Goal: Information Seeking & Learning: Learn about a topic

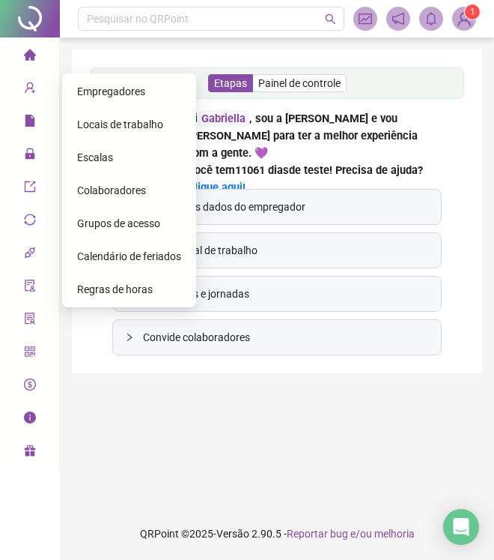
click at [91, 94] on span "Empregadores" at bounding box center [111, 91] width 68 height 12
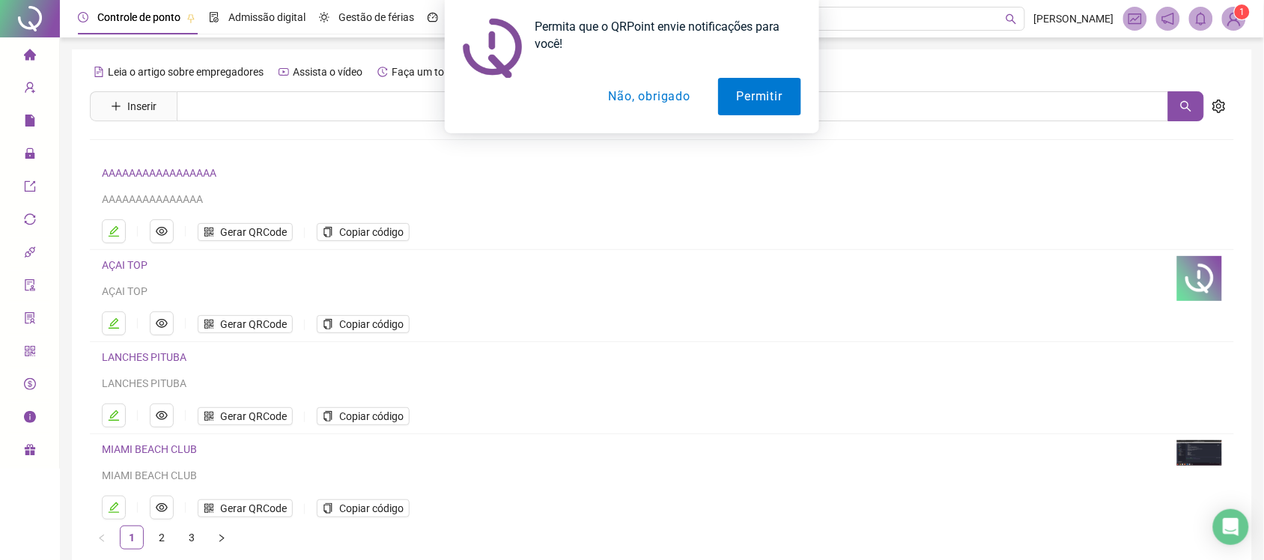
click at [494, 107] on button "Não, obrigado" at bounding box center [649, 96] width 119 height 37
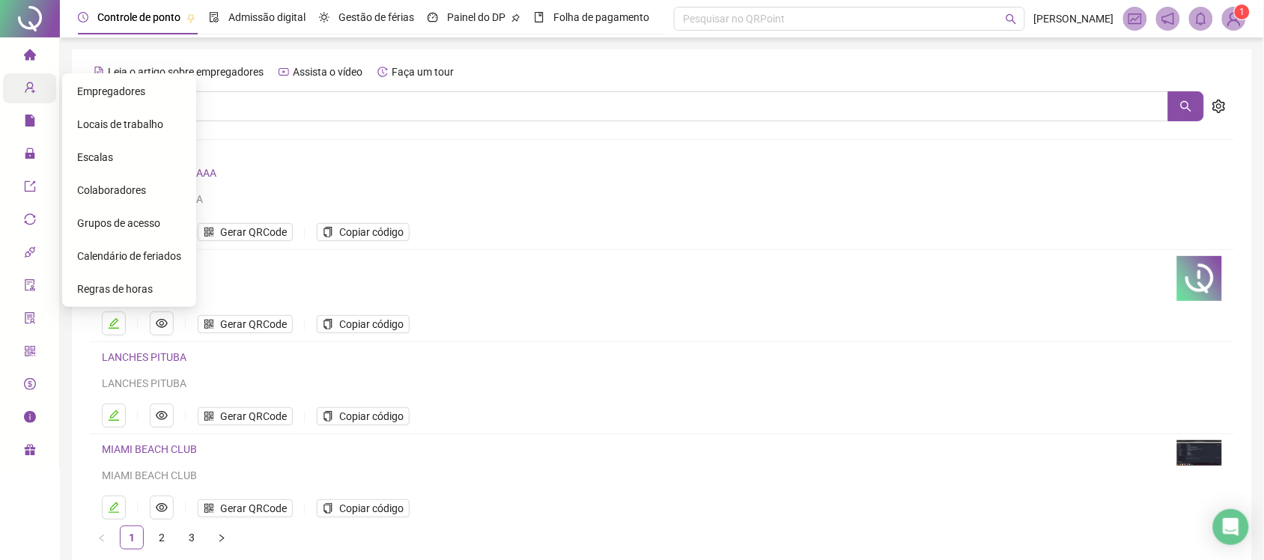
click at [22, 83] on div "Cadastros" at bounding box center [29, 88] width 53 height 30
click at [100, 88] on span "Empregadores" at bounding box center [111, 91] width 68 height 12
click at [69, 124] on li "Locais de trabalho" at bounding box center [129, 124] width 128 height 30
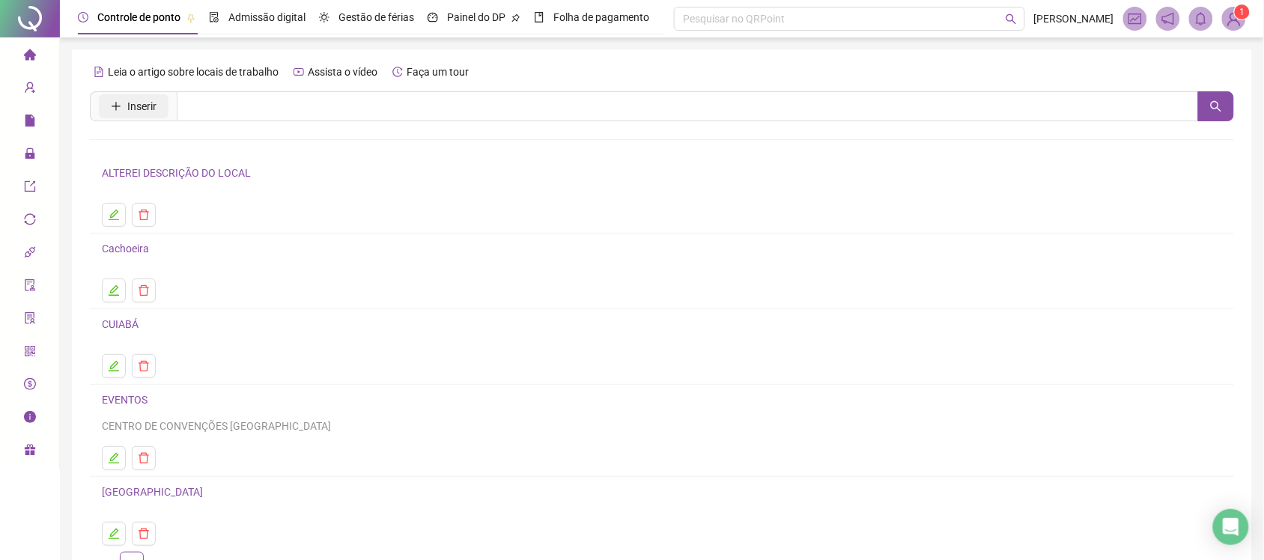
click at [133, 114] on span "Inserir" at bounding box center [141, 106] width 29 height 16
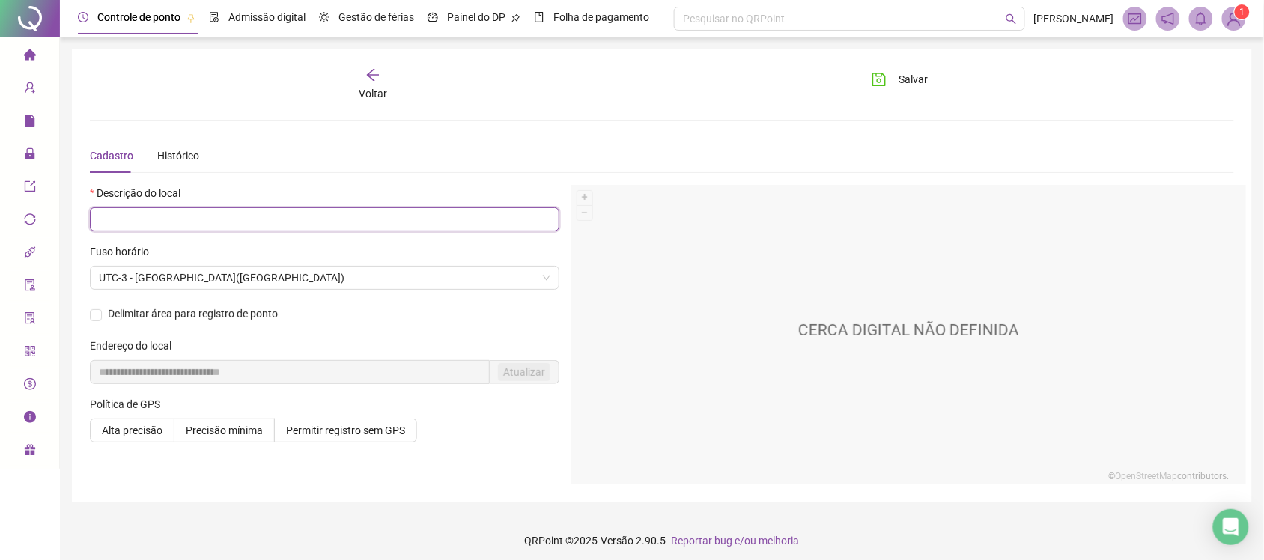
click at [264, 228] on input "text" at bounding box center [325, 219] width 470 height 24
click at [225, 285] on span "UTC-3 - [GEOGRAPHIC_DATA]([GEOGRAPHIC_DATA])" at bounding box center [325, 278] width 452 height 22
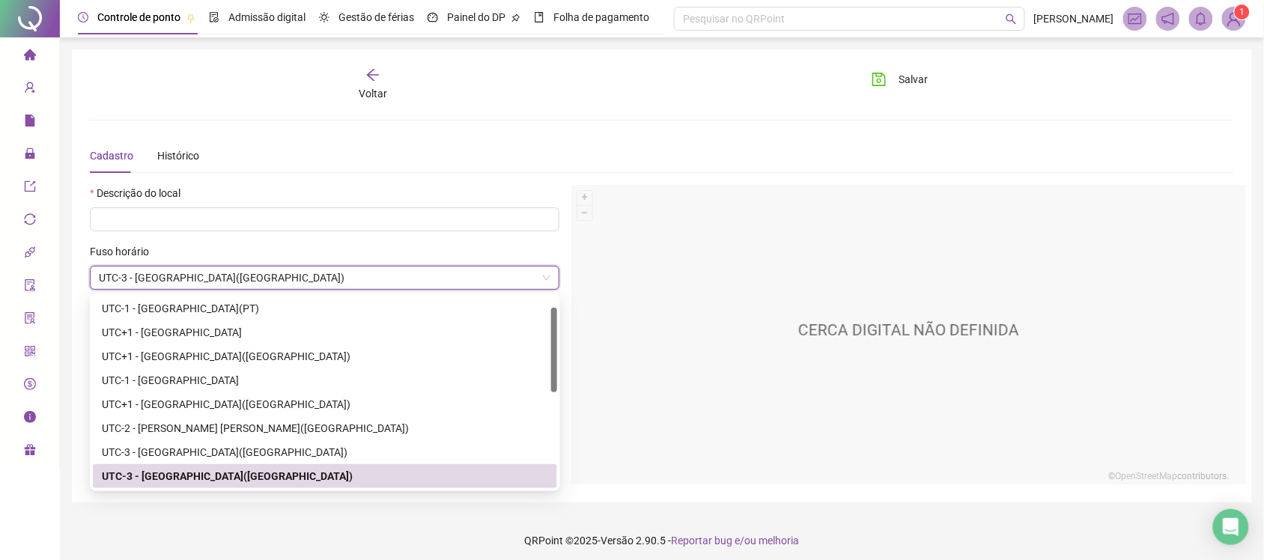
click at [225, 285] on span "UTC-3 - [GEOGRAPHIC_DATA]([GEOGRAPHIC_DATA])" at bounding box center [325, 278] width 452 height 22
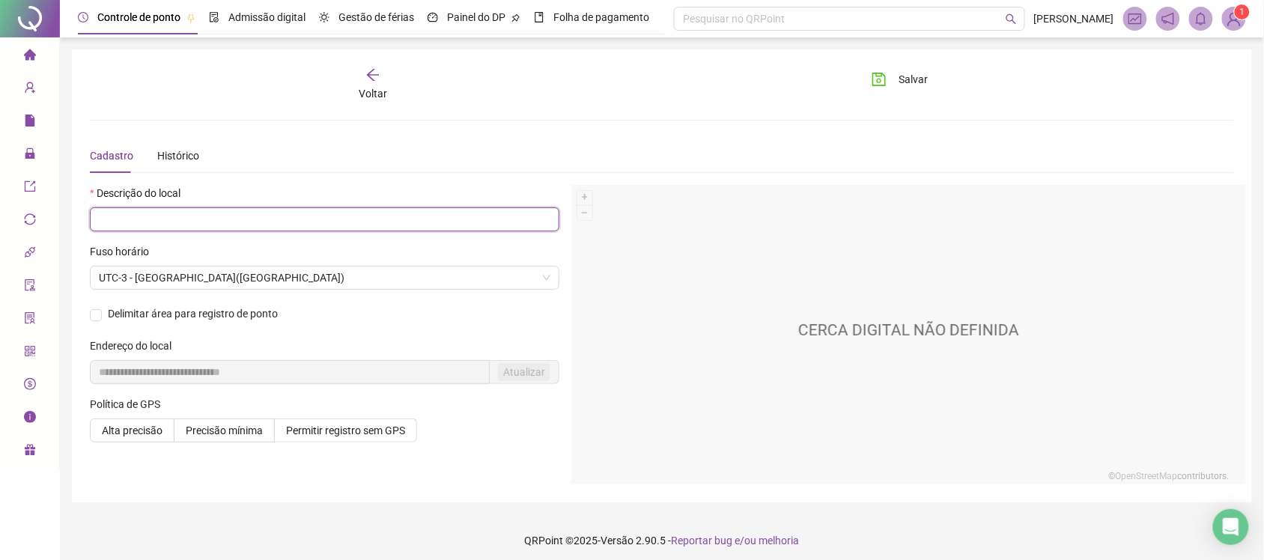
click at [208, 221] on input "text" at bounding box center [325, 219] width 470 height 24
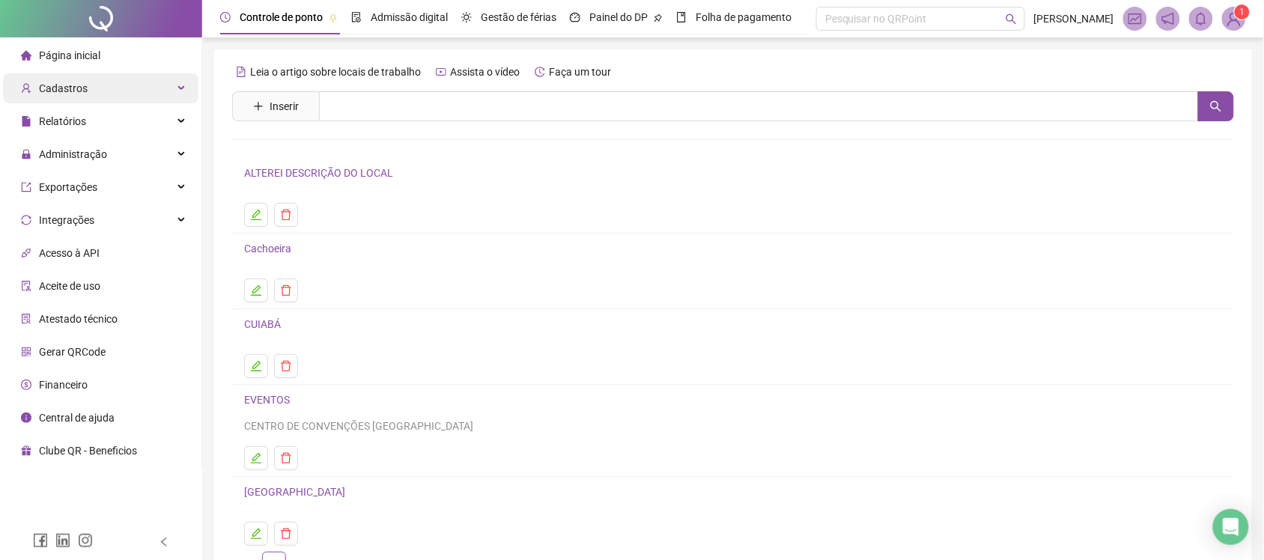
click at [174, 83] on div "Cadastros" at bounding box center [101, 88] width 196 height 30
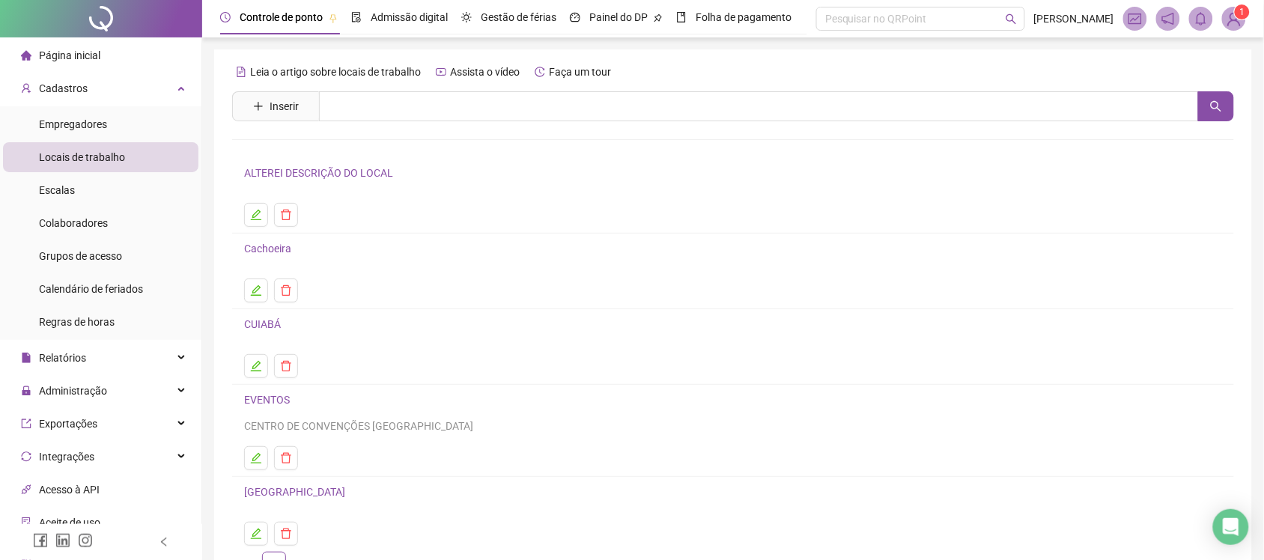
click at [92, 161] on span "Locais de trabalho" at bounding box center [82, 157] width 86 height 12
click at [261, 110] on icon "plus" at bounding box center [258, 106] width 10 height 10
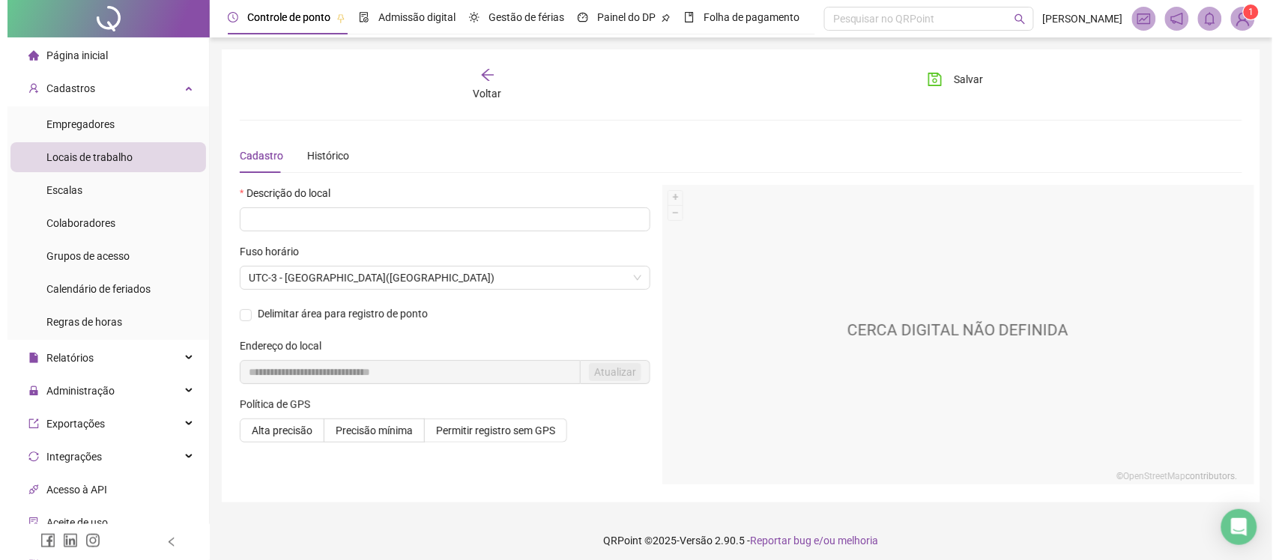
scroll to position [5, 0]
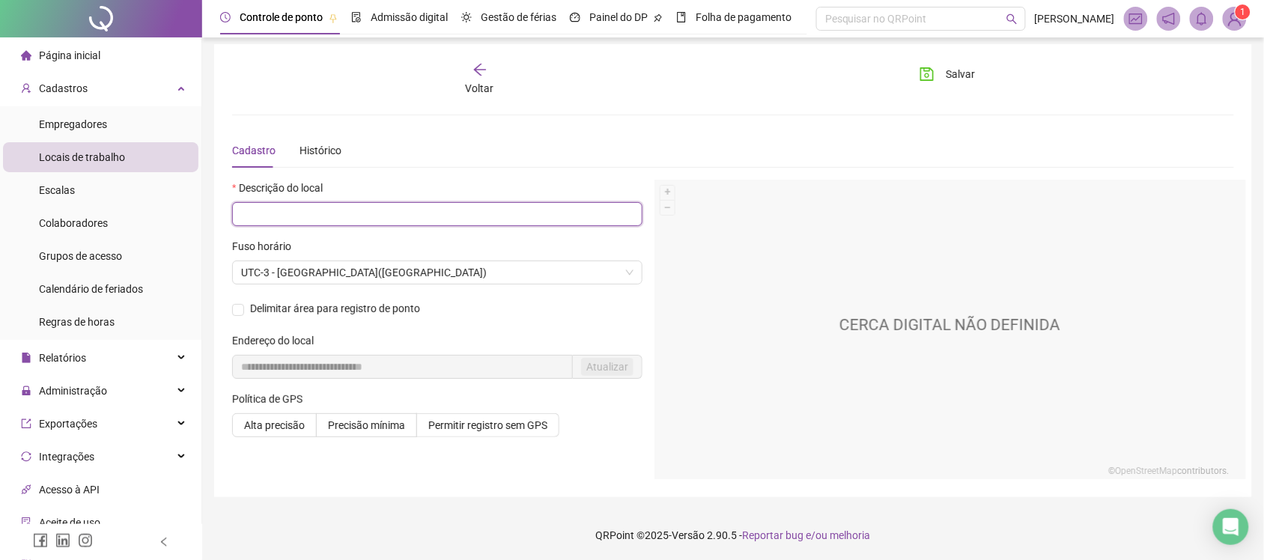
click at [440, 208] on input "text" at bounding box center [437, 214] width 410 height 24
click at [365, 223] on input "text" at bounding box center [437, 214] width 410 height 24
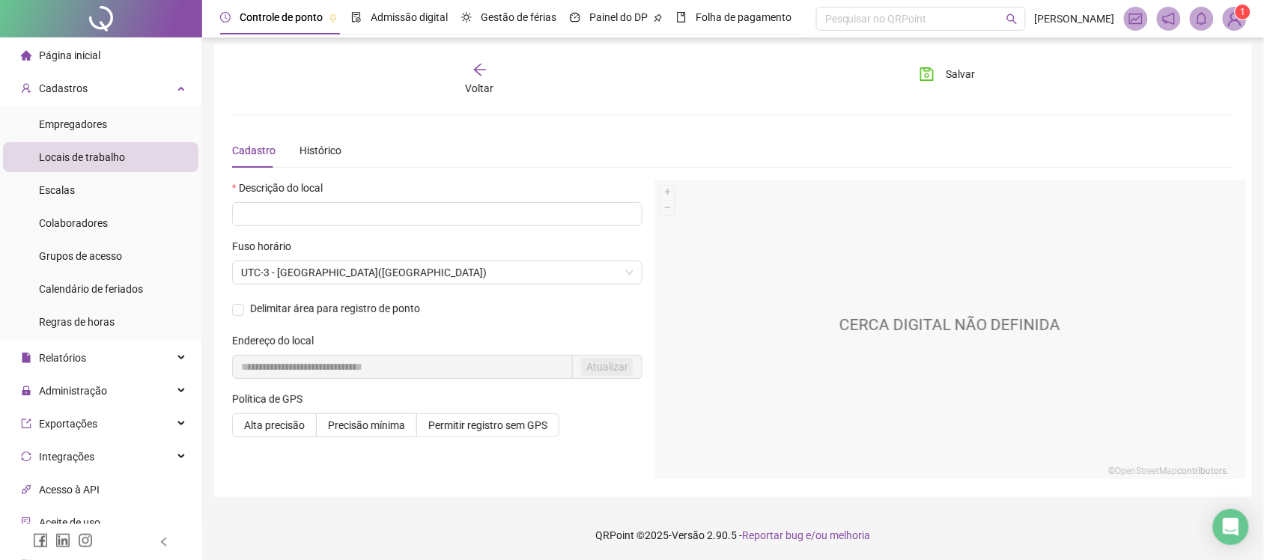
click at [237, 303] on div "Delimitar área para registro de ponto" at bounding box center [437, 308] width 410 height 16
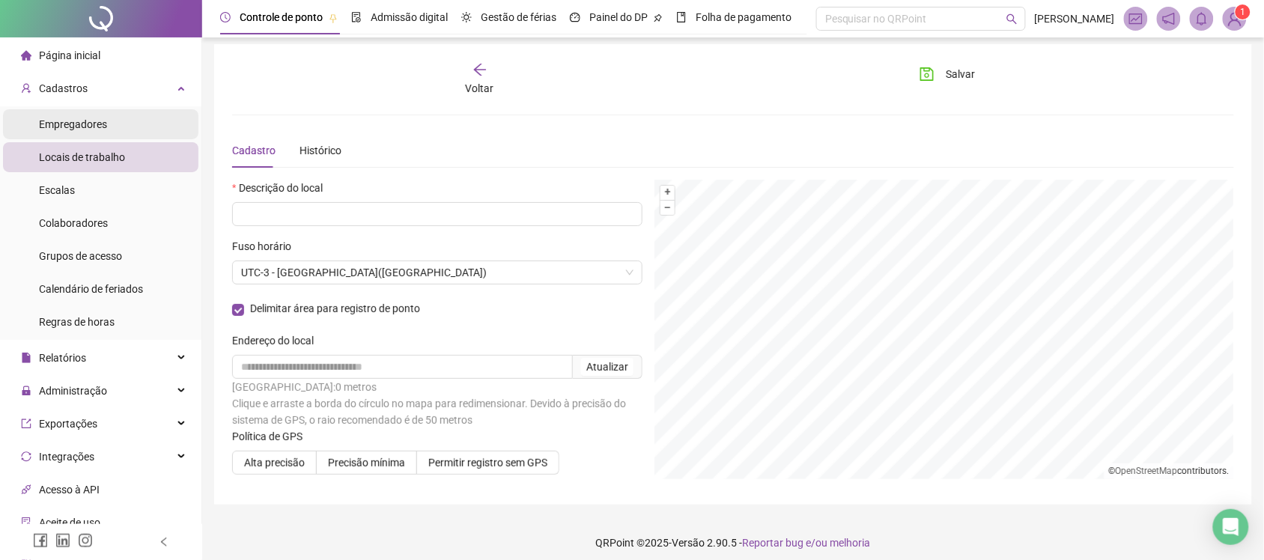
click at [112, 116] on li "Empregadores" at bounding box center [101, 124] width 196 height 30
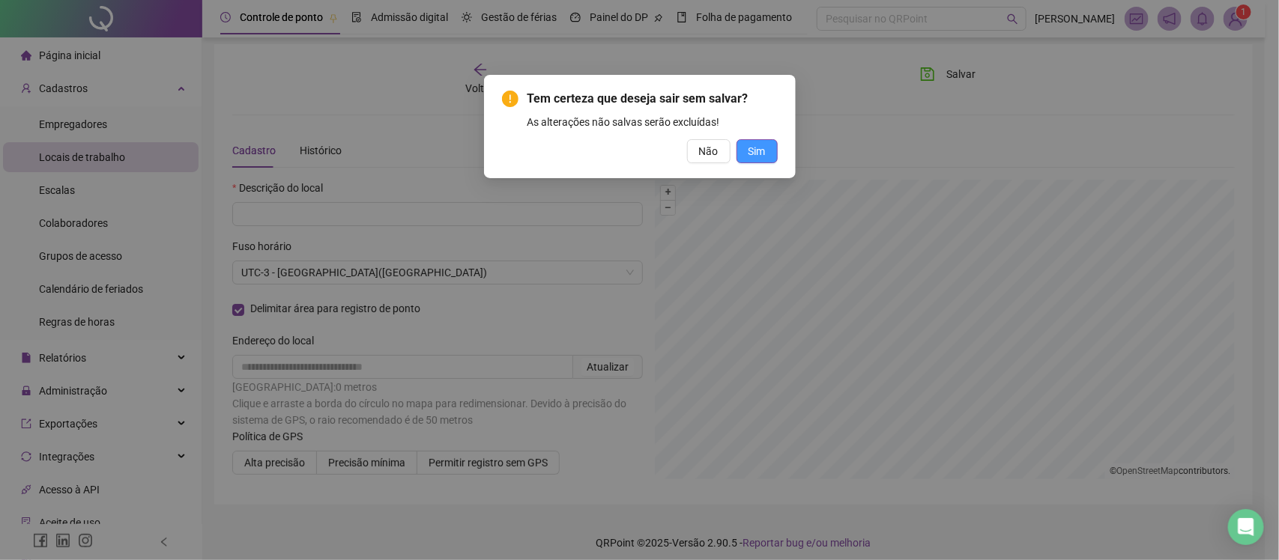
click at [759, 152] on span "Sim" at bounding box center [756, 151] width 17 height 16
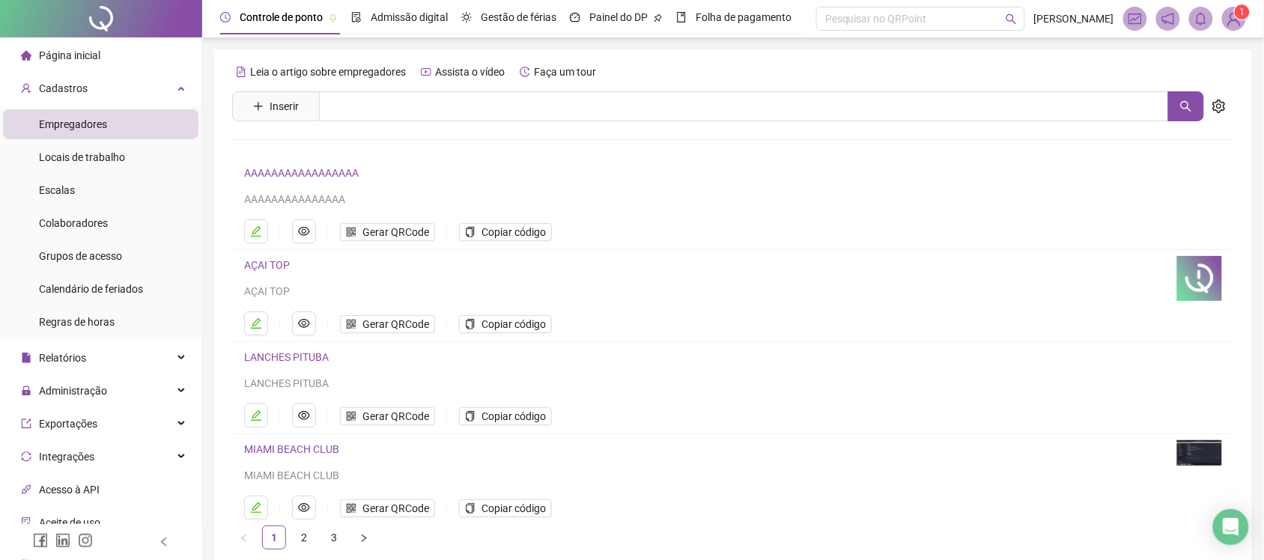
click at [1236, 13] on sup "1" at bounding box center [1242, 11] width 15 height 15
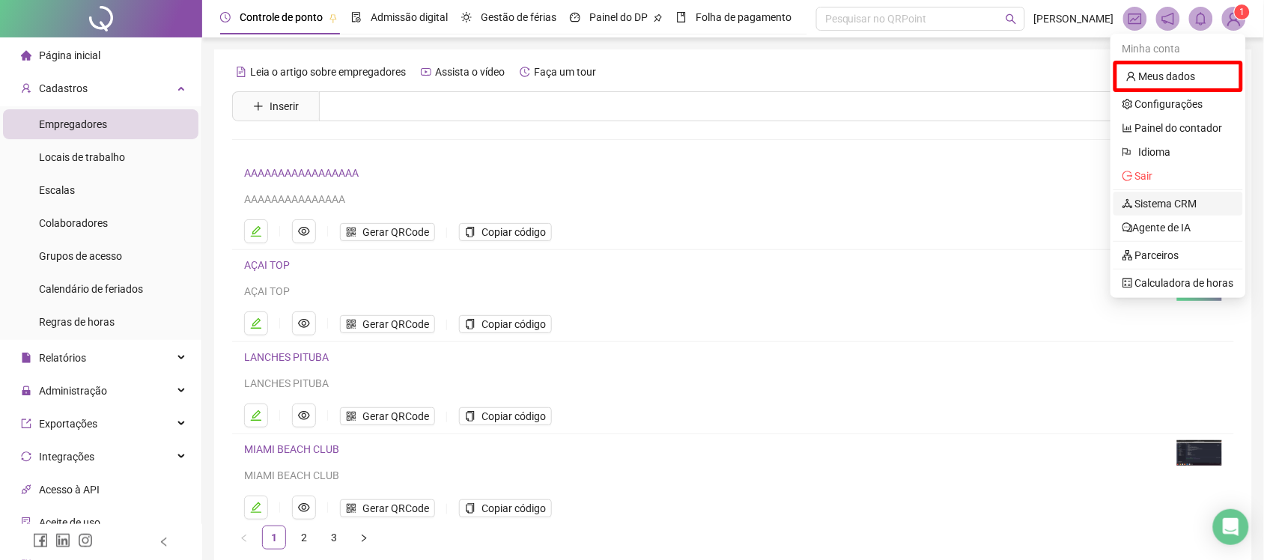
click at [1177, 207] on link "Sistema CRM" at bounding box center [1160, 204] width 75 height 12
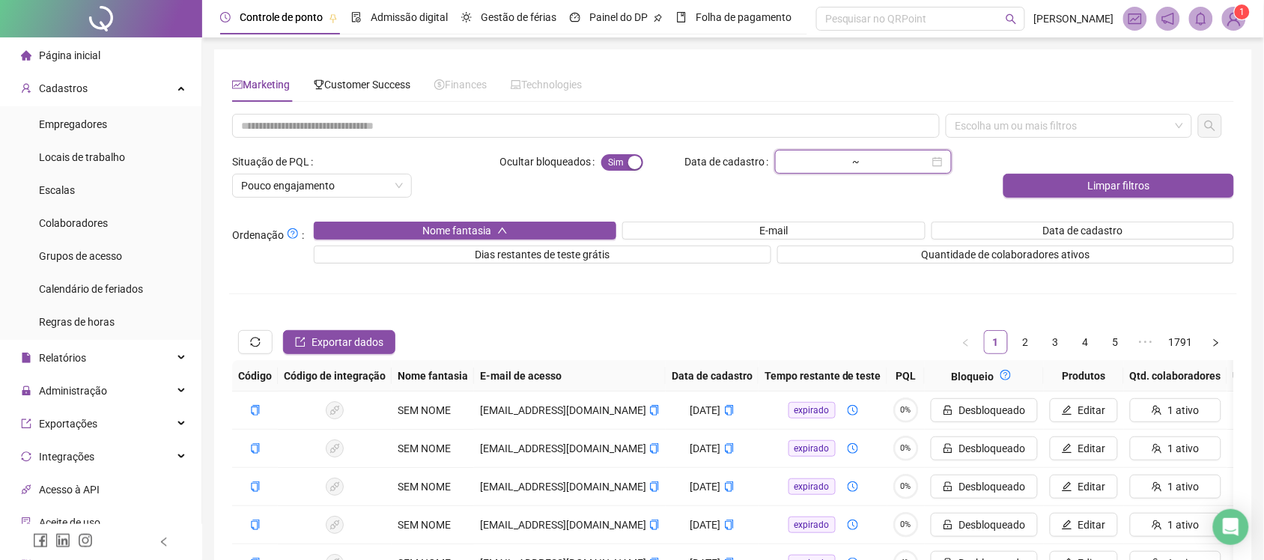
click at [828, 154] on input at bounding box center [815, 162] width 63 height 16
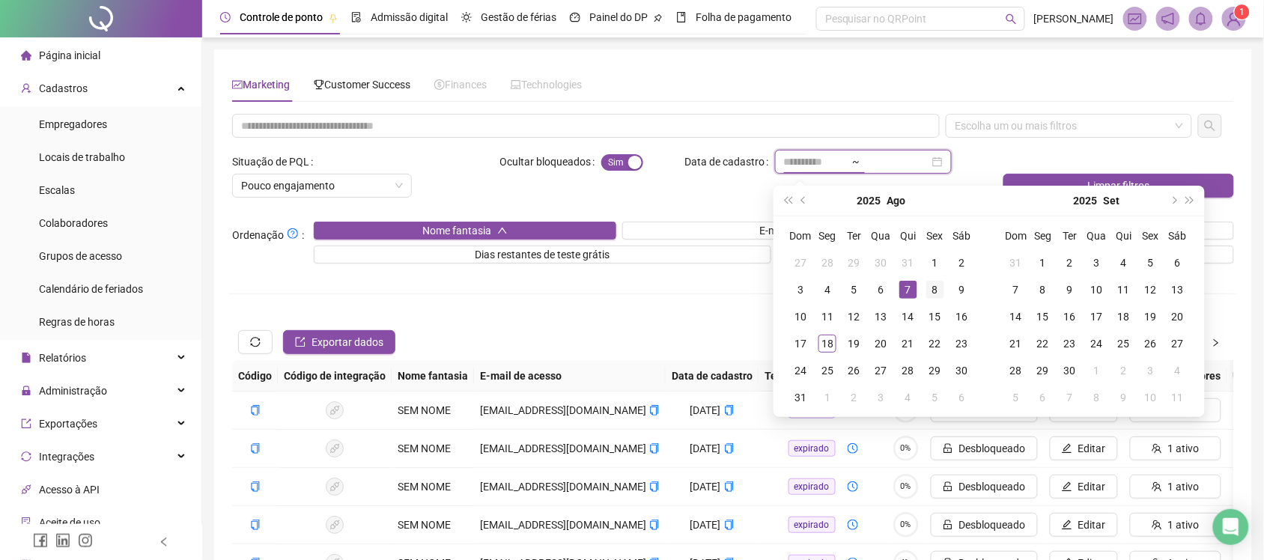
type input "**********"
click at [937, 286] on div "8" at bounding box center [936, 290] width 18 height 18
type input "**********"
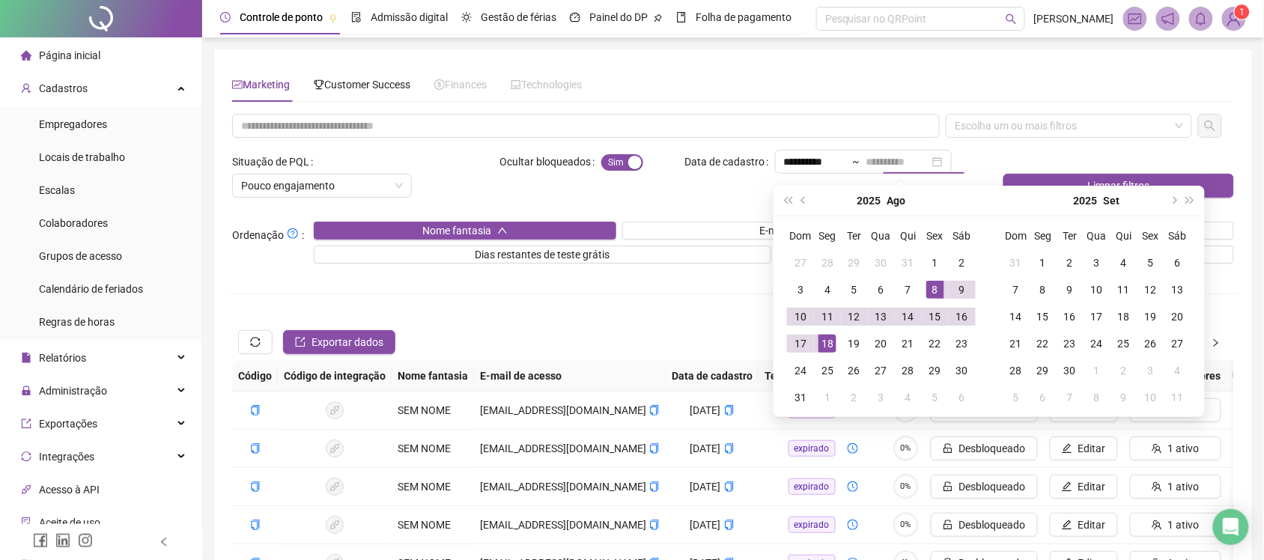
click at [824, 342] on div "18" at bounding box center [828, 344] width 18 height 18
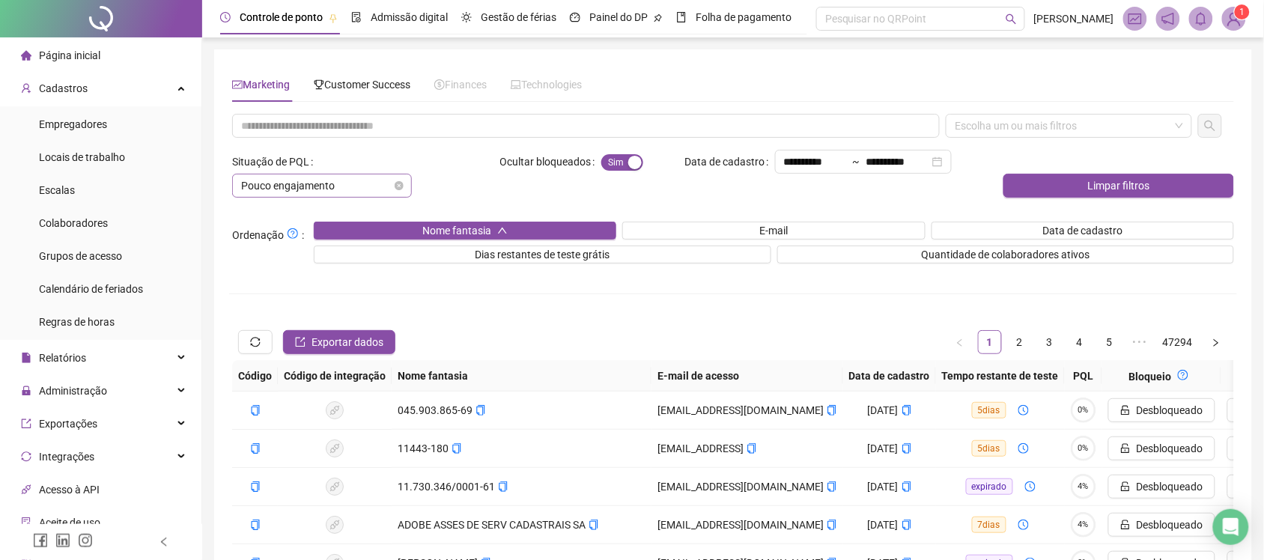
click at [362, 185] on span "Pouco engajamento" at bounding box center [322, 186] width 162 height 22
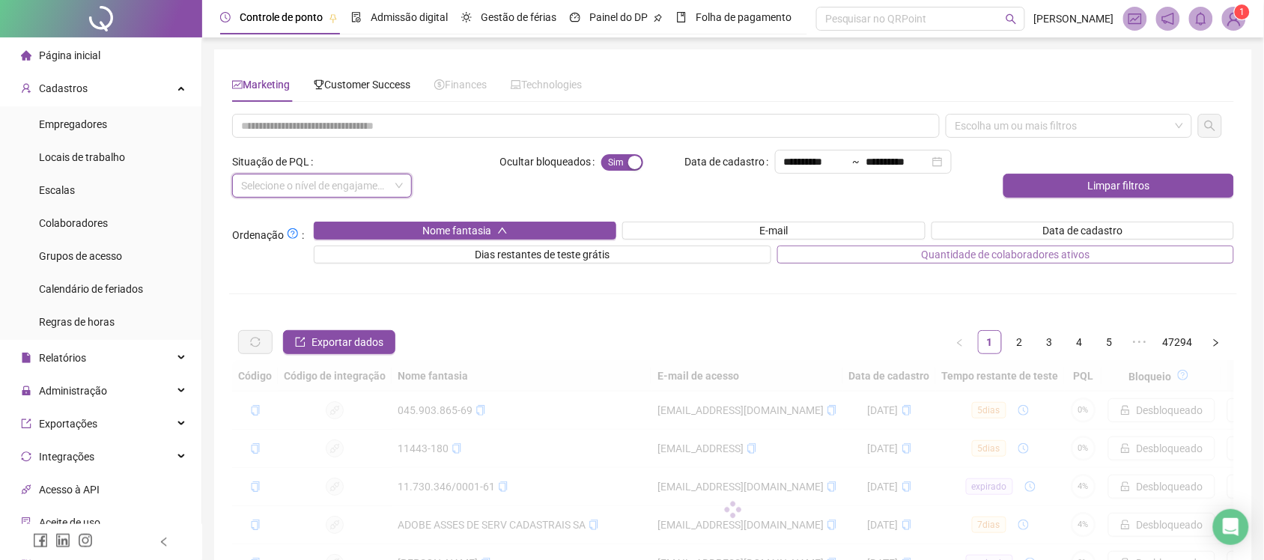
click at [975, 257] on span "Quantidade de colaboradores ativos" at bounding box center [1005, 254] width 169 height 16
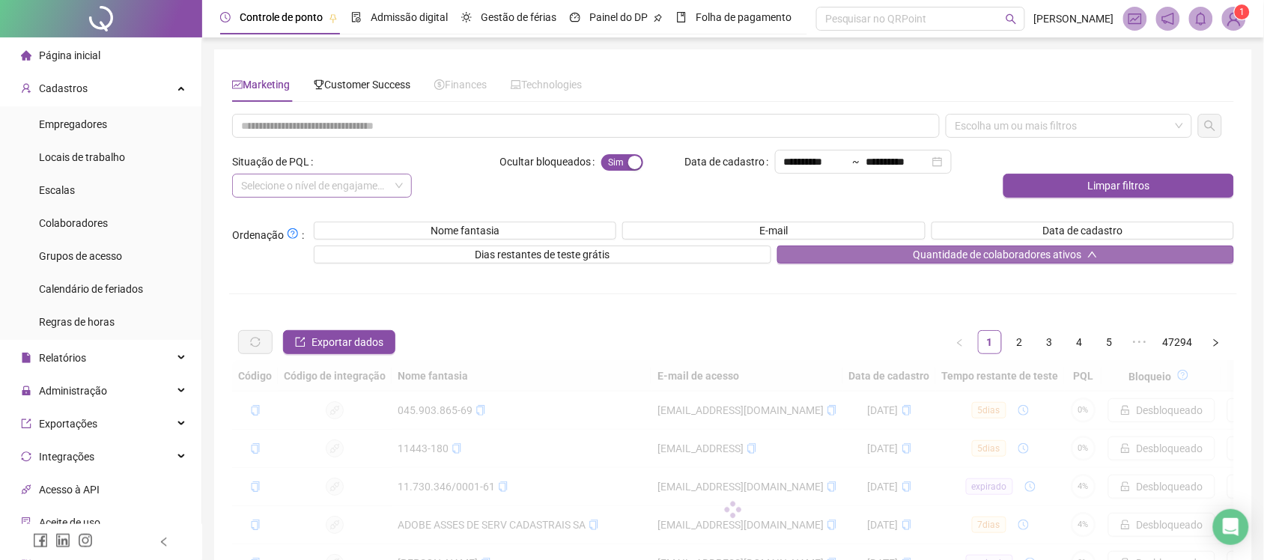
click at [952, 258] on span "Quantidade de colaboradores ativos" at bounding box center [997, 254] width 169 height 16
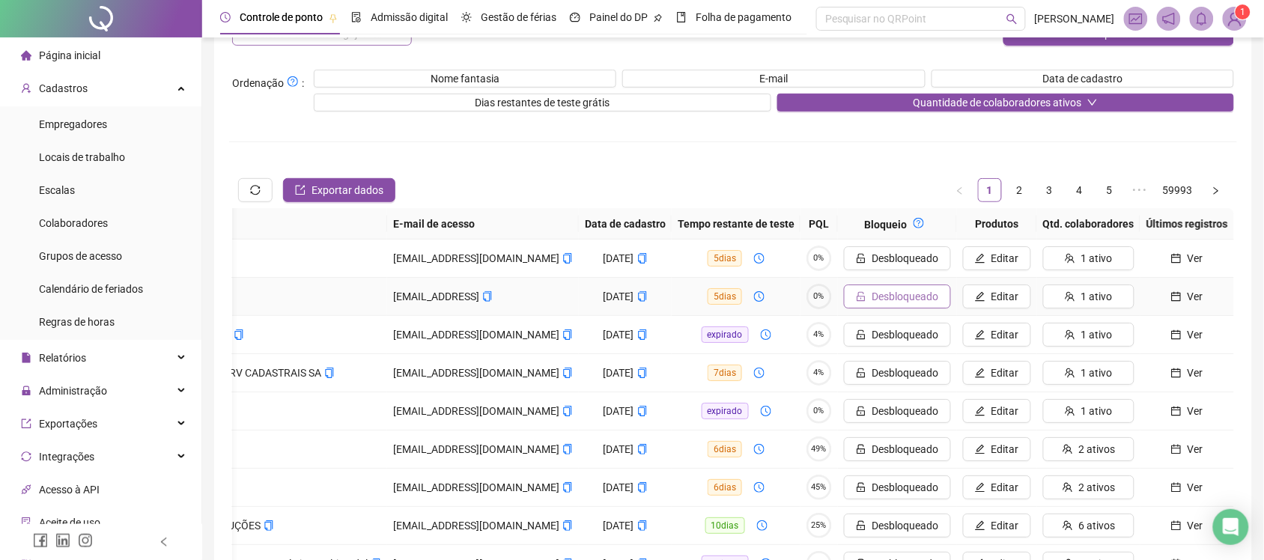
scroll to position [58, 0]
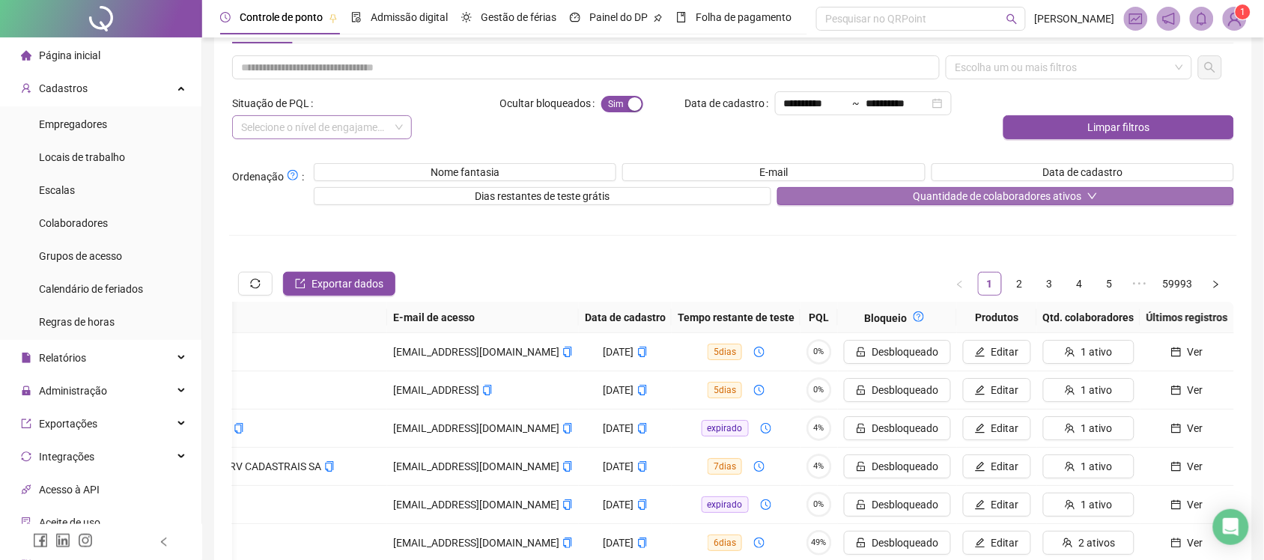
click at [1004, 196] on span "Quantidade de colaboradores ativos" at bounding box center [997, 196] width 169 height 16
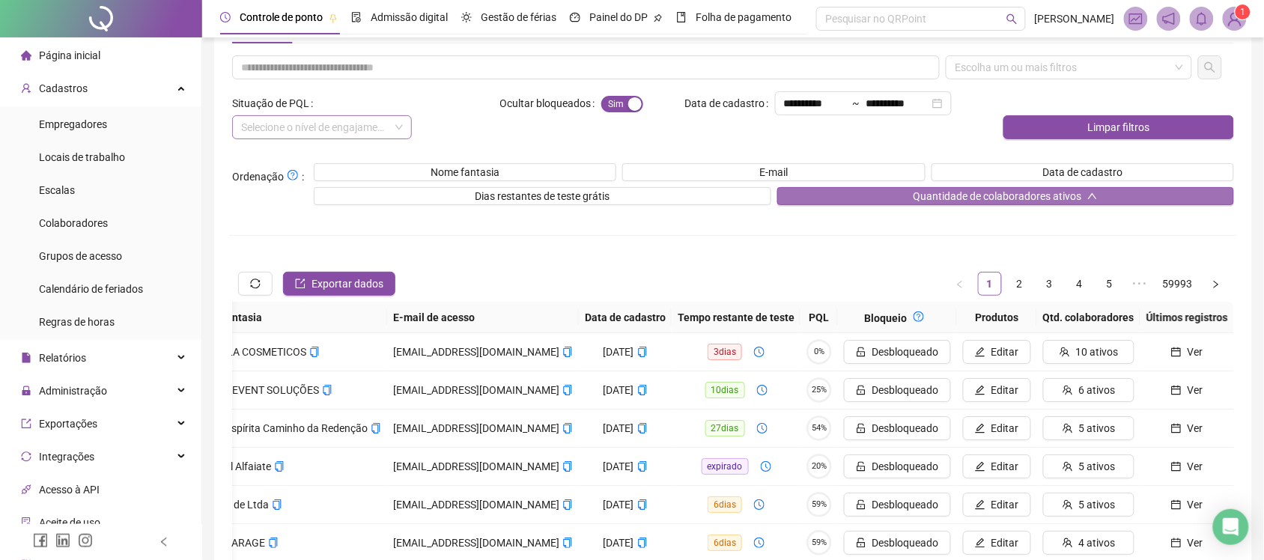
scroll to position [0, 210]
click at [1004, 196] on span "Quantidade de colaboradores ativos" at bounding box center [997, 196] width 169 height 16
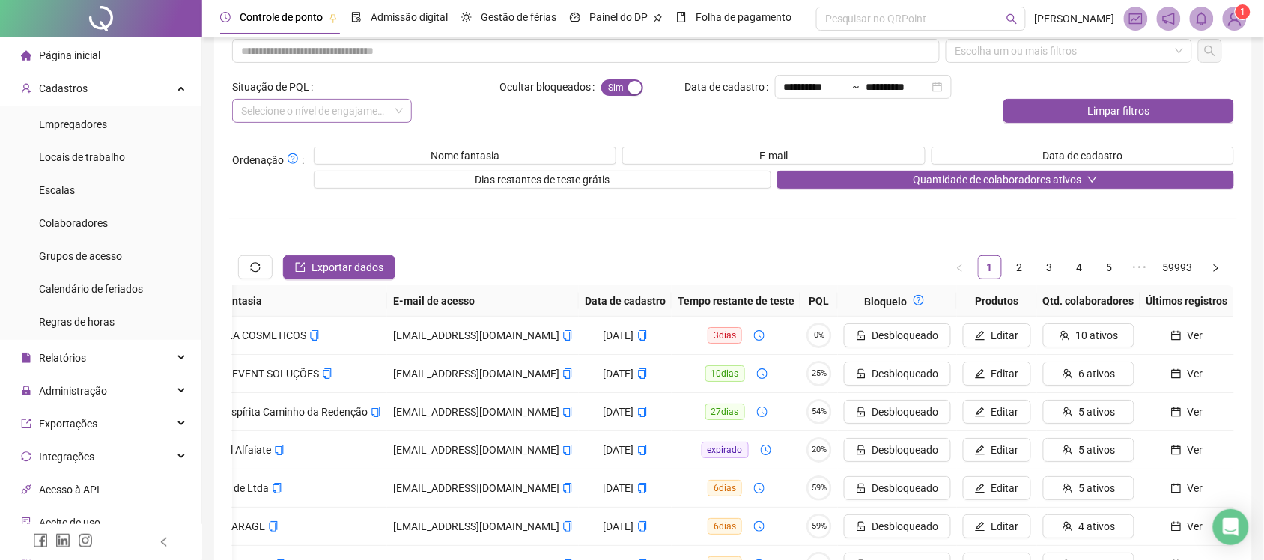
scroll to position [58, 0]
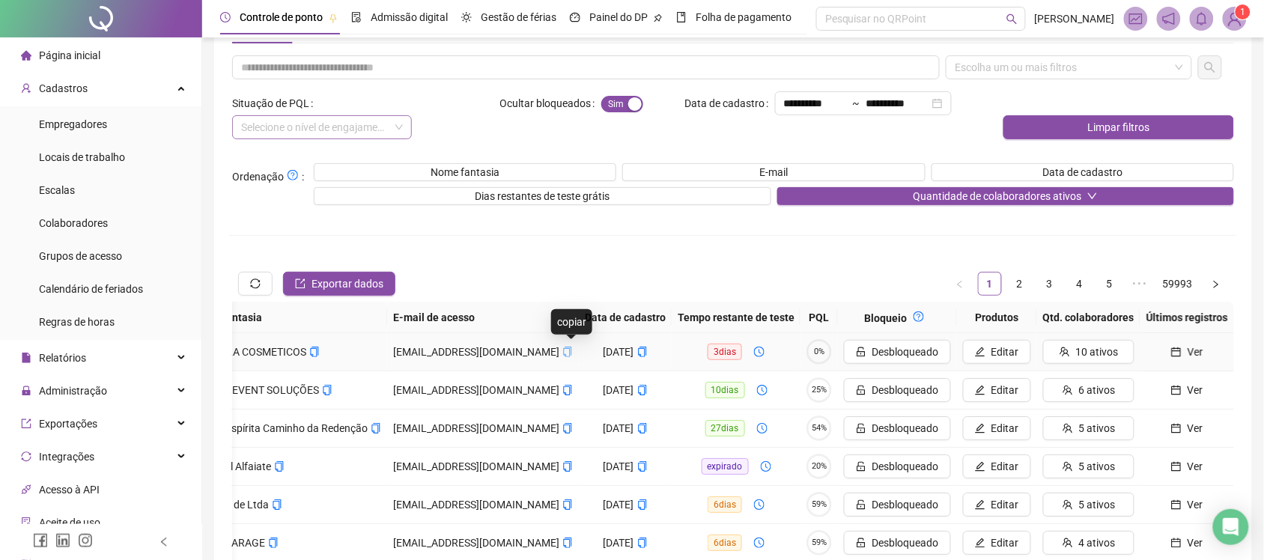
click at [572, 352] on icon "copy" at bounding box center [568, 352] width 10 height 10
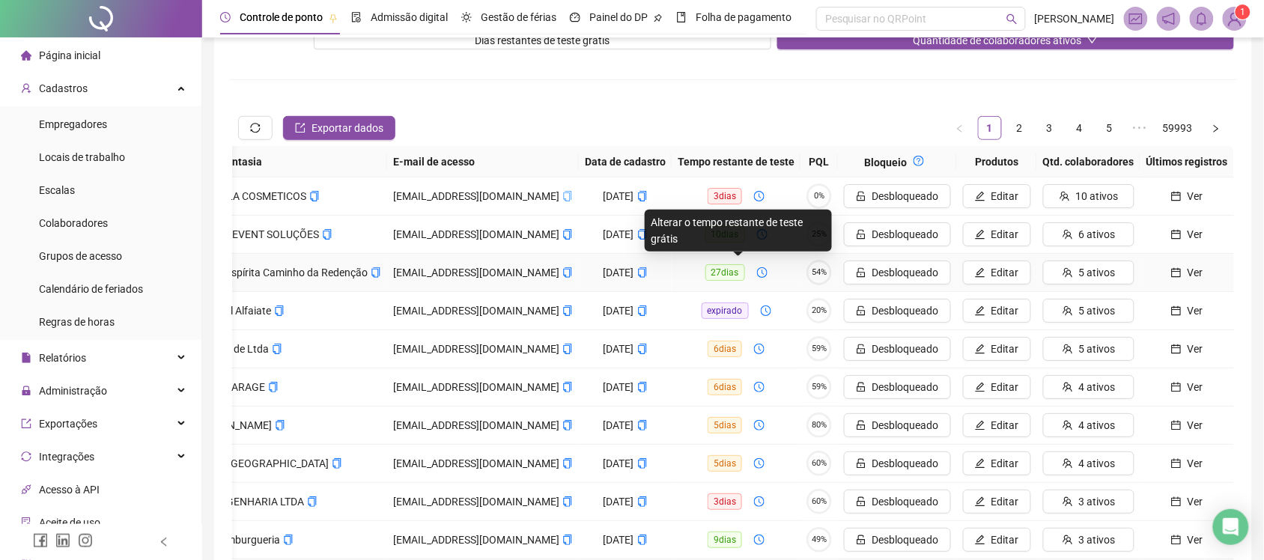
scroll to position [246, 0]
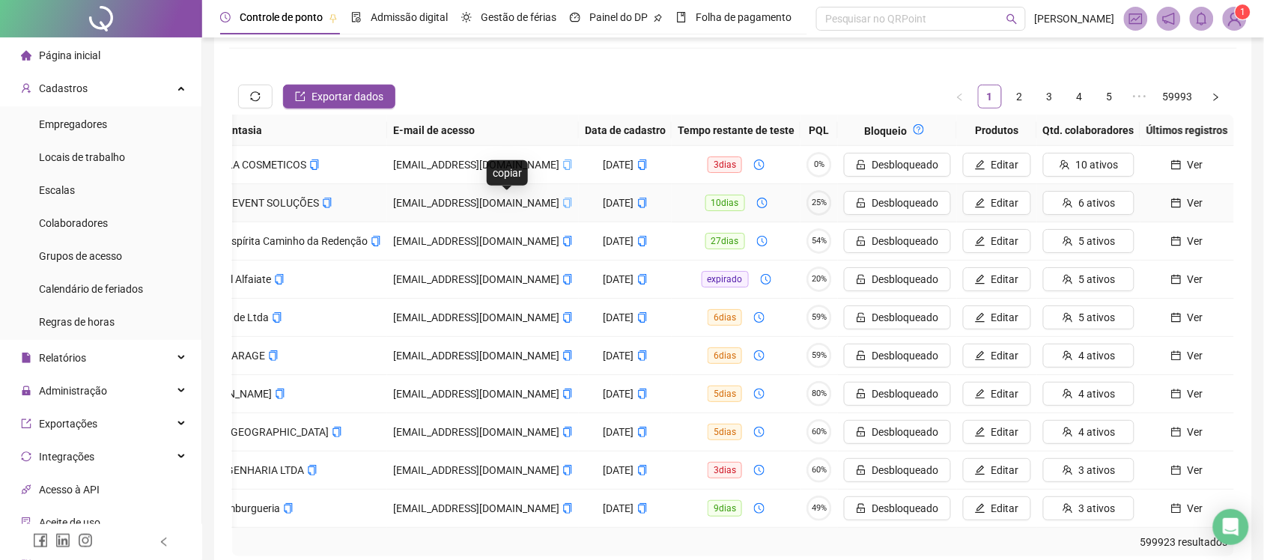
click at [563, 198] on icon "copy" at bounding box center [568, 203] width 10 height 10
click at [1163, 308] on button "Ver" at bounding box center [1188, 318] width 82 height 24
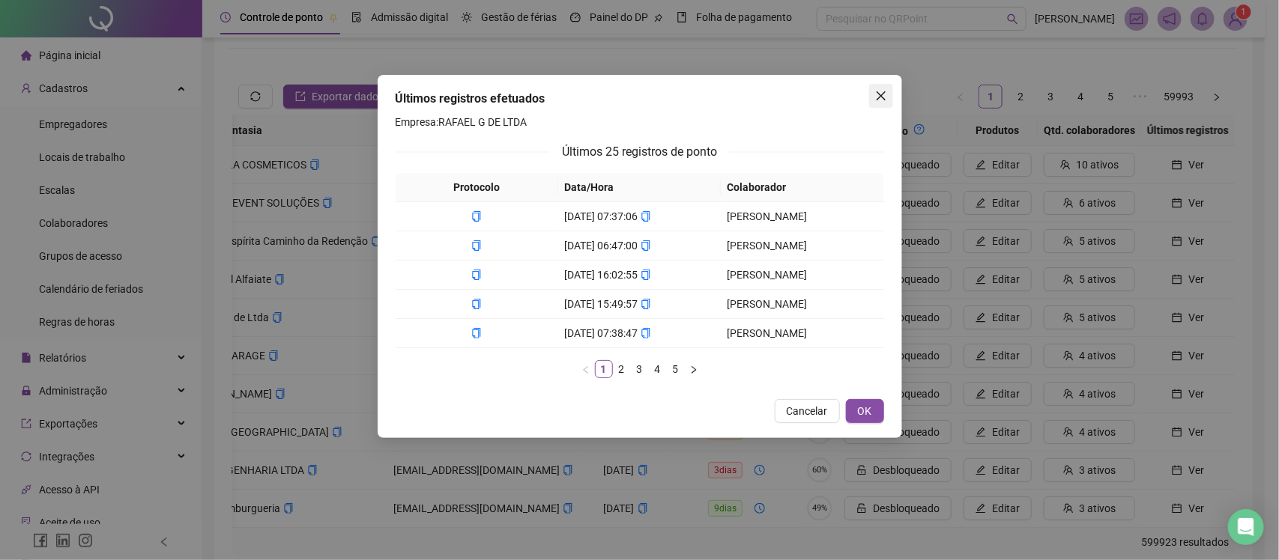
click at [873, 95] on span "Close" at bounding box center [881, 96] width 24 height 12
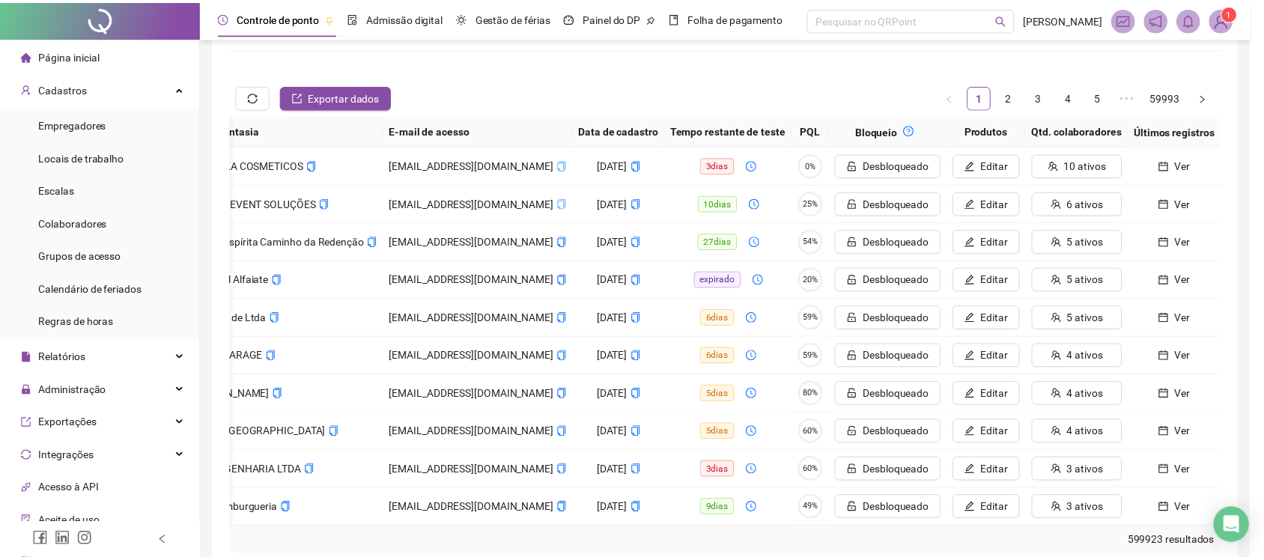
scroll to position [0, 196]
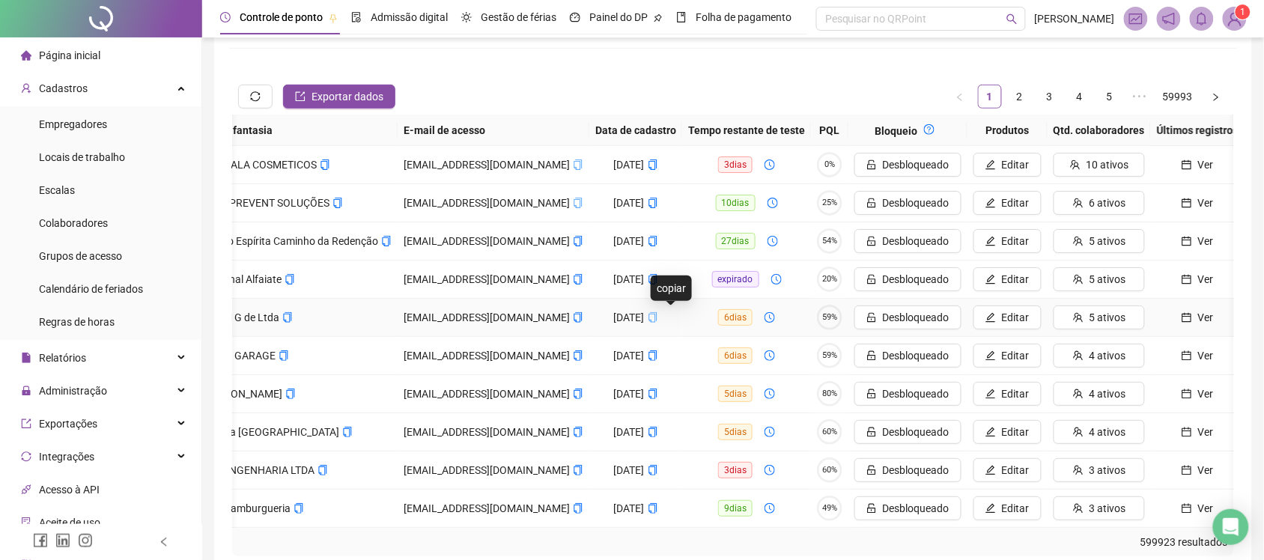
click at [658, 313] on icon "copy" at bounding box center [653, 317] width 10 height 10
click at [573, 319] on icon "copy" at bounding box center [578, 317] width 10 height 10
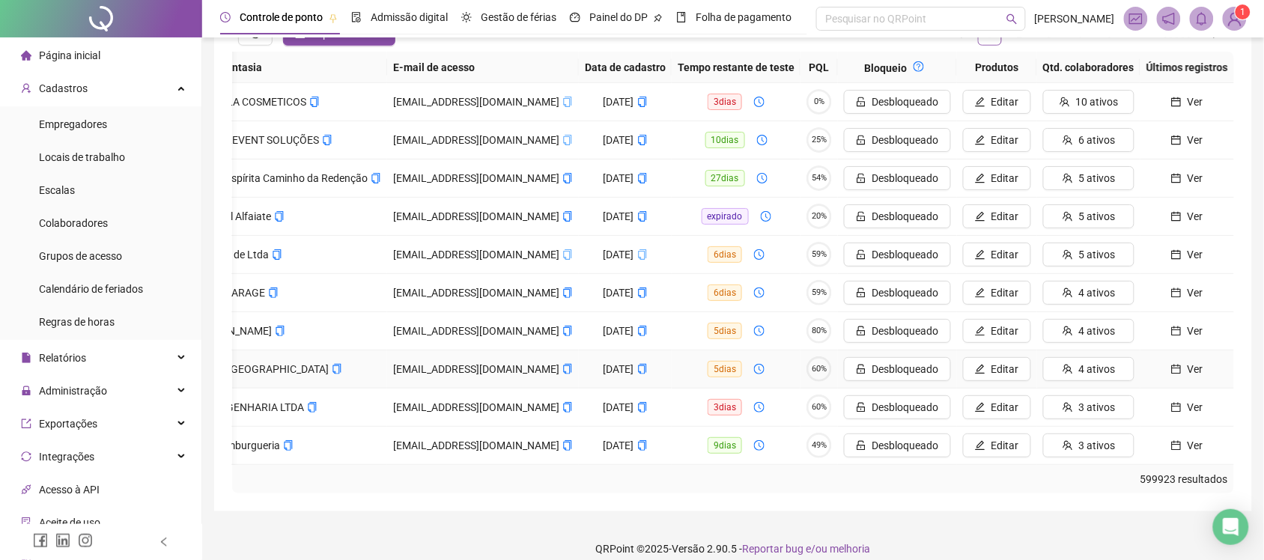
scroll to position [339, 0]
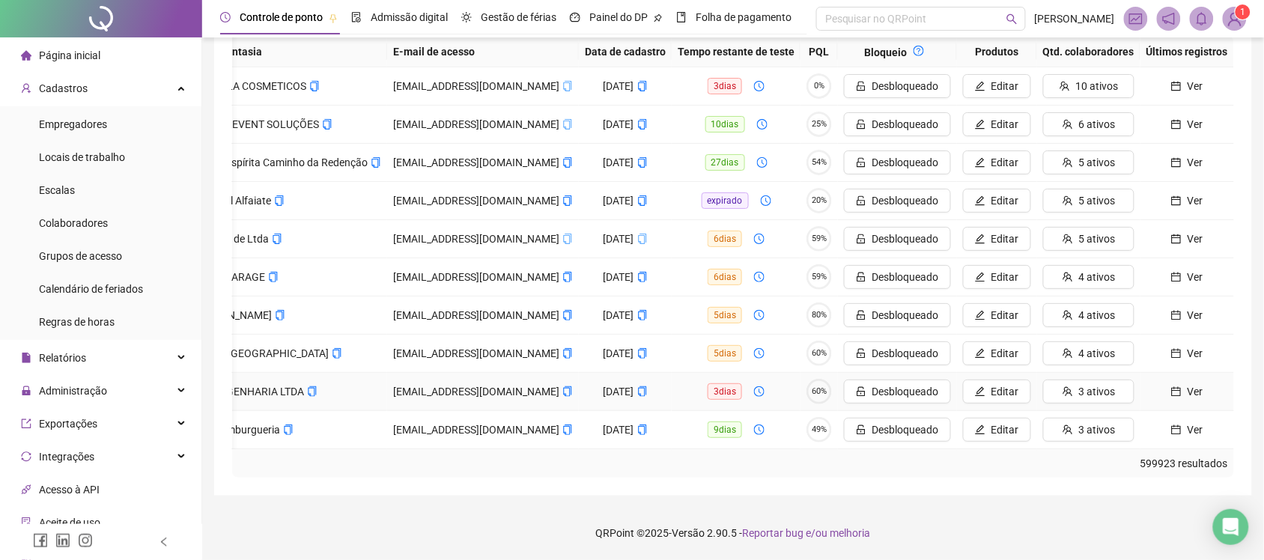
click at [1202, 384] on span "Ver" at bounding box center [1196, 392] width 16 height 16
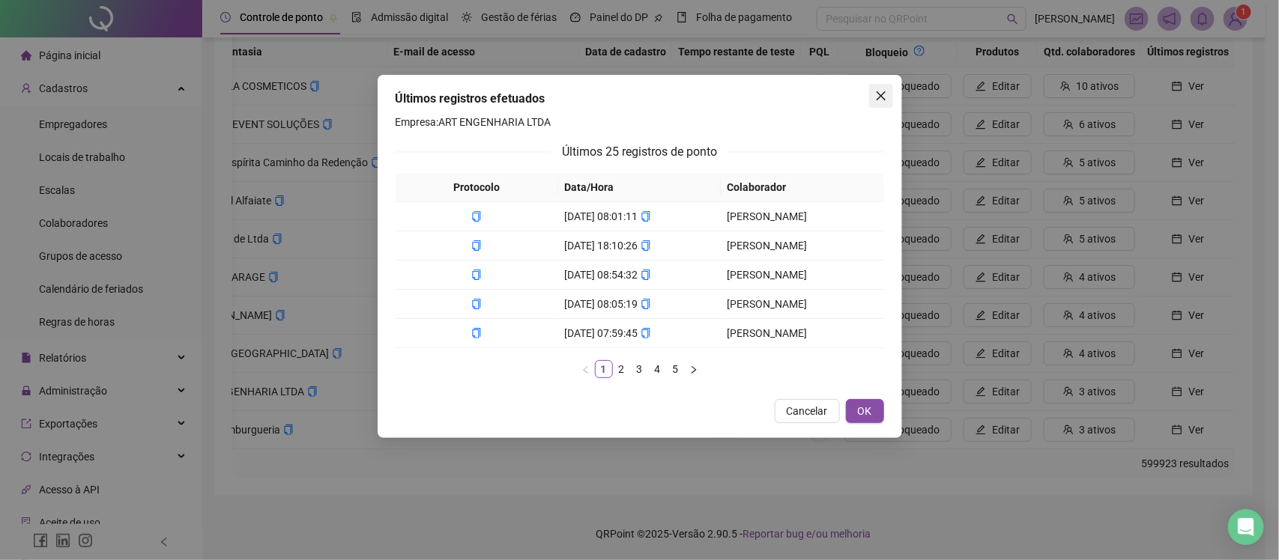
click at [878, 98] on icon "close" at bounding box center [880, 95] width 9 height 9
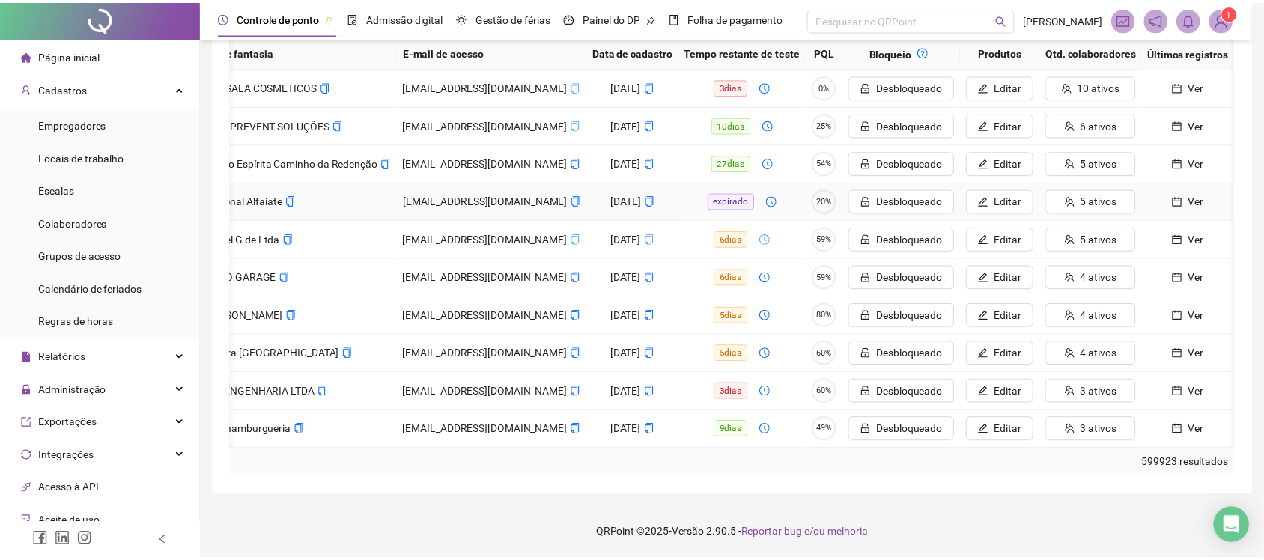
scroll to position [0, 196]
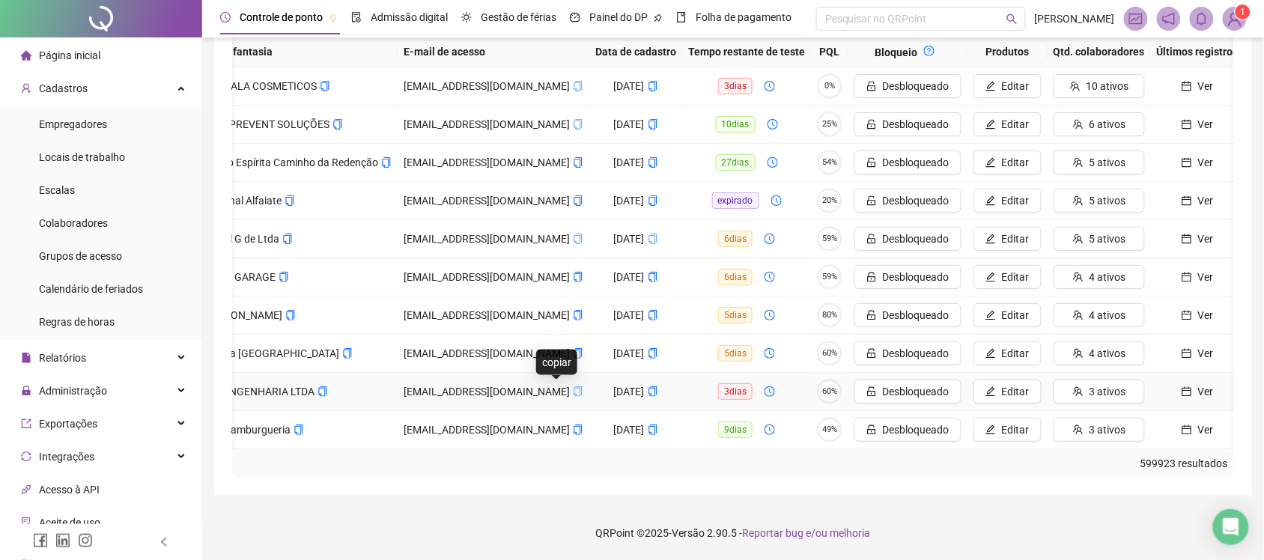
click at [573, 387] on icon "copy" at bounding box center [578, 392] width 10 height 10
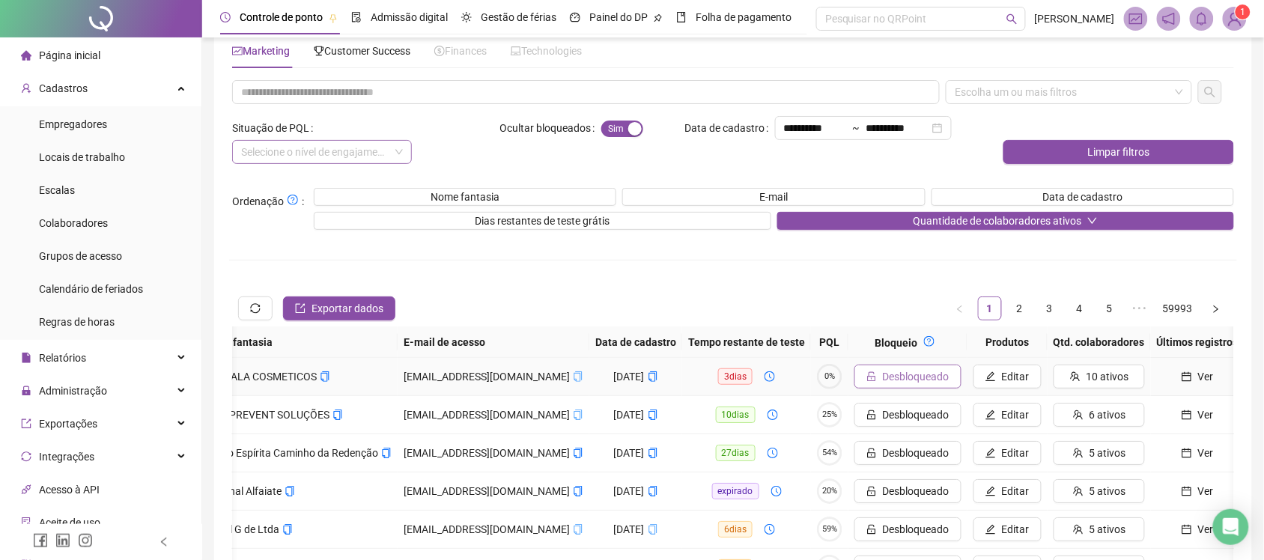
scroll to position [0, 0]
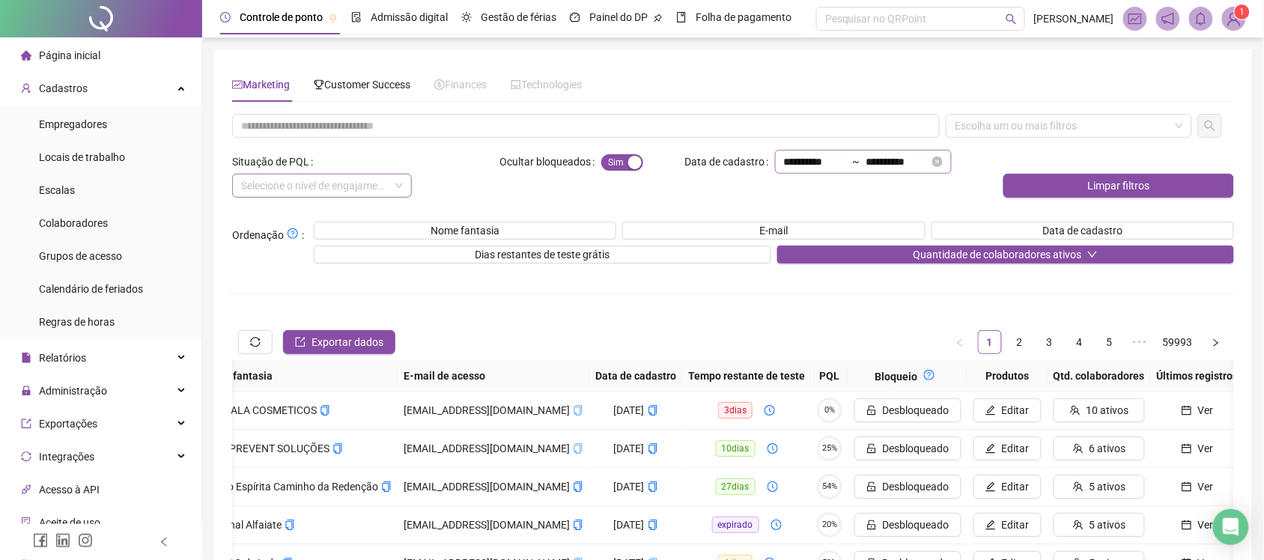
click at [867, 157] on div "~" at bounding box center [856, 162] width 19 height 10
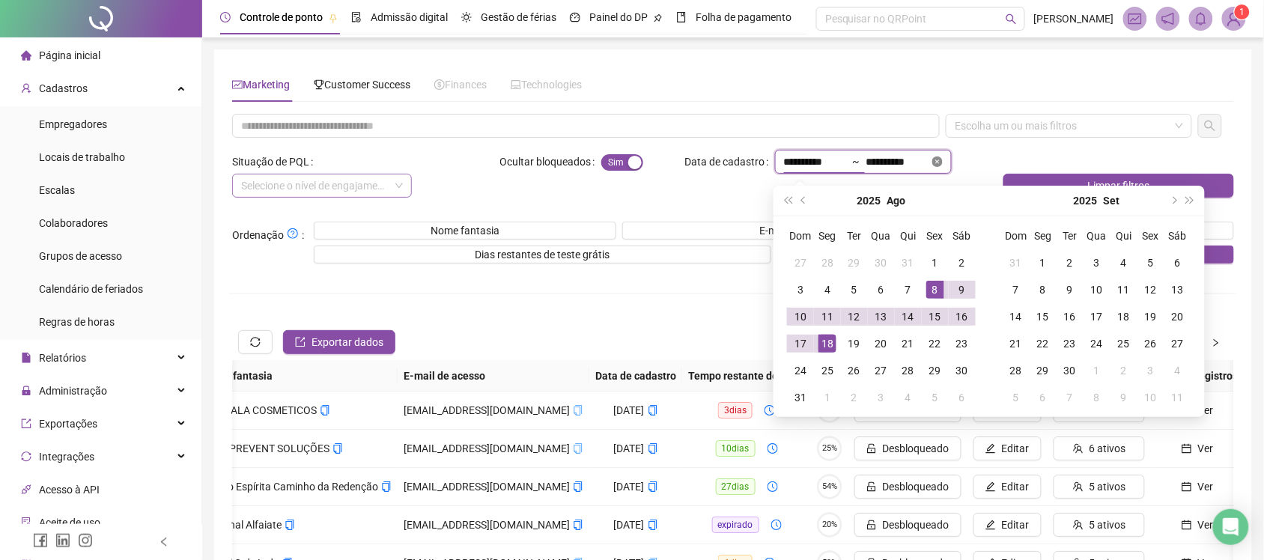
click at [943, 160] on icon "close-circle" at bounding box center [938, 162] width 10 height 10
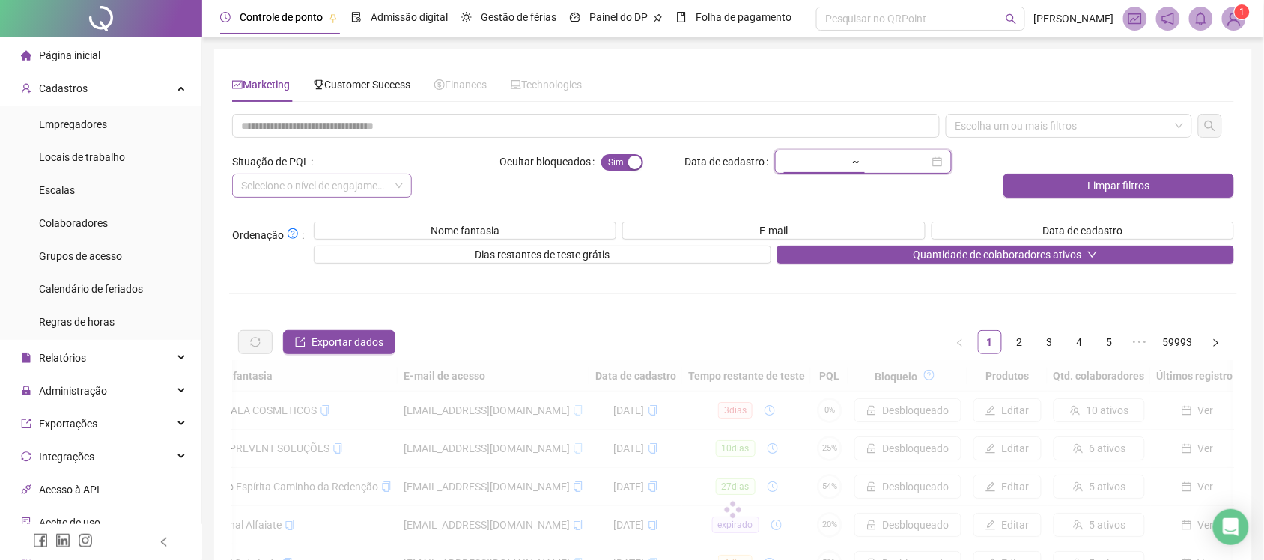
click at [847, 169] on input at bounding box center [815, 162] width 63 height 16
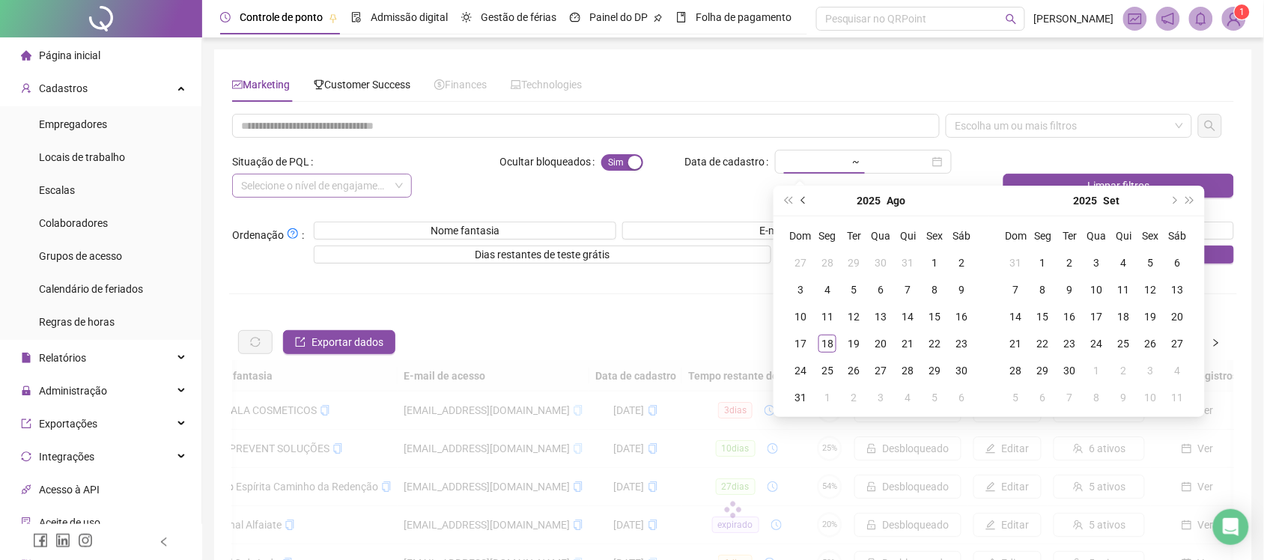
click at [807, 207] on button "prev-year" at bounding box center [804, 201] width 16 height 30
type input "**********"
click at [828, 343] on div "21" at bounding box center [828, 344] width 18 height 18
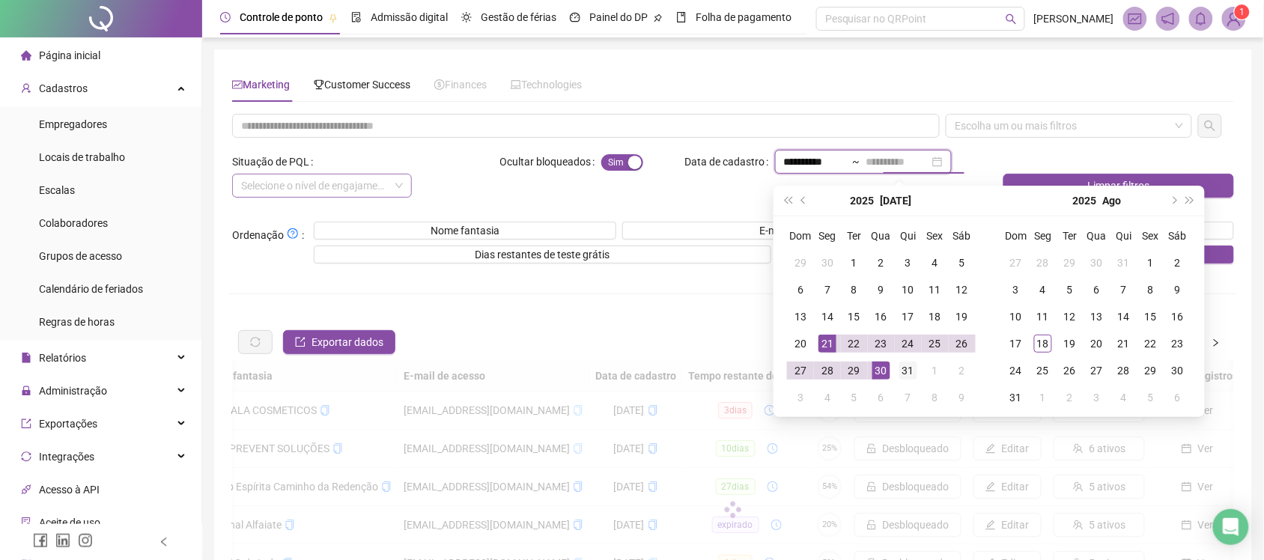
type input "**********"
click at [897, 363] on td "31" at bounding box center [908, 370] width 27 height 27
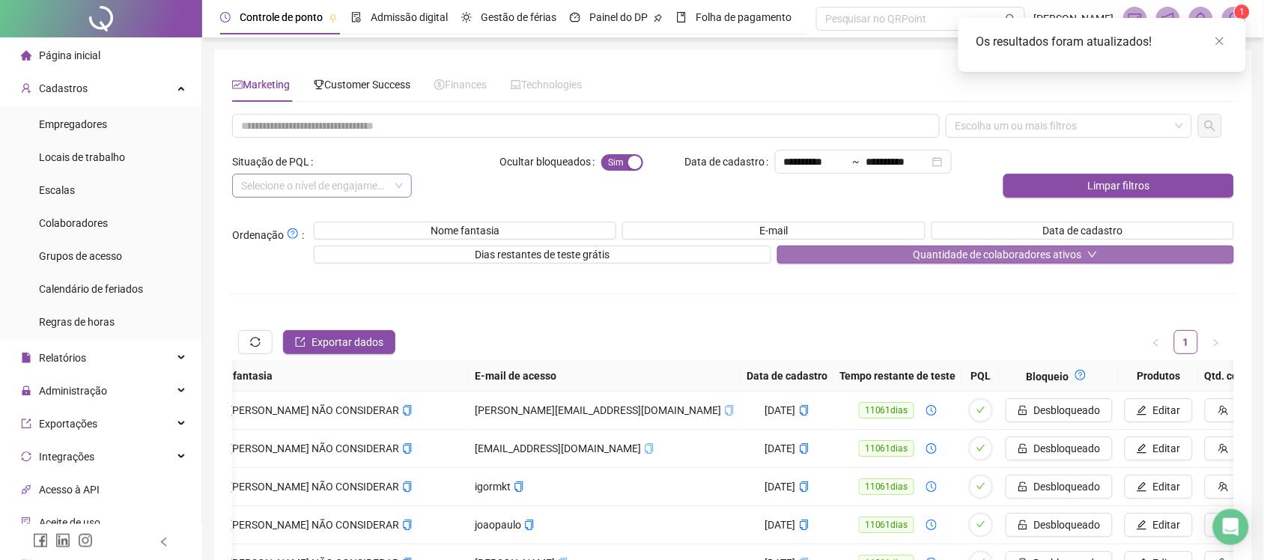
click at [920, 256] on span "Quantidade de colaboradores ativos" at bounding box center [997, 254] width 169 height 16
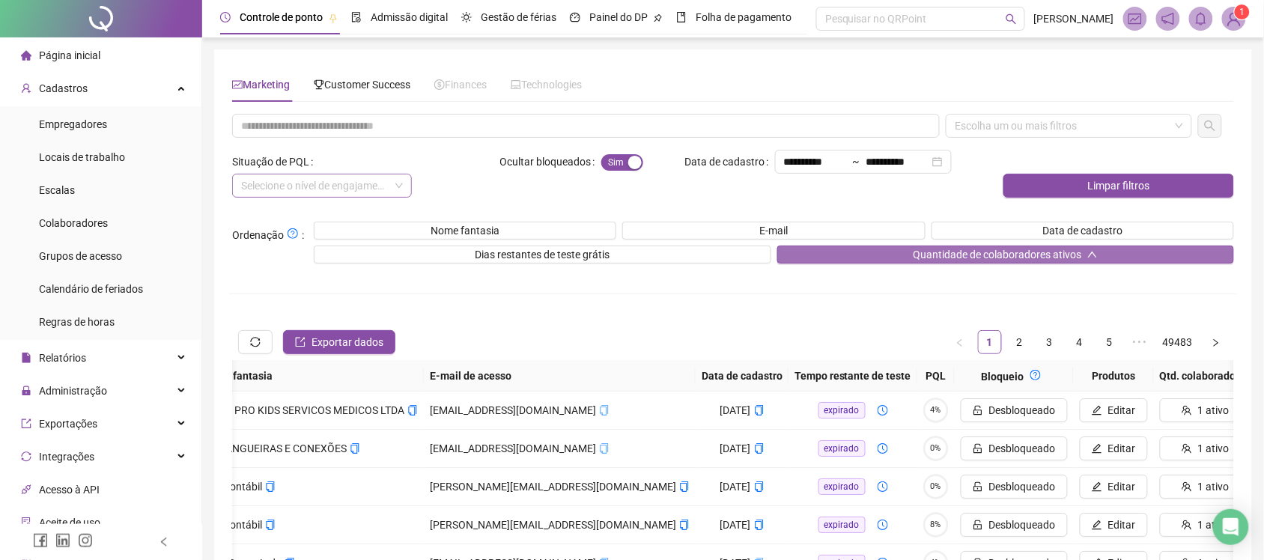
click at [920, 256] on span "Quantidade de colaboradores ativos" at bounding box center [997, 254] width 169 height 16
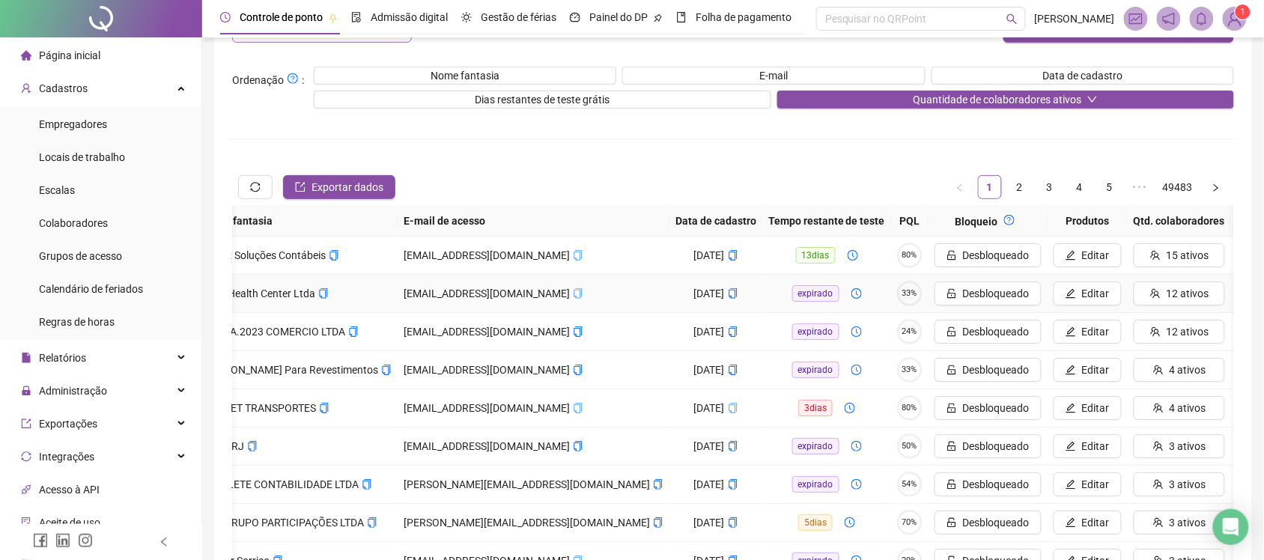
scroll to position [187, 0]
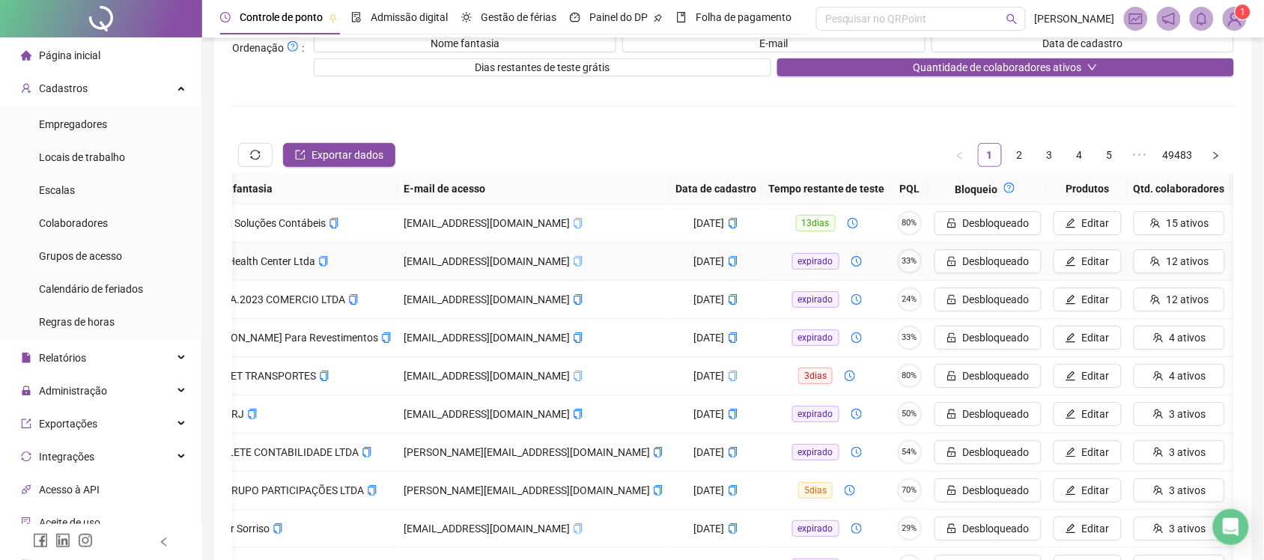
click at [1278, 257] on span "Ver" at bounding box center [1287, 261] width 16 height 16
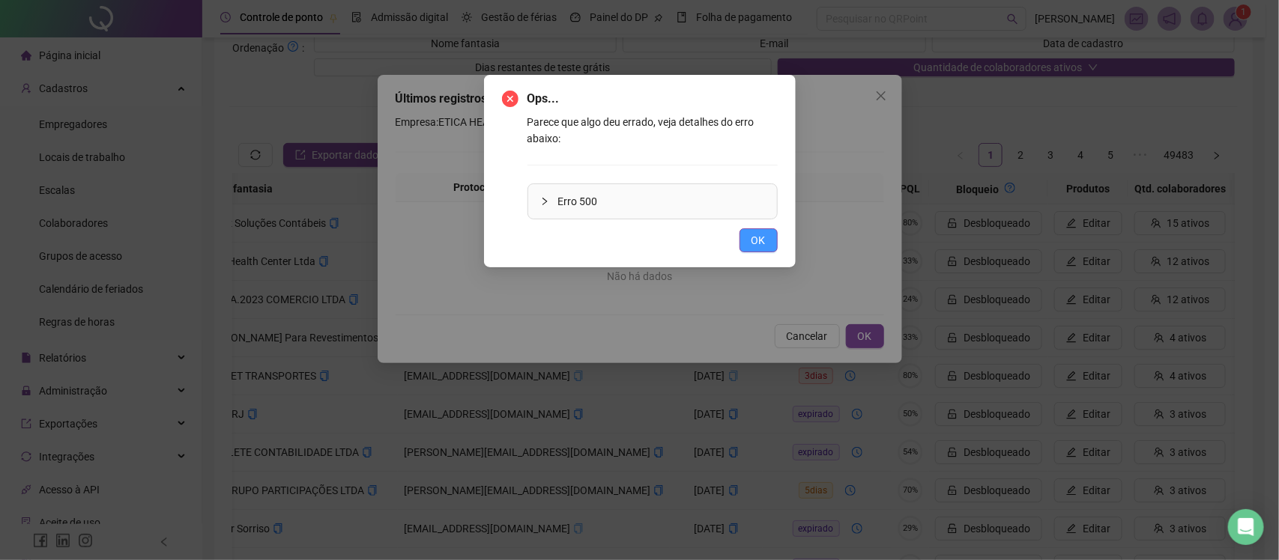
click at [769, 238] on button "OK" at bounding box center [758, 240] width 38 height 24
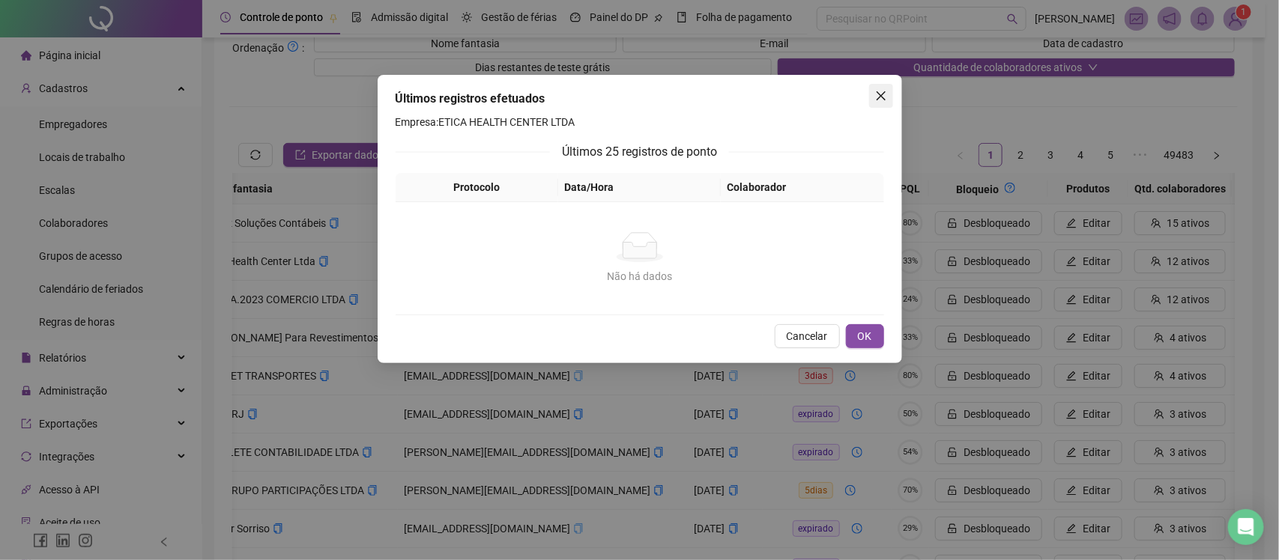
click at [873, 94] on span "Close" at bounding box center [881, 96] width 24 height 12
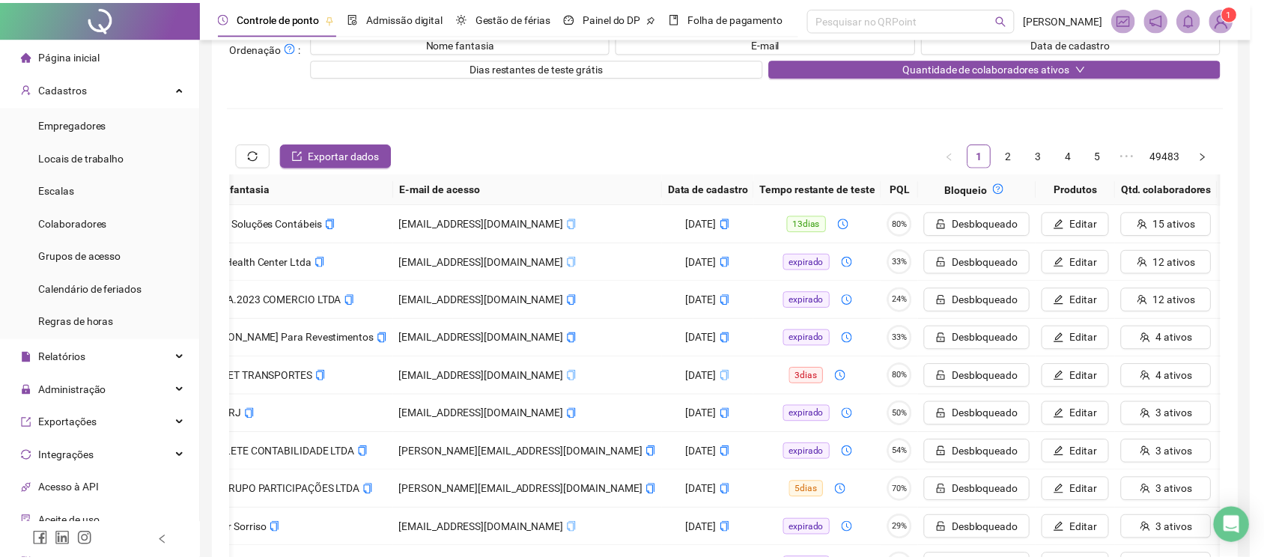
scroll to position [0, 184]
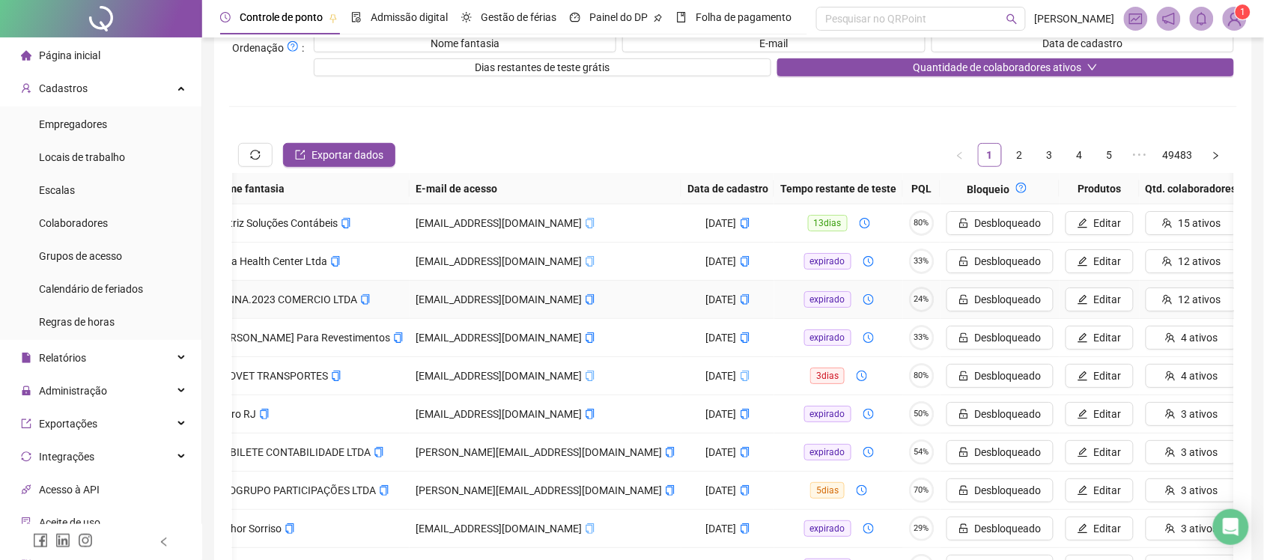
click at [1275, 300] on icon "calendar" at bounding box center [1280, 300] width 10 height 10
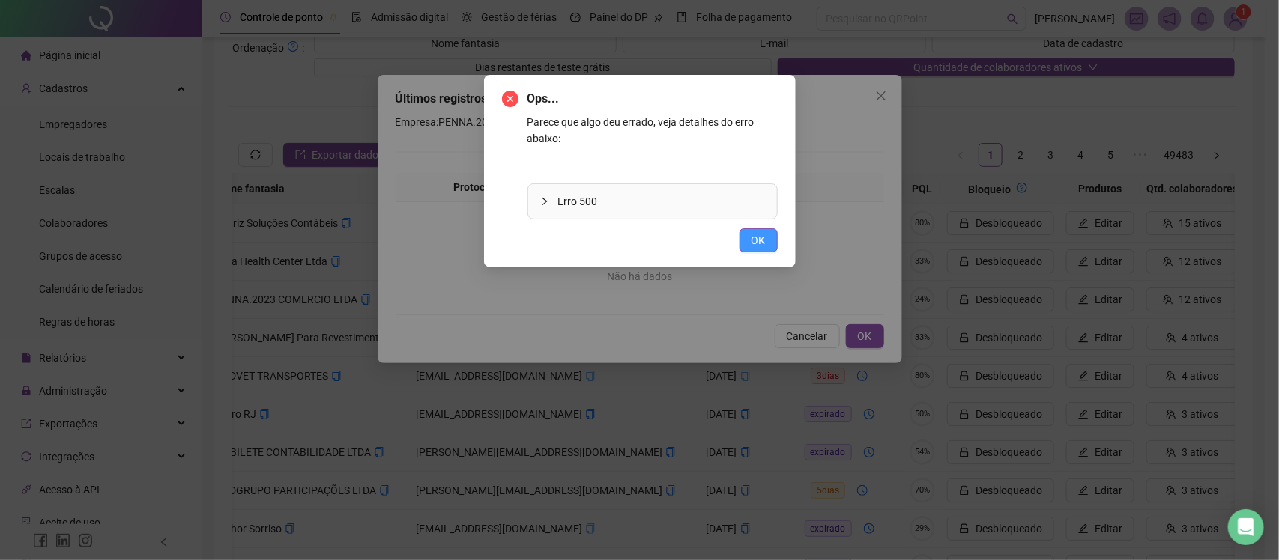
click at [754, 240] on span "OK" at bounding box center [758, 240] width 14 height 16
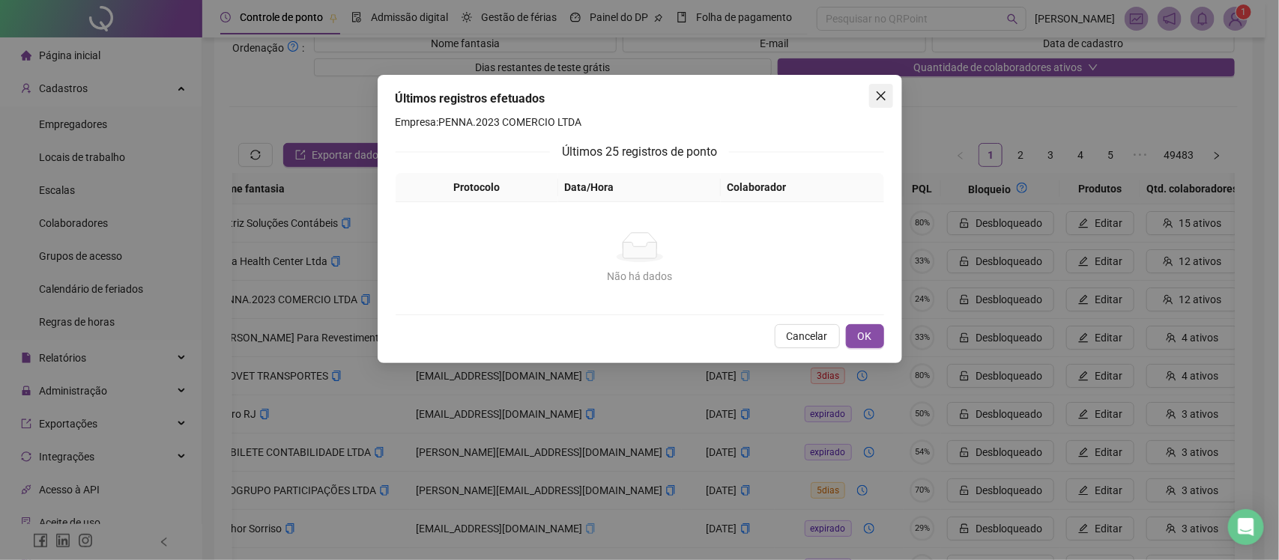
click at [888, 97] on span "Close" at bounding box center [881, 96] width 24 height 12
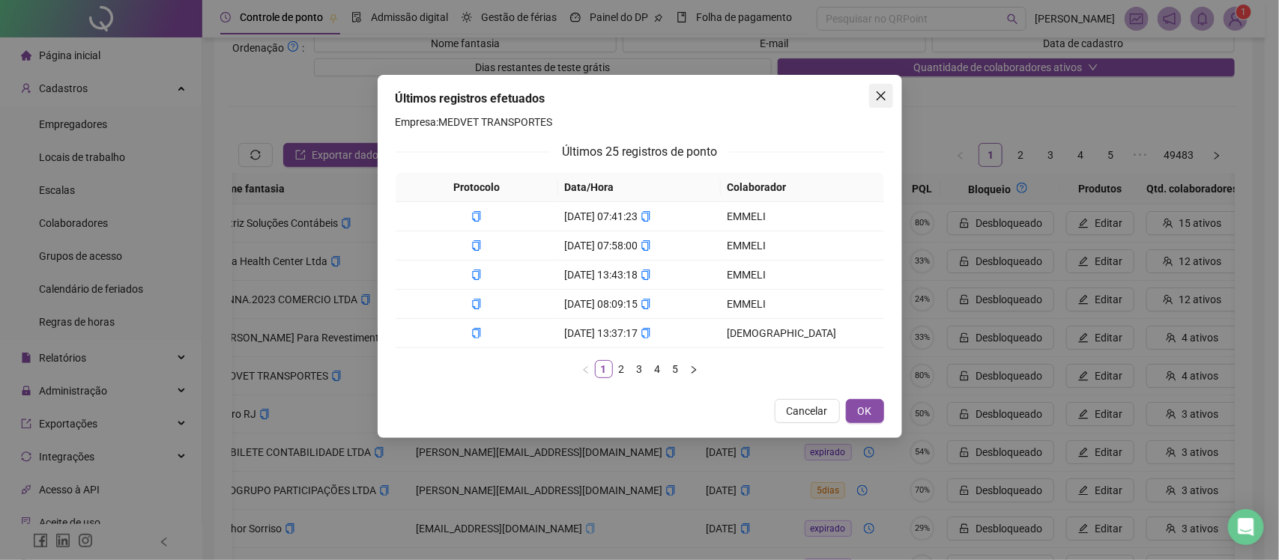
click at [884, 100] on icon "close" at bounding box center [881, 96] width 12 height 12
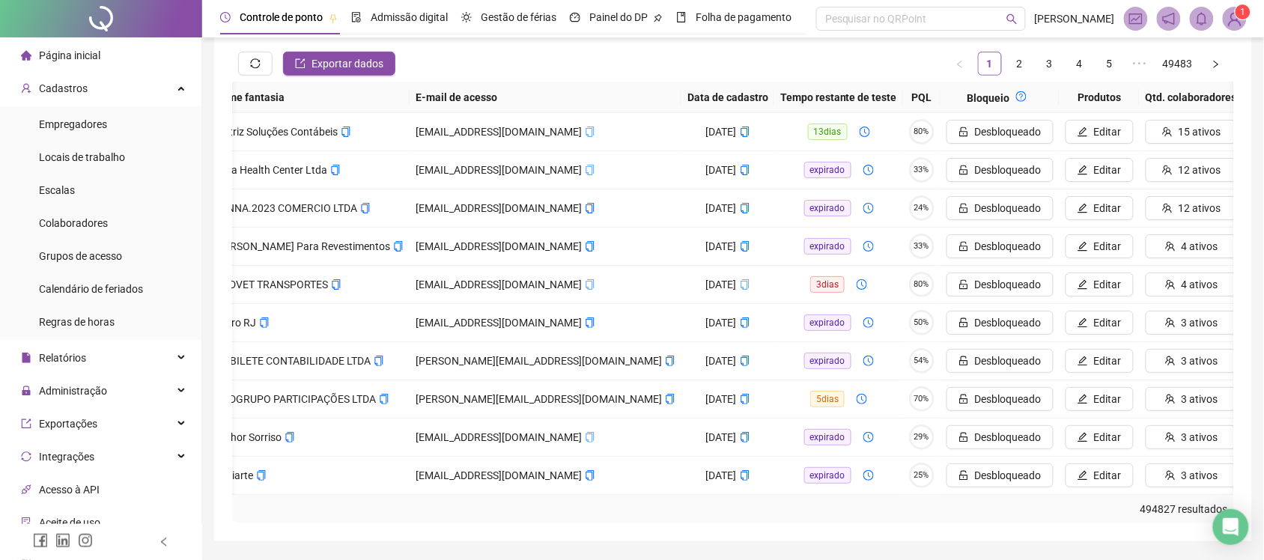
scroll to position [246, 0]
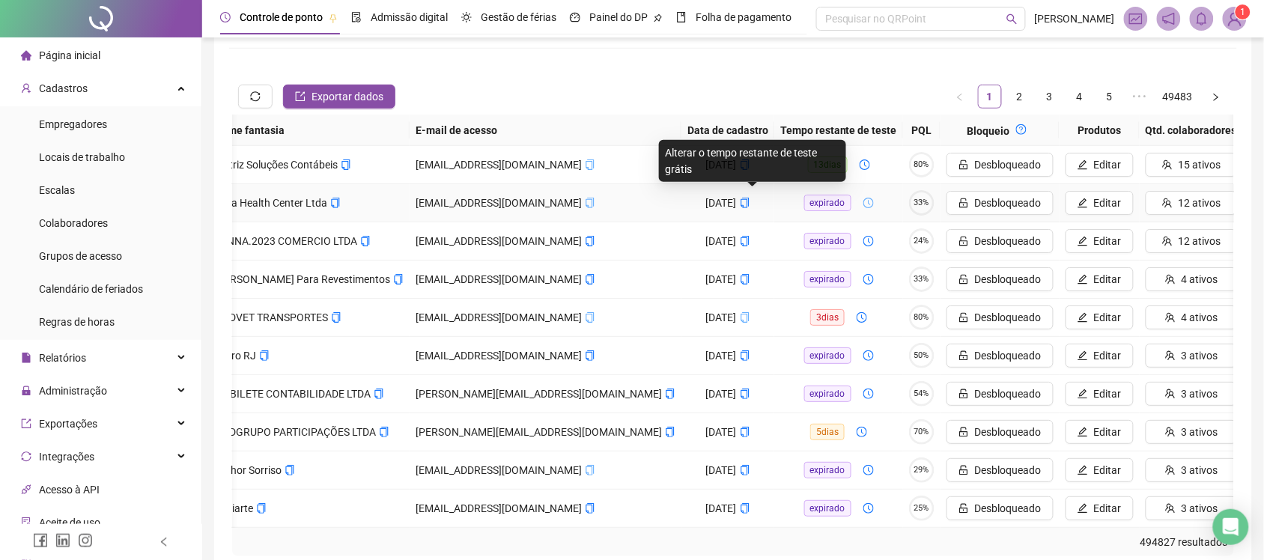
click at [804, 197] on span "expirado" at bounding box center [827, 203] width 47 height 16
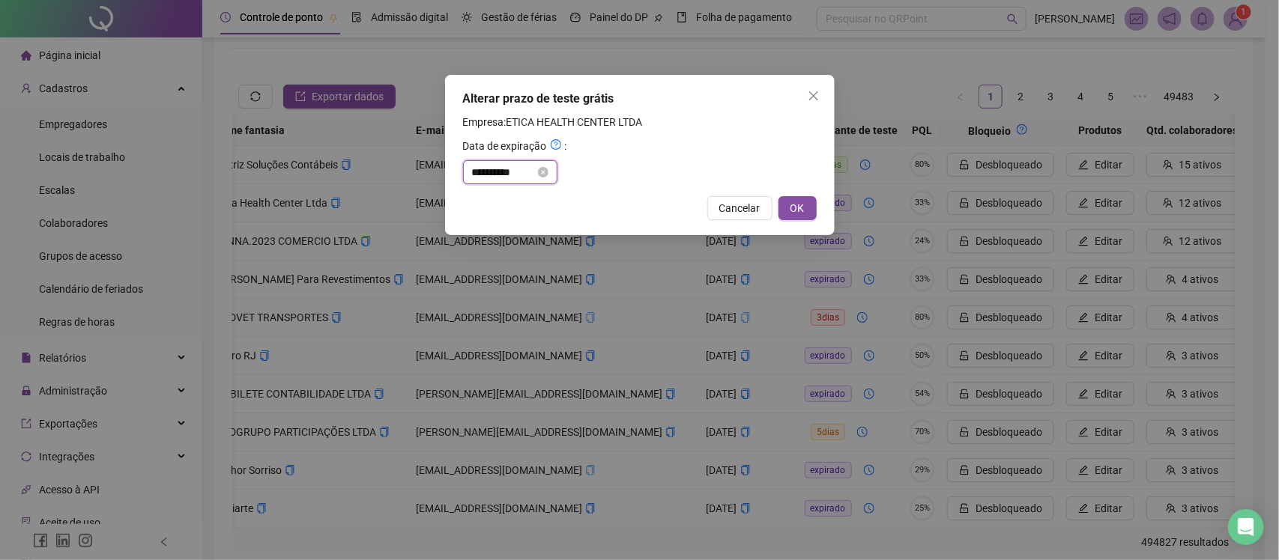
click at [535, 172] on input "**********" at bounding box center [503, 172] width 63 height 16
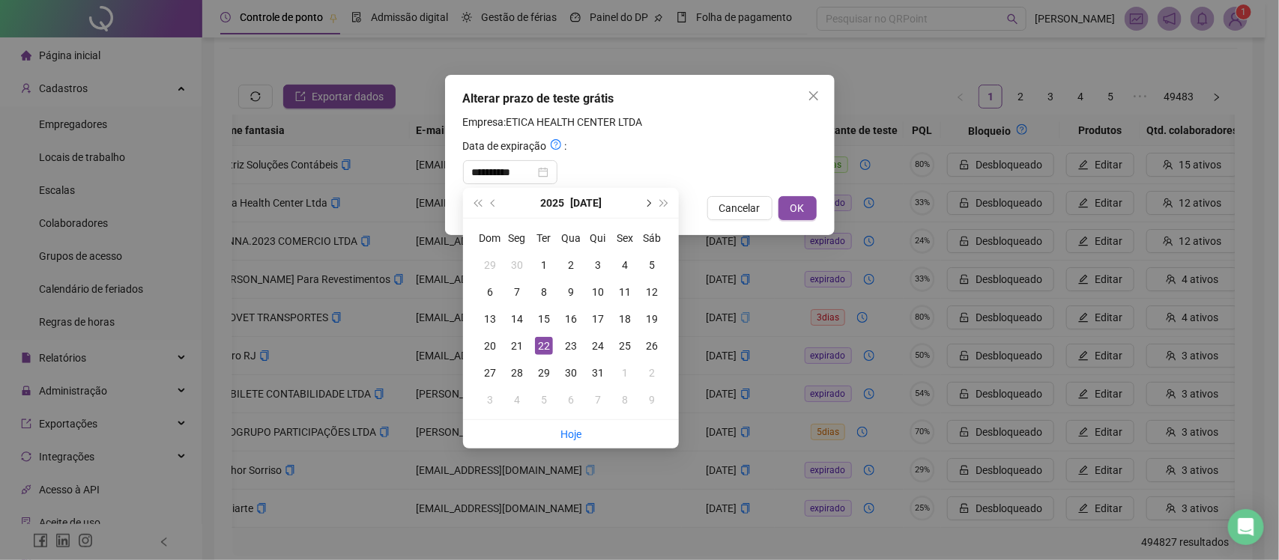
click at [646, 199] on span "next-year" at bounding box center [646, 202] width 7 height 7
type input "**********"
click at [597, 367] on div "28" at bounding box center [598, 373] width 18 height 18
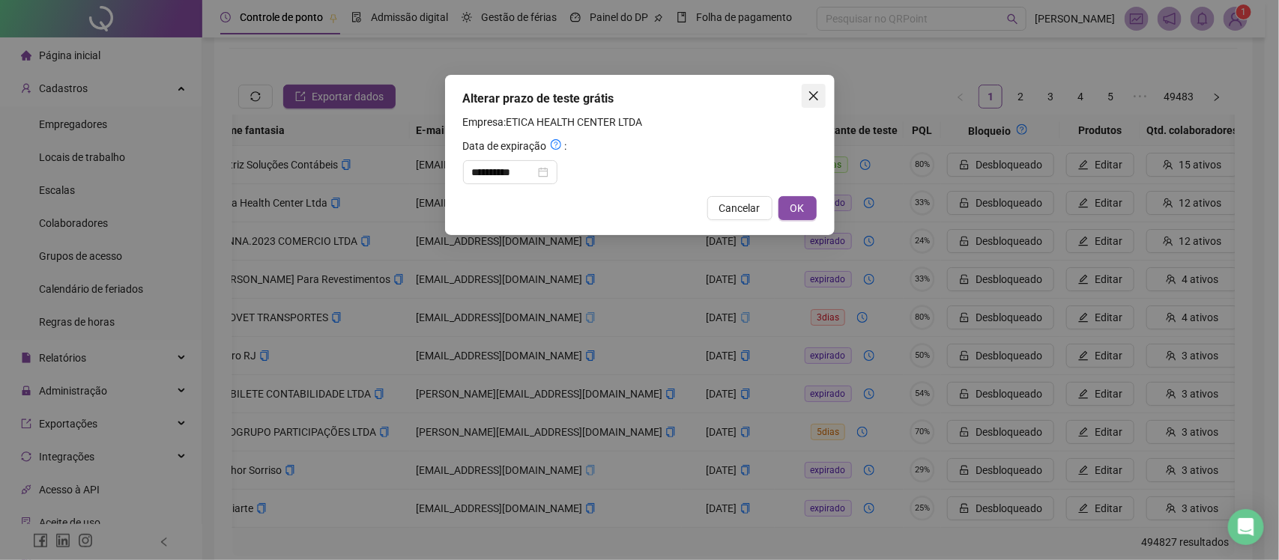
click at [820, 97] on span "Close" at bounding box center [813, 96] width 24 height 12
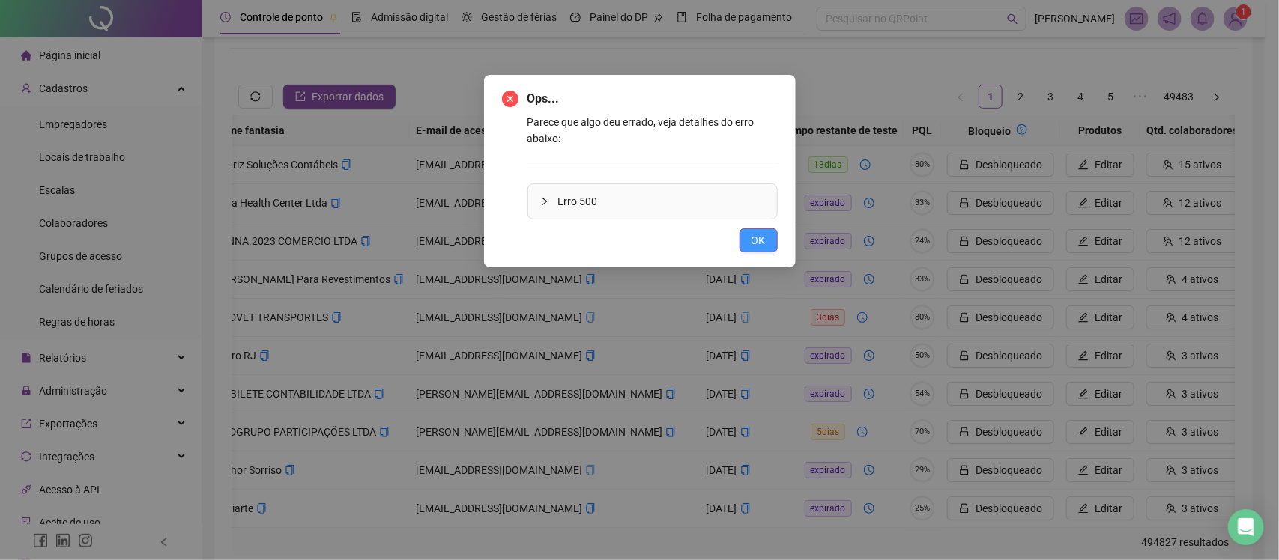
click at [769, 243] on button "OK" at bounding box center [758, 240] width 38 height 24
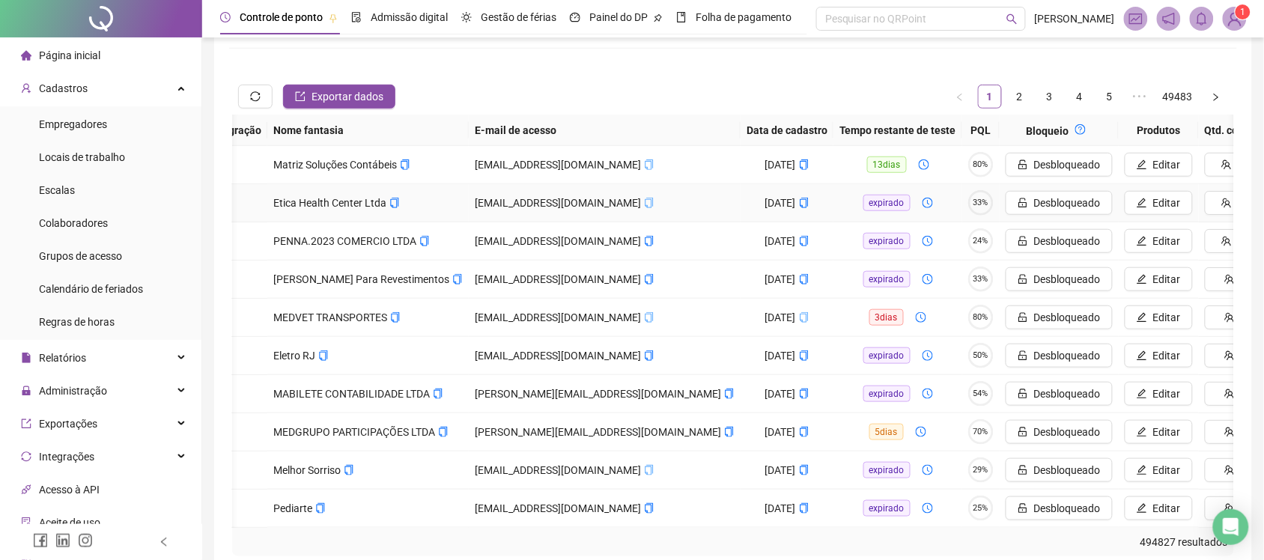
scroll to position [0, 197]
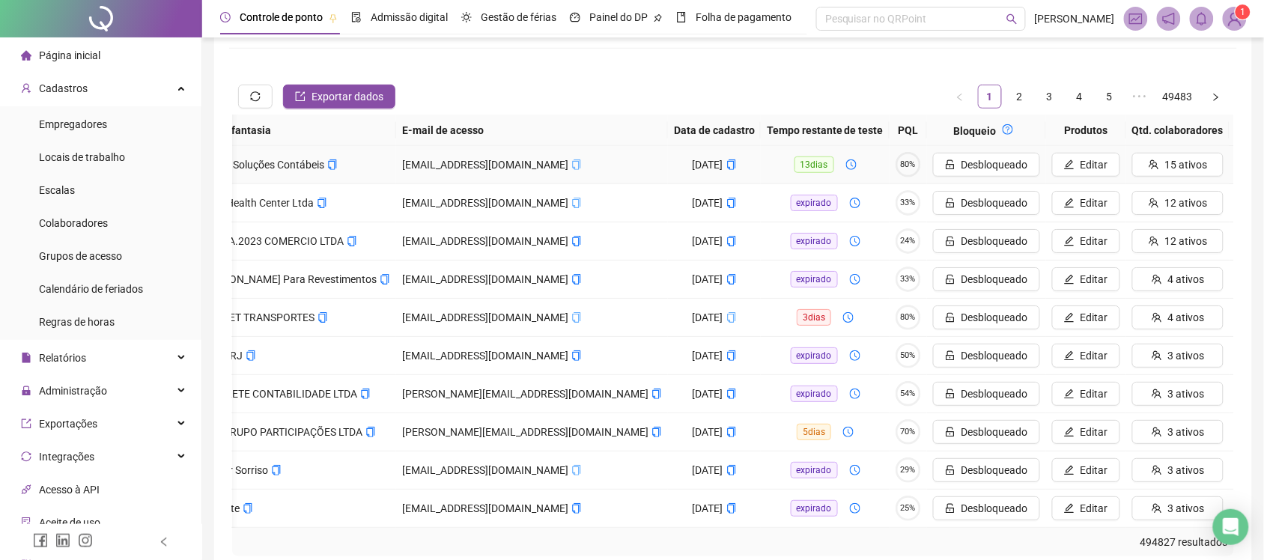
click at [1277, 163] on span "Ver" at bounding box center [1285, 165] width 16 height 16
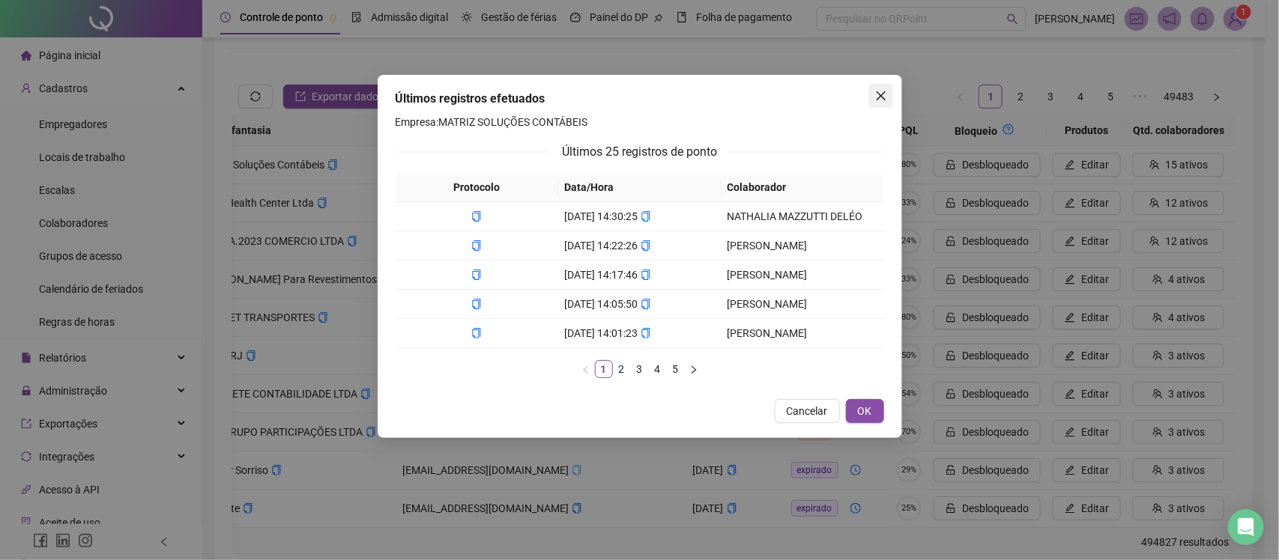
click at [879, 91] on icon "close" at bounding box center [881, 96] width 12 height 12
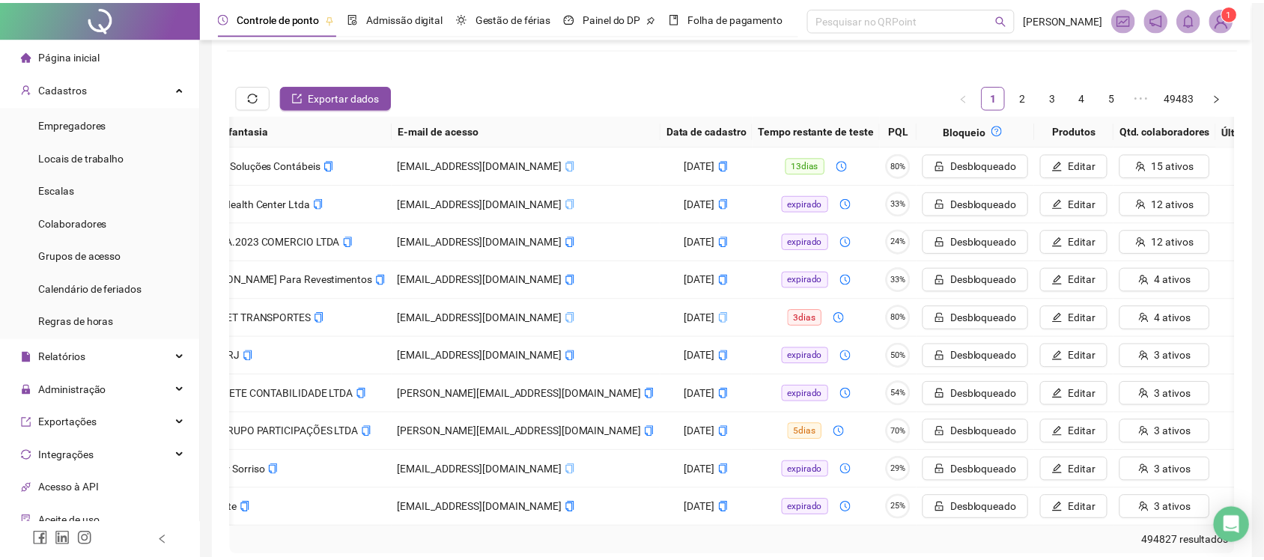
scroll to position [0, 184]
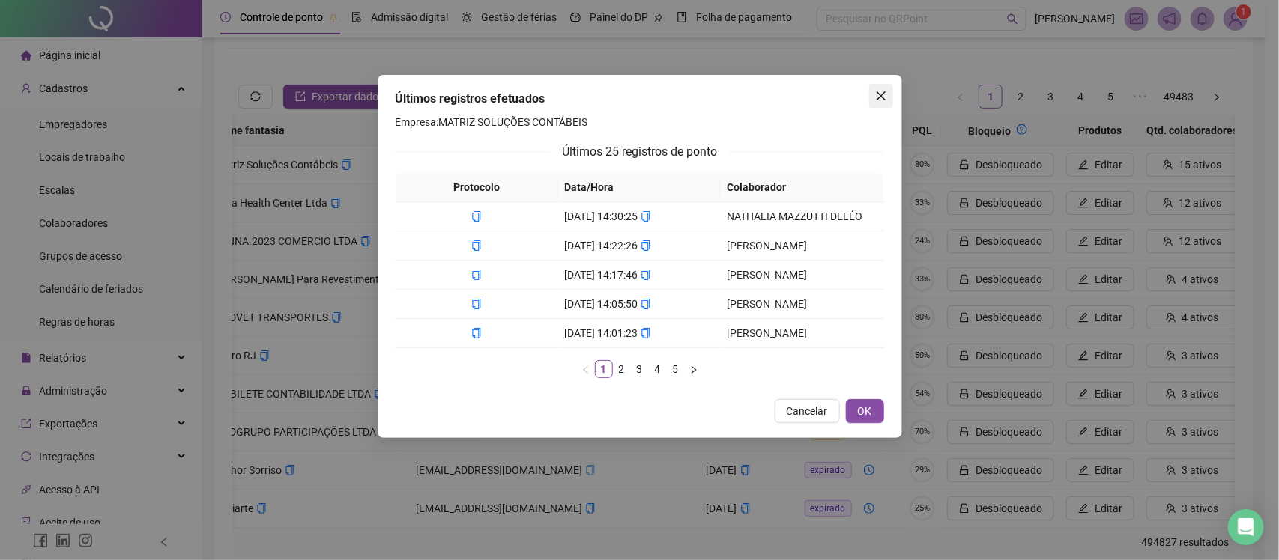
click at [884, 95] on icon "close" at bounding box center [881, 96] width 12 height 12
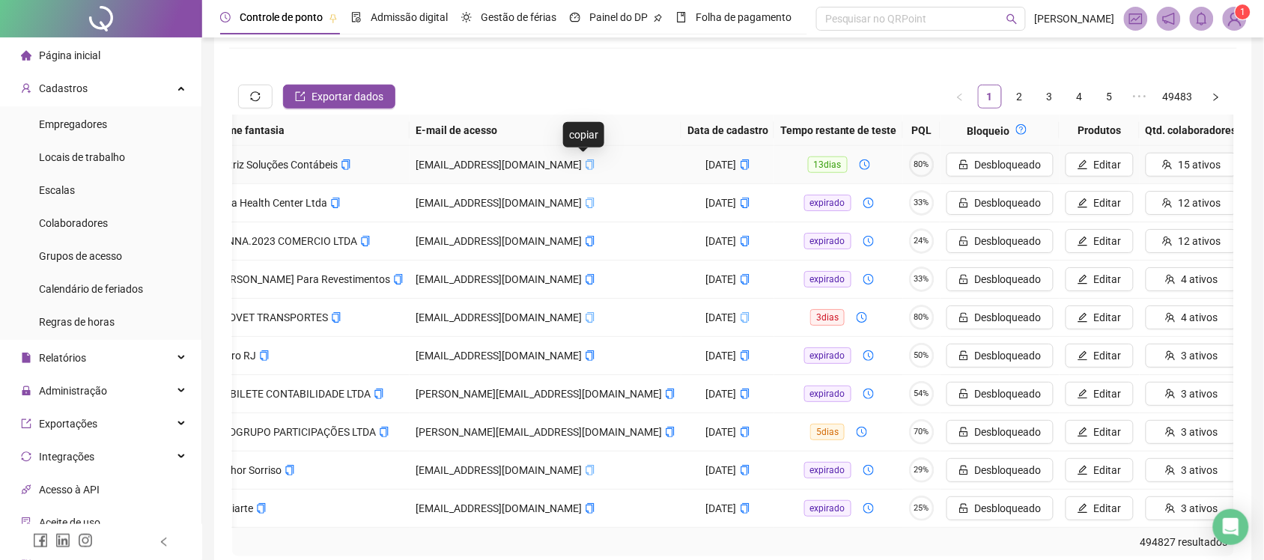
click at [587, 160] on icon "copy" at bounding box center [591, 165] width 8 height 10
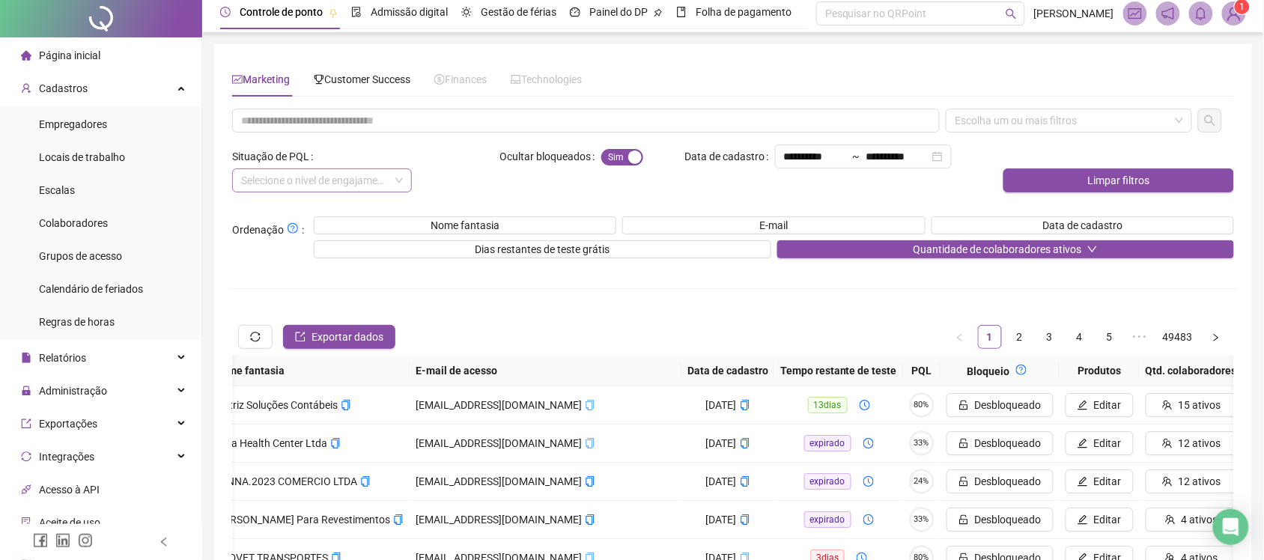
scroll to position [0, 0]
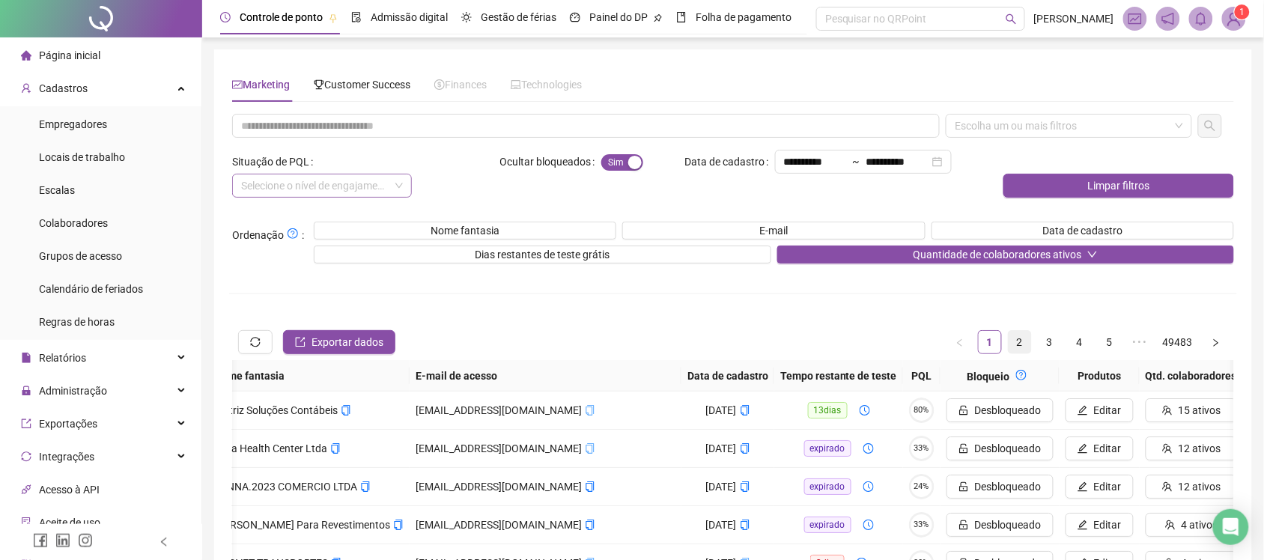
click at [1025, 338] on link "2" at bounding box center [1020, 342] width 22 height 22
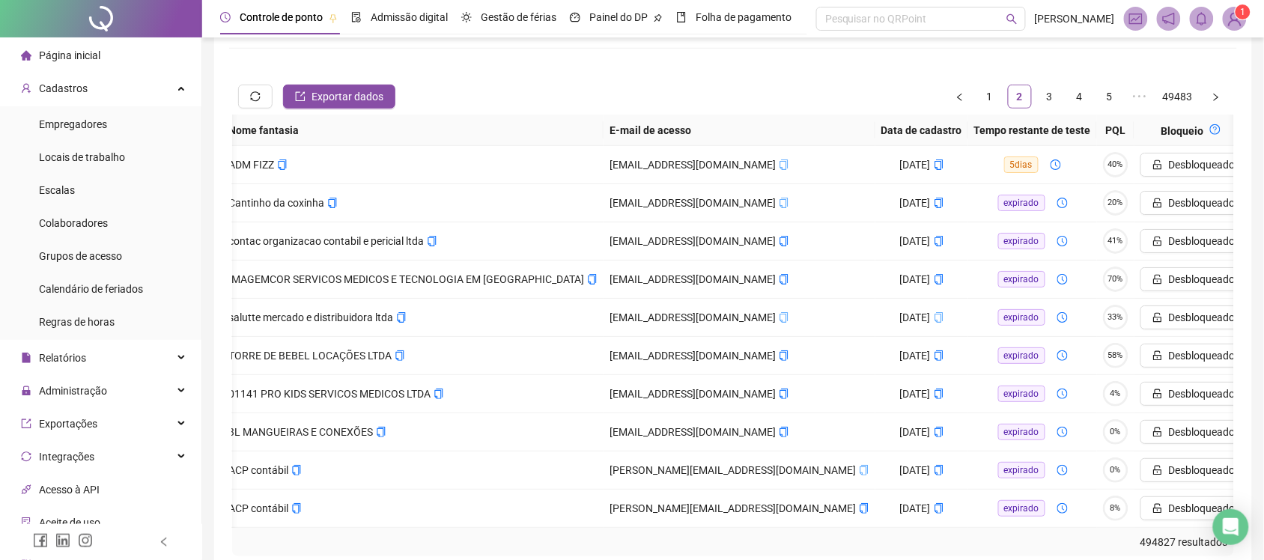
scroll to position [0, 323]
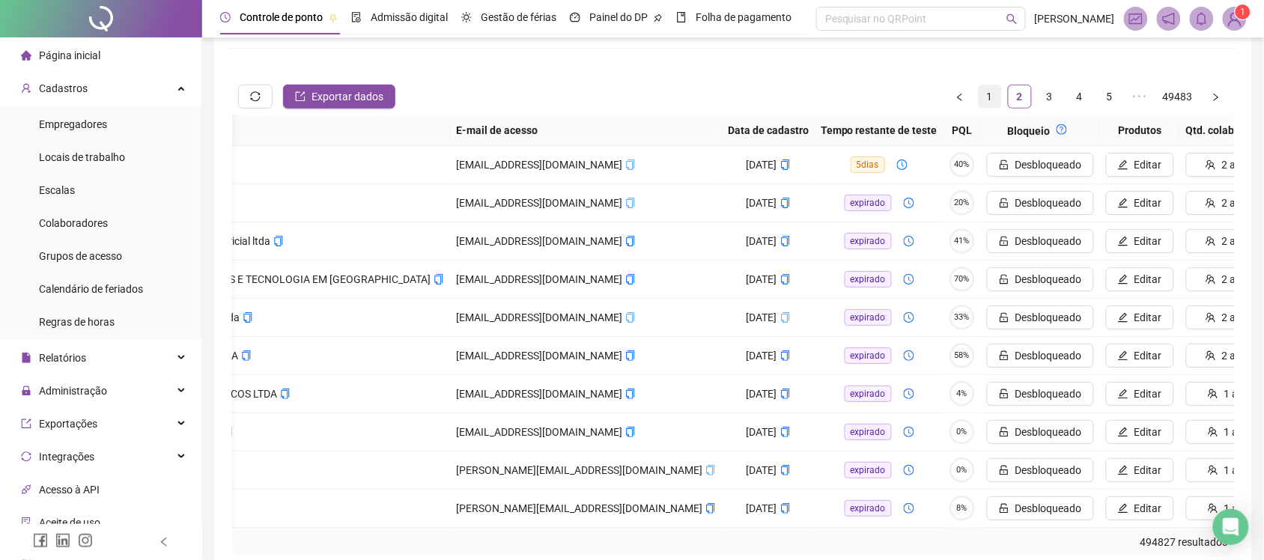
click at [983, 101] on link "1" at bounding box center [990, 96] width 22 height 22
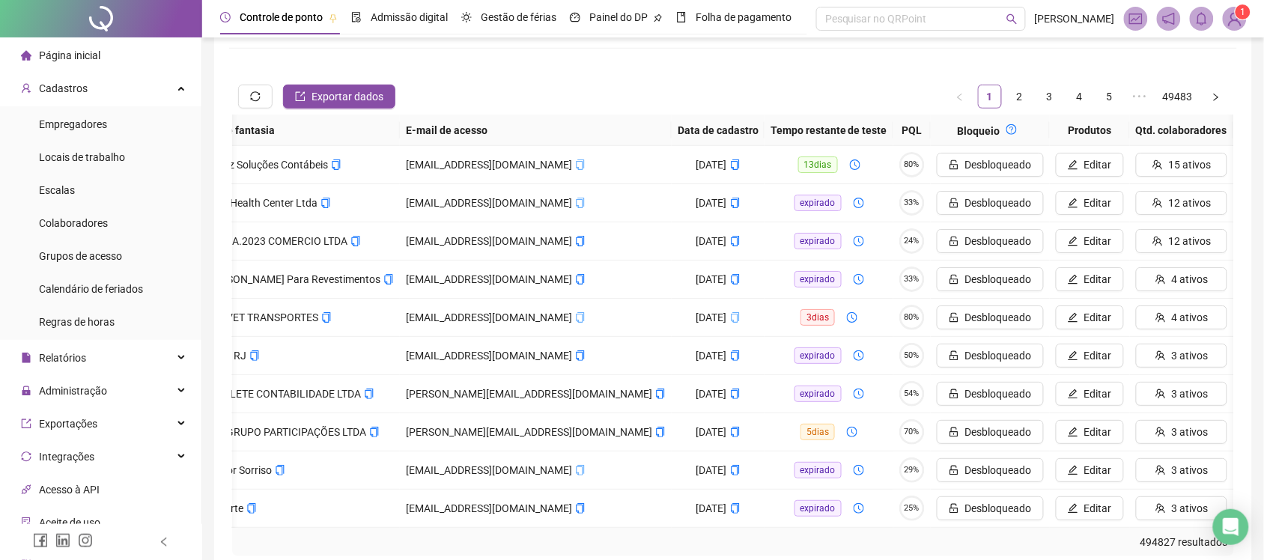
scroll to position [0, 197]
drag, startPoint x: 547, startPoint y: 543, endPoint x: 543, endPoint y: 533, distance: 10.4
click at [545, 543] on div "Código Código de integração Nome fantasia E-mail de acesso Data de cadastro Tem…" at bounding box center [733, 336] width 1002 height 442
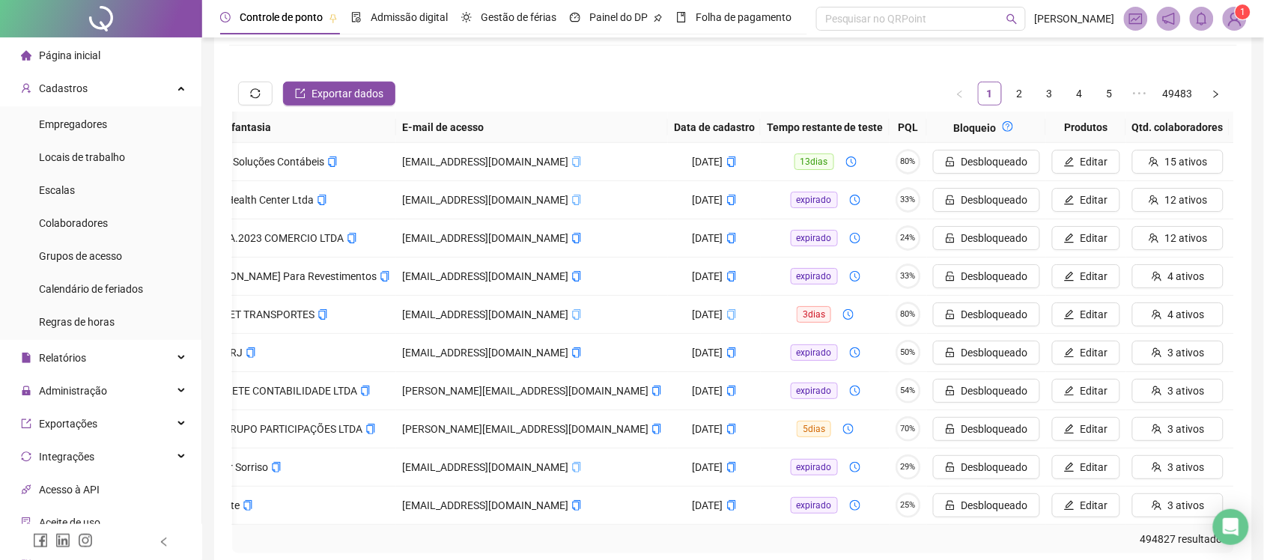
click at [521, 73] on div "**********" at bounding box center [733, 209] width 1008 height 688
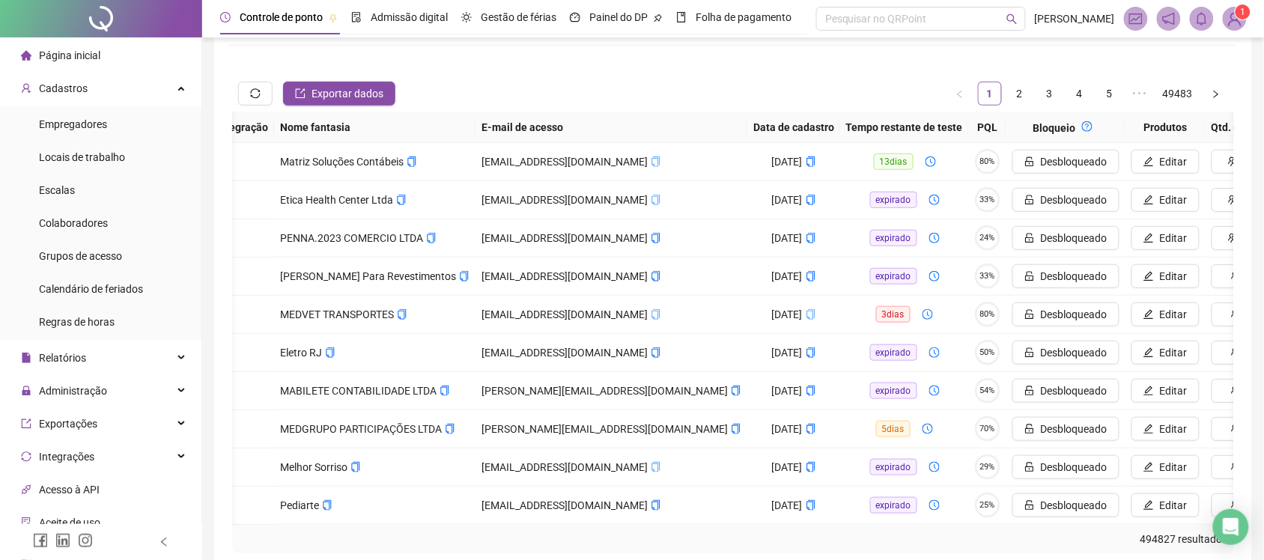
scroll to position [0, 197]
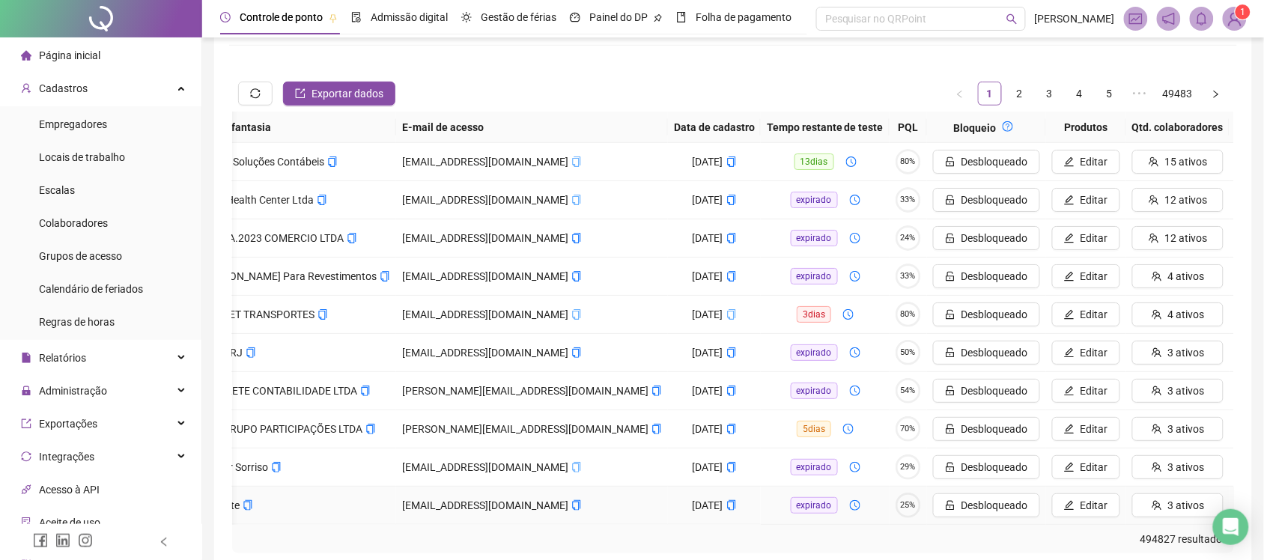
click at [1277, 499] on span "Ver" at bounding box center [1285, 505] width 16 height 16
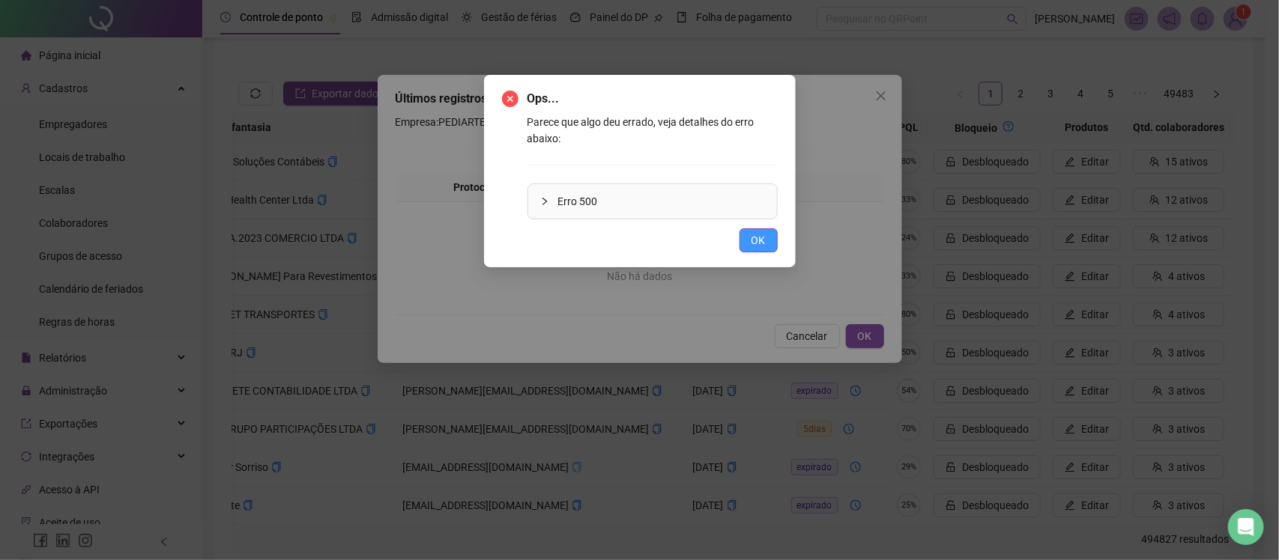
click at [743, 240] on button "OK" at bounding box center [758, 240] width 38 height 24
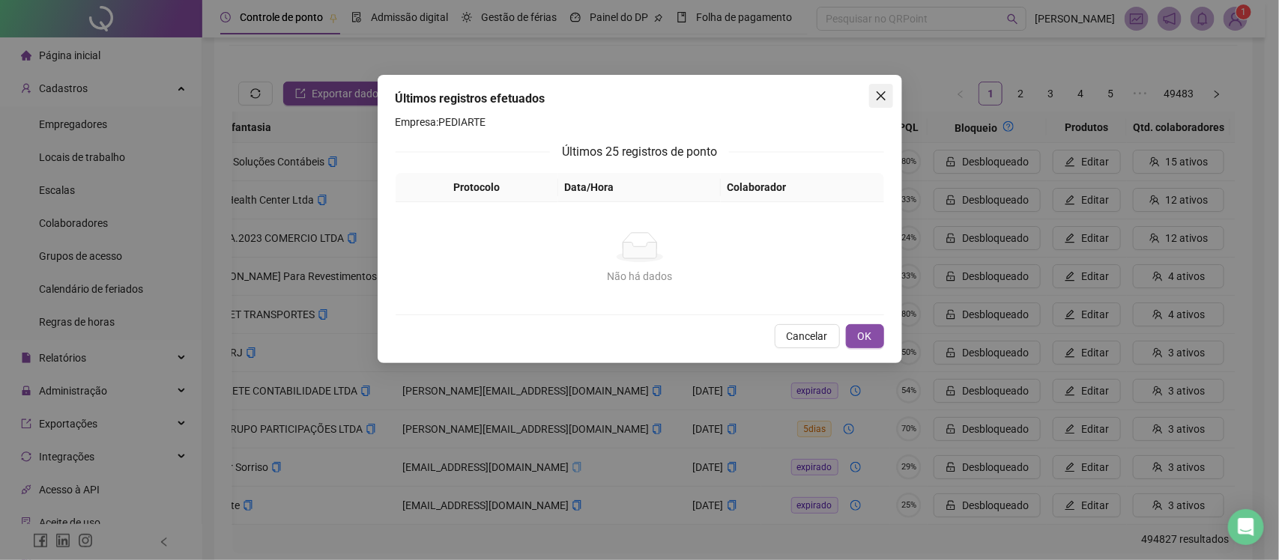
click at [875, 103] on button "Close" at bounding box center [881, 96] width 24 height 24
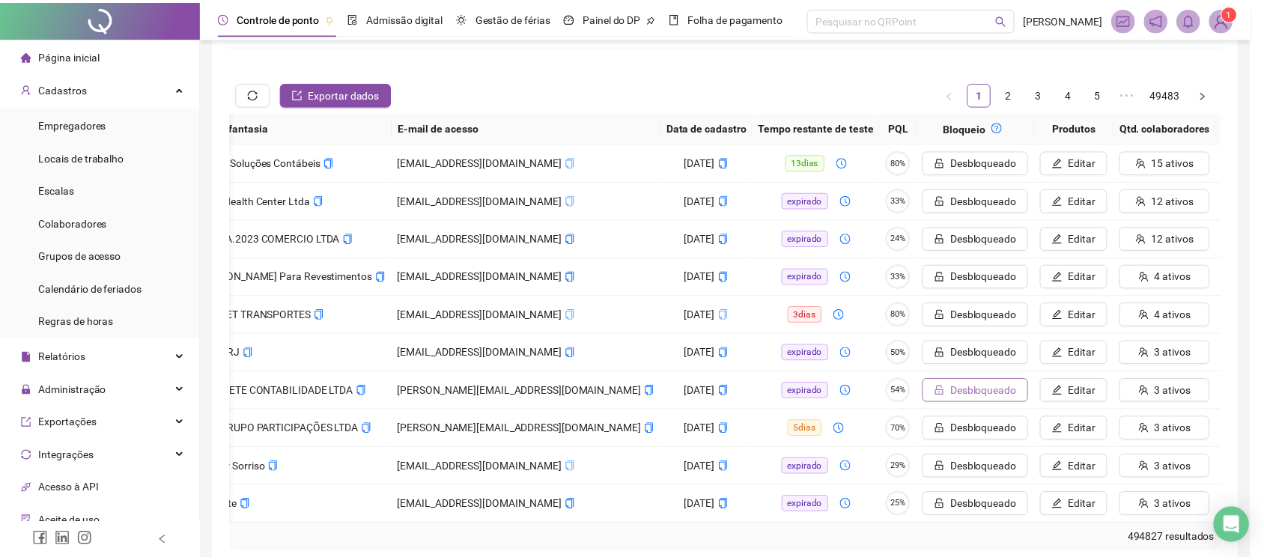
scroll to position [0, 184]
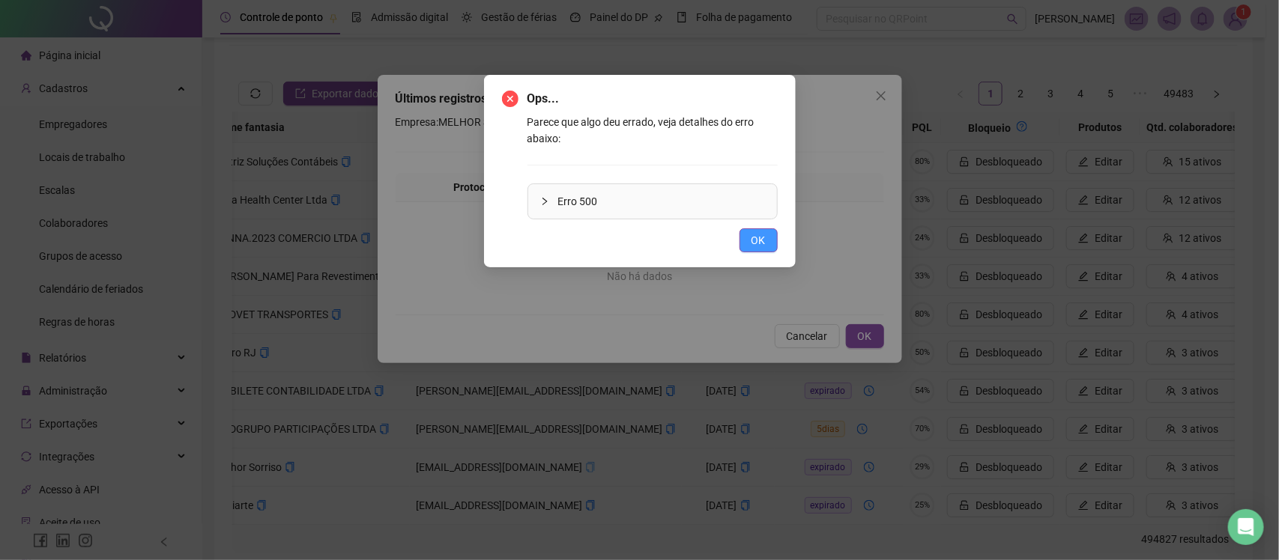
click at [750, 247] on button "OK" at bounding box center [758, 240] width 38 height 24
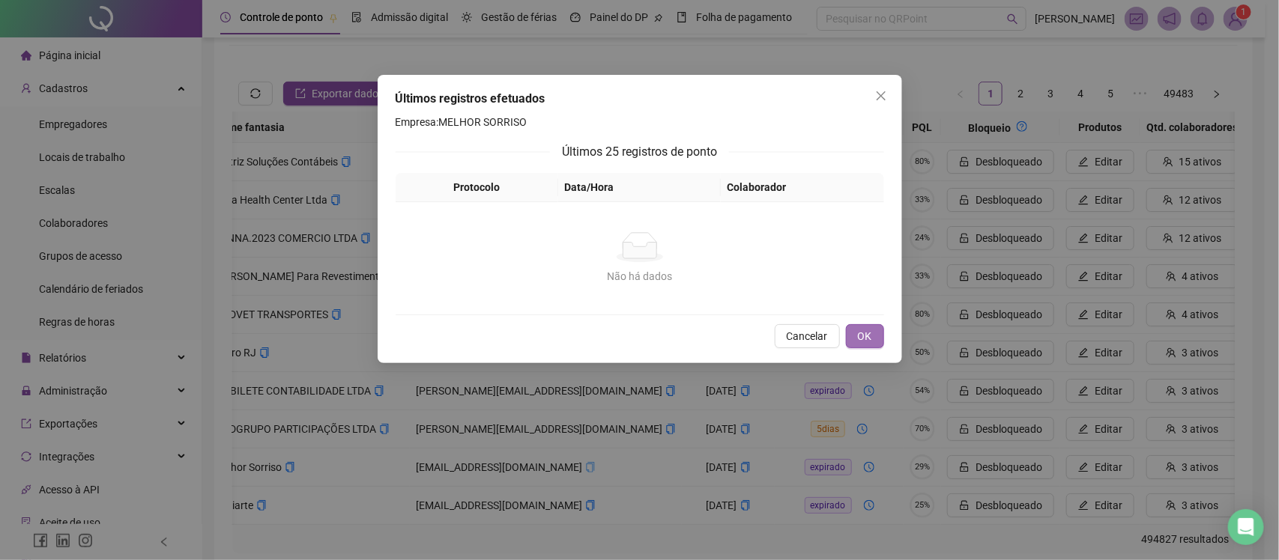
click at [870, 333] on span "OK" at bounding box center [865, 336] width 14 height 16
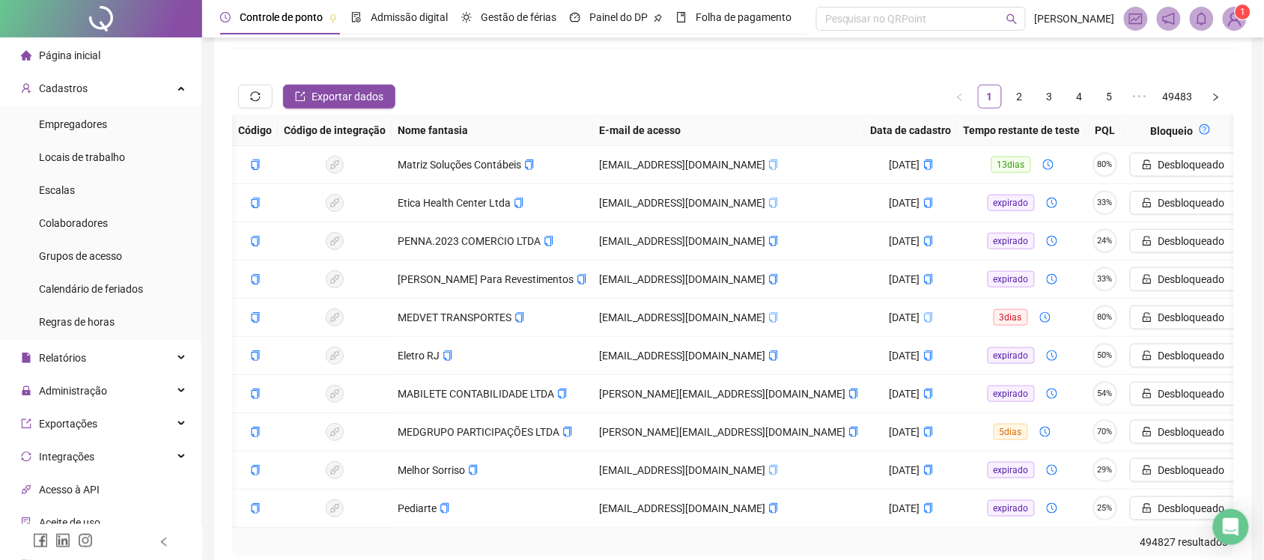
scroll to position [0, 197]
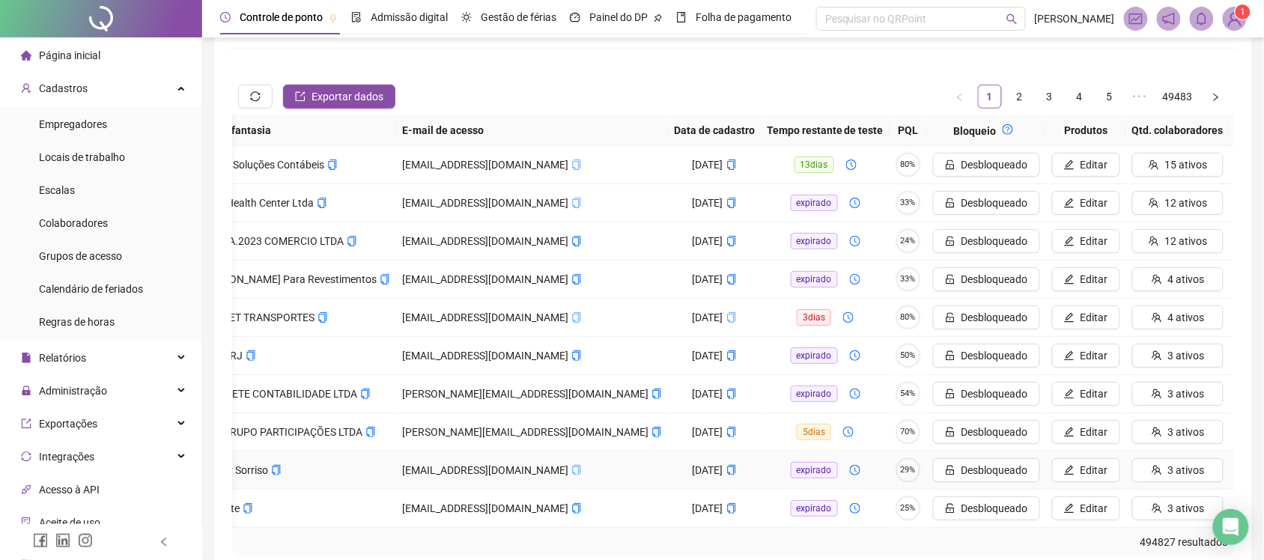
click at [1277, 473] on span "Ver" at bounding box center [1285, 470] width 16 height 16
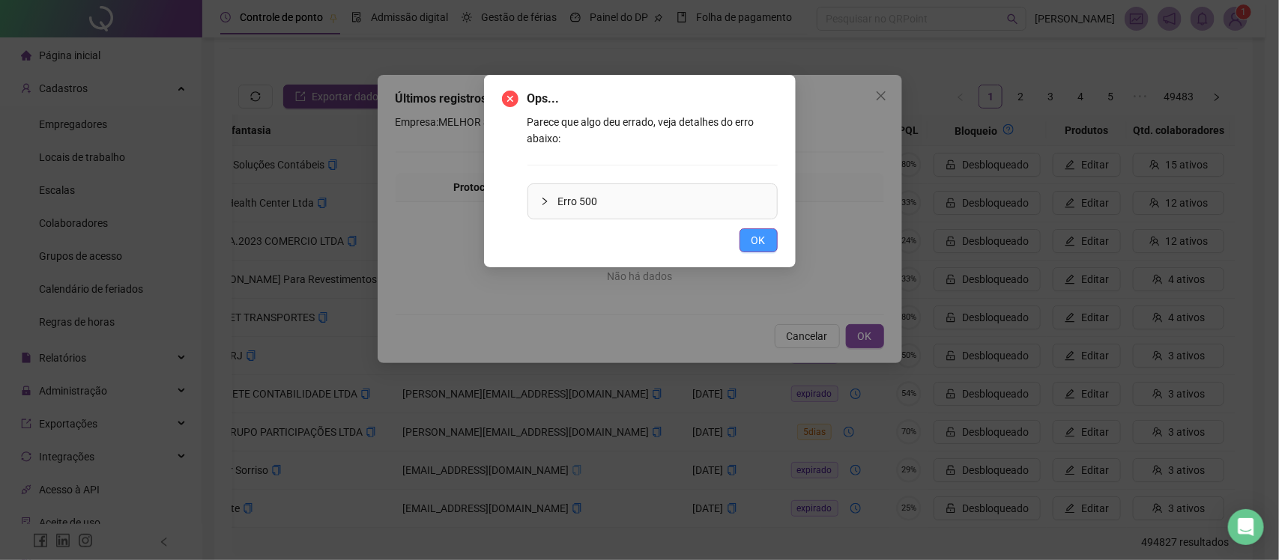
click at [766, 249] on button "OK" at bounding box center [758, 240] width 38 height 24
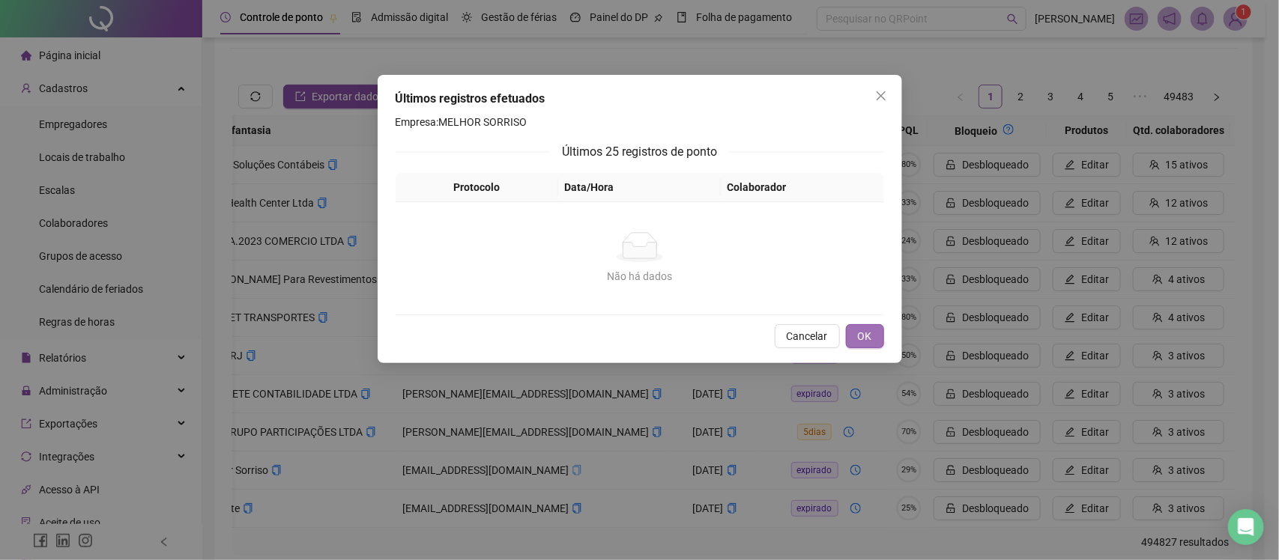
click at [854, 335] on button "OK" at bounding box center [865, 336] width 38 height 24
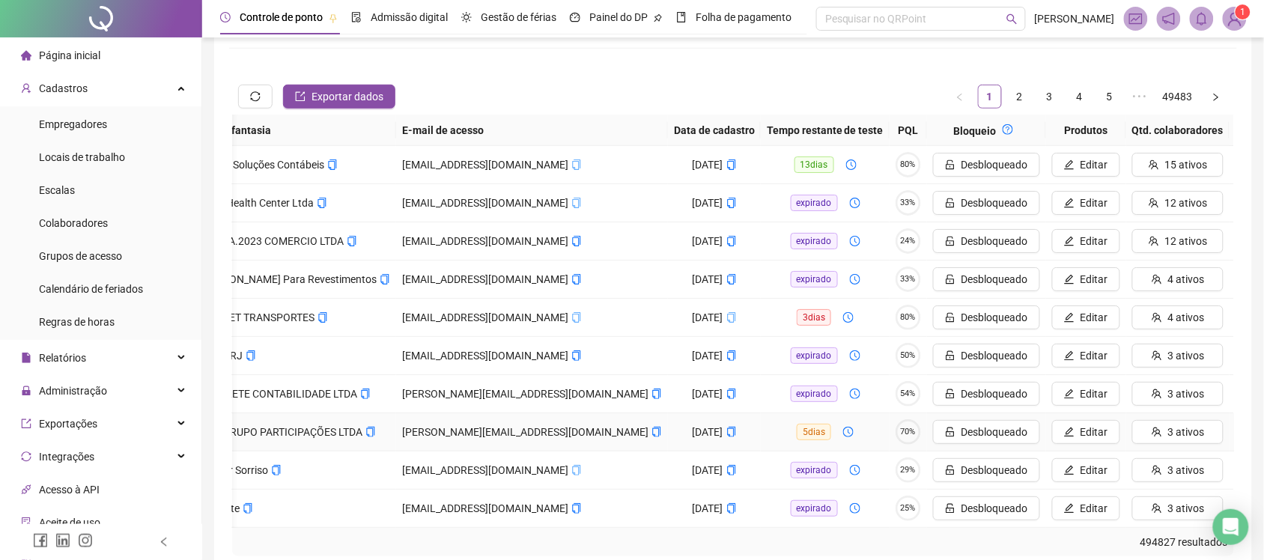
click at [1277, 431] on span "Ver" at bounding box center [1285, 432] width 16 height 16
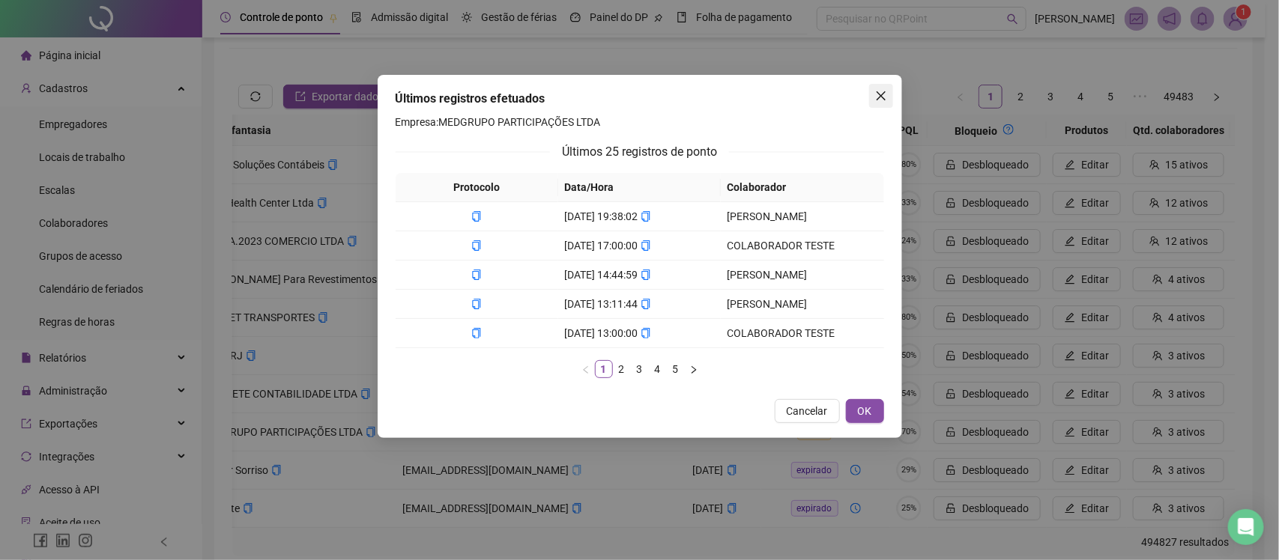
click at [879, 96] on icon "close" at bounding box center [881, 96] width 12 height 12
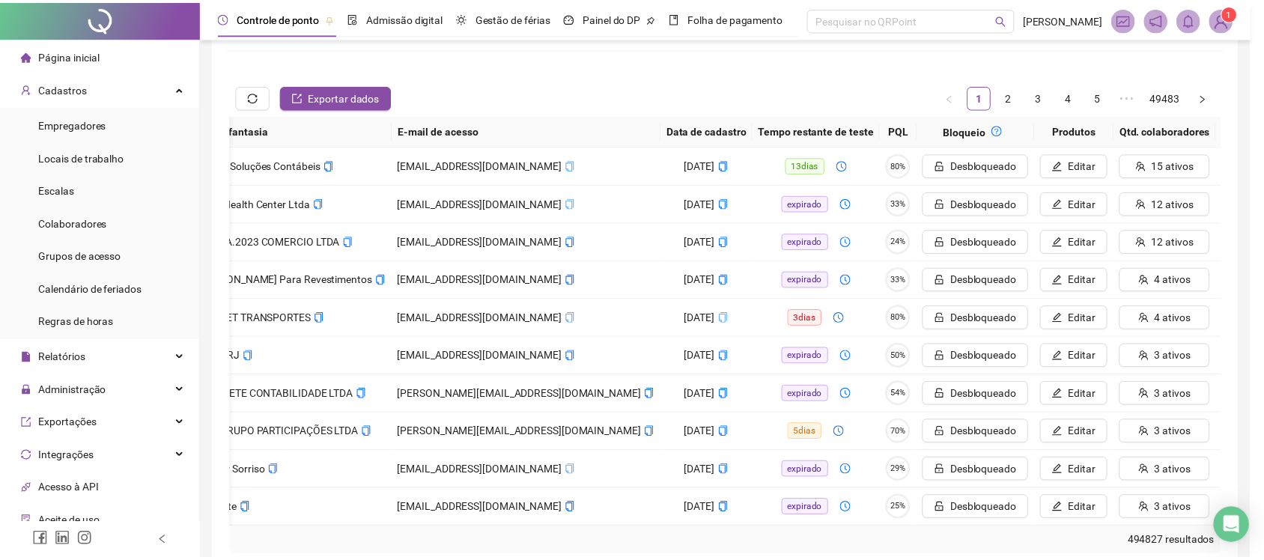
scroll to position [0, 184]
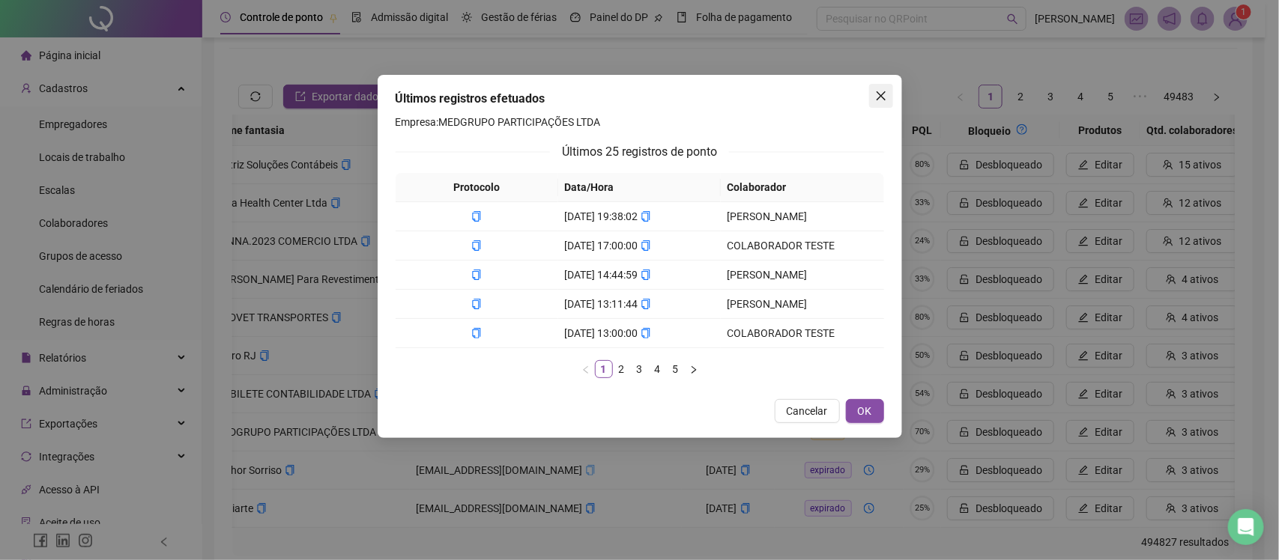
click at [882, 91] on icon "close" at bounding box center [881, 96] width 12 height 12
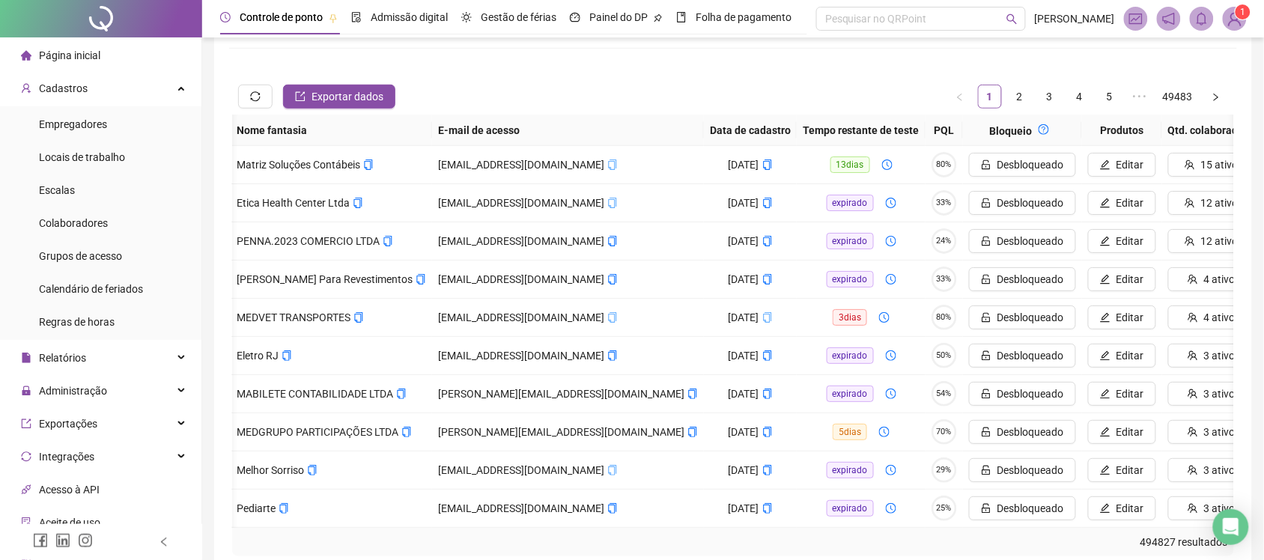
scroll to position [0, 155]
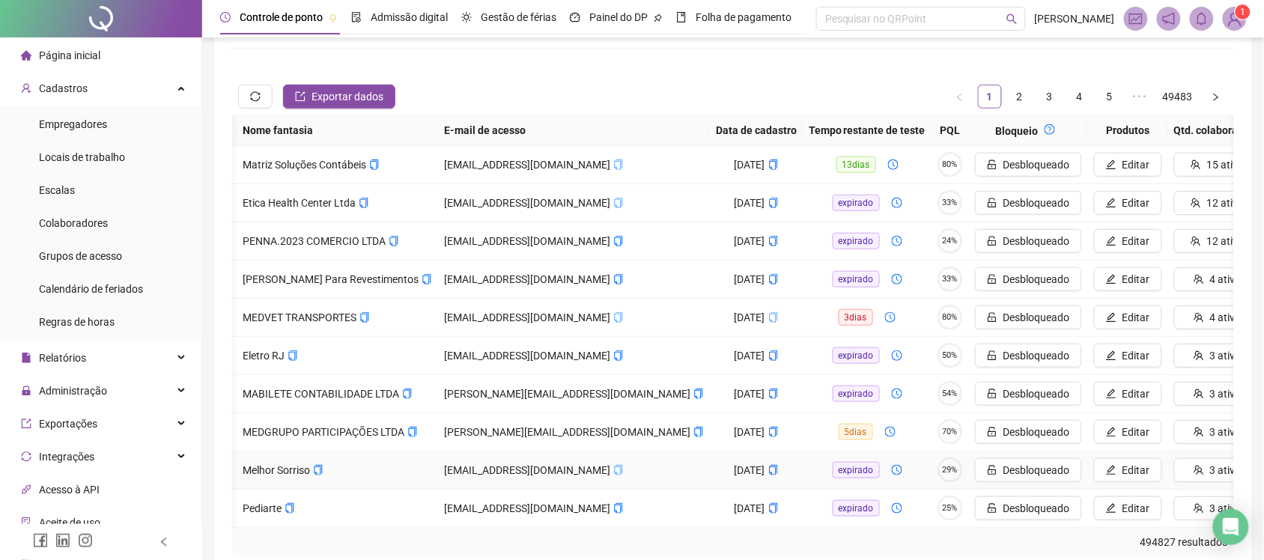
drag, startPoint x: 425, startPoint y: 540, endPoint x: 406, endPoint y: 533, distance: 20.9
click at [406, 490] on tr "Melhor Sorriso [EMAIL_ADDRESS][DOMAIN_NAME] [DATE] expirado 29% Desbloqueado Ed…" at bounding box center [721, 471] width 1288 height 38
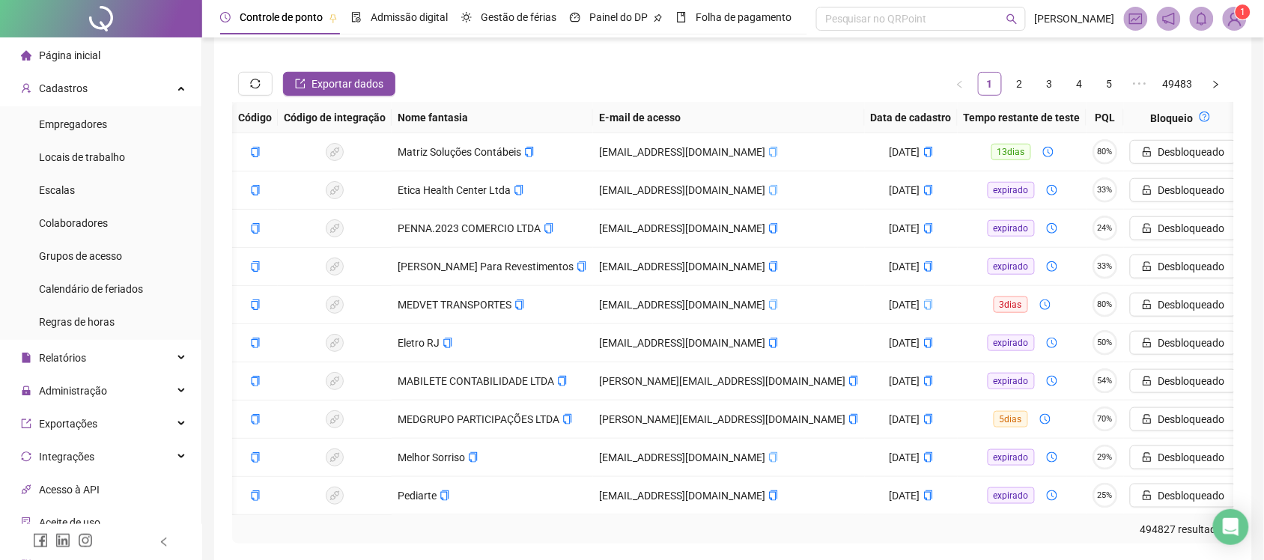
scroll to position [0, 197]
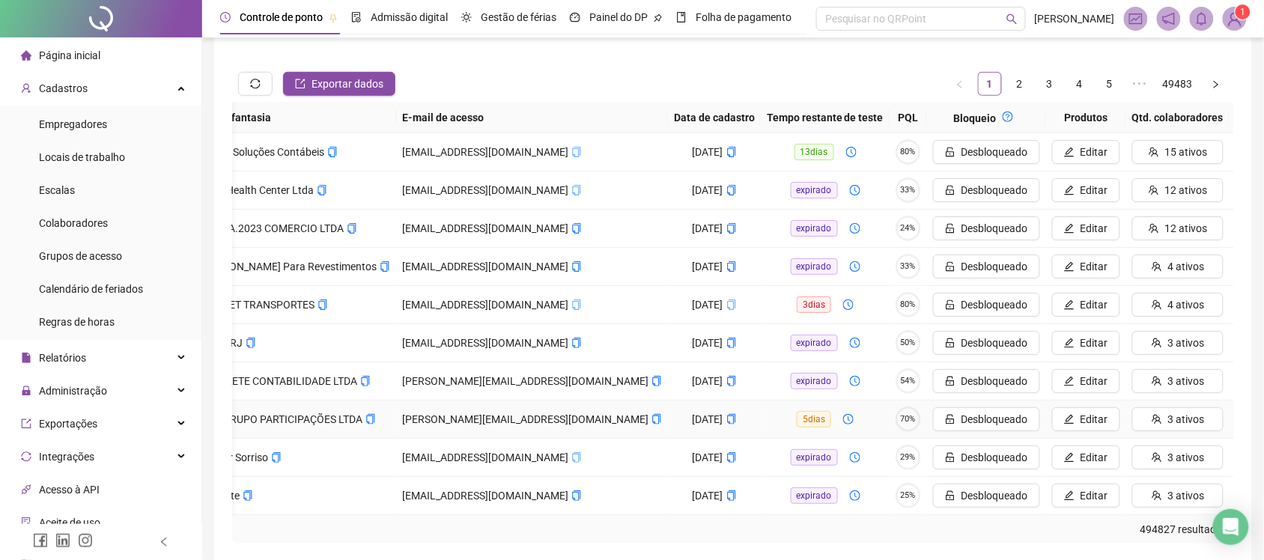
click at [1236, 409] on button "Ver" at bounding box center [1277, 419] width 82 height 24
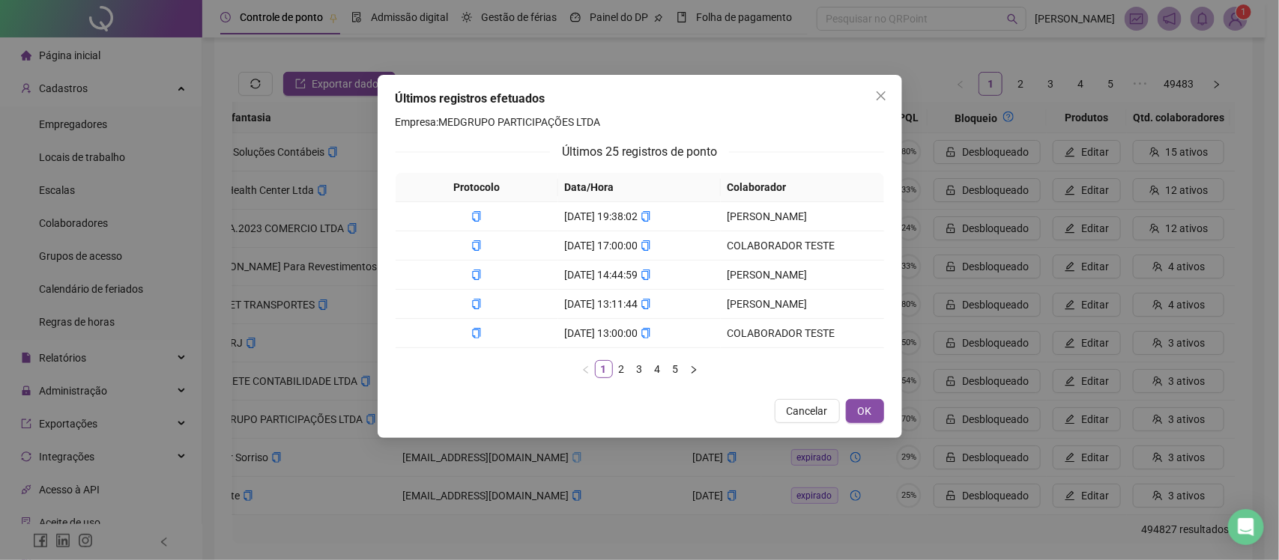
click at [862, 396] on div "Últimos registros efetuados Empresa: MEDGRUPO PARTICIPAÇÕES LTDA Últimos 25 reg…" at bounding box center [640, 256] width 524 height 363
click at [855, 413] on button "OK" at bounding box center [865, 411] width 38 height 24
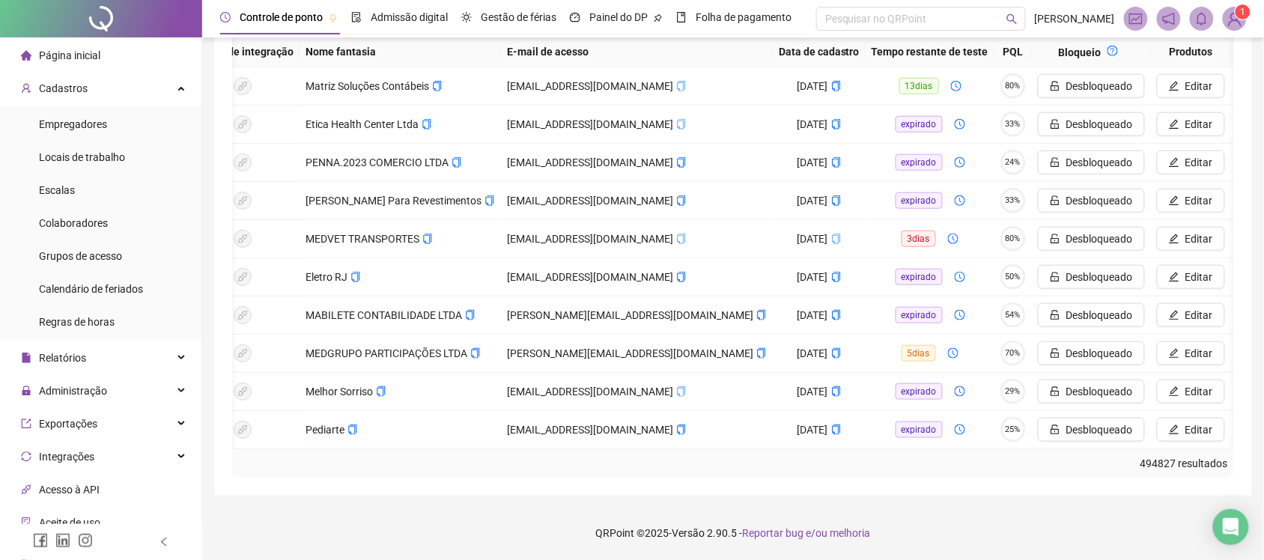
scroll to position [0, 103]
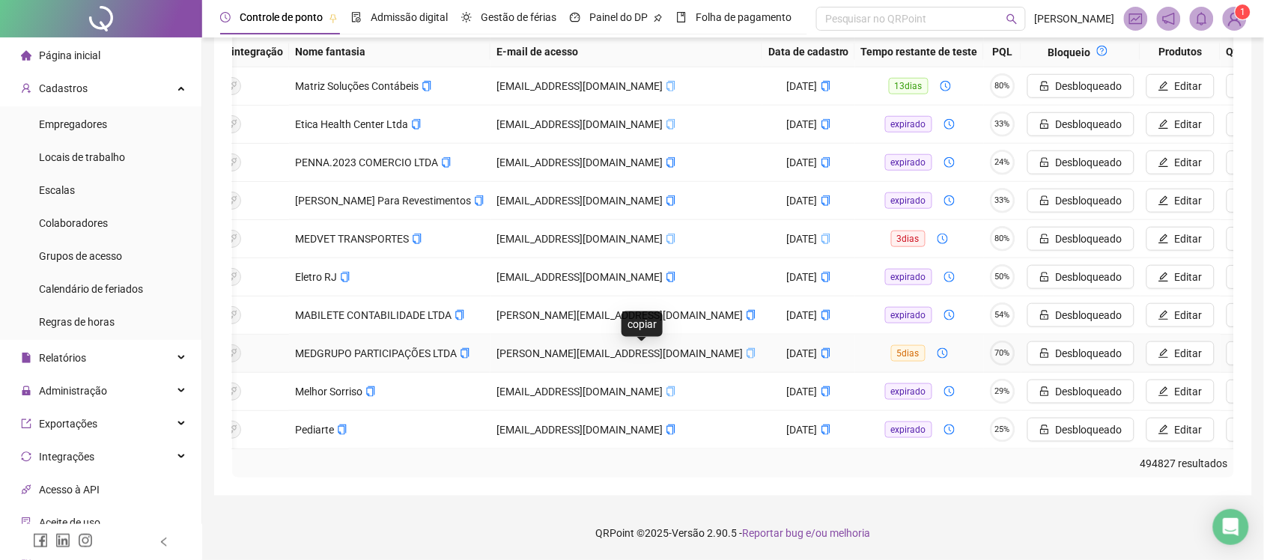
click at [746, 348] on icon "copy" at bounding box center [751, 353] width 10 height 10
click at [465, 348] on icon "copy" at bounding box center [465, 353] width 10 height 10
click at [746, 348] on icon "copy" at bounding box center [751, 353] width 10 height 10
click at [515, 492] on div "**********" at bounding box center [733, 110] width 1038 height 771
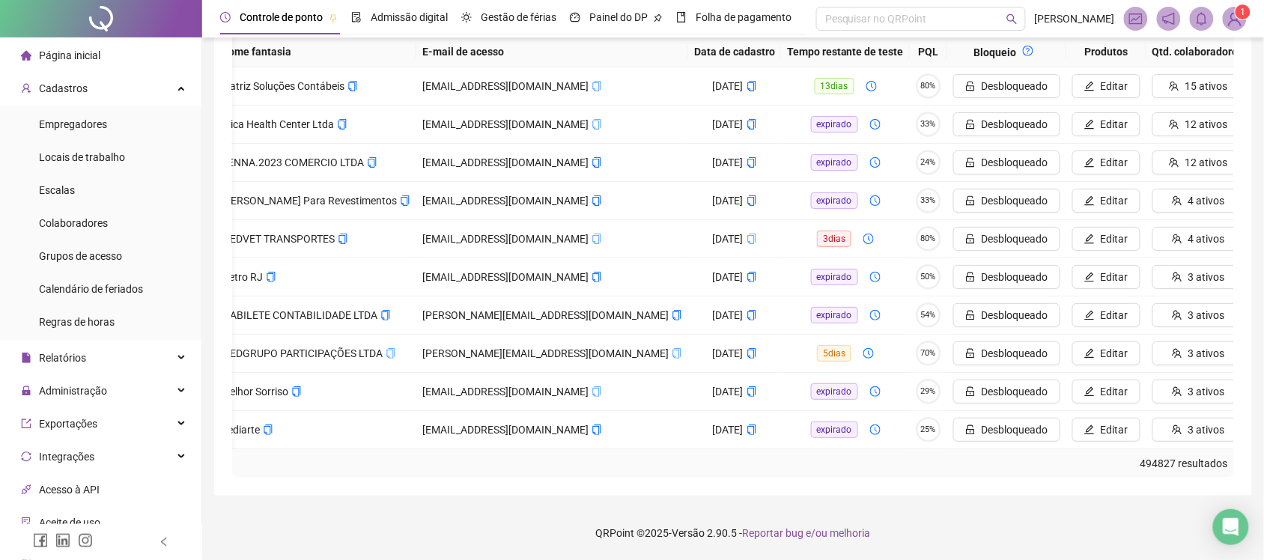
scroll to position [0, 197]
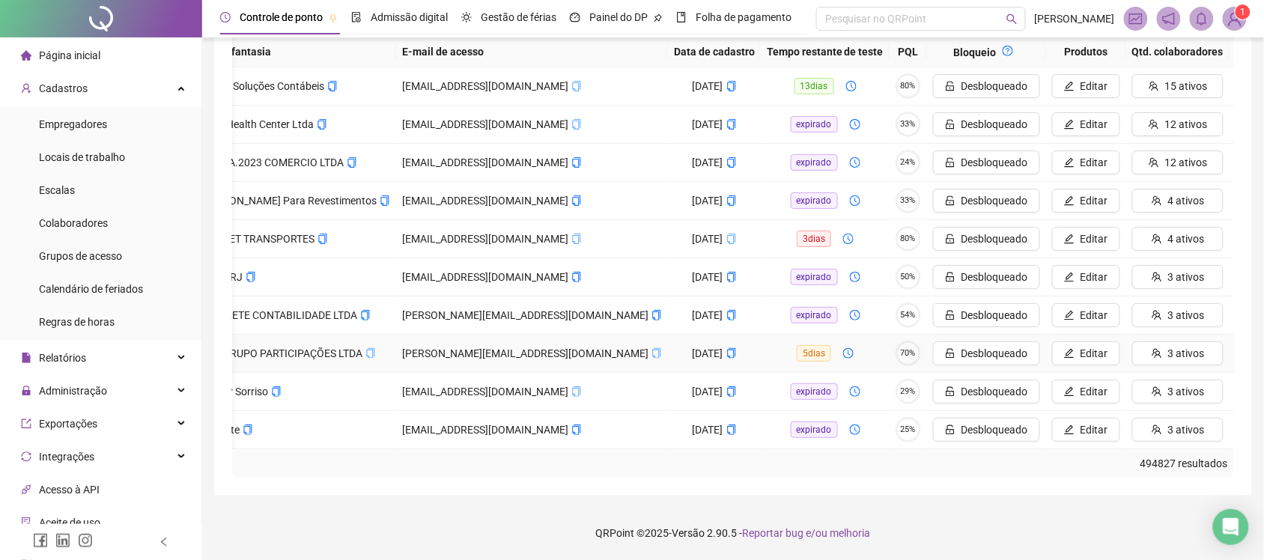
click at [1236, 342] on button "Ver" at bounding box center [1277, 354] width 82 height 24
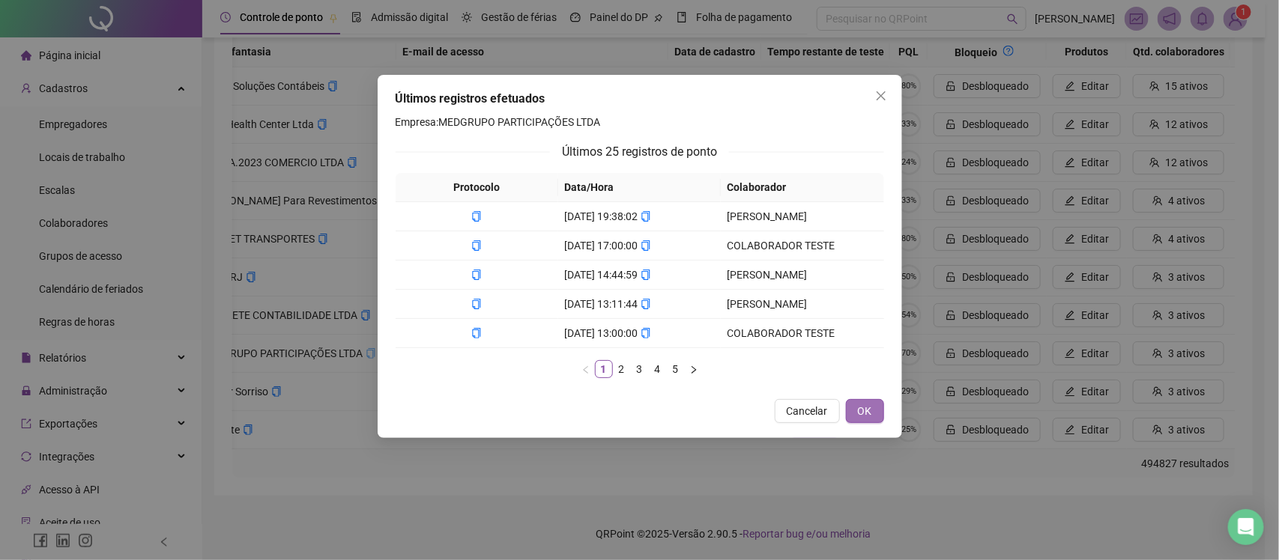
click at [850, 405] on button "OK" at bounding box center [865, 411] width 38 height 24
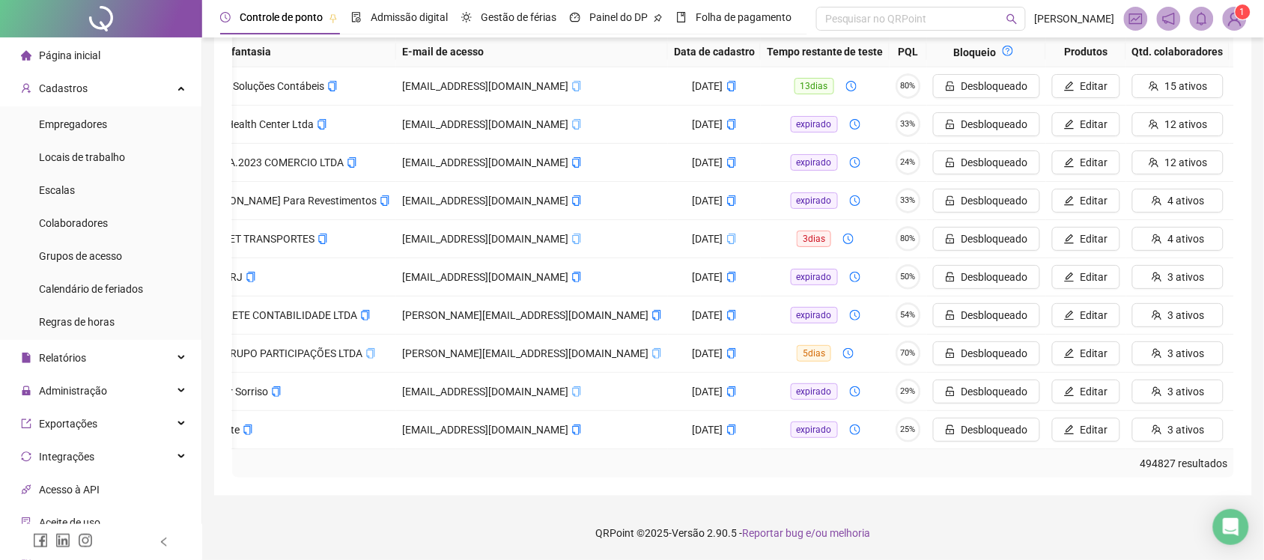
scroll to position [0, 184]
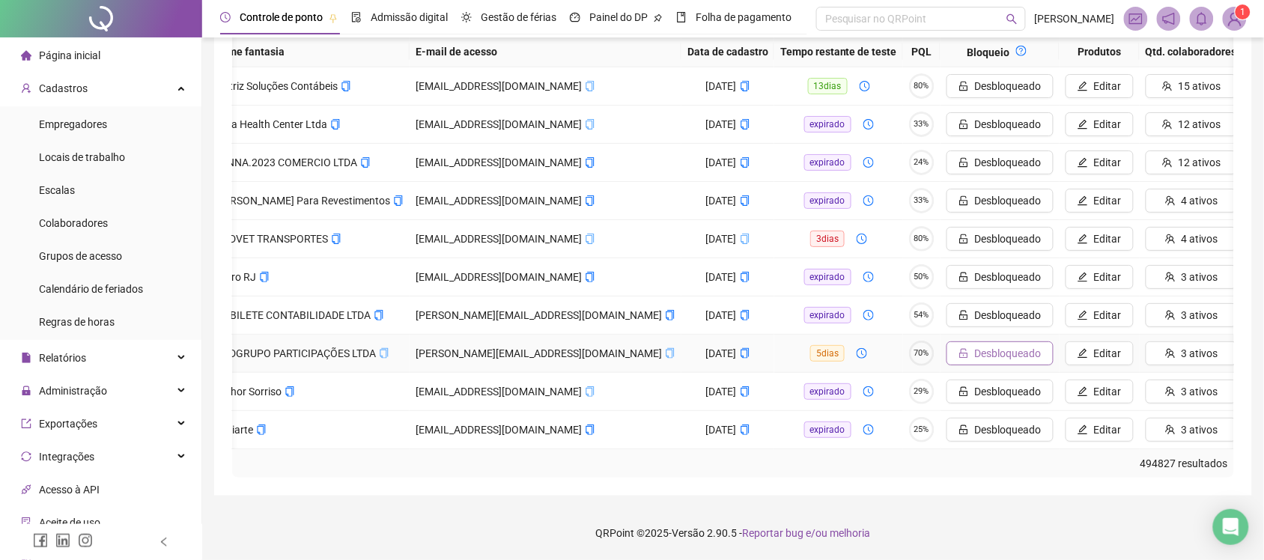
click at [975, 345] on span "Desbloqueado" at bounding box center [1008, 353] width 67 height 16
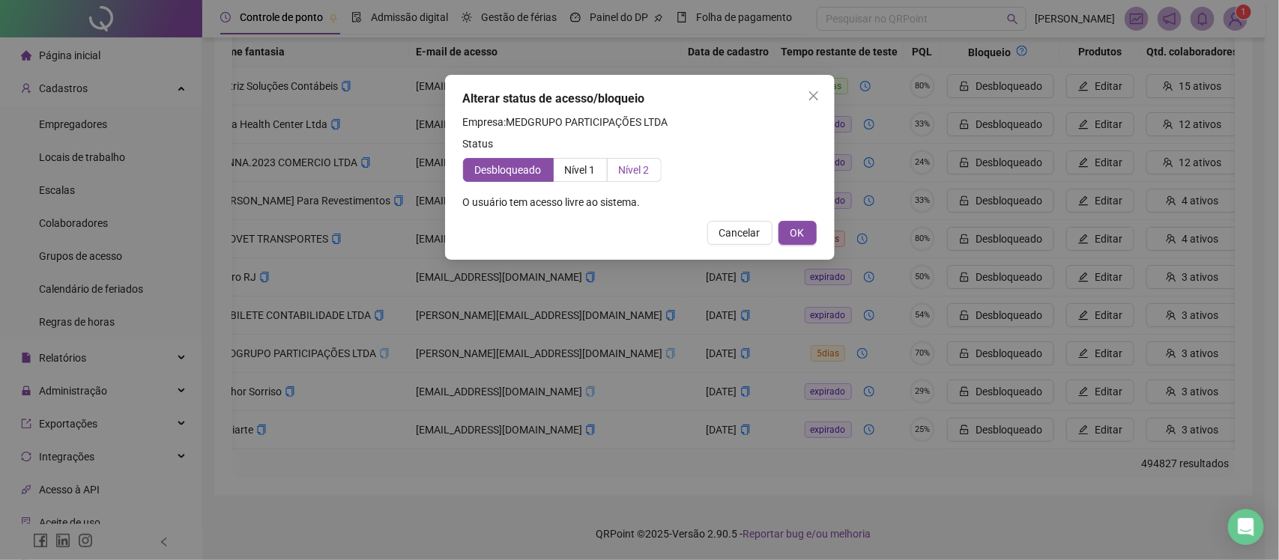
click at [637, 178] on label "Nível 2" at bounding box center [634, 170] width 54 height 24
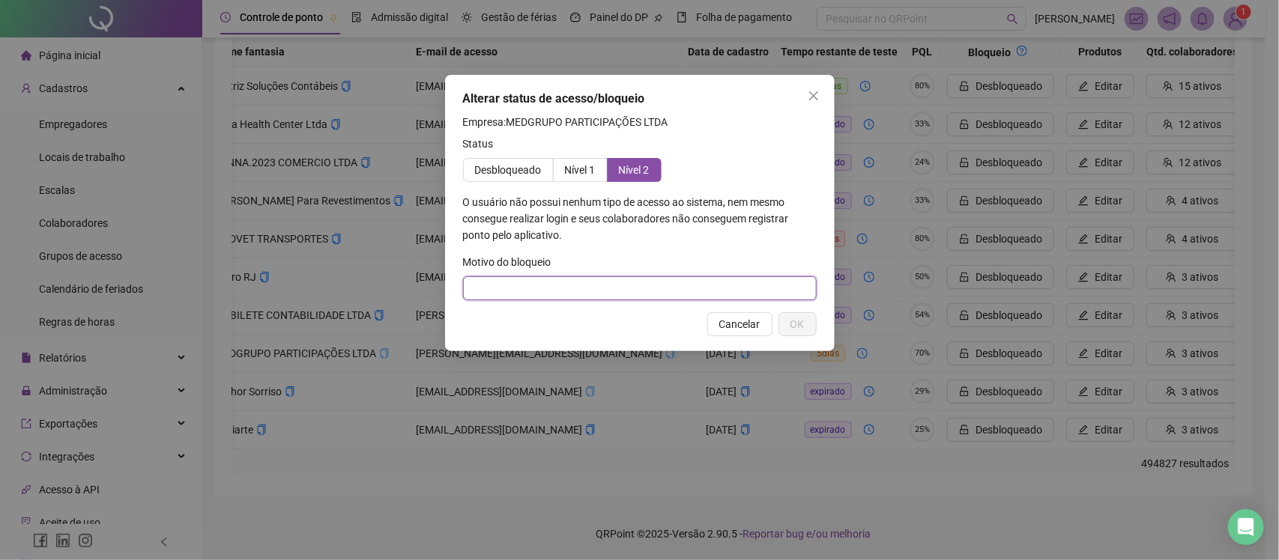
click at [545, 283] on input "text" at bounding box center [640, 288] width 354 height 24
type input "**********"
click at [787, 324] on button "OK" at bounding box center [797, 324] width 38 height 24
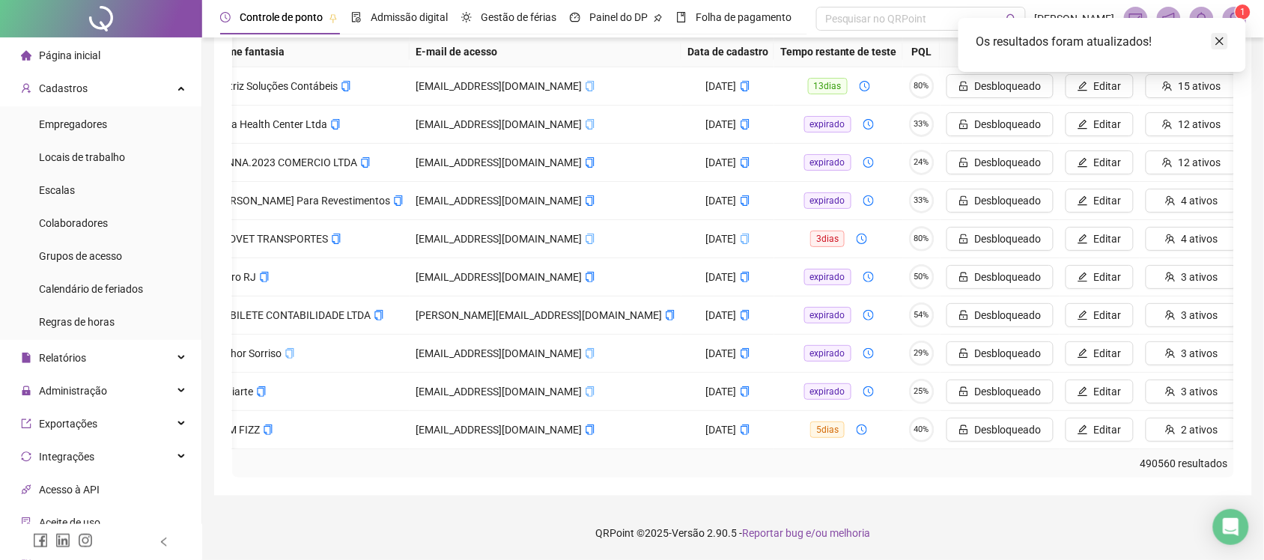
click at [1222, 37] on icon "close" at bounding box center [1220, 41] width 10 height 10
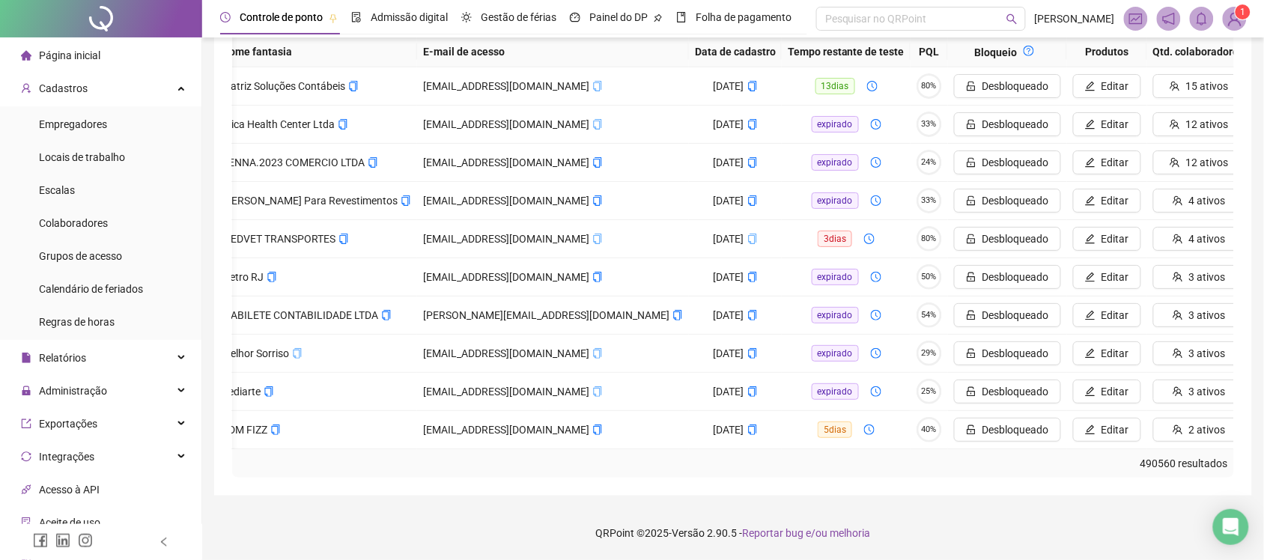
scroll to position [0, 201]
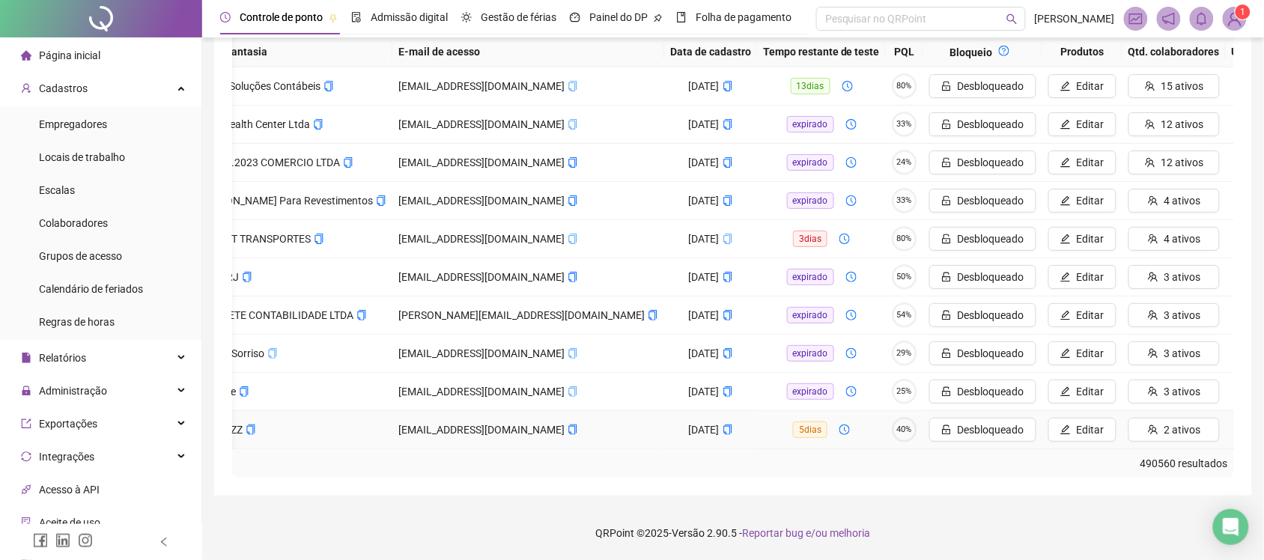
click at [1232, 418] on button "Ver" at bounding box center [1273, 430] width 82 height 24
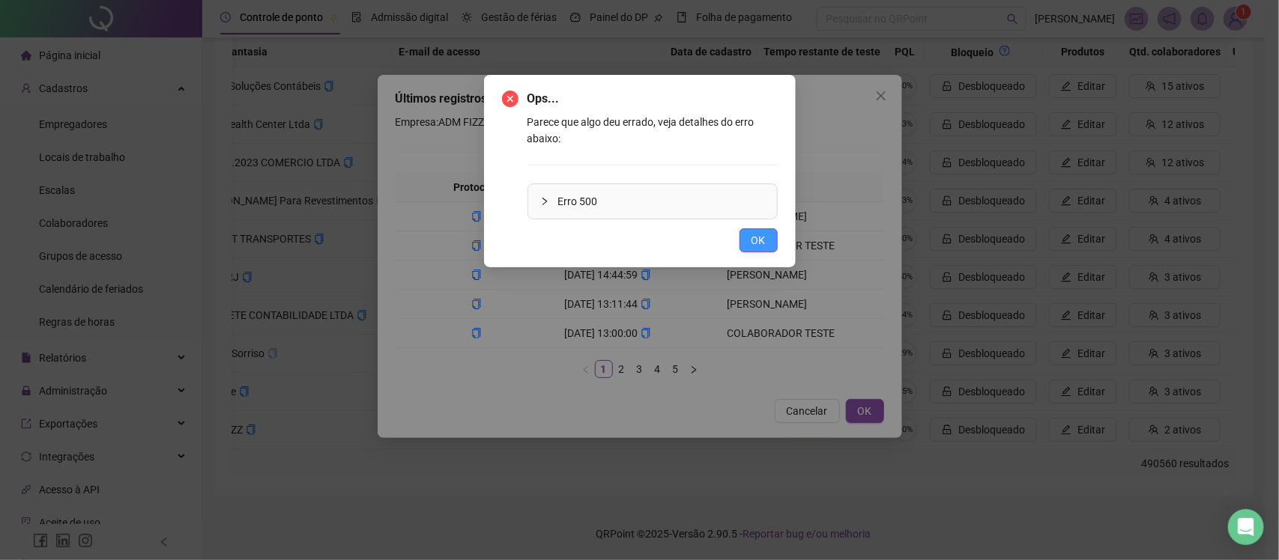
click at [750, 252] on button "OK" at bounding box center [758, 240] width 38 height 24
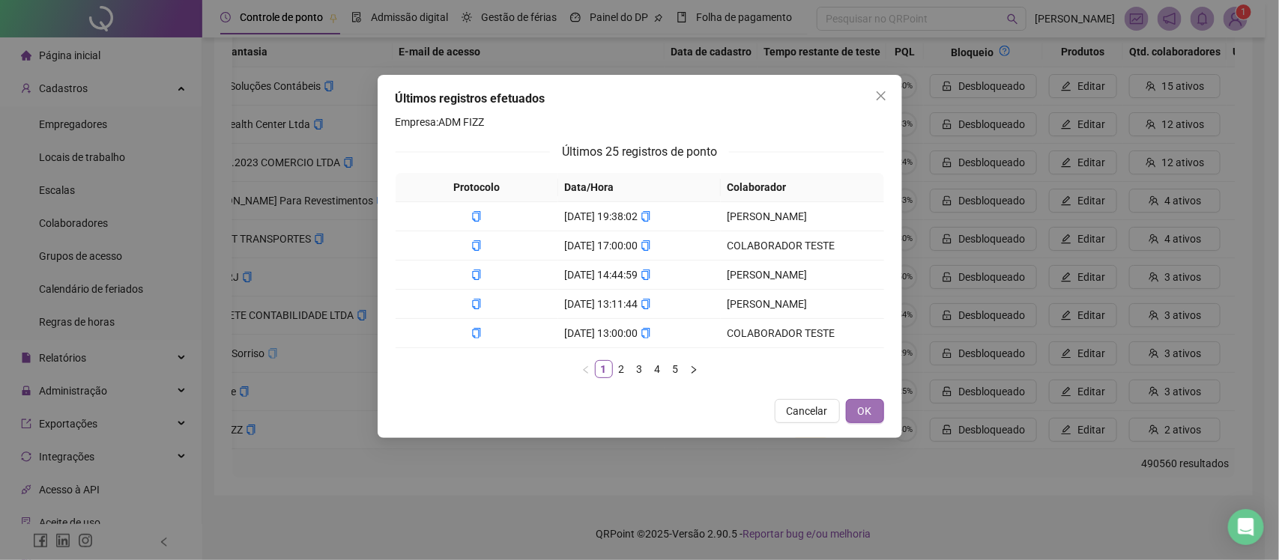
click at [861, 419] on span "OK" at bounding box center [865, 411] width 14 height 16
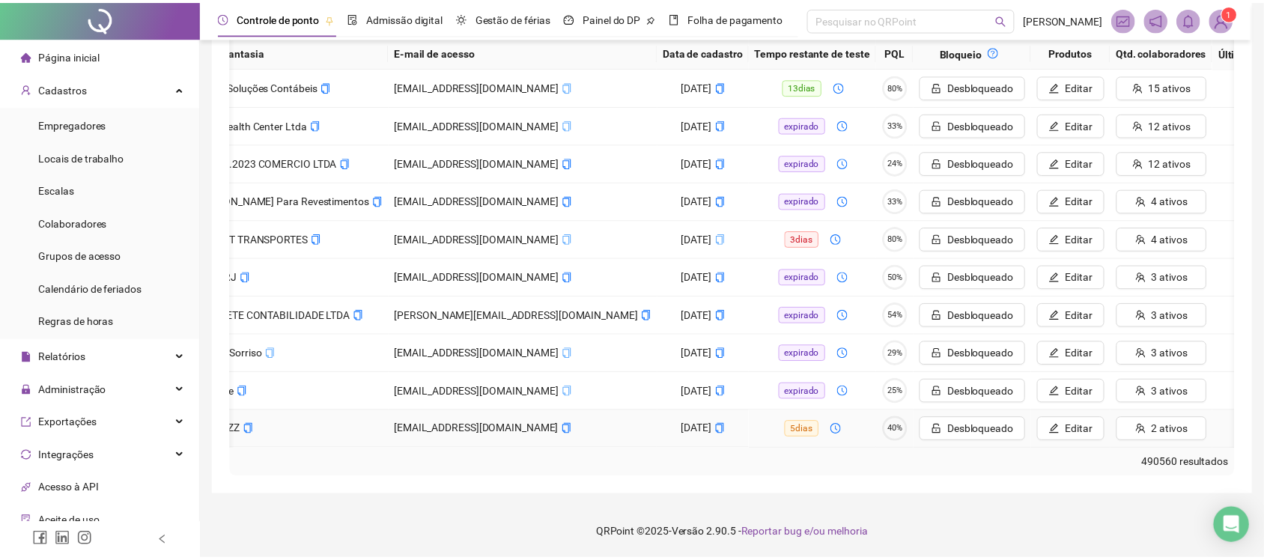
scroll to position [0, 187]
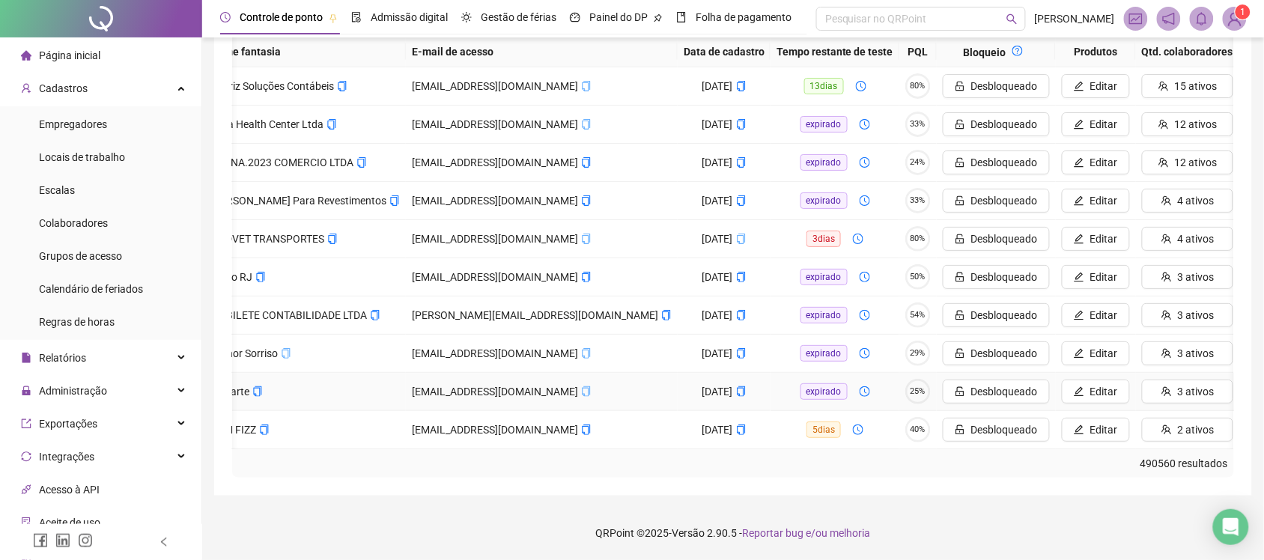
click at [1246, 387] on button "Ver" at bounding box center [1287, 392] width 82 height 24
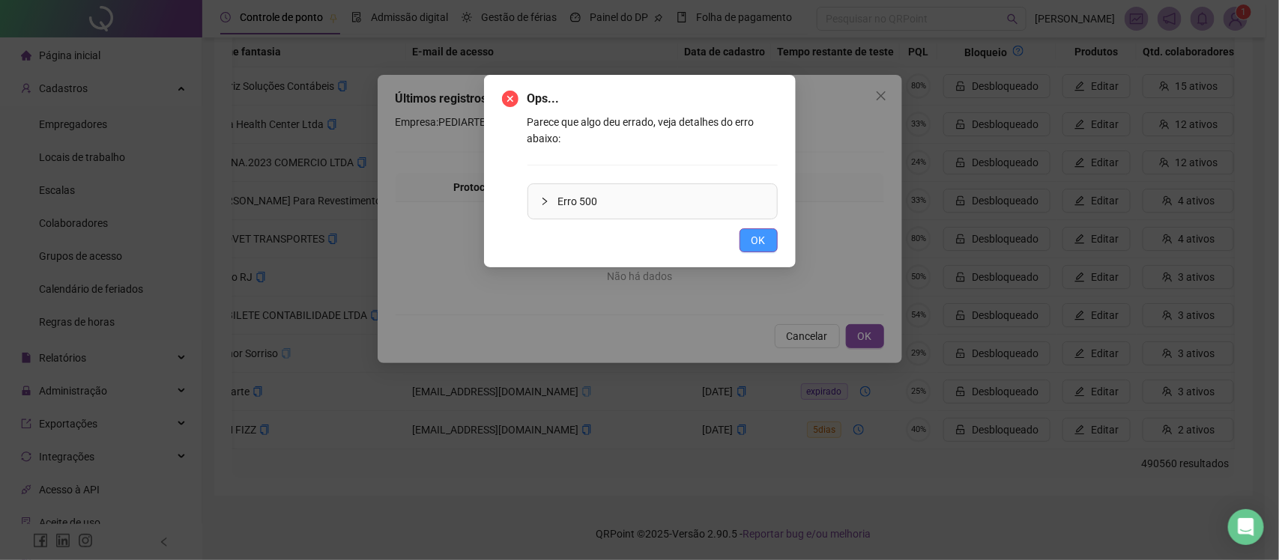
click at [764, 251] on button "OK" at bounding box center [758, 240] width 38 height 24
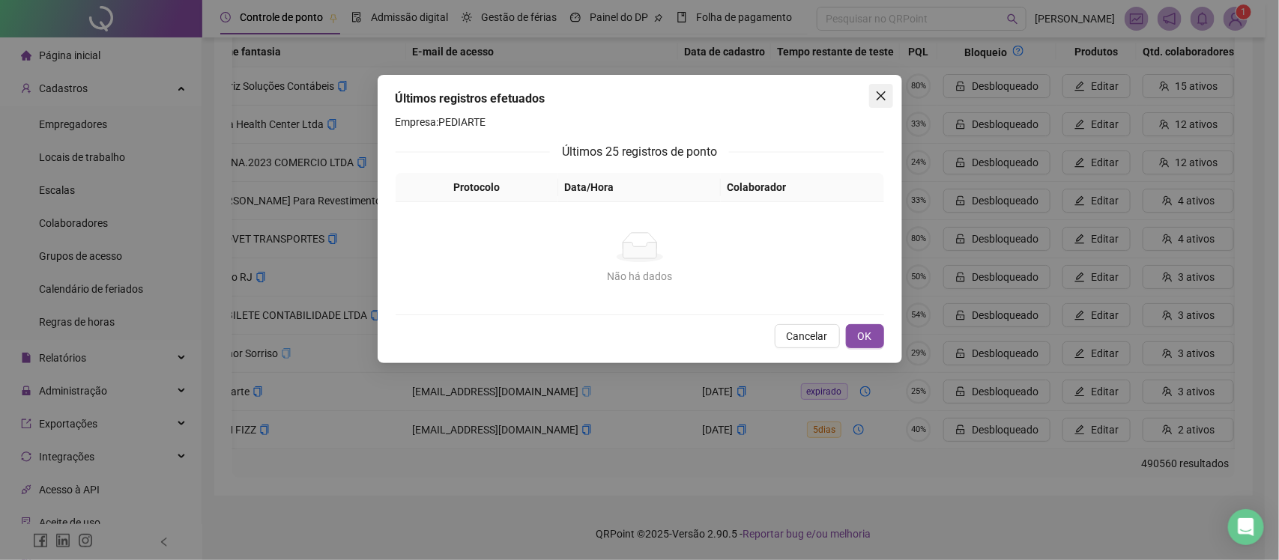
click at [882, 98] on icon "close" at bounding box center [880, 95] width 9 height 9
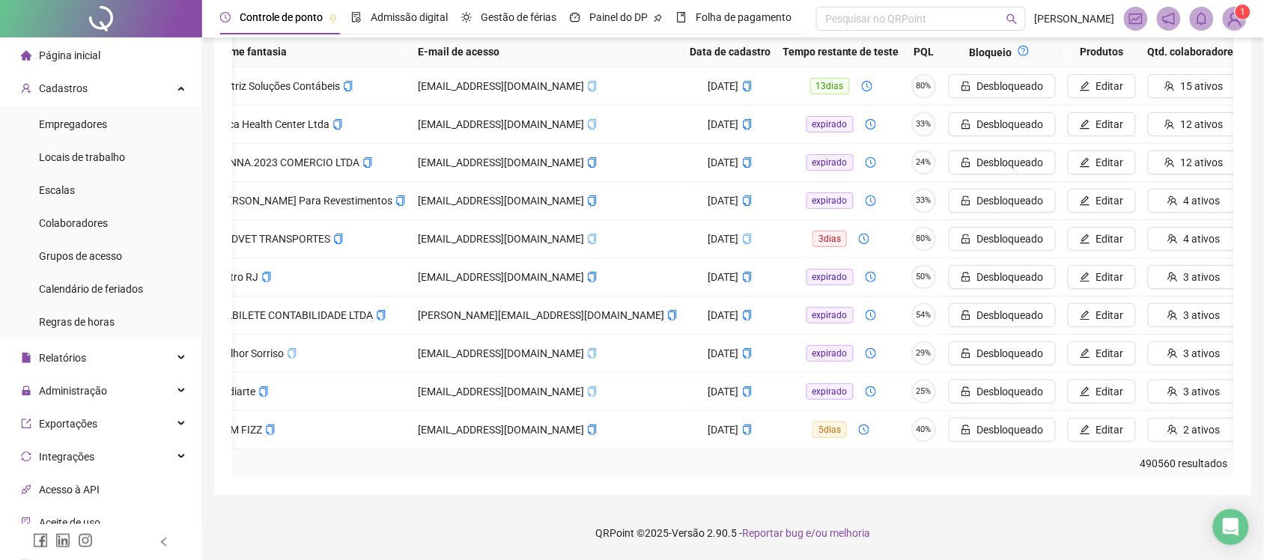
scroll to position [0, 201]
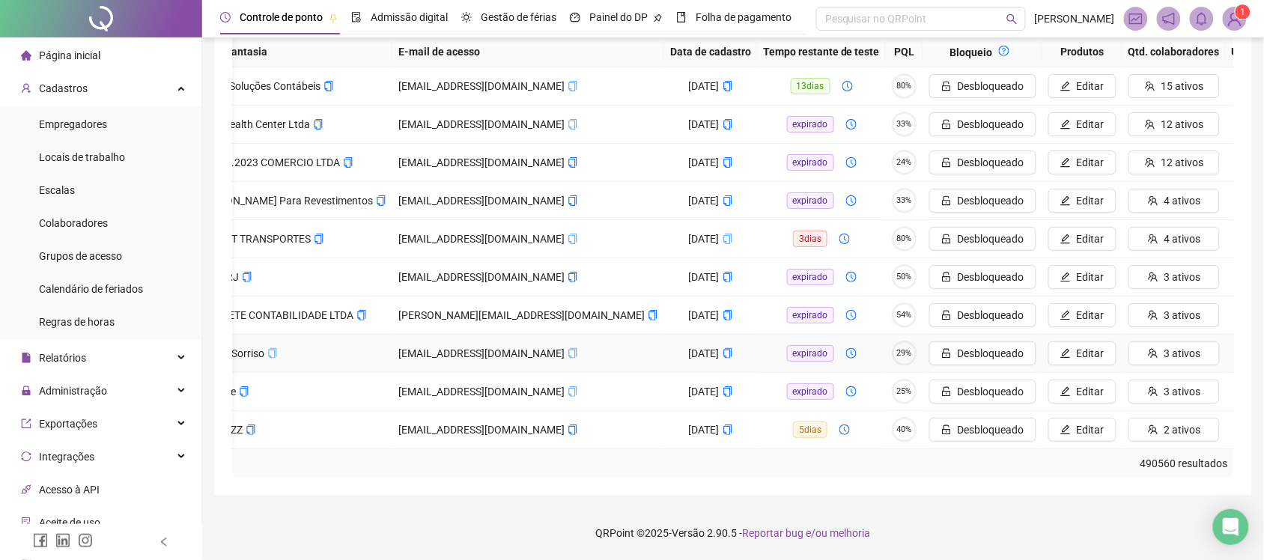
click at [1232, 342] on button "Ver" at bounding box center [1273, 354] width 82 height 24
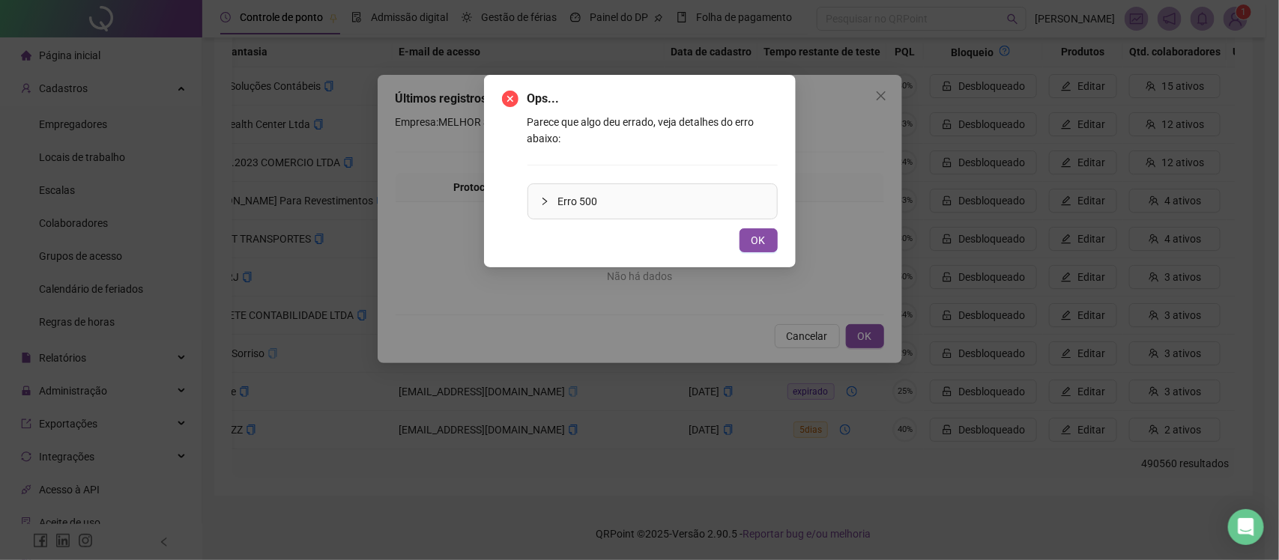
click at [754, 245] on span "OK" at bounding box center [758, 240] width 14 height 16
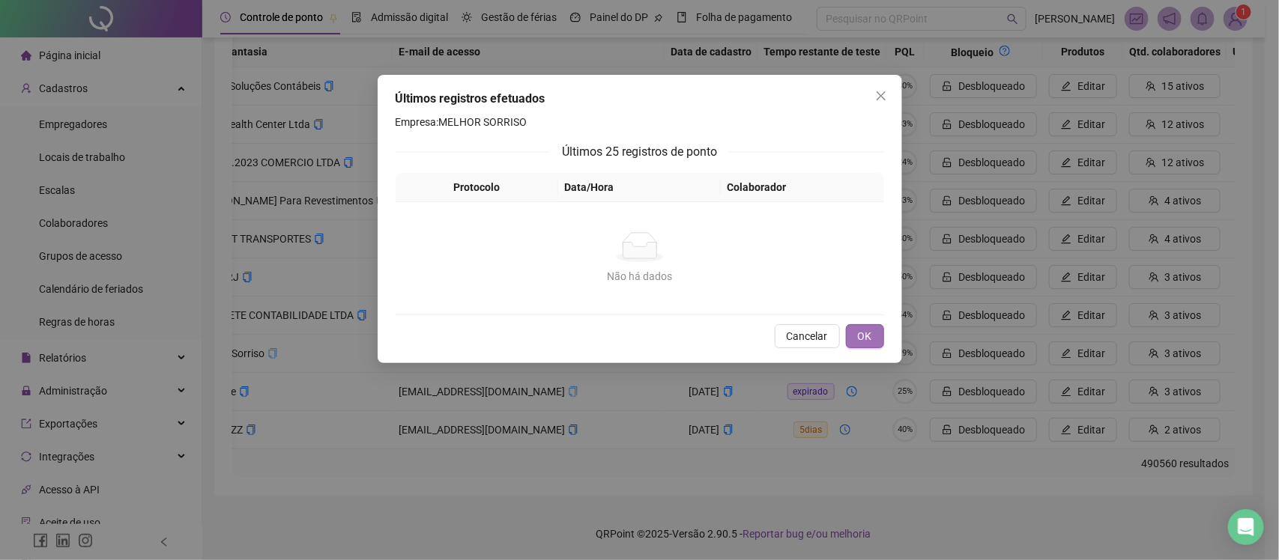
click at [873, 343] on button "OK" at bounding box center [865, 336] width 38 height 24
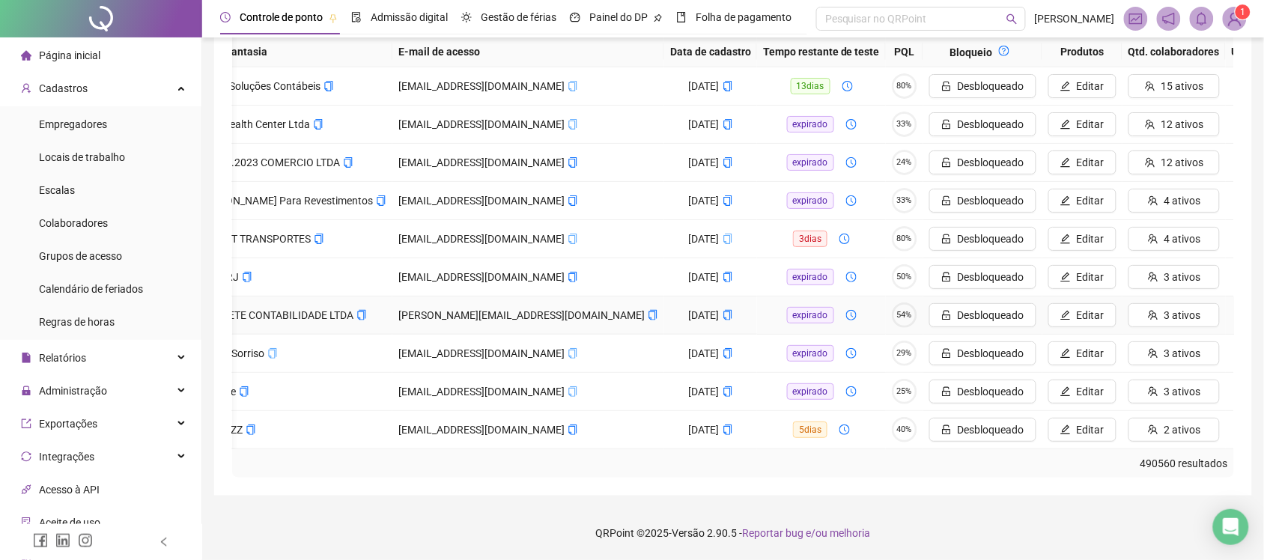
click at [1273, 307] on span "Ver" at bounding box center [1281, 315] width 16 height 16
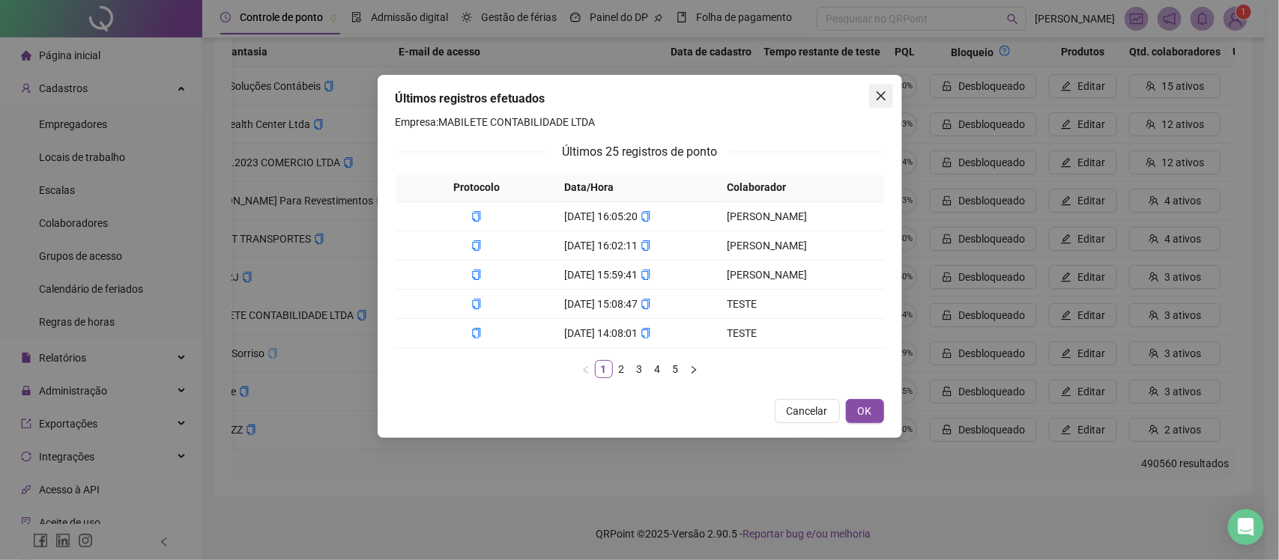
click at [877, 90] on icon "close" at bounding box center [881, 96] width 12 height 12
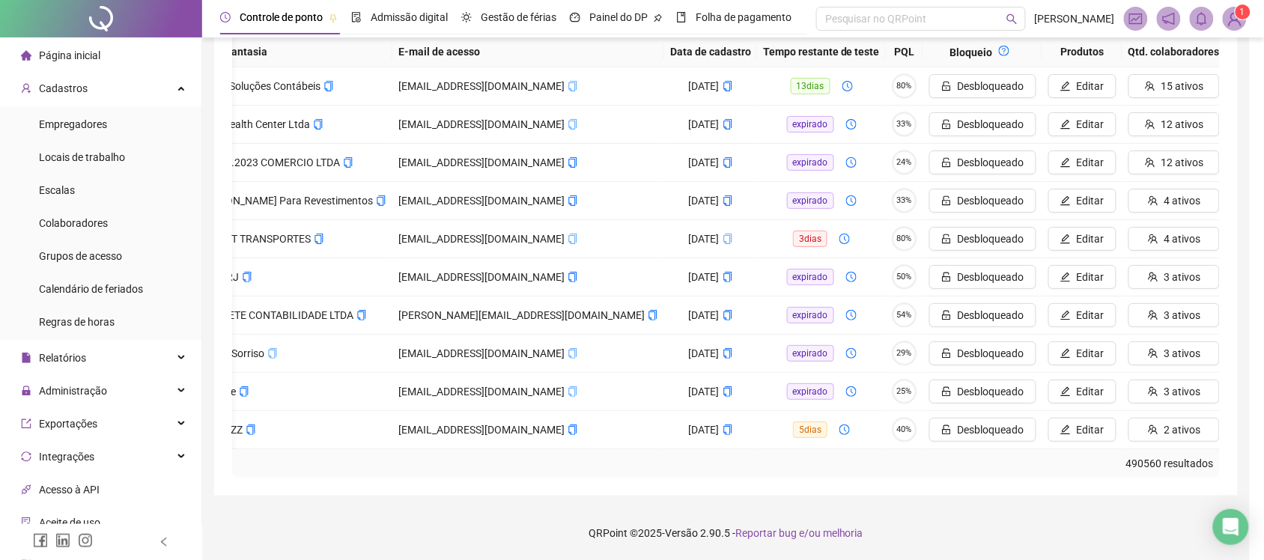
scroll to position [0, 187]
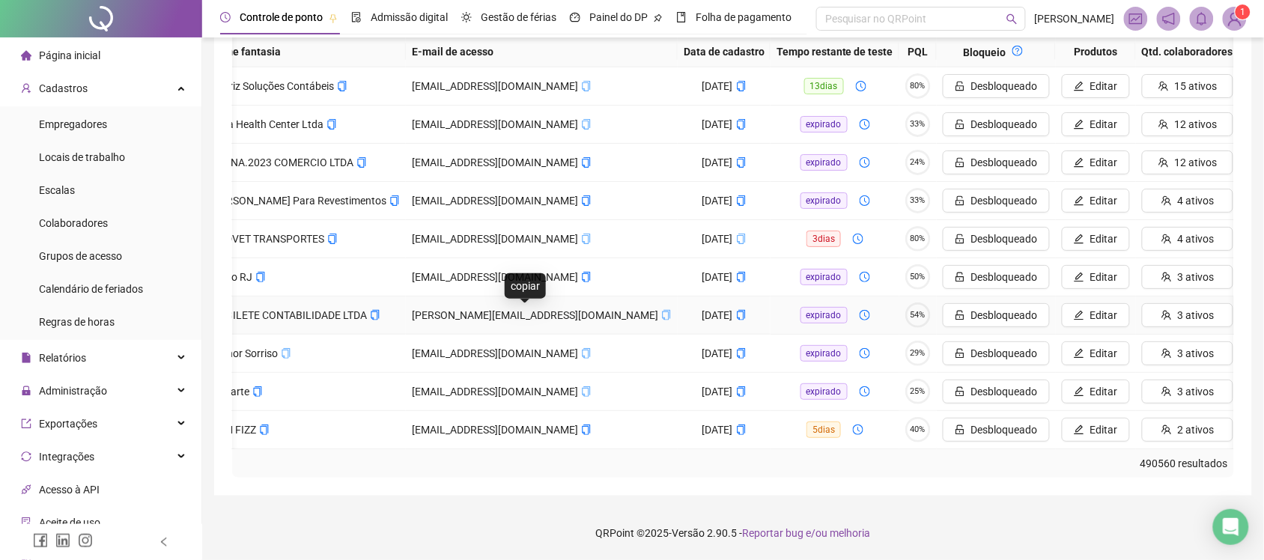
click at [661, 310] on icon "copy" at bounding box center [666, 315] width 10 height 10
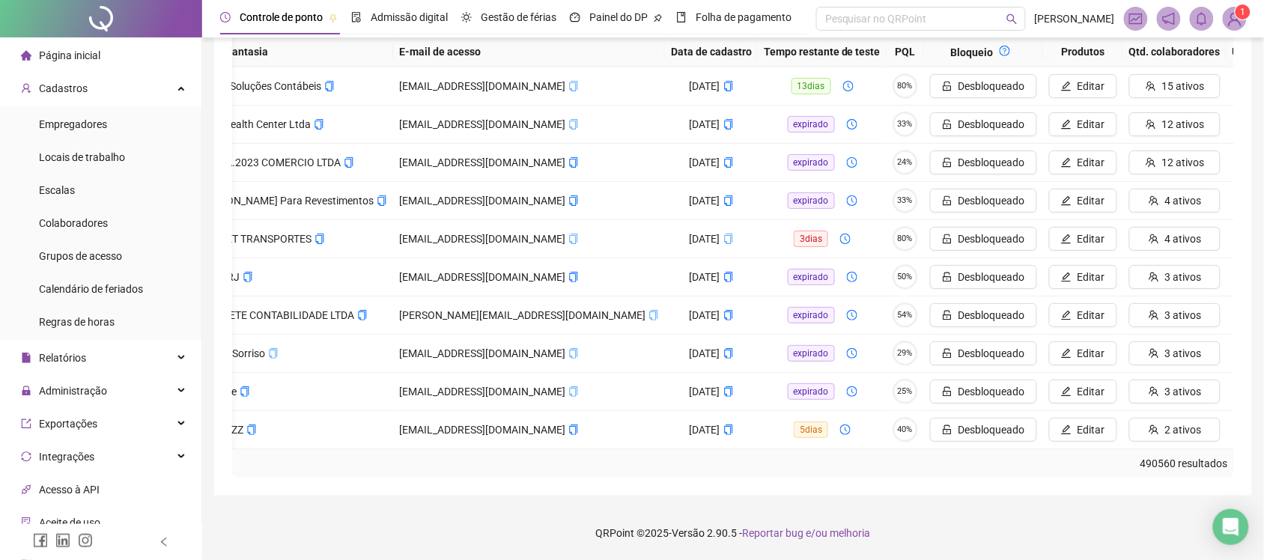
scroll to position [0, 201]
click at [1232, 265] on button "Ver" at bounding box center [1273, 277] width 82 height 24
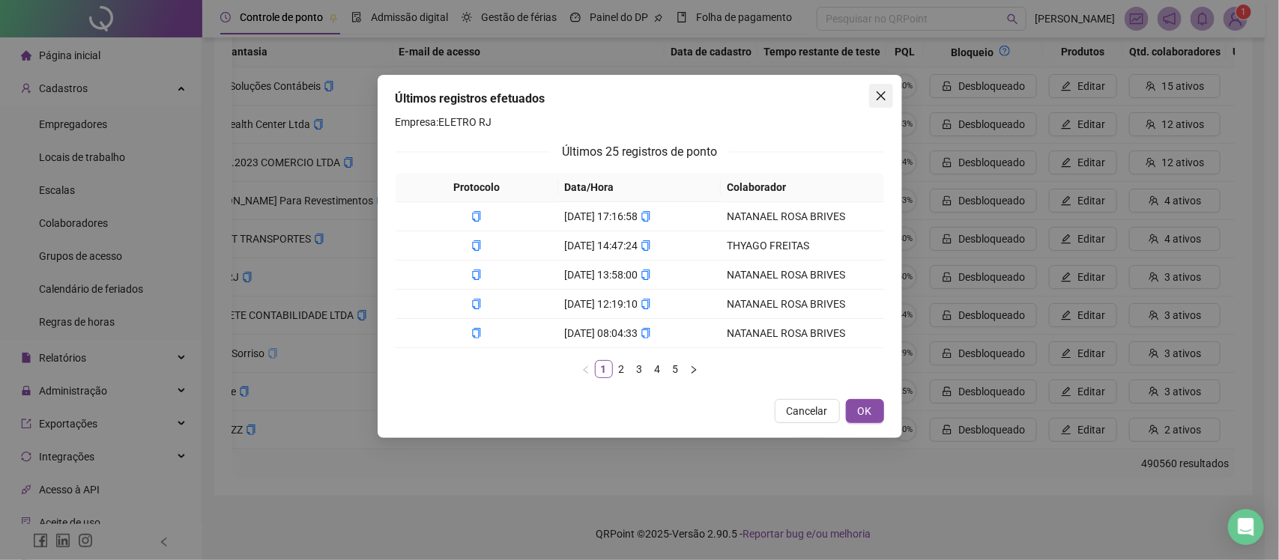
click at [879, 100] on icon "close" at bounding box center [881, 96] width 12 height 12
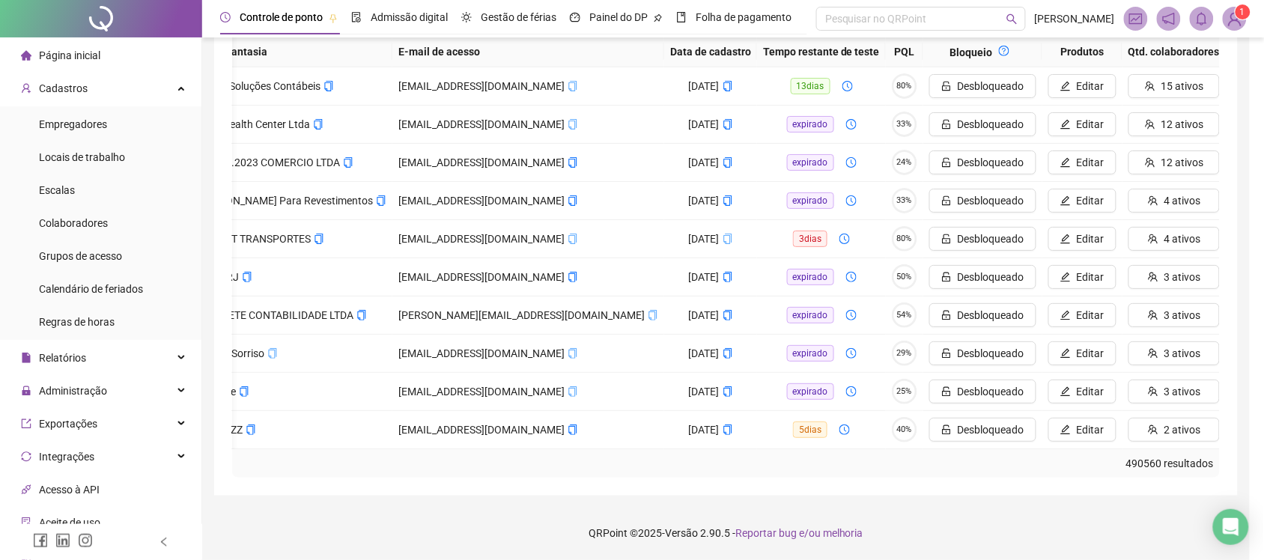
scroll to position [0, 187]
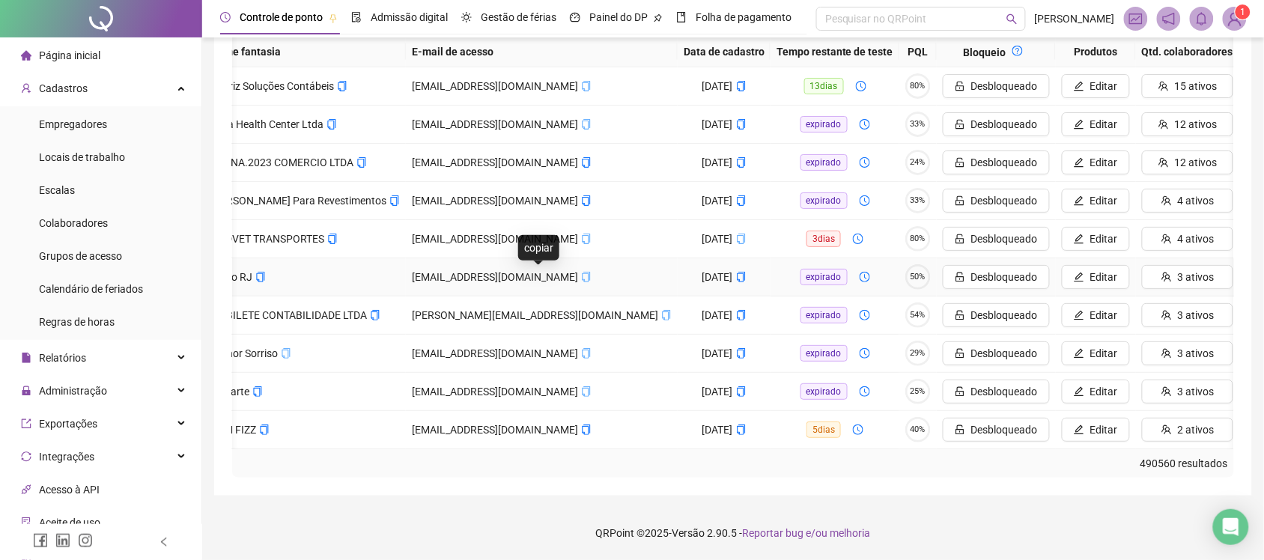
click at [583, 272] on icon "copy" at bounding box center [587, 277] width 8 height 10
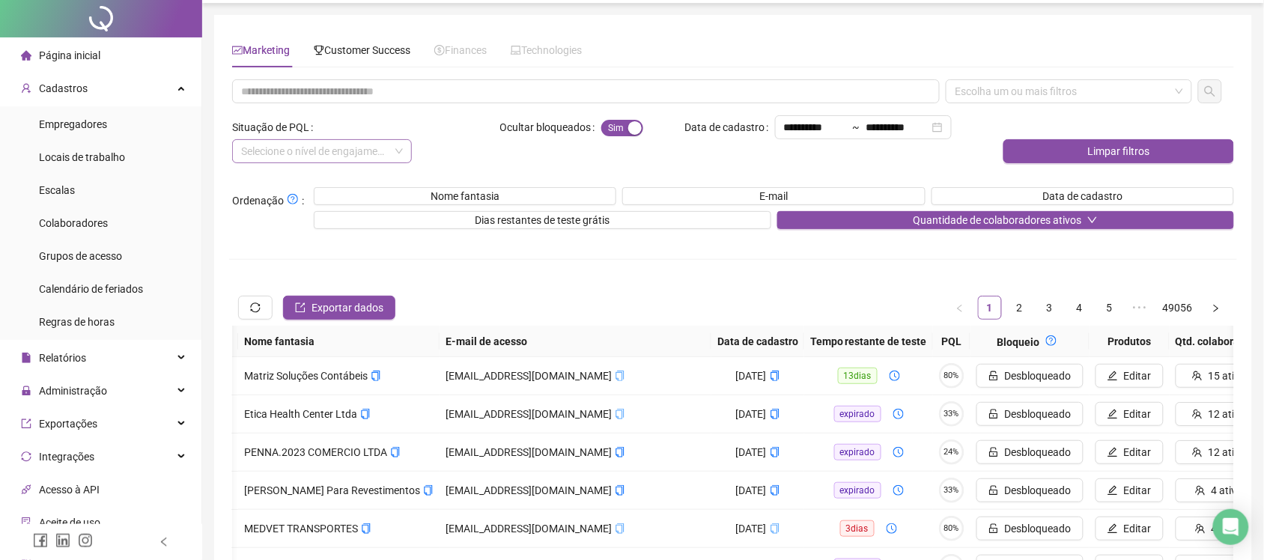
scroll to position [0, 0]
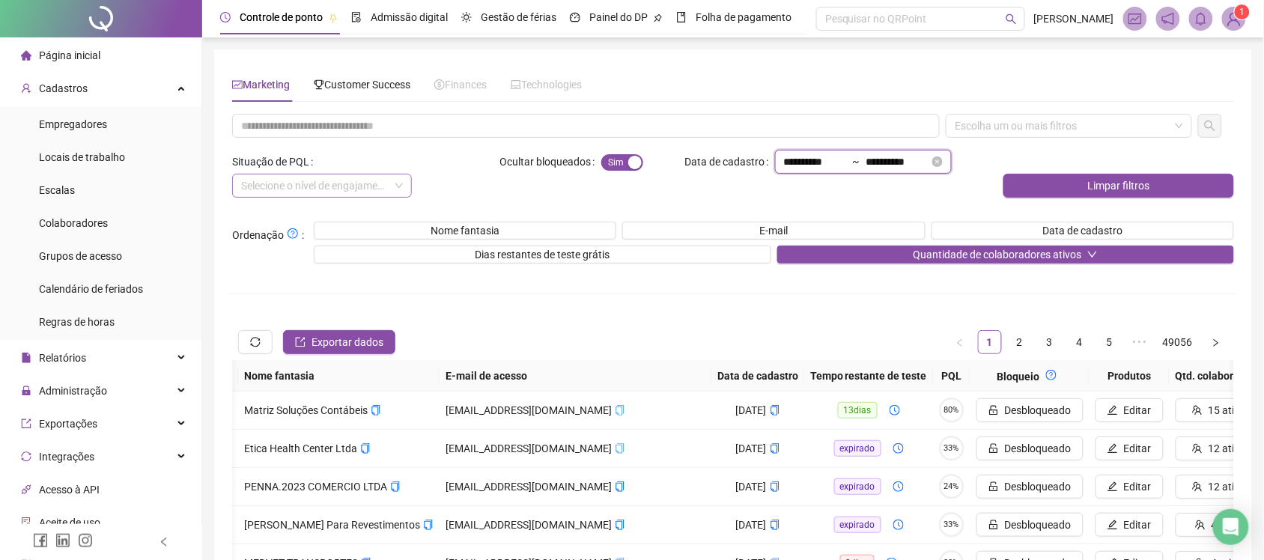
click at [836, 154] on input "**********" at bounding box center [815, 162] width 63 height 16
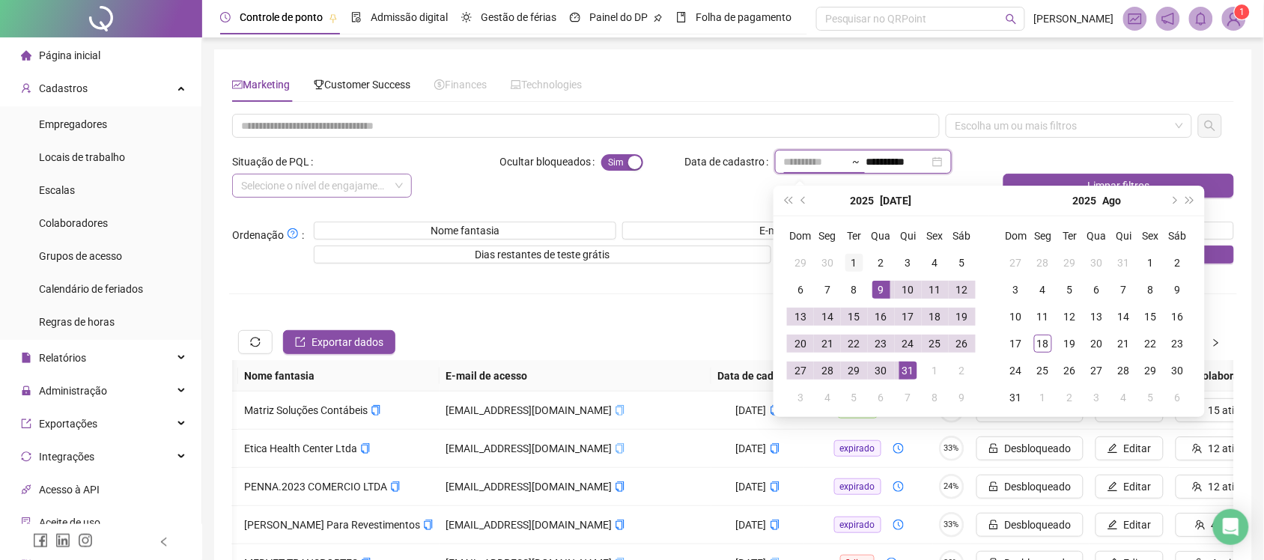
type input "**********"
click at [855, 264] on div "1" at bounding box center [855, 263] width 18 height 18
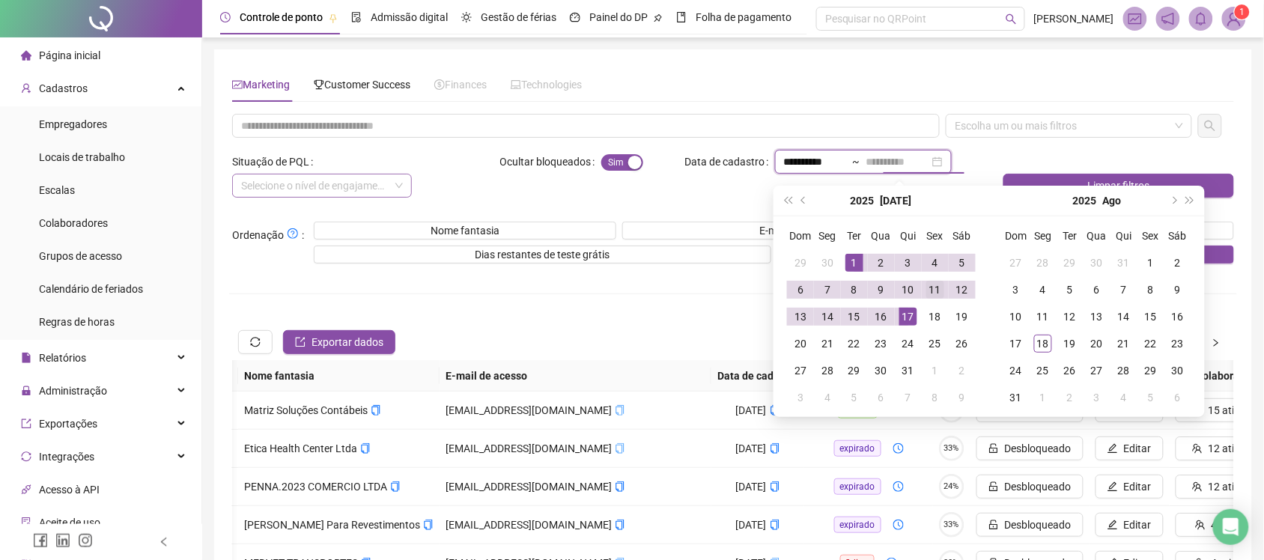
type input "**********"
click at [936, 288] on div "11" at bounding box center [936, 290] width 18 height 18
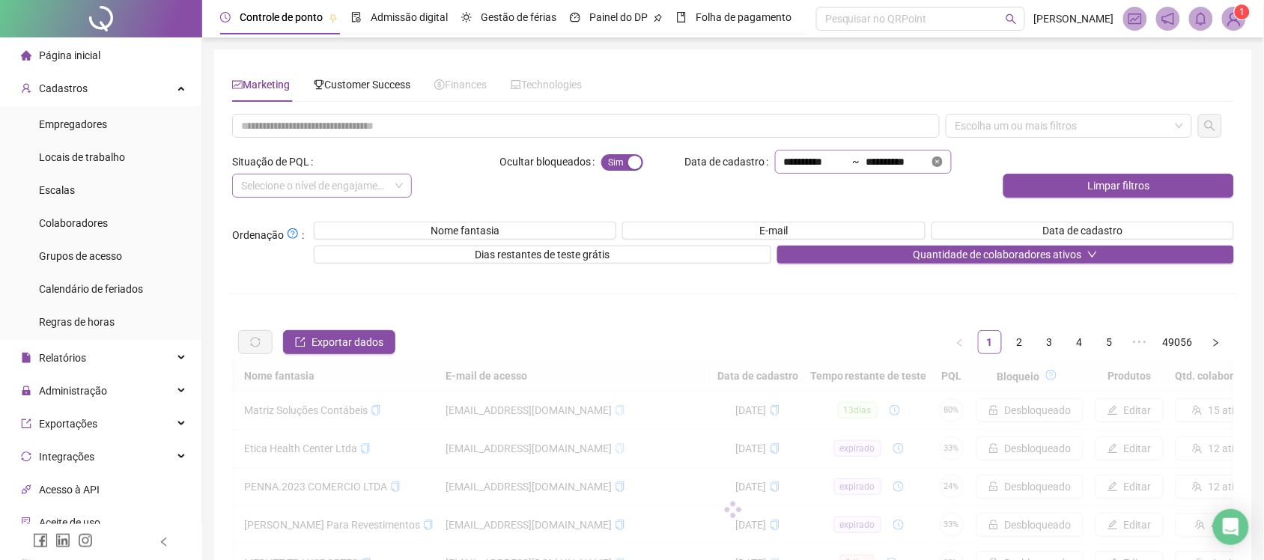
click at [943, 163] on icon "close-circle" at bounding box center [938, 162] width 10 height 10
click at [930, 166] on input at bounding box center [898, 162] width 63 height 16
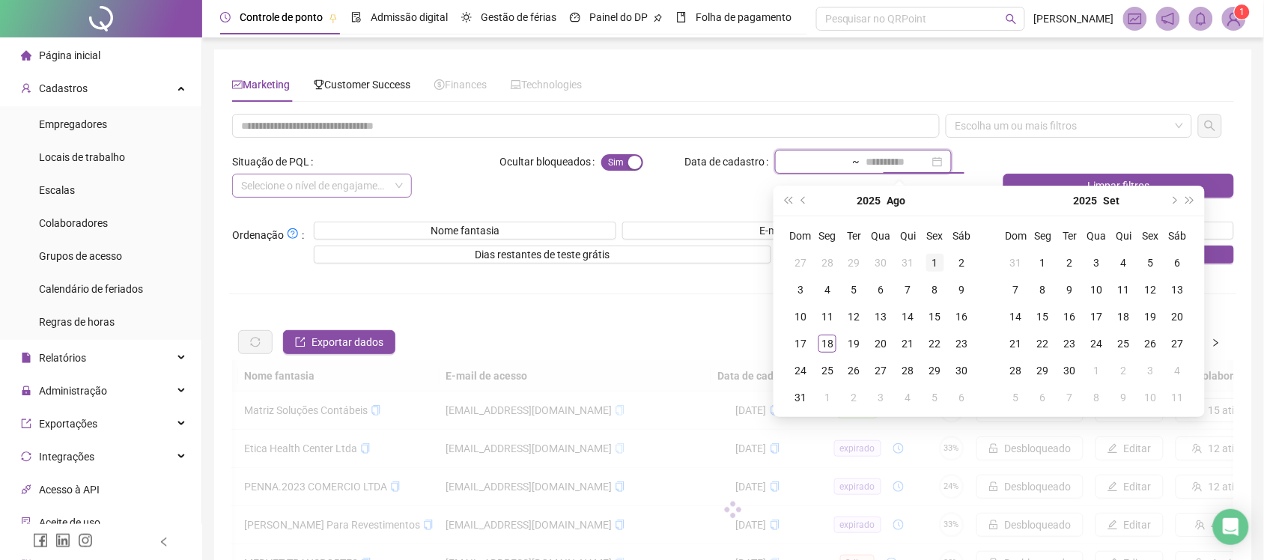
type input "**********"
click at [930, 263] on div "1" at bounding box center [936, 263] width 18 height 18
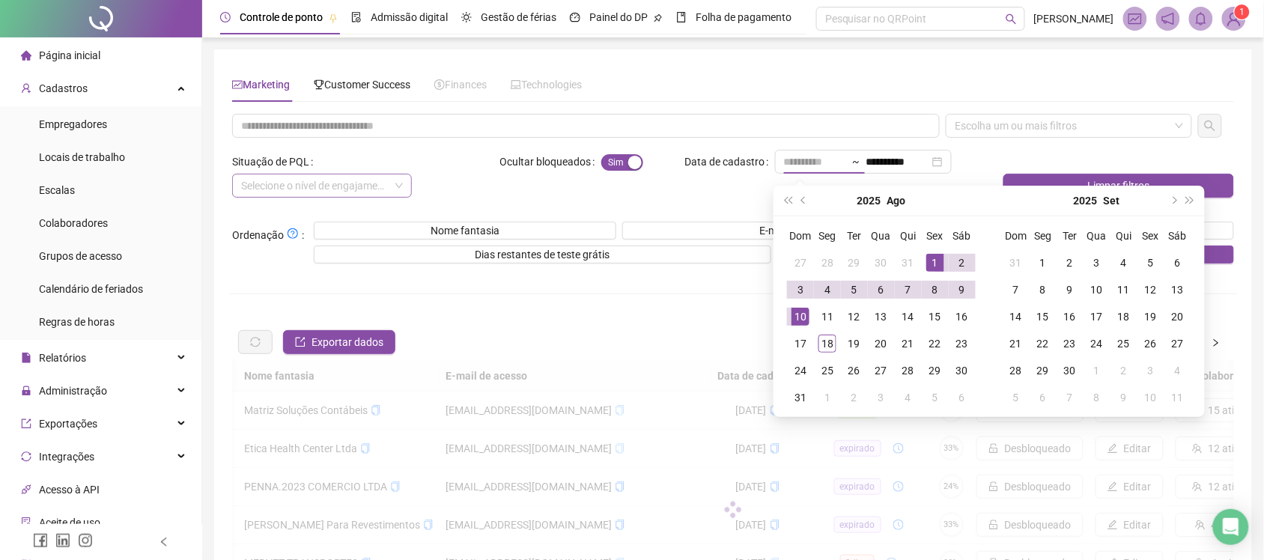
click at [792, 315] on div "10" at bounding box center [801, 317] width 18 height 18
type input "**********"
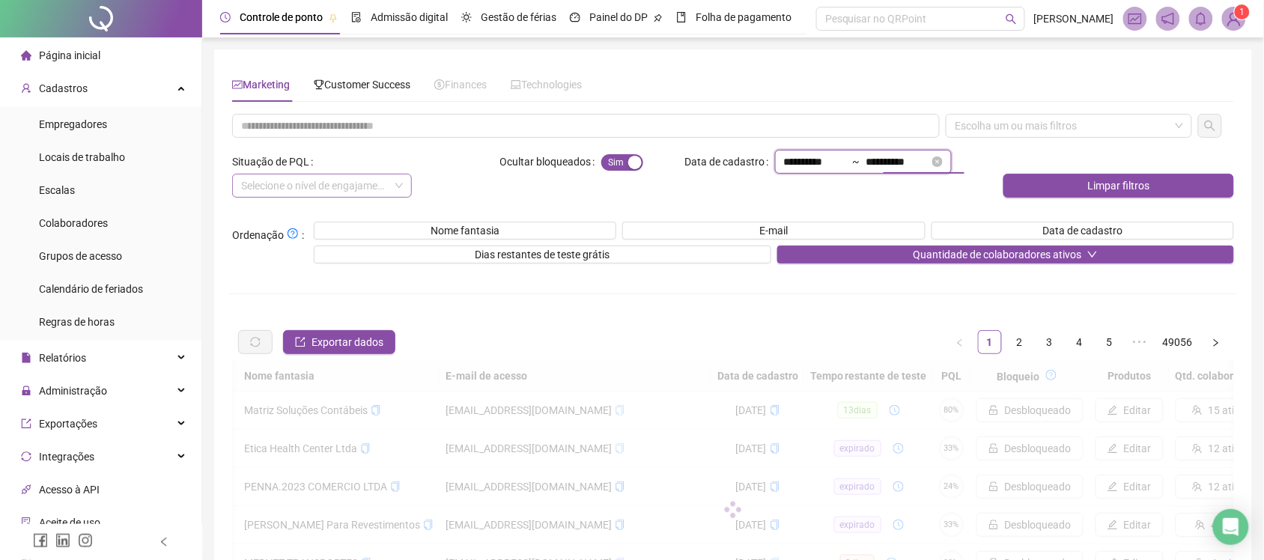
click at [912, 163] on input "**********" at bounding box center [898, 162] width 63 height 16
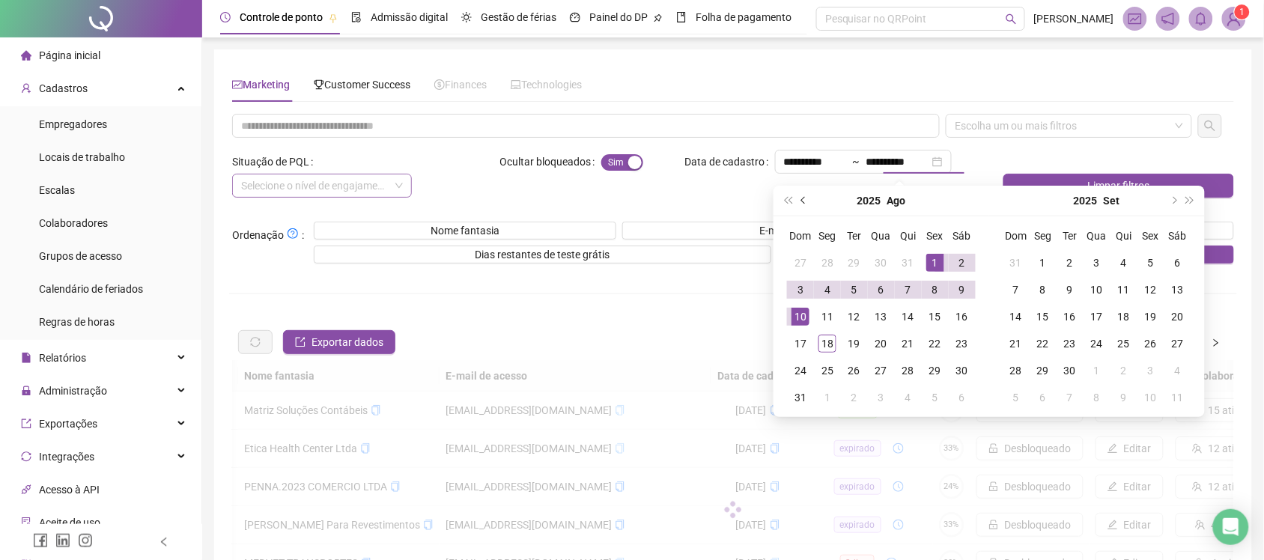
click at [806, 199] on span "prev-year" at bounding box center [804, 200] width 7 height 7
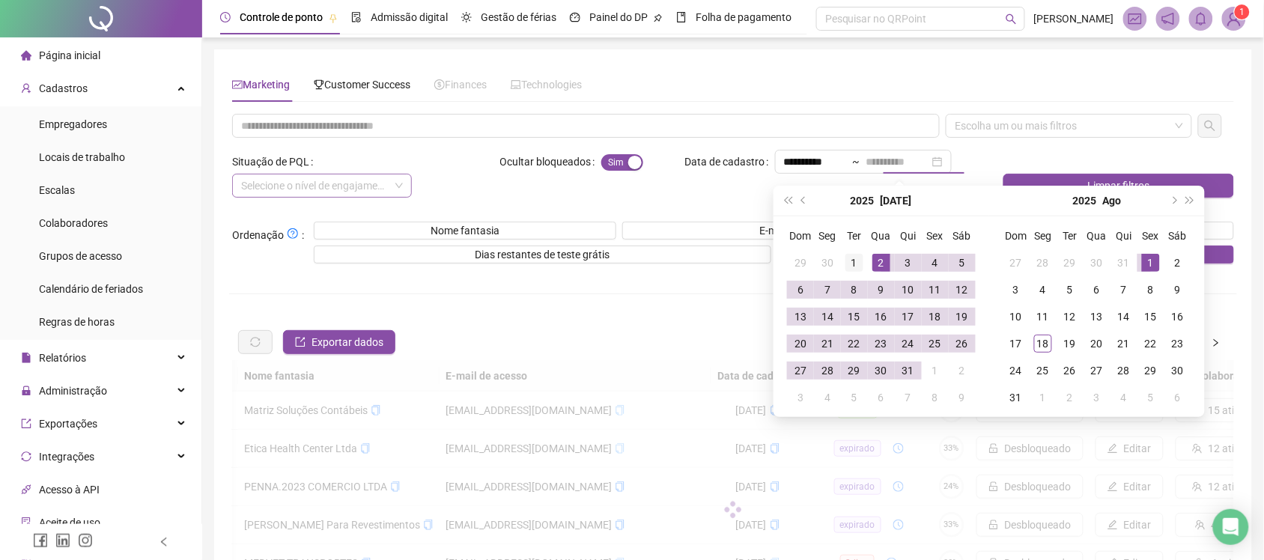
type input "**********"
click at [858, 258] on div "1" at bounding box center [855, 263] width 18 height 18
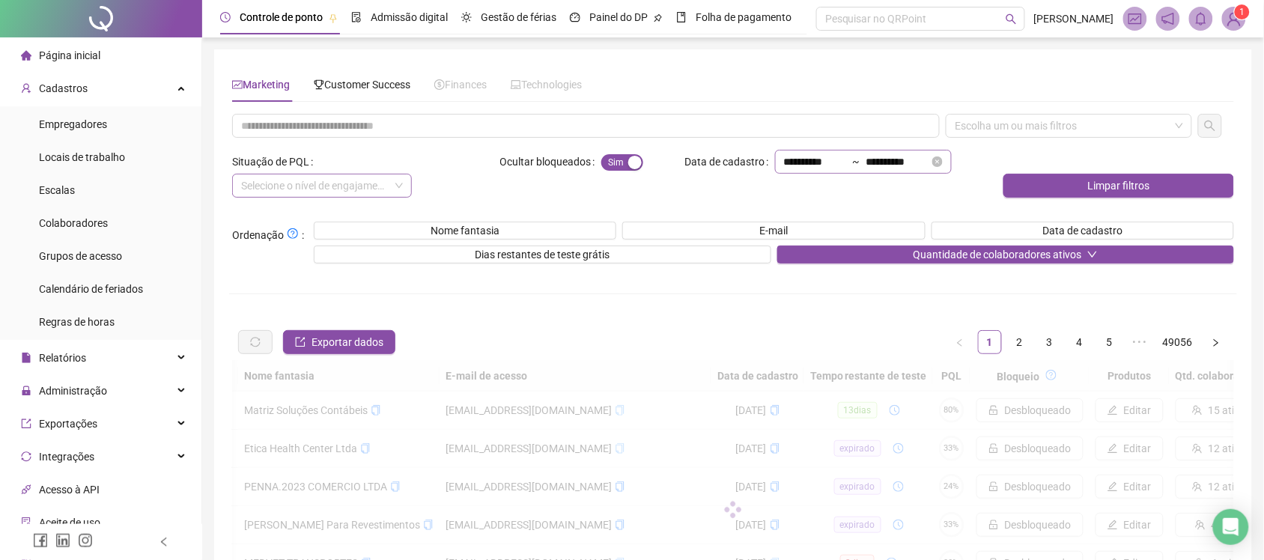
click at [822, 152] on div "**********" at bounding box center [863, 162] width 177 height 24
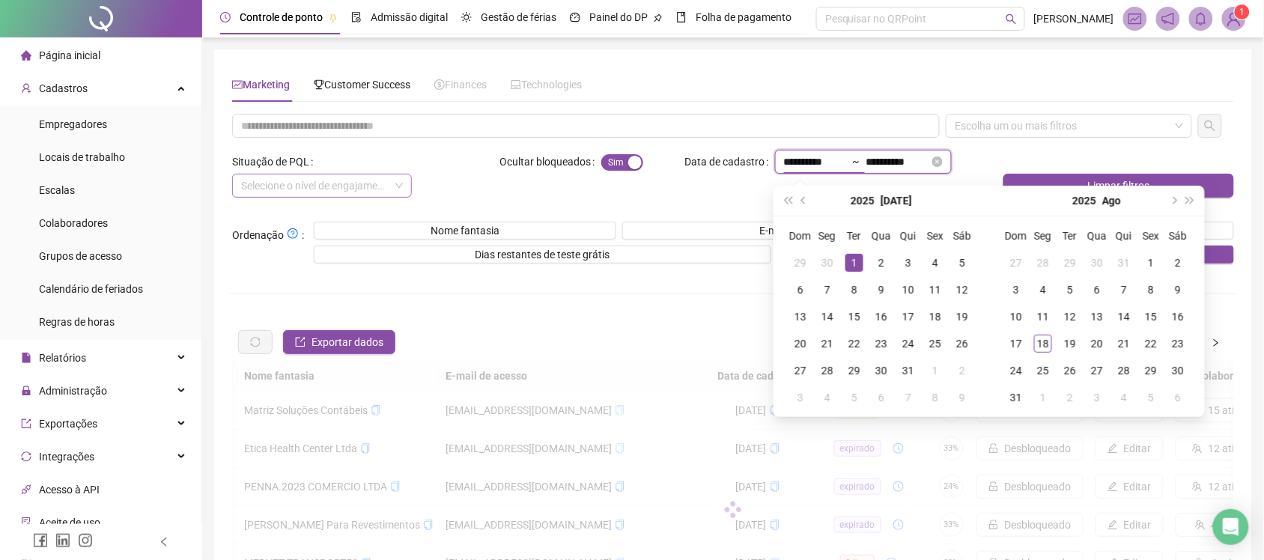
click at [825, 169] on input "**********" at bounding box center [815, 162] width 63 height 16
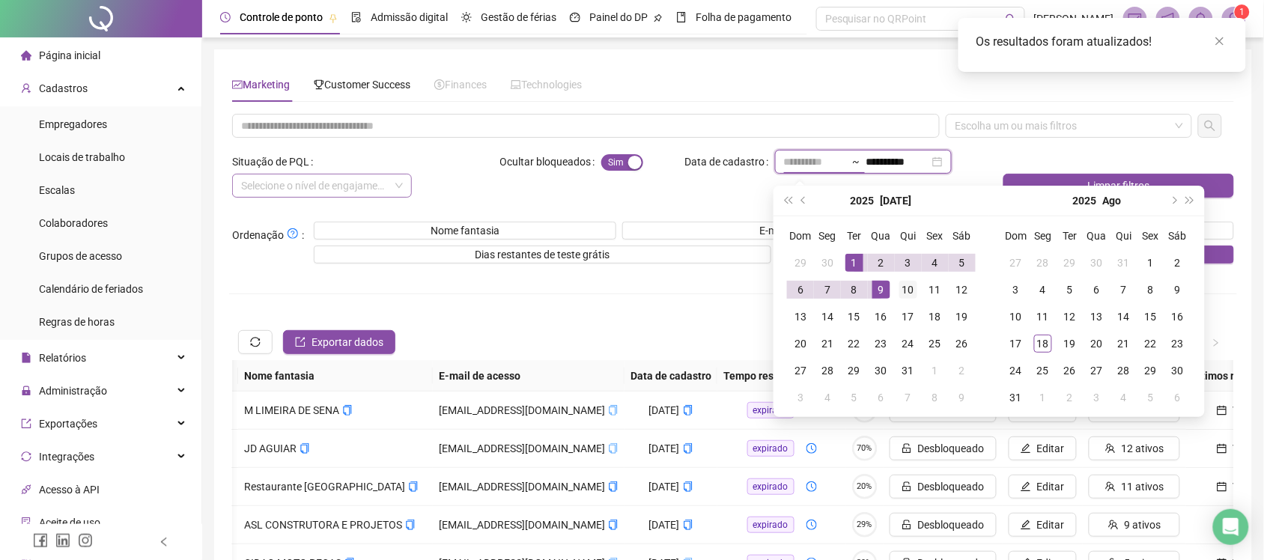
type input "**********"
click at [914, 286] on div "10" at bounding box center [909, 290] width 18 height 18
type input "**********"
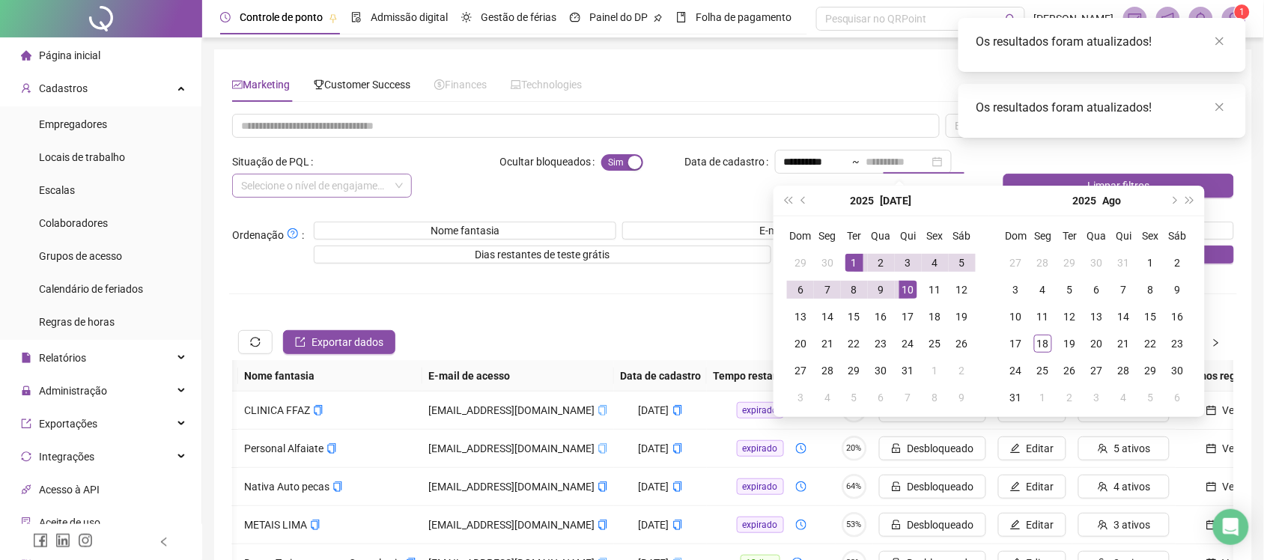
click at [849, 268] on div "1" at bounding box center [855, 263] width 18 height 18
type input "**********"
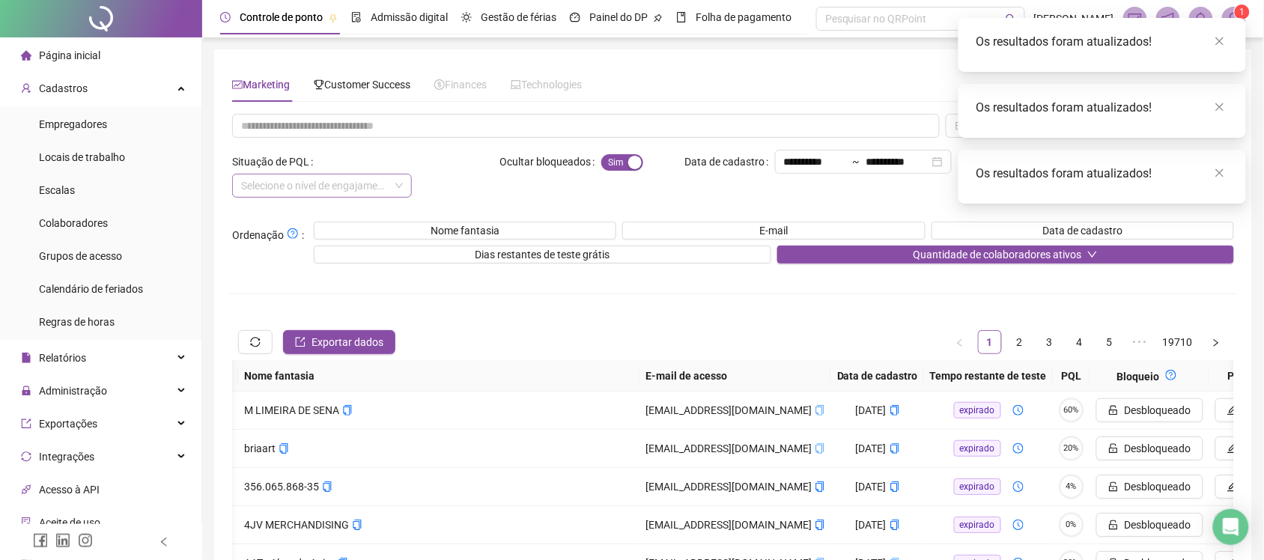
click at [1232, 103] on div "Os resultados foram atualizados!" at bounding box center [1103, 111] width 288 height 54
click at [1219, 103] on icon "close" at bounding box center [1220, 107] width 10 height 10
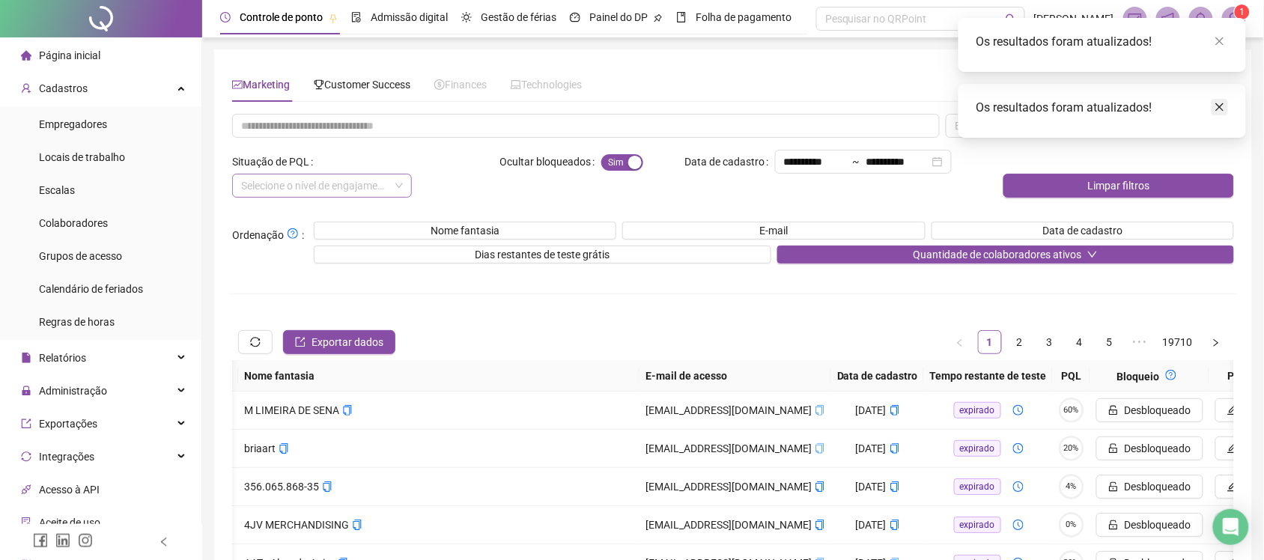
click at [1225, 103] on icon "close" at bounding box center [1220, 107] width 10 height 10
click at [1219, 40] on icon "close" at bounding box center [1220, 41] width 10 height 10
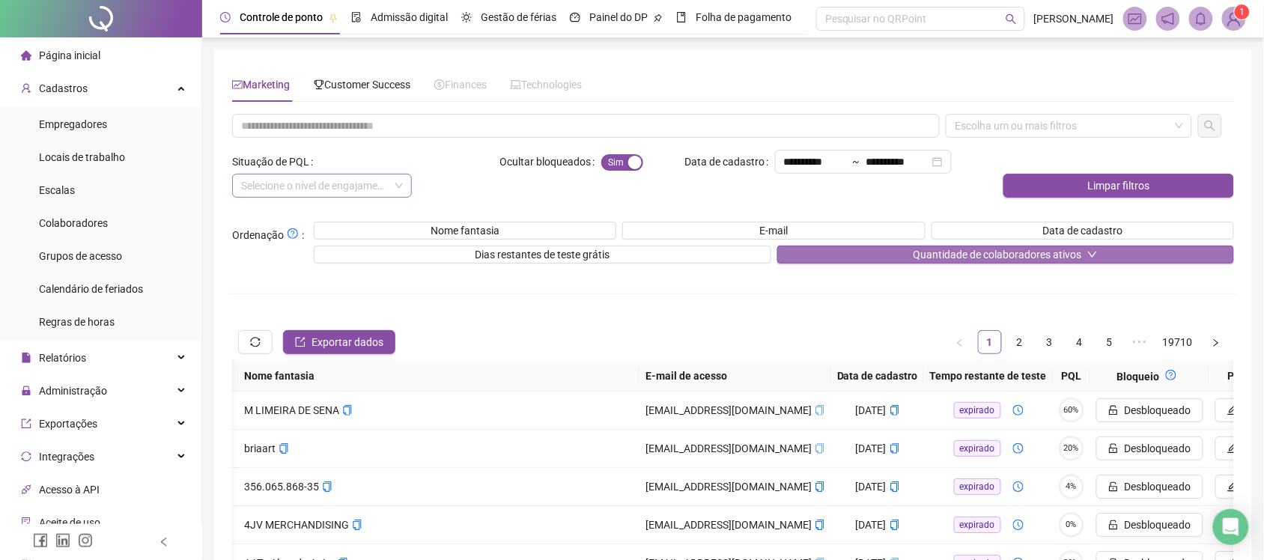
click at [1034, 255] on span "Quantidade de colaboradores ativos" at bounding box center [997, 254] width 169 height 16
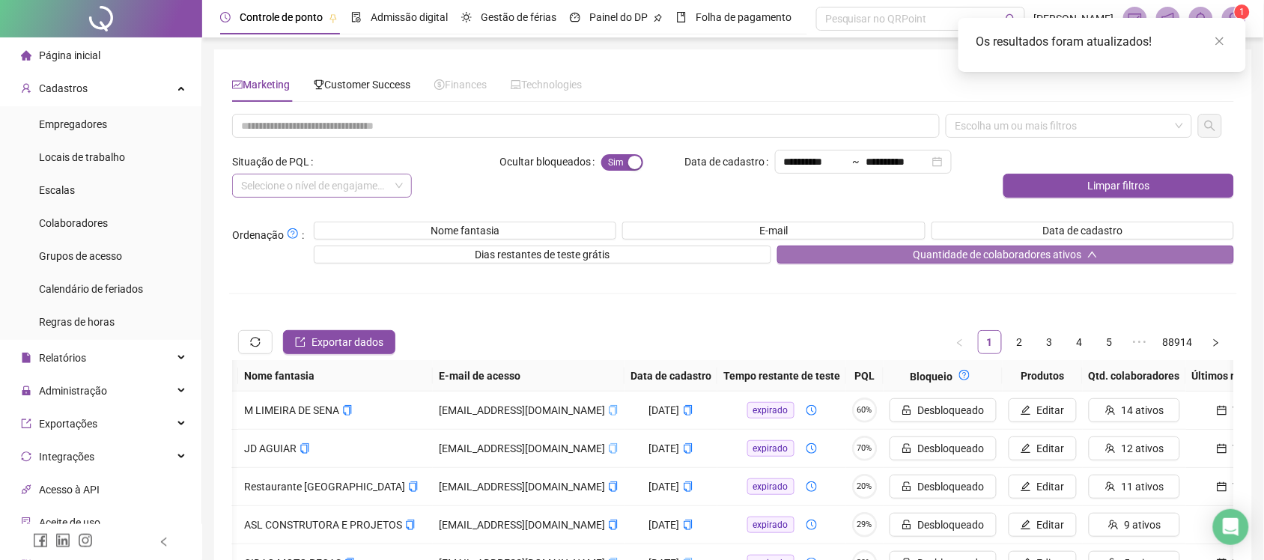
click at [1005, 262] on span "Quantidade de colaboradores ativos" at bounding box center [997, 254] width 169 height 16
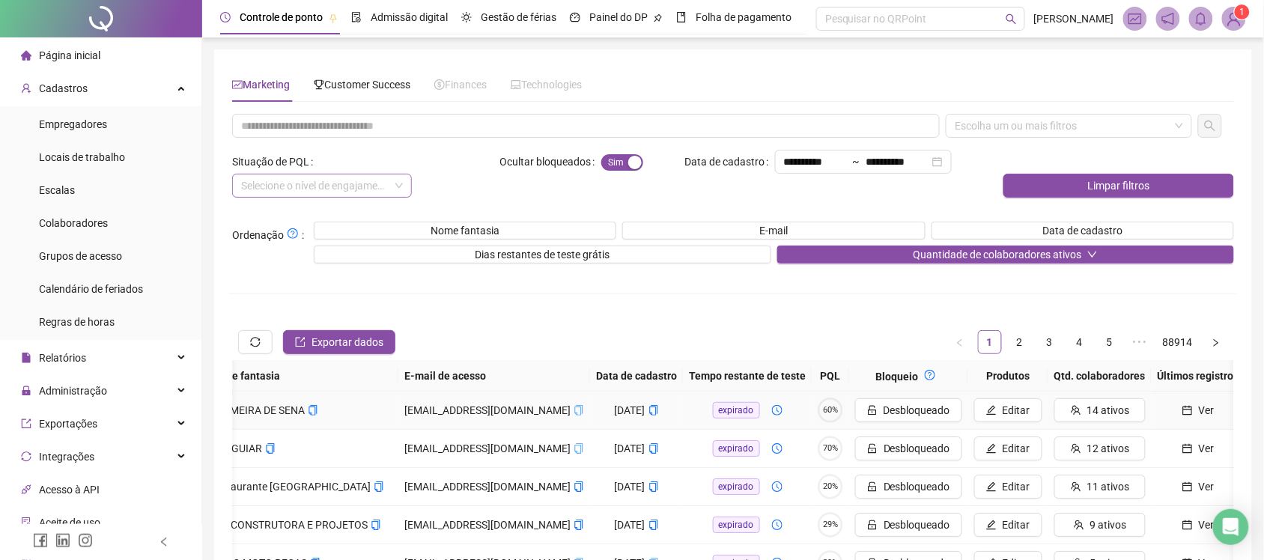
click at [1199, 410] on span "Ver" at bounding box center [1207, 410] width 16 height 16
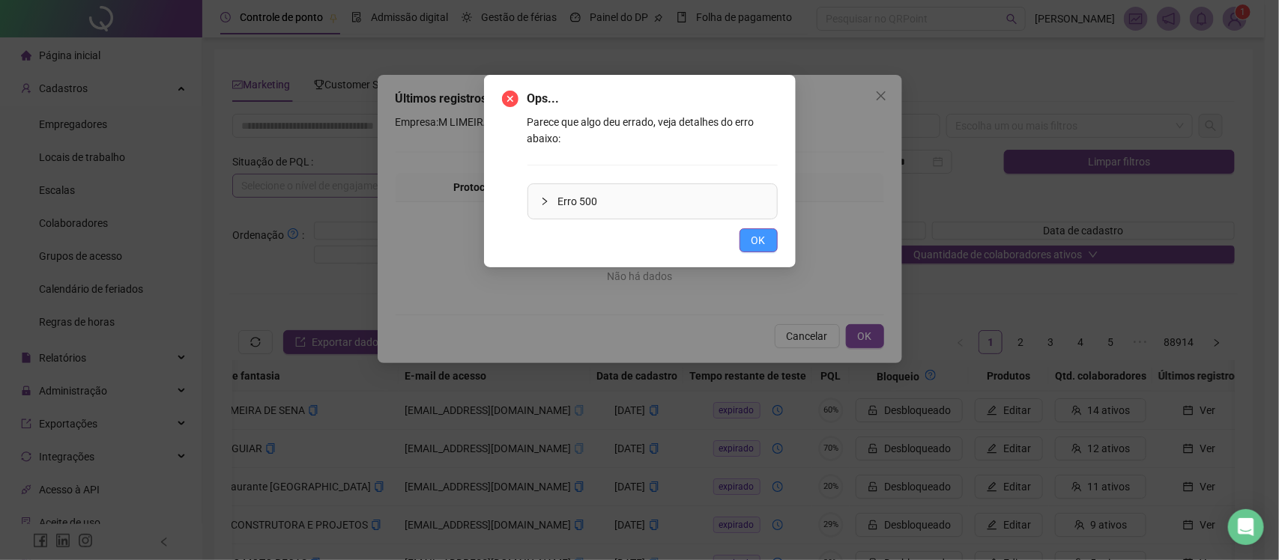
click at [746, 236] on button "OK" at bounding box center [758, 240] width 38 height 24
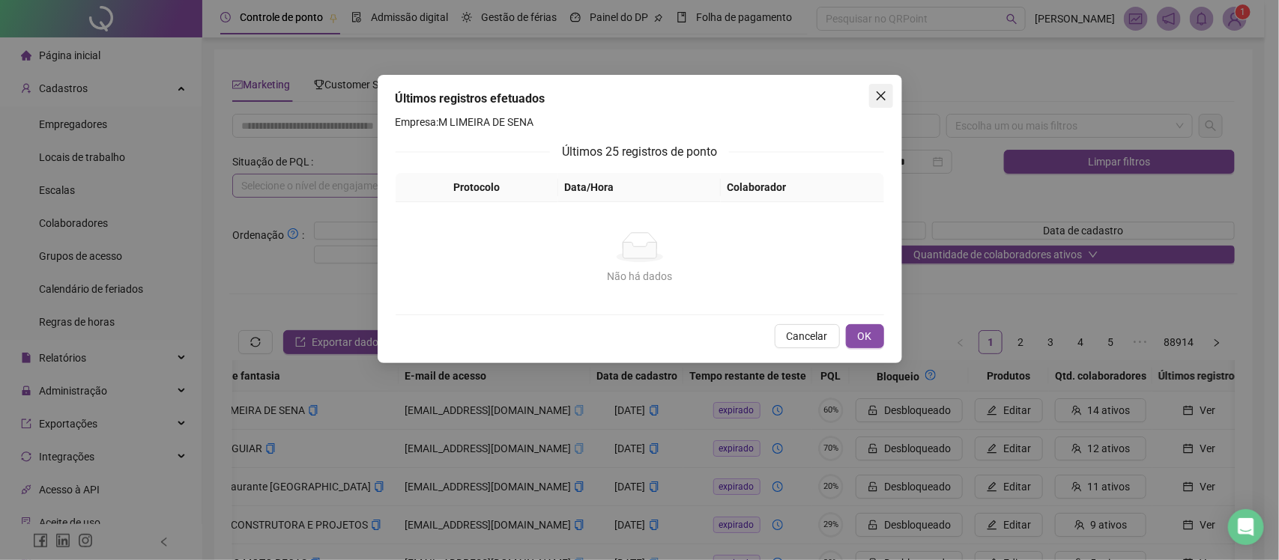
click at [875, 92] on icon "close" at bounding box center [881, 96] width 12 height 12
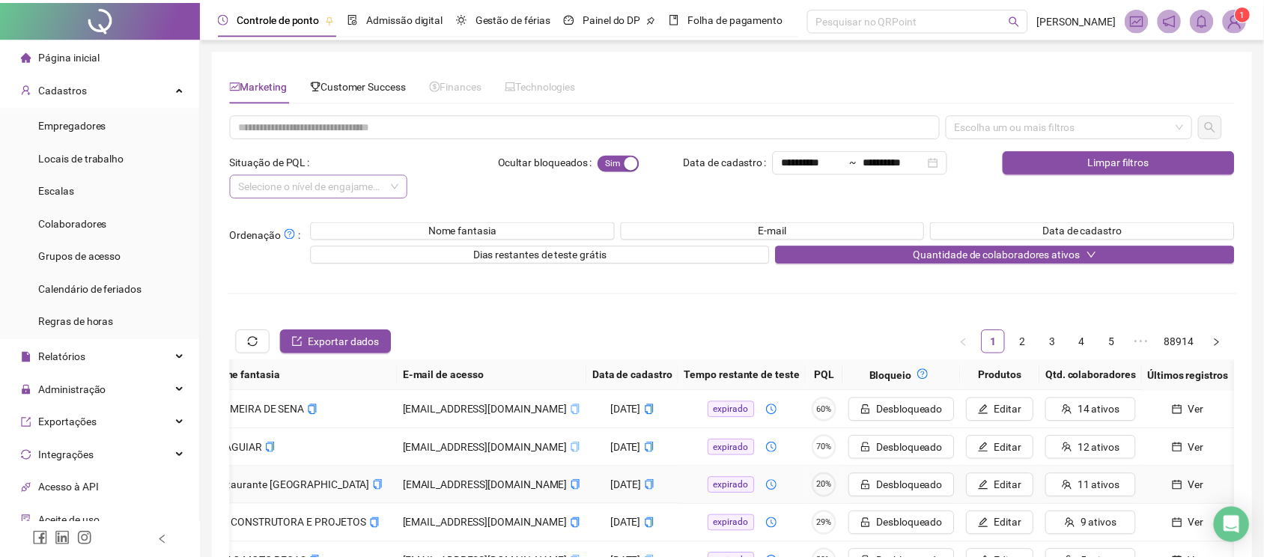
scroll to position [0, 175]
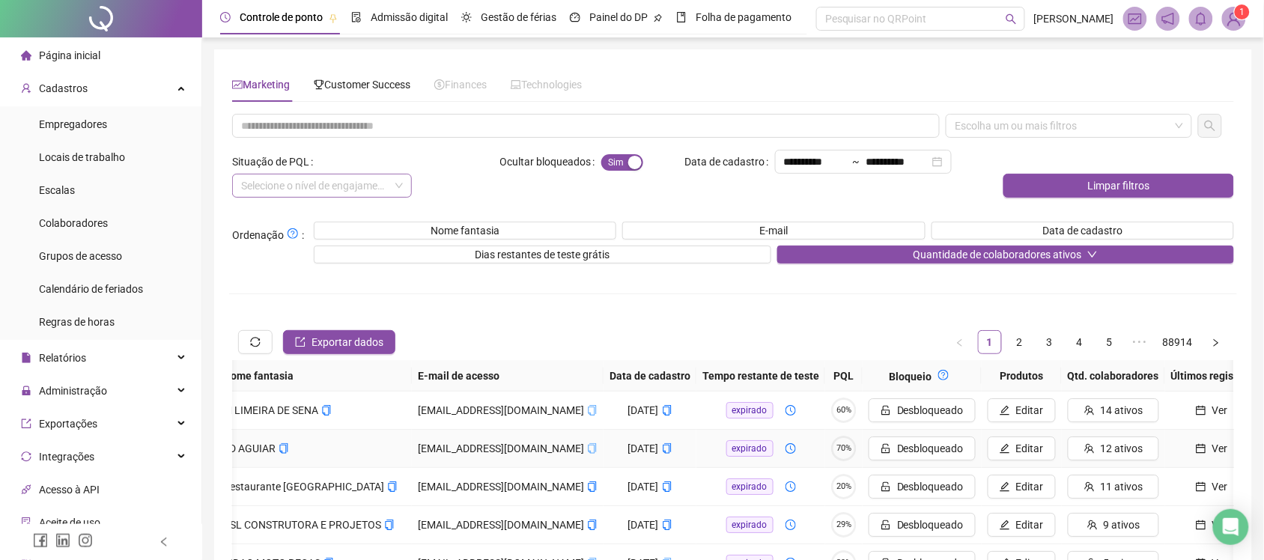
click at [1196, 444] on icon "calendar" at bounding box center [1201, 448] width 10 height 10
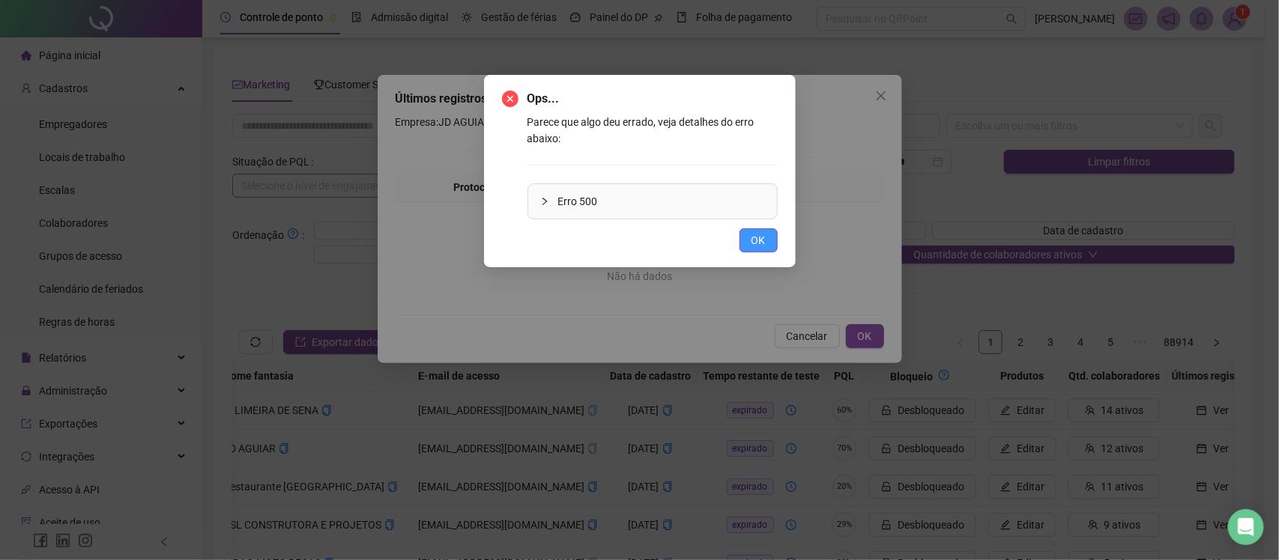
click at [746, 242] on button "OK" at bounding box center [758, 240] width 38 height 24
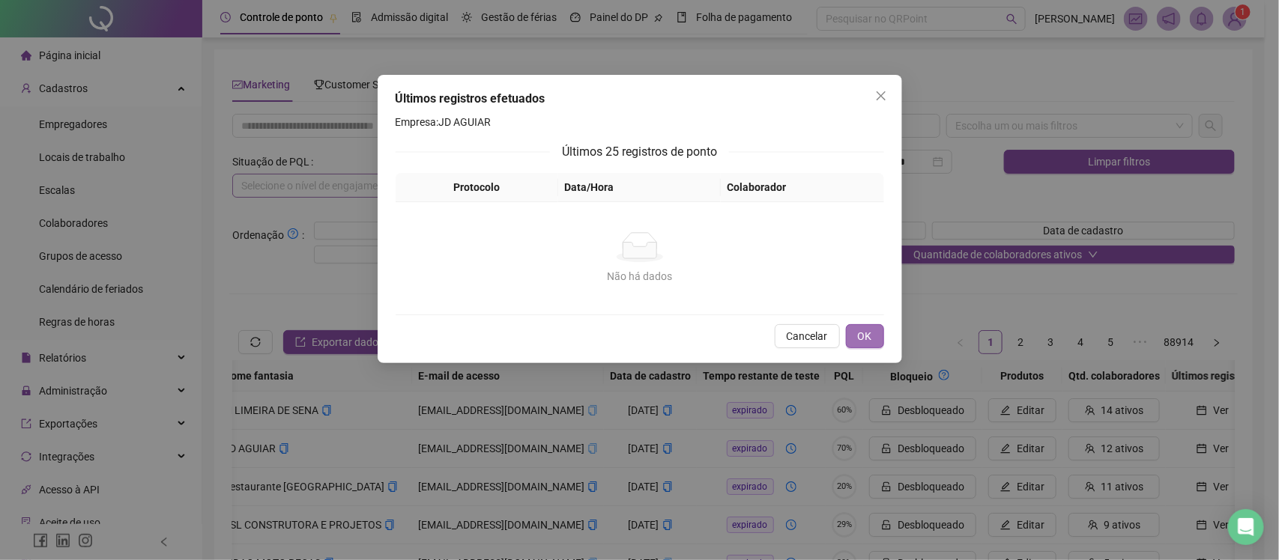
click at [861, 332] on span "OK" at bounding box center [865, 336] width 14 height 16
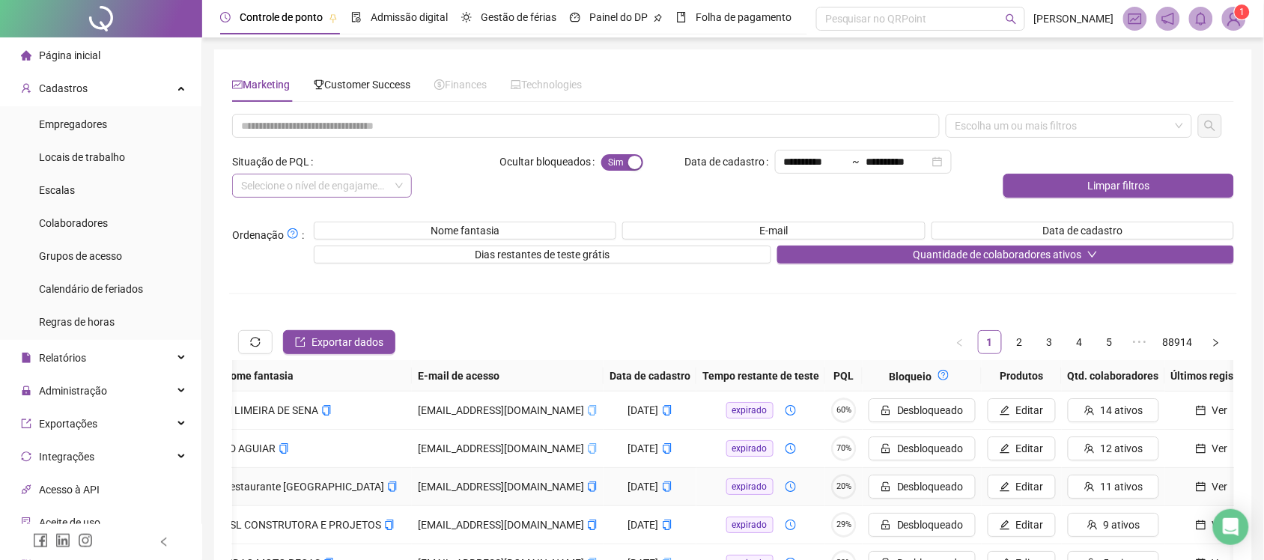
click at [1199, 488] on button "Ver" at bounding box center [1213, 487] width 82 height 24
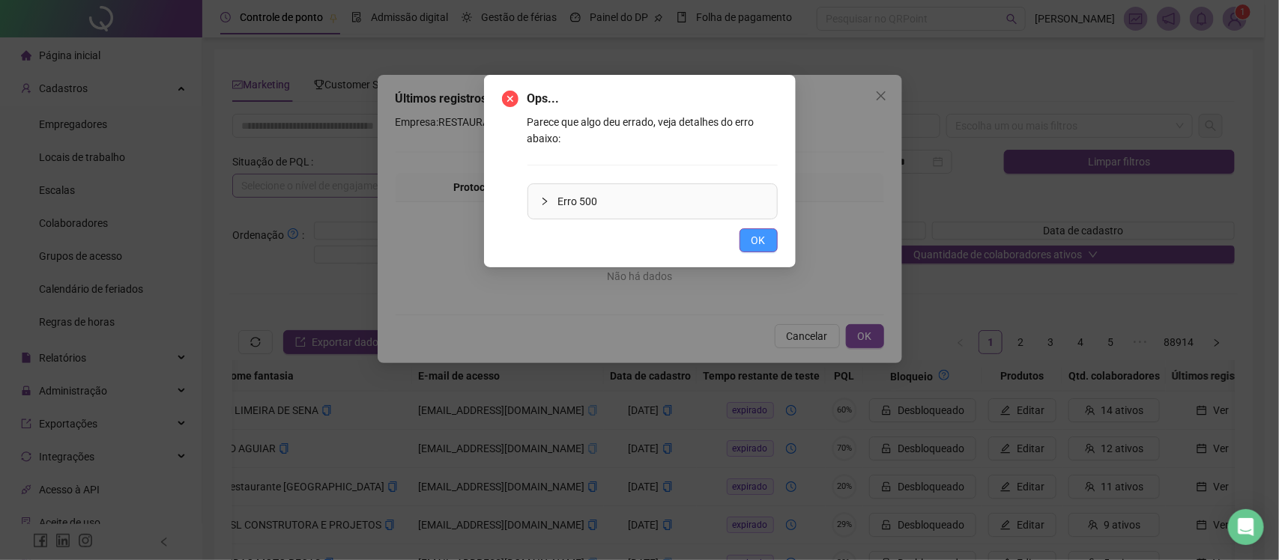
click at [764, 237] on span "OK" at bounding box center [758, 240] width 14 height 16
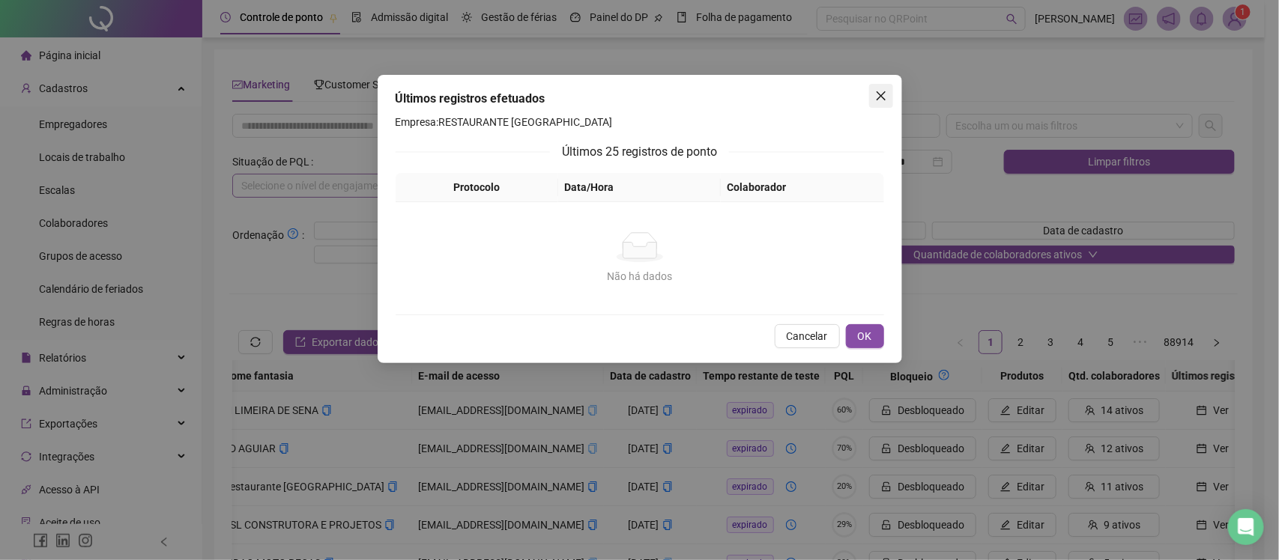
click at [881, 96] on icon "close" at bounding box center [880, 95] width 9 height 9
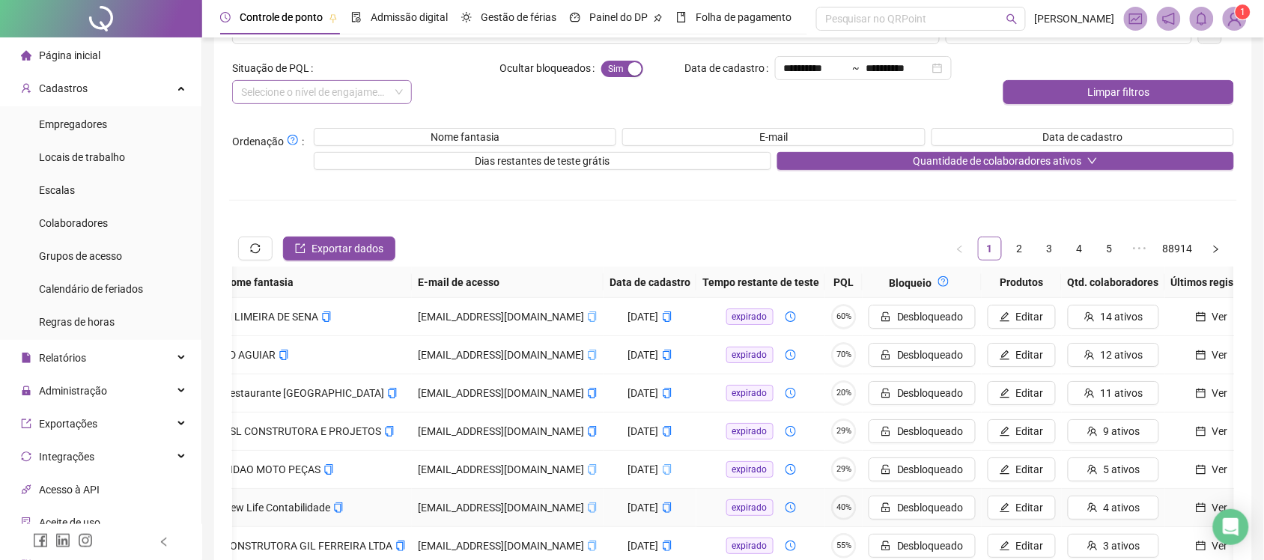
scroll to position [187, 0]
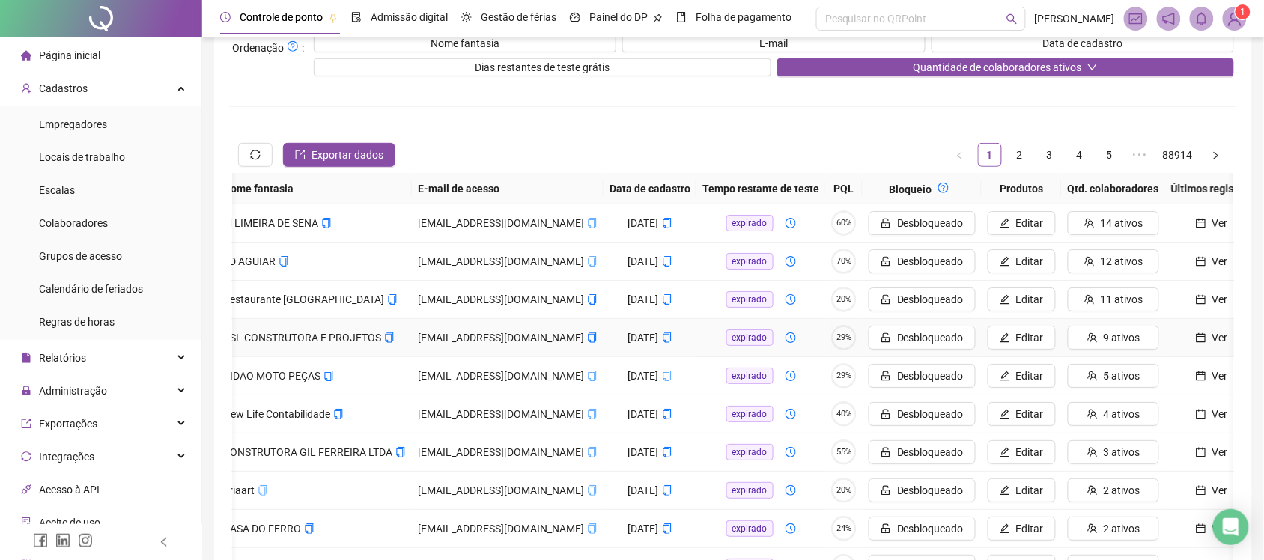
click at [1213, 333] on span "Ver" at bounding box center [1221, 338] width 16 height 16
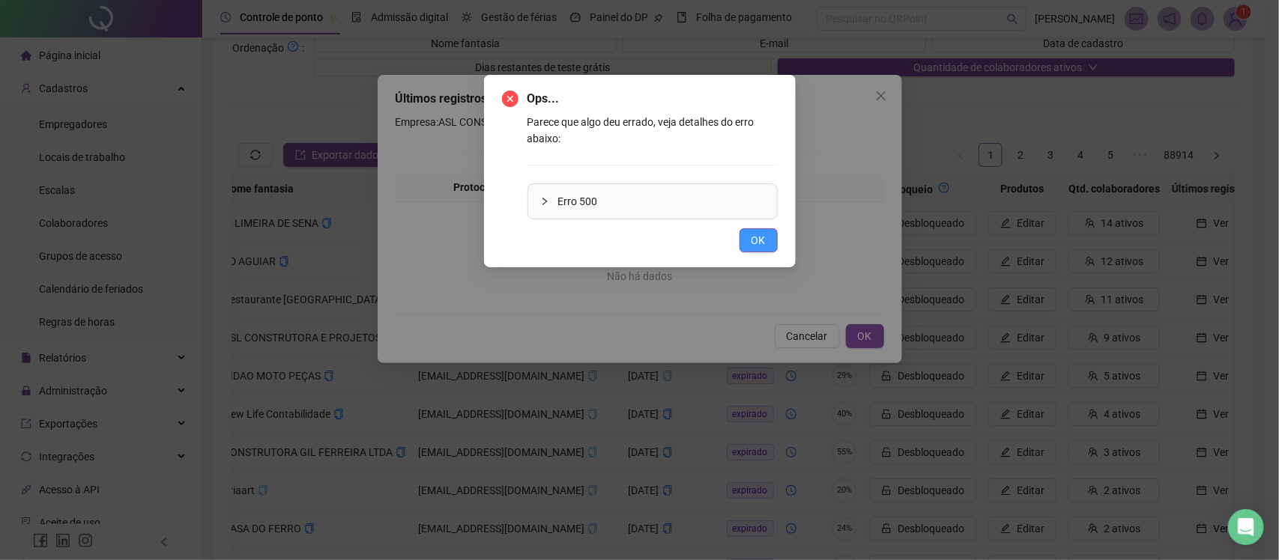
click at [762, 249] on button "OK" at bounding box center [758, 240] width 38 height 24
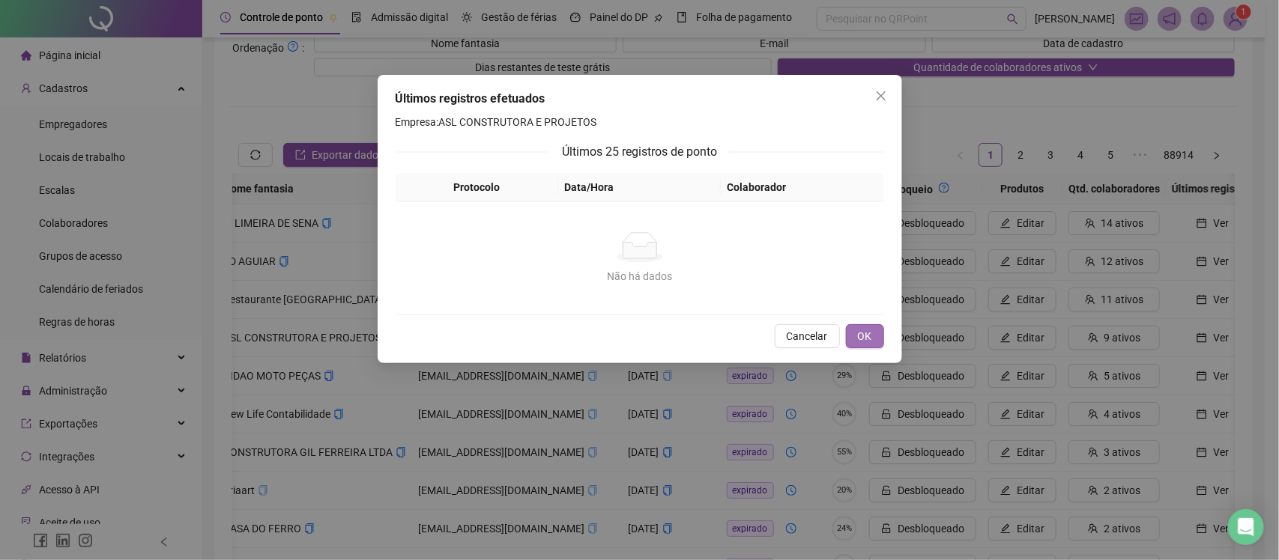
click at [852, 327] on button "OK" at bounding box center [865, 336] width 38 height 24
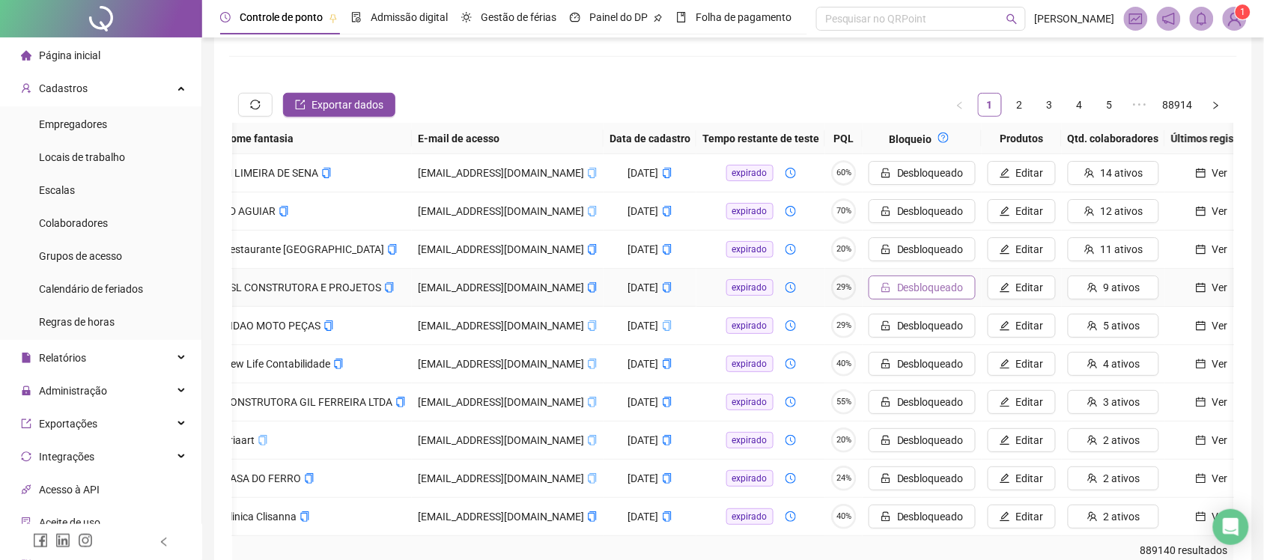
scroll to position [281, 0]
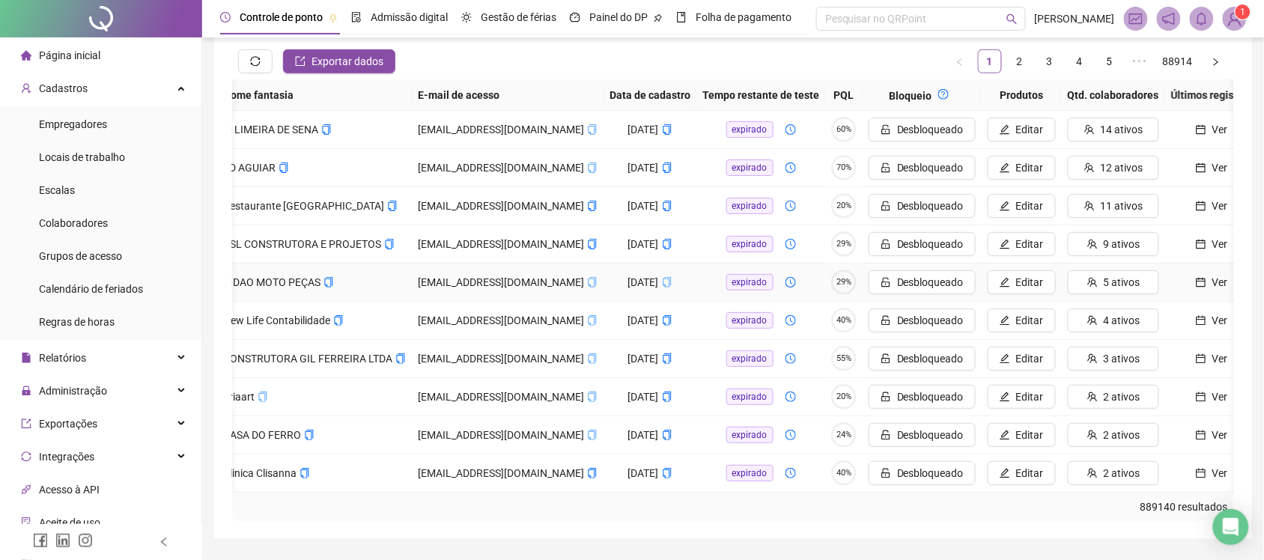
click at [1222, 273] on button "Ver" at bounding box center [1213, 282] width 82 height 24
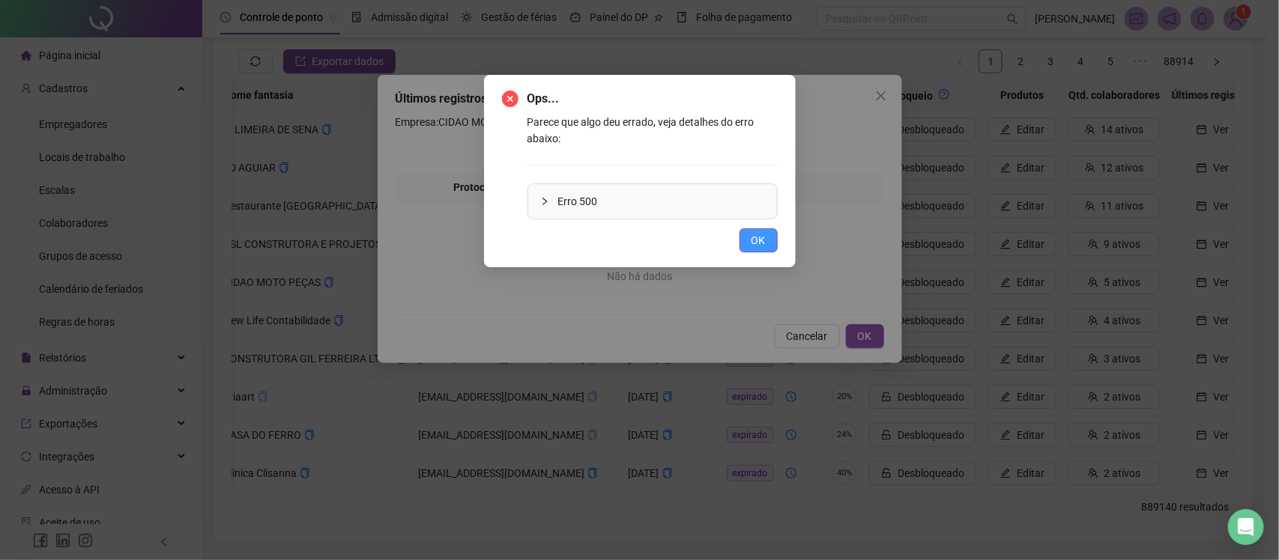
click at [772, 242] on button "OK" at bounding box center [758, 240] width 38 height 24
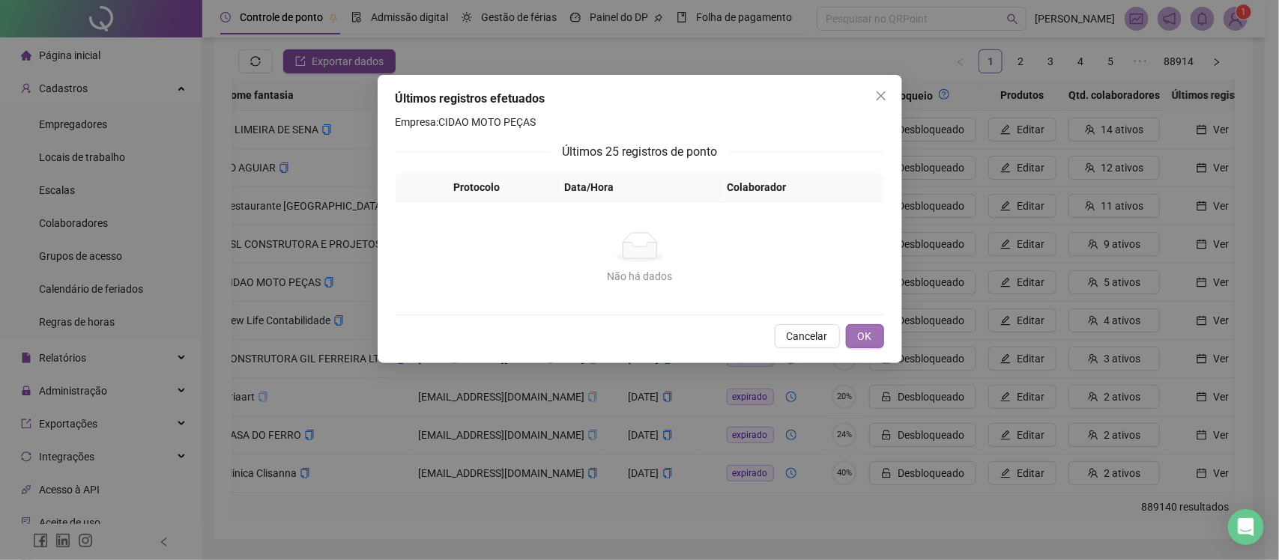
click at [858, 328] on span "OK" at bounding box center [865, 336] width 14 height 16
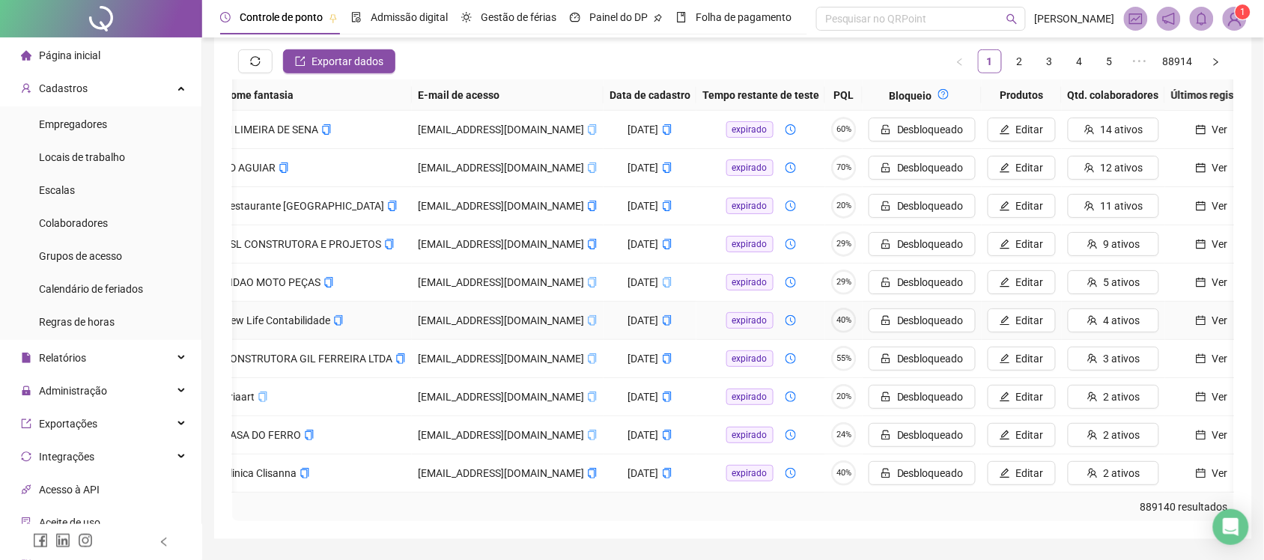
click at [1184, 321] on button "Ver" at bounding box center [1213, 321] width 82 height 24
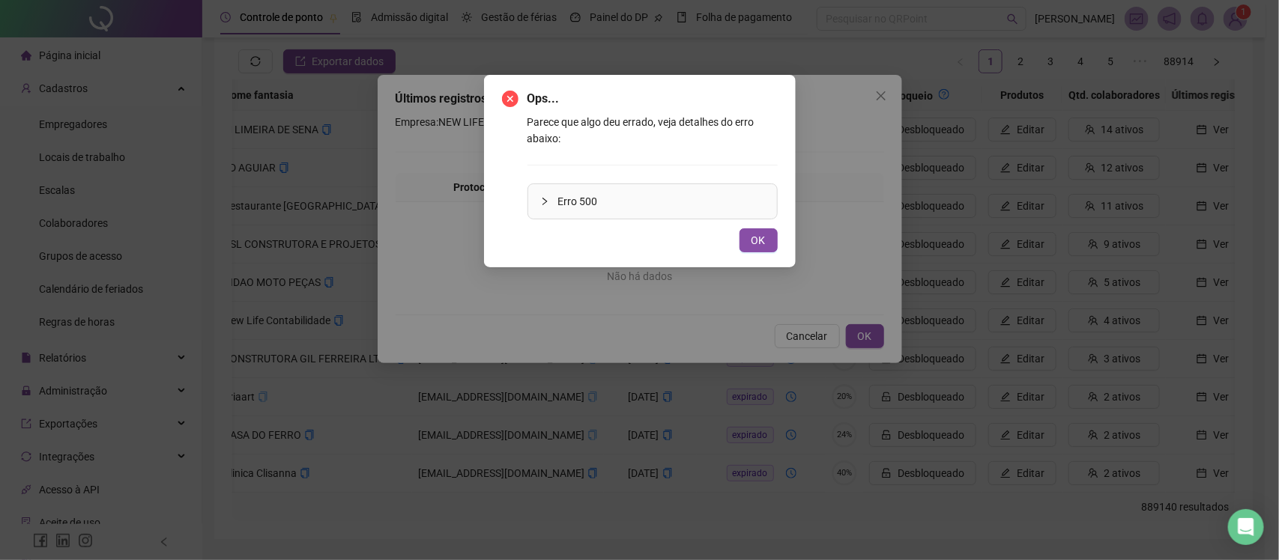
click at [768, 257] on div "Ops... Parece que algo deu errado, veja detalhes do erro abaixo: Erro 500 OK" at bounding box center [640, 171] width 312 height 193
click at [765, 244] on span "OK" at bounding box center [758, 240] width 14 height 16
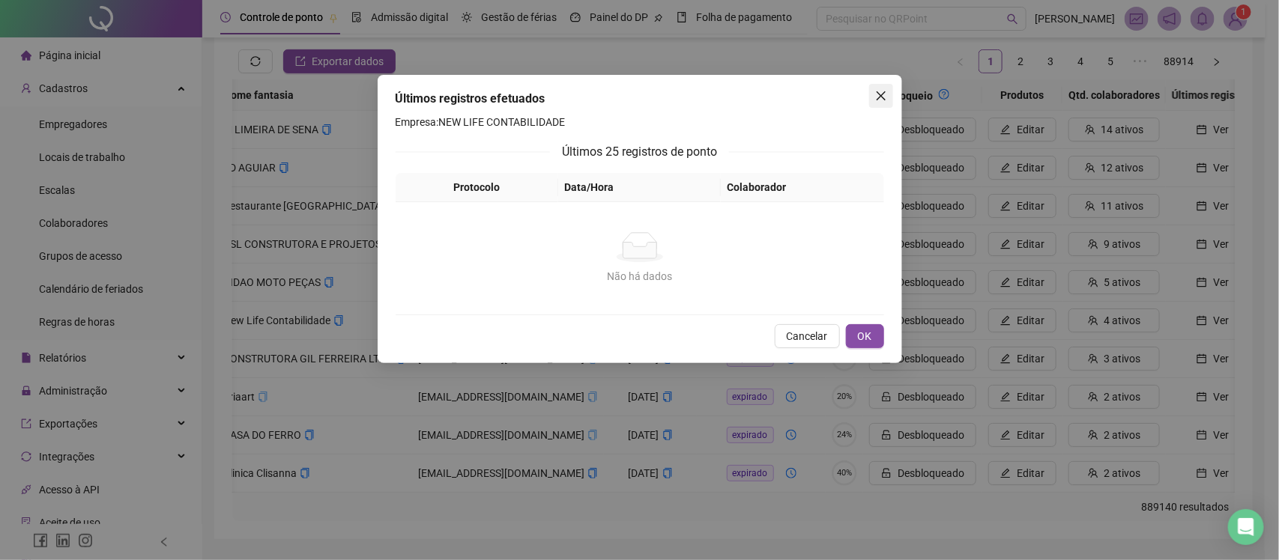
click at [879, 91] on icon "close" at bounding box center [881, 96] width 12 height 12
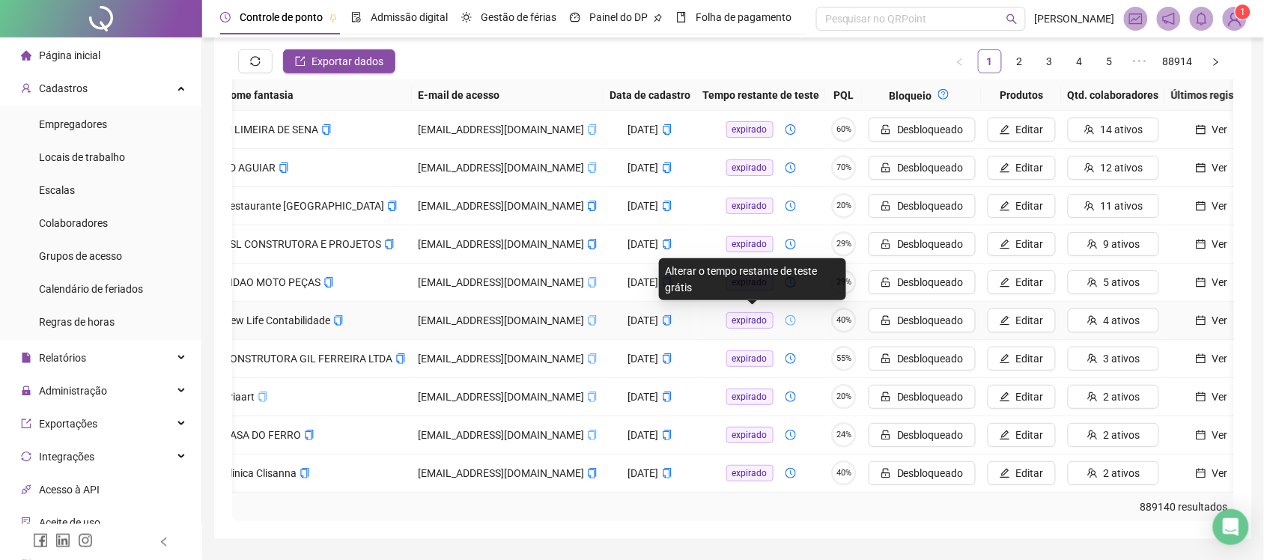
scroll to position [339, 0]
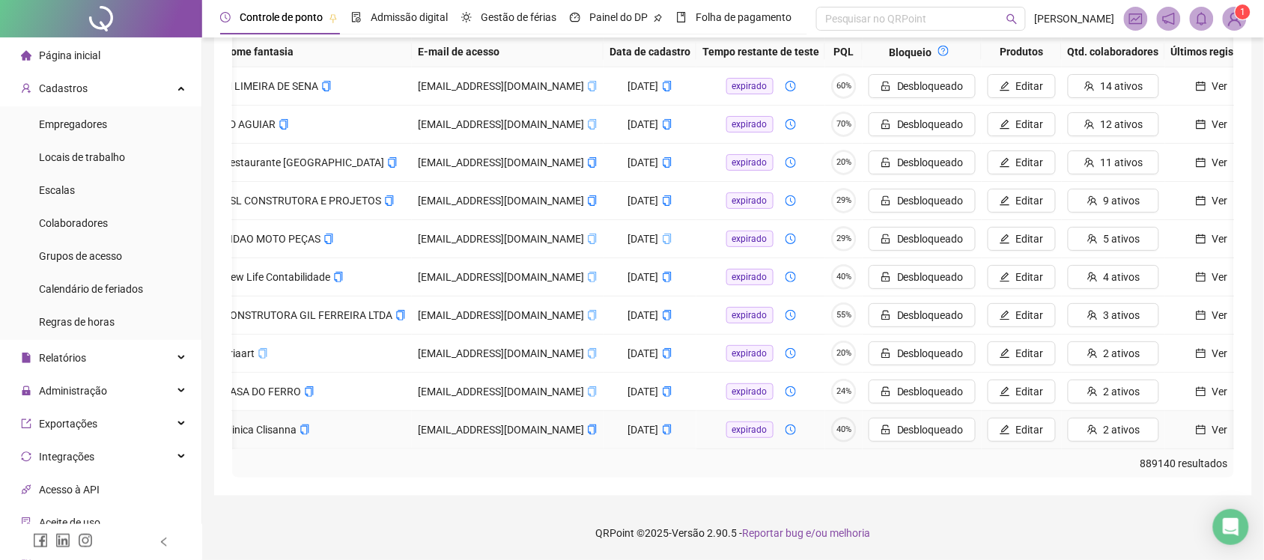
click at [1178, 418] on button "Ver" at bounding box center [1213, 430] width 82 height 24
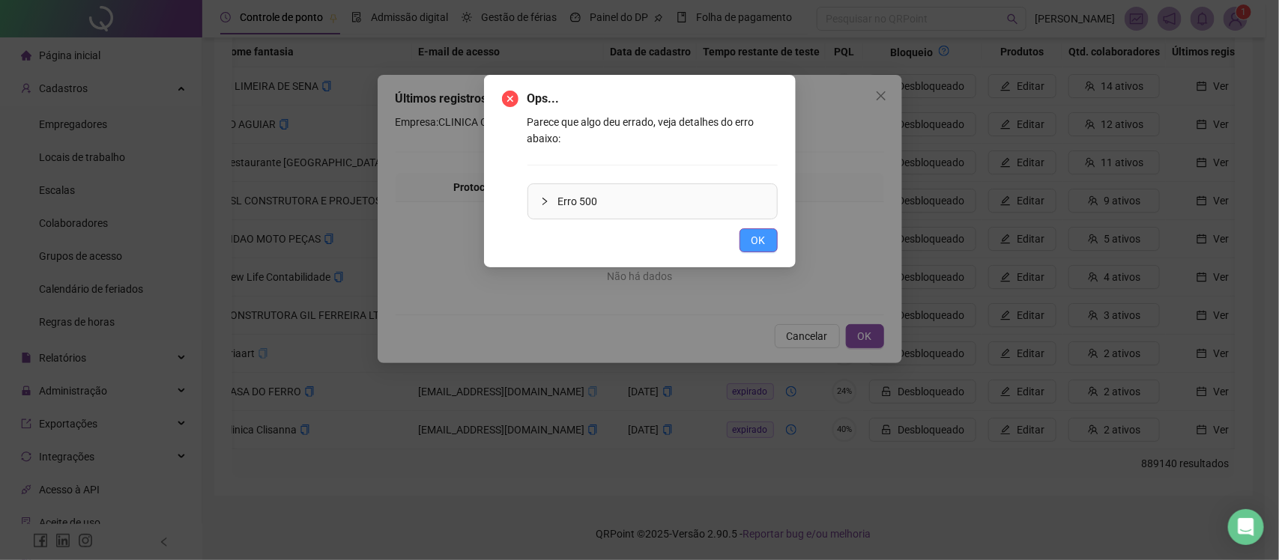
click at [754, 243] on span "OK" at bounding box center [758, 240] width 14 height 16
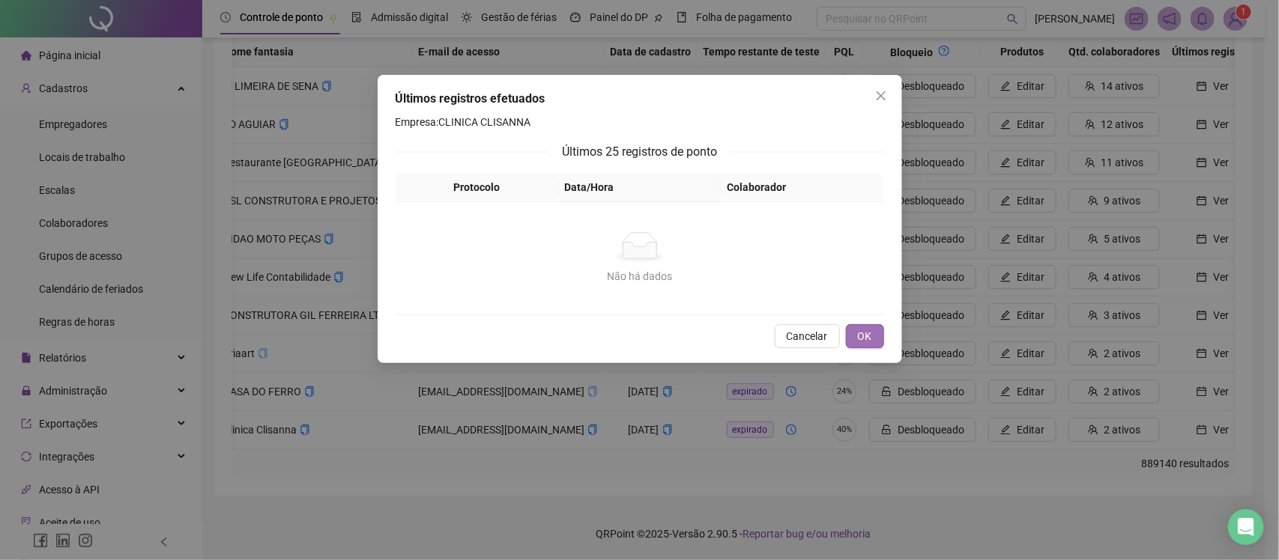
drag, startPoint x: 867, startPoint y: 331, endPoint x: 864, endPoint y: 267, distance: 63.7
click at [865, 331] on span "OK" at bounding box center [865, 336] width 14 height 16
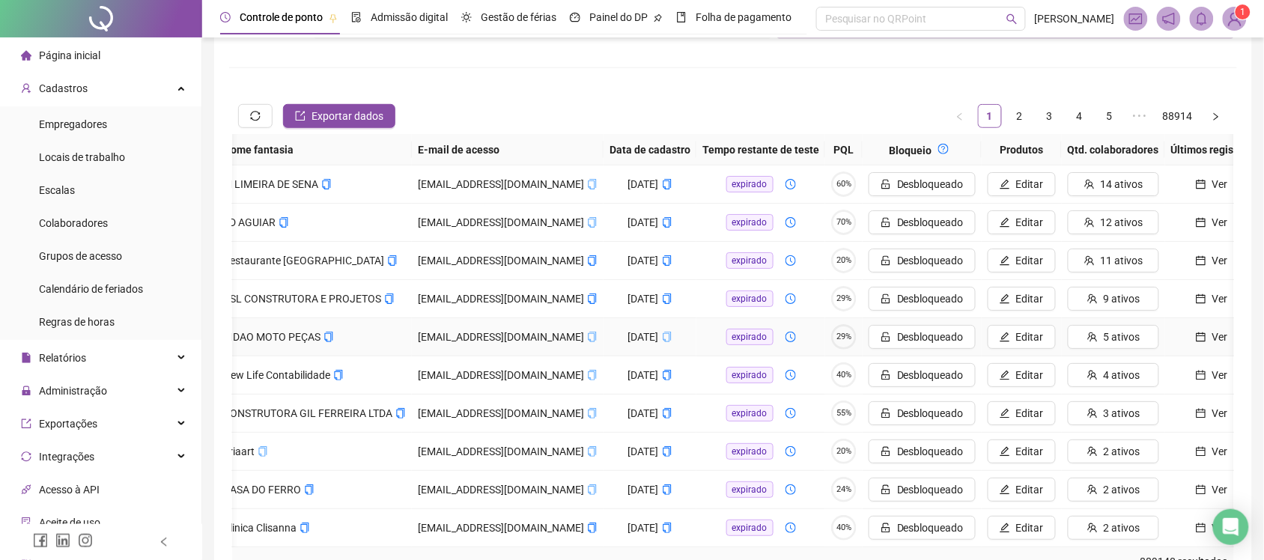
scroll to position [58, 0]
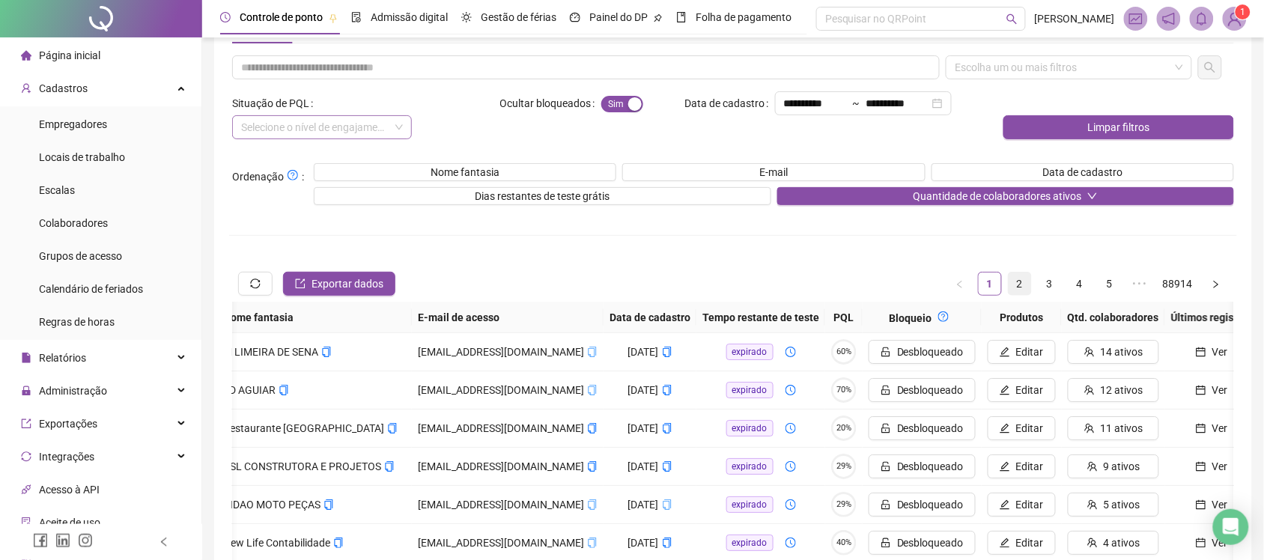
click at [1023, 278] on link "2" at bounding box center [1020, 284] width 22 height 22
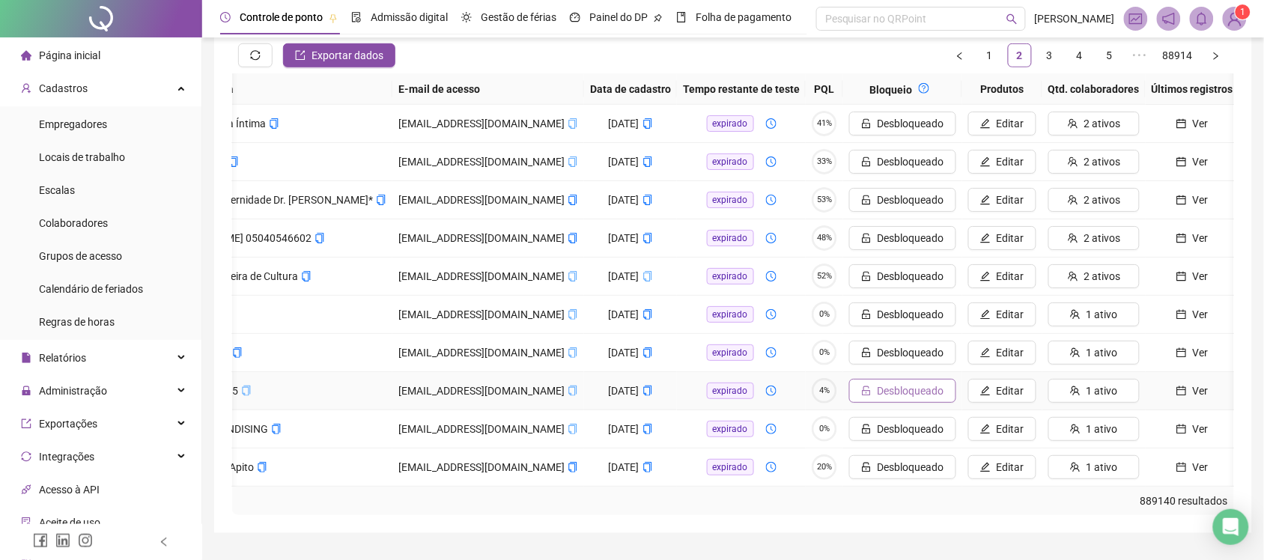
scroll to position [246, 0]
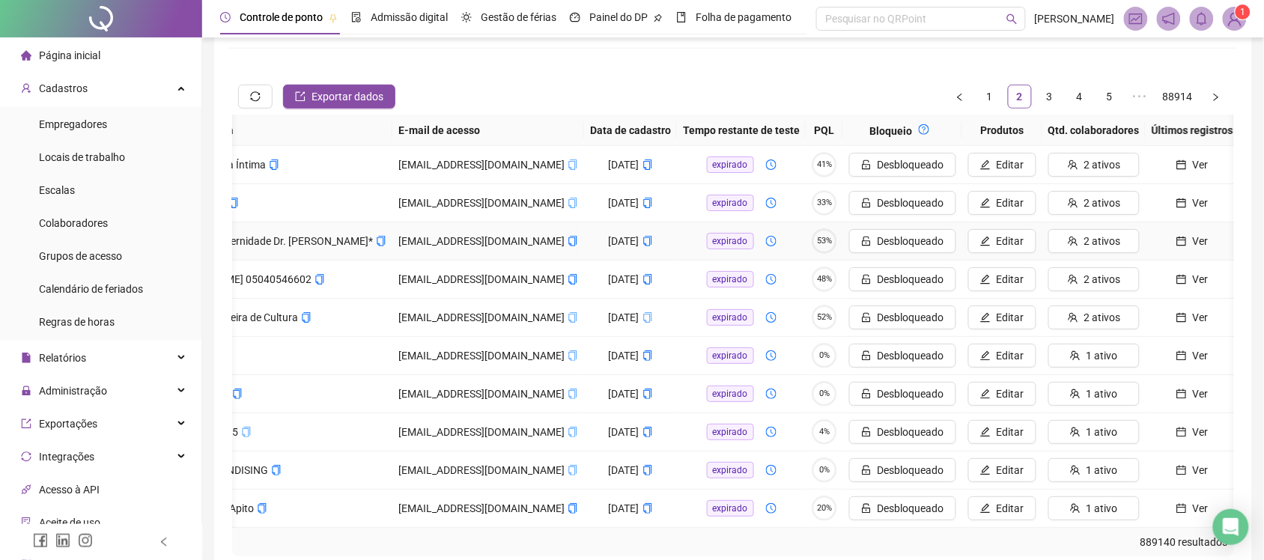
click at [1180, 237] on icon "calendar" at bounding box center [1182, 241] width 10 height 10
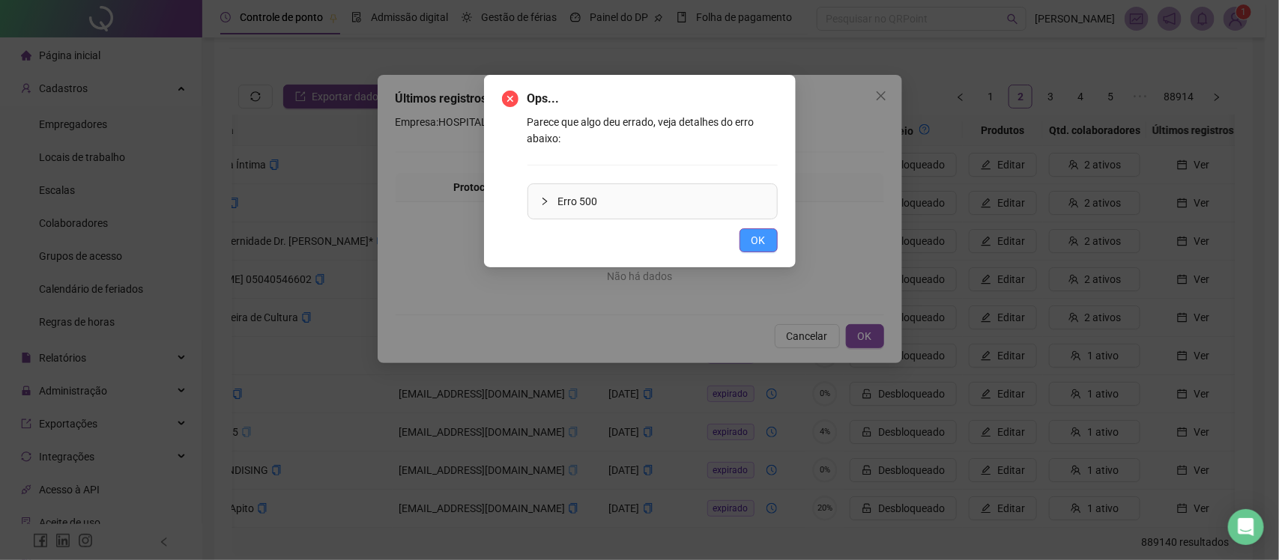
click at [759, 247] on span "OK" at bounding box center [758, 240] width 14 height 16
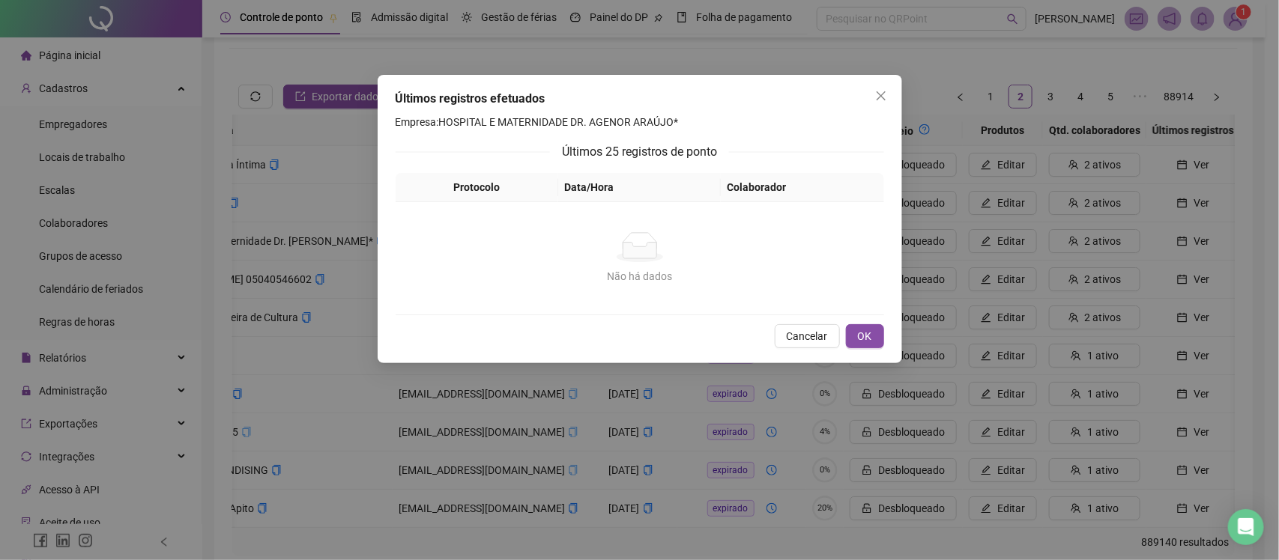
drag, startPoint x: 863, startPoint y: 330, endPoint x: 852, endPoint y: 259, distance: 71.3
click at [864, 330] on span "OK" at bounding box center [865, 336] width 14 height 16
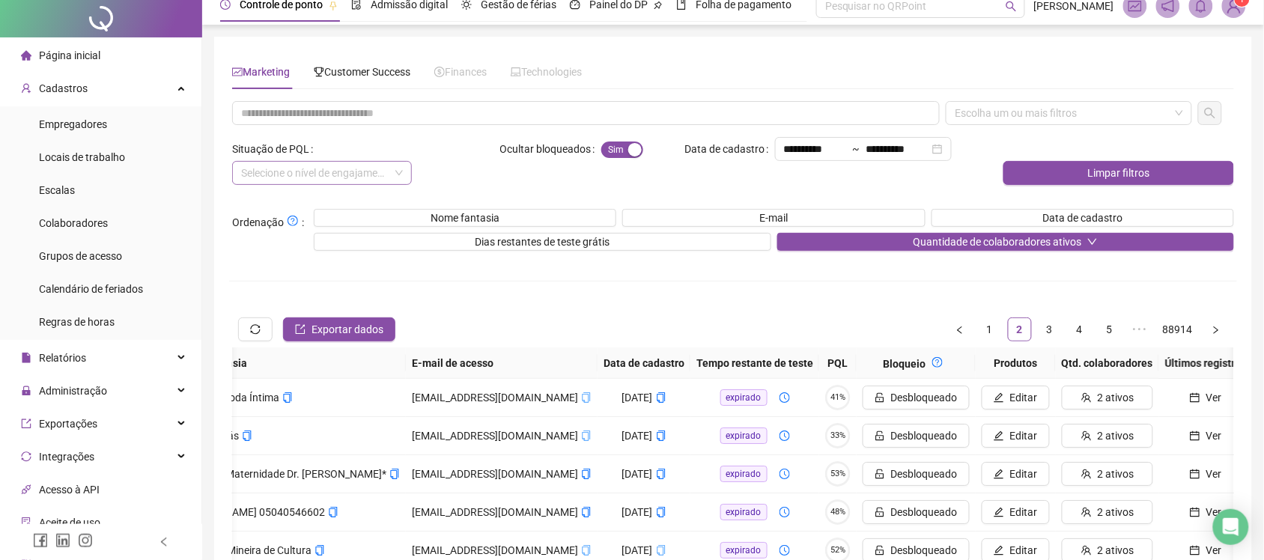
scroll to position [0, 0]
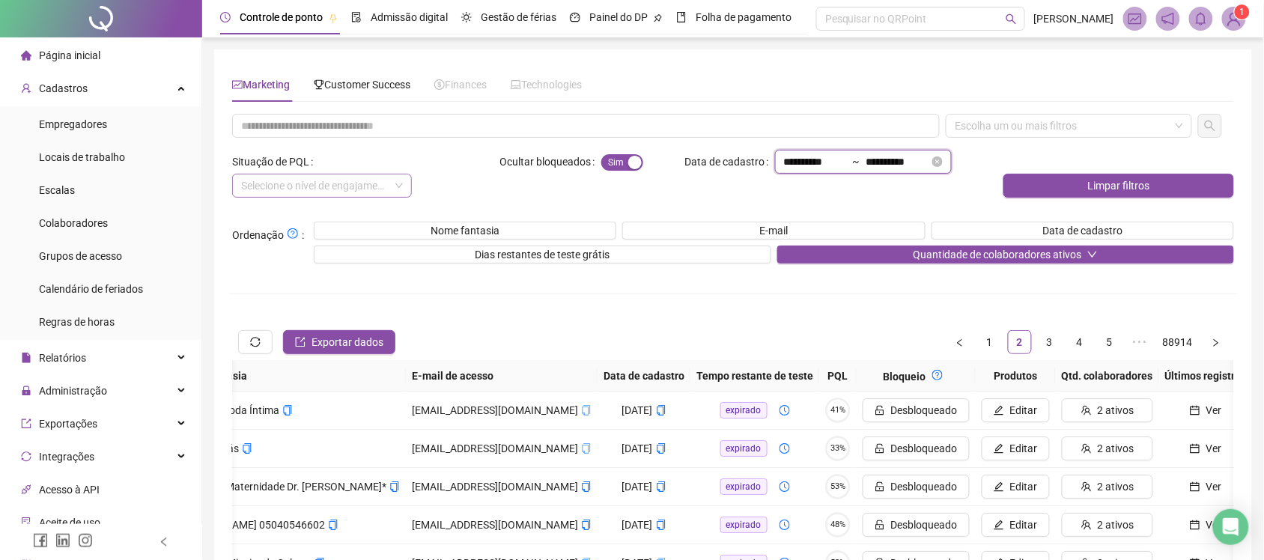
click at [896, 154] on input "**********" at bounding box center [898, 162] width 63 height 16
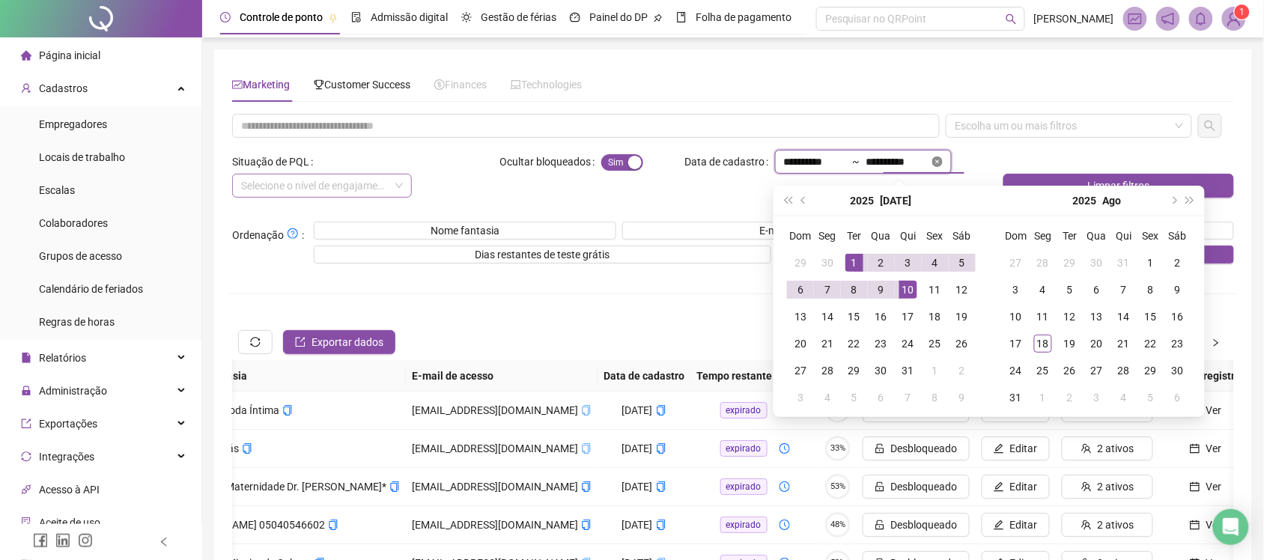
click at [943, 157] on icon "close-circle" at bounding box center [938, 162] width 10 height 10
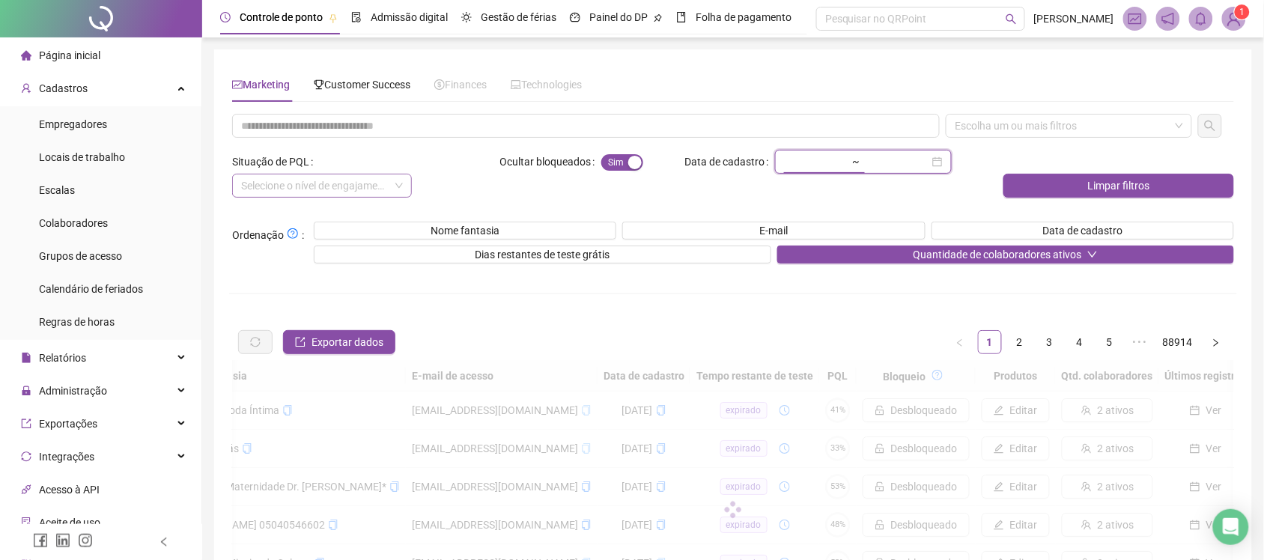
click at [847, 154] on input at bounding box center [815, 162] width 63 height 16
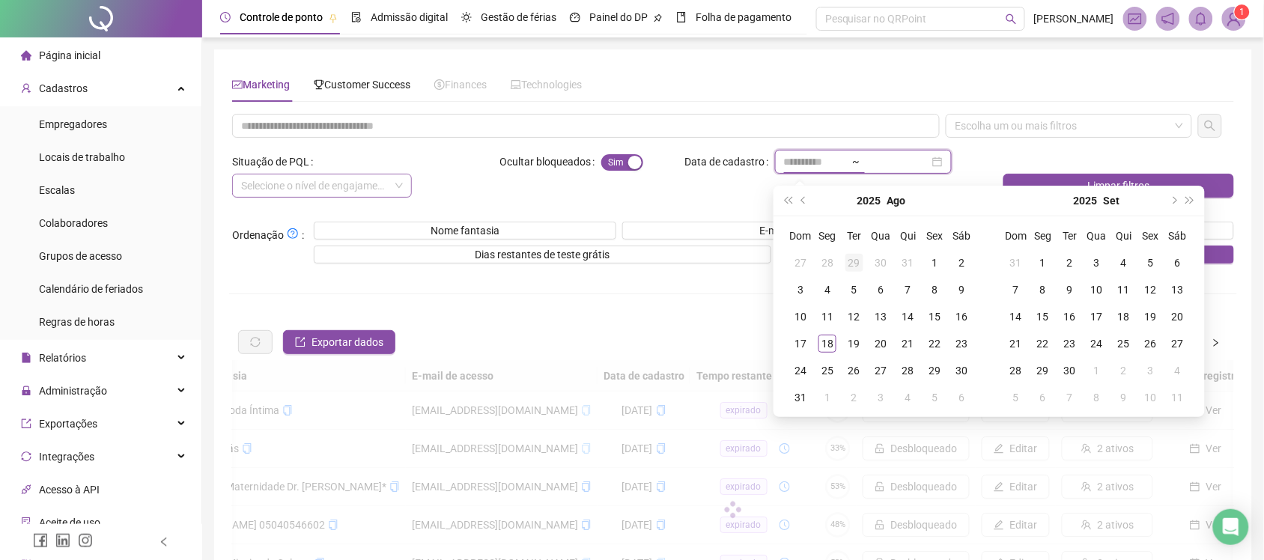
type input "**********"
click at [804, 199] on span "prev-year" at bounding box center [804, 200] width 7 height 7
type input "**********"
click at [929, 286] on div "11" at bounding box center [936, 290] width 18 height 18
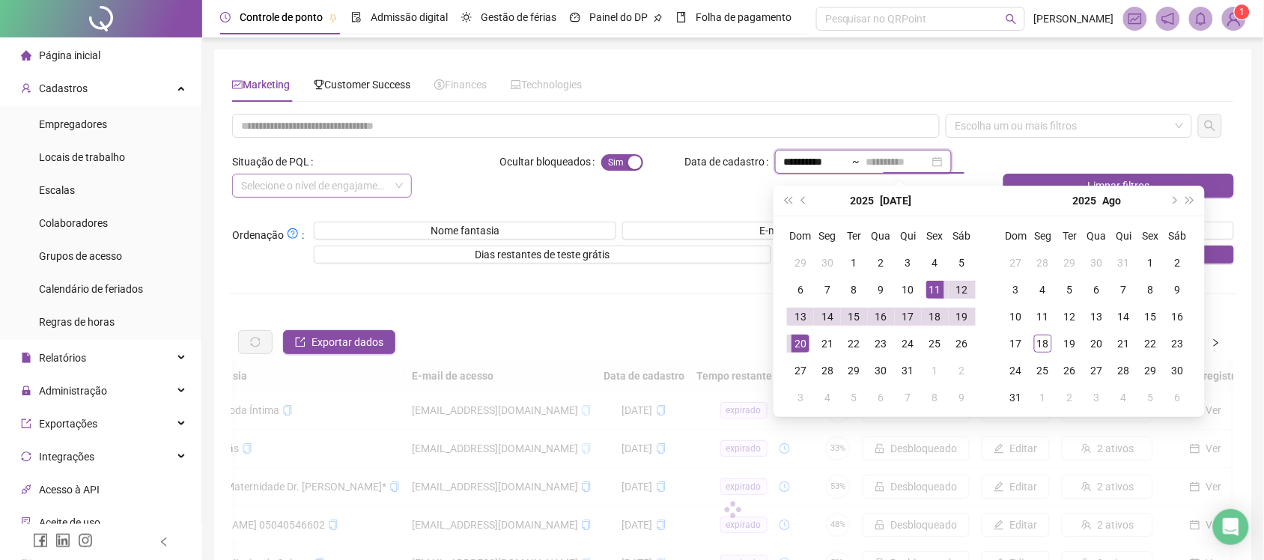
type input "**********"
click at [792, 339] on div "20" at bounding box center [801, 344] width 18 height 18
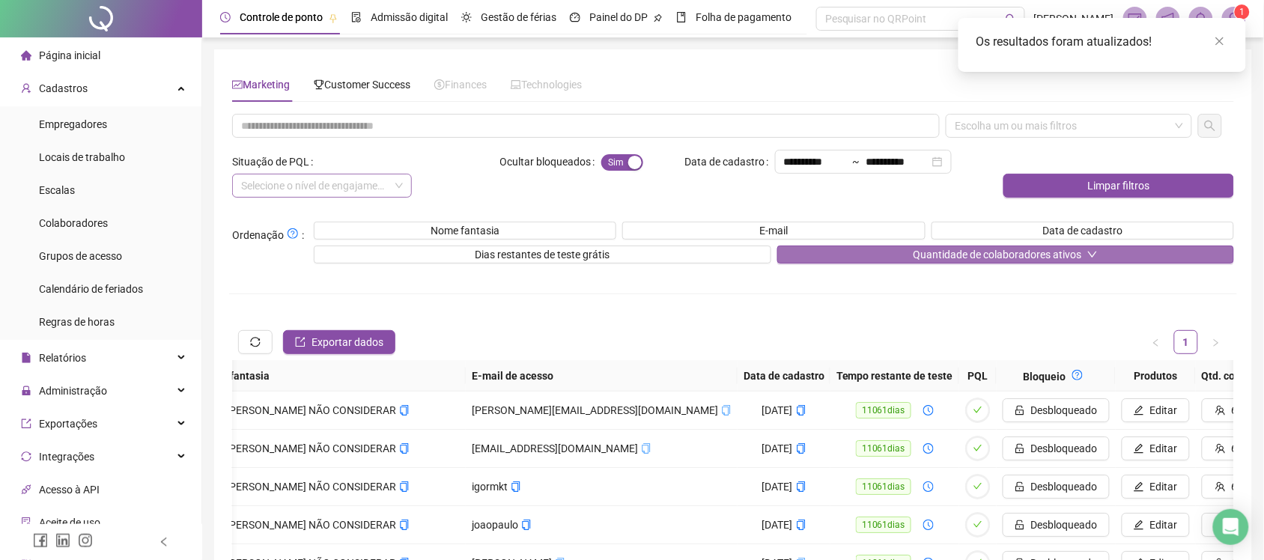
click at [895, 256] on button "Quantidade de colaboradores ativos" at bounding box center [1007, 255] width 458 height 18
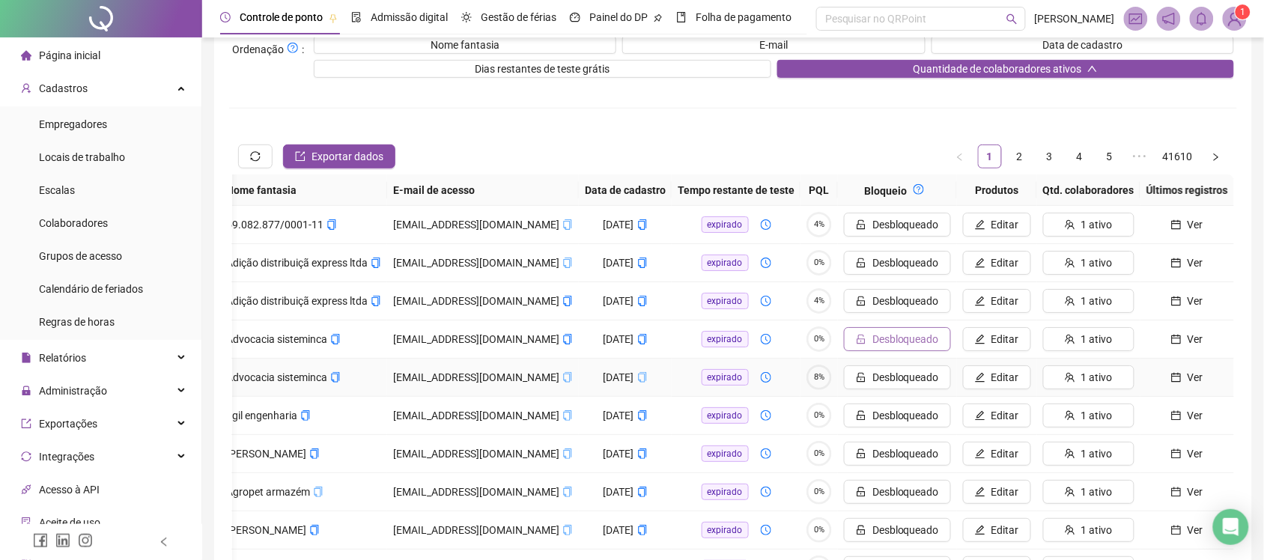
scroll to position [187, 0]
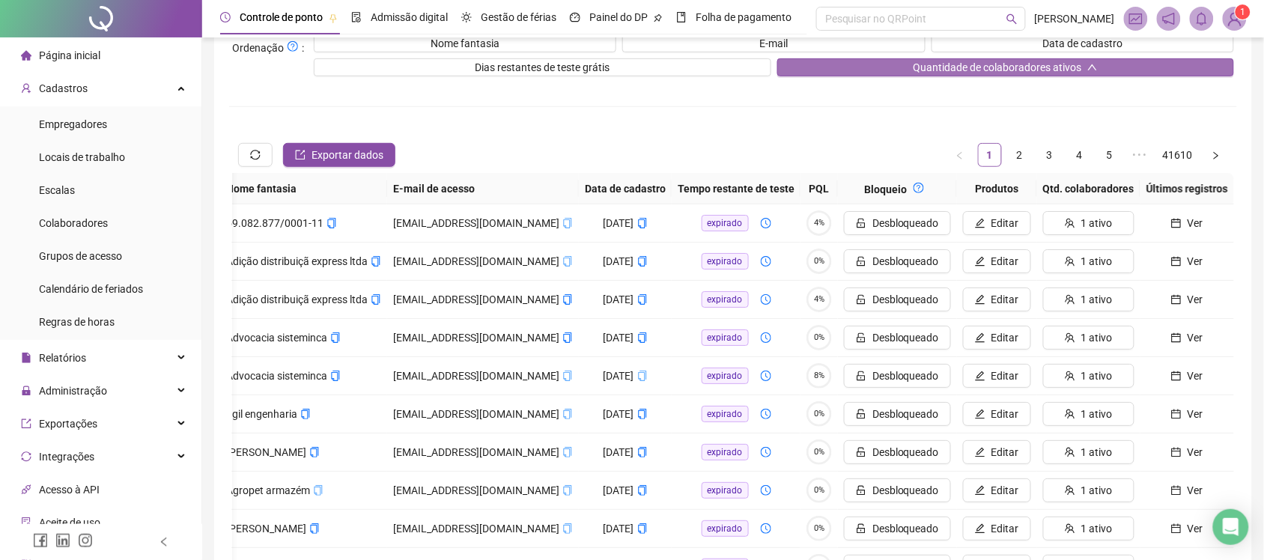
click at [924, 62] on span "Quantidade de colaboradores ativos" at bounding box center [997, 67] width 169 height 16
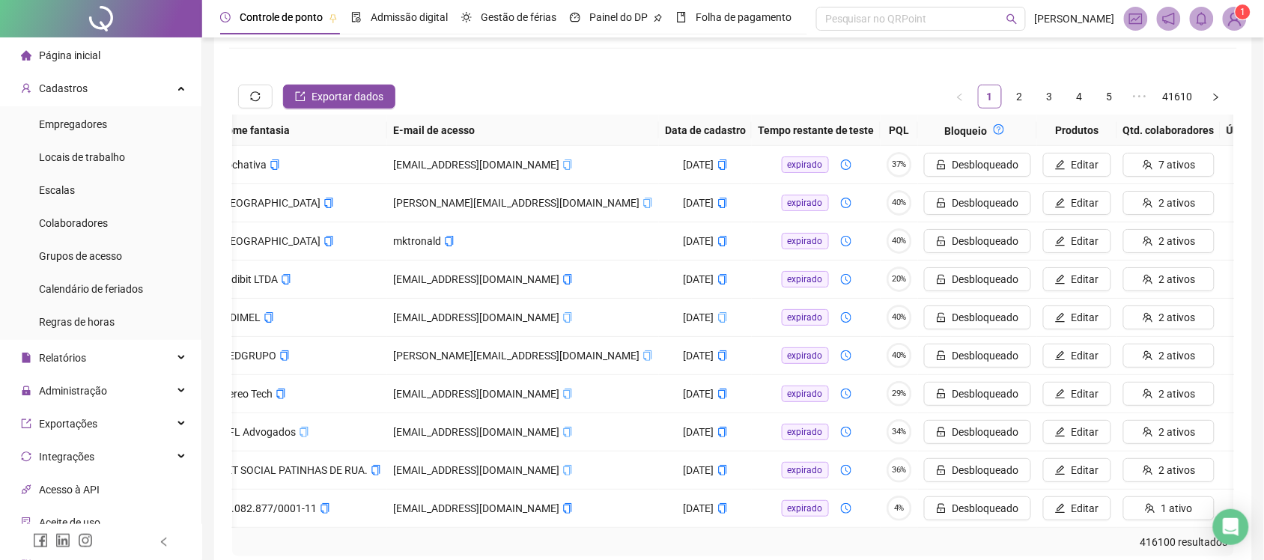
scroll to position [0, 199]
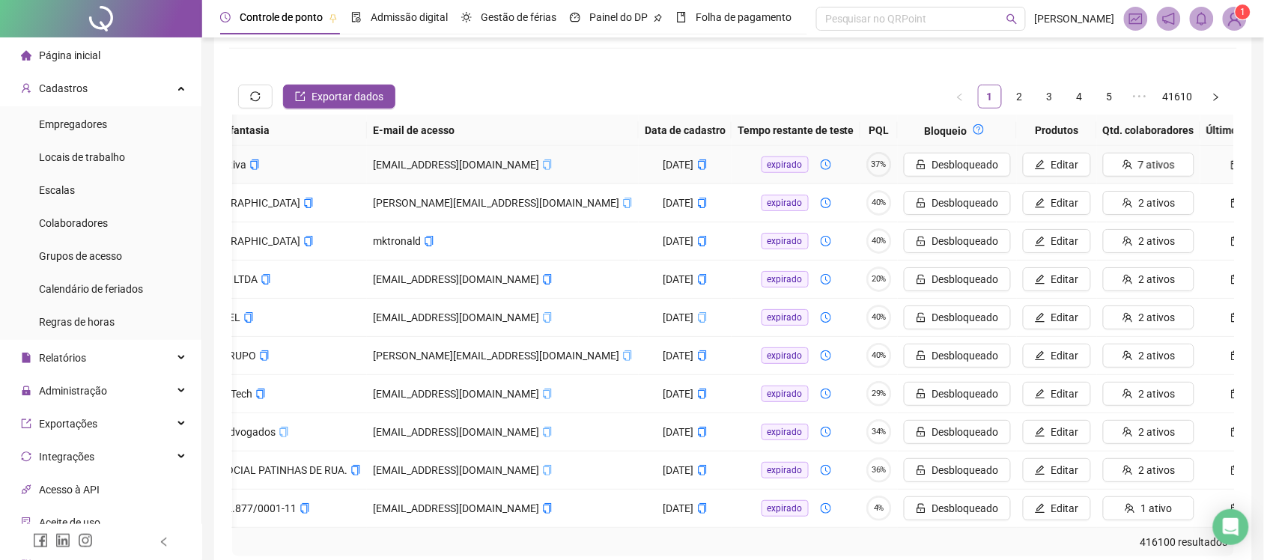
click at [1231, 160] on icon "calendar" at bounding box center [1236, 165] width 10 height 10
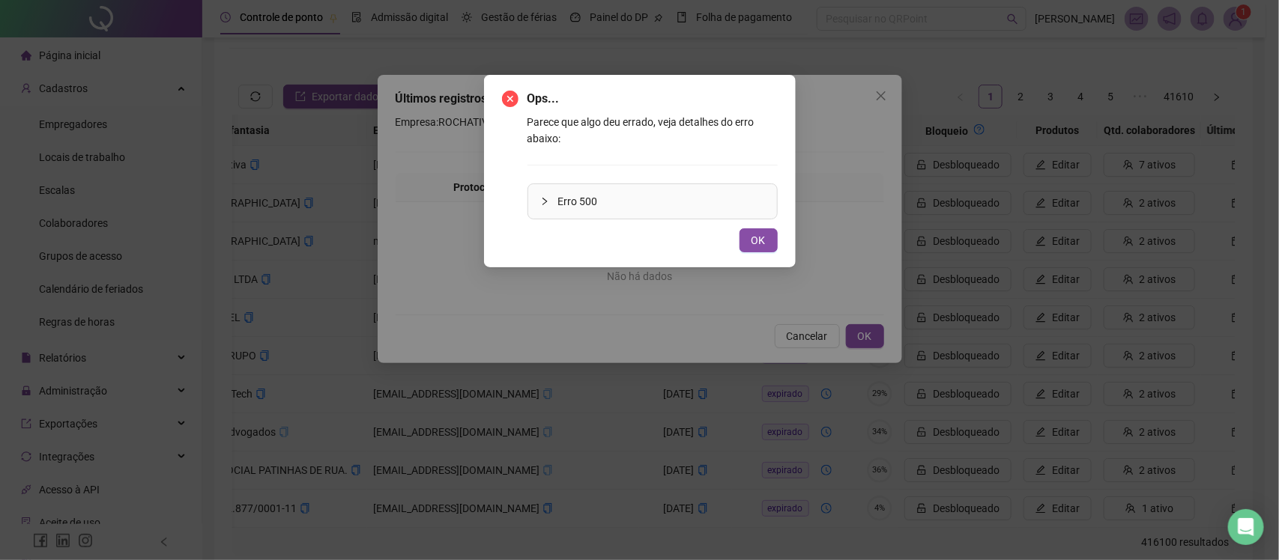
click at [734, 210] on span "Erro 500" at bounding box center [661, 201] width 207 height 16
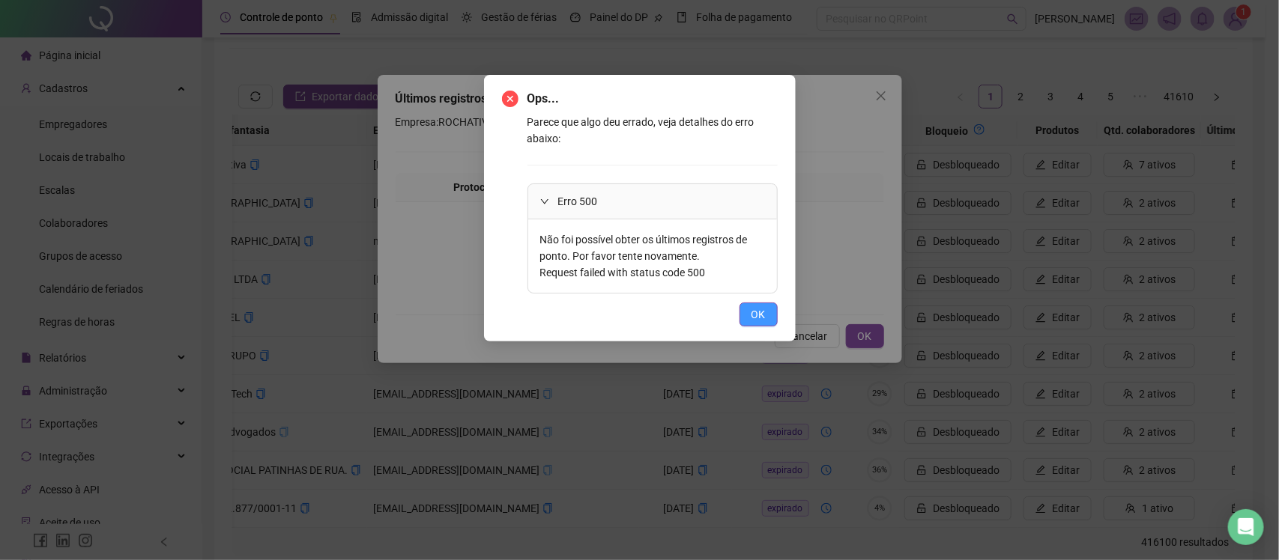
click at [761, 307] on span "OK" at bounding box center [758, 314] width 14 height 16
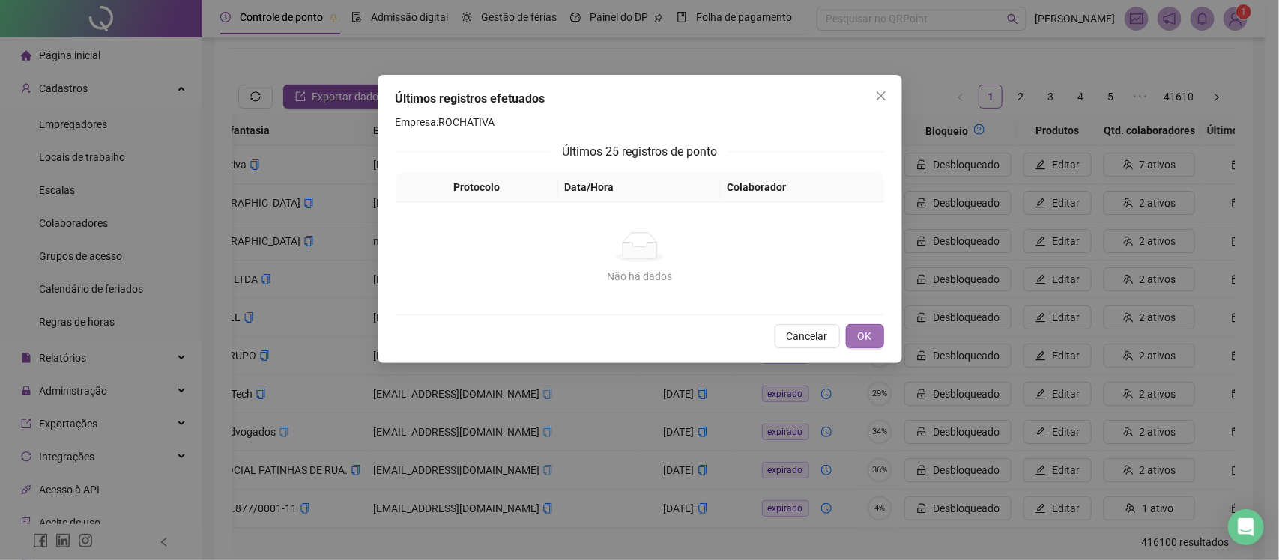
click at [879, 347] on button "OK" at bounding box center [865, 336] width 38 height 24
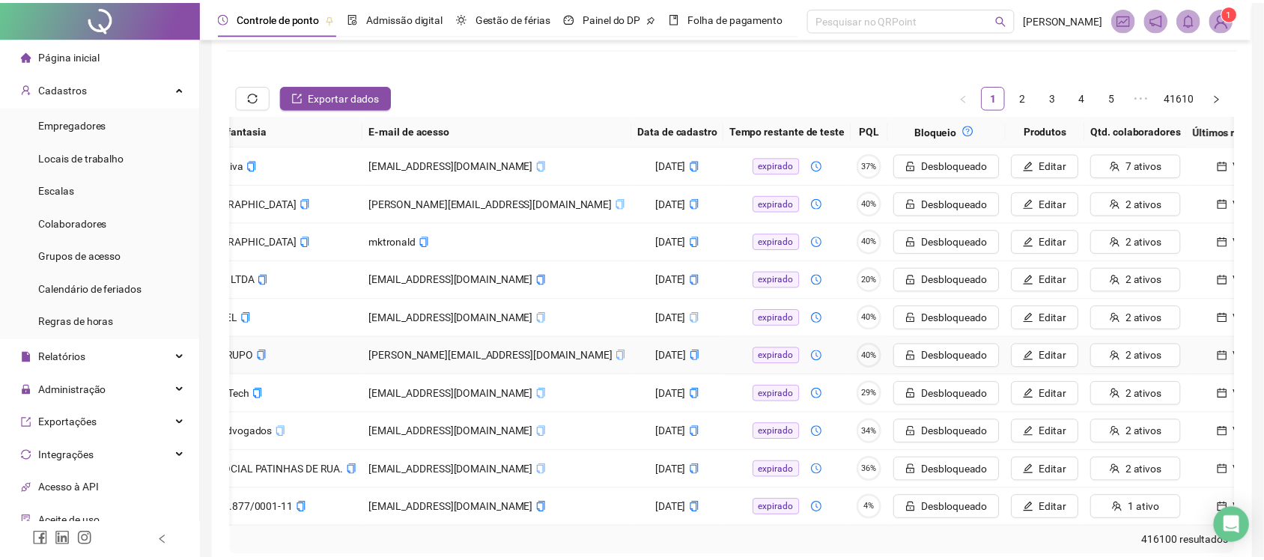
scroll to position [0, 184]
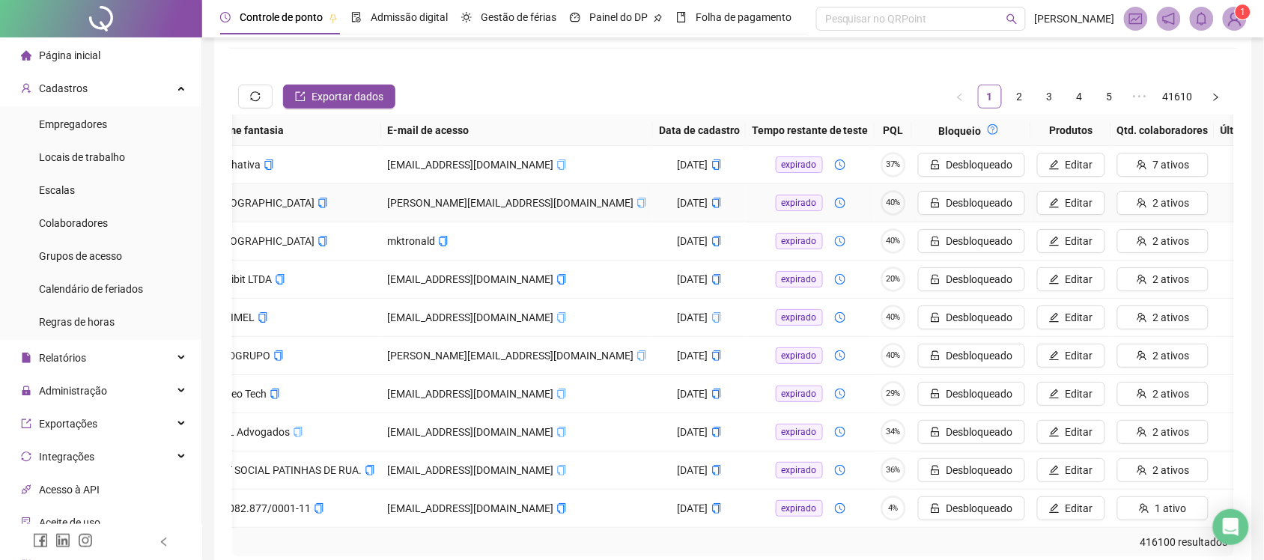
click at [1221, 192] on button "Ver" at bounding box center [1262, 203] width 82 height 24
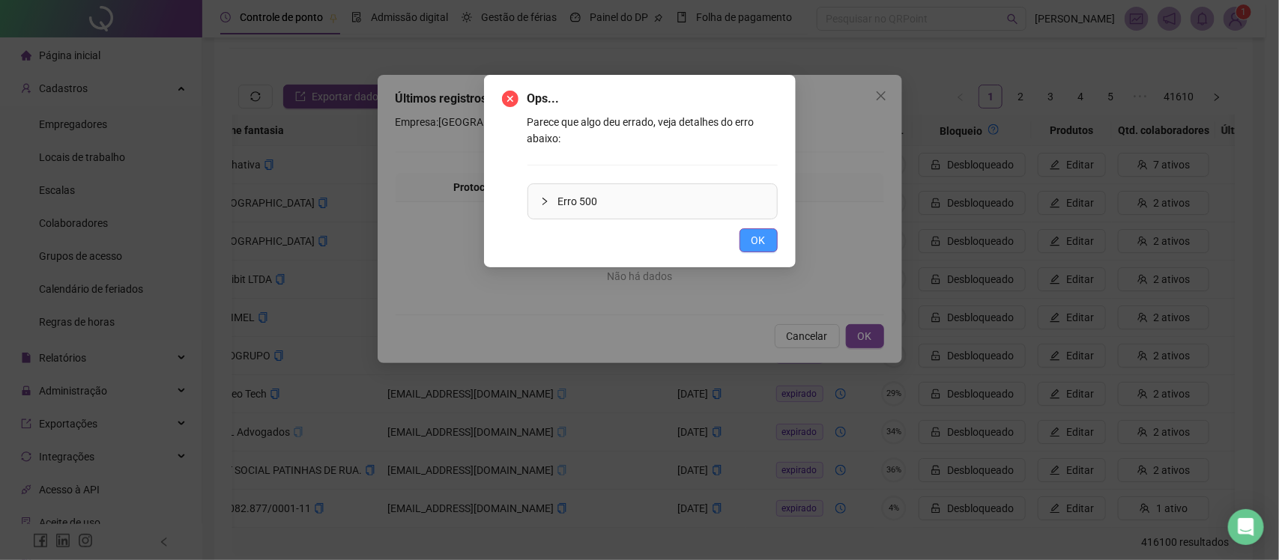
click at [766, 240] on button "OK" at bounding box center [758, 240] width 38 height 24
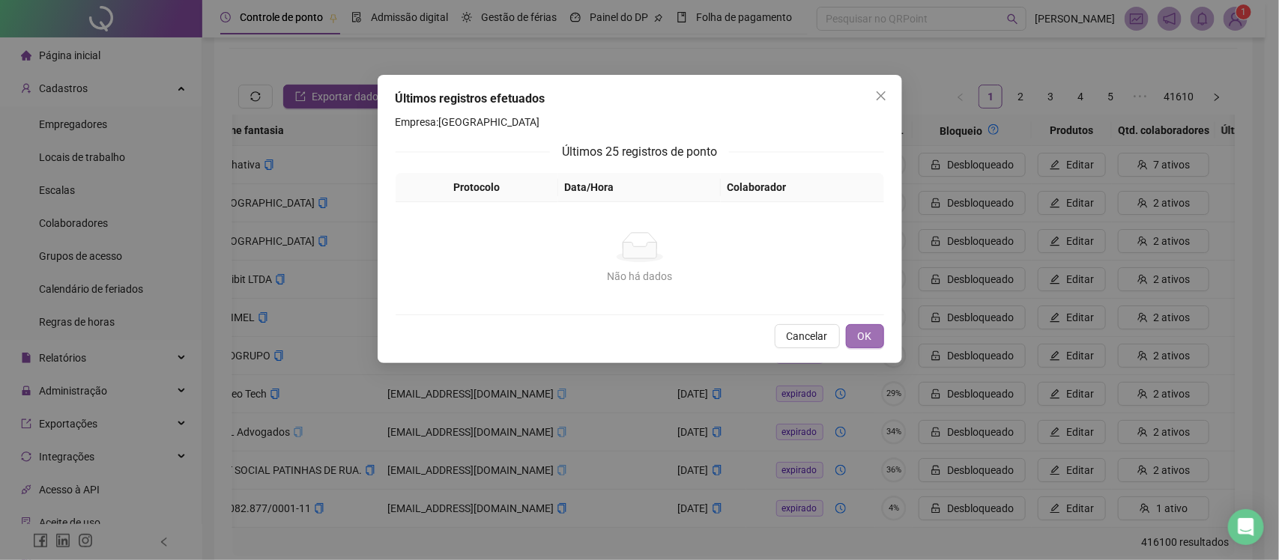
click at [854, 334] on button "OK" at bounding box center [865, 336] width 38 height 24
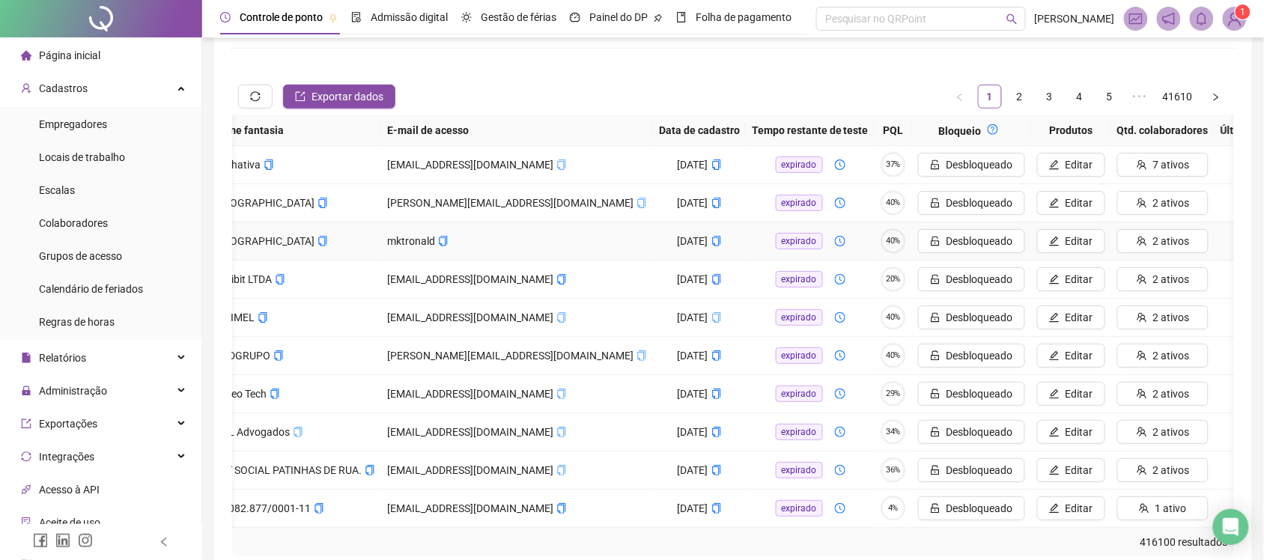
click at [1246, 237] on icon "calendar" at bounding box center [1251, 241] width 10 height 10
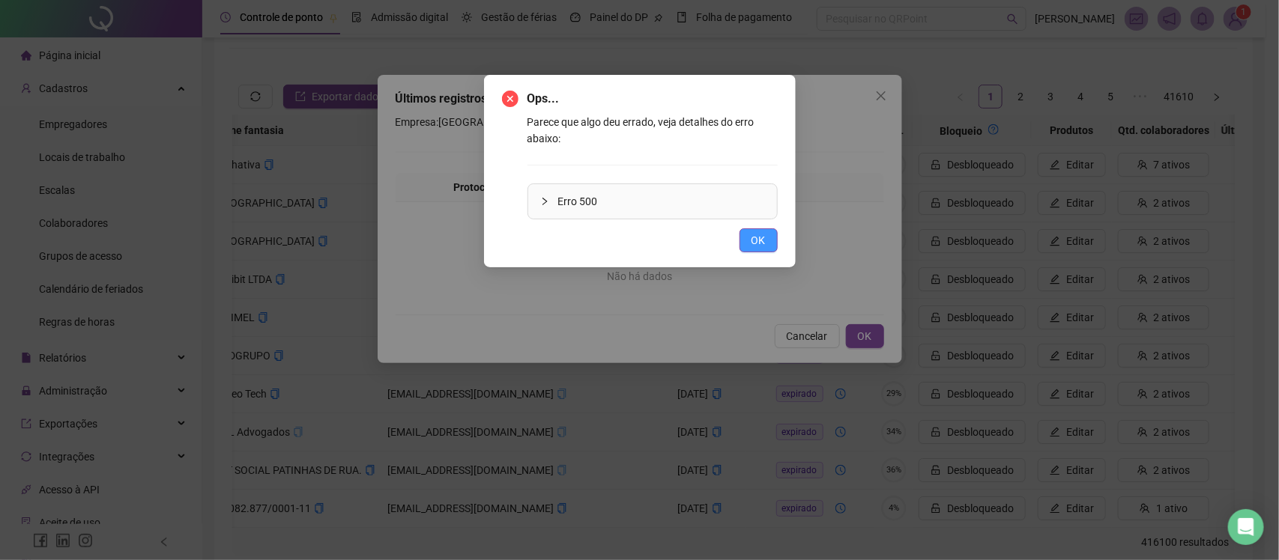
click at [758, 251] on button "OK" at bounding box center [758, 240] width 38 height 24
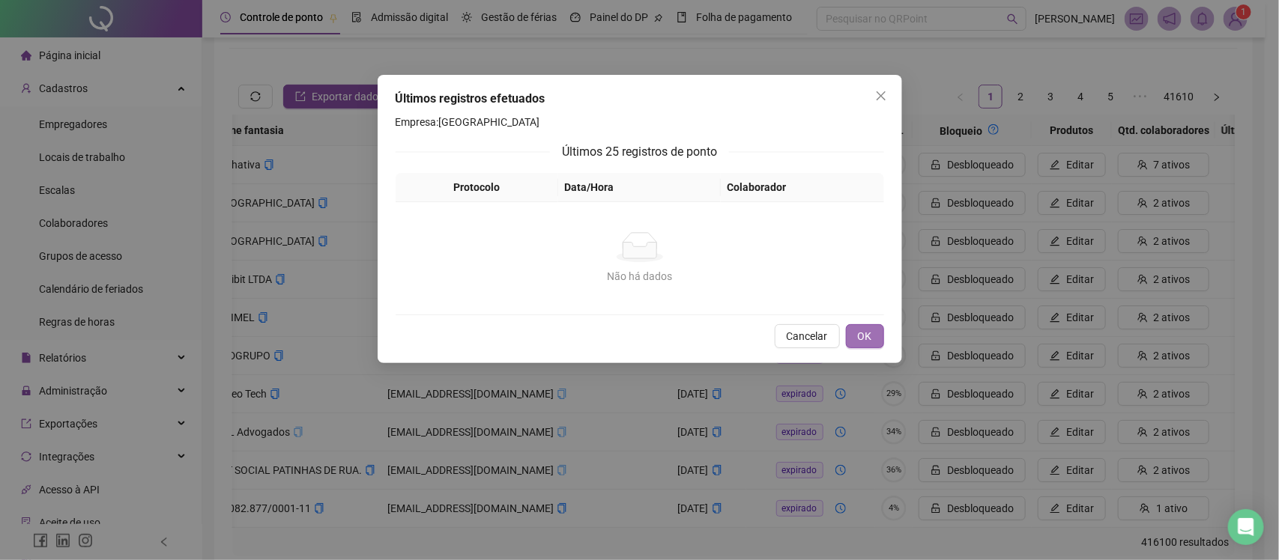
click at [856, 324] on button "OK" at bounding box center [865, 336] width 38 height 24
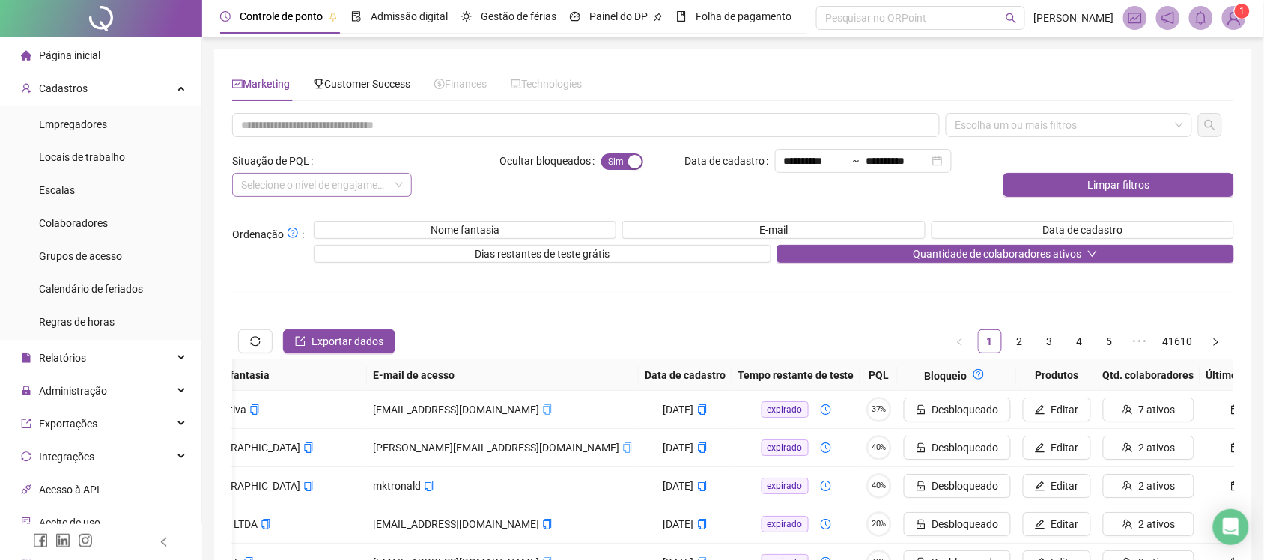
scroll to position [0, 0]
click at [1019, 331] on link "2" at bounding box center [1020, 342] width 22 height 22
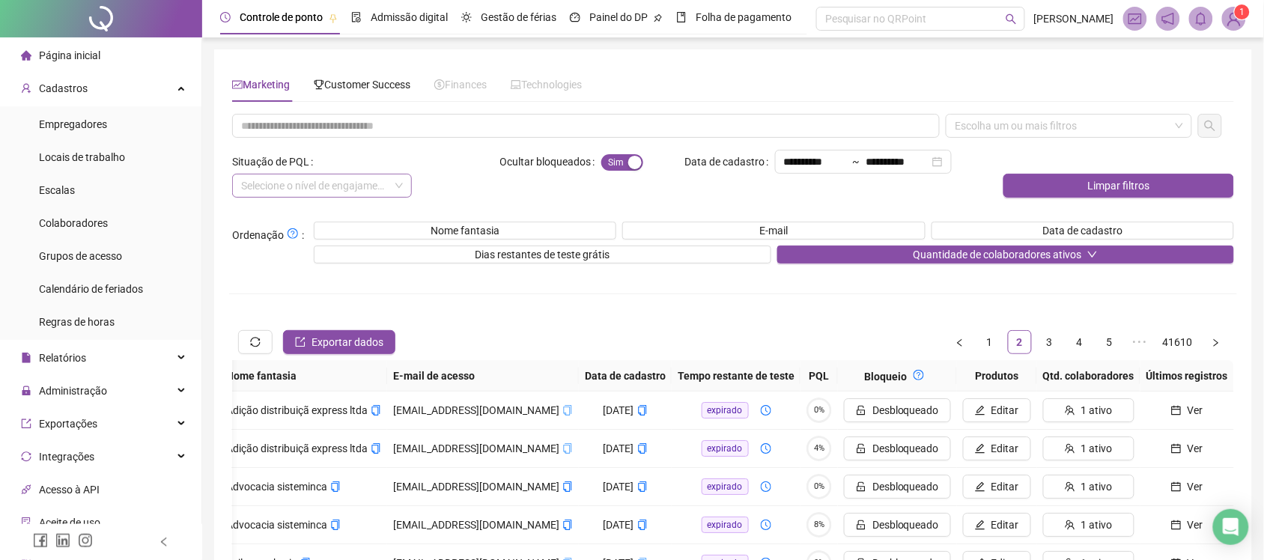
scroll to position [0, 162]
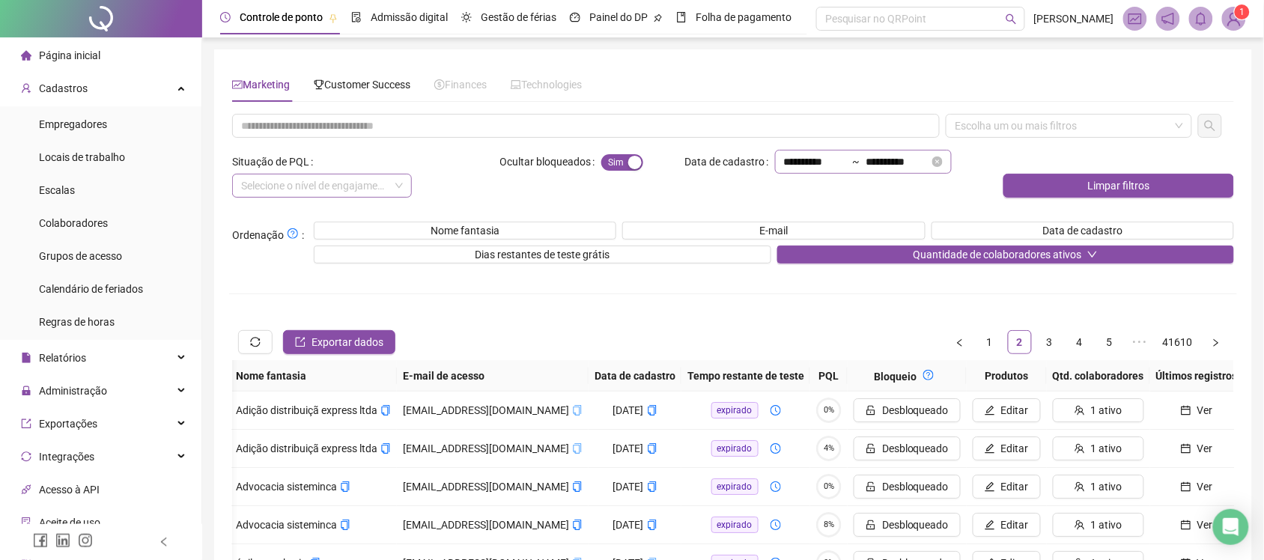
click at [952, 166] on div "**********" at bounding box center [863, 162] width 177 height 24
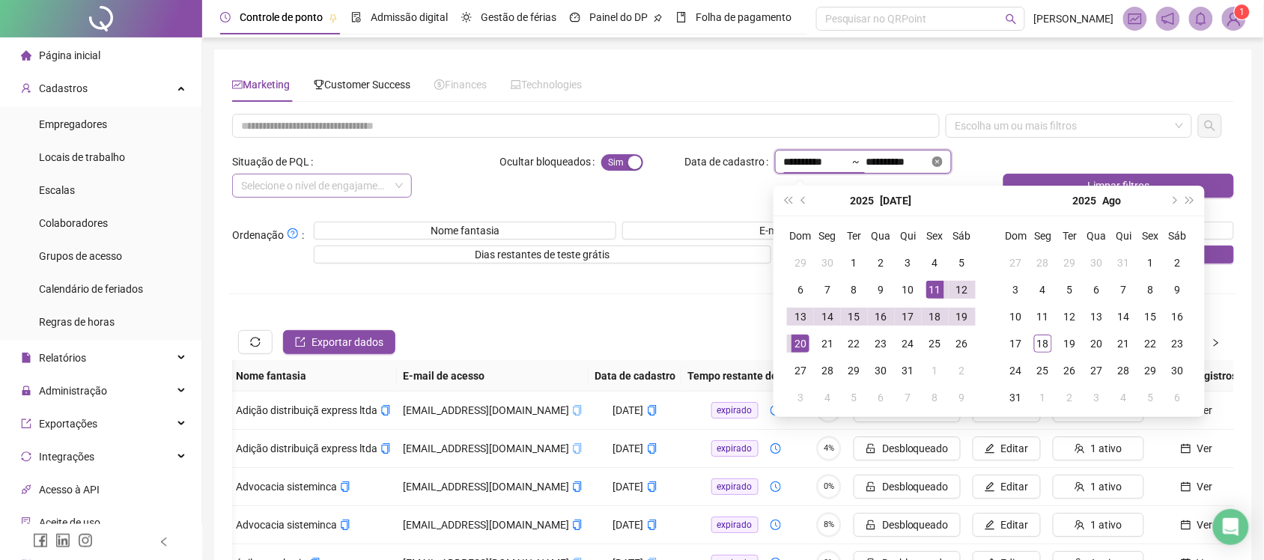
click at [943, 162] on icon "close-circle" at bounding box center [938, 162] width 10 height 10
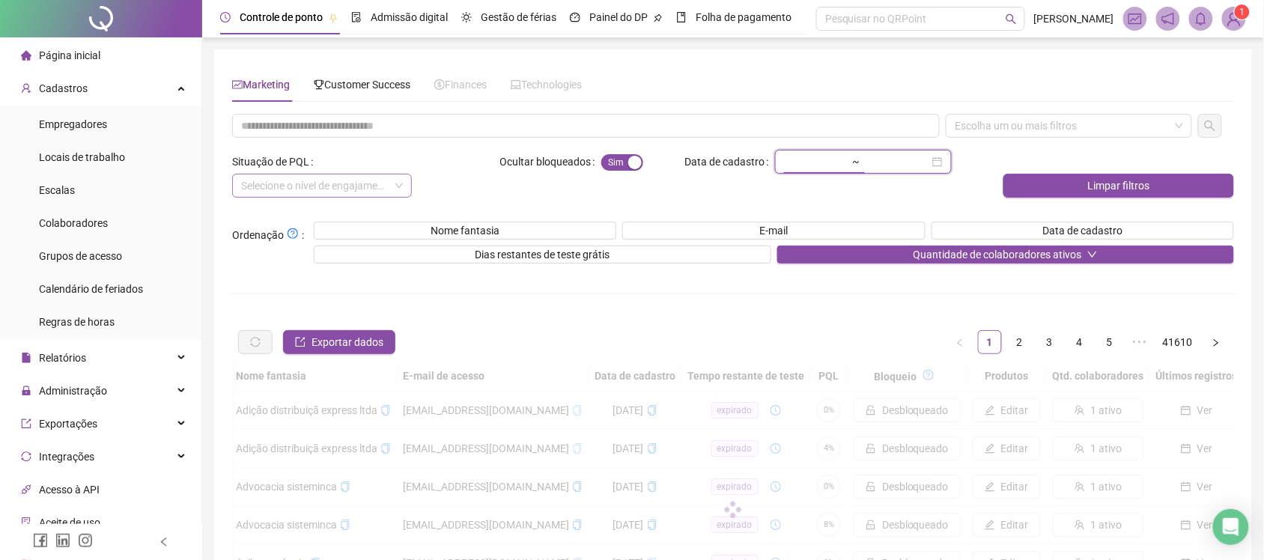
click at [952, 162] on div "~" at bounding box center [863, 162] width 177 height 24
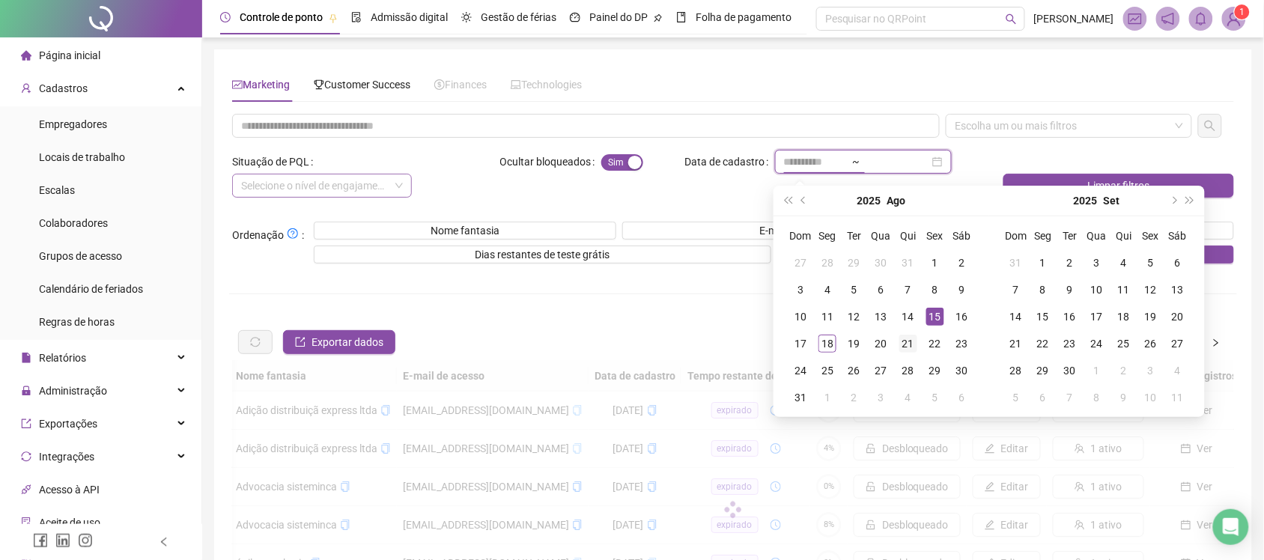
type input "**********"
click at [904, 338] on div "21" at bounding box center [909, 344] width 18 height 18
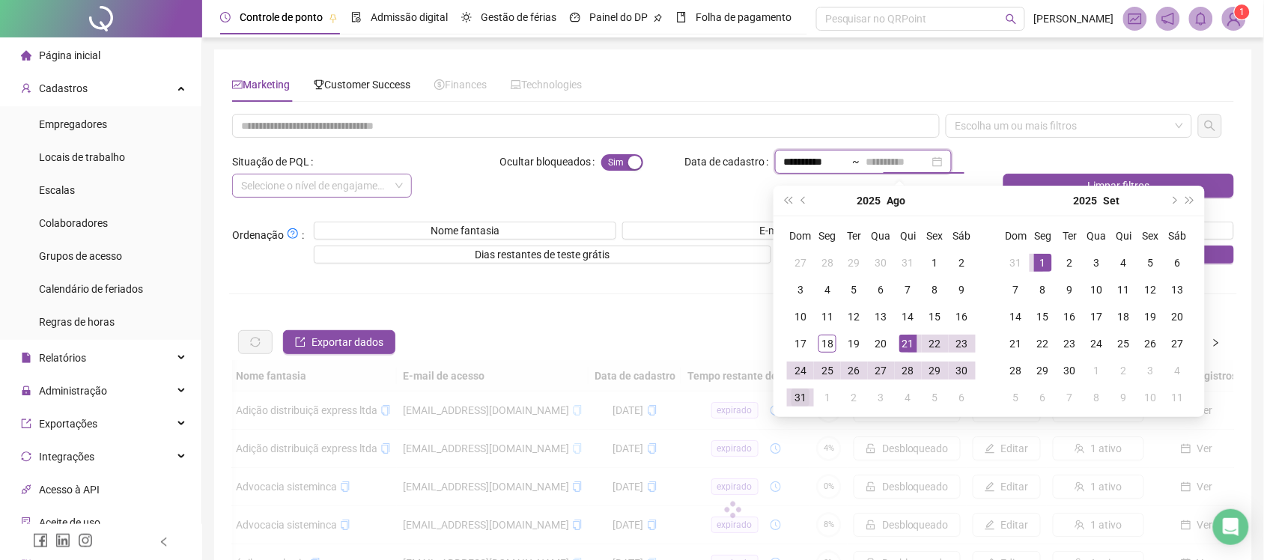
type input "**********"
click at [807, 398] on div "31" at bounding box center [801, 398] width 18 height 18
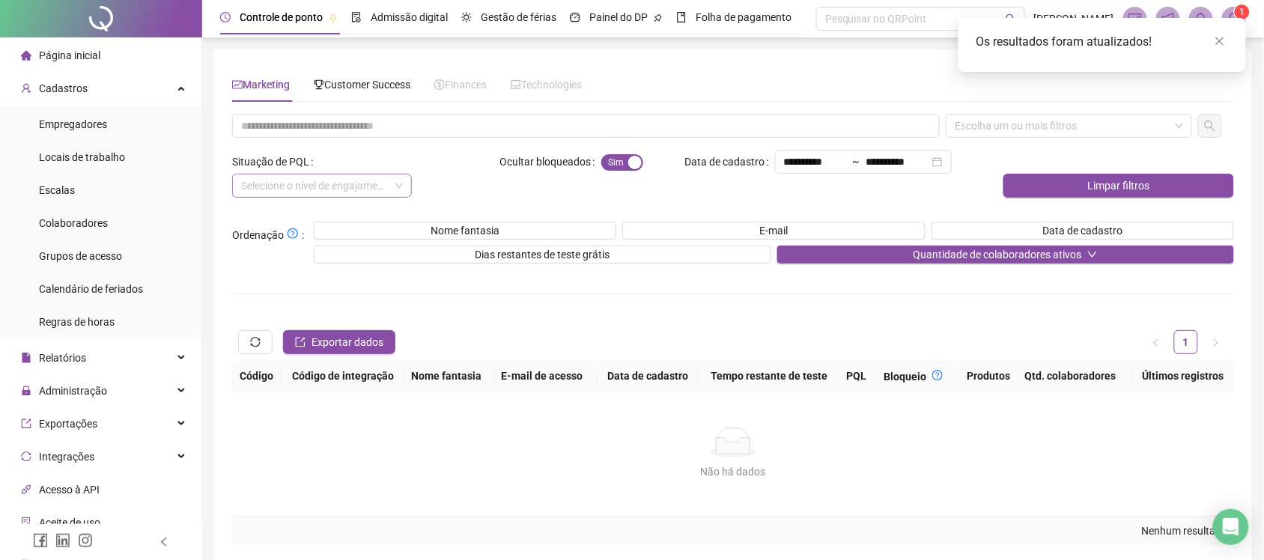
scroll to position [0, 0]
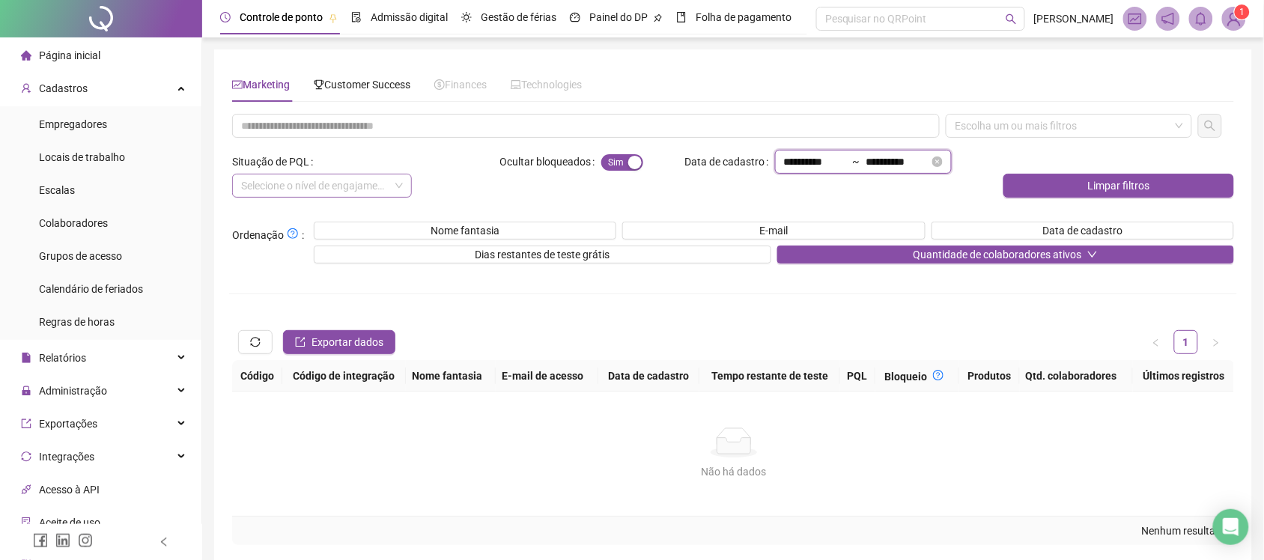
click at [930, 163] on input "**********" at bounding box center [898, 162] width 63 height 16
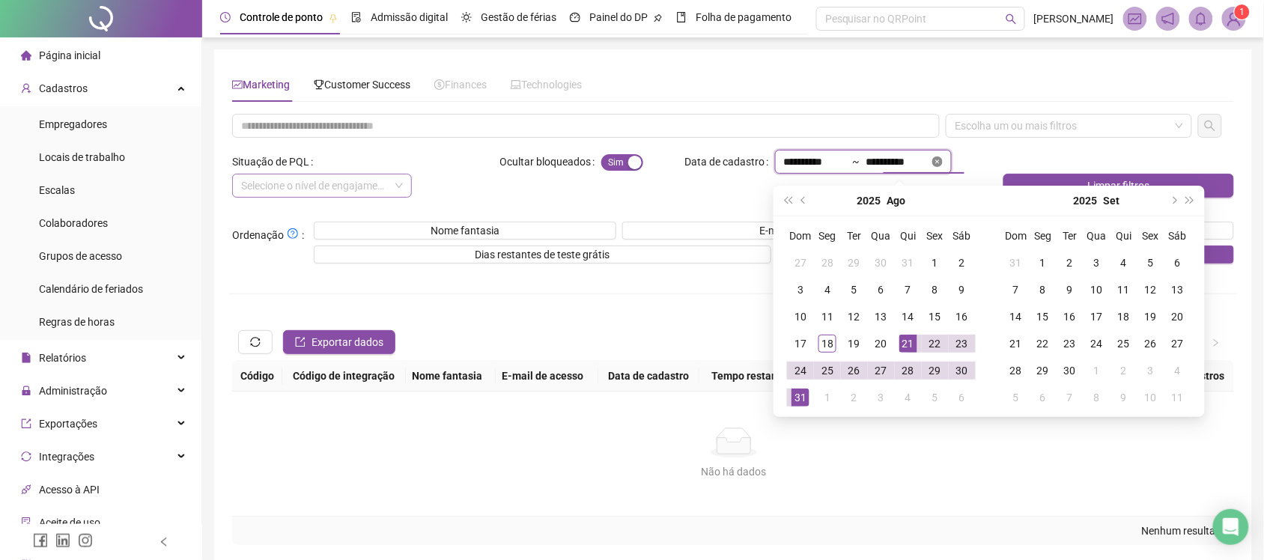
click at [943, 157] on icon "close-circle" at bounding box center [938, 162] width 10 height 10
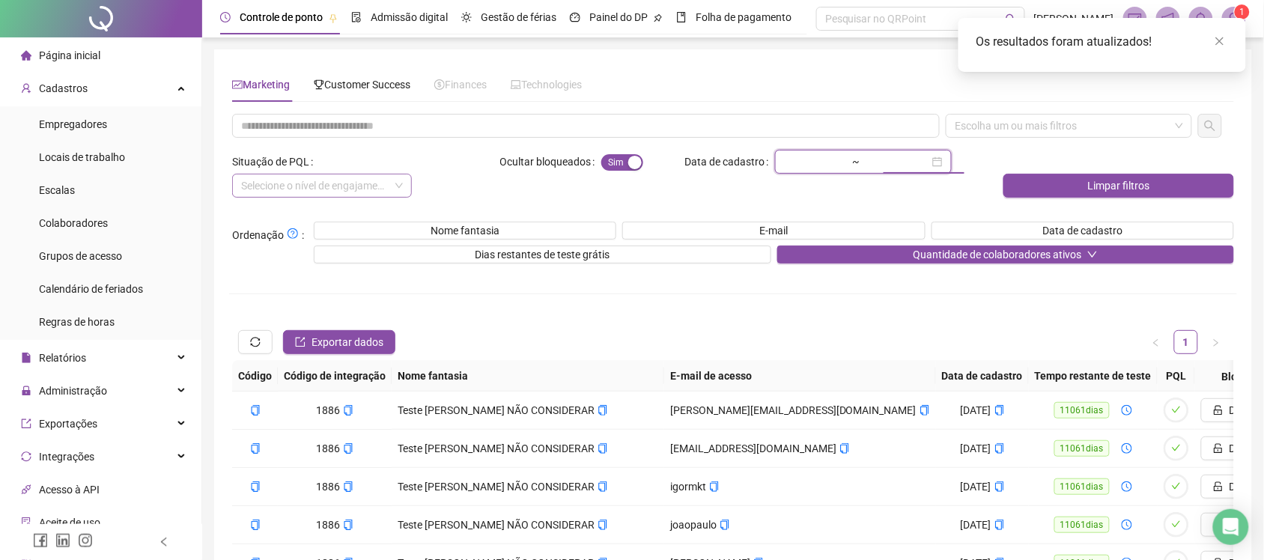
click at [930, 163] on input at bounding box center [898, 162] width 63 height 16
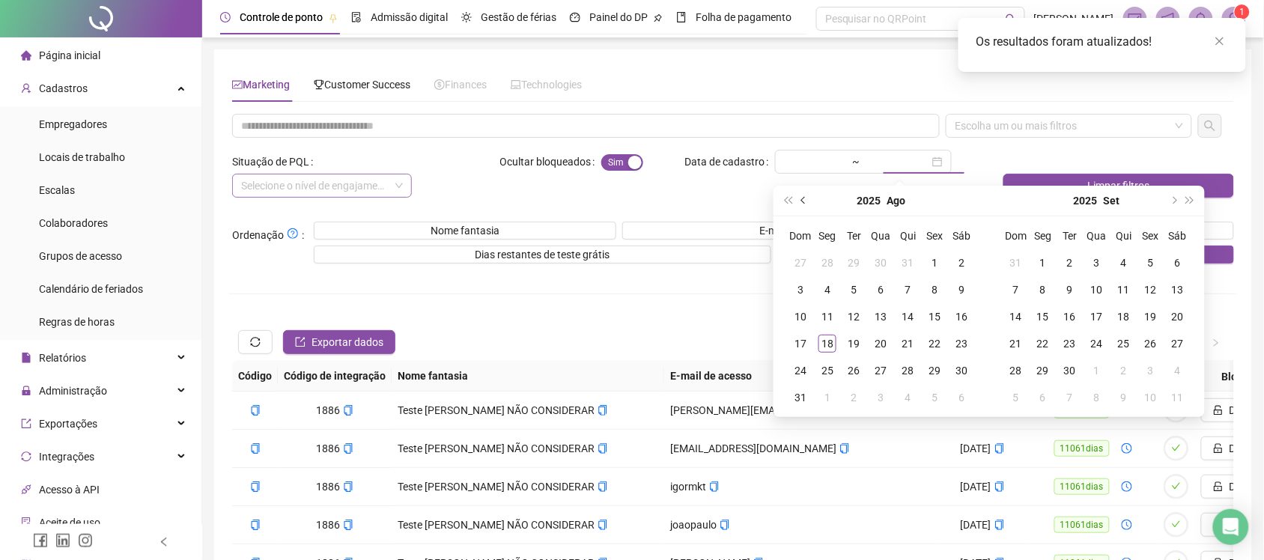
click at [801, 197] on button "prev-year" at bounding box center [804, 201] width 16 height 30
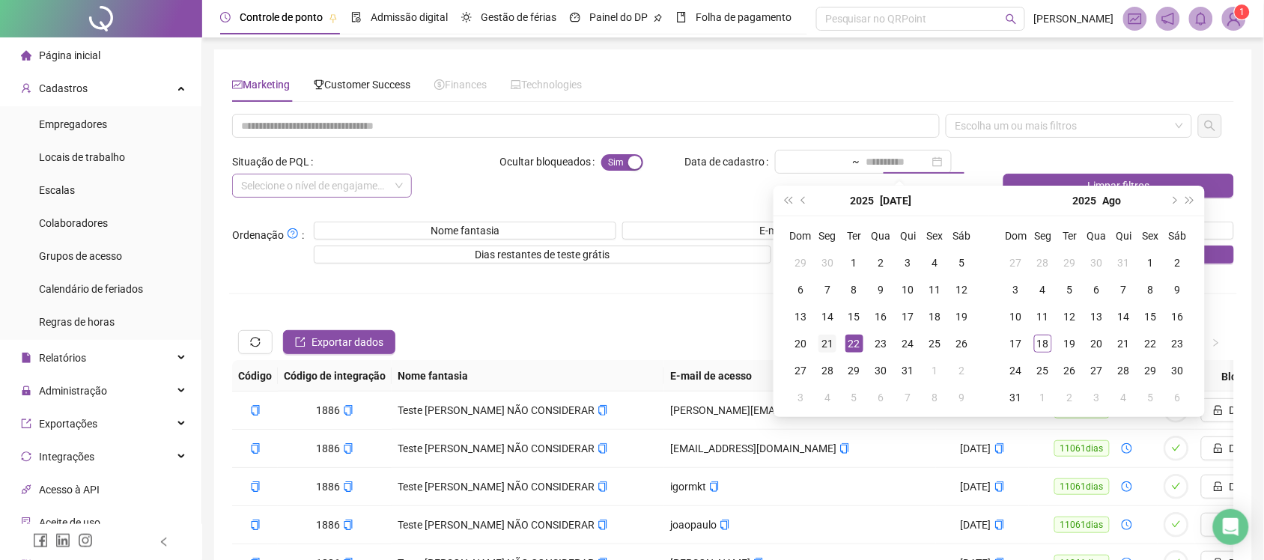
type input "**********"
click at [833, 341] on div "21" at bounding box center [828, 344] width 18 height 18
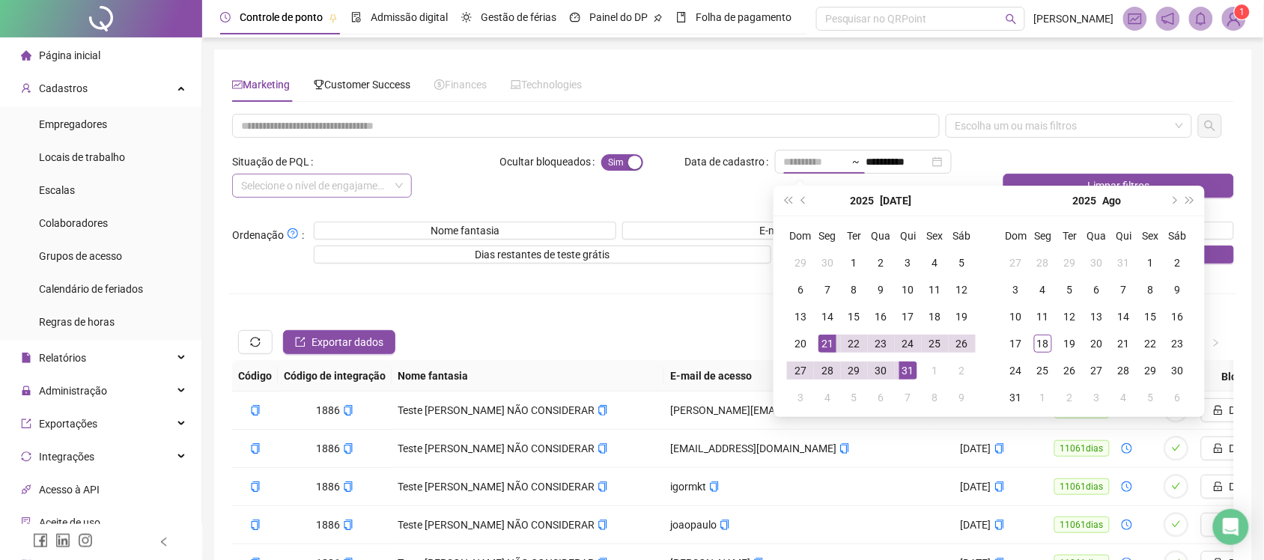
click at [912, 369] on div "31" at bounding box center [909, 371] width 18 height 18
type input "**********"
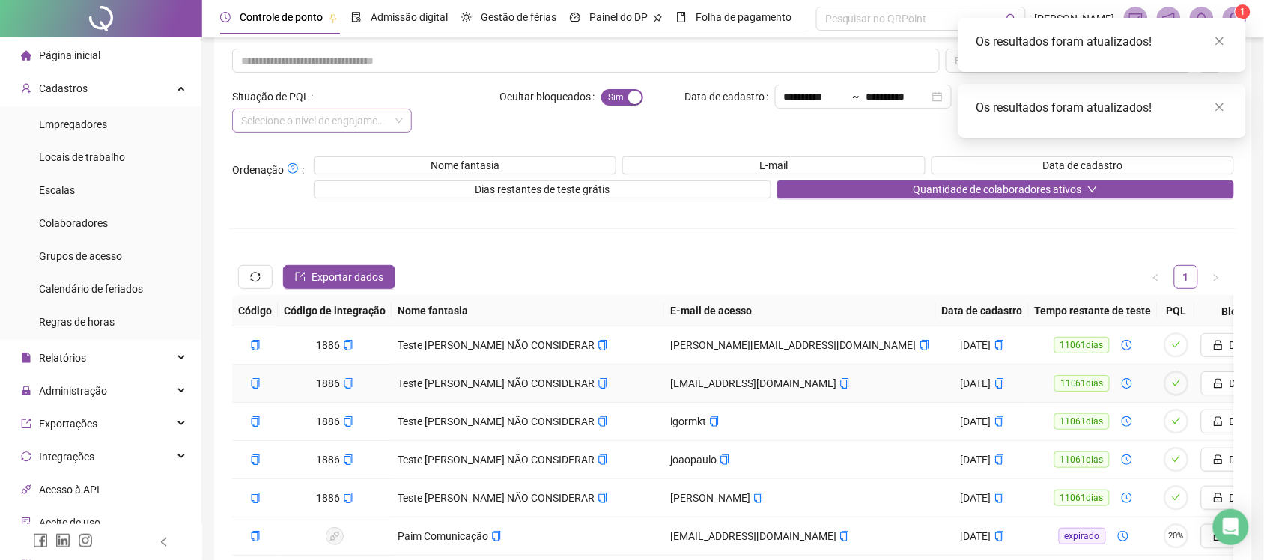
scroll to position [94, 0]
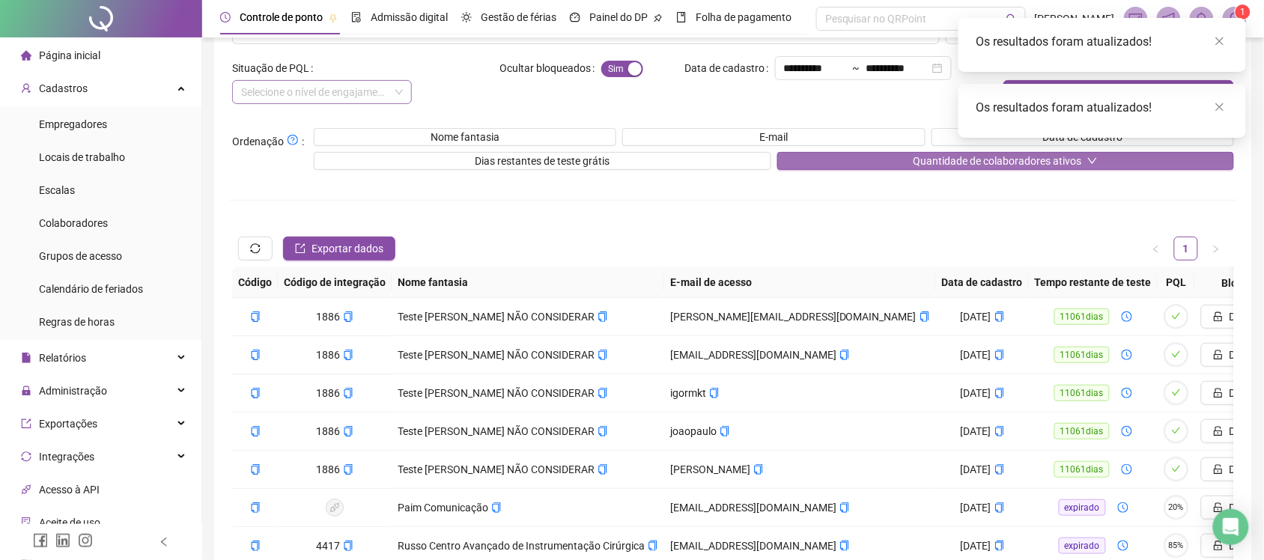
click at [1049, 161] on span "Quantidade de colaboradores ativos" at bounding box center [997, 161] width 169 height 16
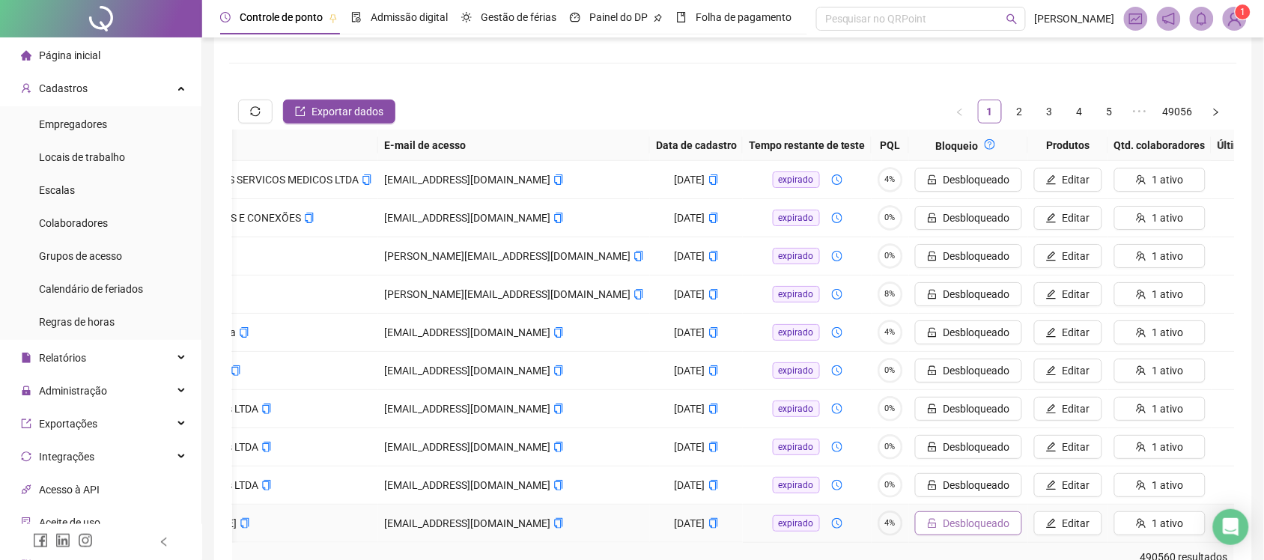
scroll to position [58, 0]
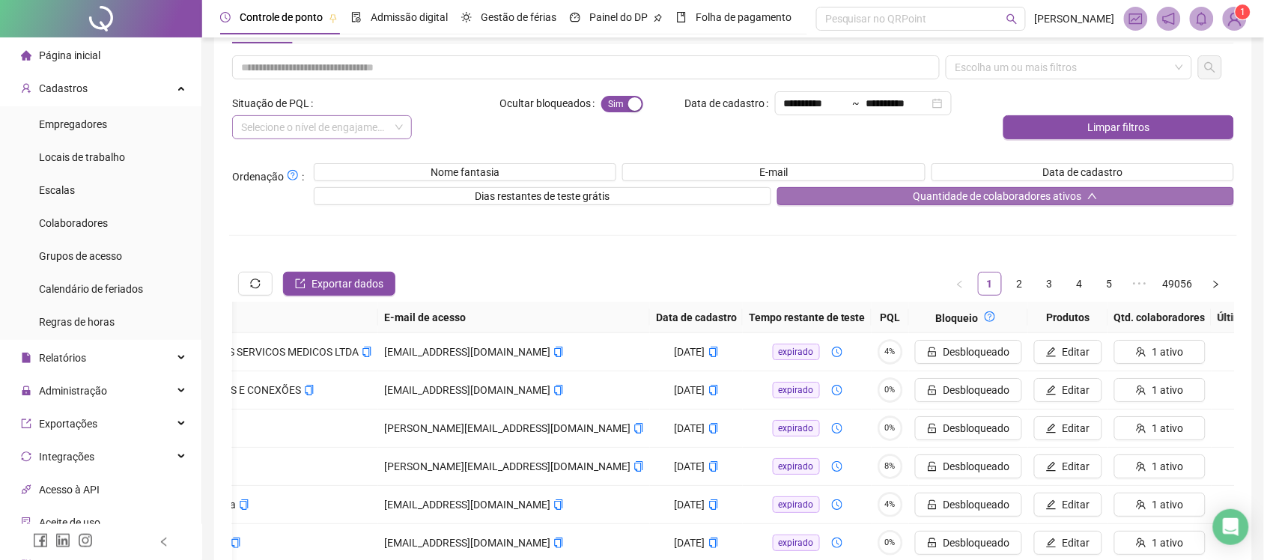
click at [1107, 190] on button "Quantidade de colaboradores ativos" at bounding box center [1007, 196] width 458 height 18
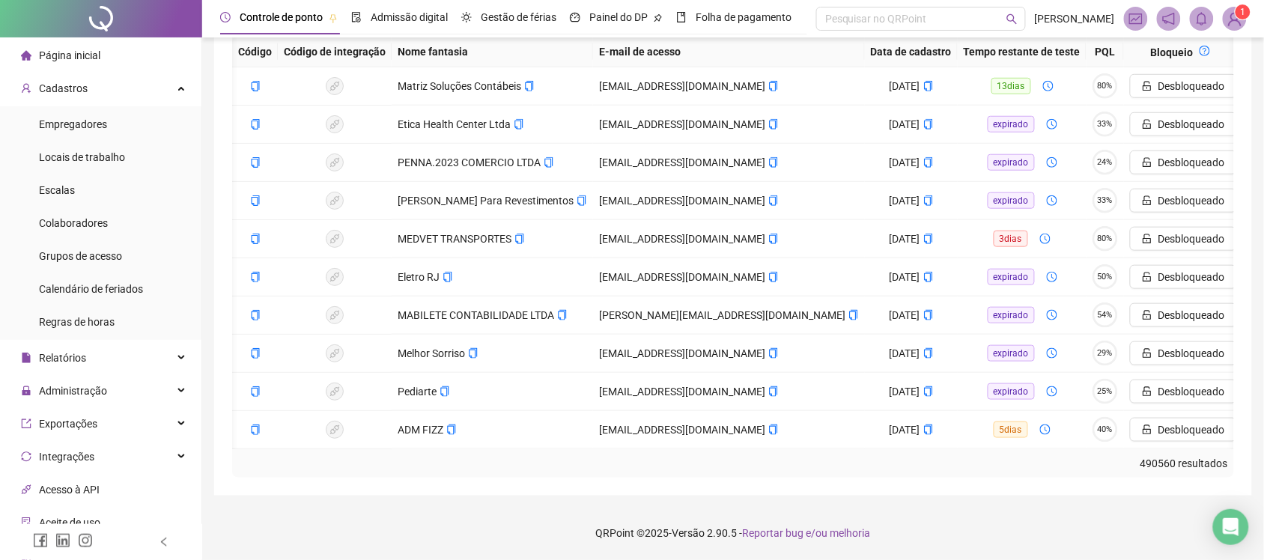
scroll to position [0, 201]
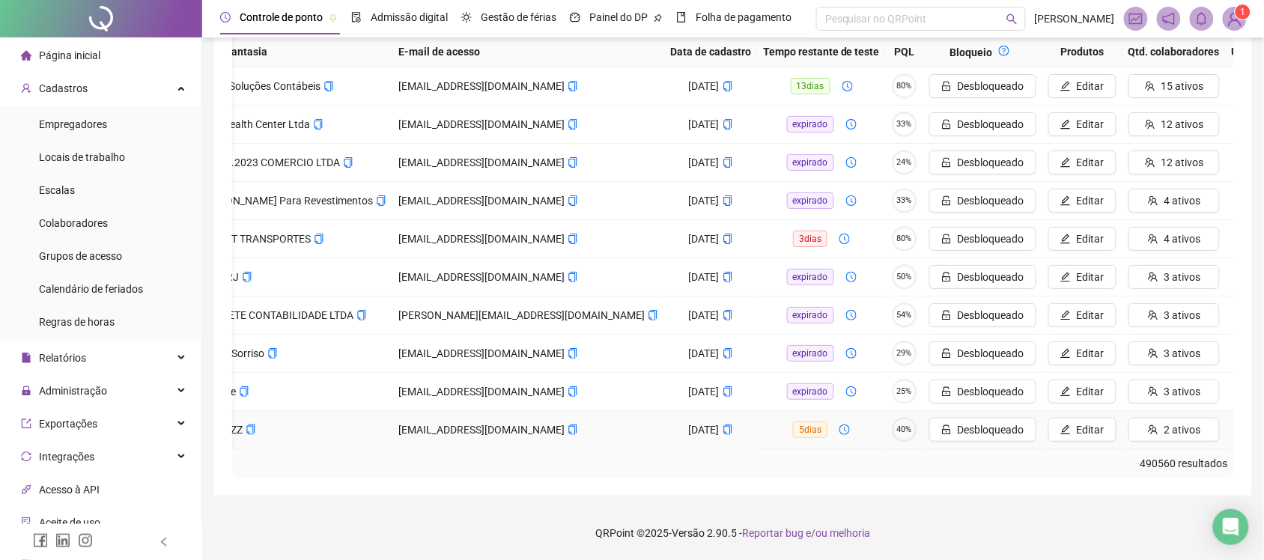
click at [1232, 420] on button "Ver" at bounding box center [1273, 430] width 82 height 24
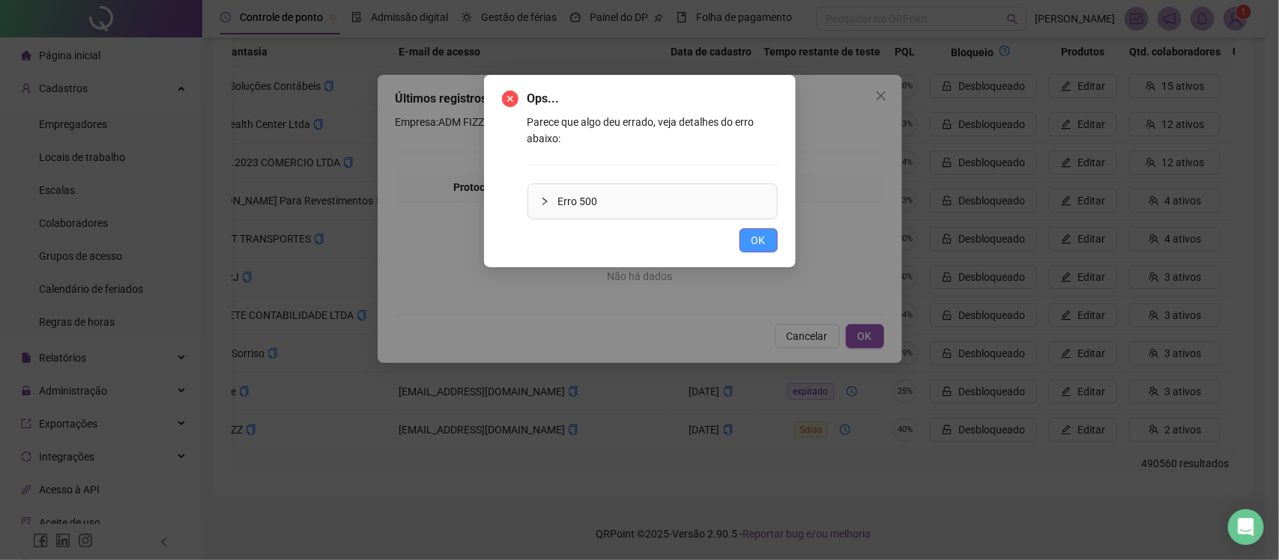
click at [758, 233] on span "OK" at bounding box center [758, 240] width 14 height 16
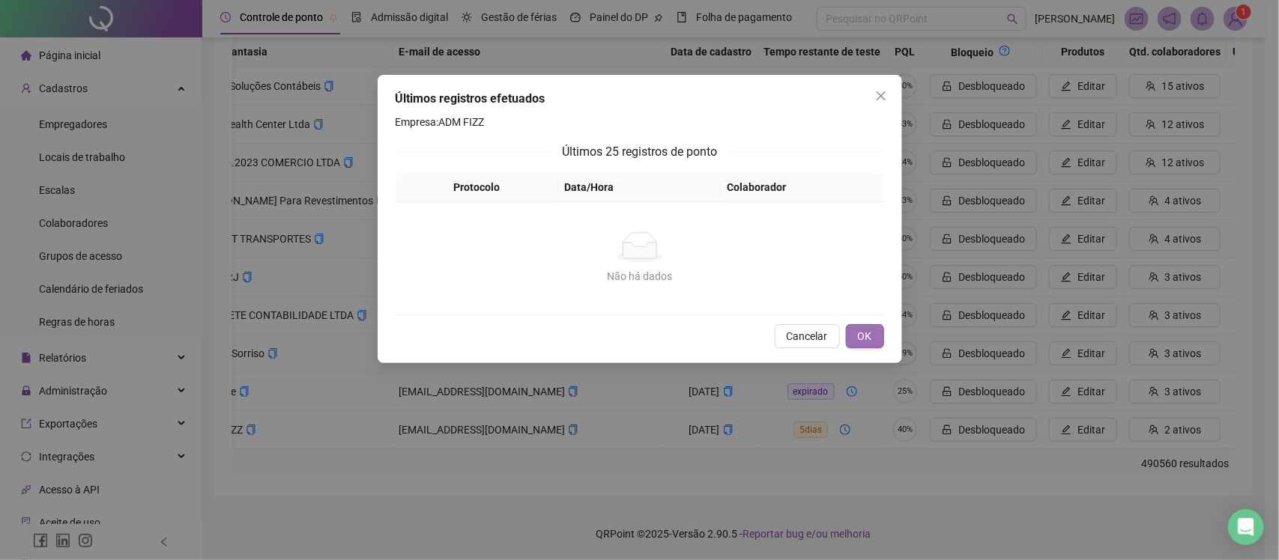
click at [867, 332] on span "OK" at bounding box center [865, 336] width 14 height 16
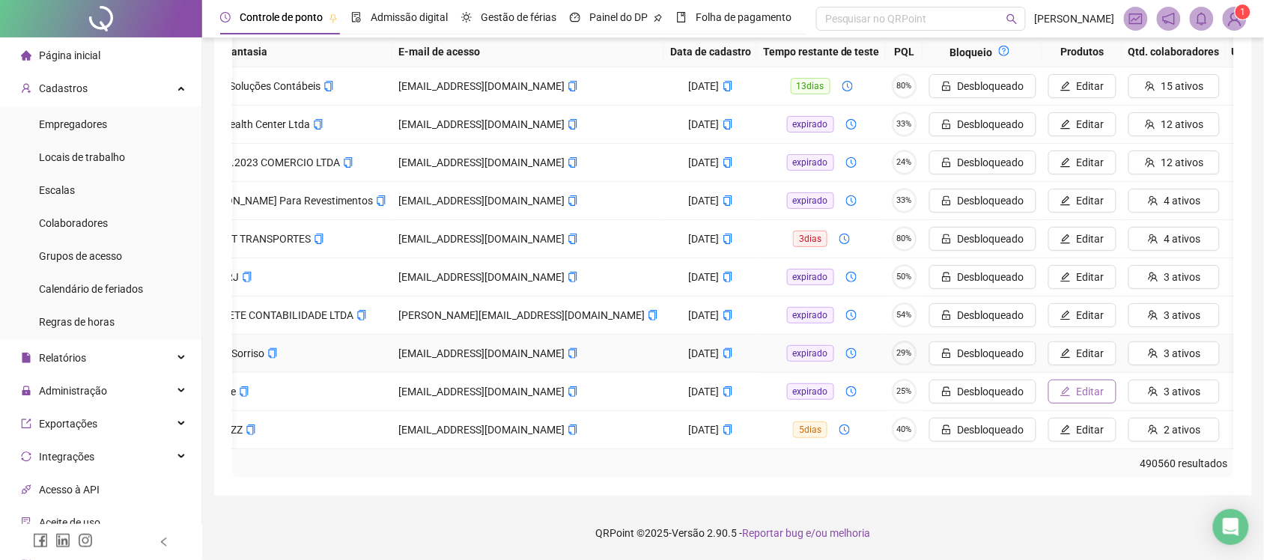
scroll to position [0, 187]
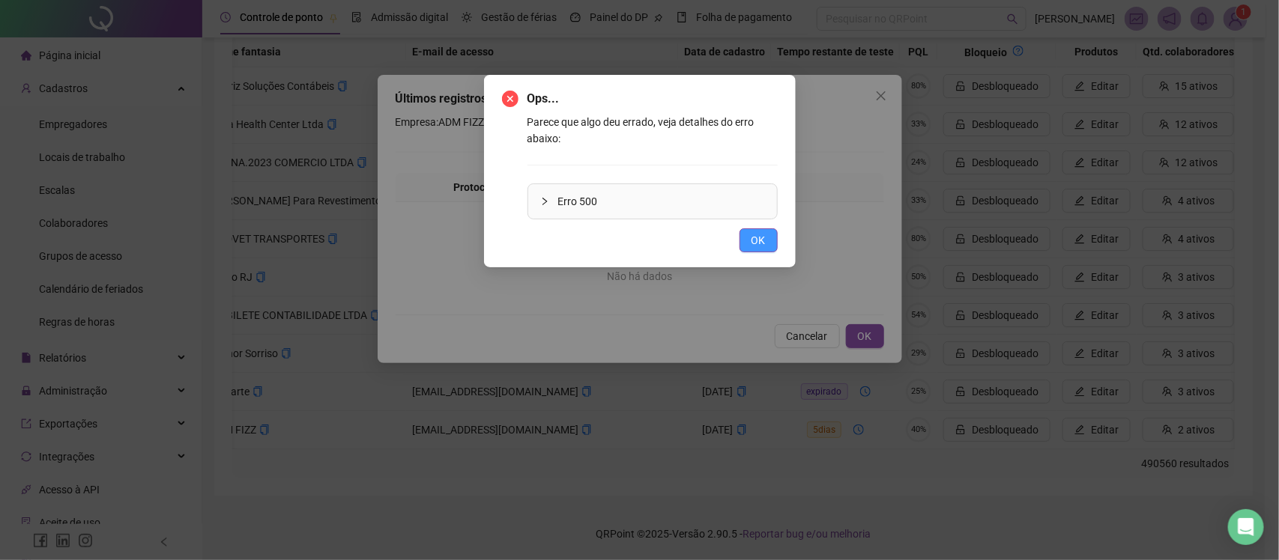
click at [757, 230] on button "OK" at bounding box center [758, 240] width 38 height 24
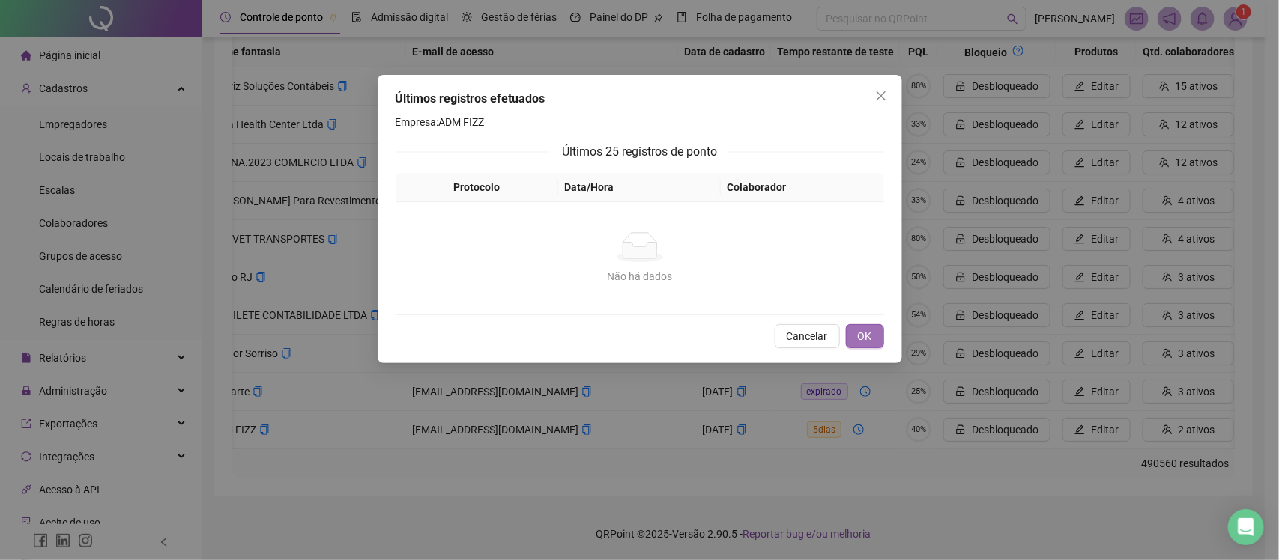
click at [862, 343] on span "OK" at bounding box center [865, 336] width 14 height 16
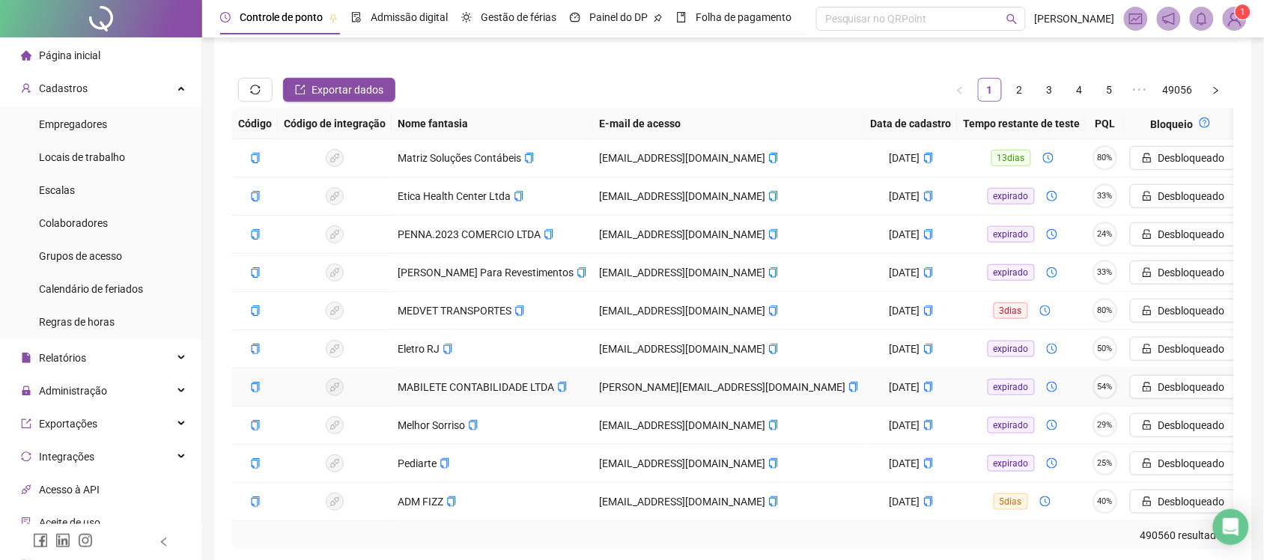
scroll to position [281, 0]
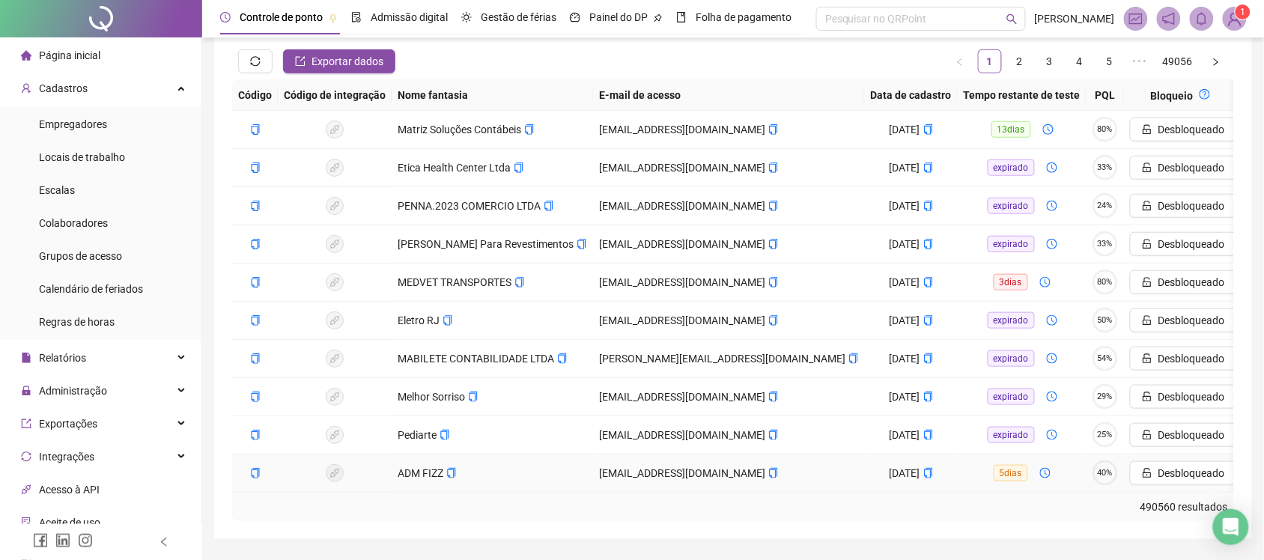
drag, startPoint x: 646, startPoint y: 493, endPoint x: 766, endPoint y: 470, distance: 122.1
click at [766, 470] on td "[EMAIL_ADDRESS][DOMAIN_NAME]" at bounding box center [729, 474] width 272 height 38
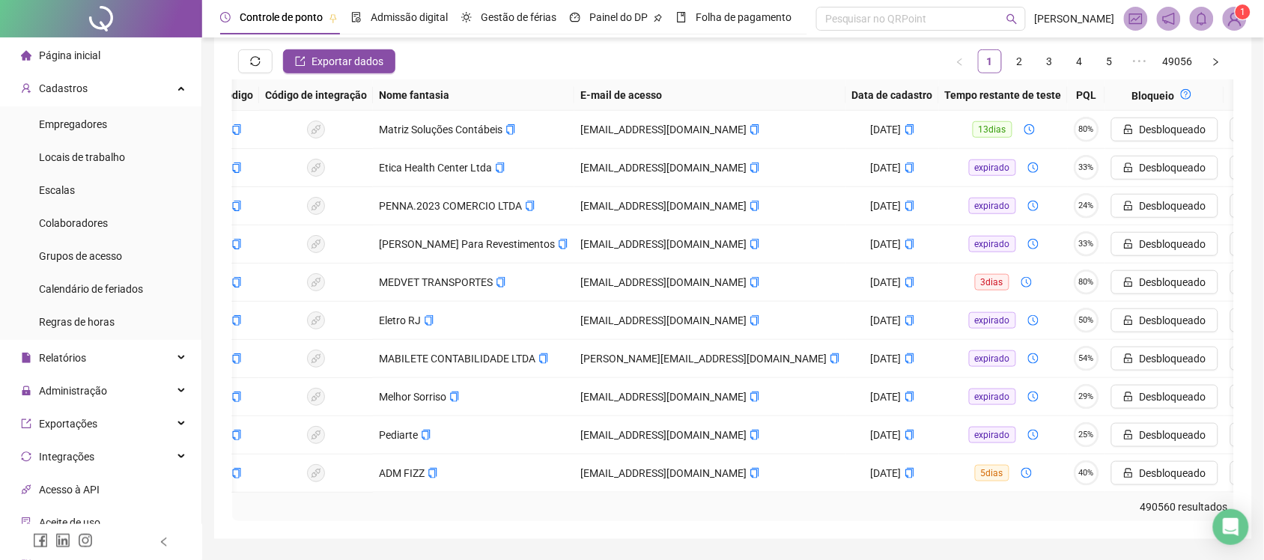
scroll to position [0, 0]
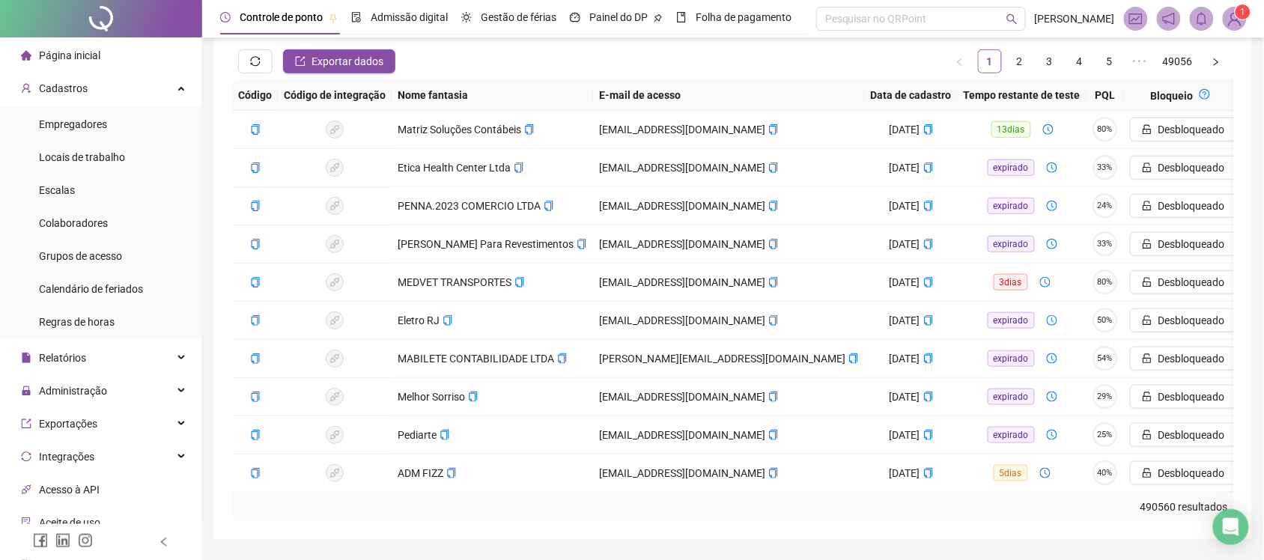
click at [761, 515] on div "490560 resultados" at bounding box center [733, 507] width 990 height 16
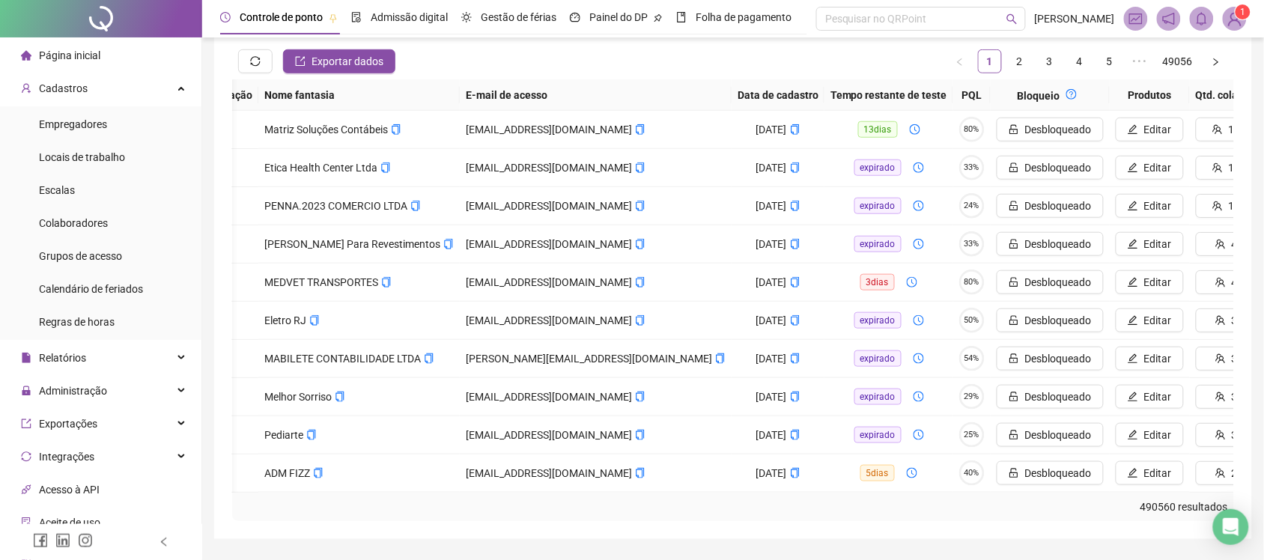
scroll to position [0, 201]
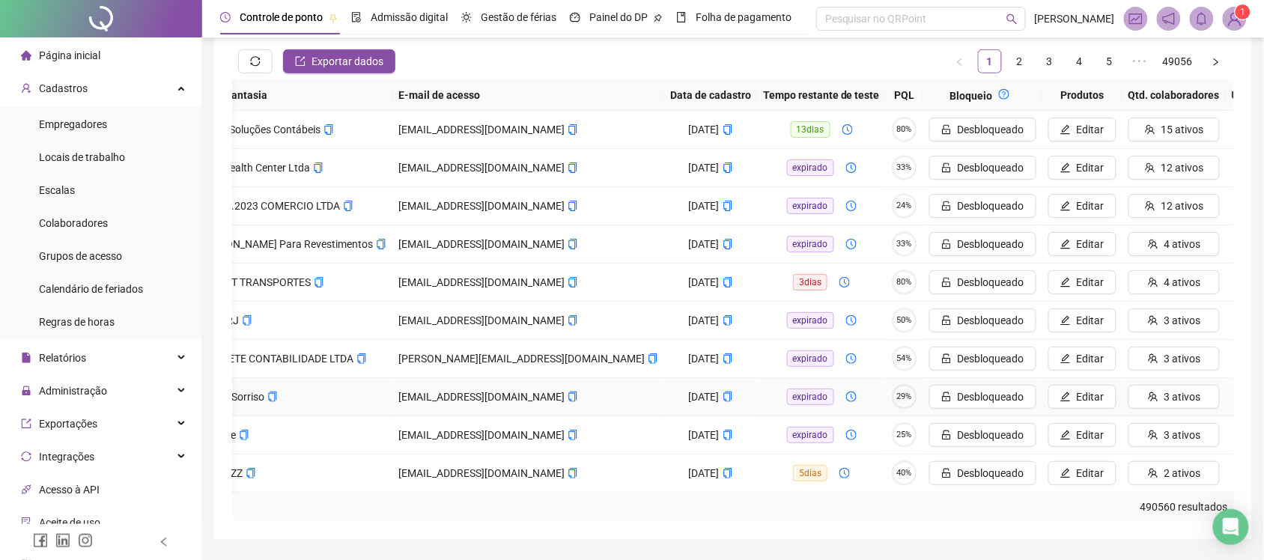
click at [1273, 390] on span "Ver" at bounding box center [1281, 397] width 16 height 16
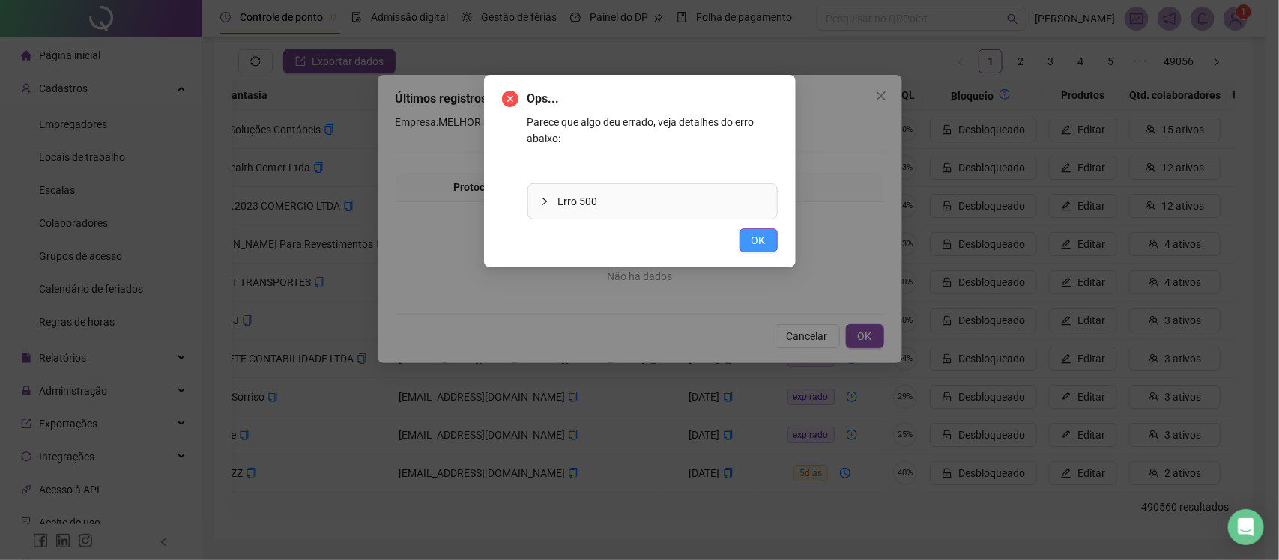
click at [744, 229] on button "OK" at bounding box center [758, 240] width 38 height 24
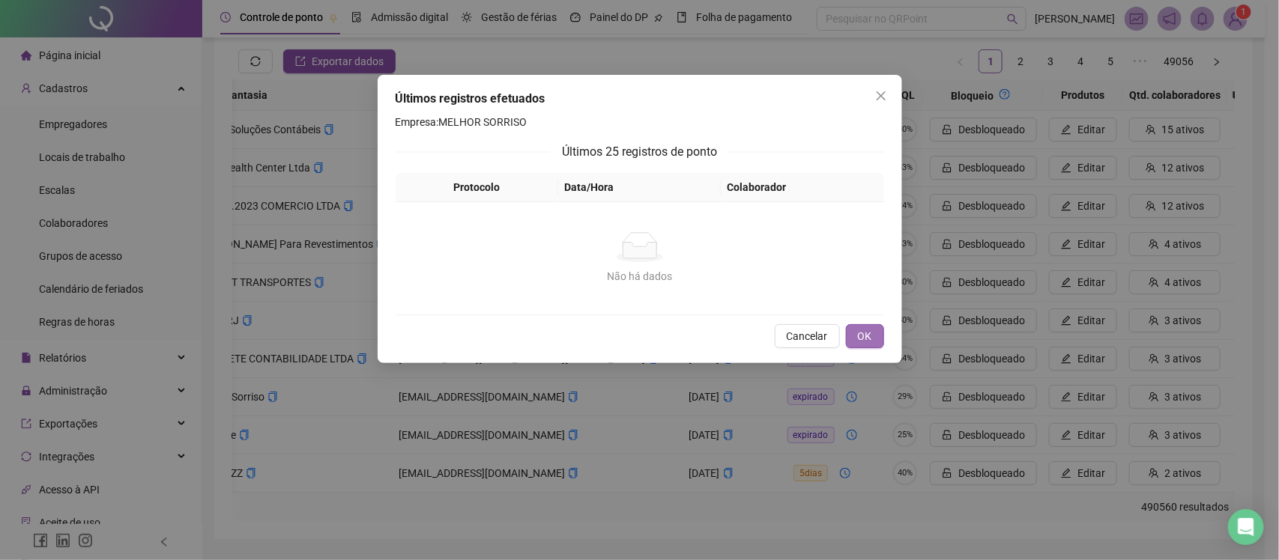
click at [871, 334] on button "OK" at bounding box center [865, 336] width 38 height 24
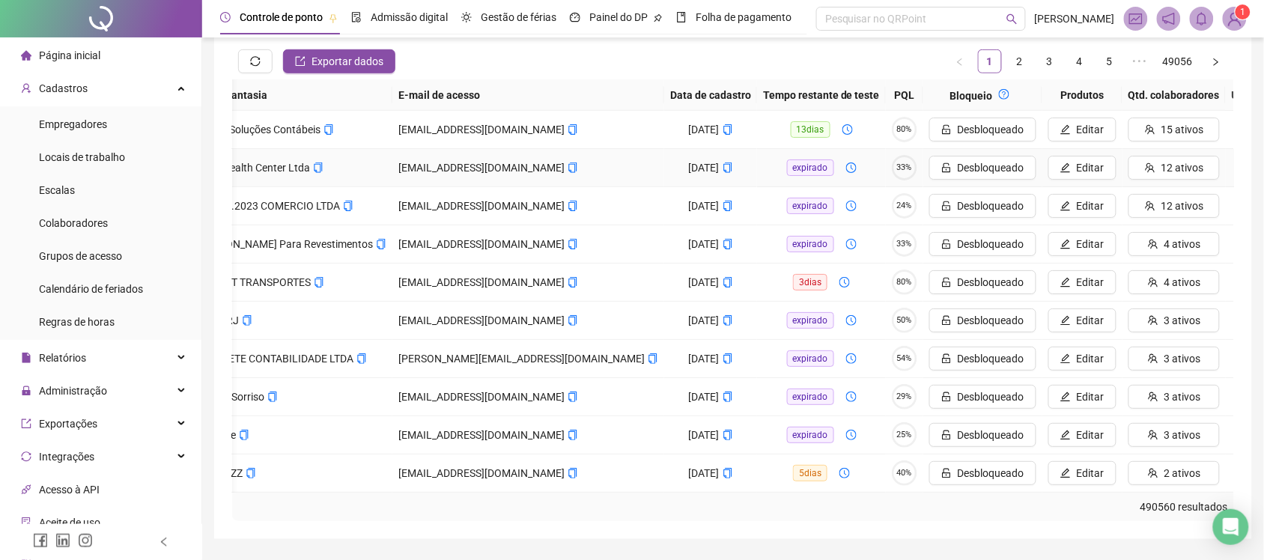
click at [1232, 156] on button "Ver" at bounding box center [1273, 168] width 82 height 24
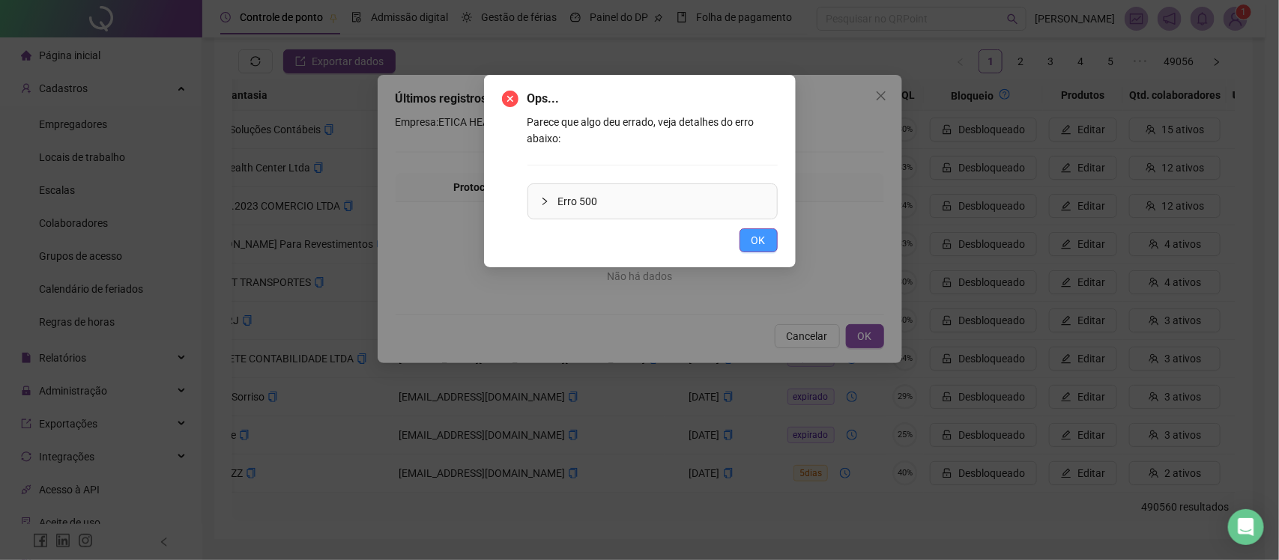
click at [739, 240] on button "OK" at bounding box center [758, 240] width 38 height 24
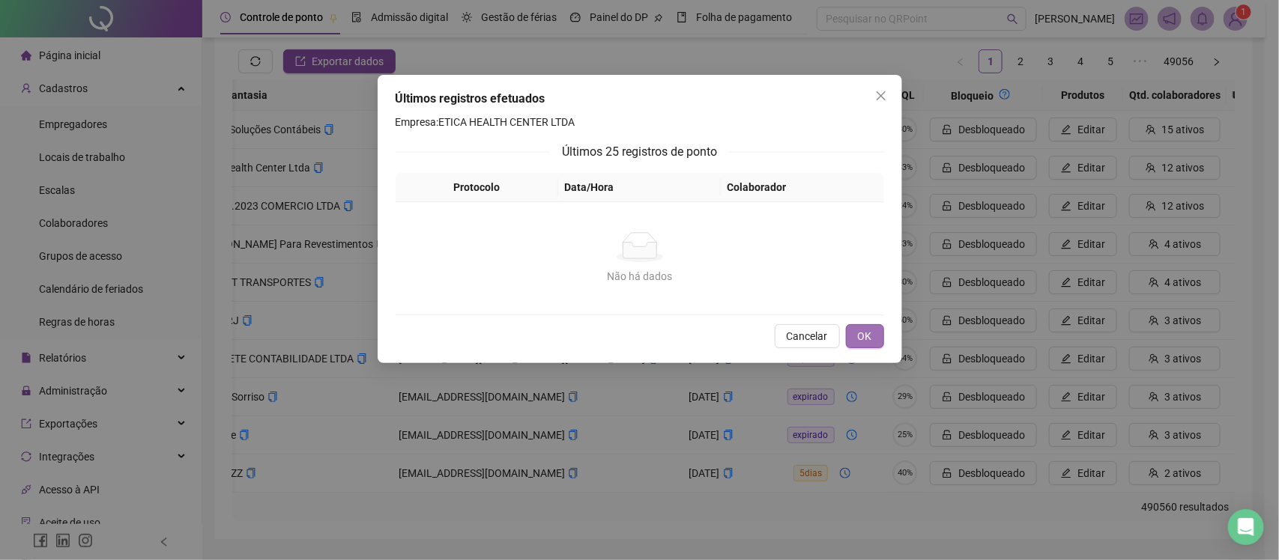
click at [867, 337] on span "OK" at bounding box center [865, 336] width 14 height 16
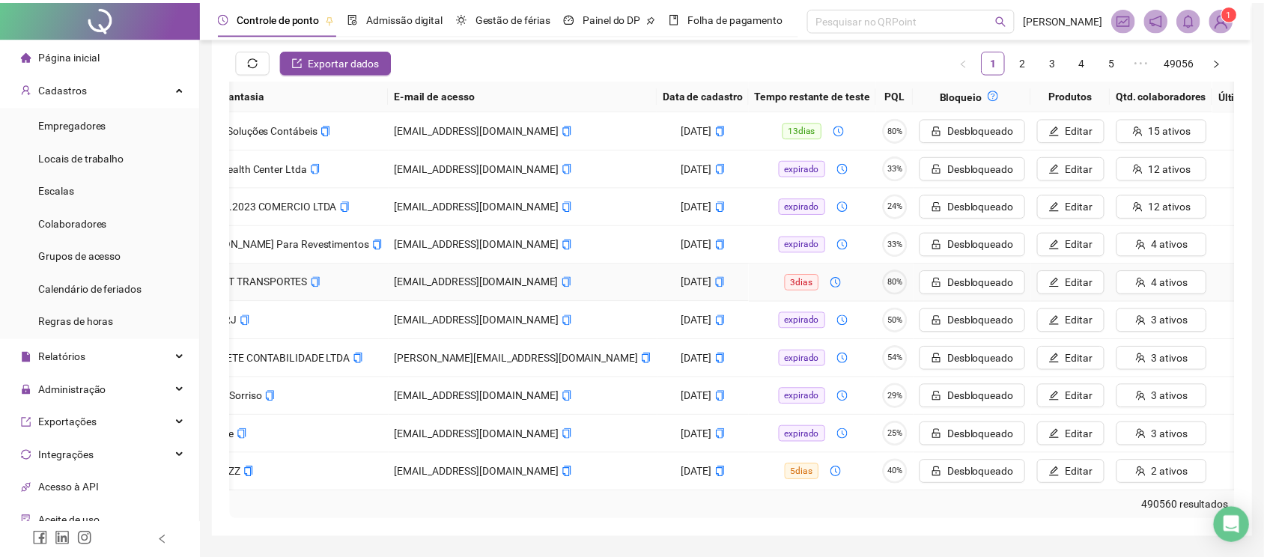
scroll to position [0, 187]
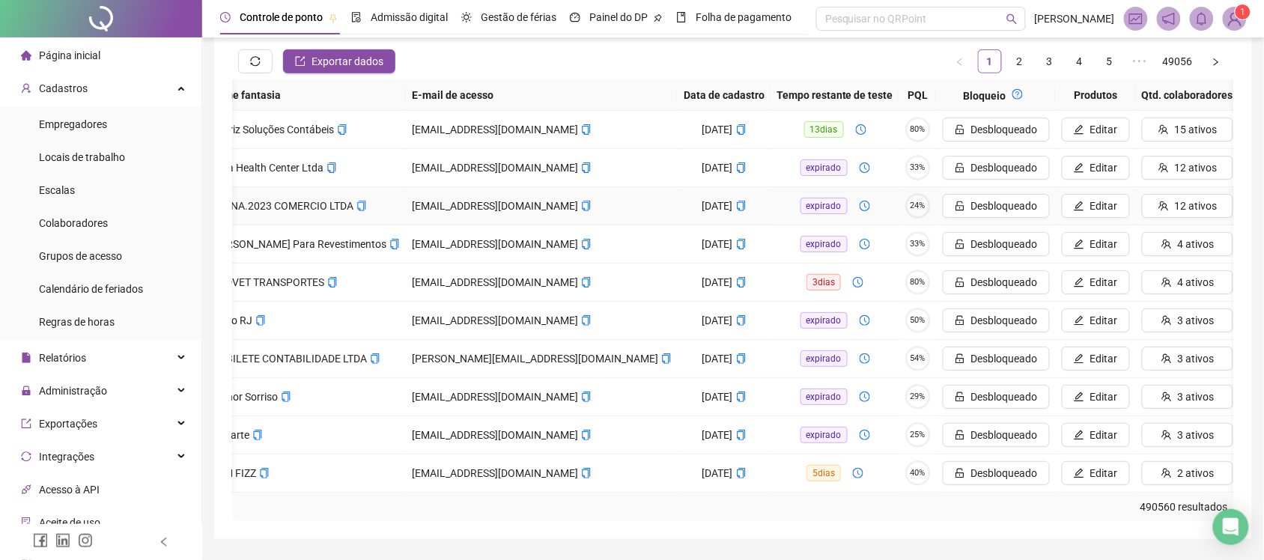
click at [1246, 199] on button "Ver" at bounding box center [1287, 206] width 82 height 24
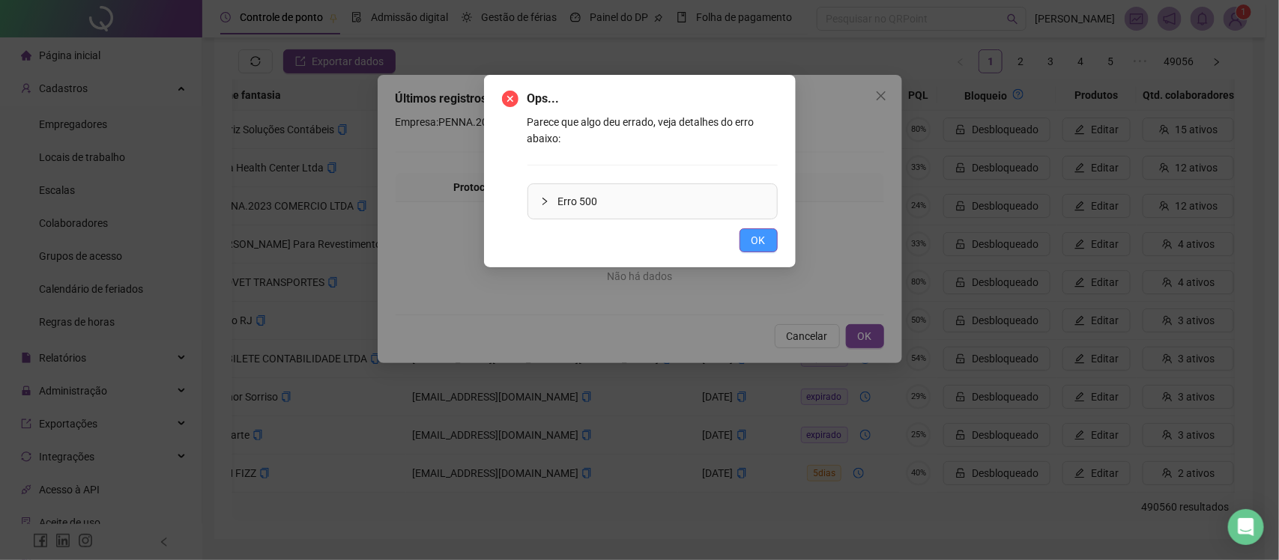
click at [762, 241] on span "OK" at bounding box center [758, 240] width 14 height 16
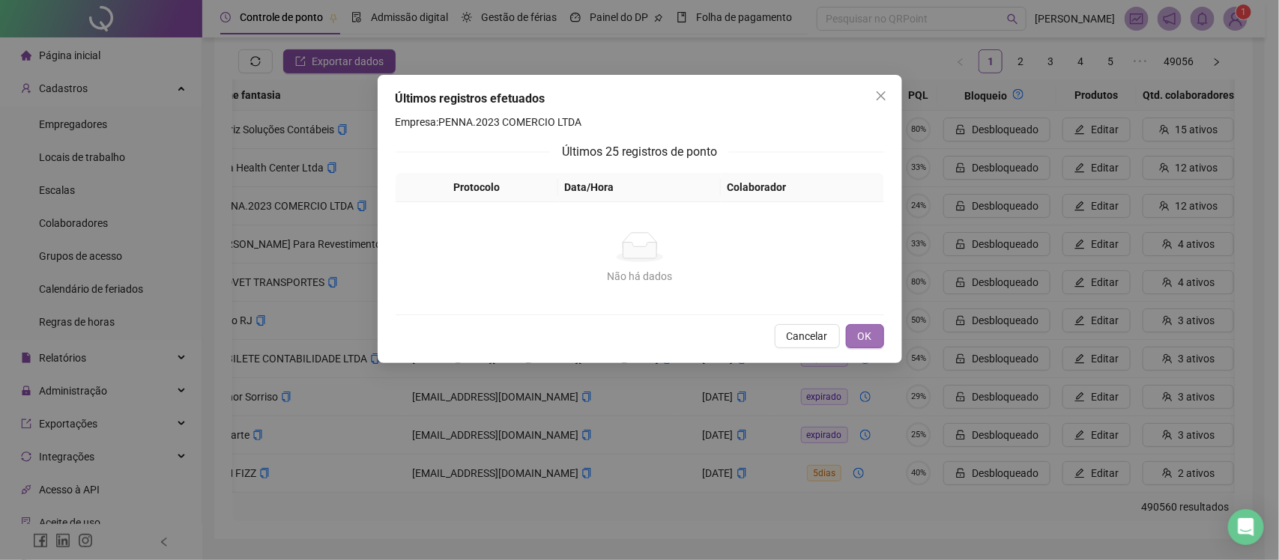
click at [861, 330] on span "OK" at bounding box center [865, 336] width 14 height 16
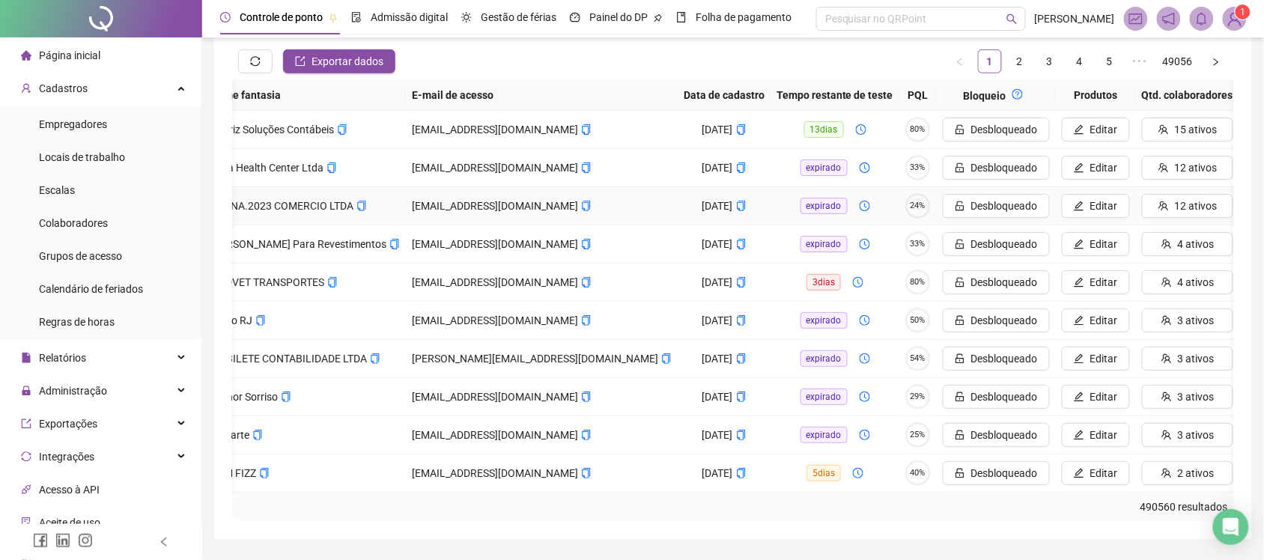
click at [1246, 211] on button "Ver" at bounding box center [1287, 206] width 82 height 24
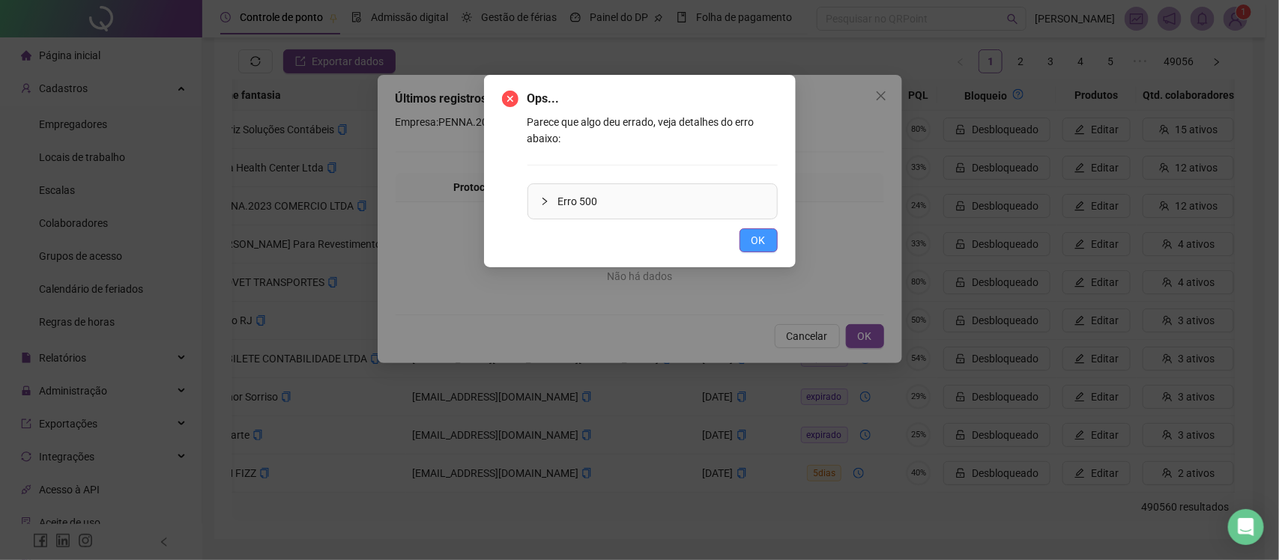
click at [766, 242] on button "OK" at bounding box center [758, 240] width 38 height 24
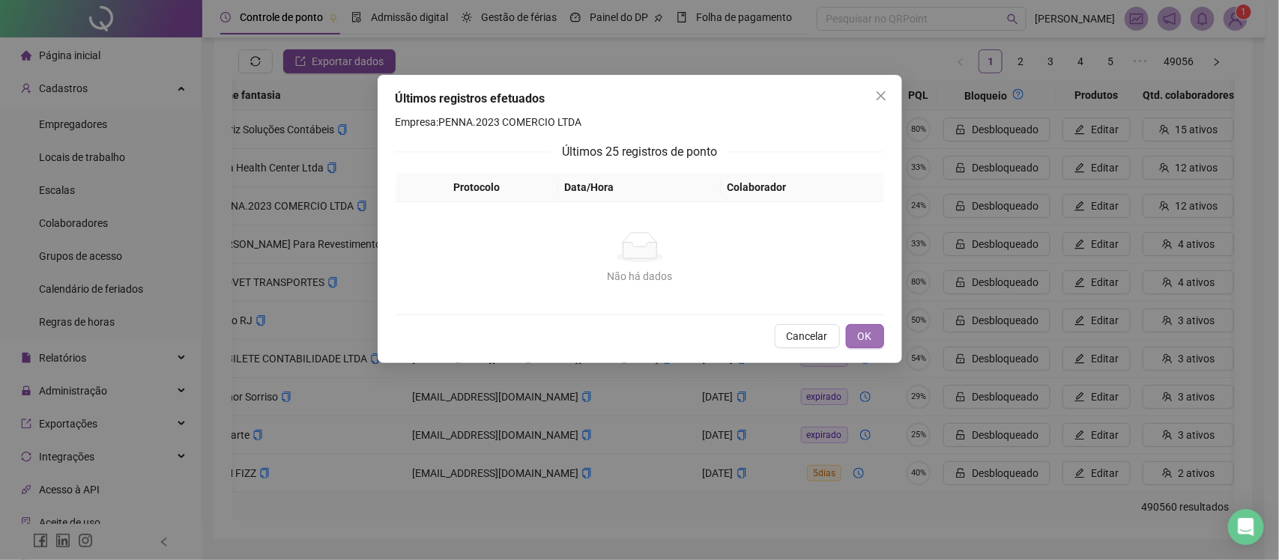
click at [858, 328] on span "OK" at bounding box center [865, 336] width 14 height 16
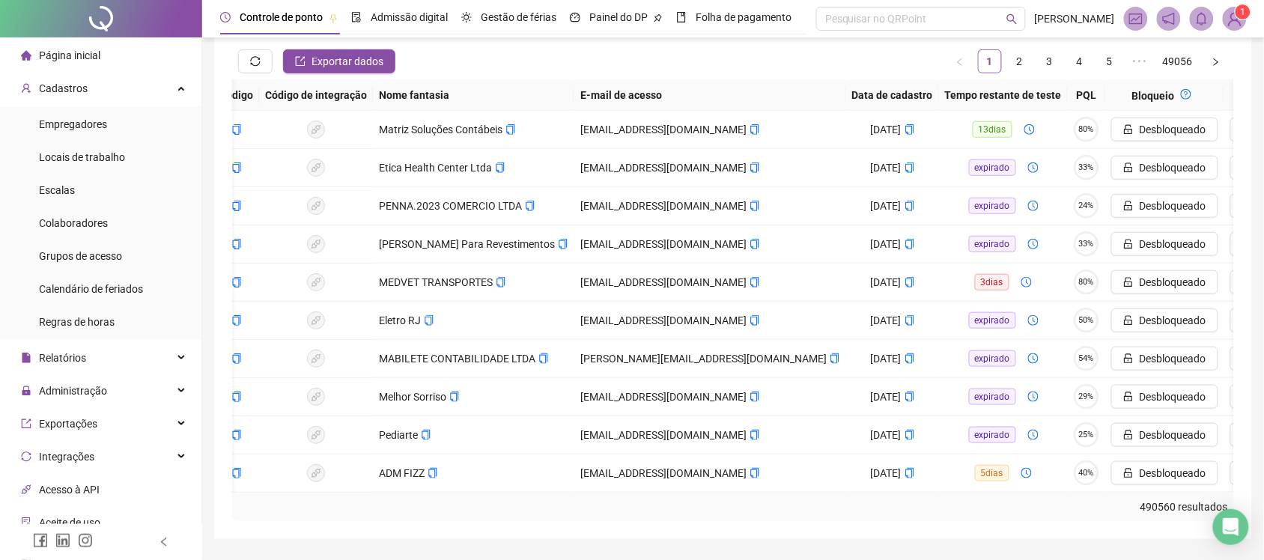
scroll to position [0, 0]
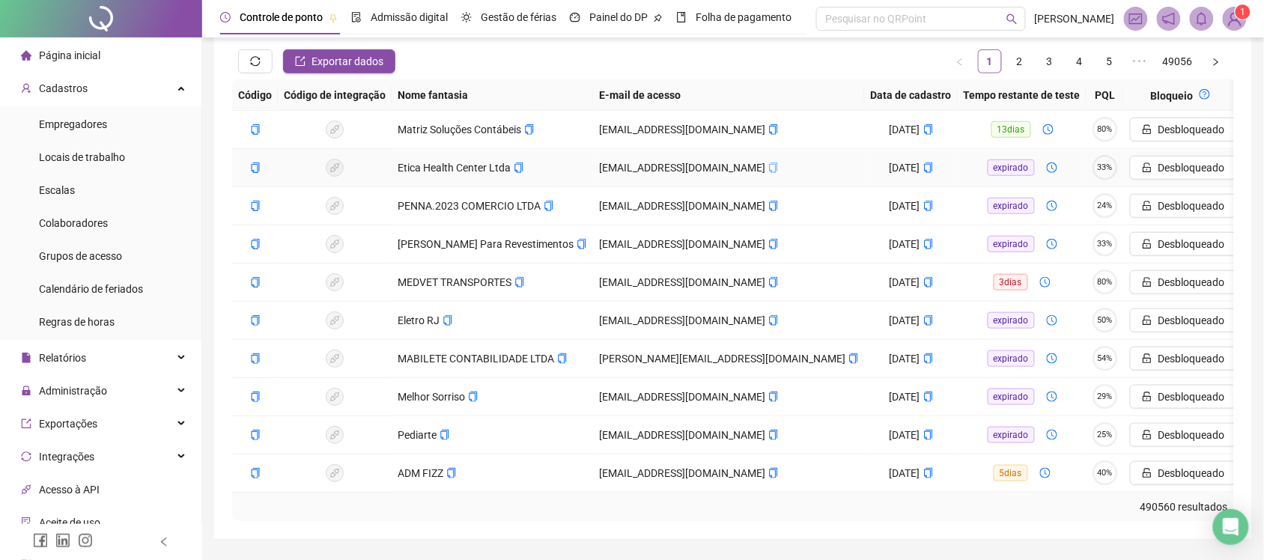
click at [769, 165] on icon "copy" at bounding box center [774, 168] width 10 height 10
click at [521, 166] on icon "copy" at bounding box center [519, 168] width 10 height 10
click at [769, 169] on icon "copy" at bounding box center [774, 168] width 10 height 10
click at [1249, 206] on button "Editar" at bounding box center [1283, 206] width 68 height 24
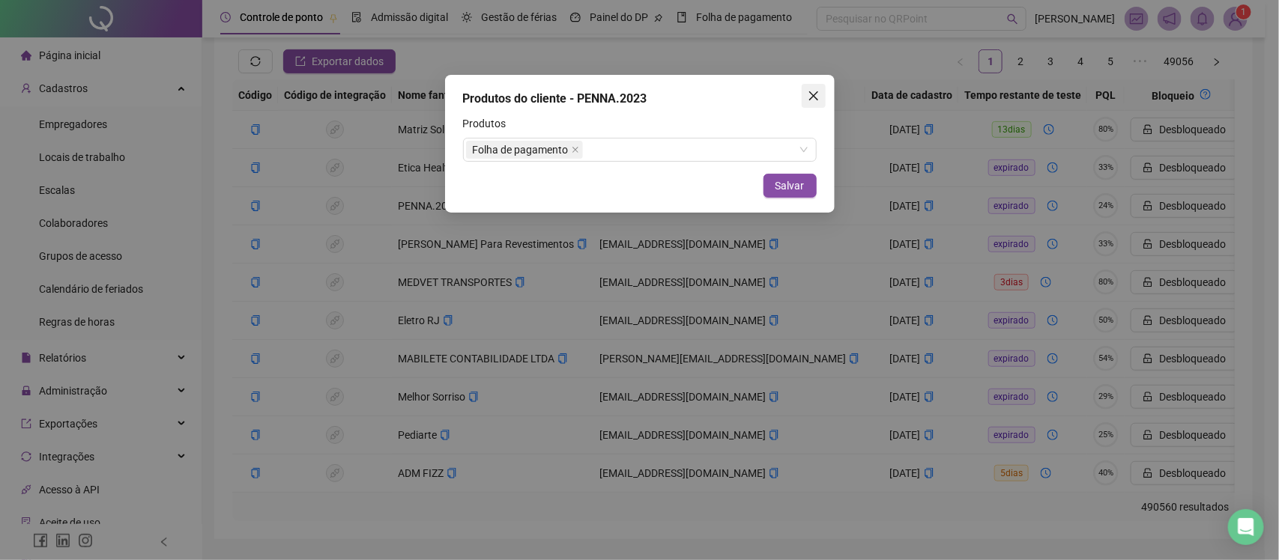
click at [814, 92] on icon "close" at bounding box center [813, 96] width 12 height 12
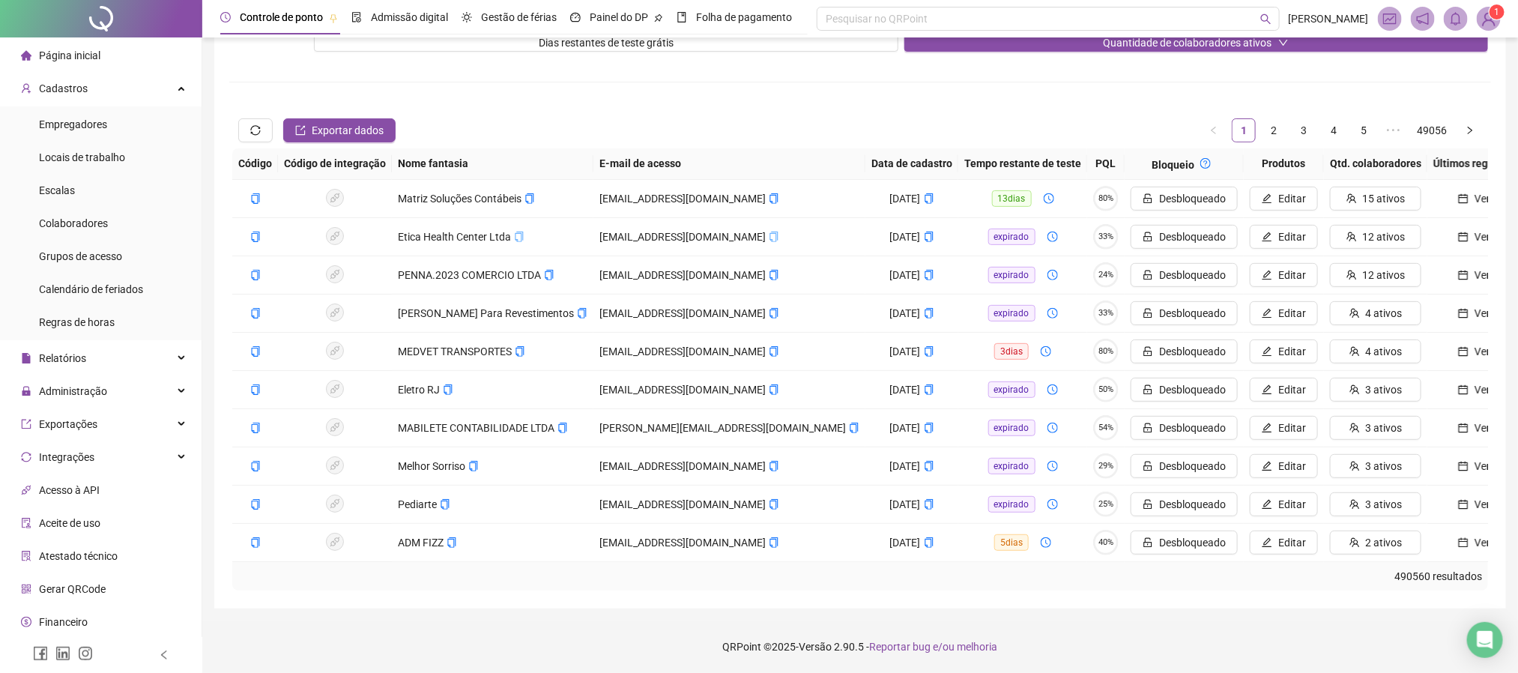
drag, startPoint x: 1077, startPoint y: 0, endPoint x: 596, endPoint y: 625, distance: 788.4
click at [596, 560] on footer "QRPoint © 2025 - Versão 2.90.5 - Reportar bug e/ou melhoria" at bounding box center [859, 646] width 1315 height 52
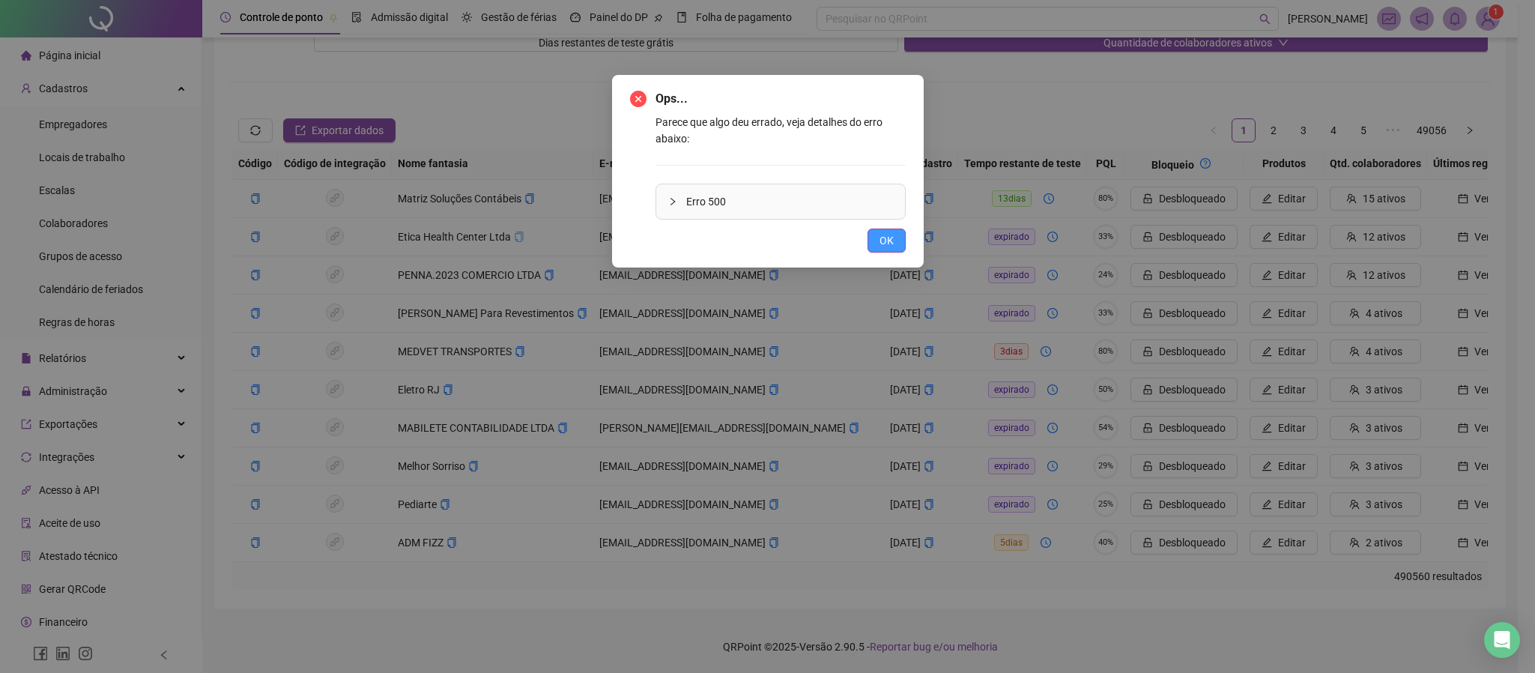
click at [867, 246] on button "OK" at bounding box center [886, 240] width 38 height 24
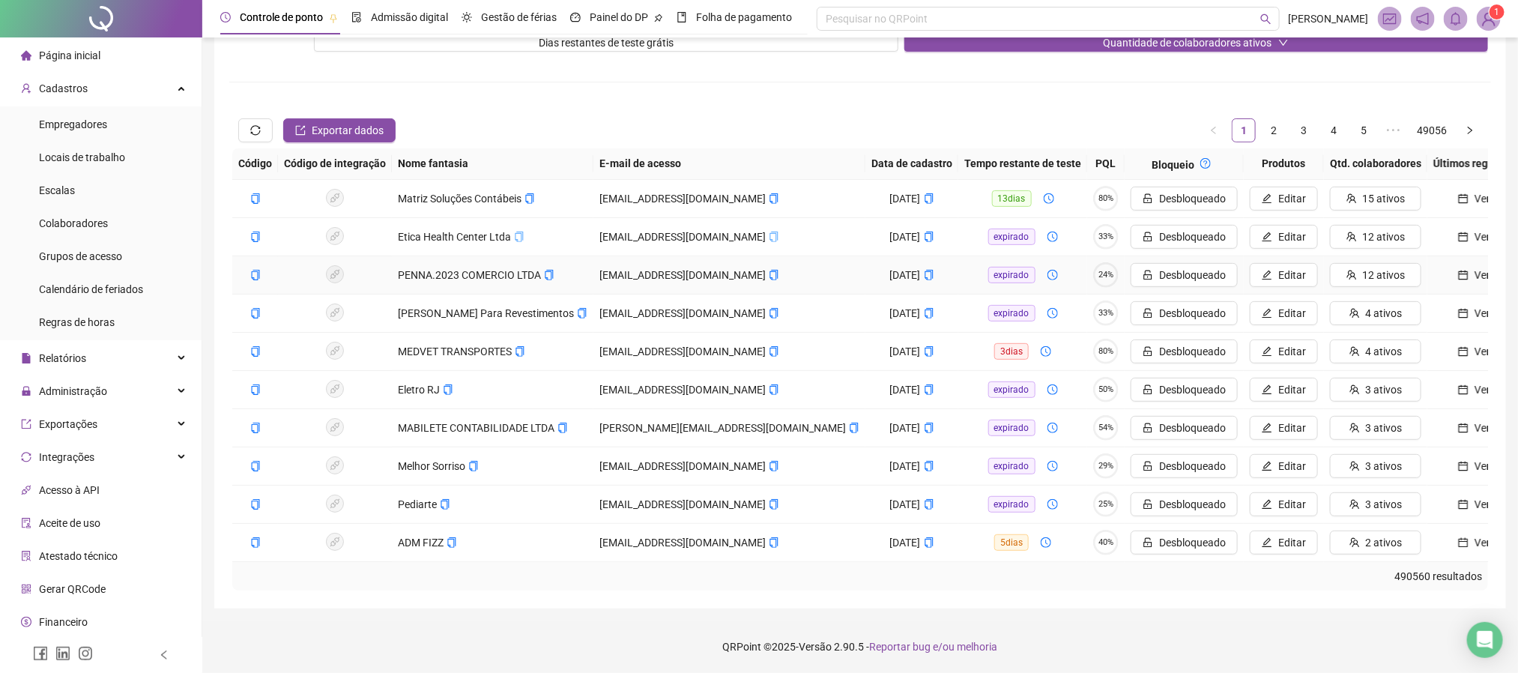
click at [1278, 268] on button "Ver" at bounding box center [1474, 275] width 82 height 24
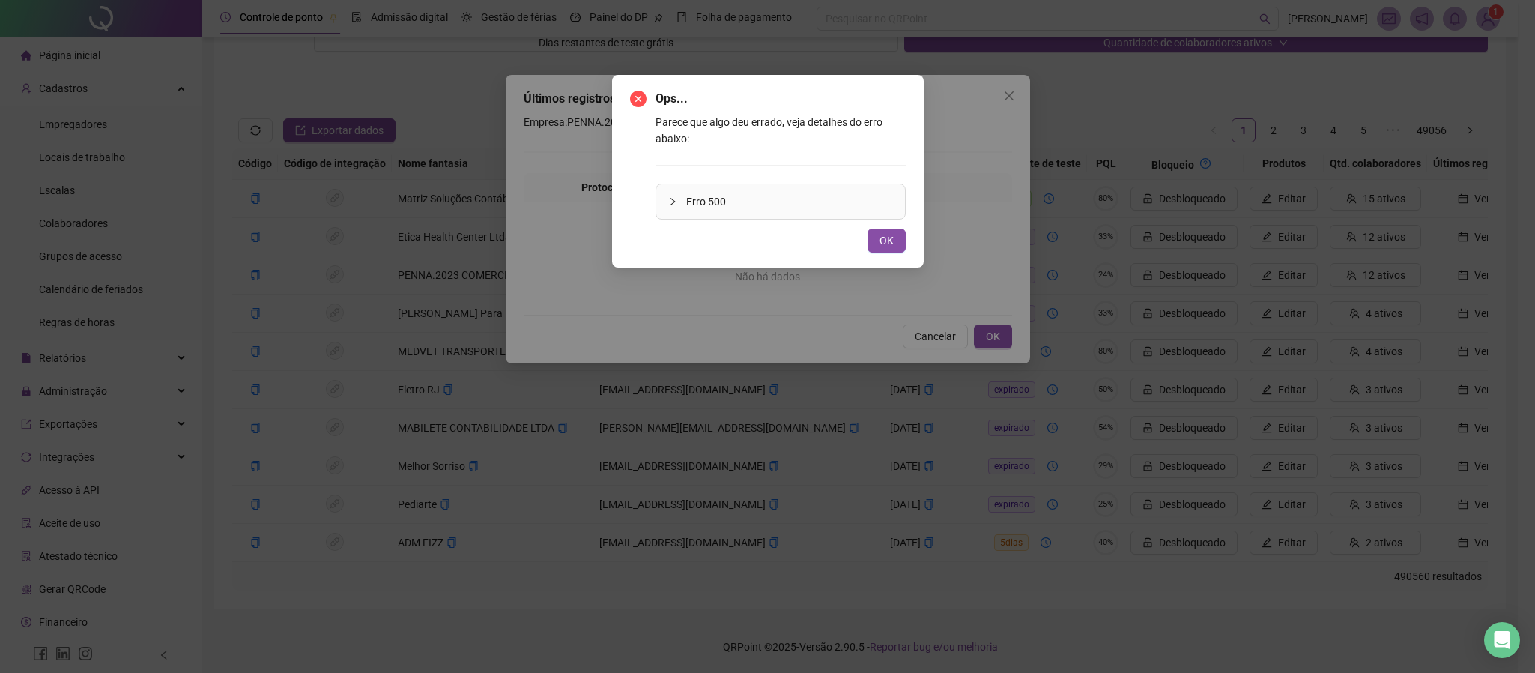
click at [886, 237] on span "OK" at bounding box center [886, 240] width 14 height 16
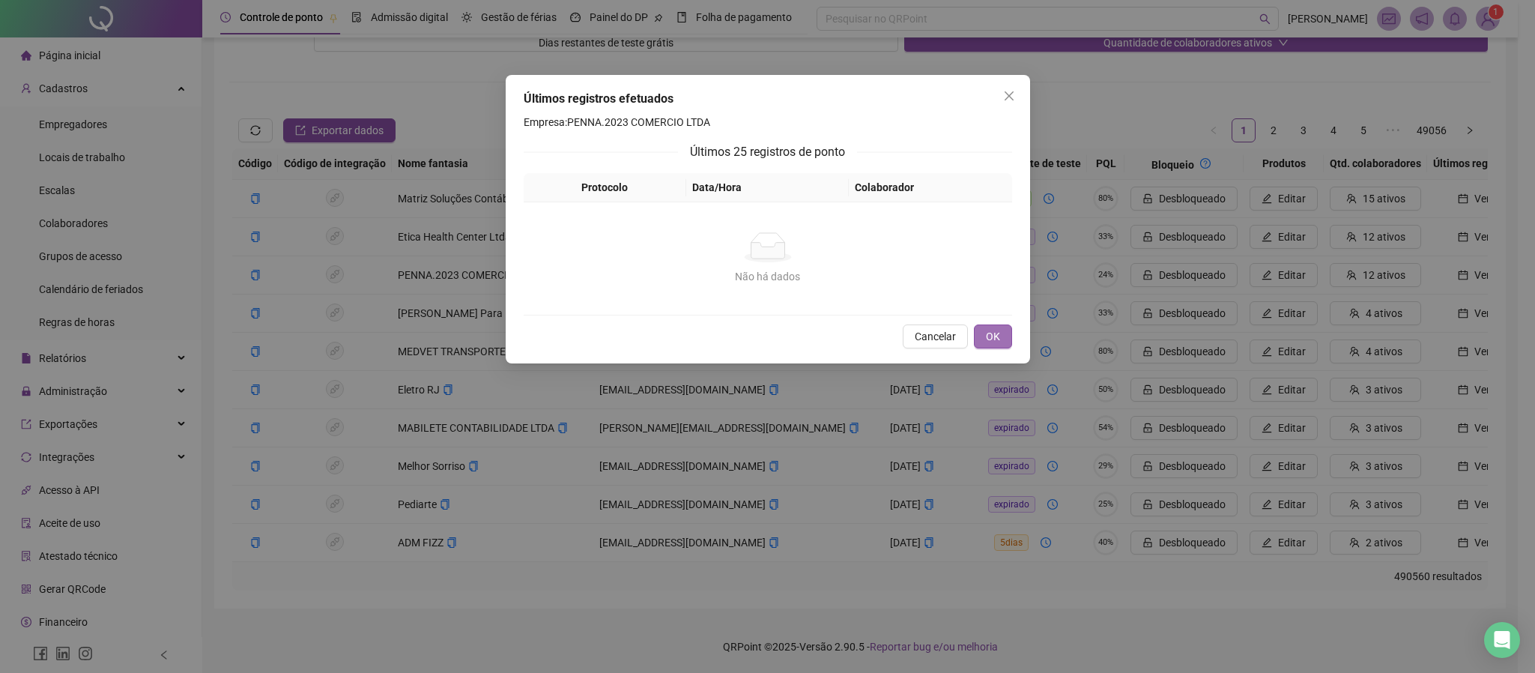
click at [1001, 337] on button "OK" at bounding box center [993, 336] width 38 height 24
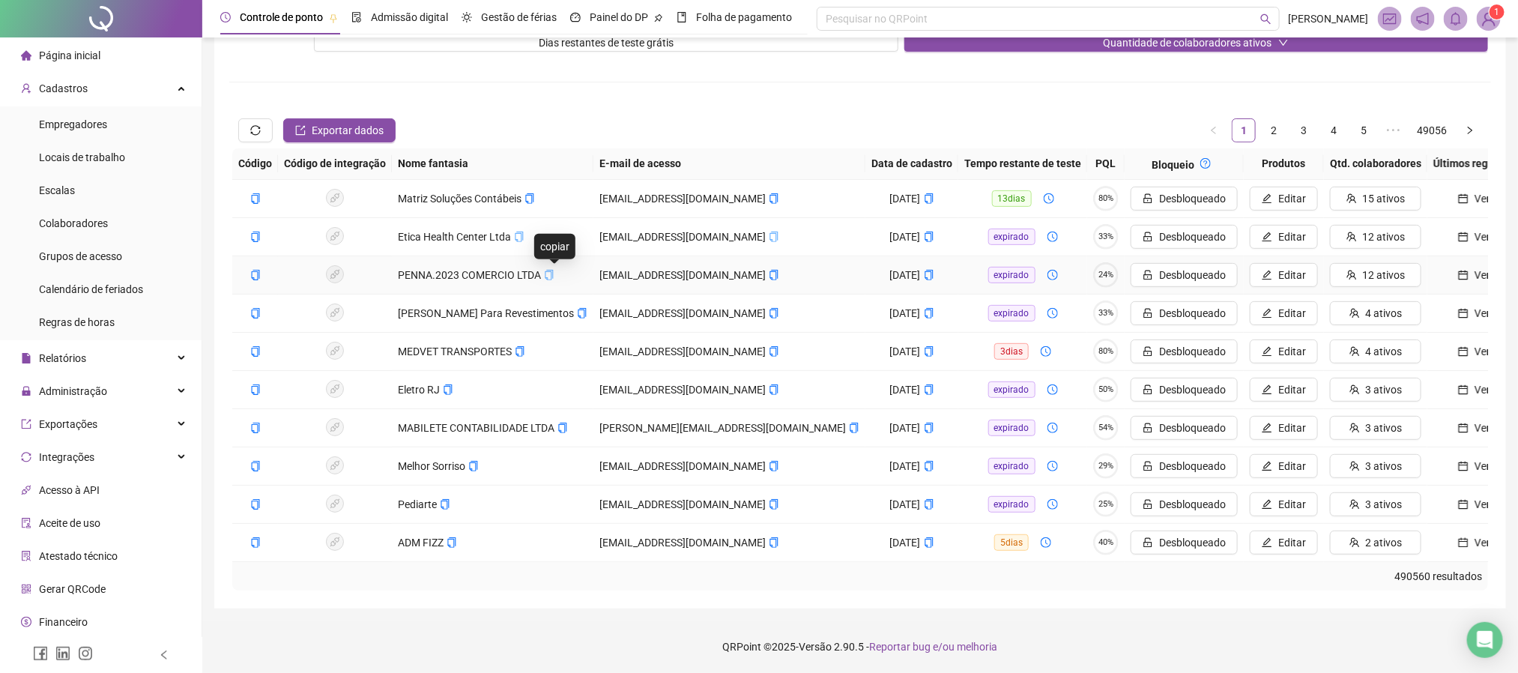
click at [554, 270] on icon "copy" at bounding box center [549, 275] width 10 height 10
click at [770, 275] on icon "copy" at bounding box center [774, 275] width 8 height 10
click at [770, 270] on icon "copy" at bounding box center [774, 275] width 8 height 10
click at [1278, 270] on span "Ver" at bounding box center [1482, 275] width 16 height 16
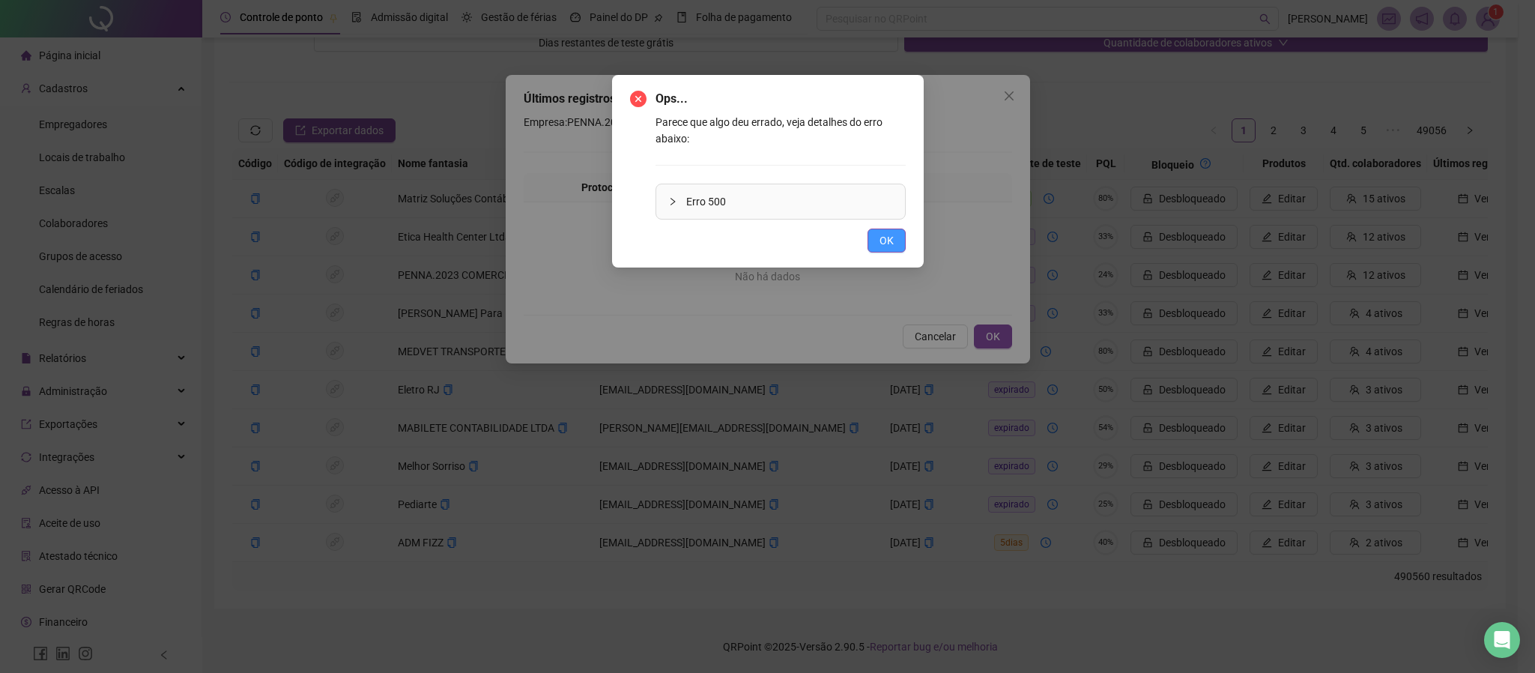
click at [891, 250] on button "OK" at bounding box center [886, 240] width 38 height 24
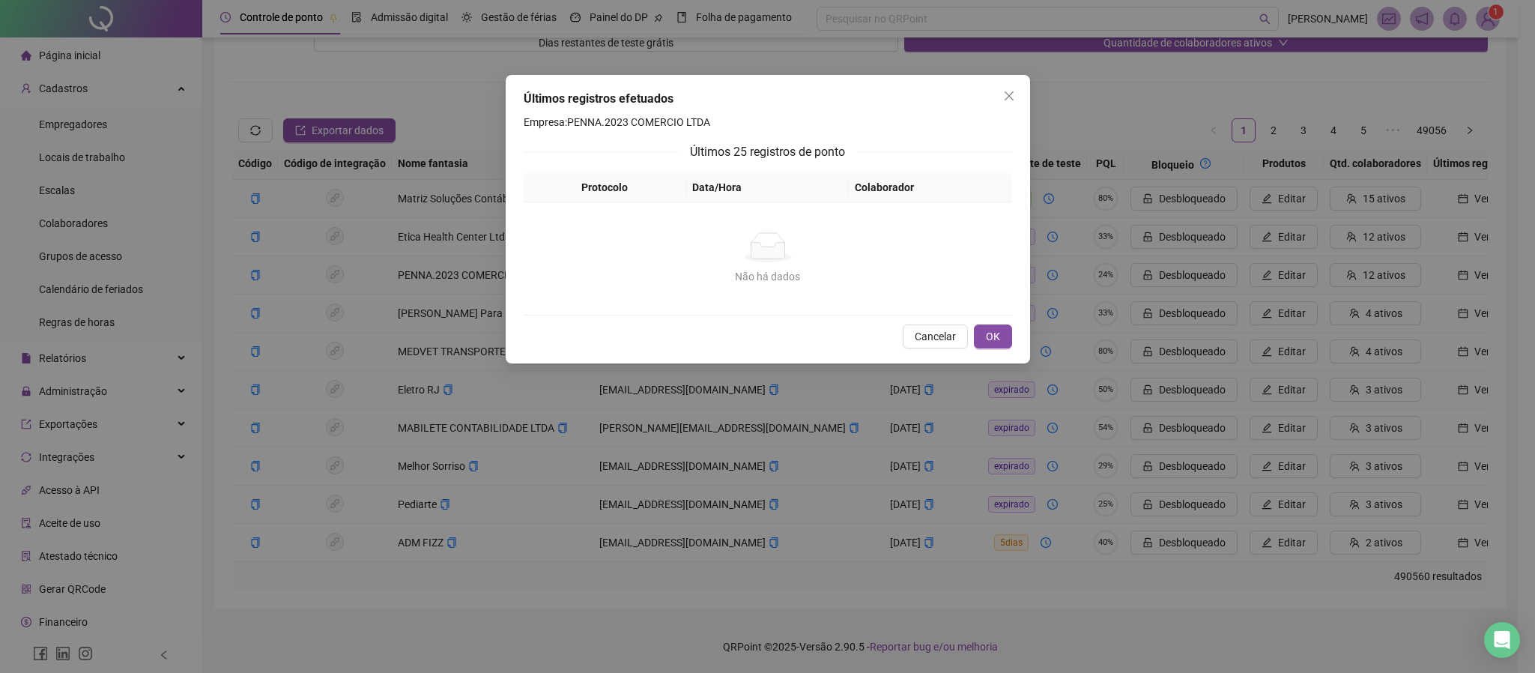
click at [1000, 340] on button "OK" at bounding box center [993, 336] width 38 height 24
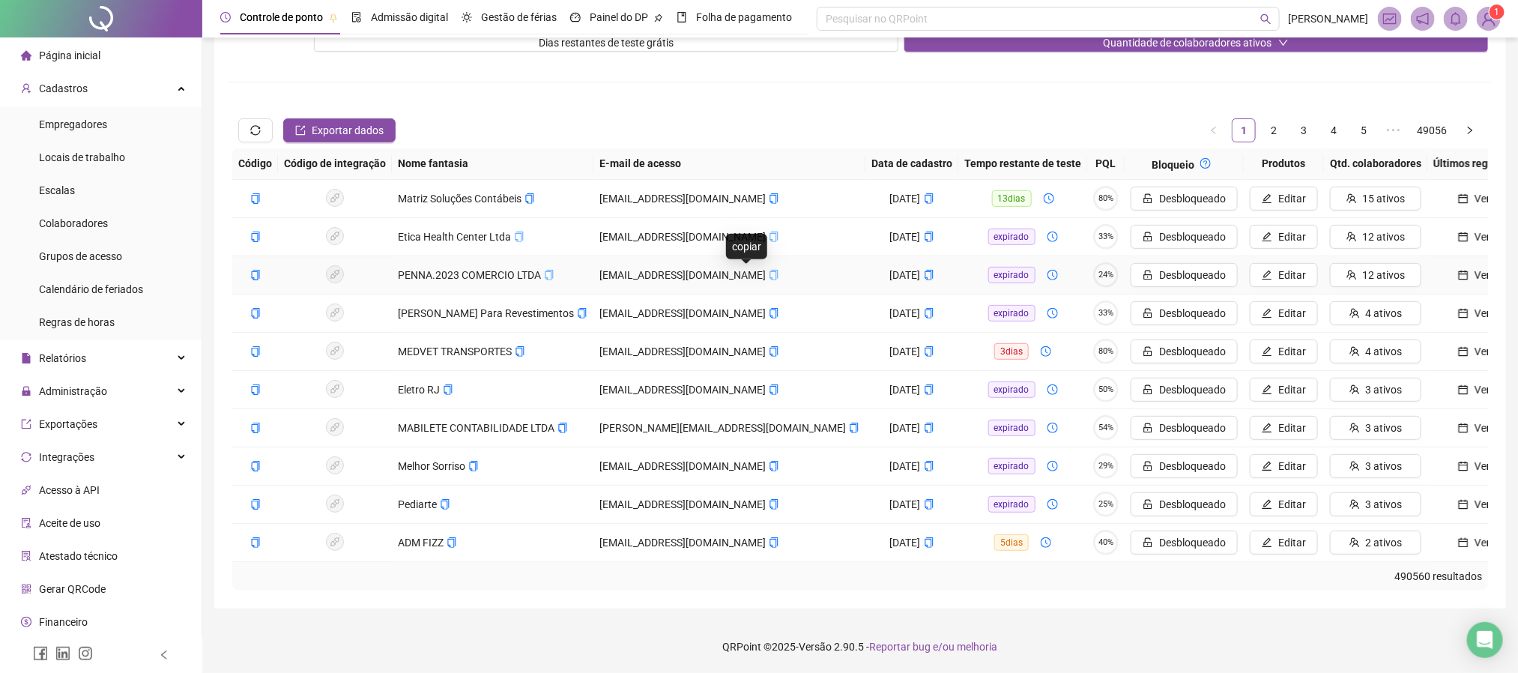
click at [770, 270] on icon "copy" at bounding box center [774, 275] width 8 height 10
click at [1278, 306] on button "Ver" at bounding box center [1474, 313] width 82 height 24
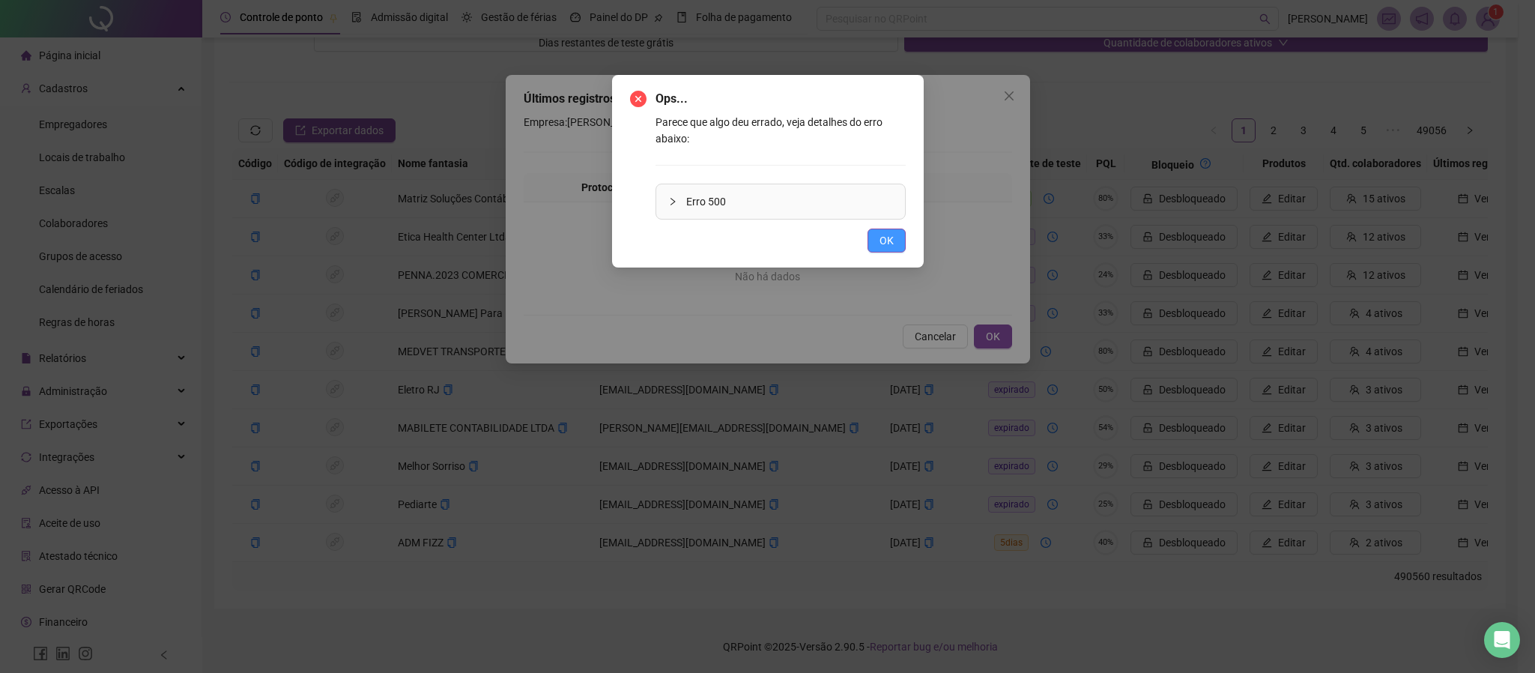
click at [888, 232] on span "OK" at bounding box center [886, 240] width 14 height 16
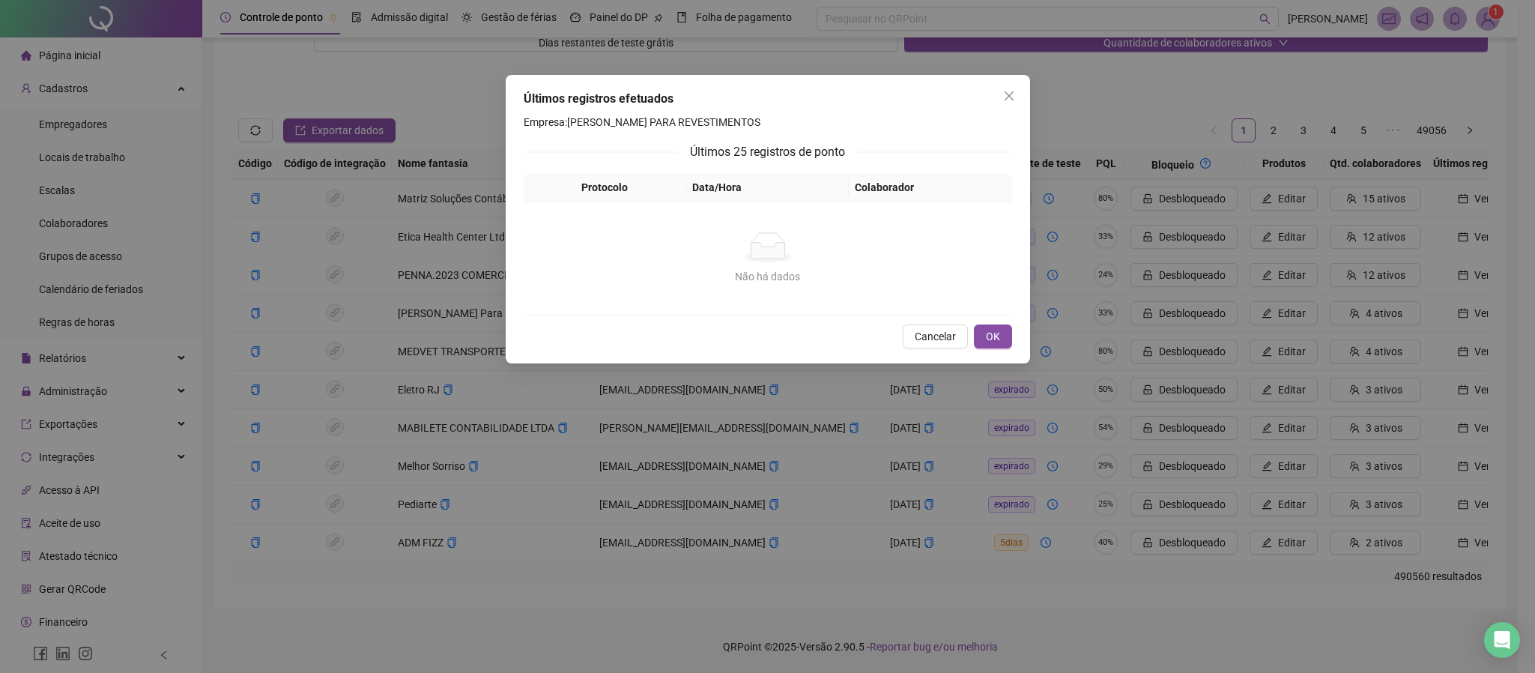
click at [1012, 340] on div "Últimos registros efetuados Empresa: [PERSON_NAME] PARA REVESTIMENTOS Últimos 2…" at bounding box center [768, 219] width 524 height 288
click at [1002, 342] on button "OK" at bounding box center [993, 336] width 38 height 24
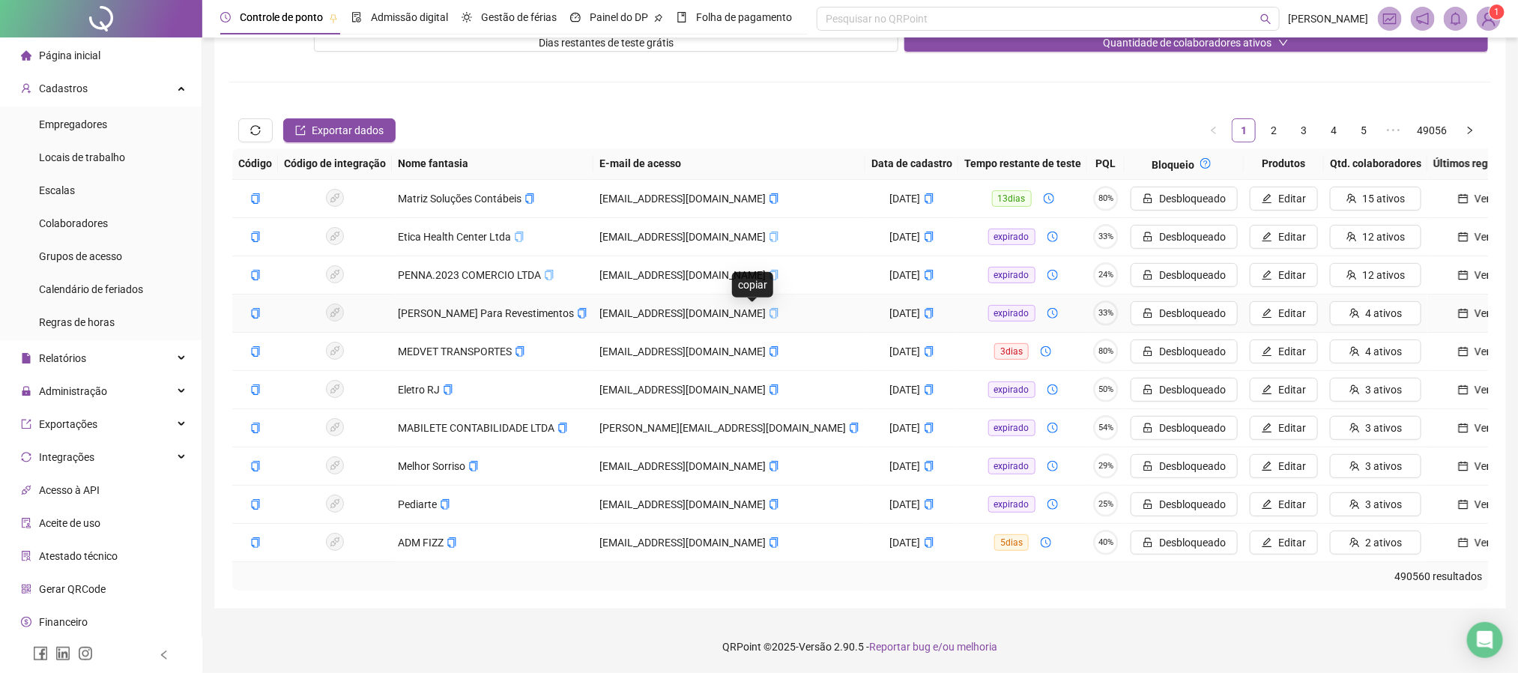
click at [769, 312] on icon "copy" at bounding box center [774, 313] width 10 height 10
click at [577, 308] on icon "copy" at bounding box center [582, 313] width 10 height 10
click at [769, 317] on button "copiar" at bounding box center [774, 313] width 10 height 16
click at [1278, 310] on span "Ver" at bounding box center [1482, 313] width 16 height 16
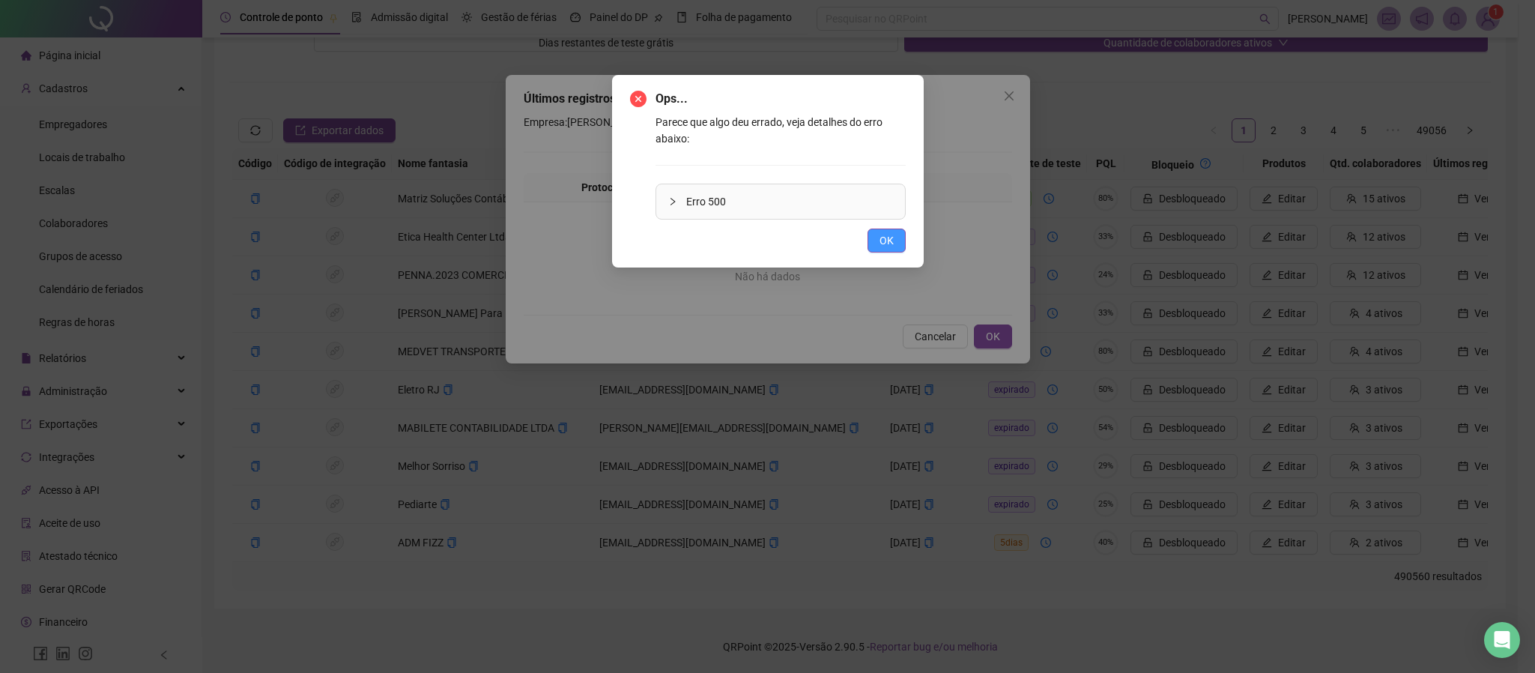
click at [888, 234] on span "OK" at bounding box center [886, 240] width 14 height 16
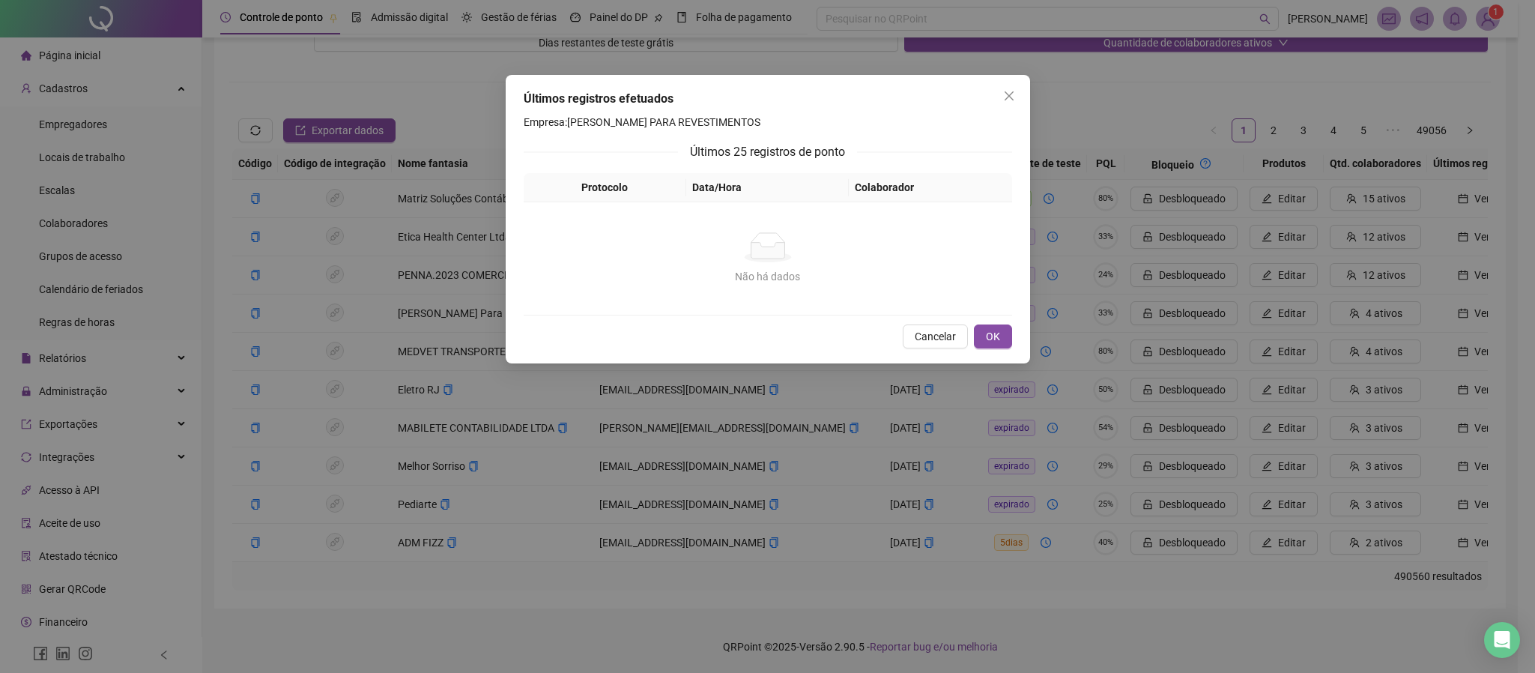
click at [972, 324] on div "Cancelar OK" at bounding box center [768, 336] width 488 height 24
click at [1002, 331] on button "OK" at bounding box center [993, 336] width 38 height 24
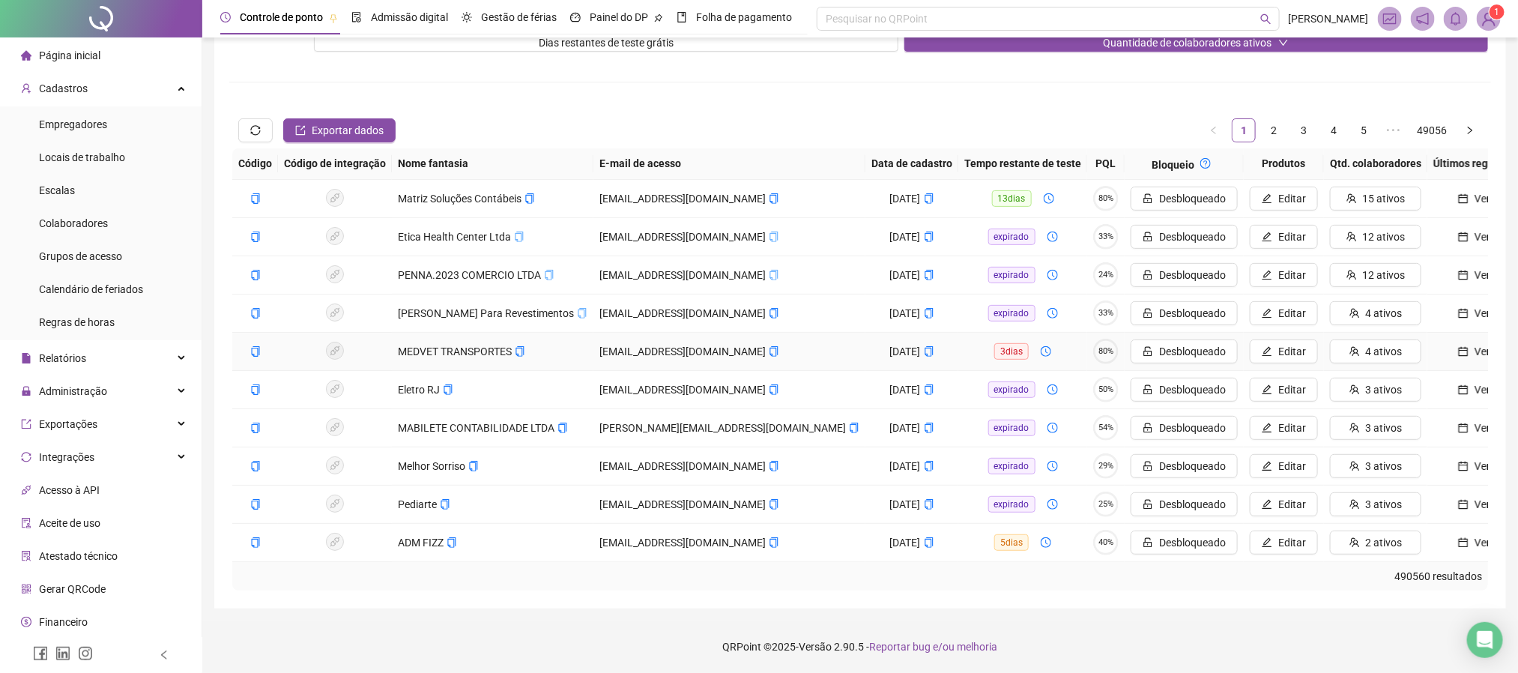
click at [1278, 351] on button "Ver" at bounding box center [1474, 351] width 82 height 24
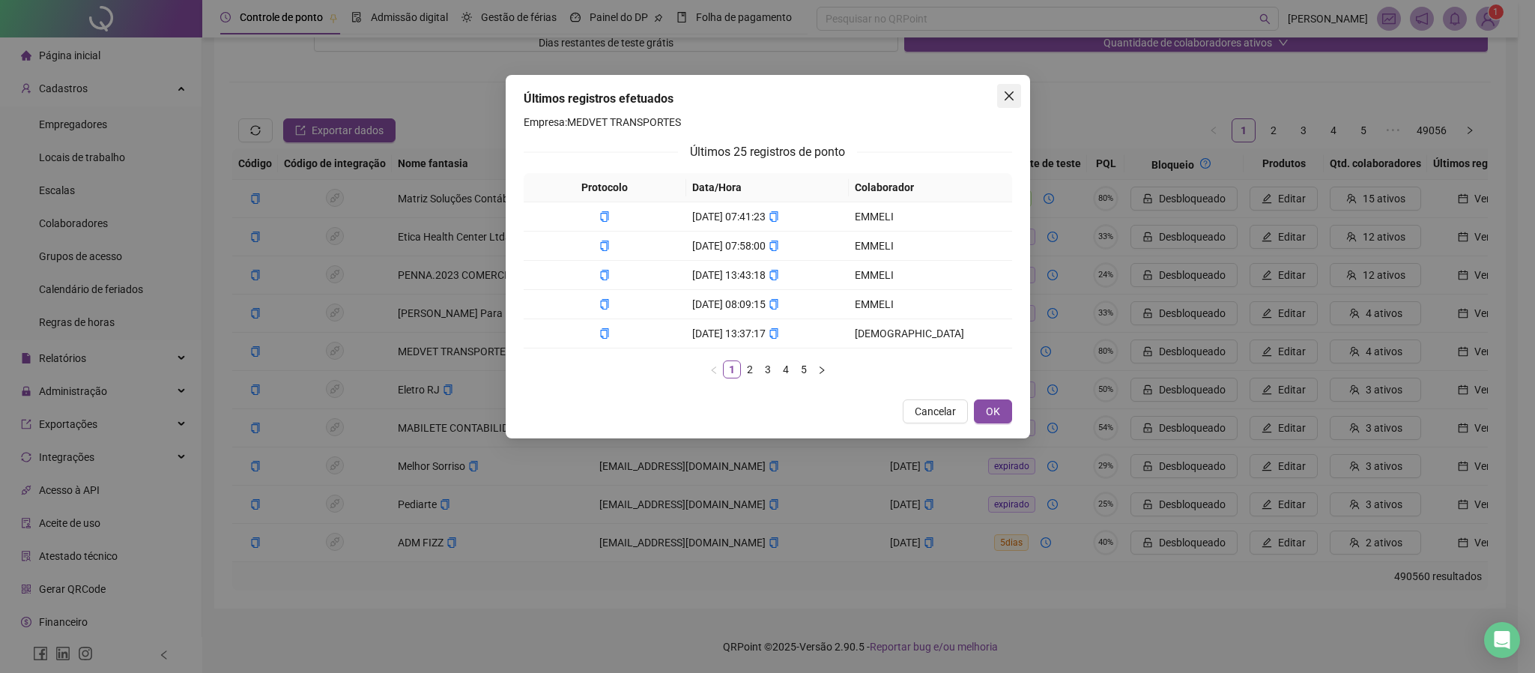
click at [1005, 86] on button "Close" at bounding box center [1009, 96] width 24 height 24
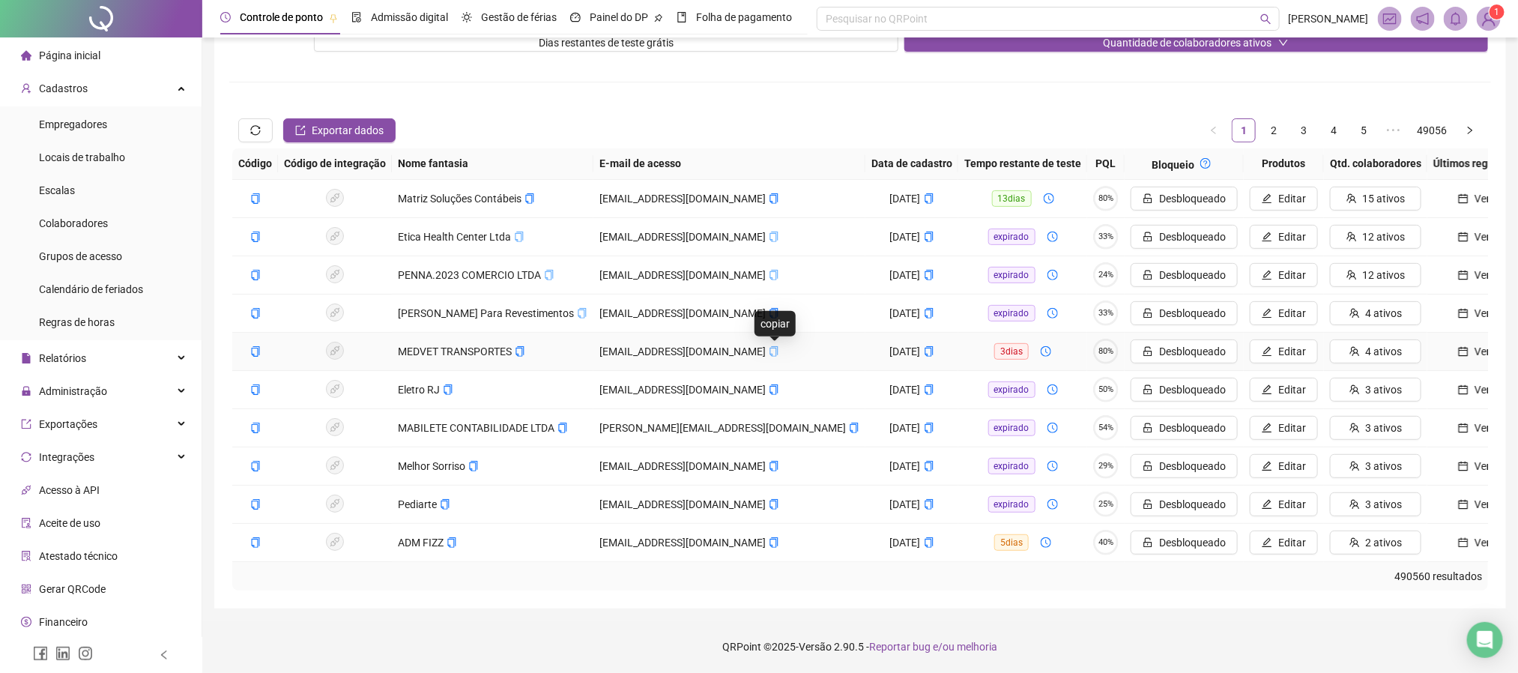
click at [774, 346] on icon "copy" at bounding box center [774, 351] width 8 height 10
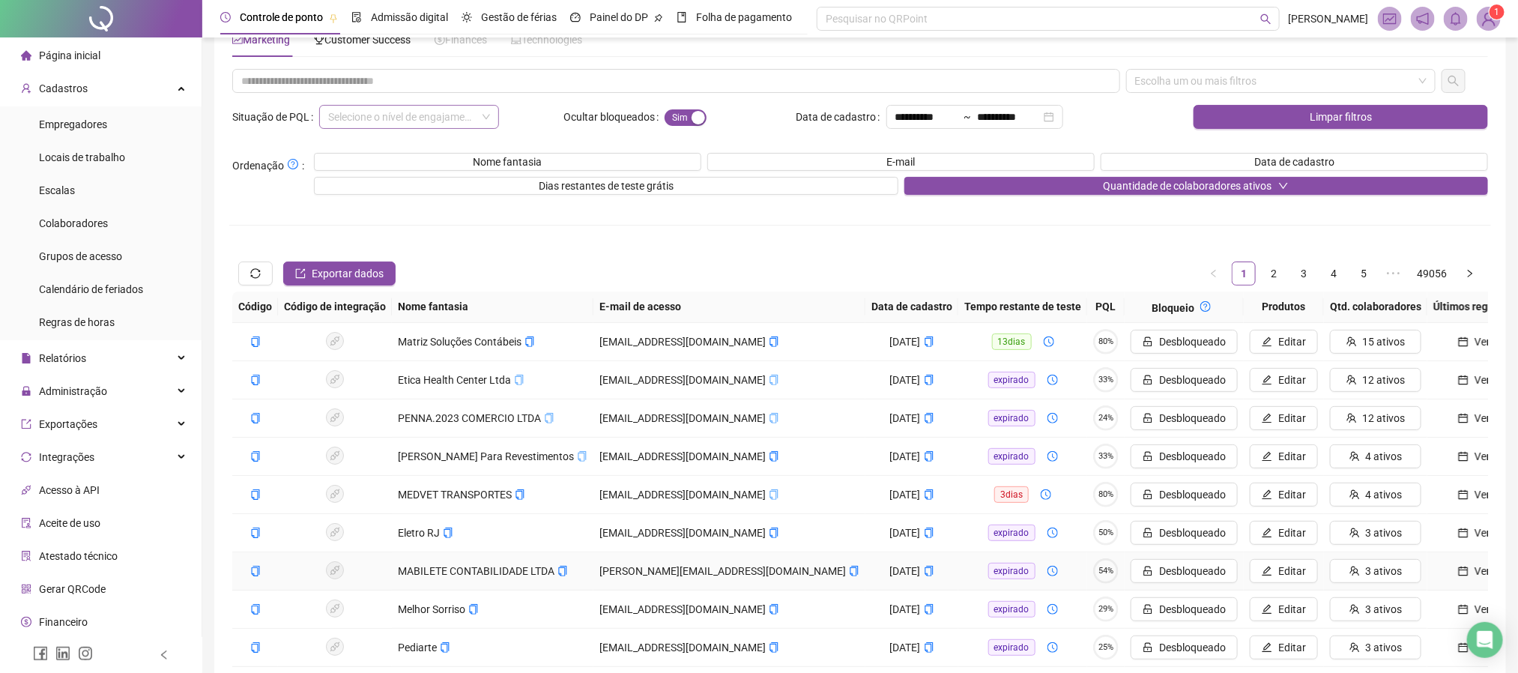
scroll to position [31, 0]
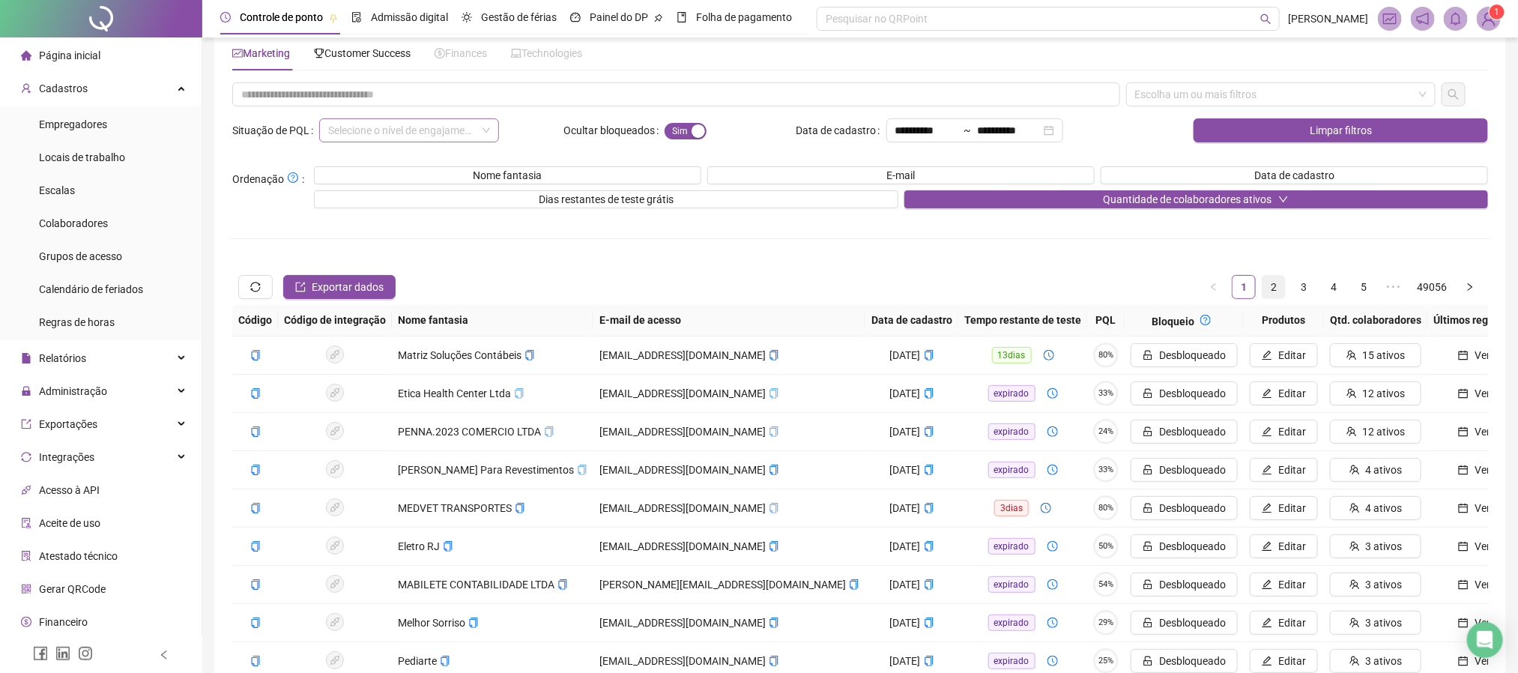
click at [1270, 293] on link "2" at bounding box center [1273, 287] width 22 height 22
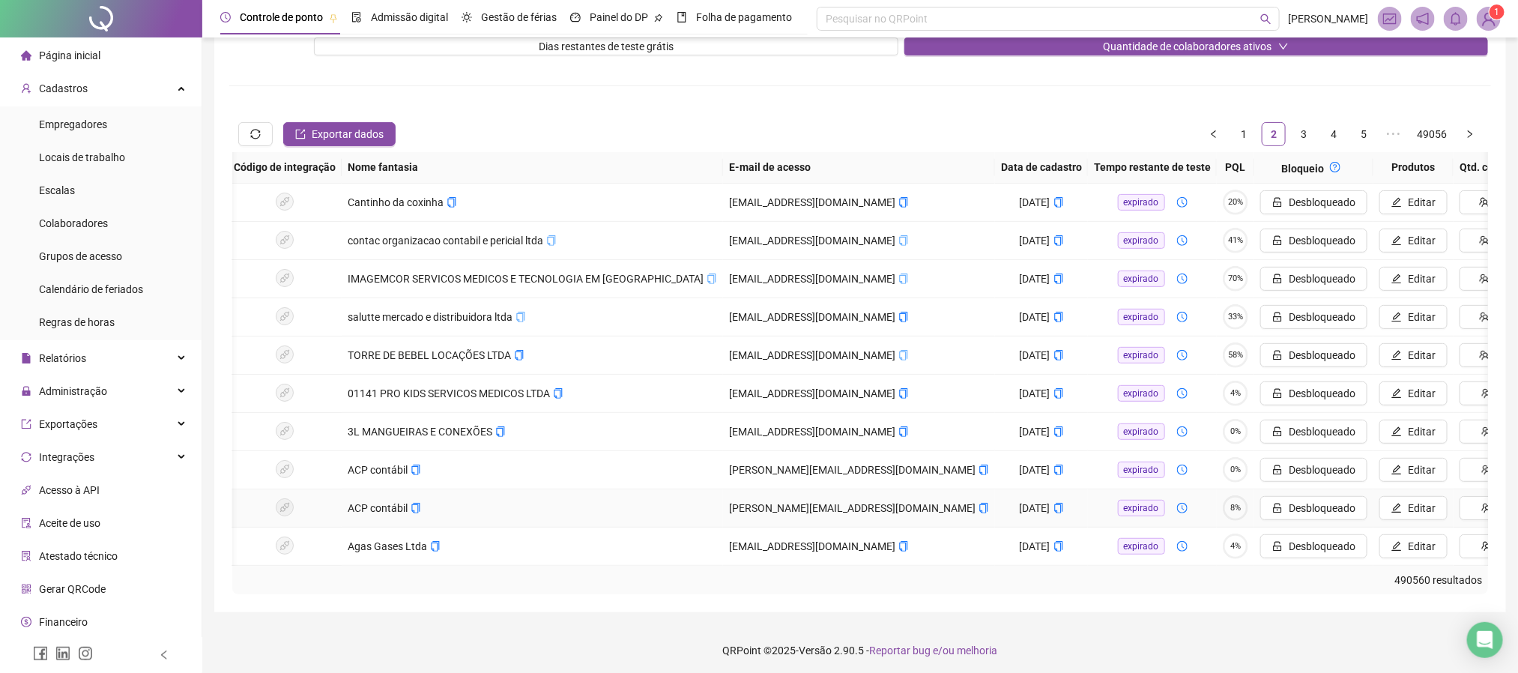
scroll to position [0, 50]
click at [1240, 142] on link "1" at bounding box center [1243, 134] width 22 height 22
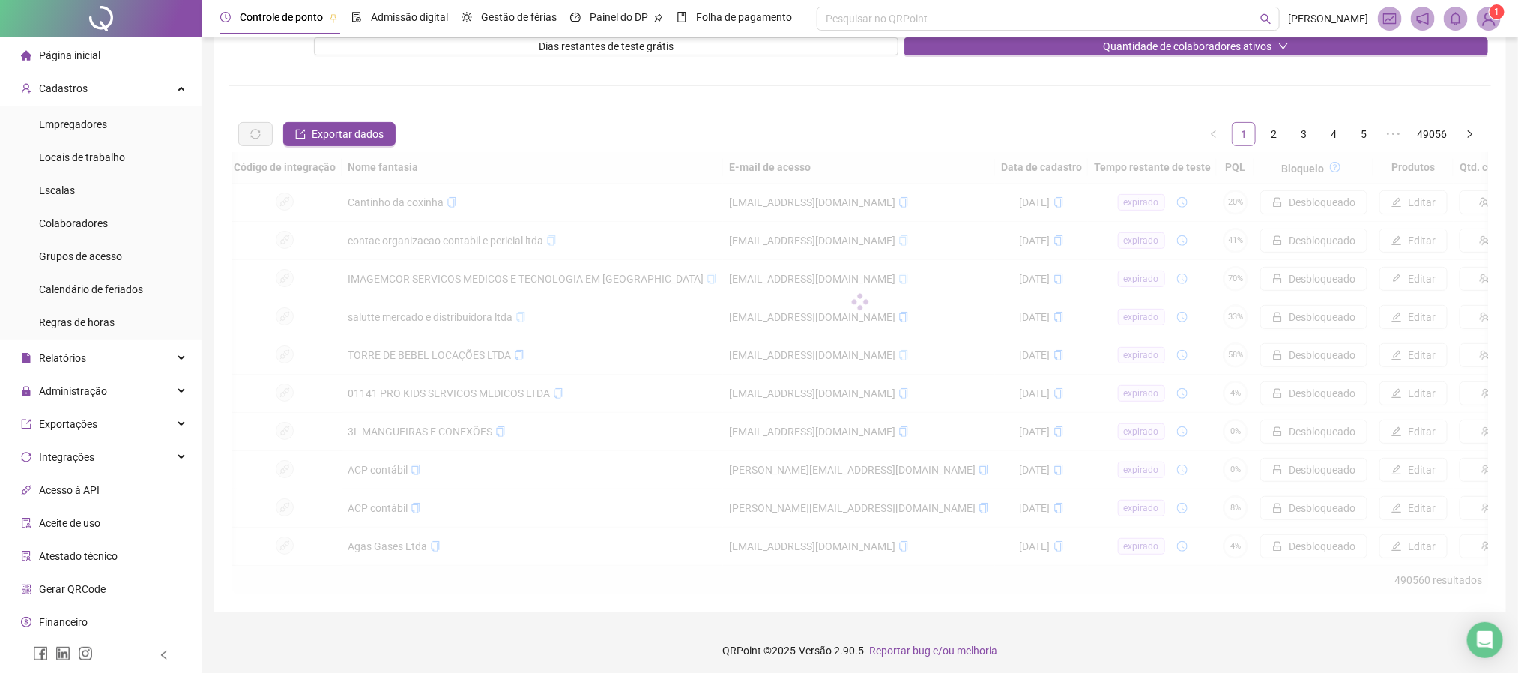
scroll to position [0, 0]
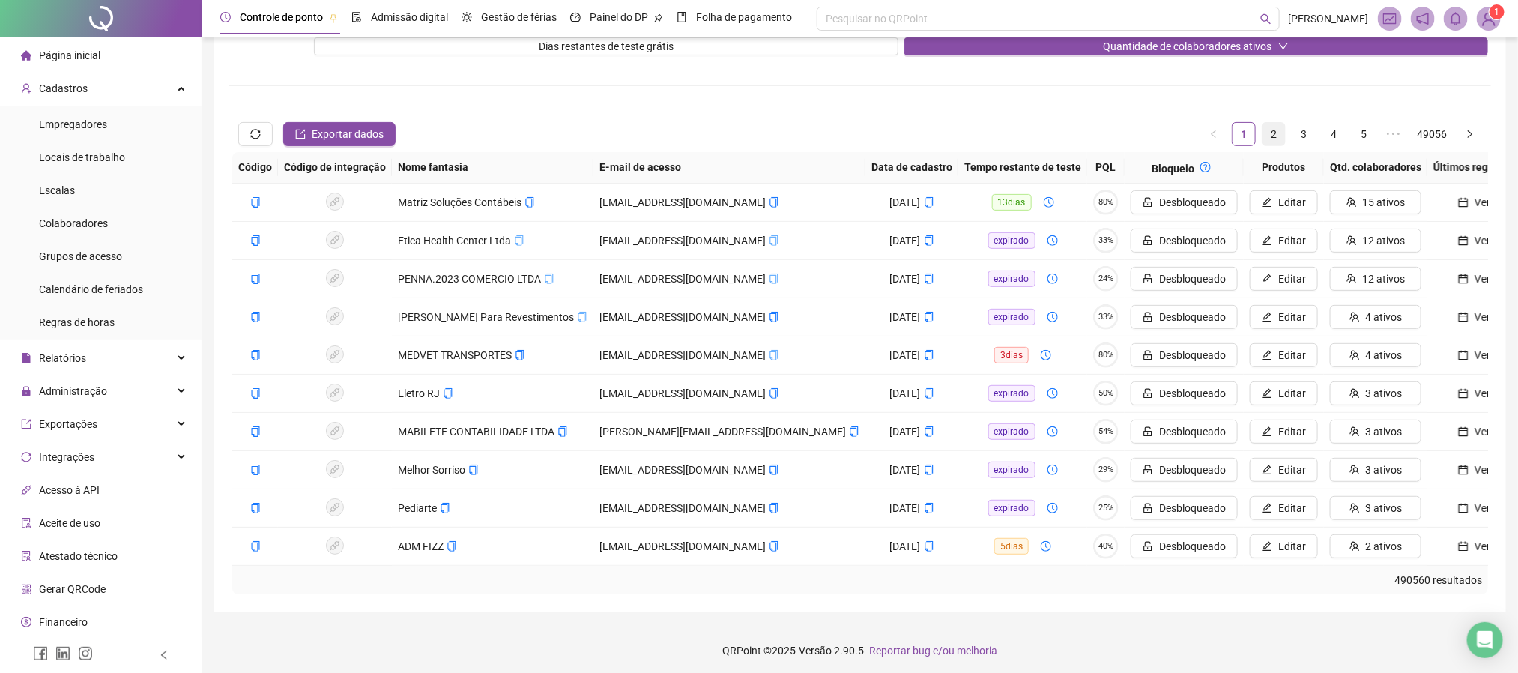
click at [1264, 133] on link "2" at bounding box center [1273, 134] width 22 height 22
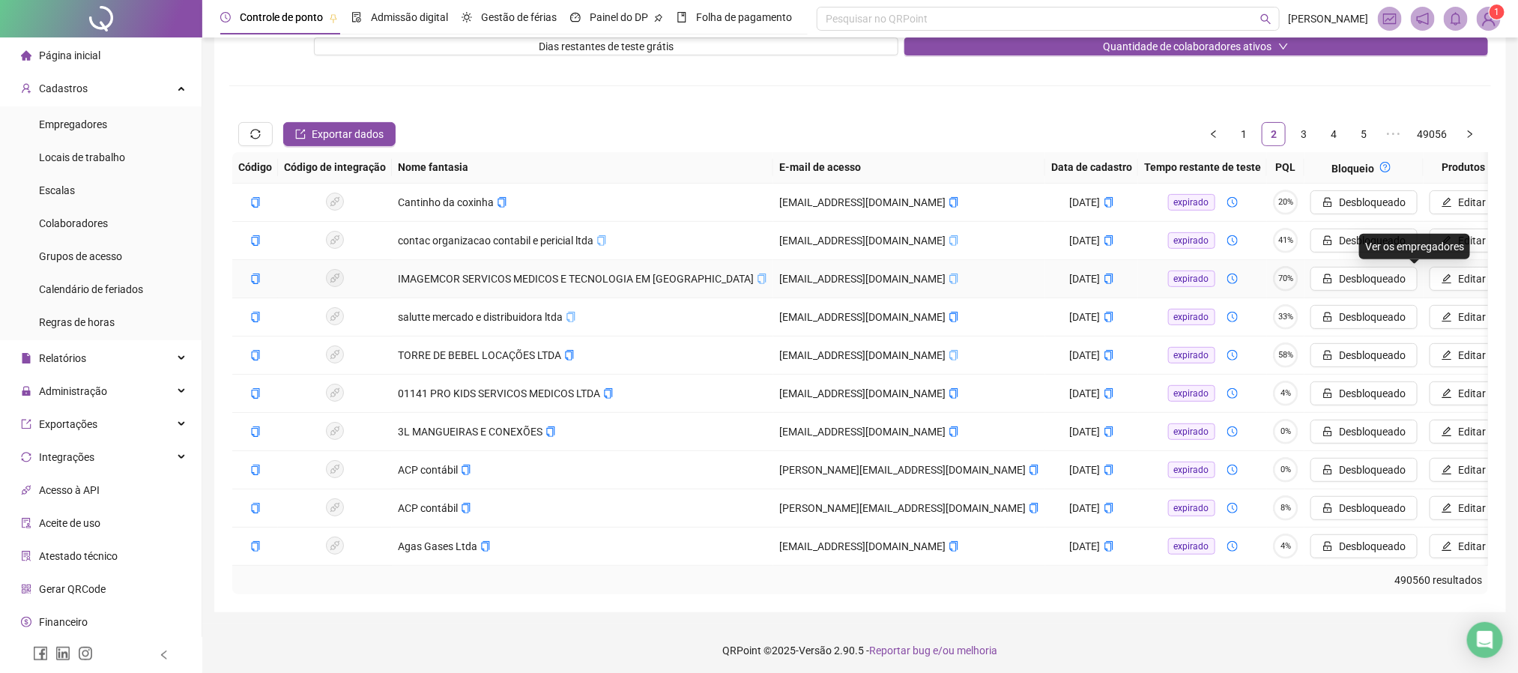
scroll to position [0, 70]
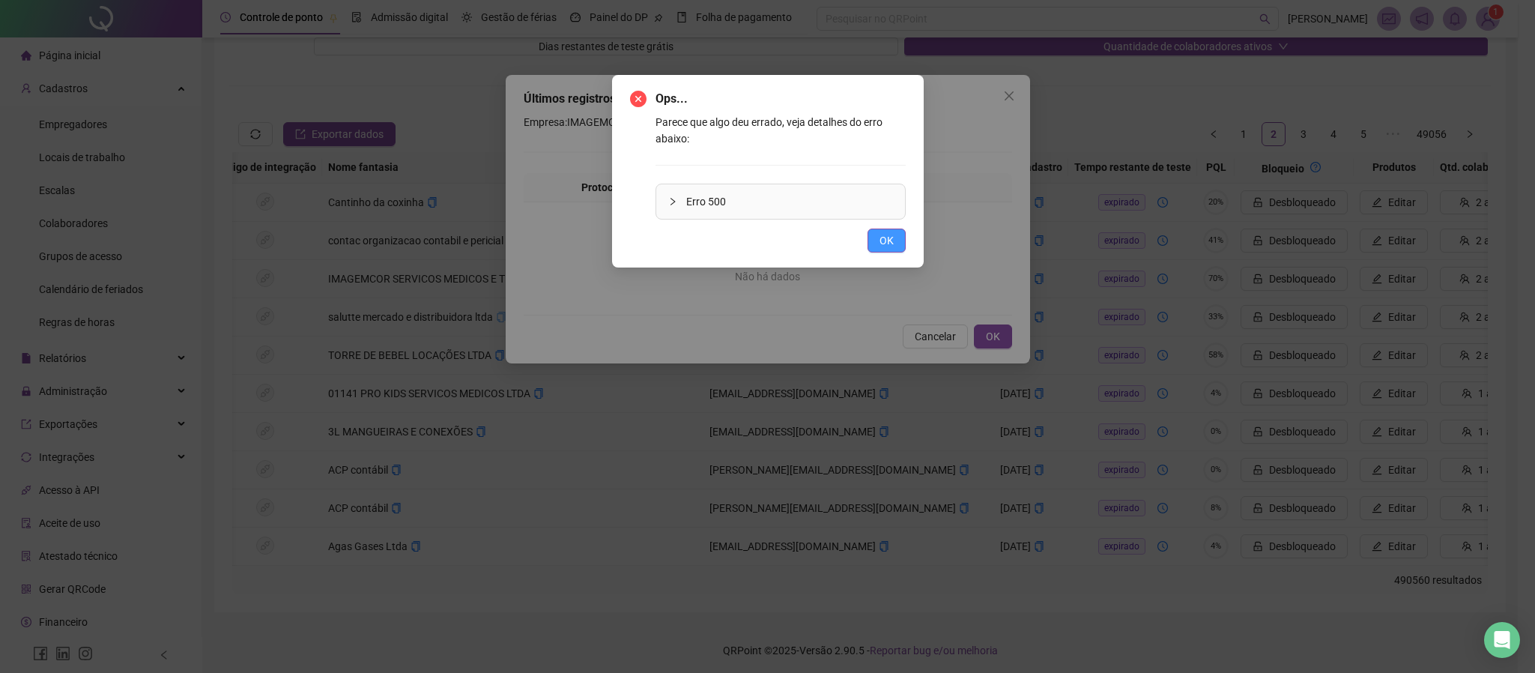
click at [883, 234] on span "OK" at bounding box center [886, 240] width 14 height 16
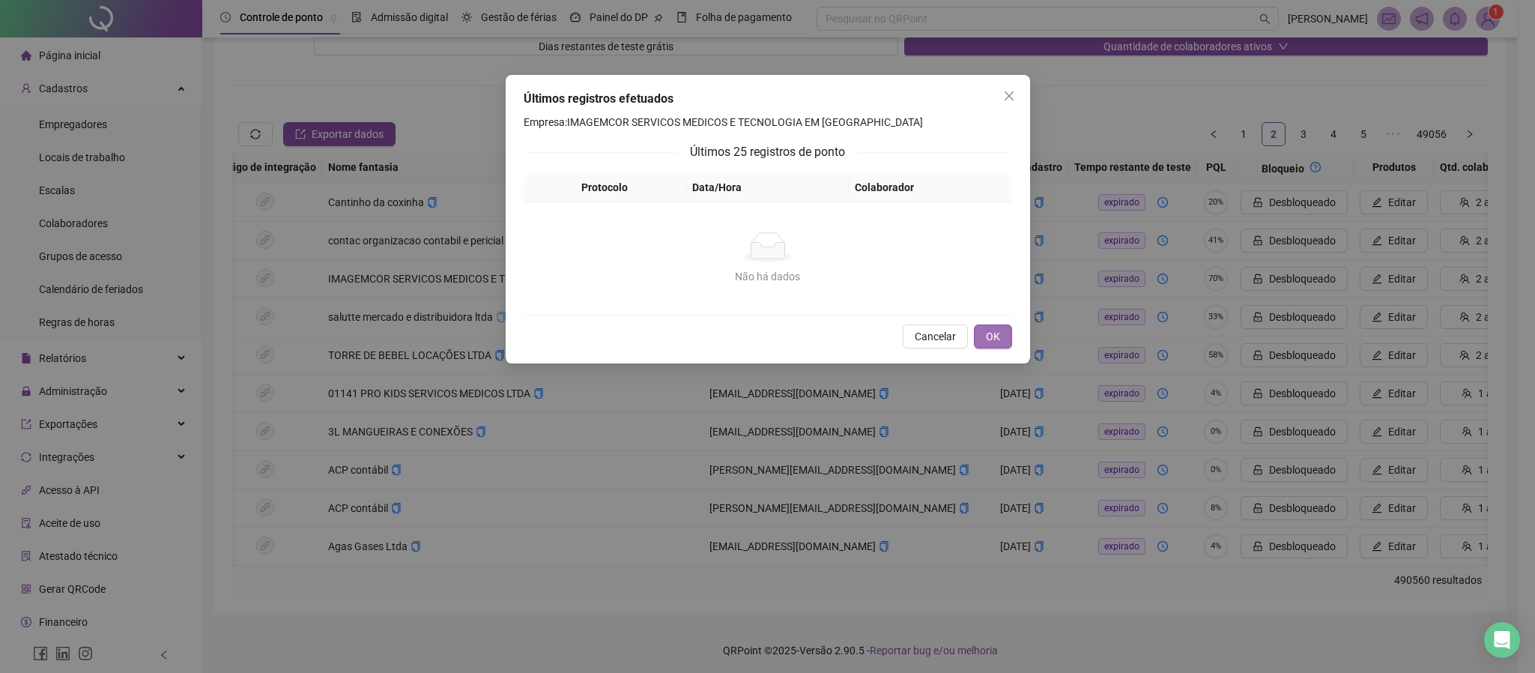
click at [996, 329] on span "OK" at bounding box center [993, 336] width 14 height 16
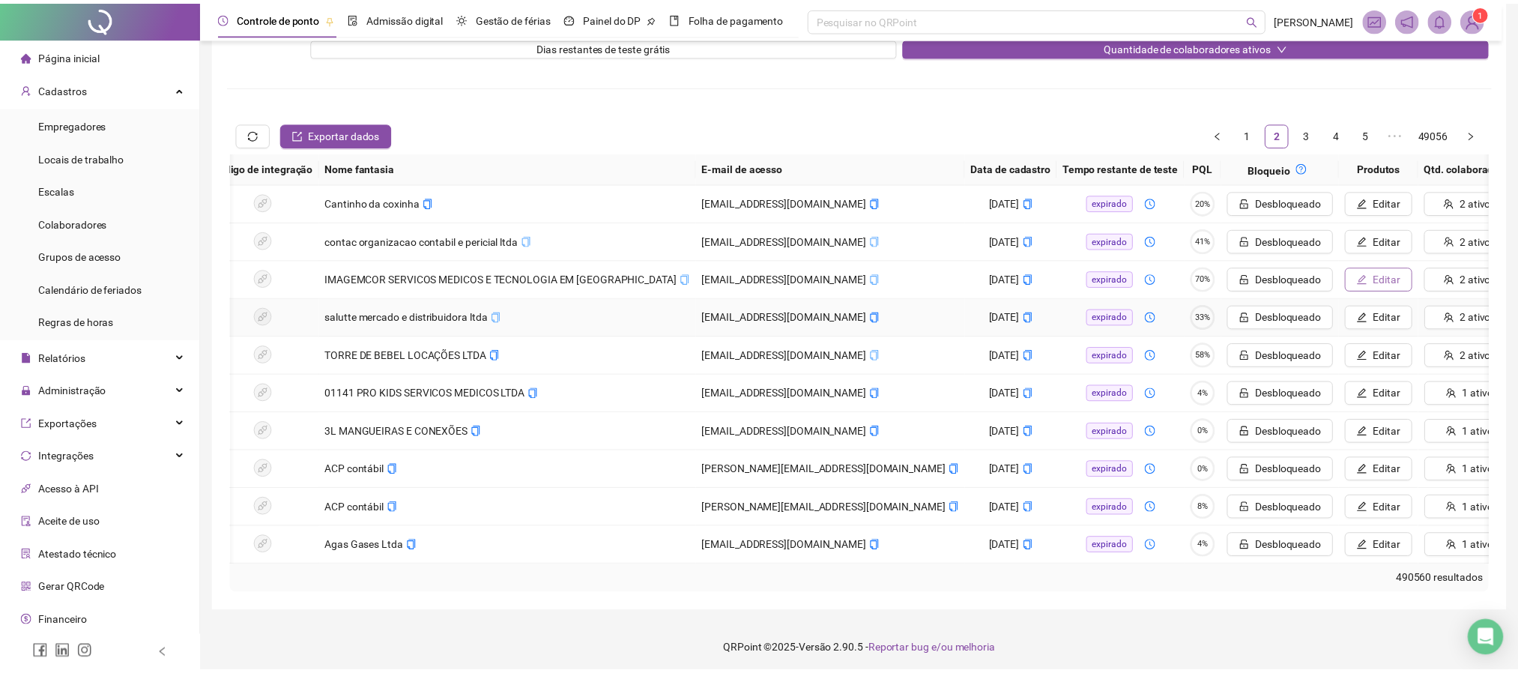
scroll to position [0, 52]
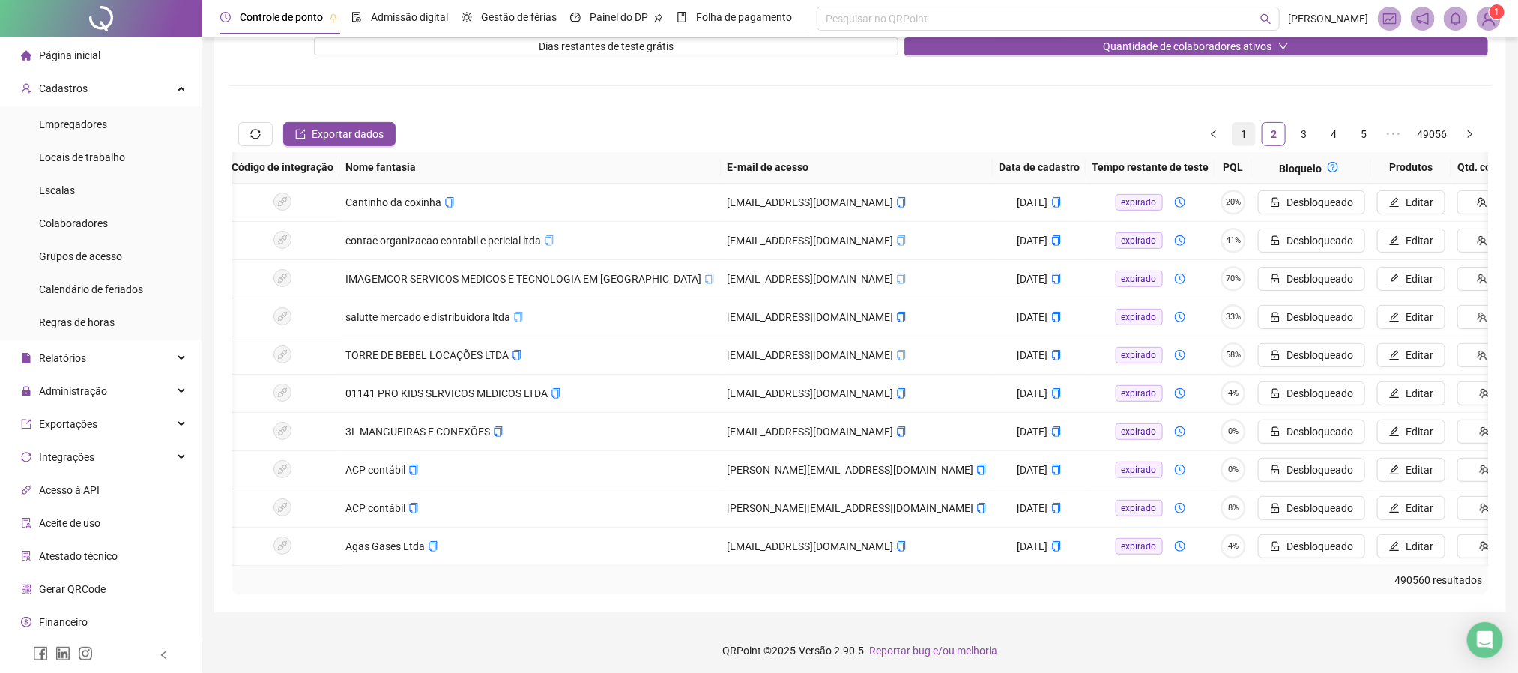
click at [1245, 128] on link "1" at bounding box center [1243, 134] width 22 height 22
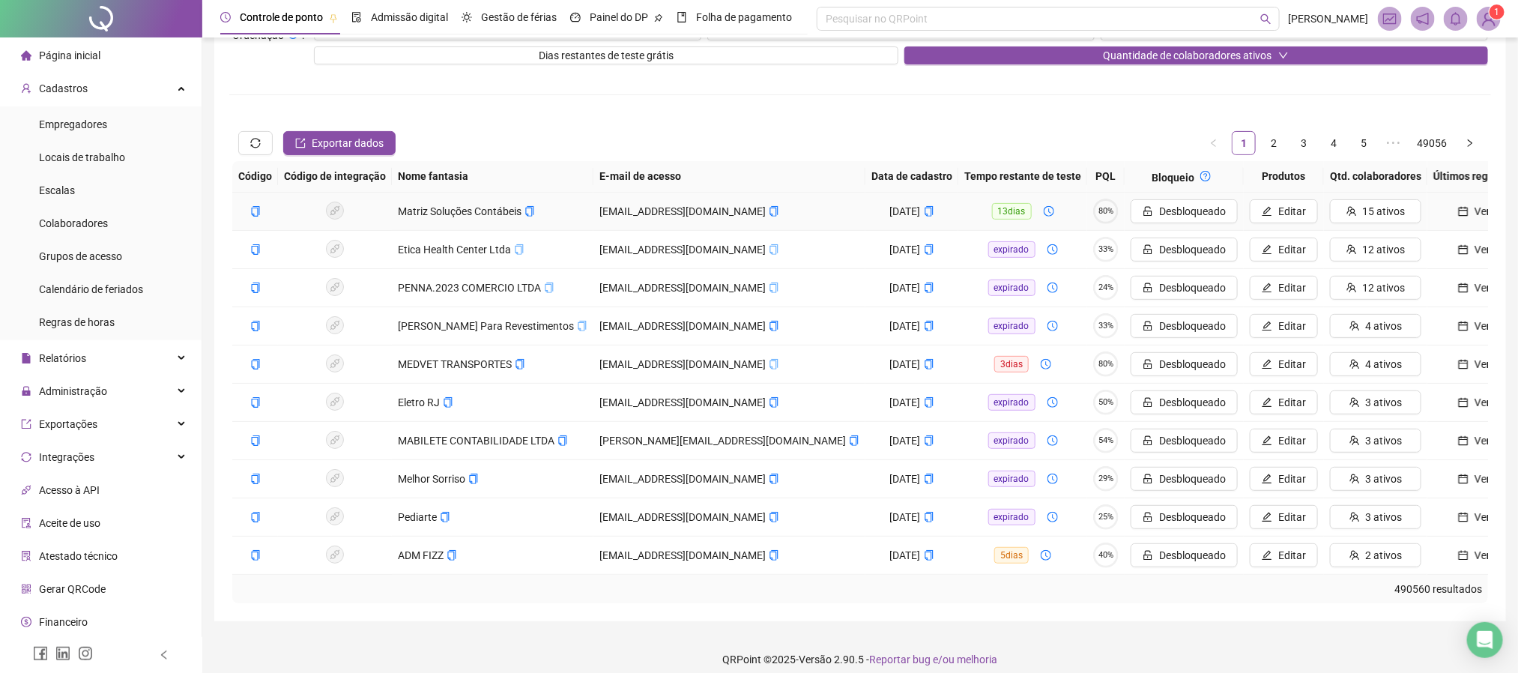
scroll to position [0, 0]
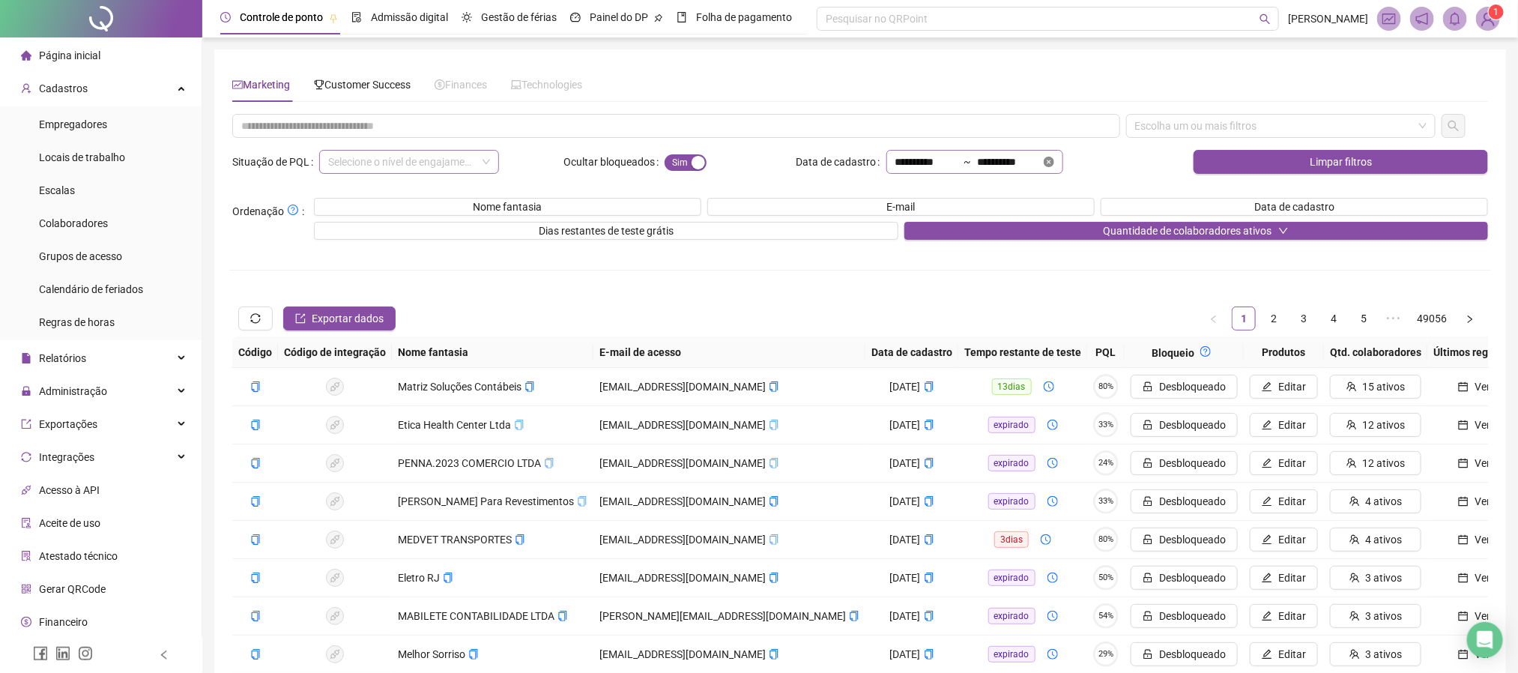
click at [1054, 164] on icon "close-circle" at bounding box center [1048, 162] width 10 height 10
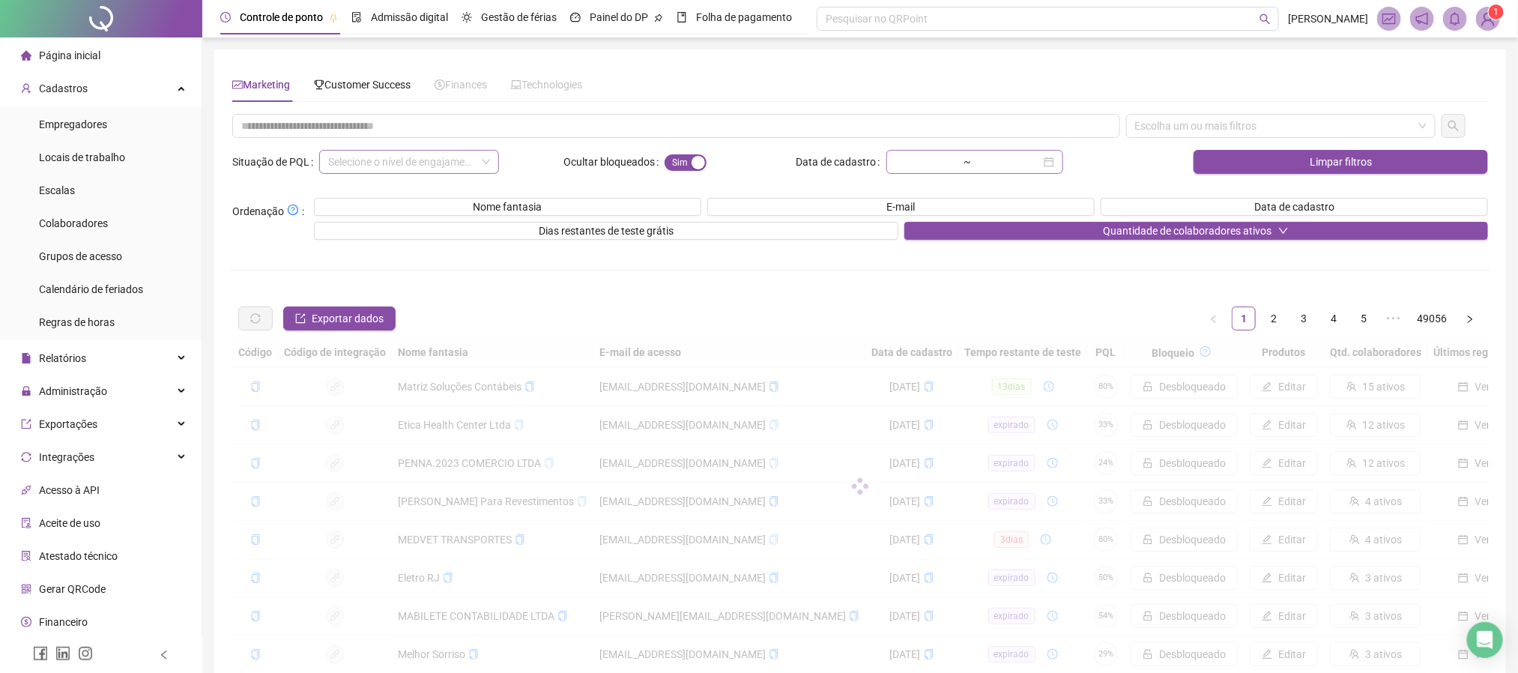
click at [1063, 160] on div "~" at bounding box center [974, 162] width 177 height 24
click at [455, 166] on input "search" at bounding box center [402, 162] width 148 height 22
click at [387, 240] on div "Muito engajamento" at bounding box center [408, 240] width 156 height 16
click at [1023, 165] on input at bounding box center [1009, 162] width 63 height 16
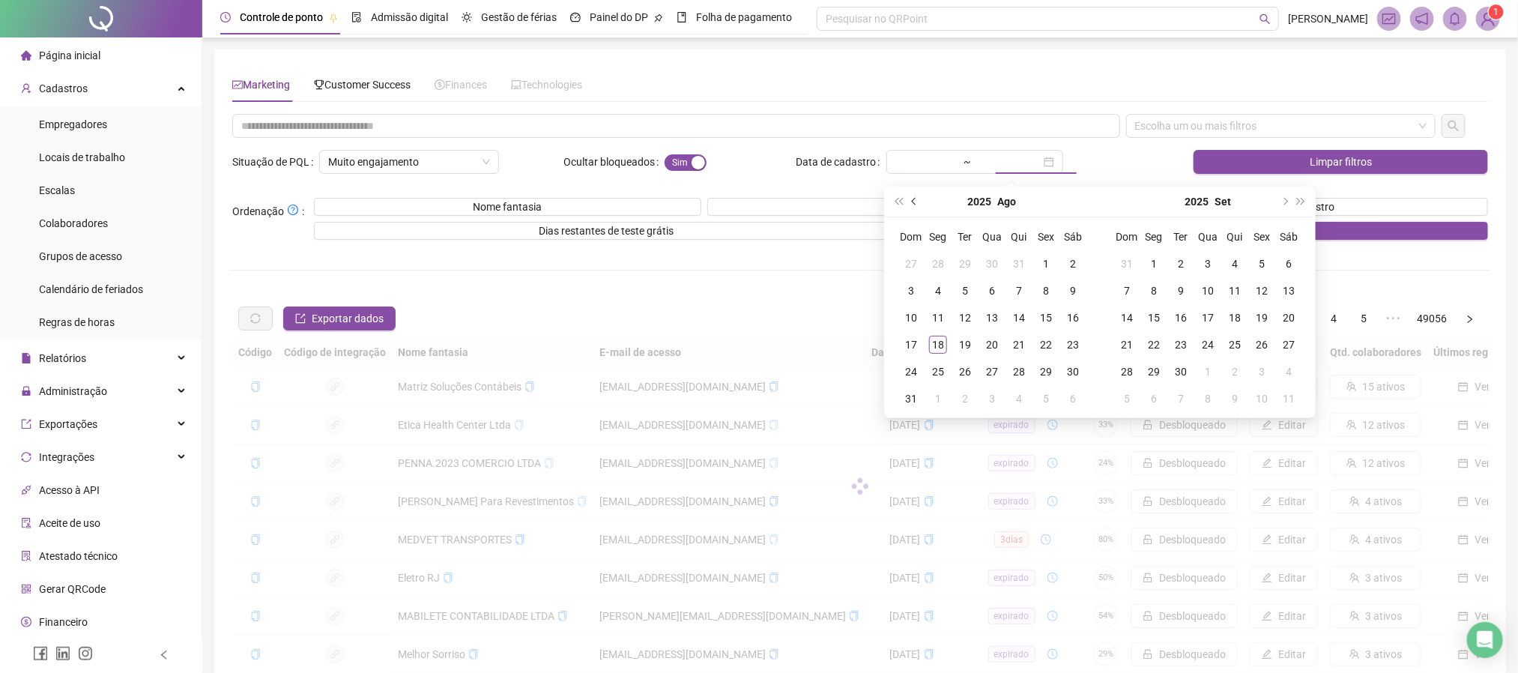
click at [919, 207] on button "prev-year" at bounding box center [914, 202] width 16 height 30
type input "**********"
click at [915, 264] on div "1" at bounding box center [911, 264] width 18 height 18
type input "**********"
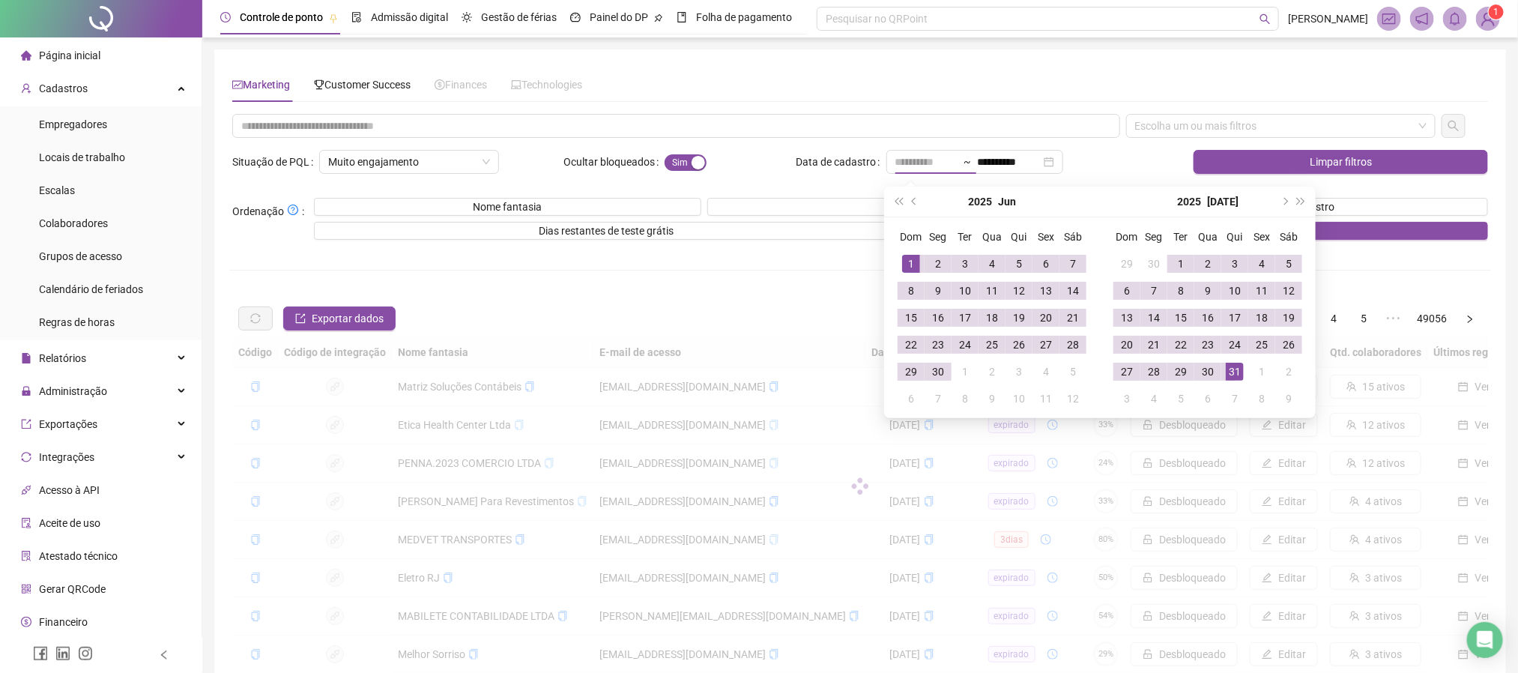
click at [1239, 376] on div "31" at bounding box center [1234, 372] width 18 height 18
type input "**********"
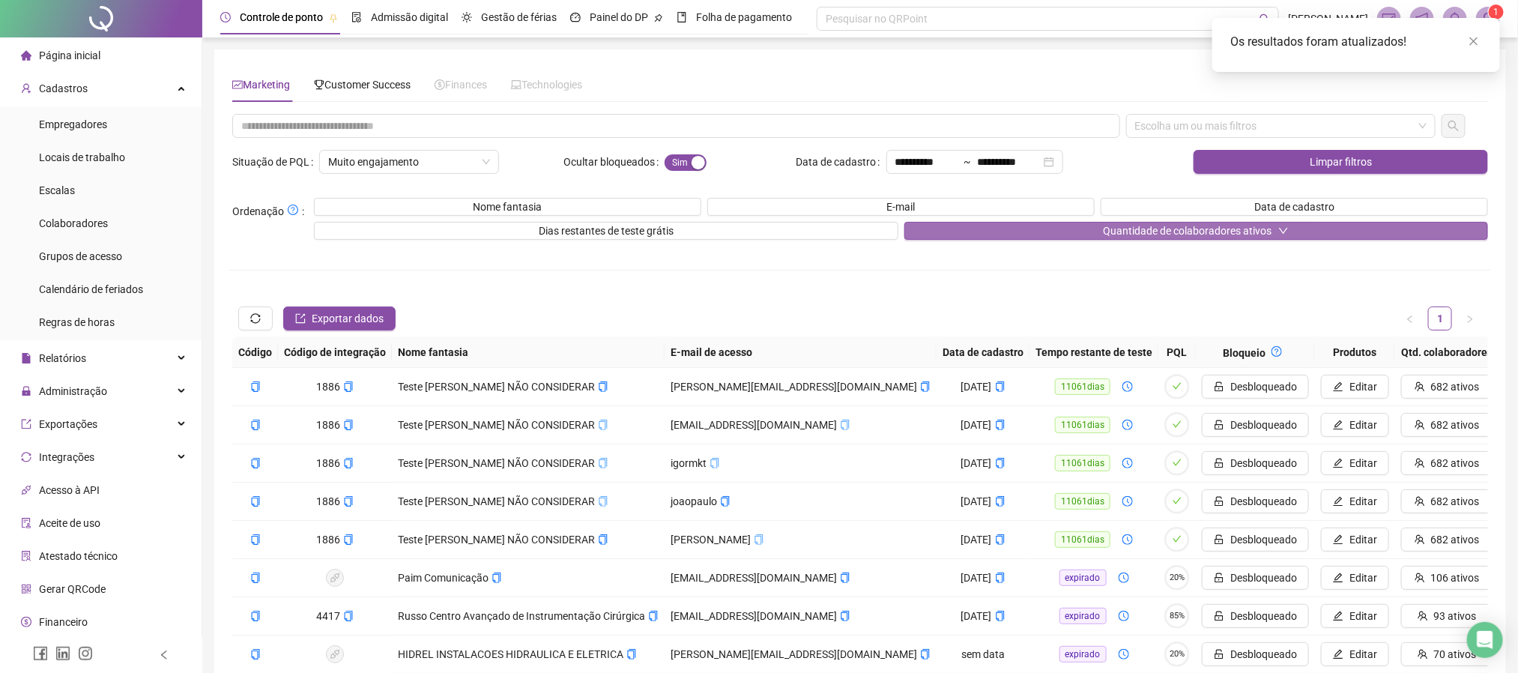
click at [1142, 238] on span "Quantidade de colaboradores ativos" at bounding box center [1187, 230] width 169 height 16
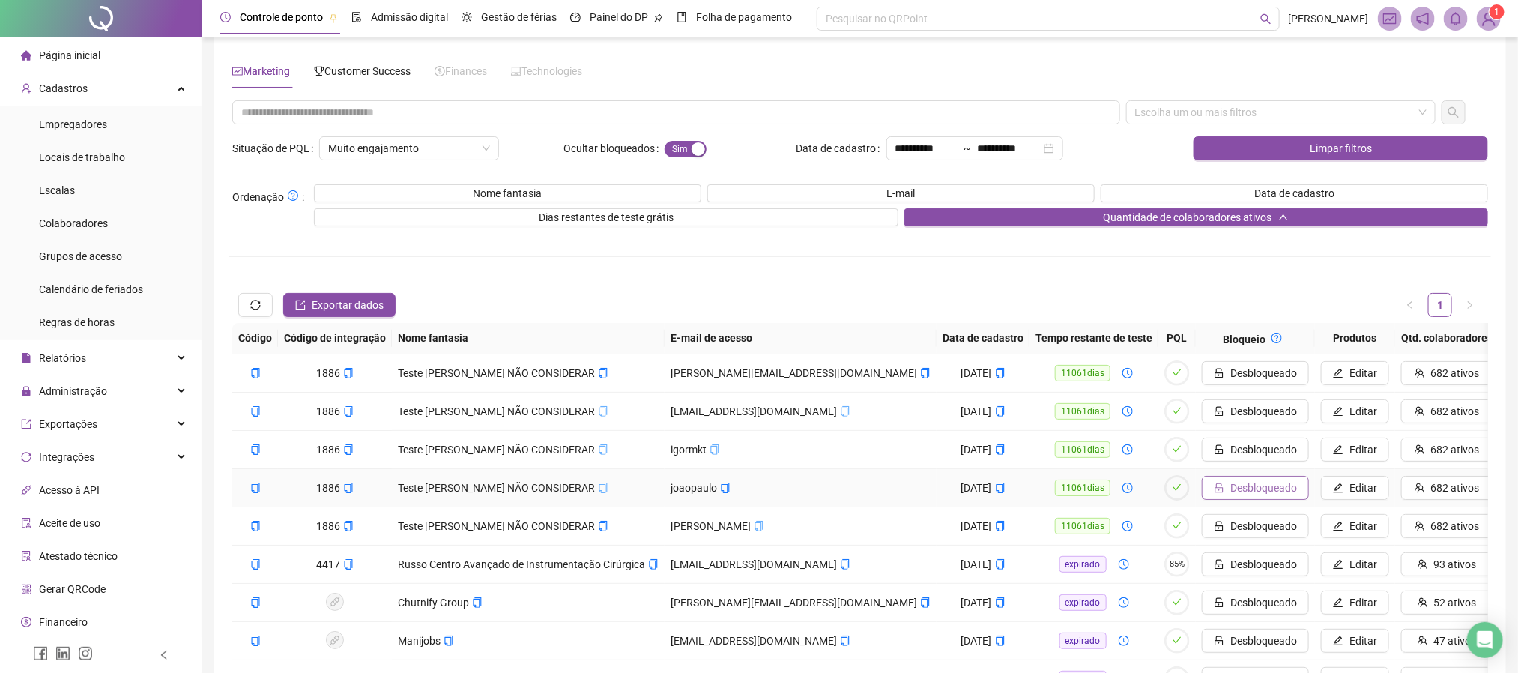
scroll to position [16, 0]
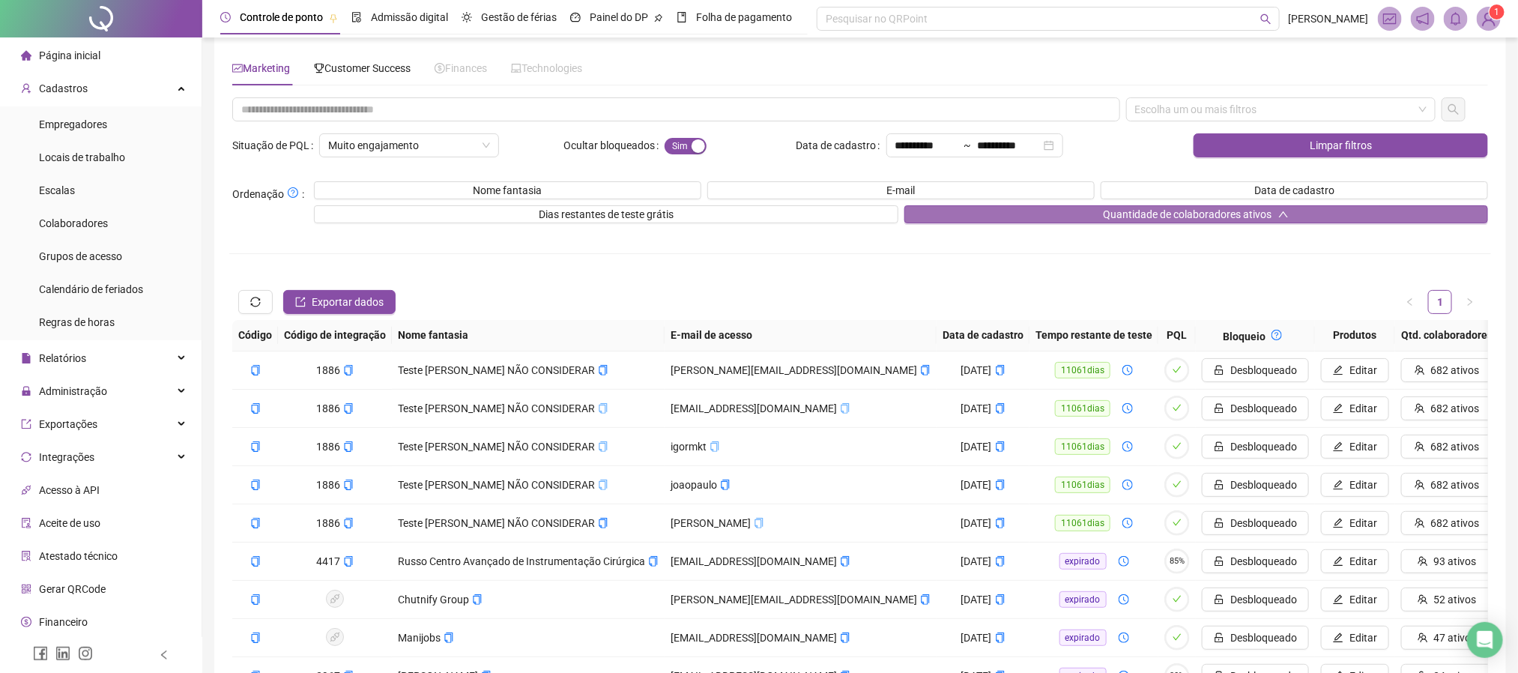
click at [1115, 216] on span "Quantidade de colaboradores ativos" at bounding box center [1187, 214] width 169 height 16
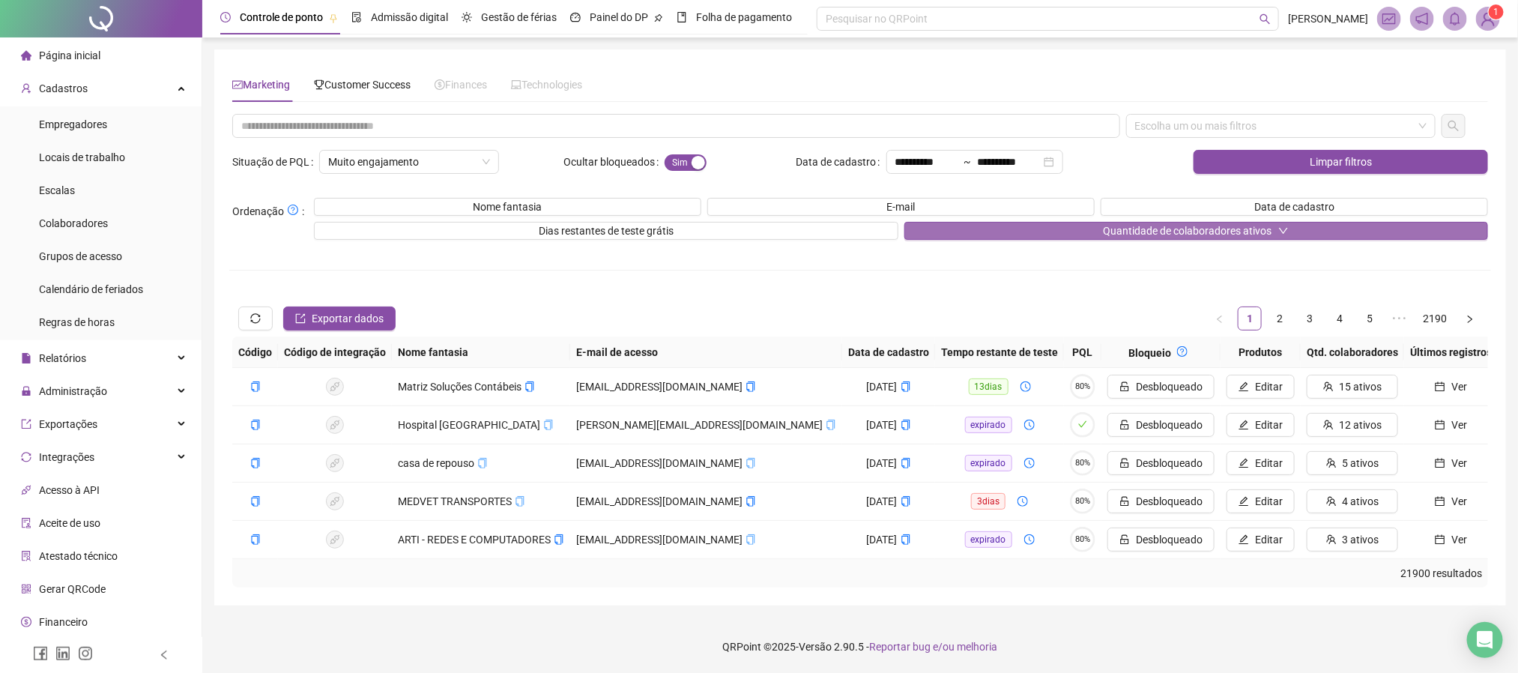
scroll to position [0, 0]
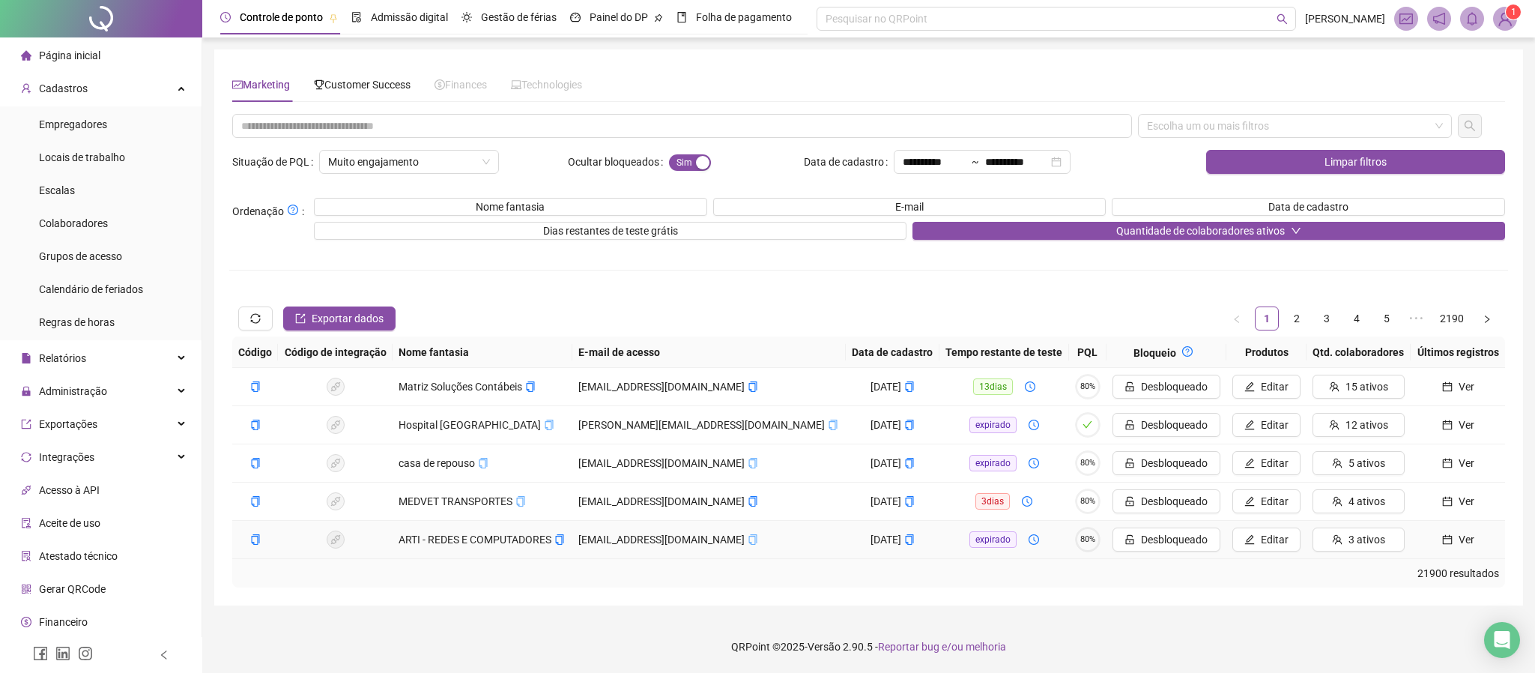
click at [1278, 549] on button "Ver" at bounding box center [1457, 539] width 82 height 24
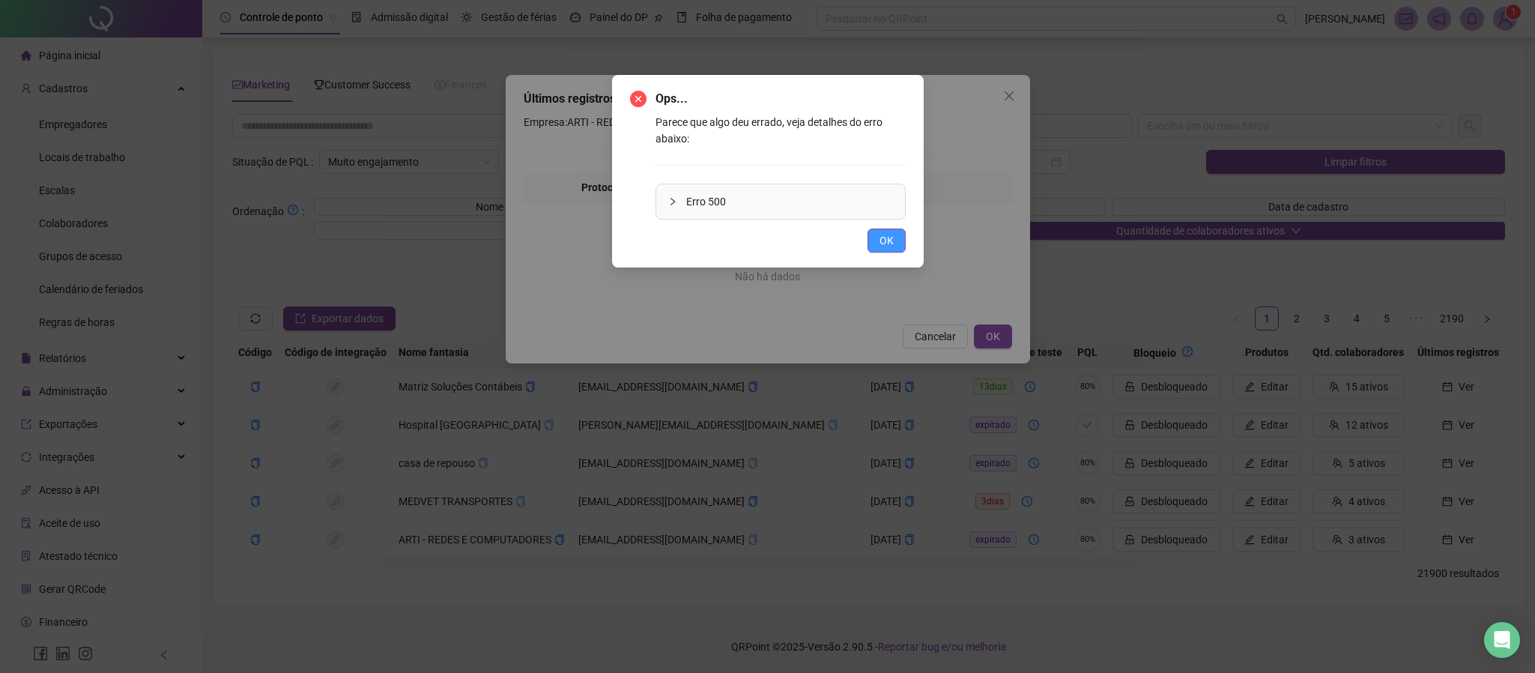
click at [890, 238] on span "OK" at bounding box center [886, 240] width 14 height 16
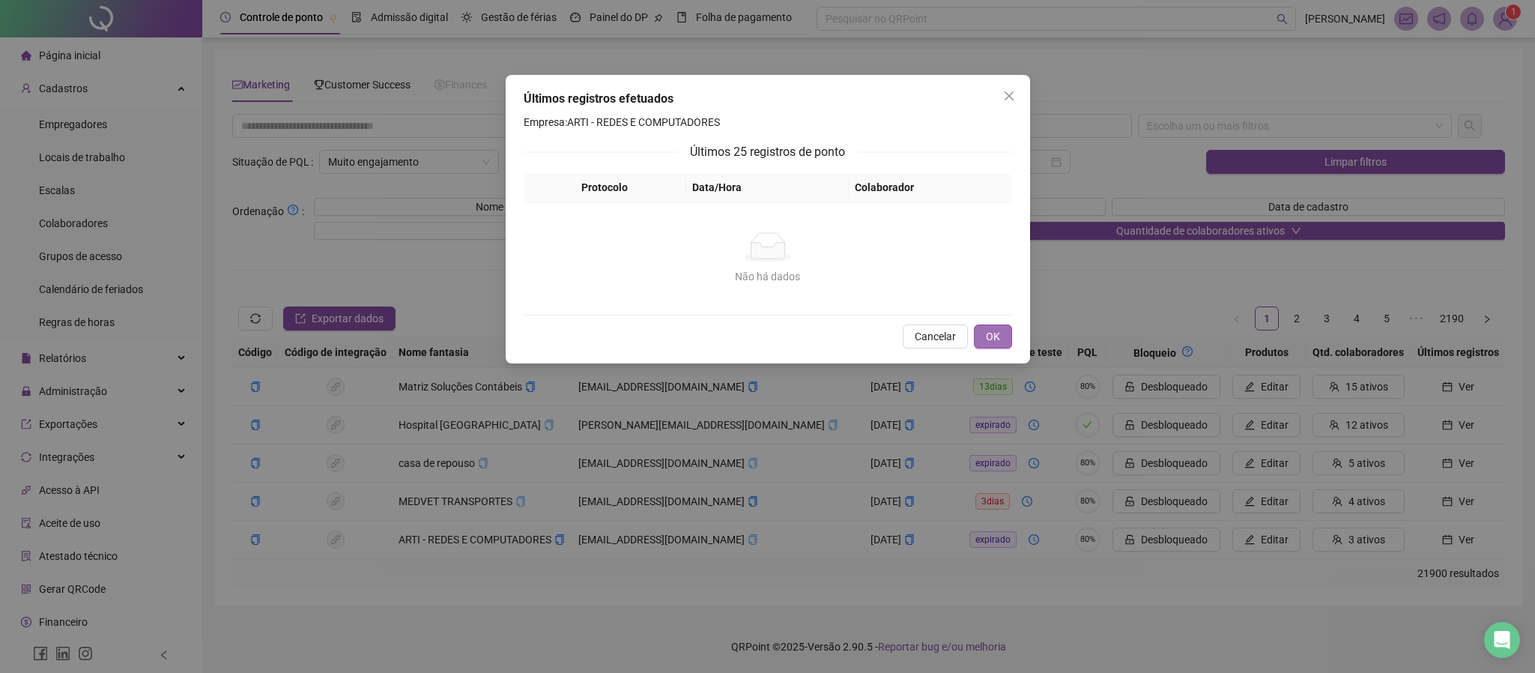
click at [981, 330] on button "OK" at bounding box center [993, 336] width 38 height 24
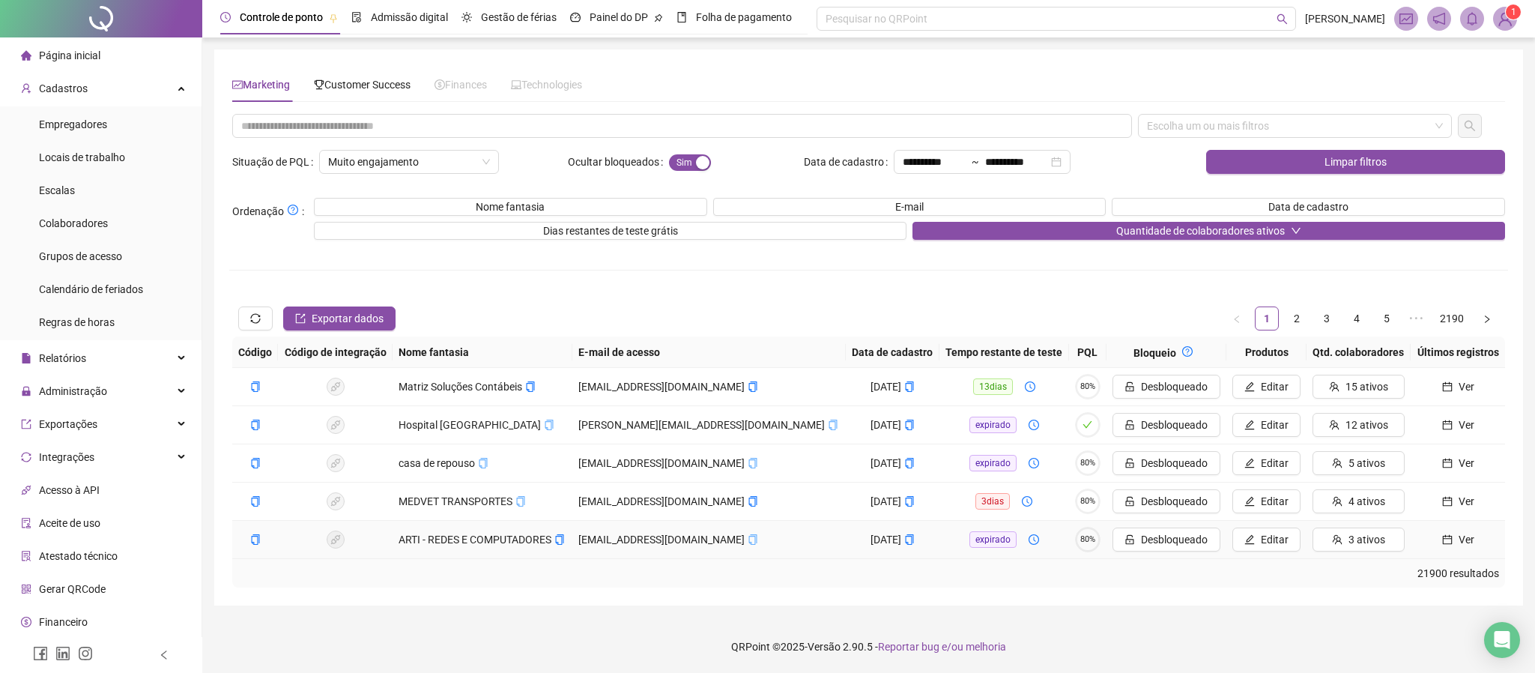
click at [1278, 533] on button "Ver" at bounding box center [1457, 539] width 82 height 24
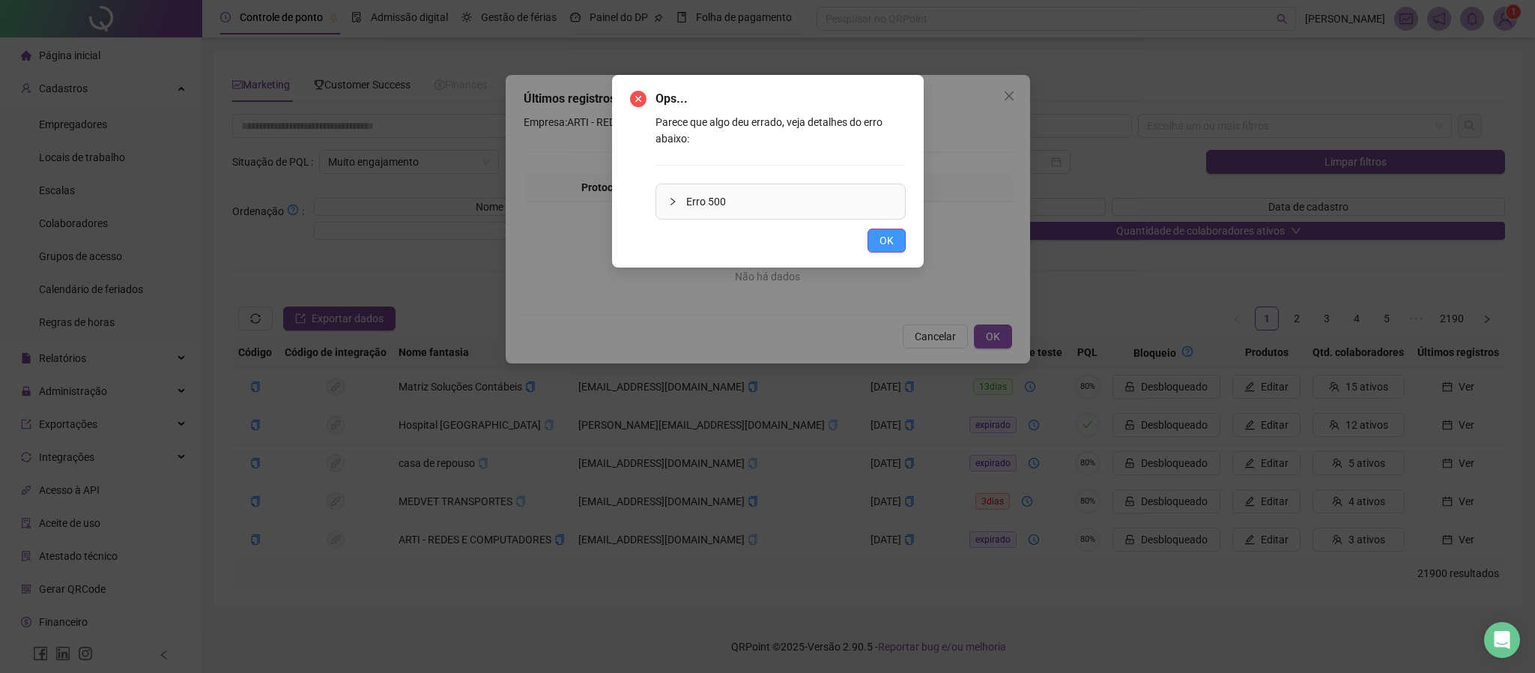
click at [893, 247] on button "OK" at bounding box center [886, 240] width 38 height 24
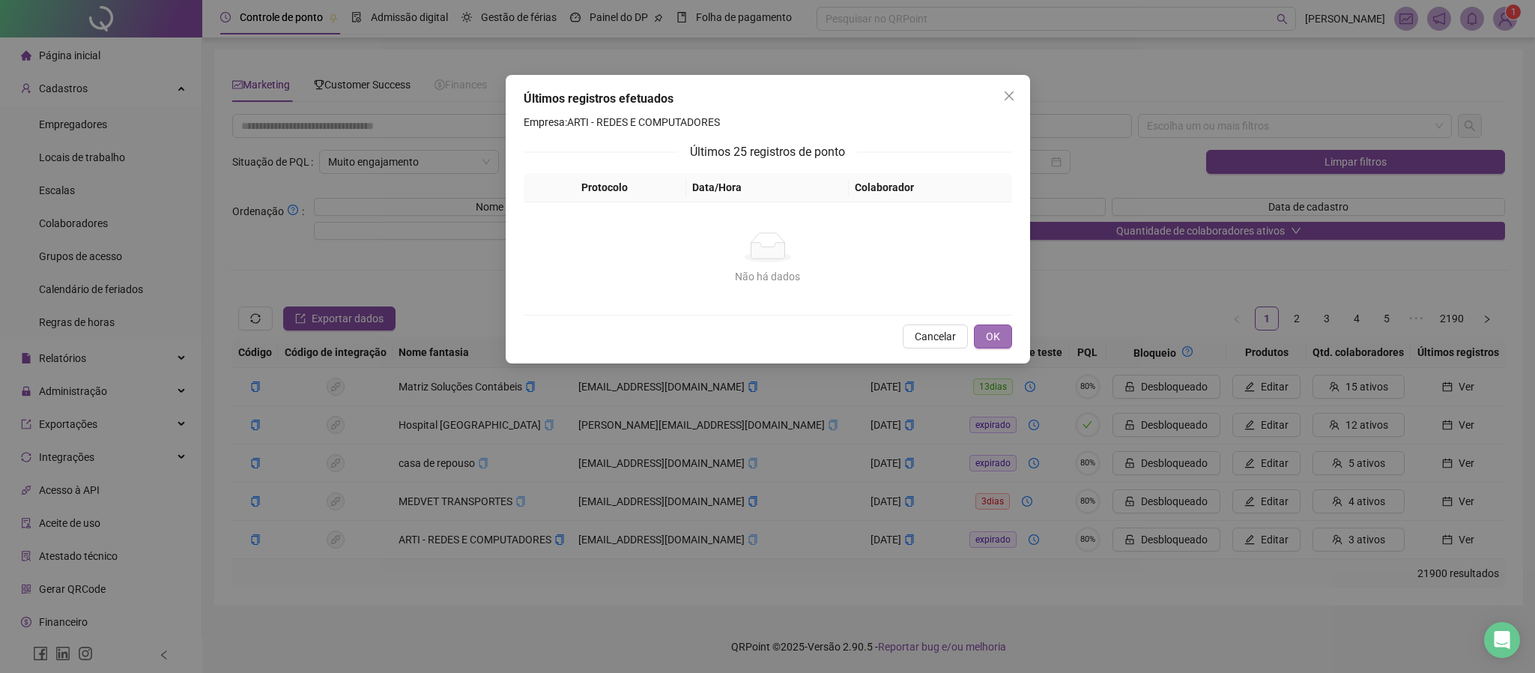
click at [1005, 340] on button "OK" at bounding box center [993, 336] width 38 height 24
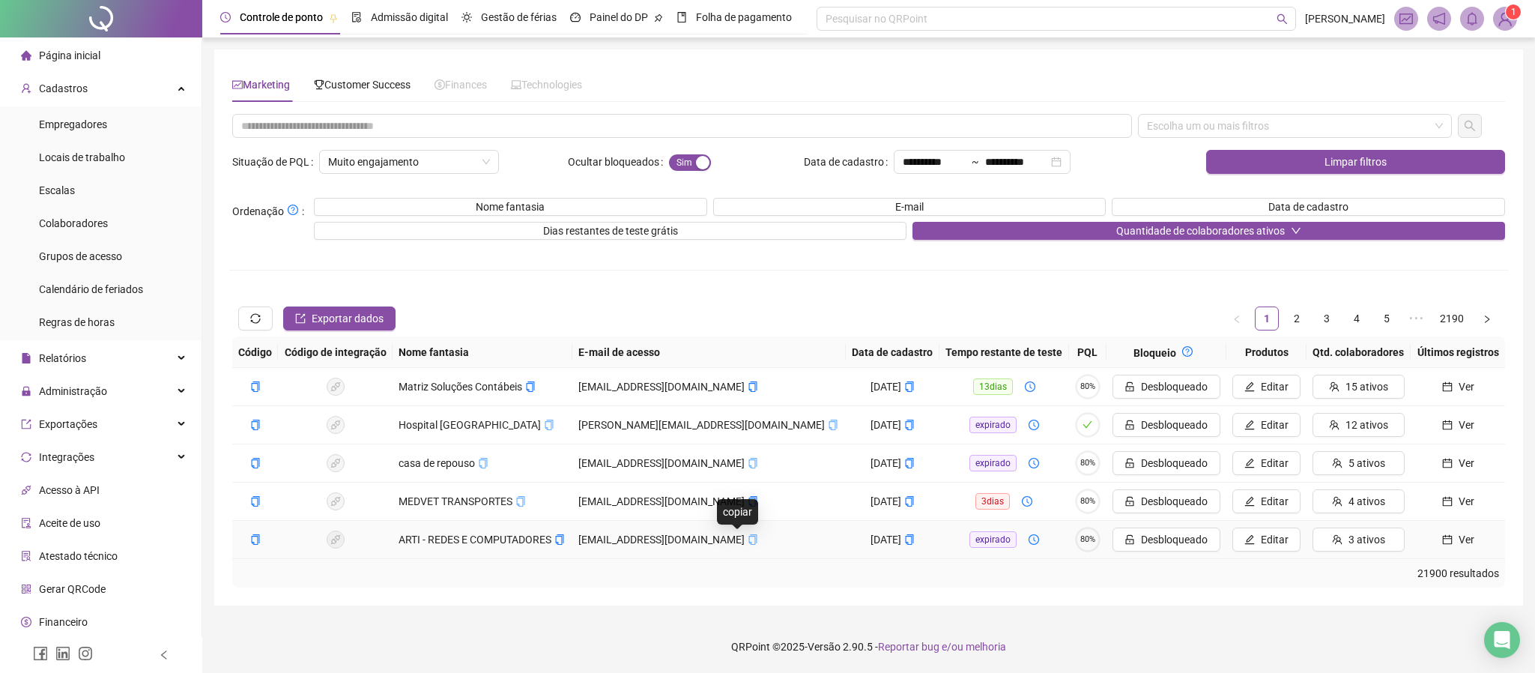
click at [748, 539] on icon "copy" at bounding box center [752, 539] width 8 height 10
click at [557, 545] on span "ARTI - REDES E COMPUTADORES" at bounding box center [482, 539] width 166 height 12
click at [562, 545] on icon "copy" at bounding box center [559, 539] width 10 height 10
click at [748, 542] on icon "copy" at bounding box center [753, 539] width 10 height 10
click at [1278, 467] on span "Ver" at bounding box center [1466, 463] width 16 height 16
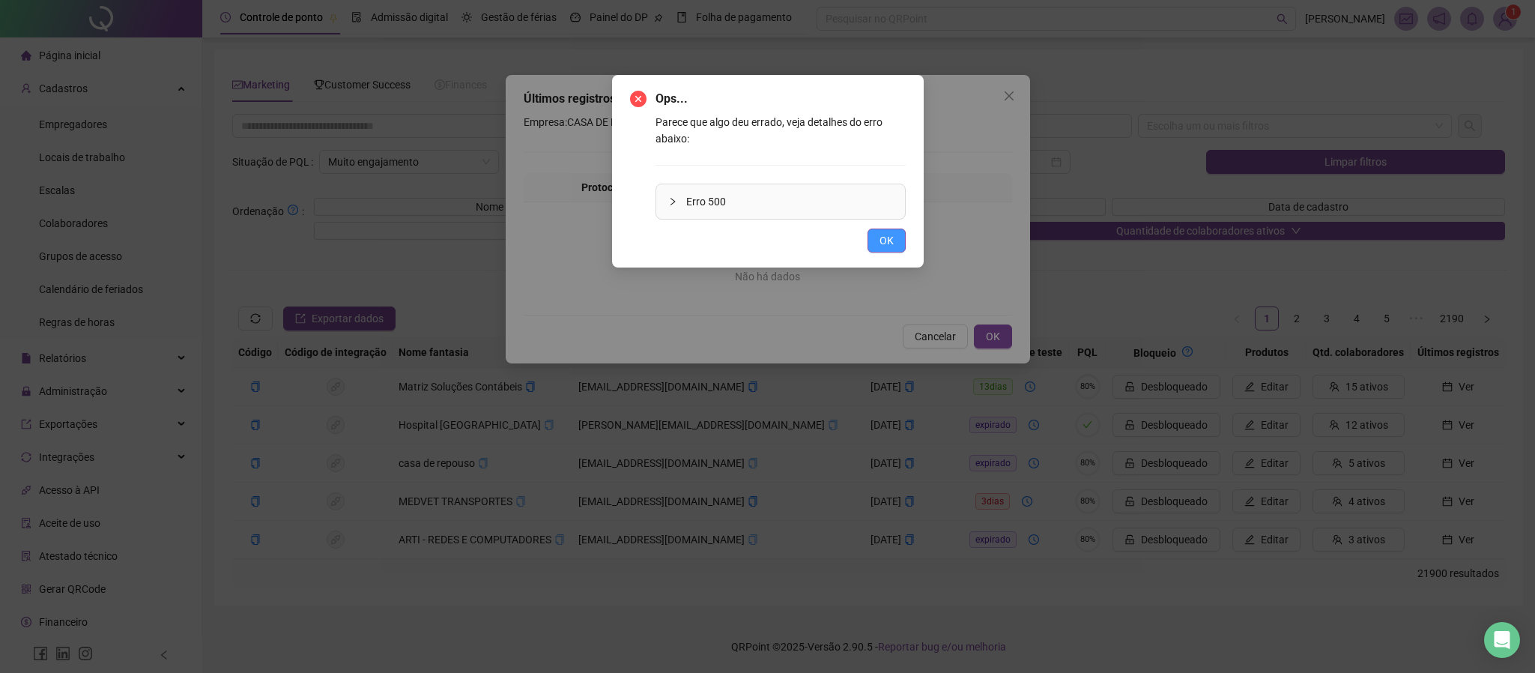
click at [884, 247] on span "OK" at bounding box center [886, 240] width 14 height 16
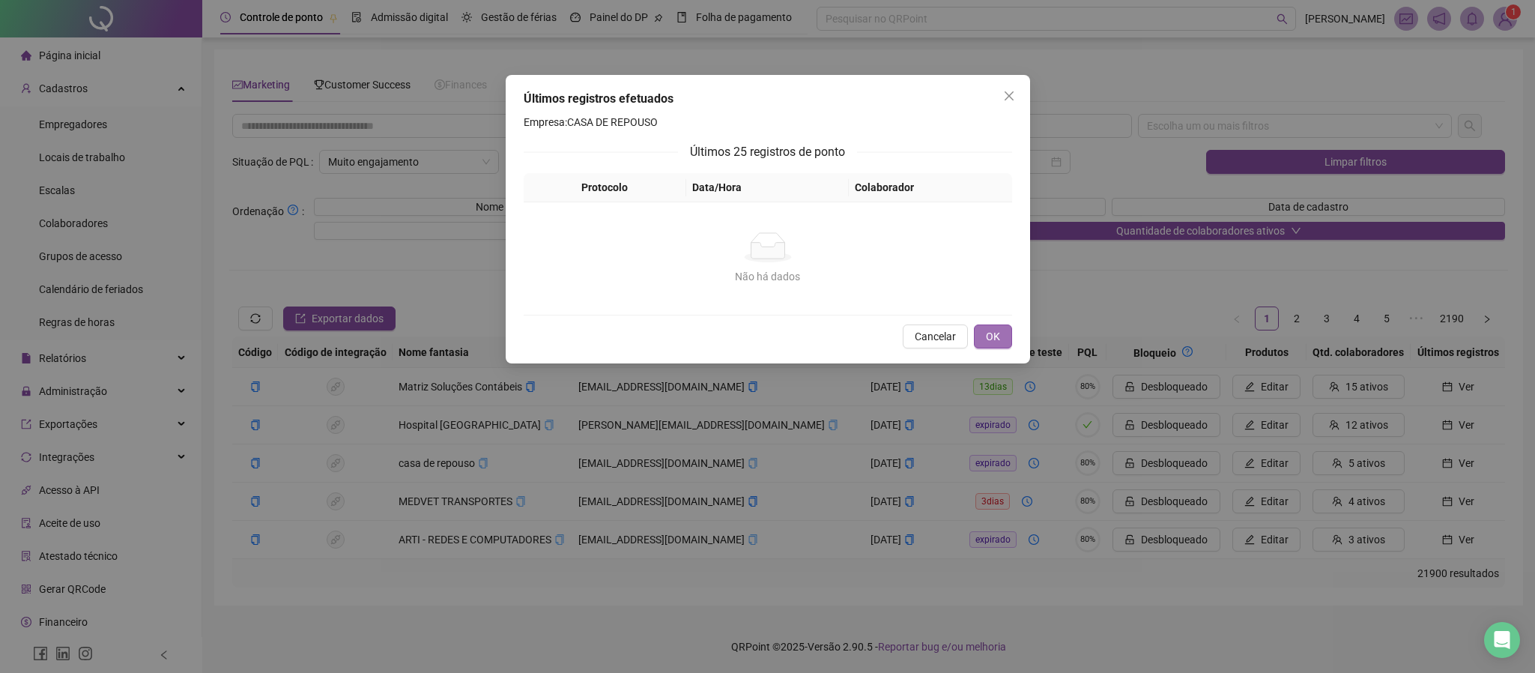
click at [982, 342] on button "OK" at bounding box center [993, 336] width 38 height 24
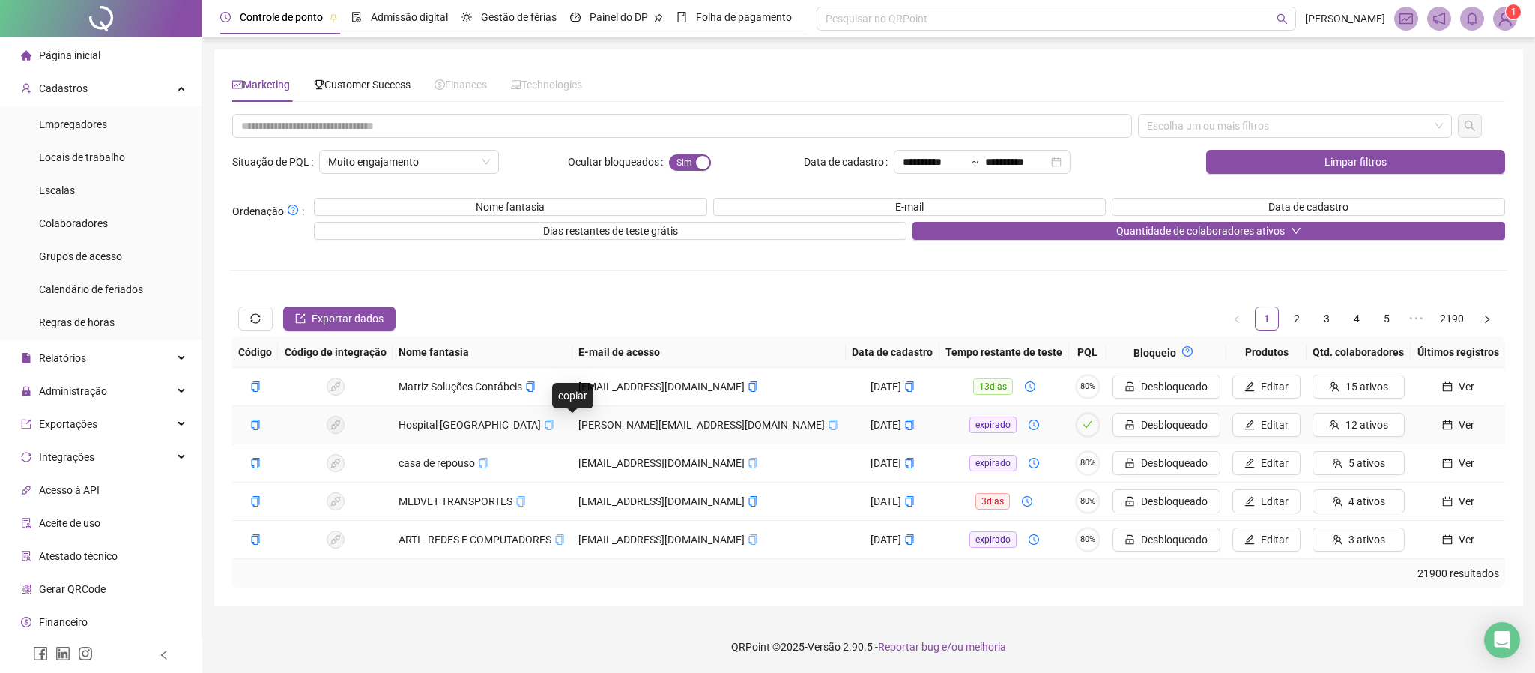
click at [554, 425] on icon "copy" at bounding box center [549, 424] width 10 height 10
click at [828, 428] on icon "copy" at bounding box center [833, 424] width 10 height 10
click at [1278, 467] on span "Ver" at bounding box center [1466, 463] width 16 height 16
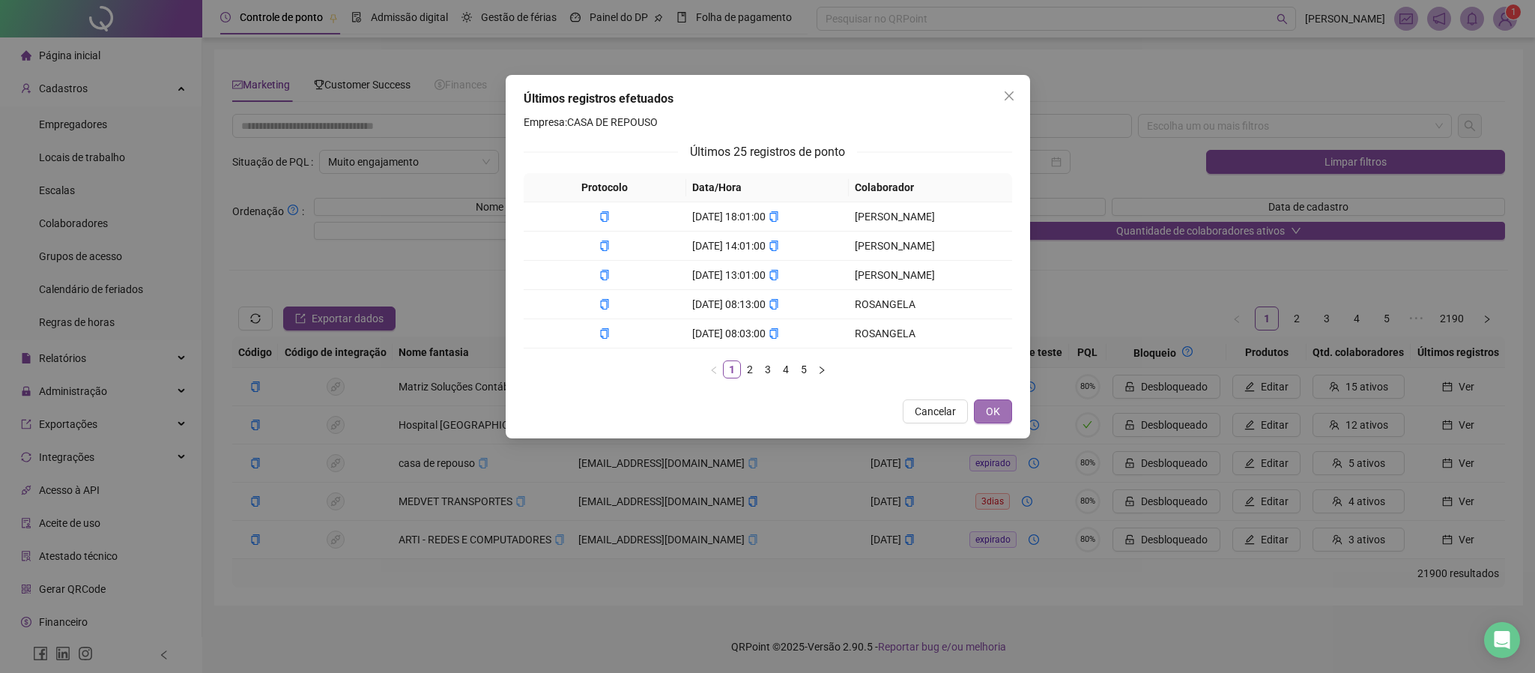
click at [987, 409] on span "OK" at bounding box center [993, 411] width 14 height 16
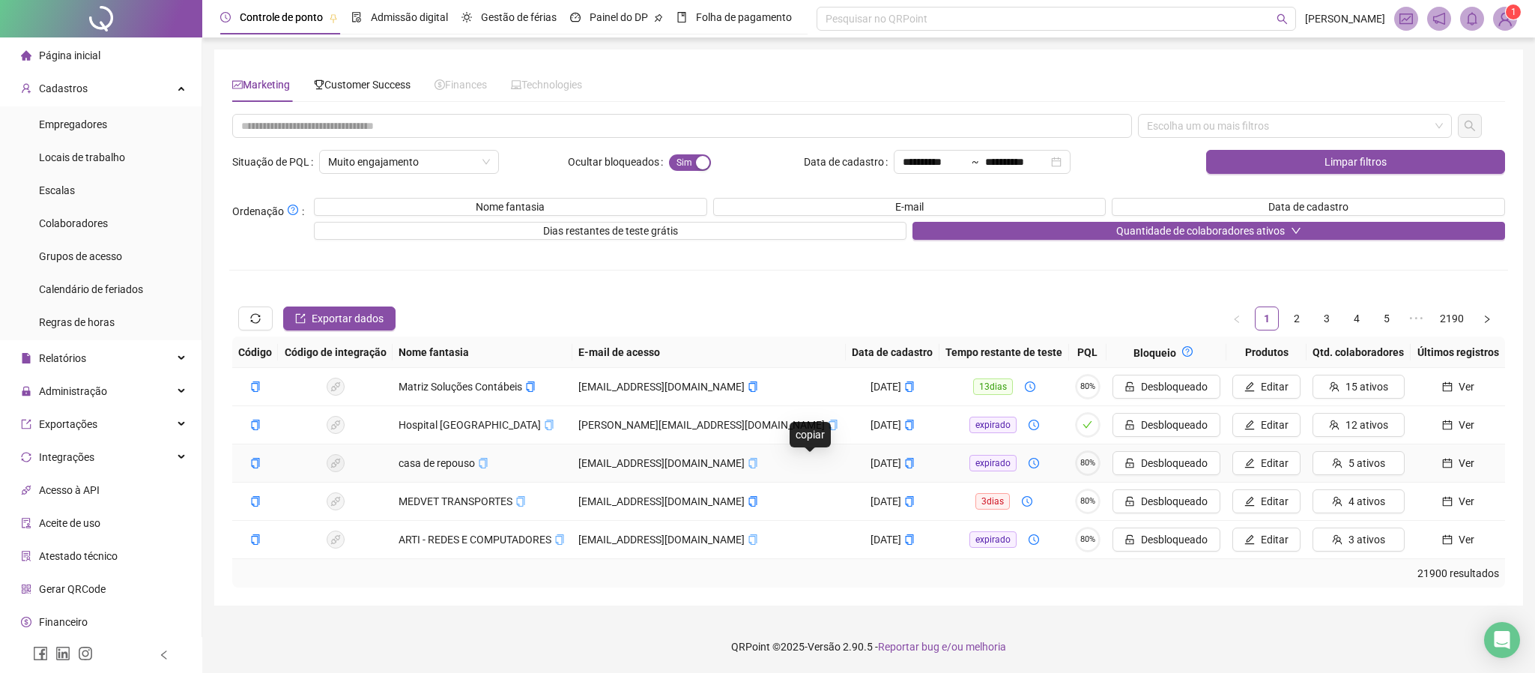
click at [758, 463] on icon "copy" at bounding box center [753, 463] width 10 height 10
click at [488, 467] on icon "copy" at bounding box center [483, 463] width 10 height 10
click at [485, 461] on icon "copy" at bounding box center [483, 463] width 10 height 10
click at [757, 468] on icon "copy" at bounding box center [752, 463] width 8 height 10
click at [1061, 163] on icon "close-circle" at bounding box center [1056, 162] width 10 height 10
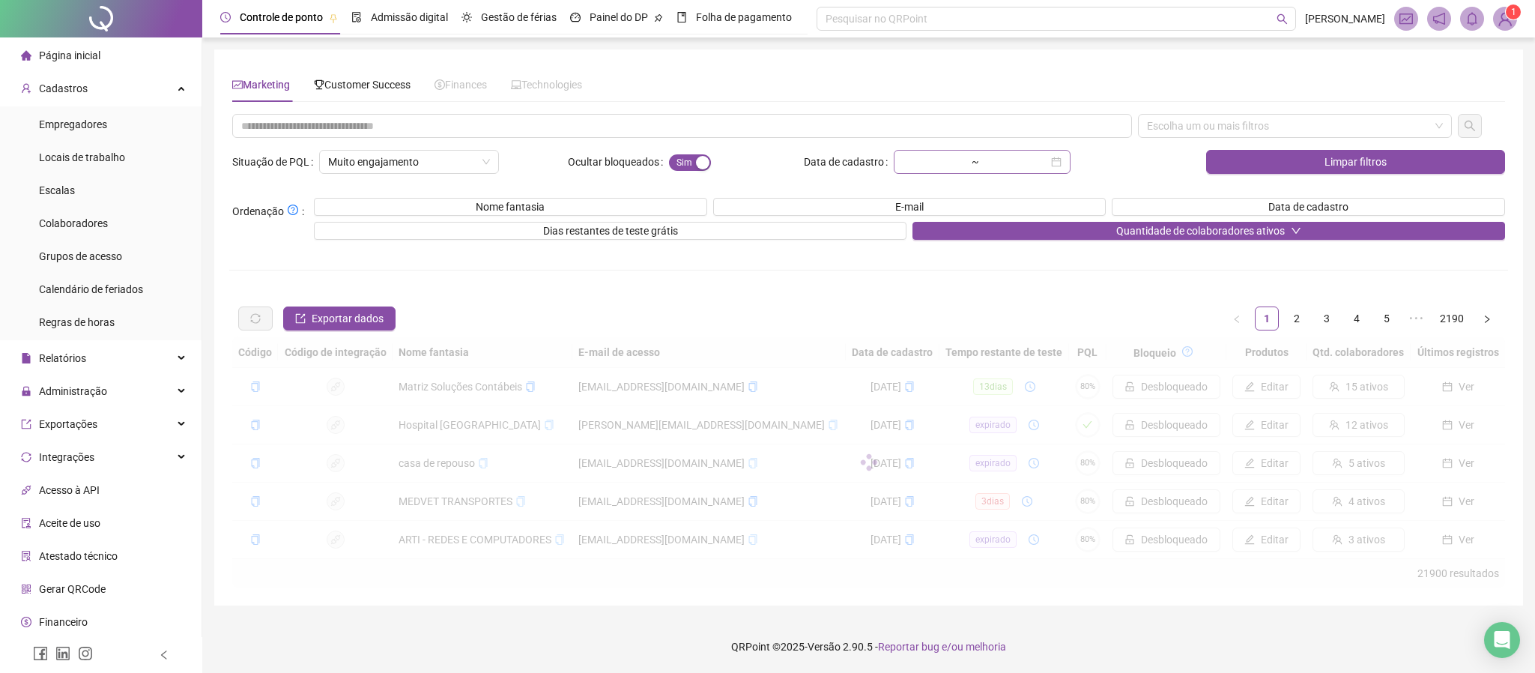
click at [1070, 163] on div "~" at bounding box center [982, 162] width 177 height 24
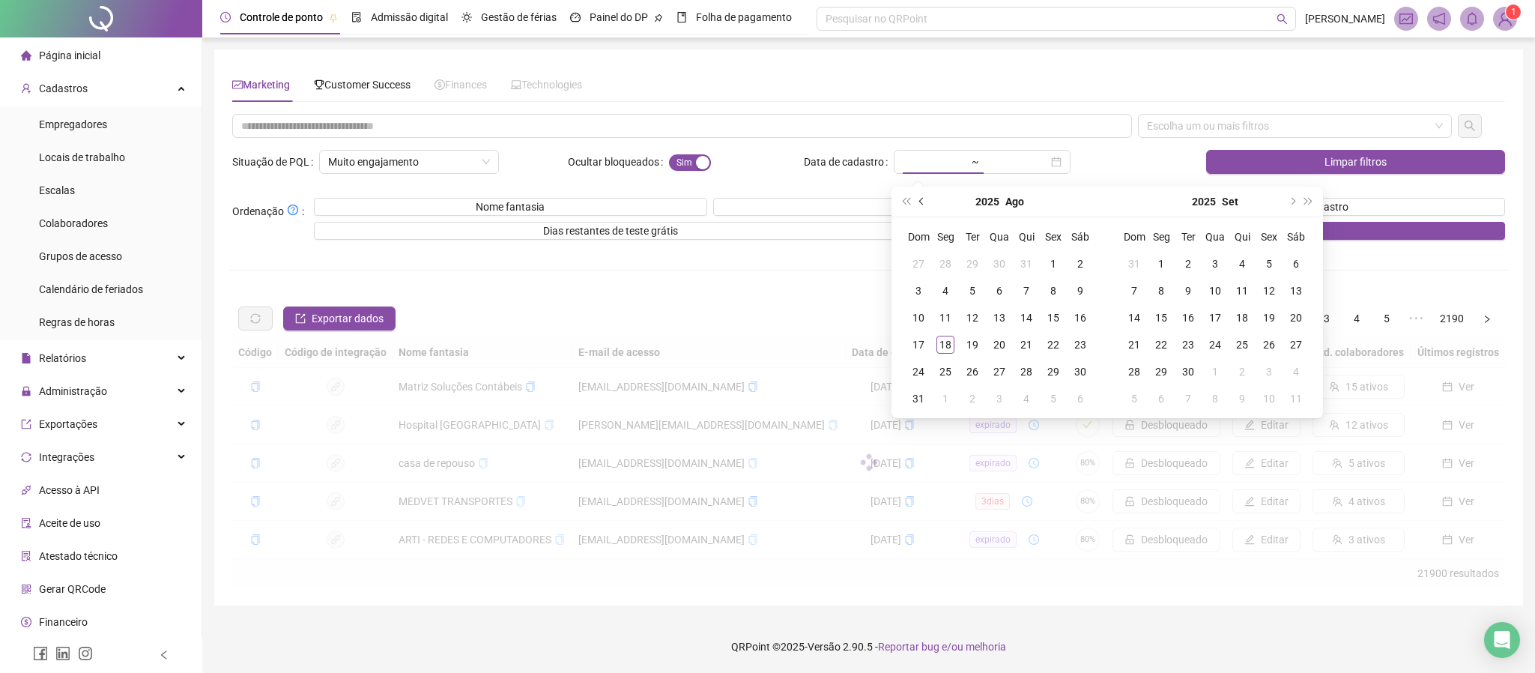
click at [921, 207] on button "prev-year" at bounding box center [922, 202] width 16 height 30
type input "**********"
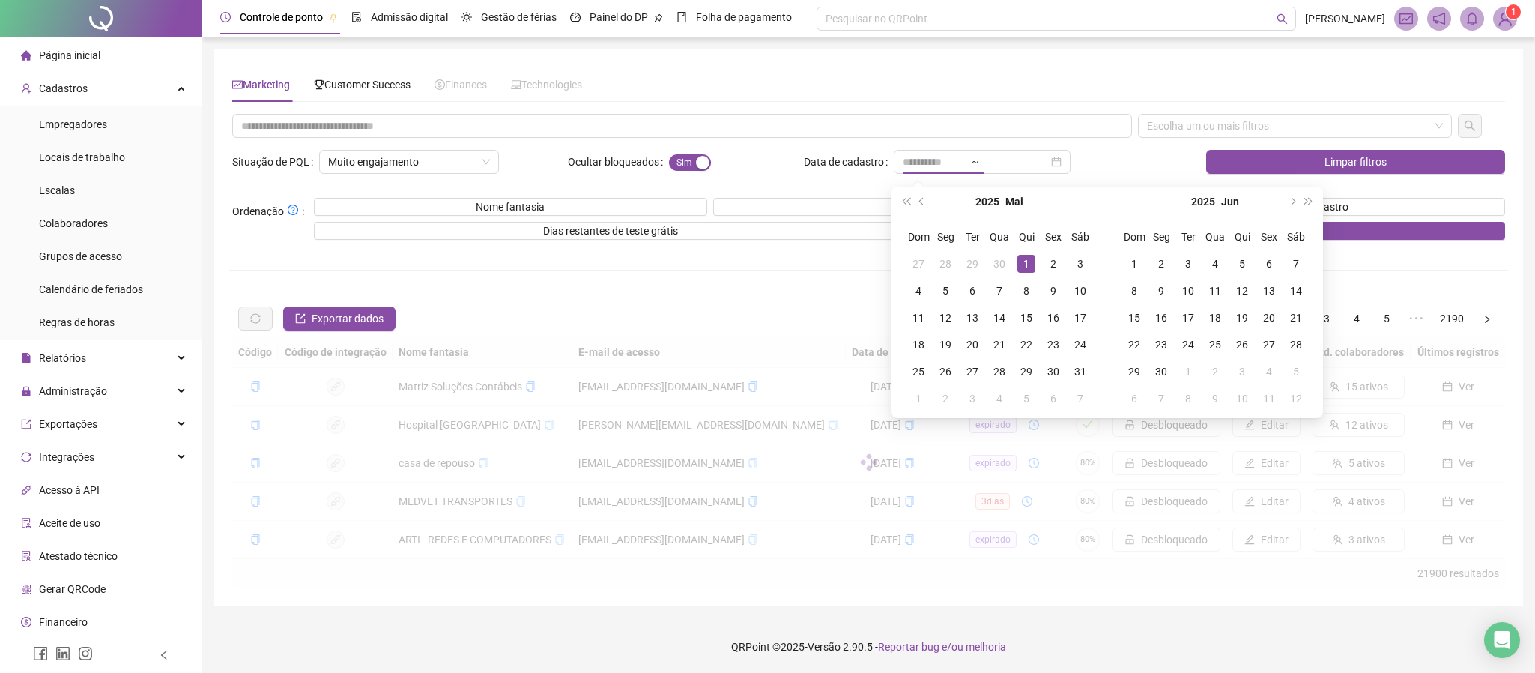
click at [1027, 263] on div "1" at bounding box center [1026, 264] width 18 height 18
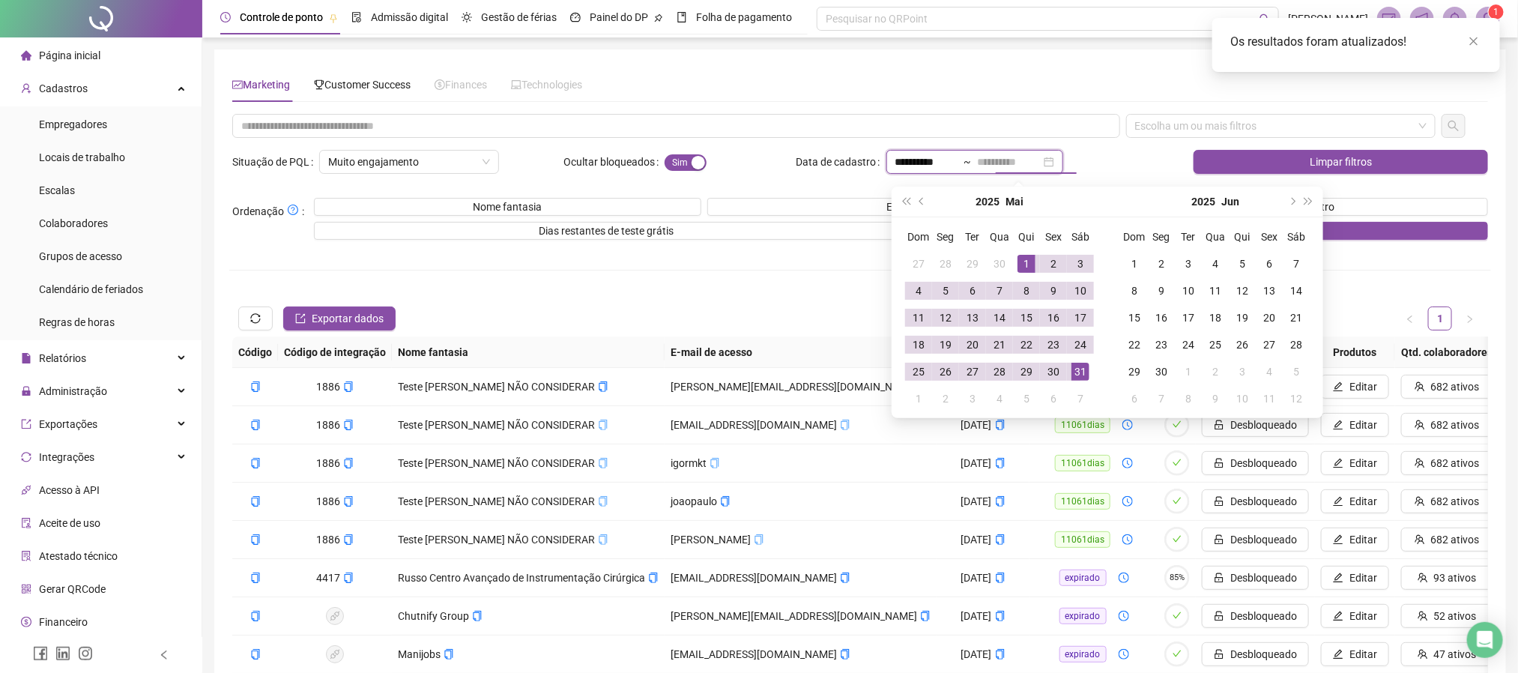
type input "**********"
click at [1074, 376] on div "31" at bounding box center [1080, 372] width 18 height 18
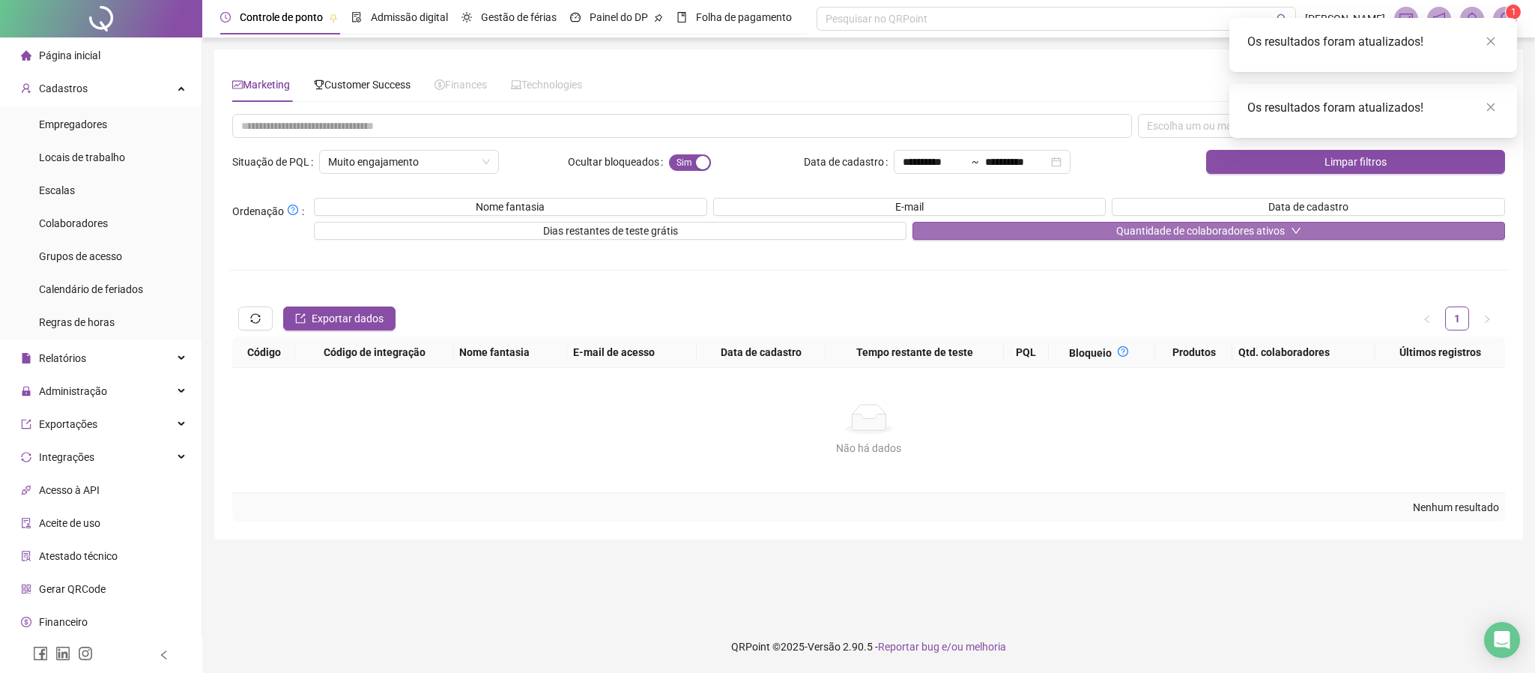
click at [1238, 239] on span "Quantidade de colaboradores ativos" at bounding box center [1200, 230] width 169 height 16
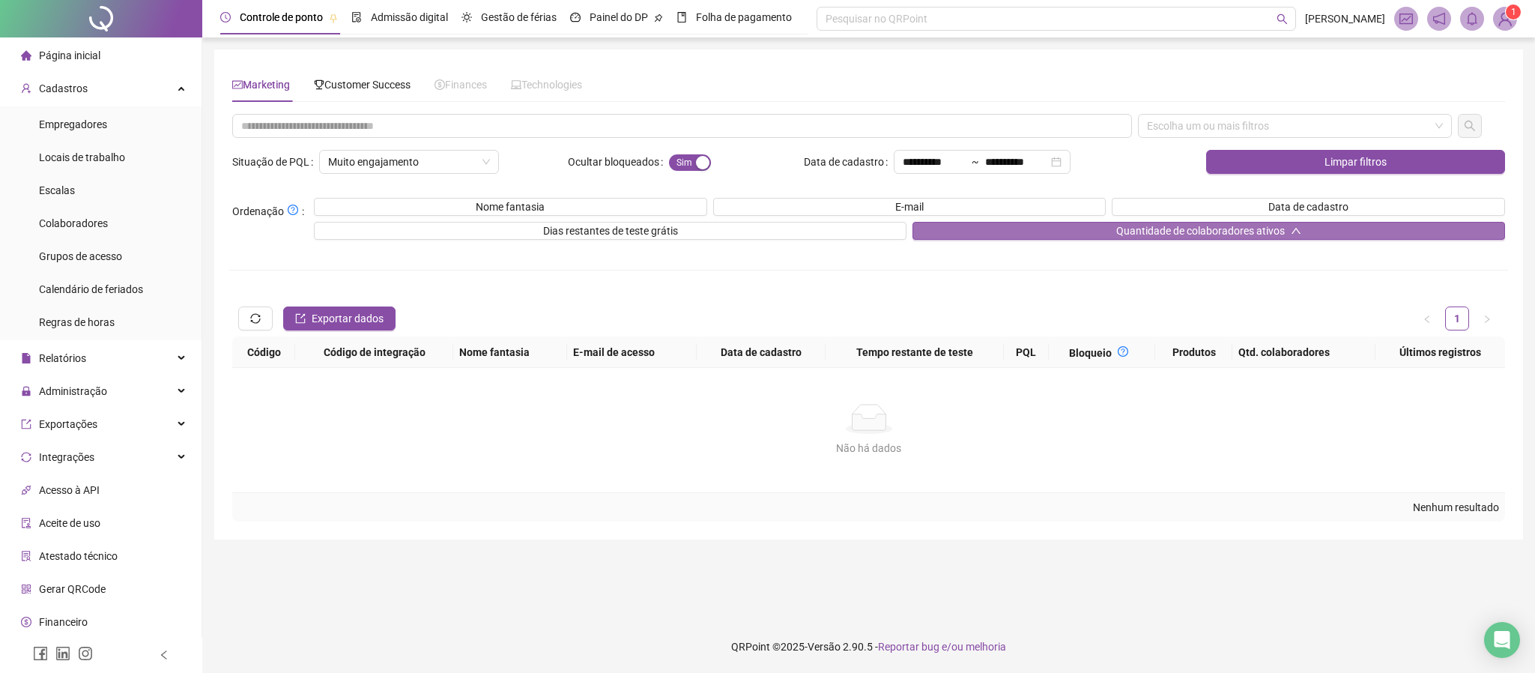
click at [1238, 239] on span "Quantidade de colaboradores ativos" at bounding box center [1200, 230] width 169 height 16
click at [484, 171] on span "Muito engajamento" at bounding box center [409, 162] width 162 height 22
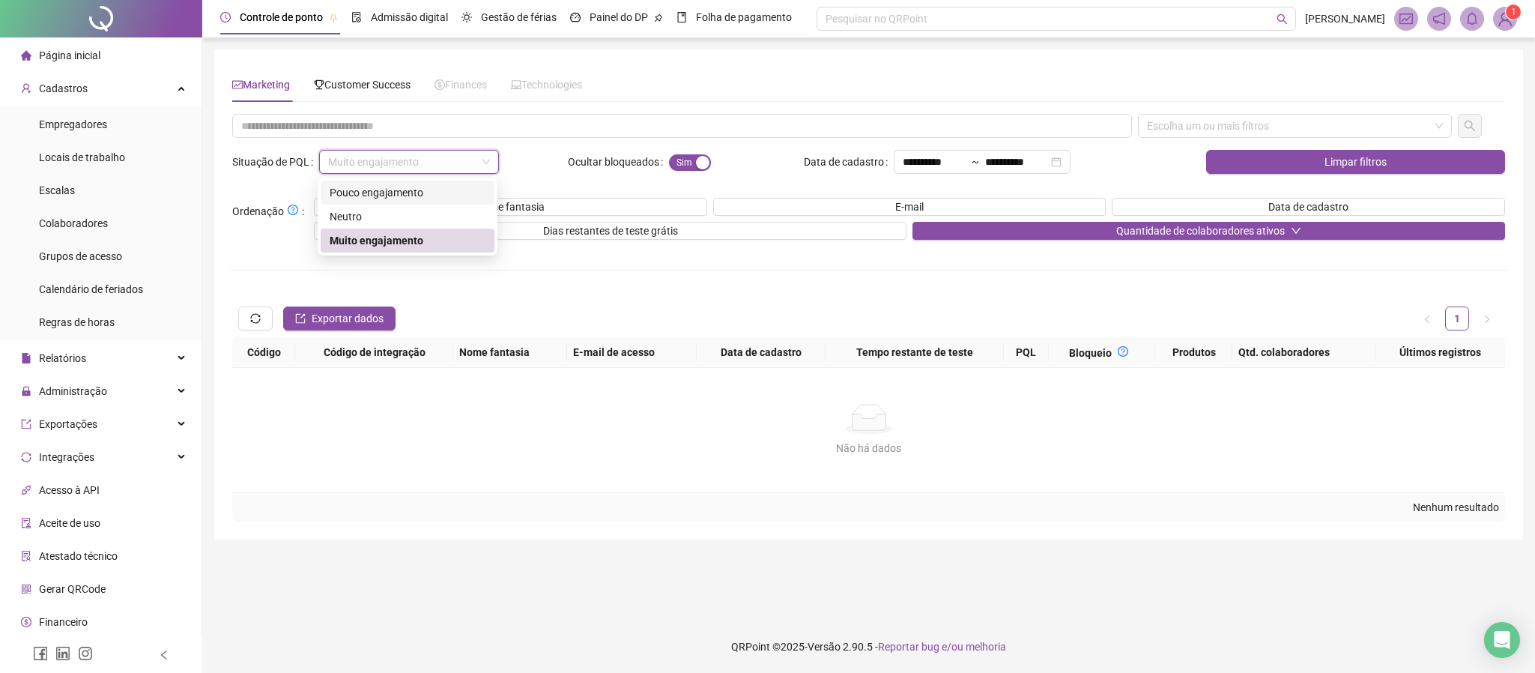
click at [473, 201] on div "Pouco engajamento" at bounding box center [408, 193] width 174 height 24
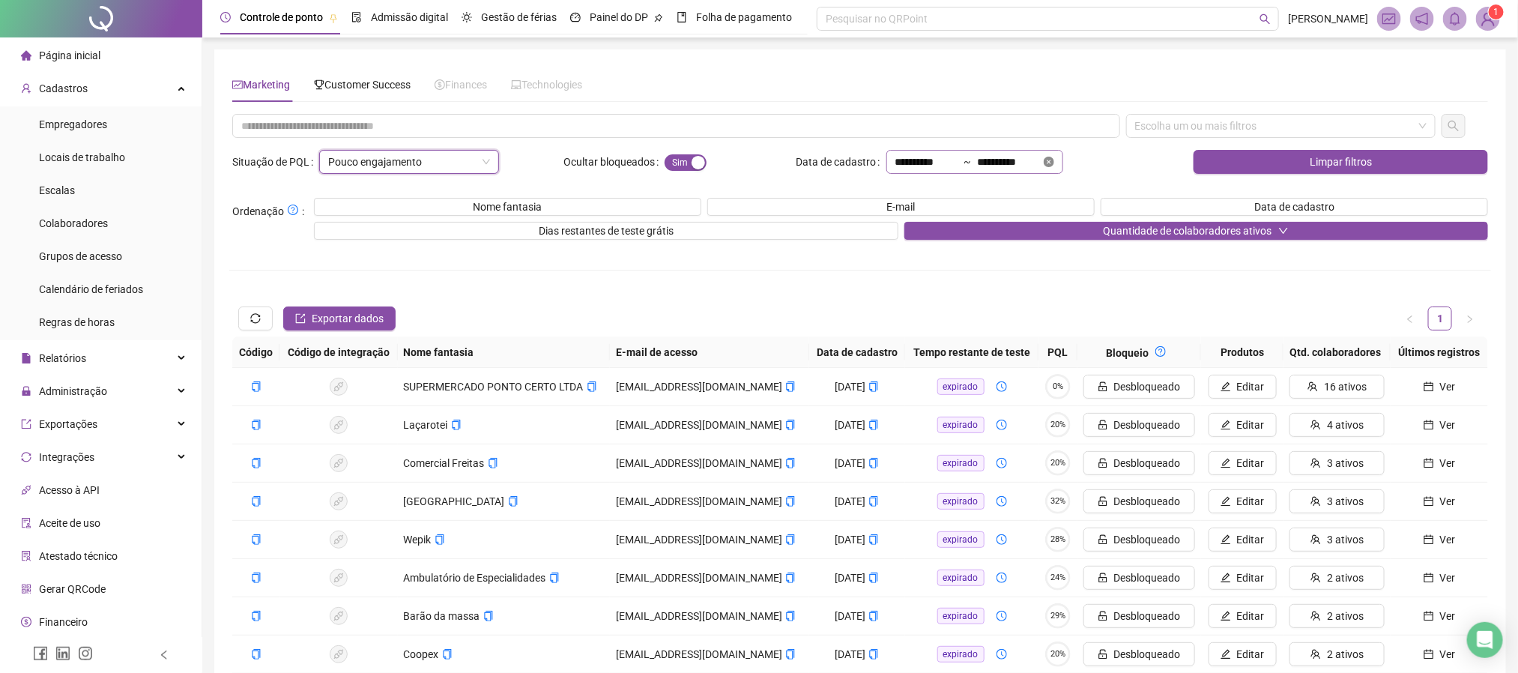
click at [1054, 158] on icon "close-circle" at bounding box center [1048, 162] width 10 height 10
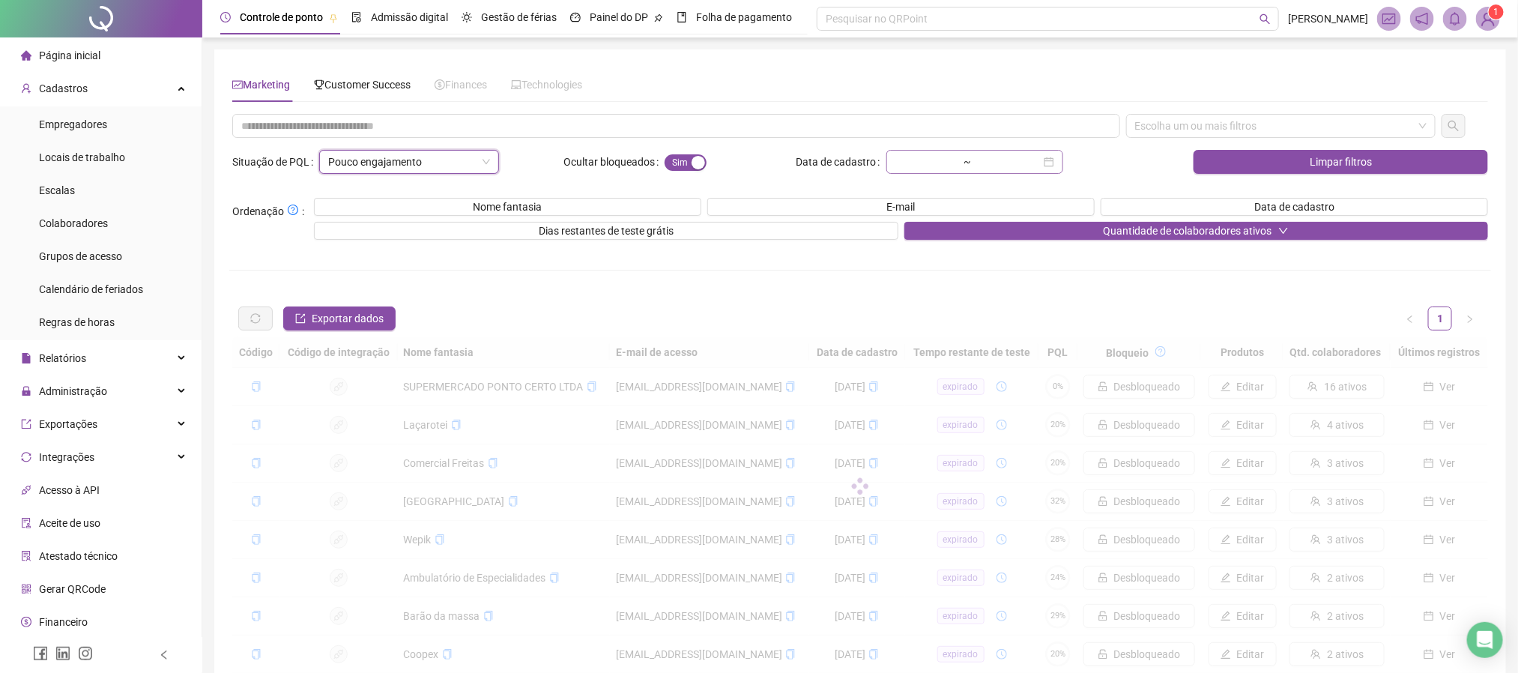
click at [1063, 167] on div "~" at bounding box center [974, 162] width 177 height 24
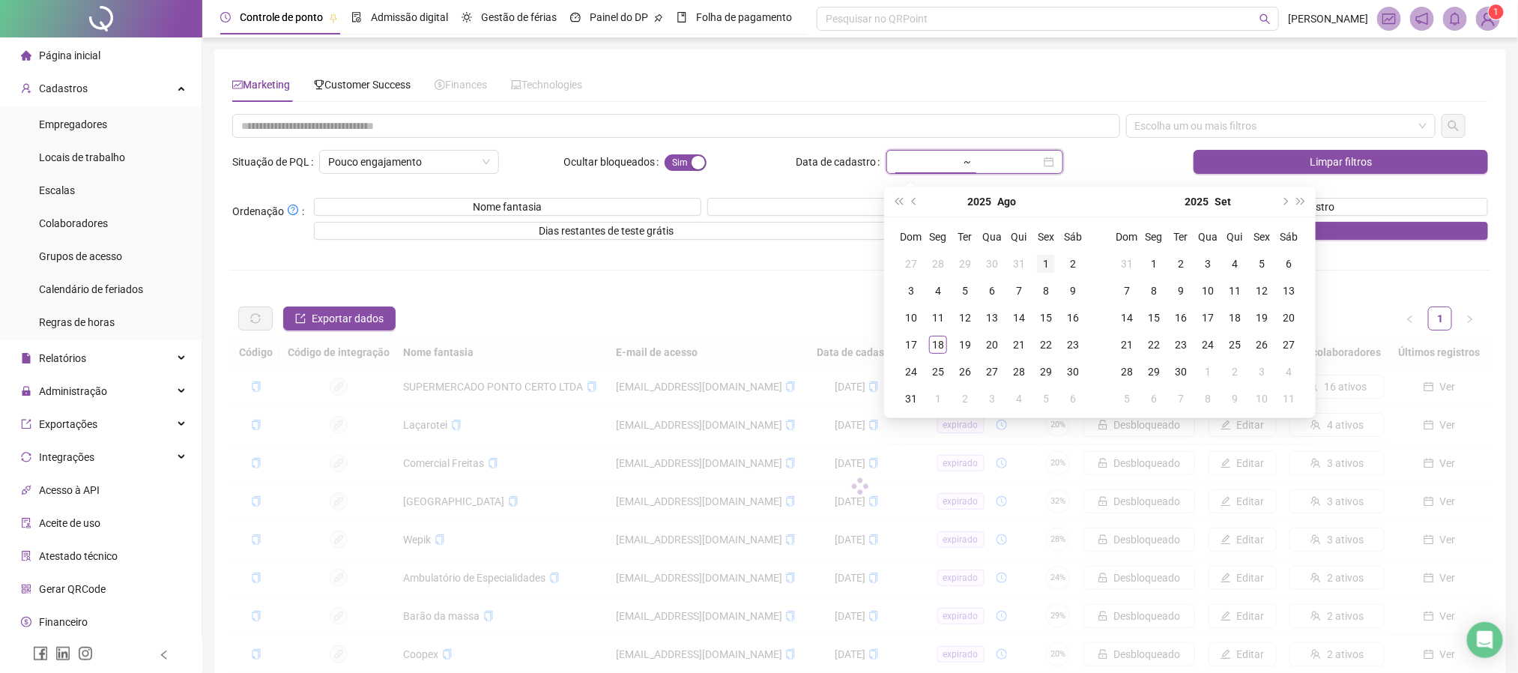
type input "**********"
click at [912, 198] on button "prev-year" at bounding box center [914, 202] width 16 height 30
type input "**********"
click at [967, 259] on div "1" at bounding box center [965, 264] width 18 height 18
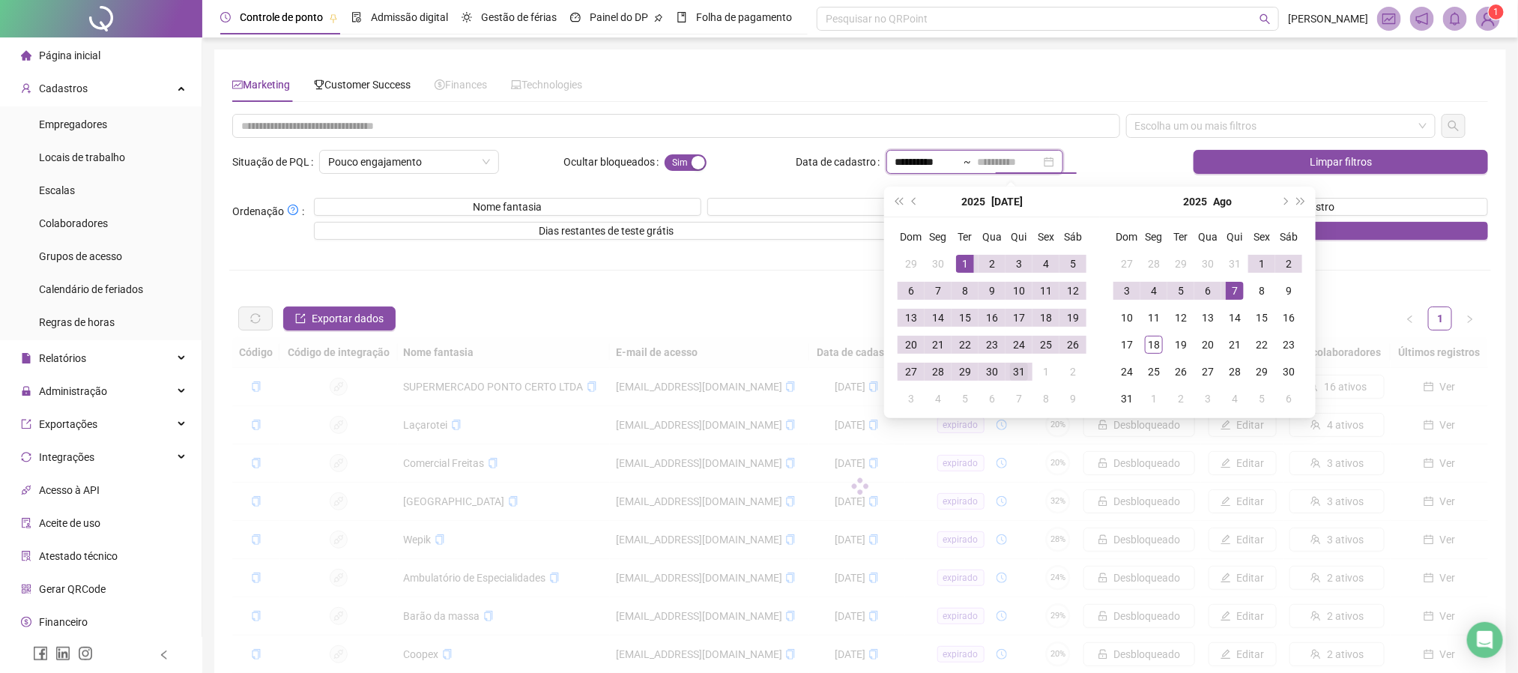
type input "**********"
click at [1018, 378] on div "31" at bounding box center [1019, 372] width 18 height 18
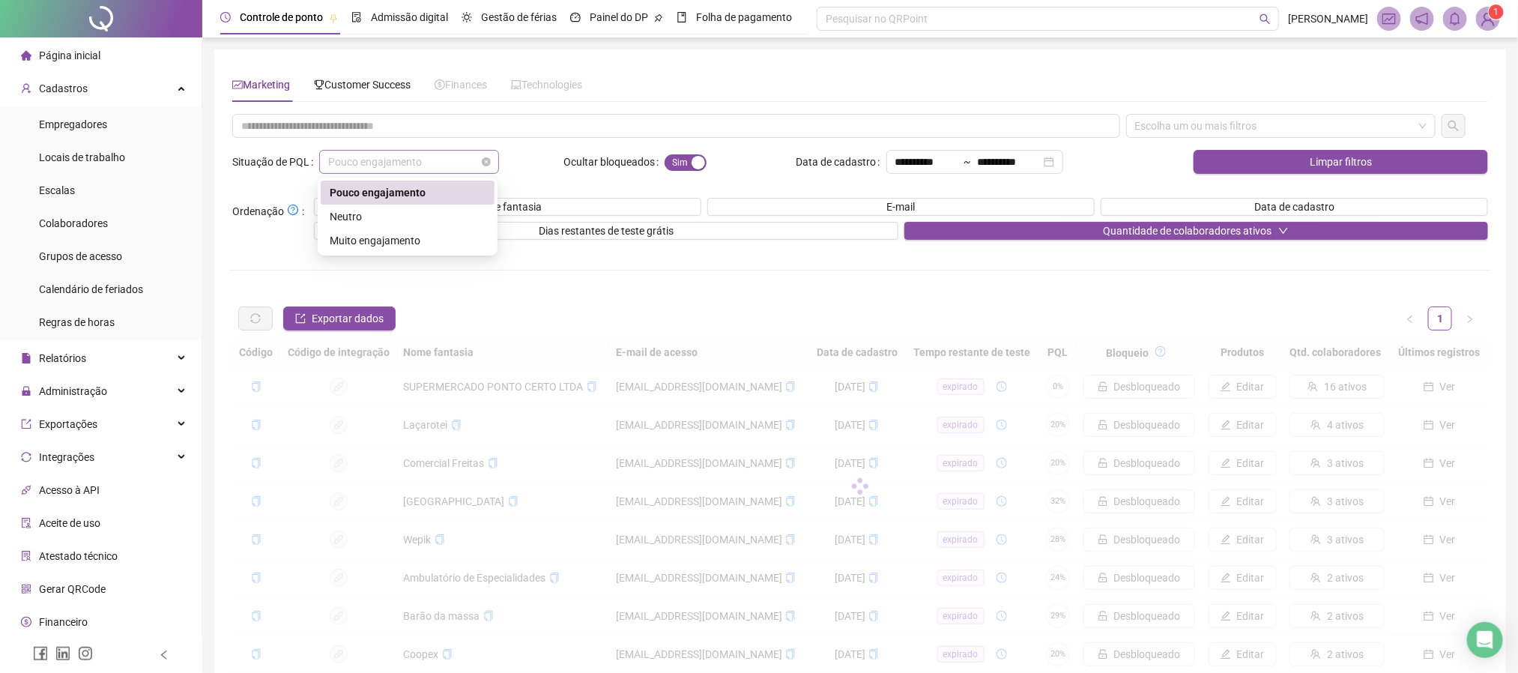
click at [465, 151] on span "Pouco engajamento" at bounding box center [409, 162] width 162 height 22
click at [475, 245] on div "Muito engajamento" at bounding box center [408, 240] width 156 height 16
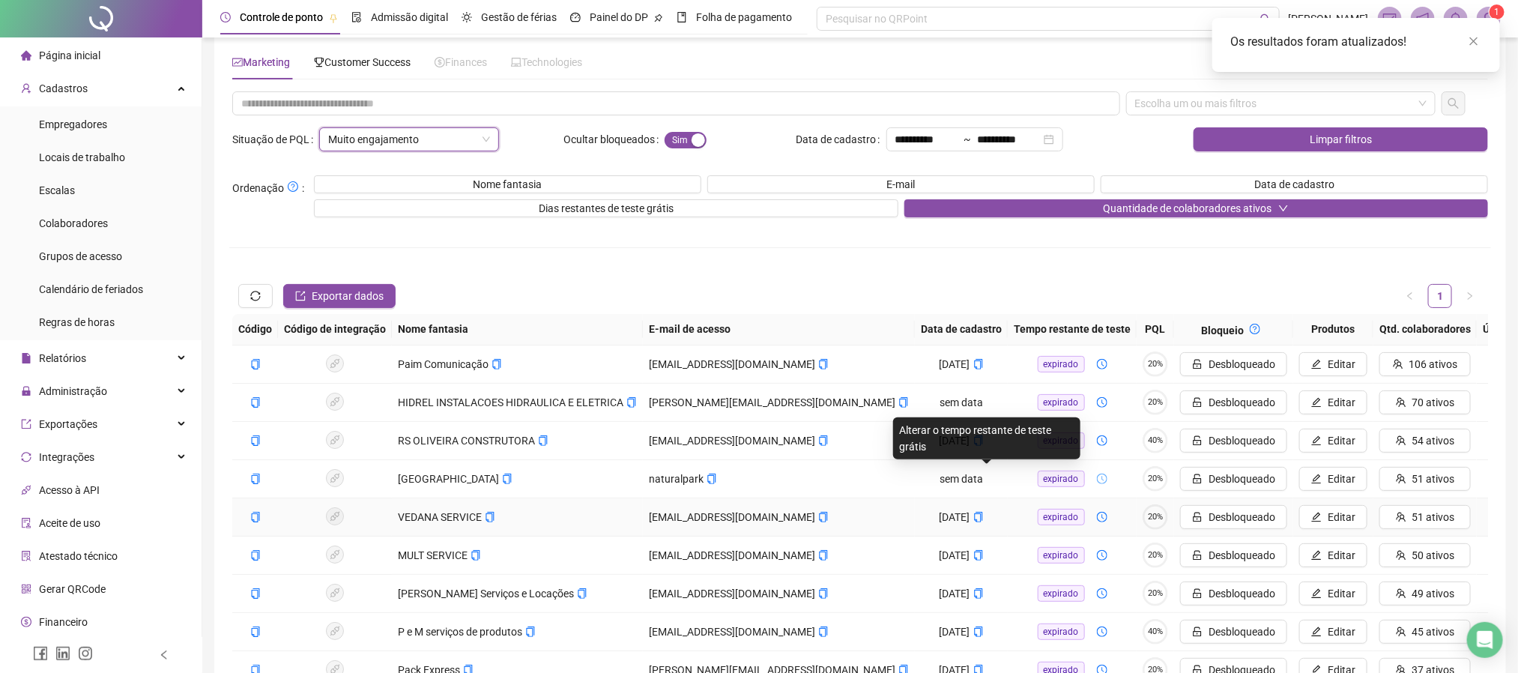
scroll to position [21, 0]
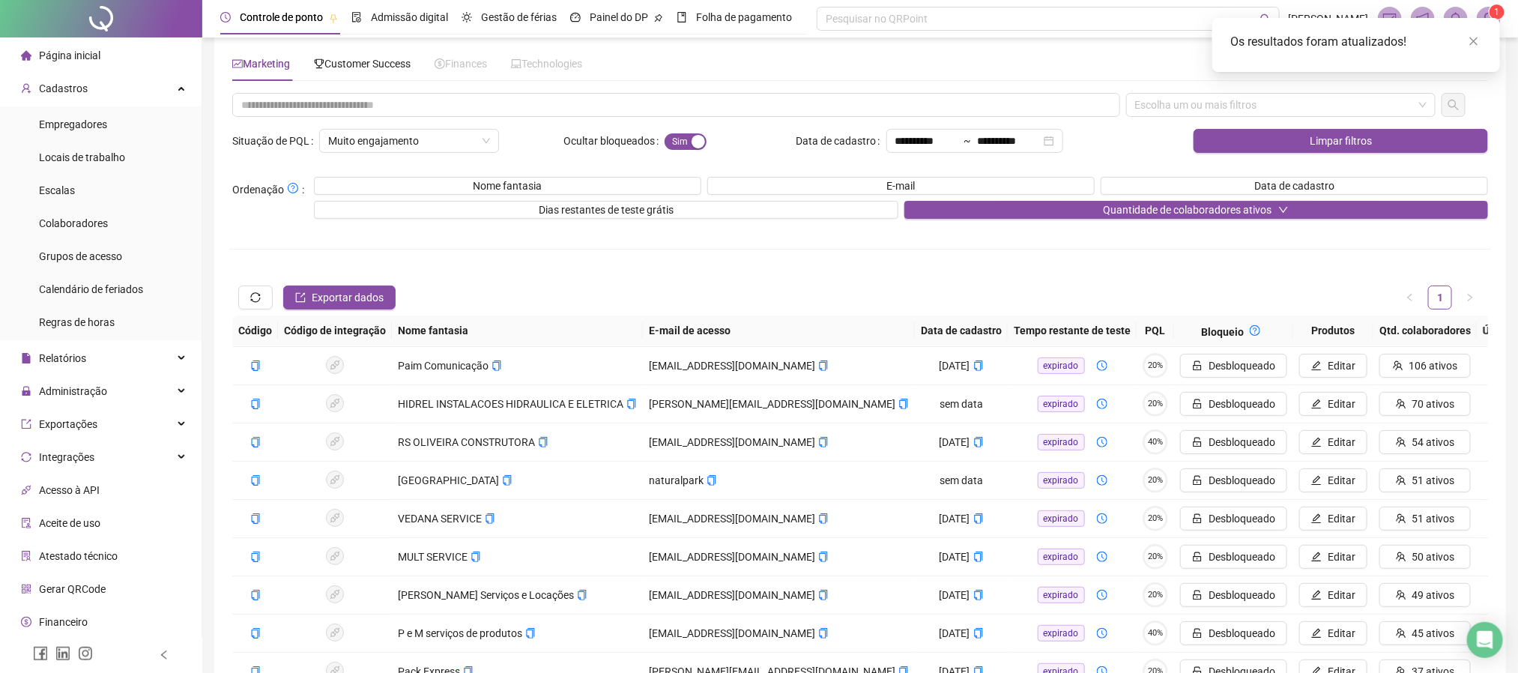
click at [978, 261] on div "**********" at bounding box center [859, 425] width 1261 height 664
click at [1014, 219] on div "**********" at bounding box center [859, 425] width 1261 height 664
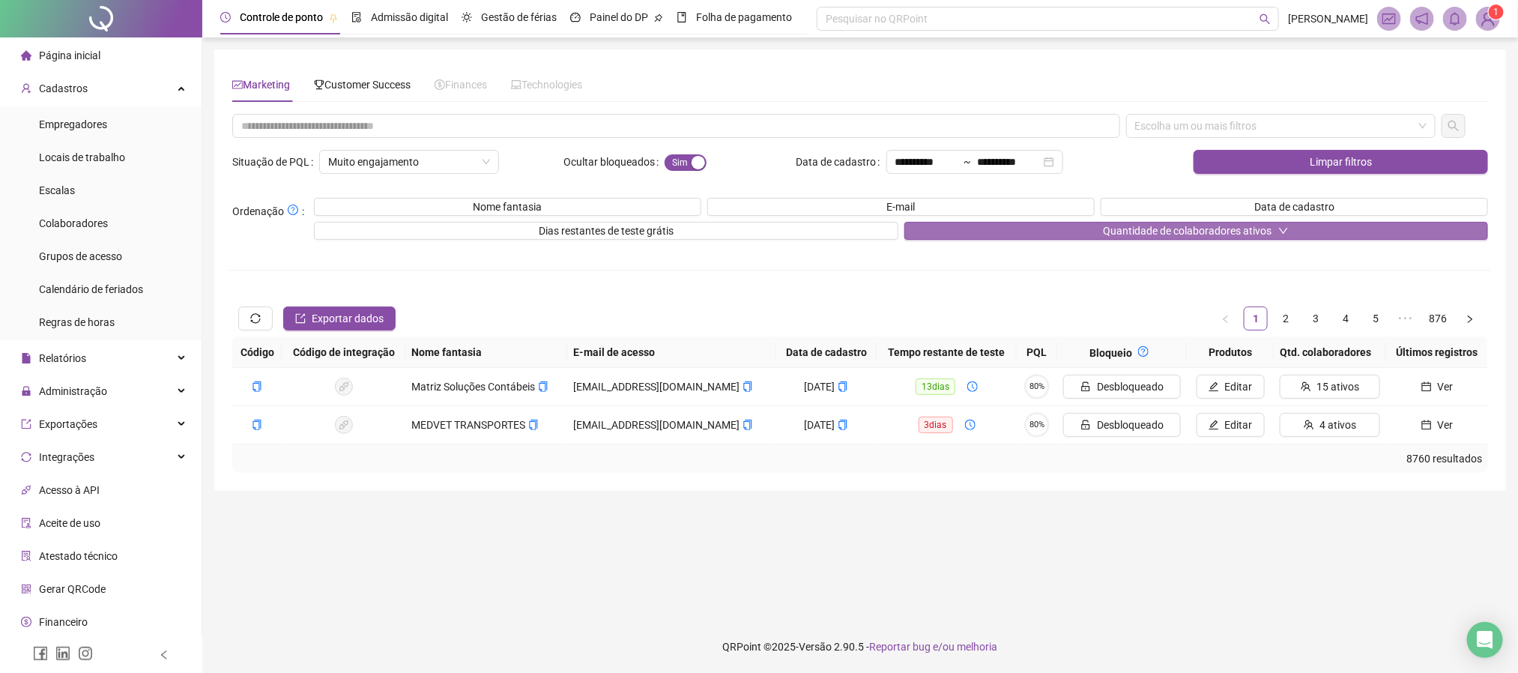
scroll to position [0, 0]
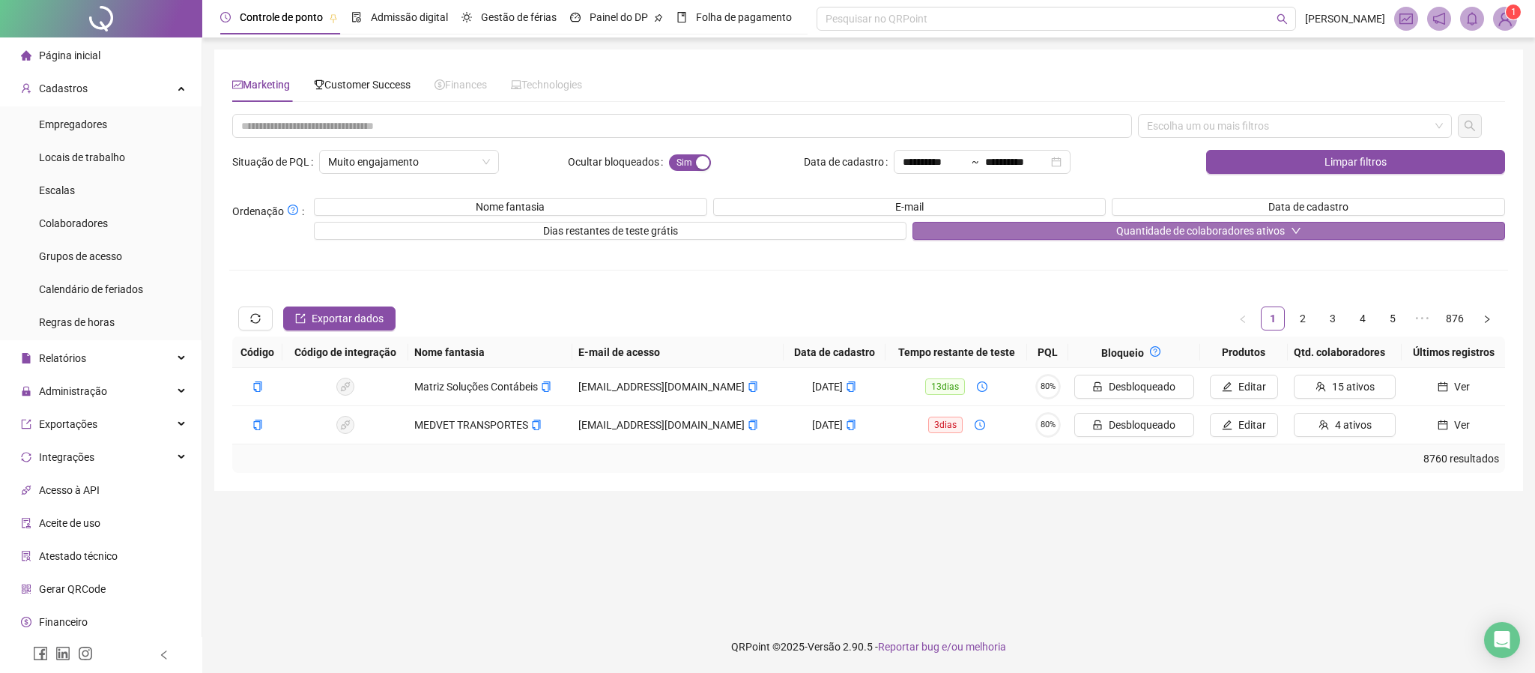
click at [1016, 214] on button "E-mail" at bounding box center [909, 207] width 393 height 18
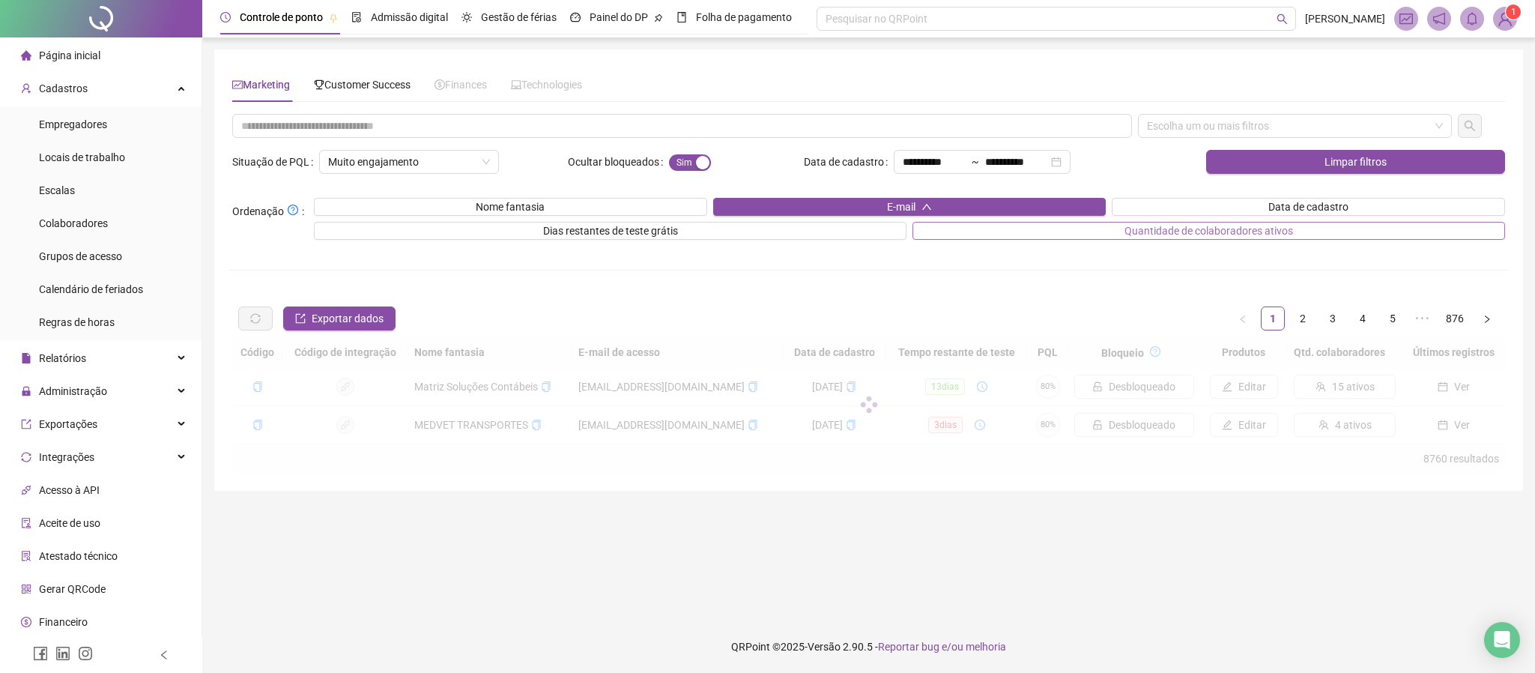
click at [1028, 222] on button "Quantidade de colaboradores ativos" at bounding box center [1208, 231] width 593 height 18
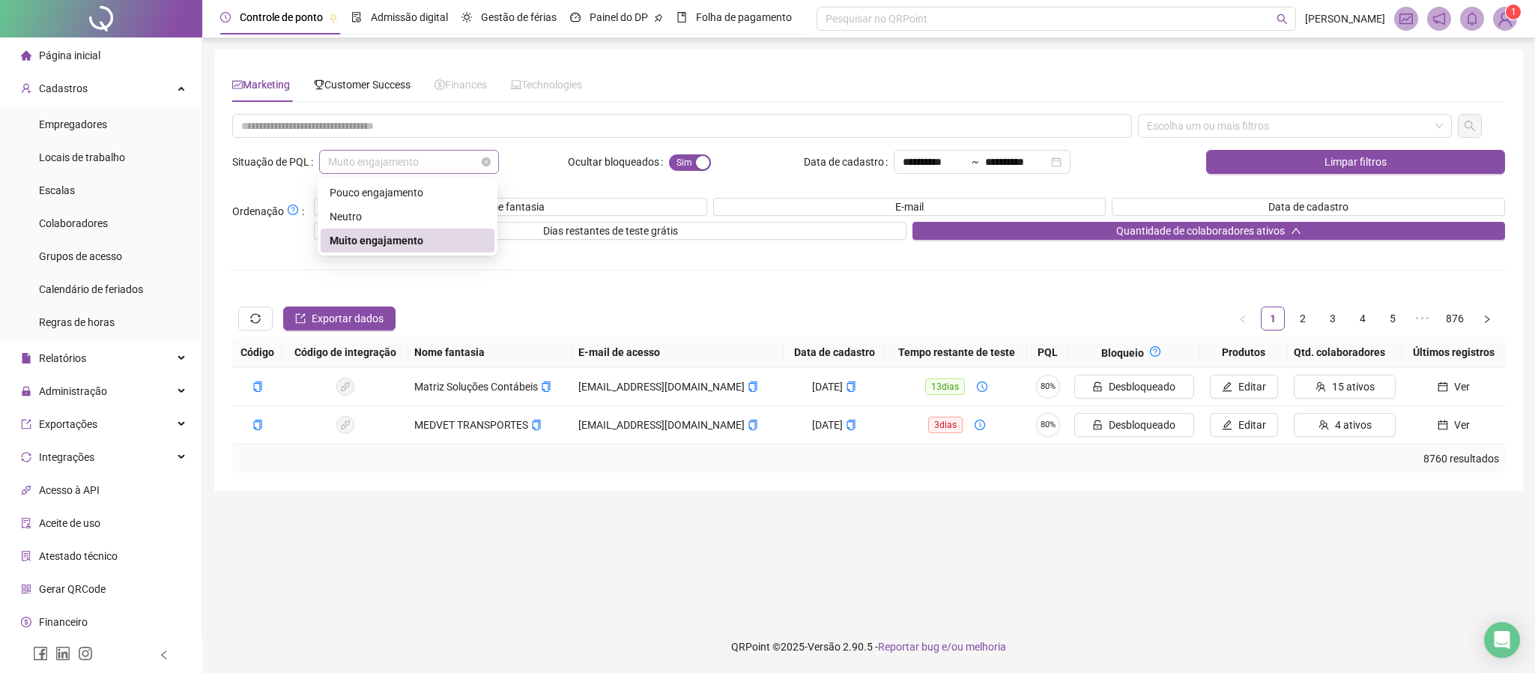
click at [486, 156] on span "Muito engajamento" at bounding box center [409, 162] width 162 height 22
click at [463, 218] on div "Neutro" at bounding box center [408, 216] width 156 height 16
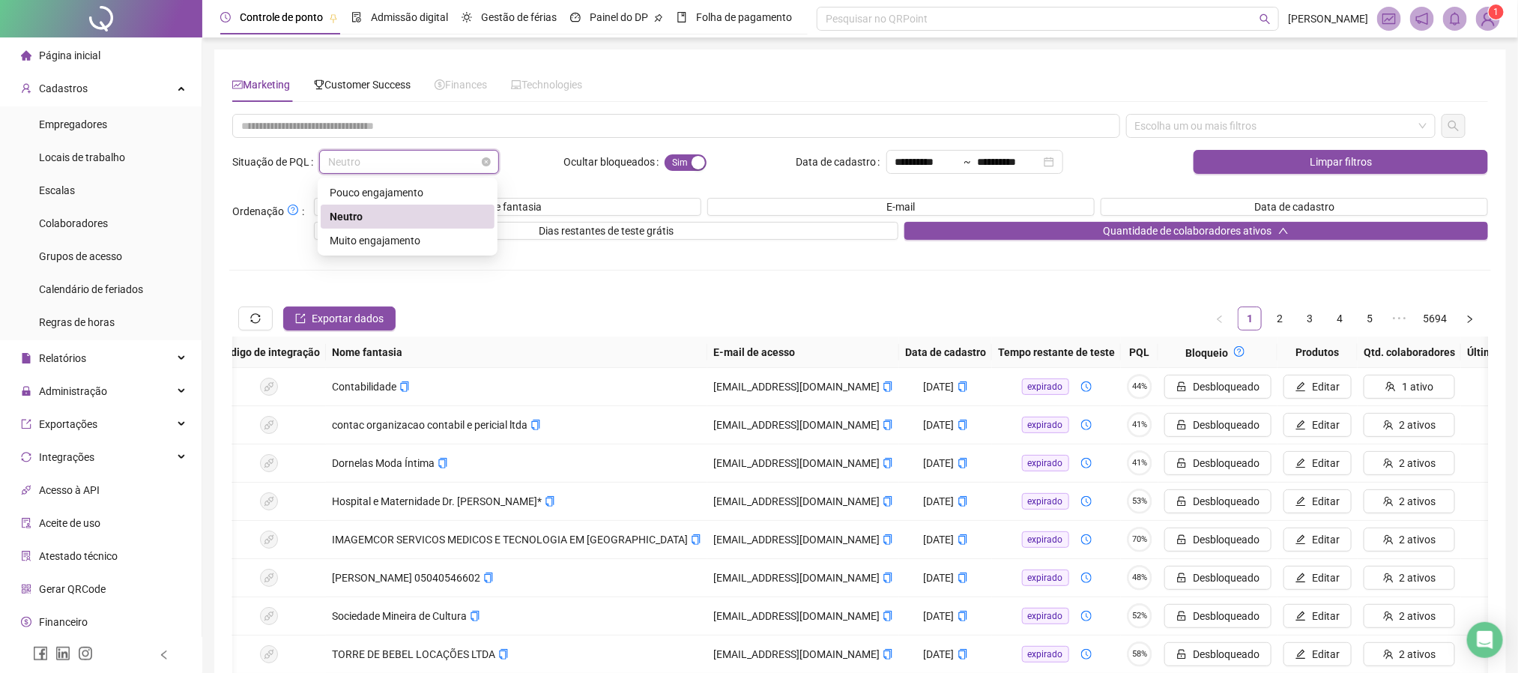
click at [468, 158] on span "Neutro" at bounding box center [409, 162] width 162 height 22
click at [472, 236] on div "Muito engajamento" at bounding box center [408, 240] width 156 height 16
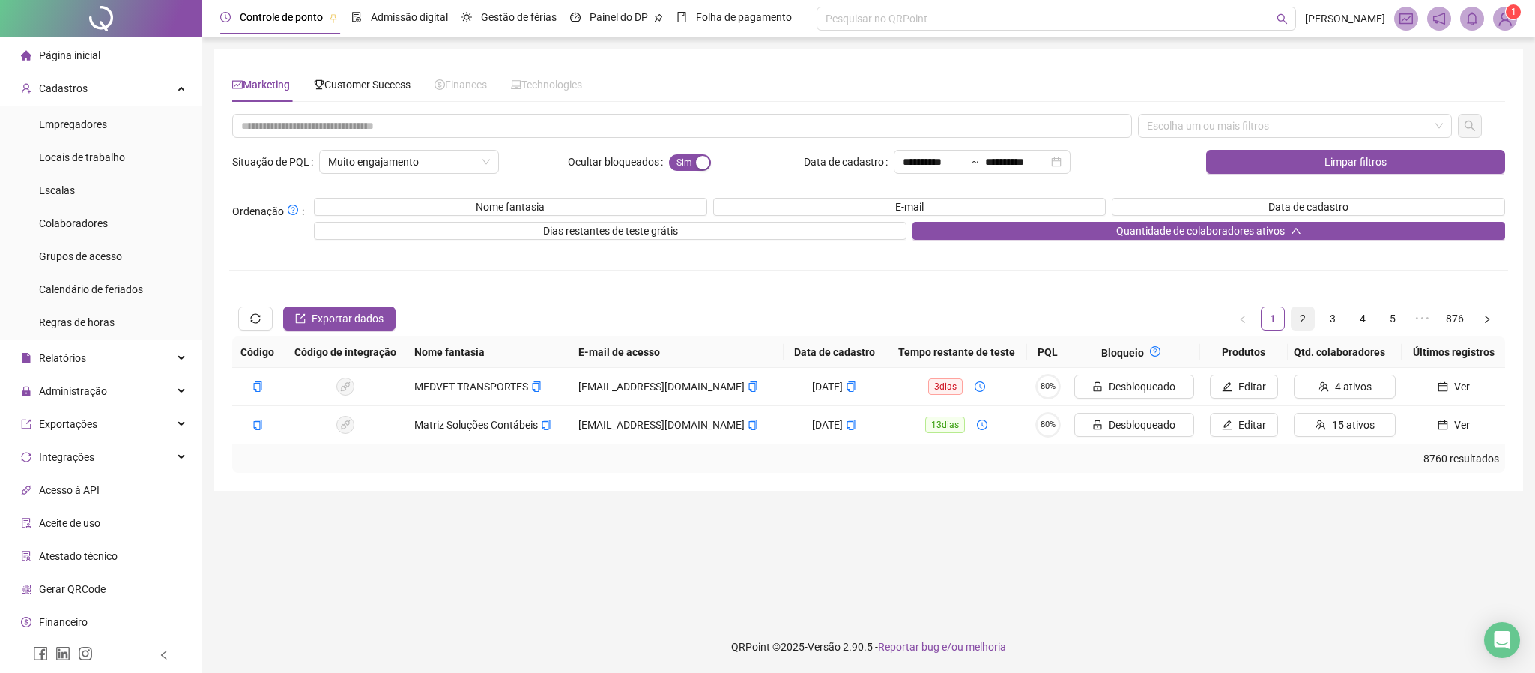
click at [1278, 318] on link "2" at bounding box center [1302, 318] width 22 height 22
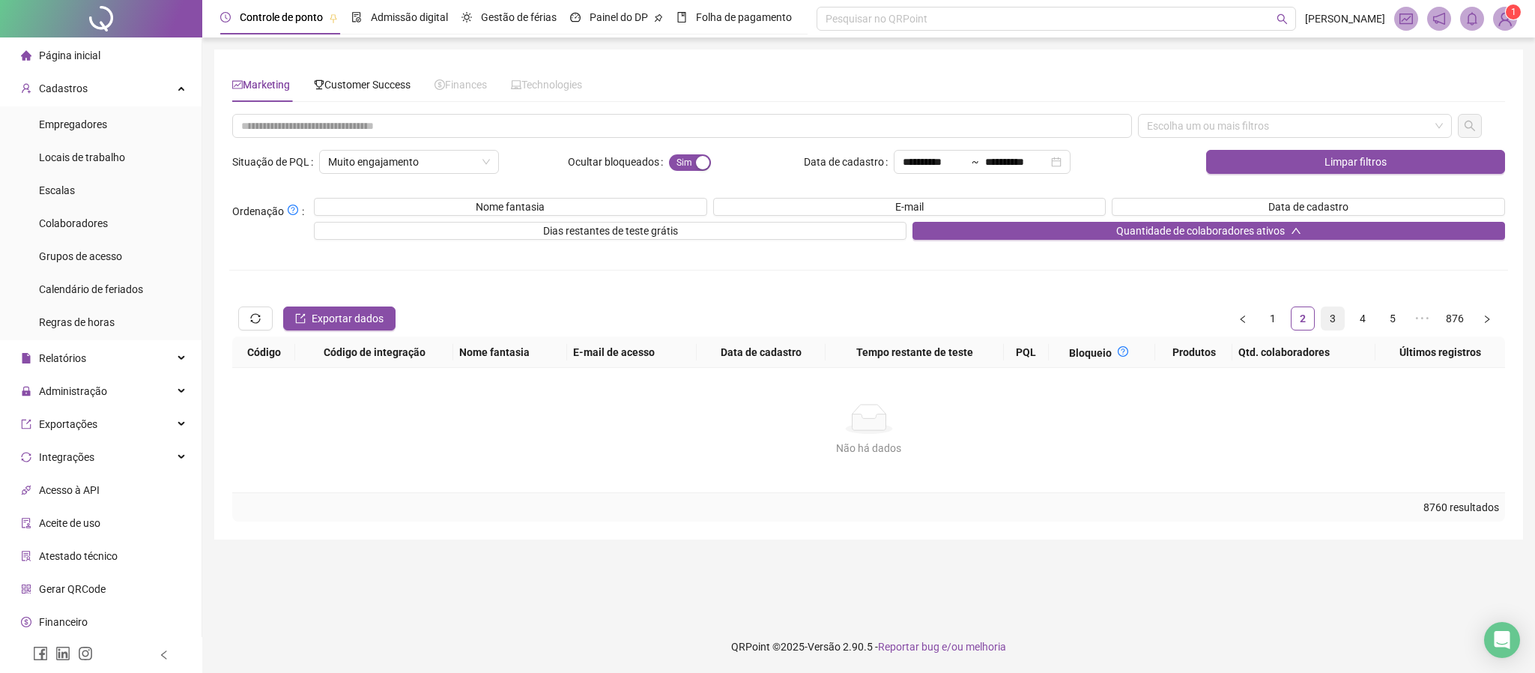
click at [1278, 324] on link "3" at bounding box center [1332, 318] width 22 height 22
click at [1268, 317] on link "1" at bounding box center [1272, 318] width 22 height 22
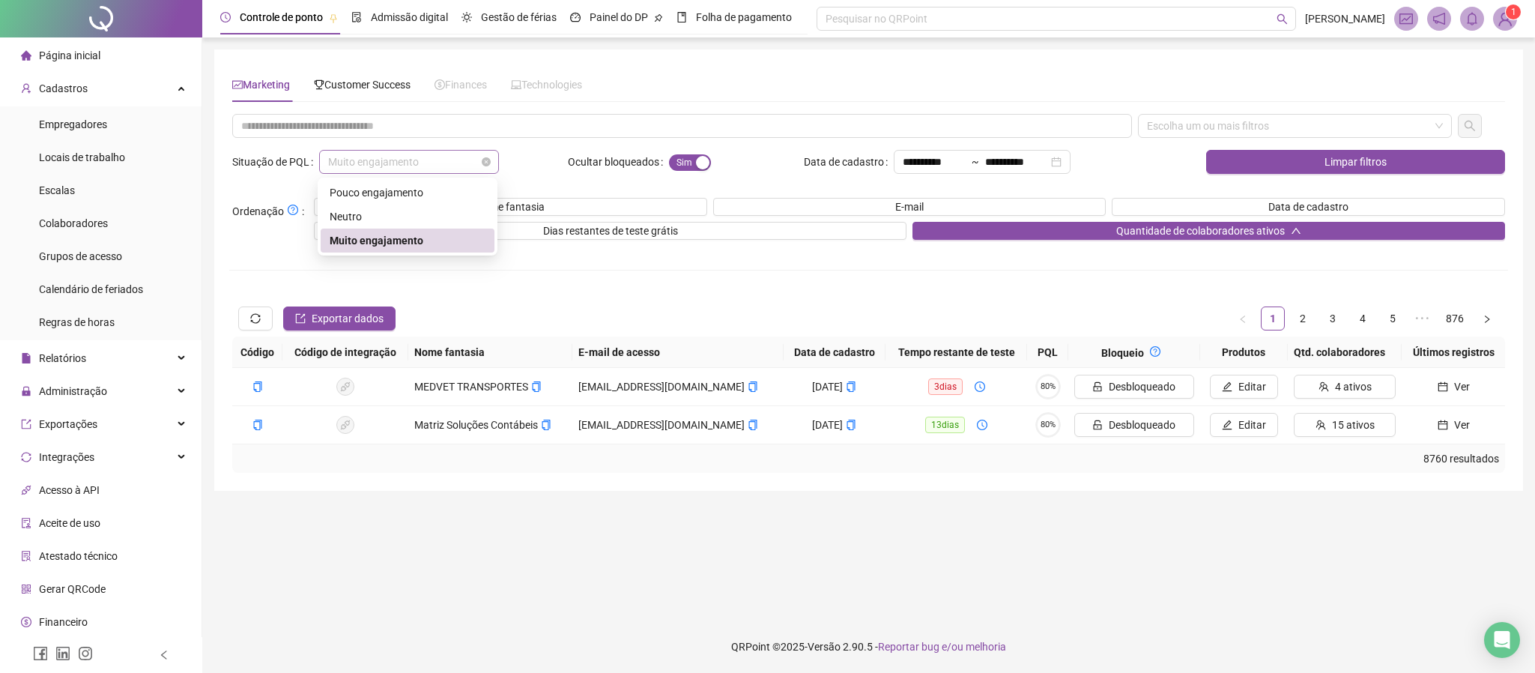
click at [437, 166] on span "Muito engajamento" at bounding box center [409, 162] width 162 height 22
click at [431, 222] on div "Neutro" at bounding box center [408, 216] width 156 height 16
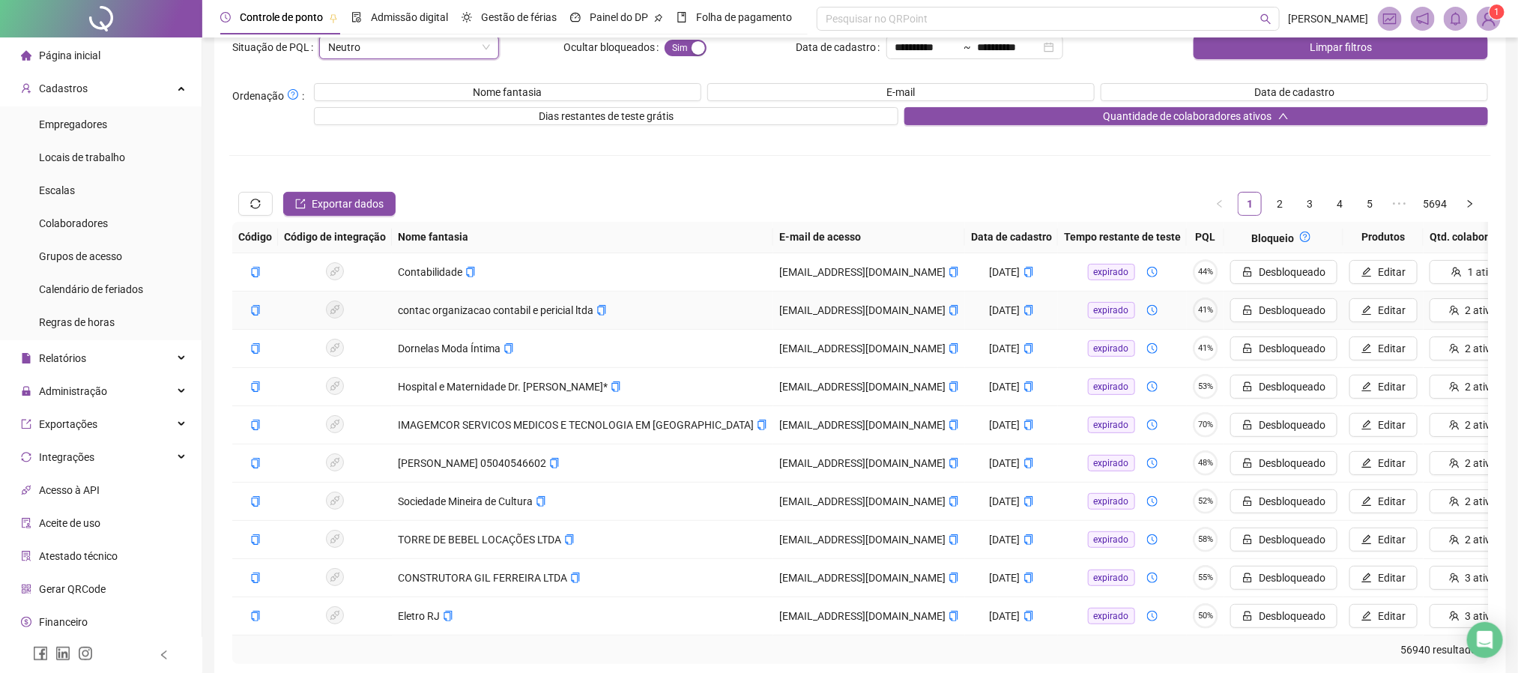
scroll to position [117, 0]
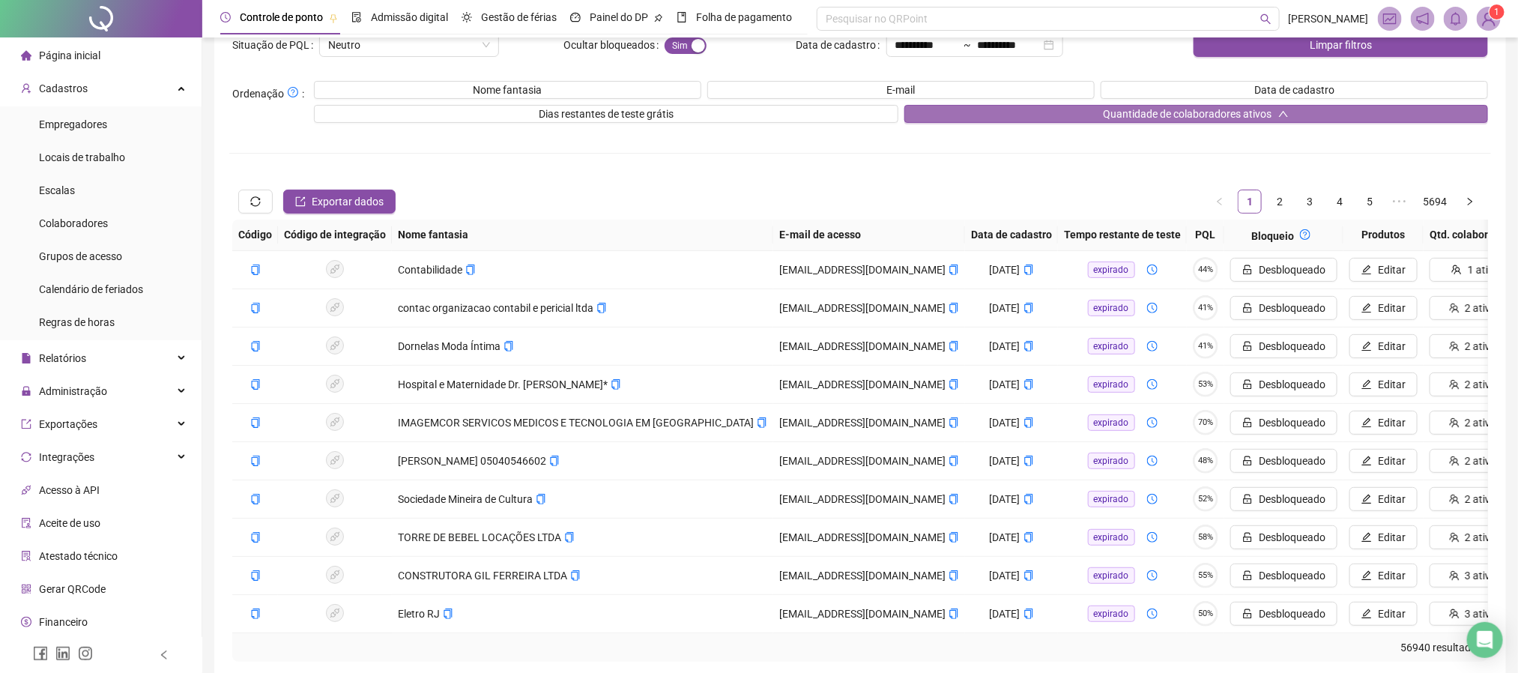
click at [1247, 117] on span "Quantidade de colaboradores ativos" at bounding box center [1187, 114] width 169 height 16
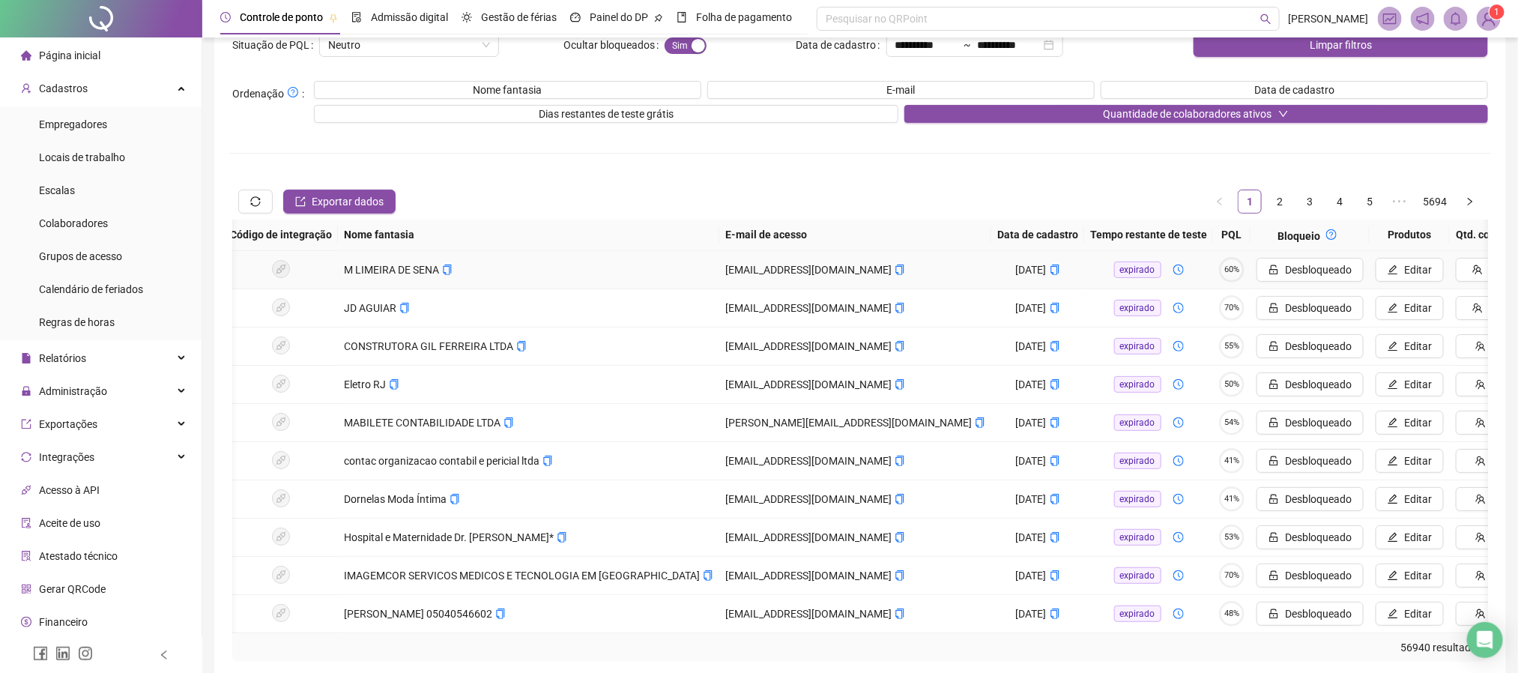
scroll to position [0, 66]
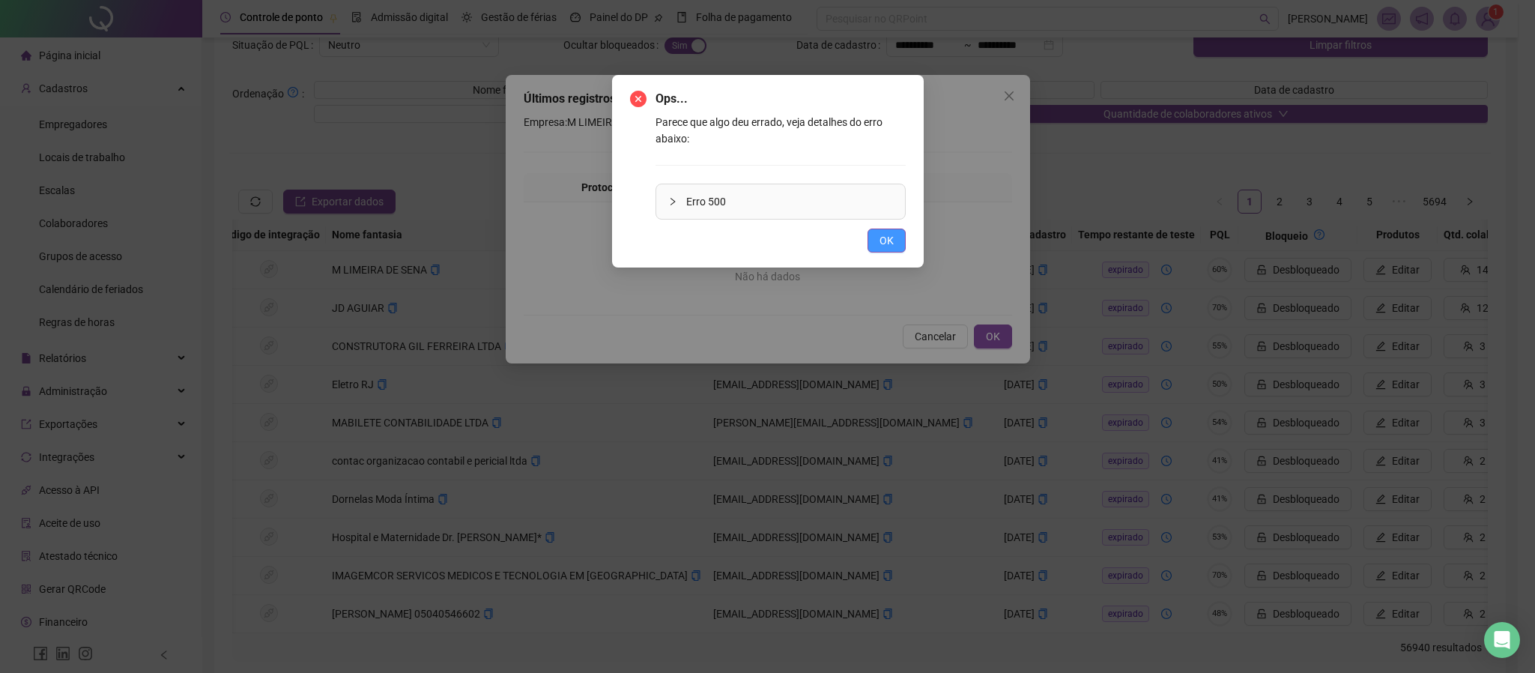
click at [888, 241] on span "OK" at bounding box center [886, 240] width 14 height 16
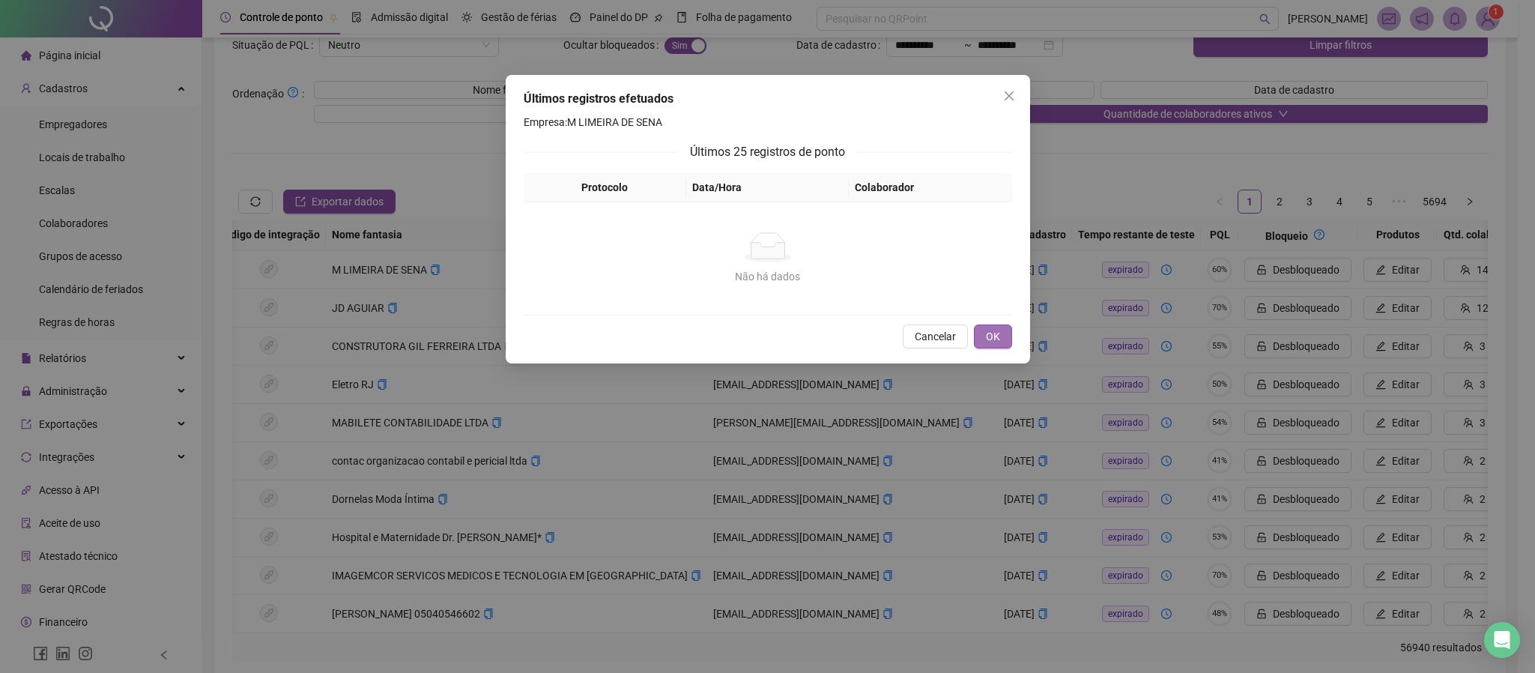
click at [1003, 337] on button "OK" at bounding box center [993, 336] width 38 height 24
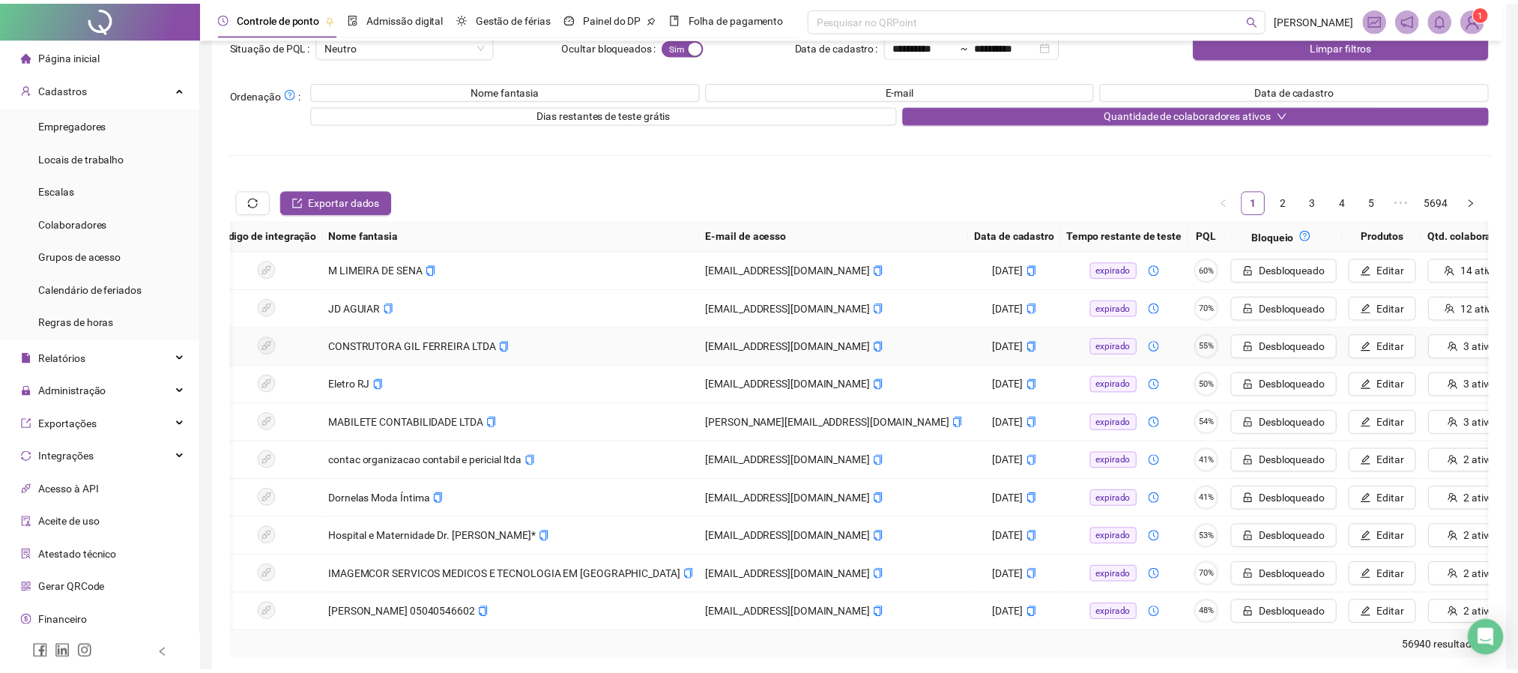
scroll to position [0, 49]
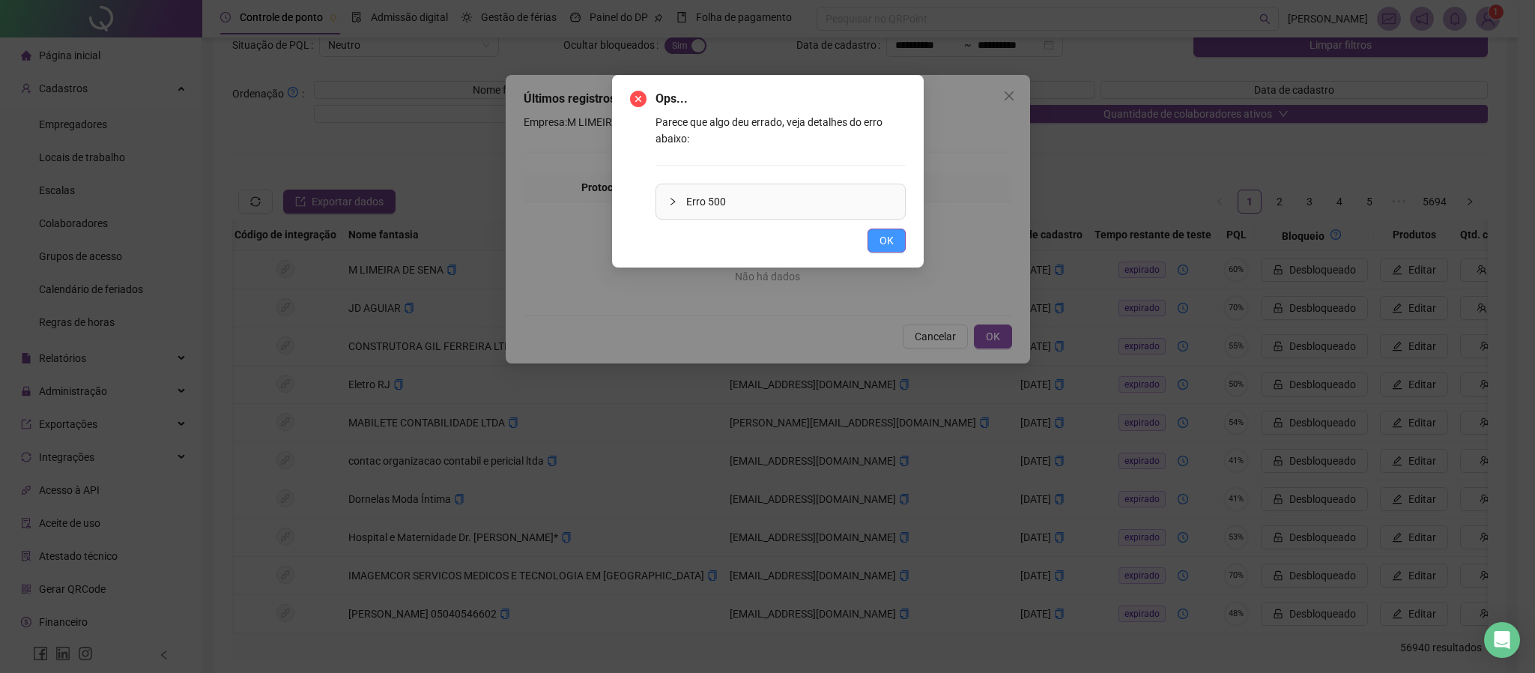
click at [882, 247] on span "OK" at bounding box center [886, 240] width 14 height 16
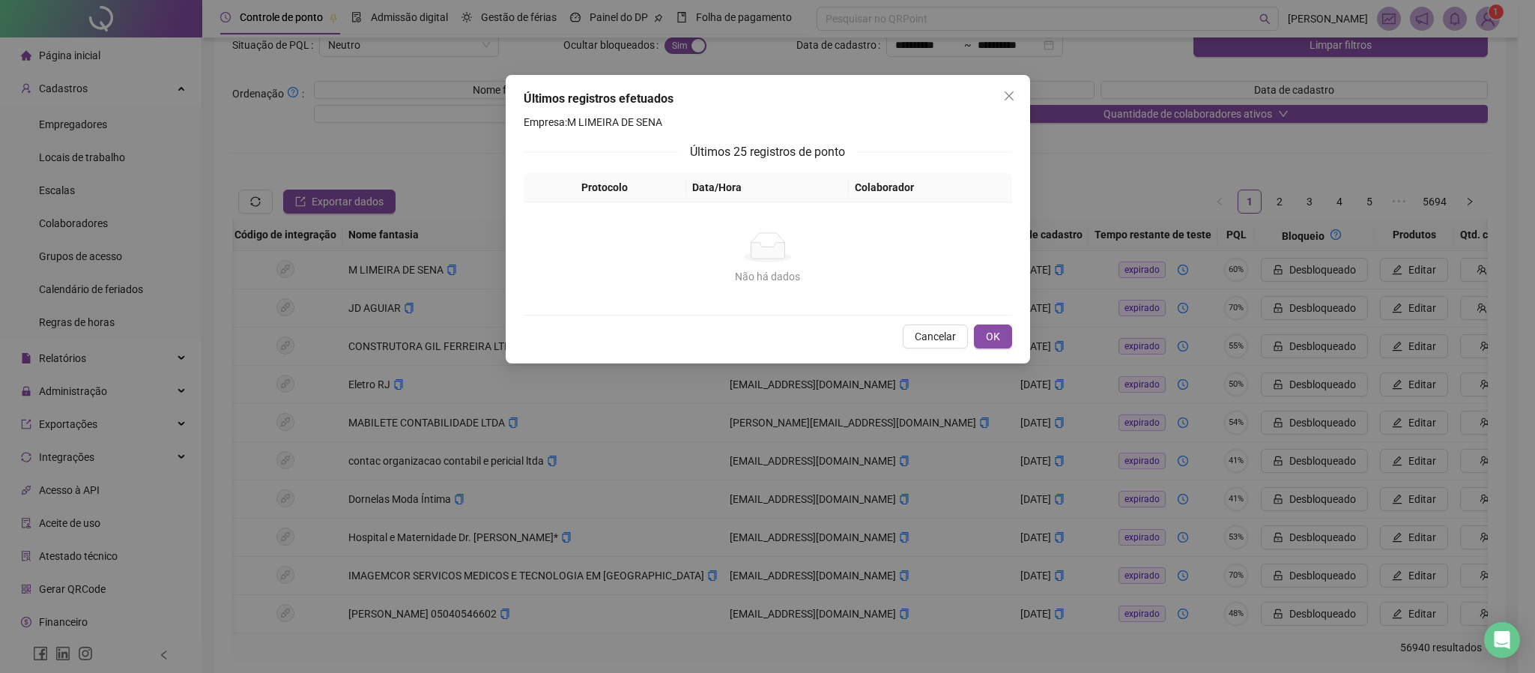
click at [981, 320] on div "Últimos registros efetuados Empresa: M LIMEIRA DE SENA Últimos 25 registros de …" at bounding box center [768, 219] width 524 height 288
click at [983, 329] on button "OK" at bounding box center [993, 336] width 38 height 24
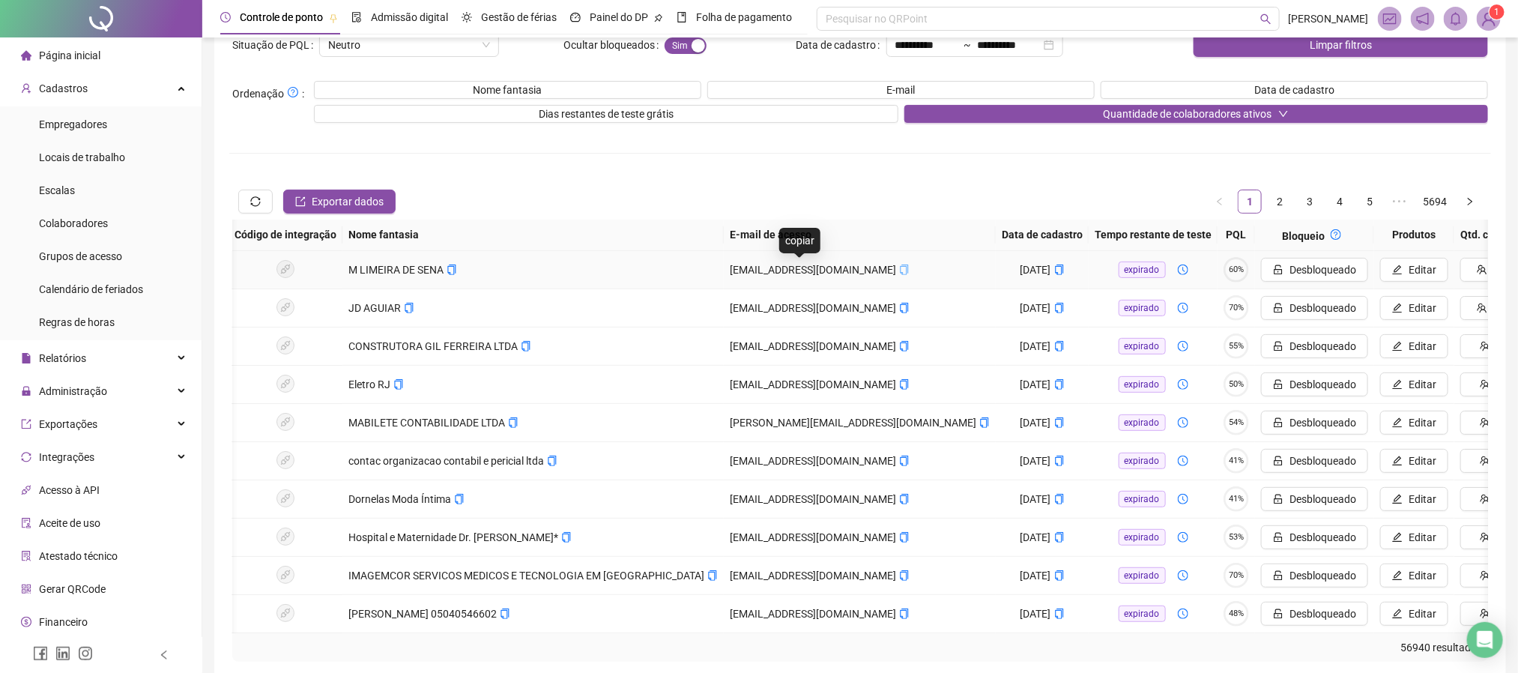
click at [899, 270] on icon "copy" at bounding box center [904, 269] width 10 height 10
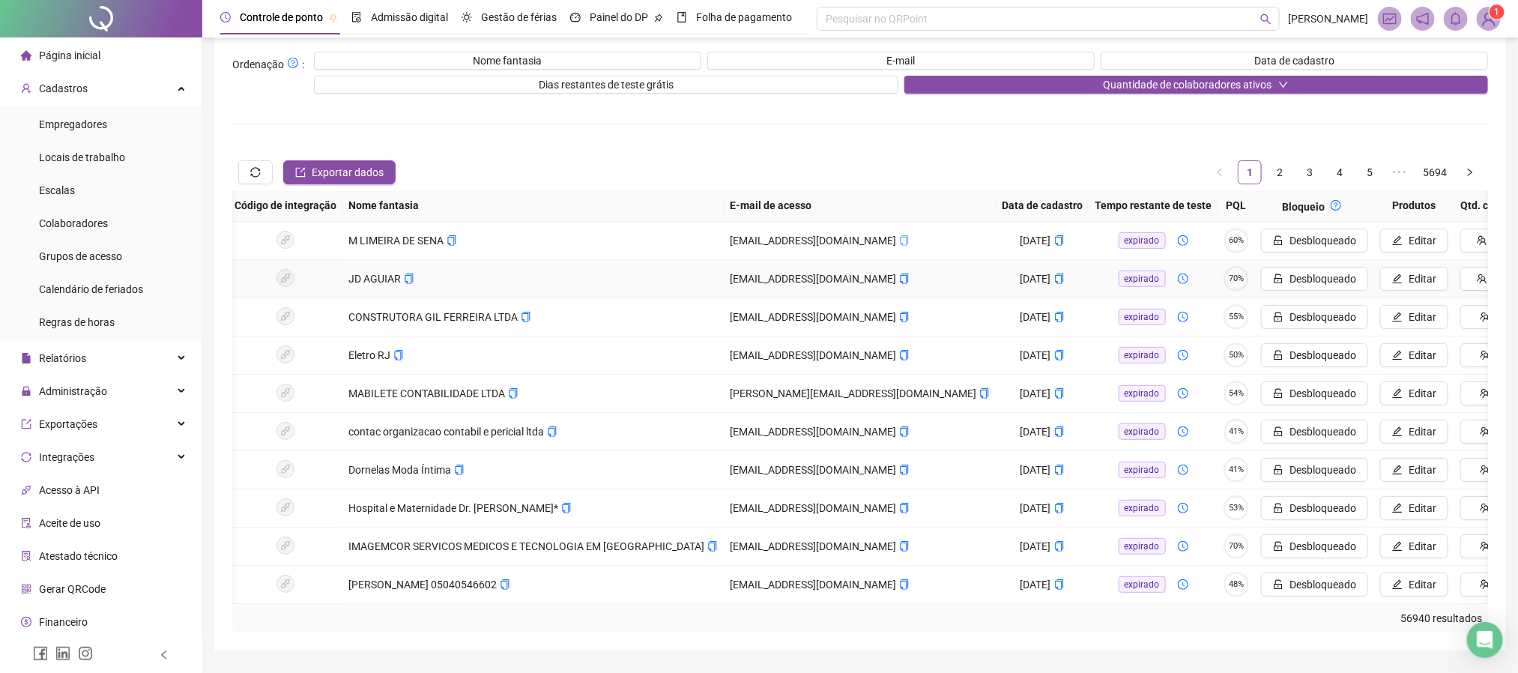
scroll to position [0, 66]
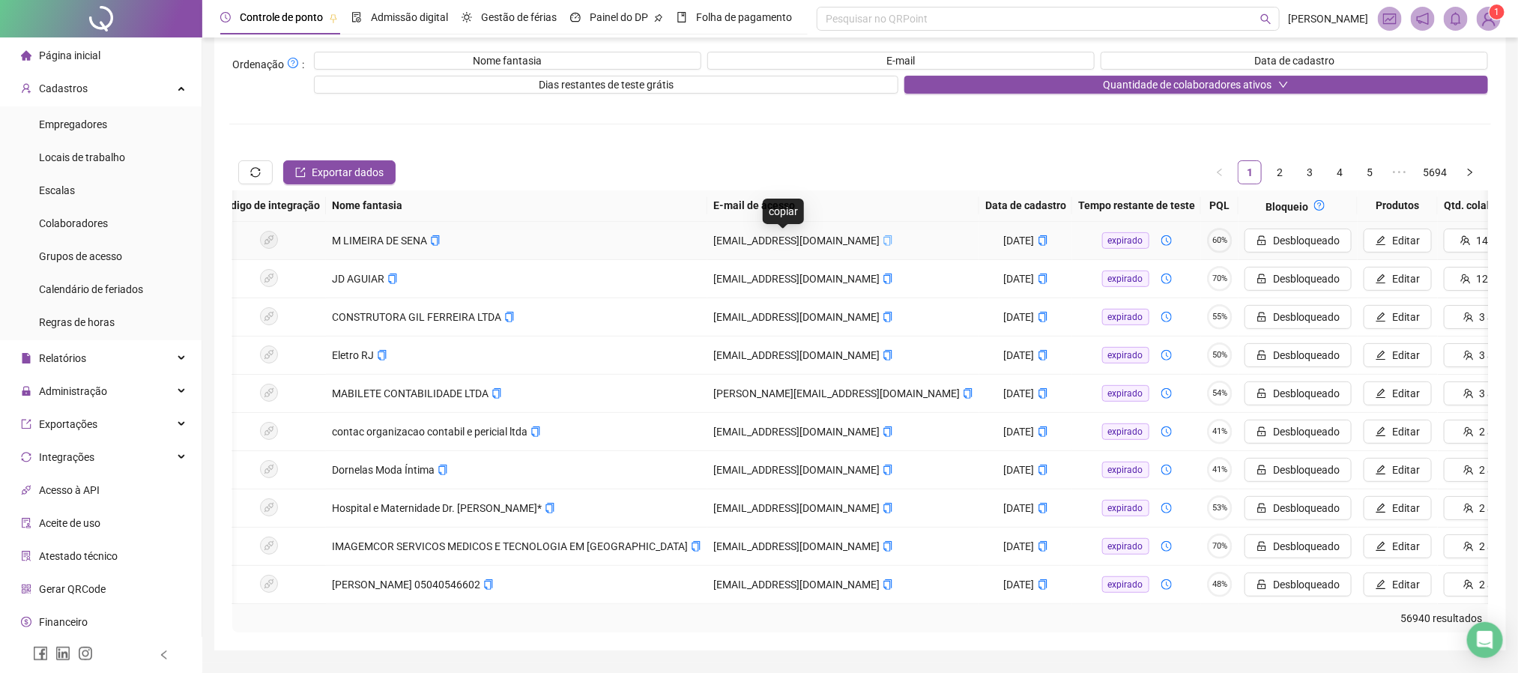
click at [882, 236] on icon "copy" at bounding box center [887, 240] width 10 height 10
click at [438, 239] on icon "copy" at bounding box center [435, 240] width 10 height 10
click at [882, 240] on icon "copy" at bounding box center [887, 240] width 10 height 10
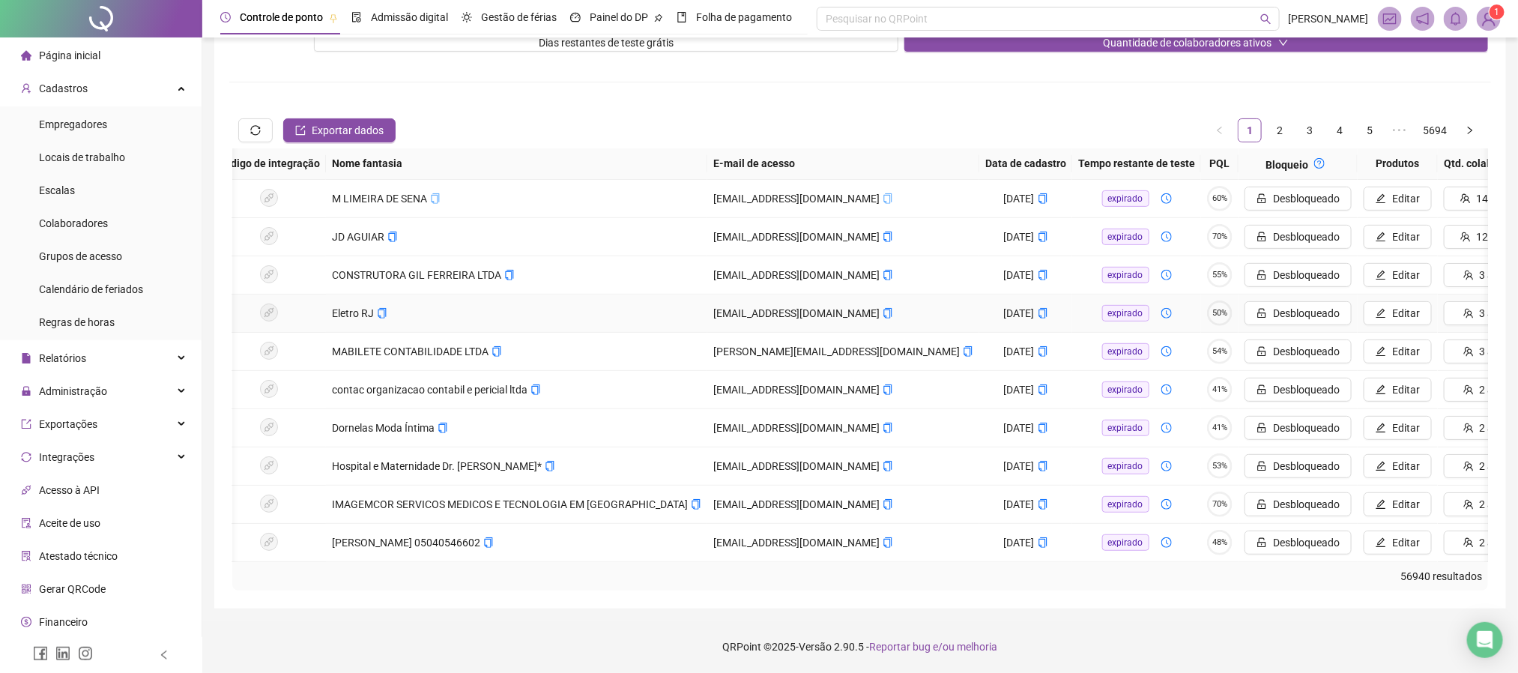
scroll to position [0, 0]
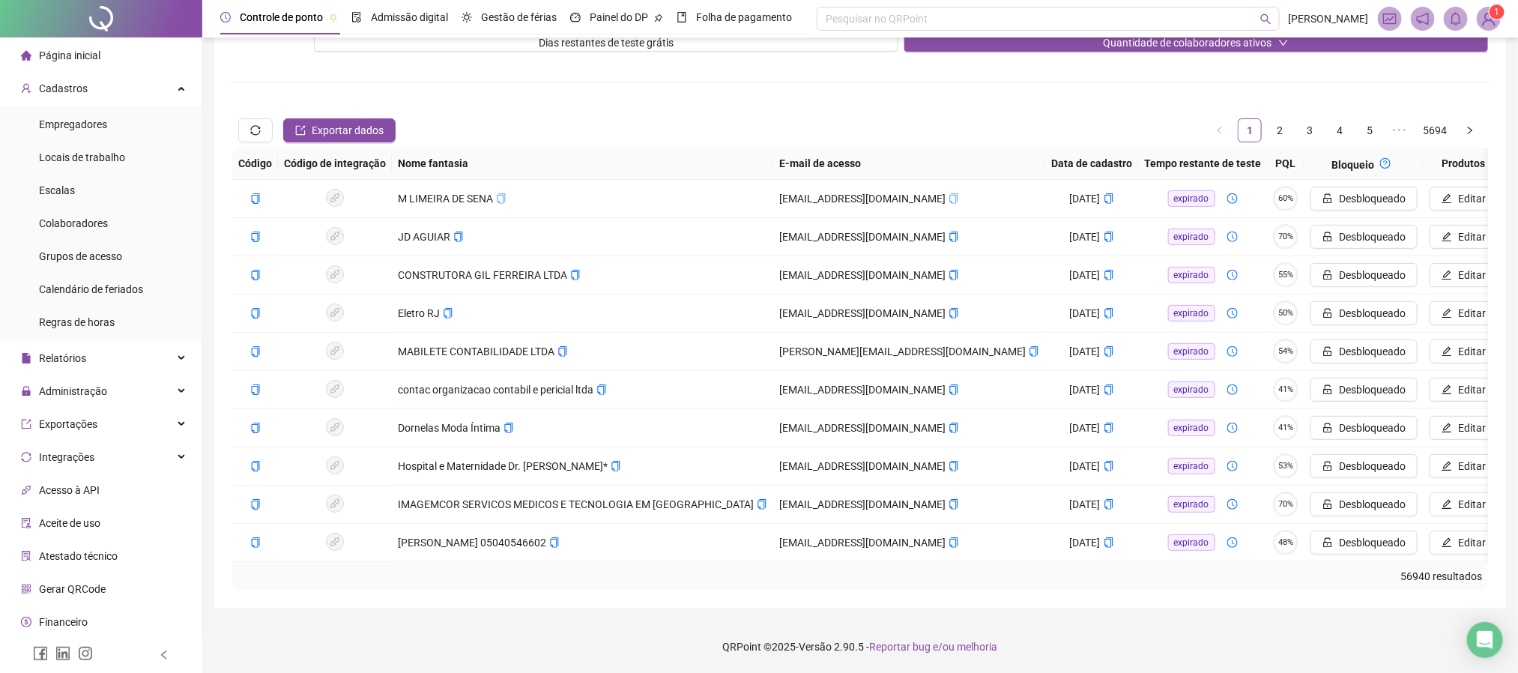
click at [551, 560] on div "56940 resultados" at bounding box center [859, 576] width 1243 height 16
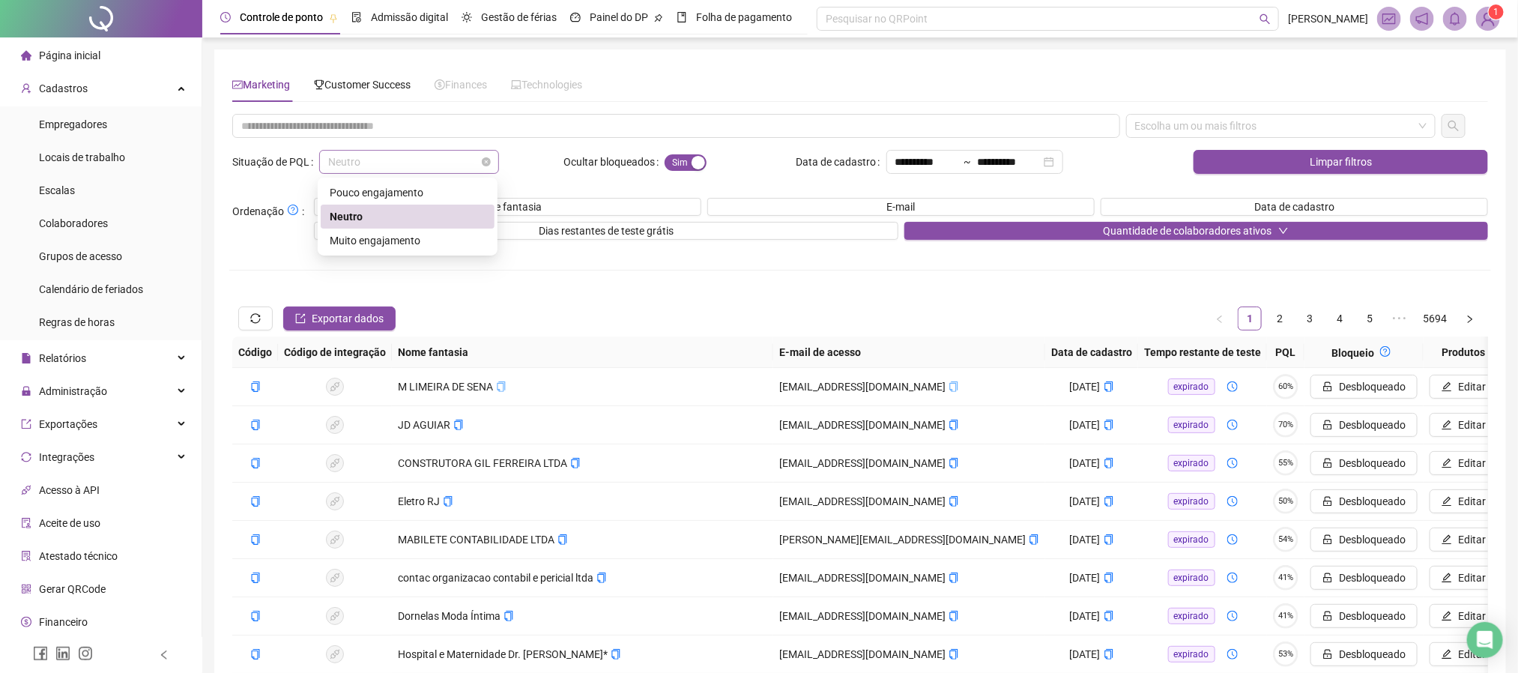
click at [421, 167] on span "Neutro" at bounding box center [409, 162] width 162 height 22
click at [344, 240] on div "Muito engajamento" at bounding box center [408, 240] width 156 height 16
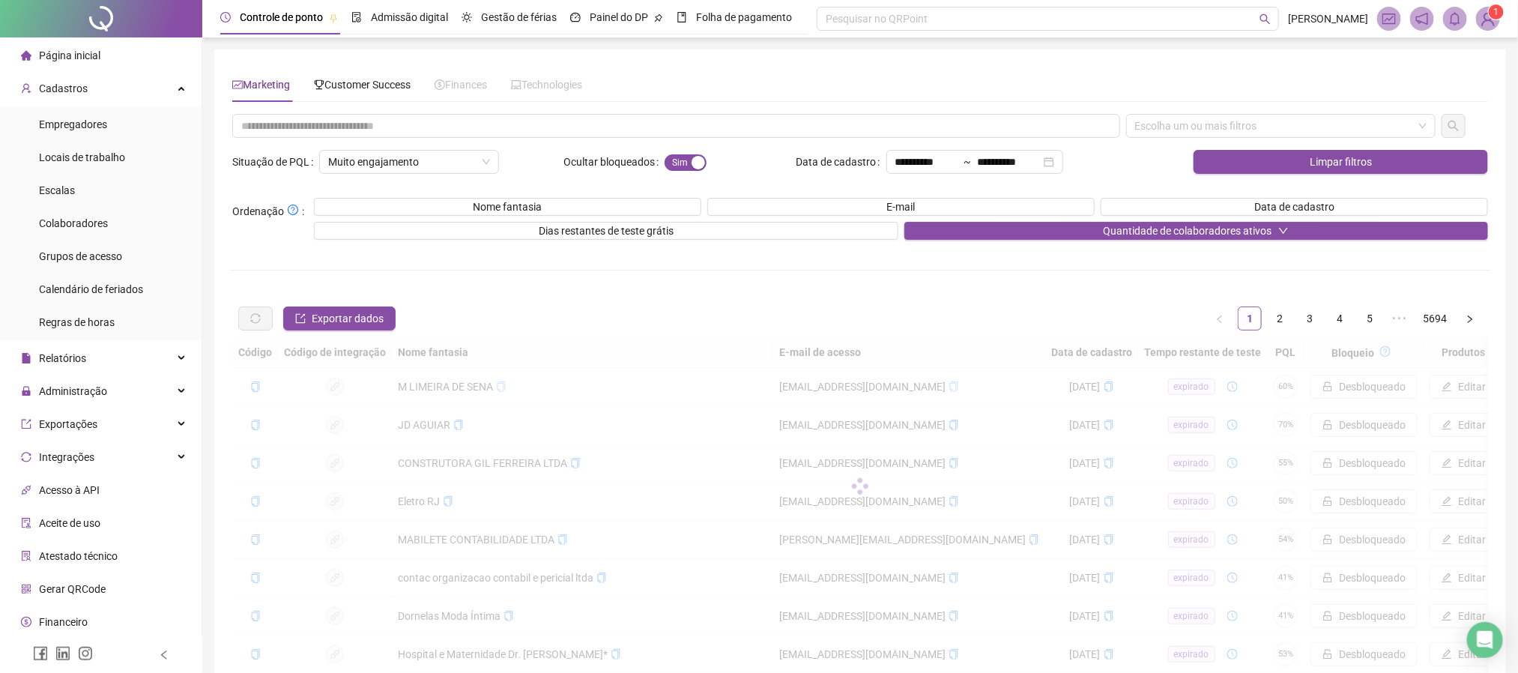
click at [886, 282] on div "**********" at bounding box center [859, 446] width 1261 height 664
click at [367, 160] on span "Muito engajamento" at bounding box center [409, 162] width 162 height 22
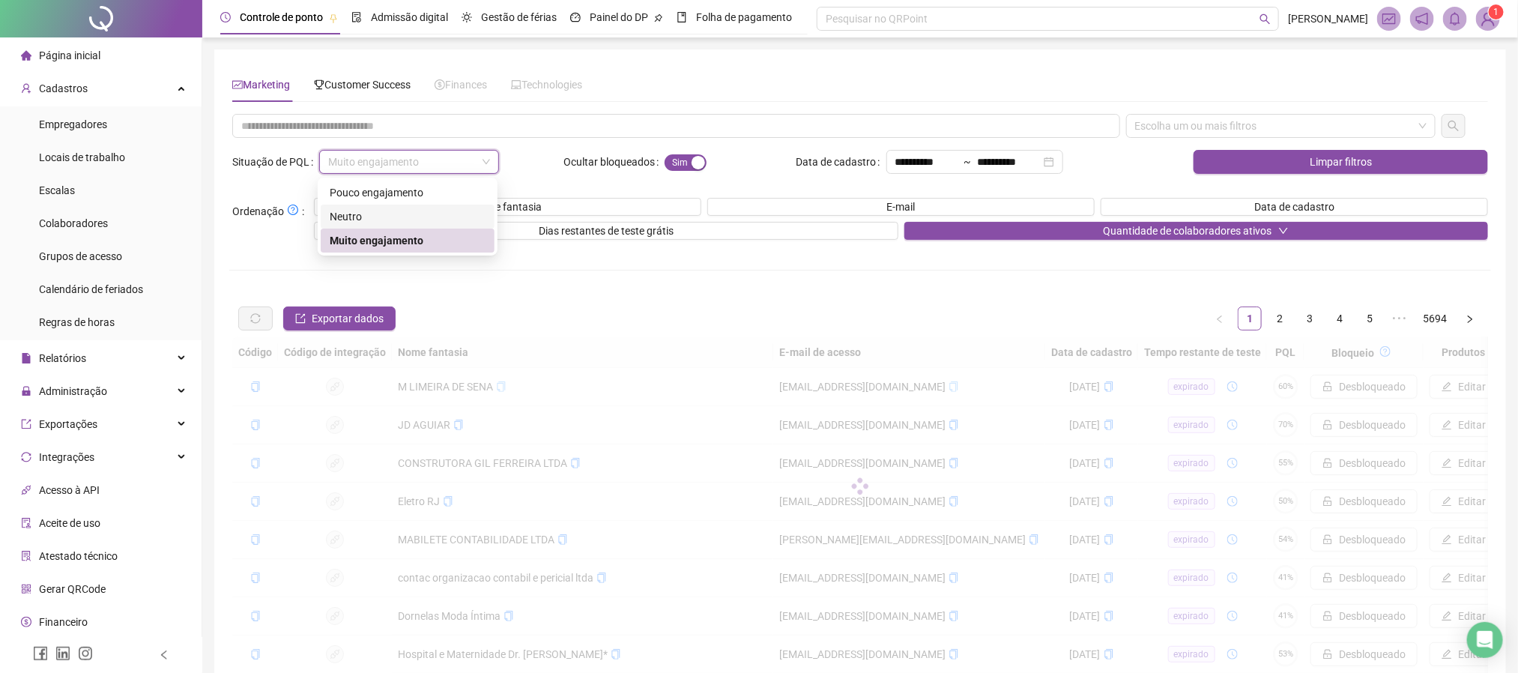
click at [363, 210] on div "Neutro" at bounding box center [408, 216] width 156 height 16
click at [381, 169] on span "Neutro" at bounding box center [409, 162] width 162 height 22
click at [371, 190] on div "Pouco engajamento" at bounding box center [408, 192] width 156 height 16
click at [373, 165] on span "Pouco engajamento" at bounding box center [409, 162] width 162 height 22
click at [345, 216] on div "Neutro" at bounding box center [408, 216] width 156 height 16
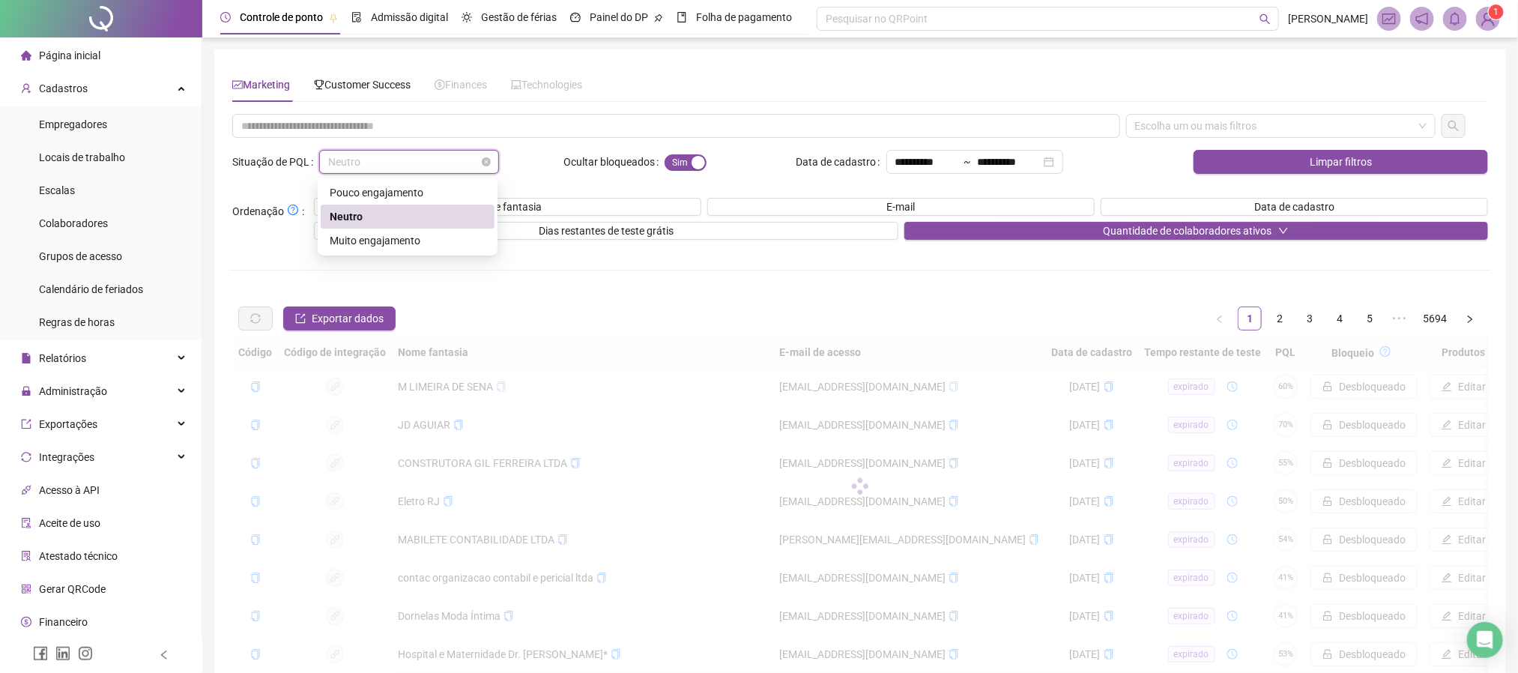
click at [396, 154] on span "Neutro" at bounding box center [409, 162] width 162 height 22
click at [376, 243] on div "Muito engajamento" at bounding box center [408, 240] width 156 height 16
click at [387, 174] on div "Muito engajamento" at bounding box center [409, 162] width 180 height 24
click at [347, 222] on div "Neutro" at bounding box center [408, 216] width 156 height 16
click at [365, 174] on div "Neutro" at bounding box center [409, 162] width 180 height 24
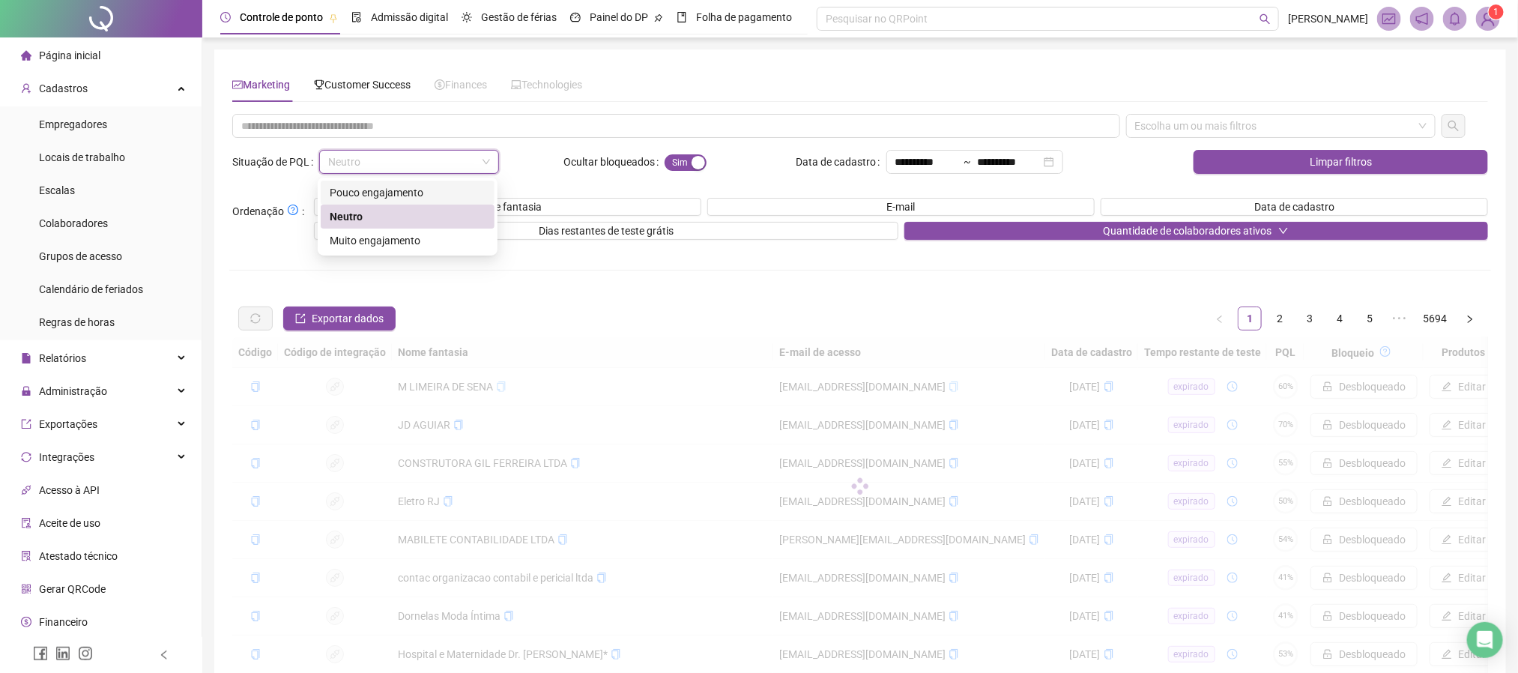
click at [369, 191] on div "Pouco engajamento" at bounding box center [408, 192] width 156 height 16
click at [384, 165] on span "Pouco engajamento" at bounding box center [409, 162] width 162 height 22
click at [374, 243] on div "Muito engajamento" at bounding box center [408, 240] width 156 height 16
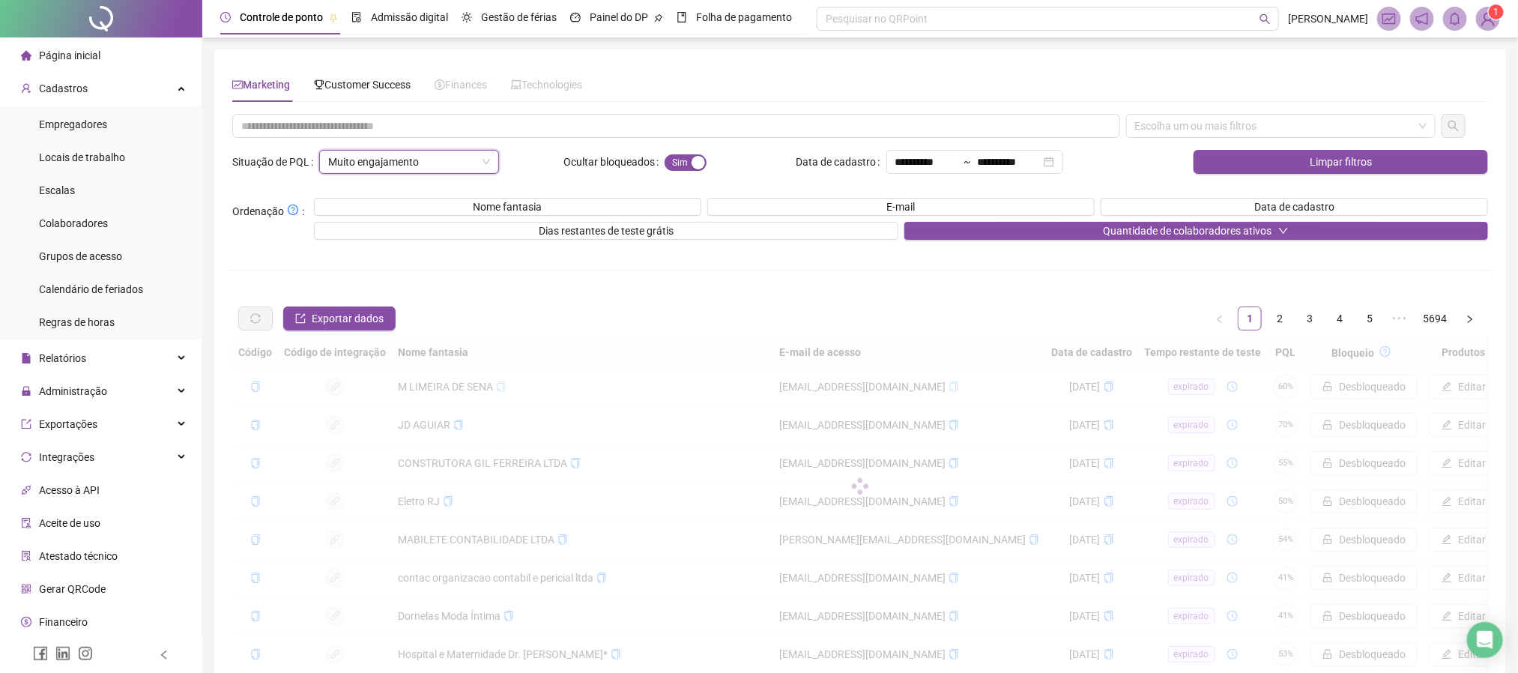
scroll to position [166, 0]
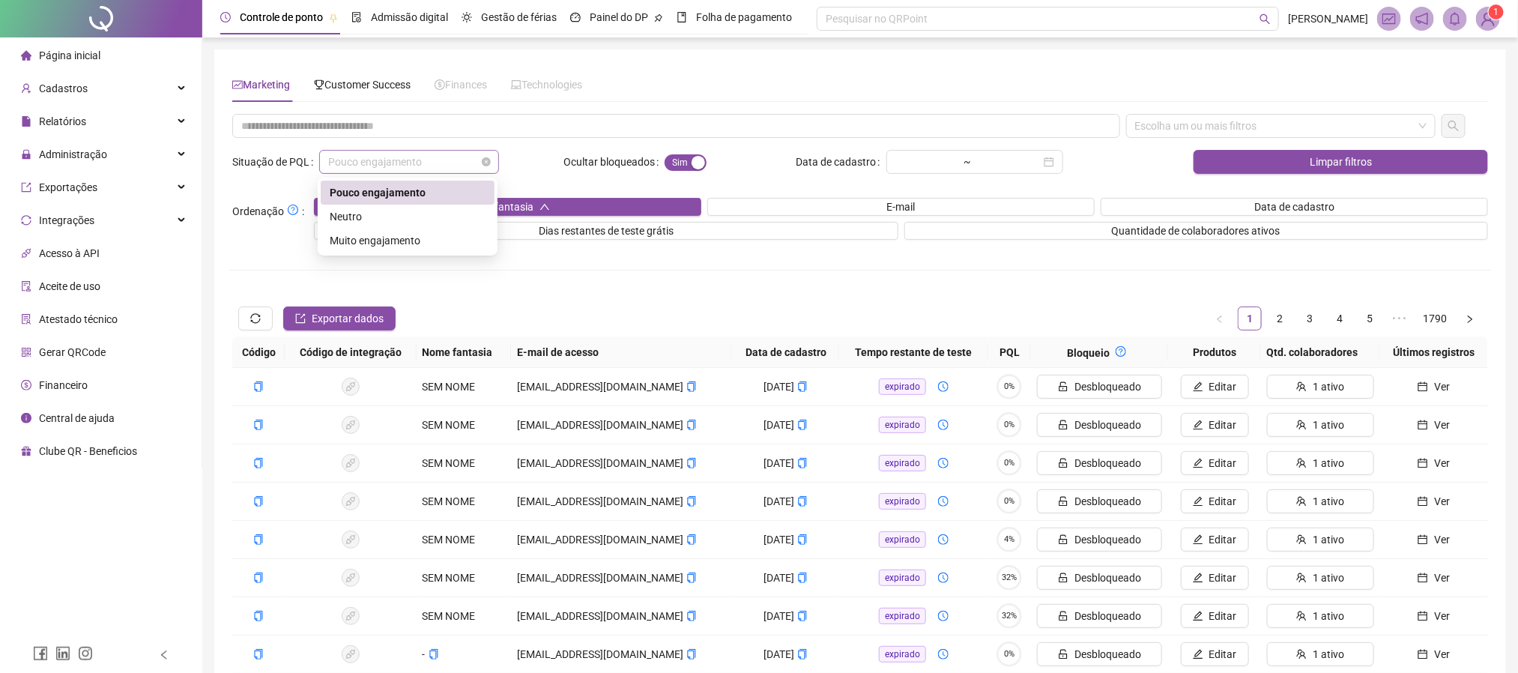
click at [381, 156] on span "Pouco engajamento" at bounding box center [409, 162] width 162 height 22
click at [373, 223] on div "Neutro" at bounding box center [408, 216] width 156 height 16
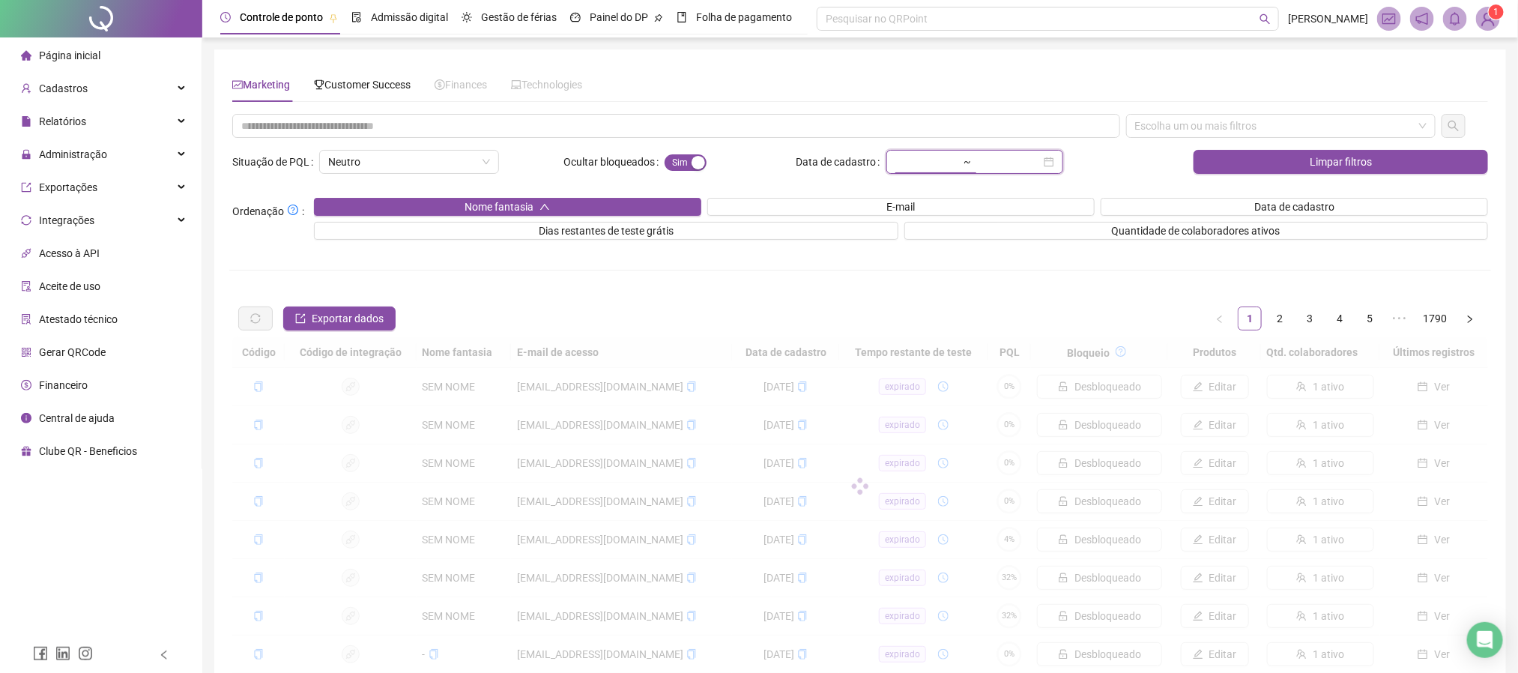
click at [958, 158] on input at bounding box center [926, 162] width 63 height 16
type input "**********"
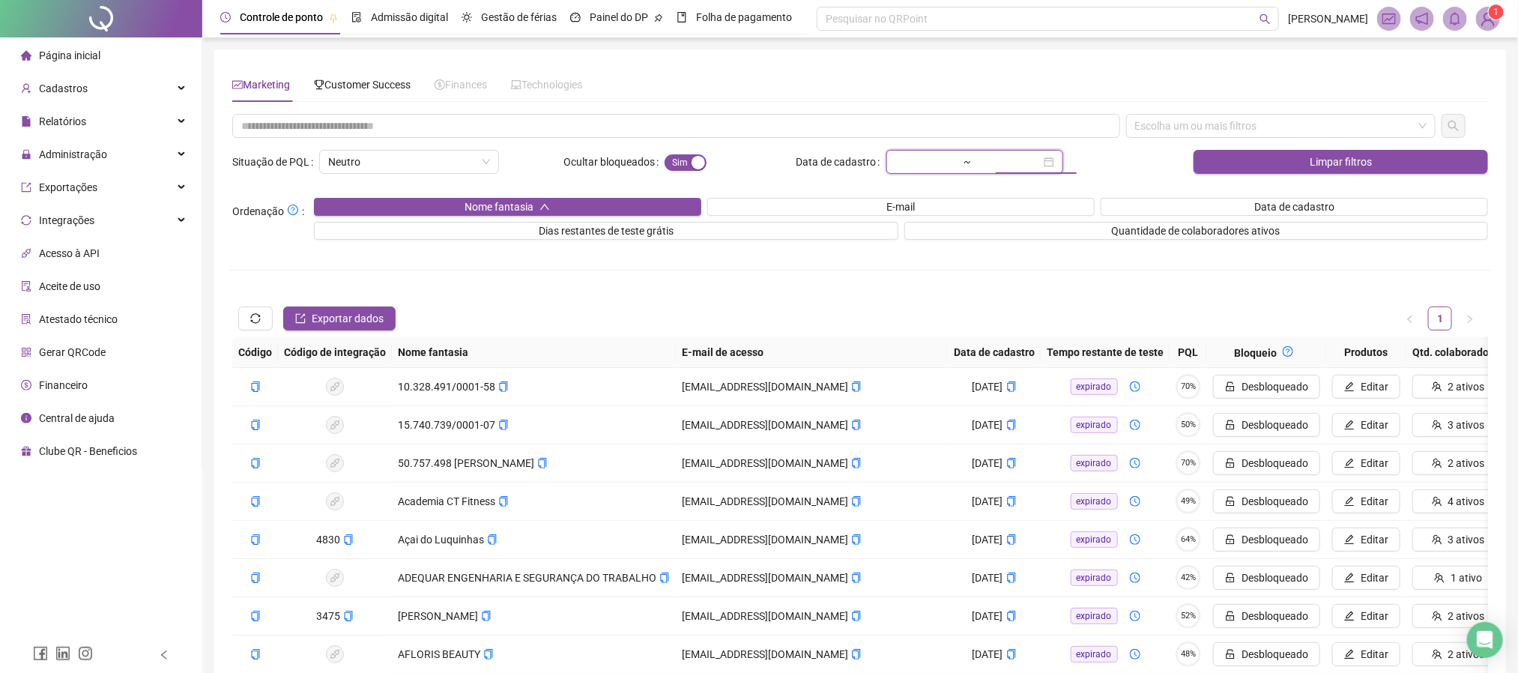
click at [993, 156] on input at bounding box center [1009, 162] width 63 height 16
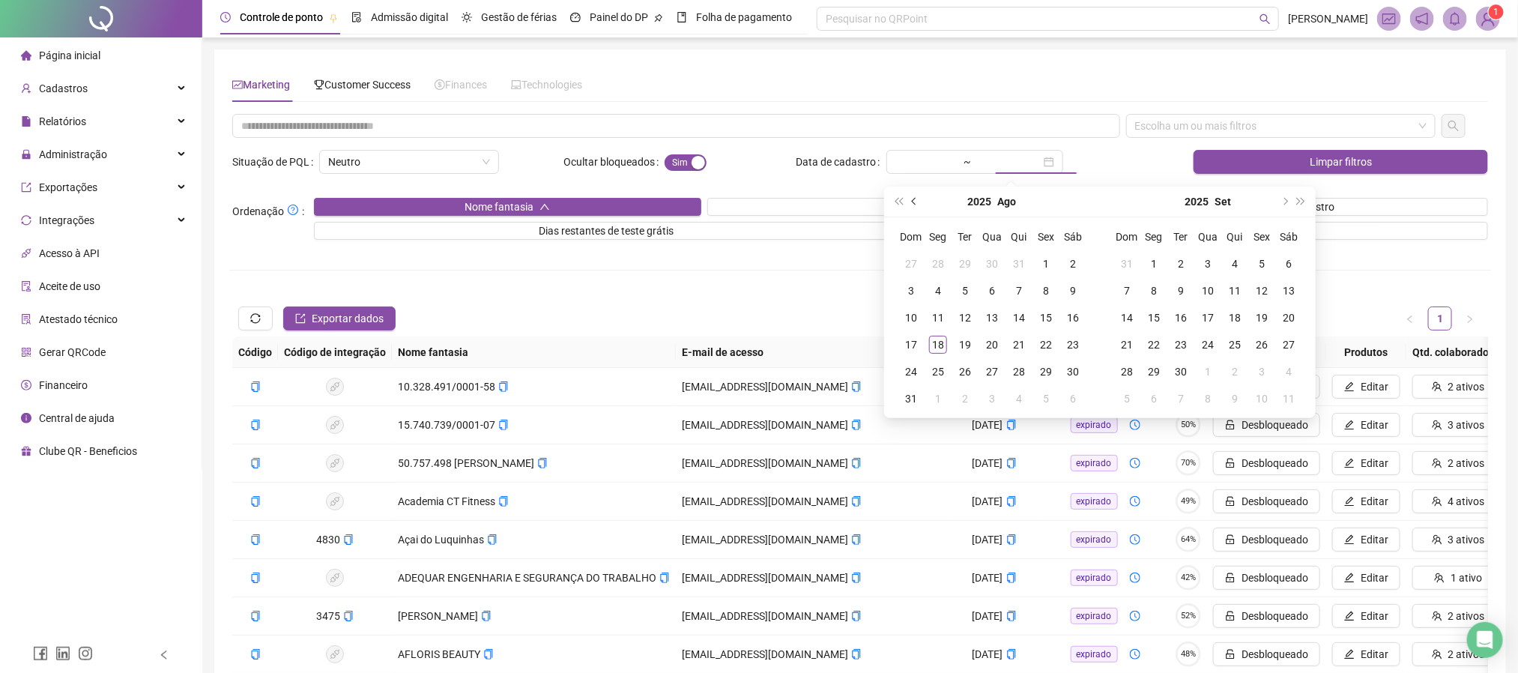
click at [912, 209] on button "prev-year" at bounding box center [914, 202] width 16 height 30
type input "**********"
click at [964, 264] on div "1" at bounding box center [965, 264] width 18 height 18
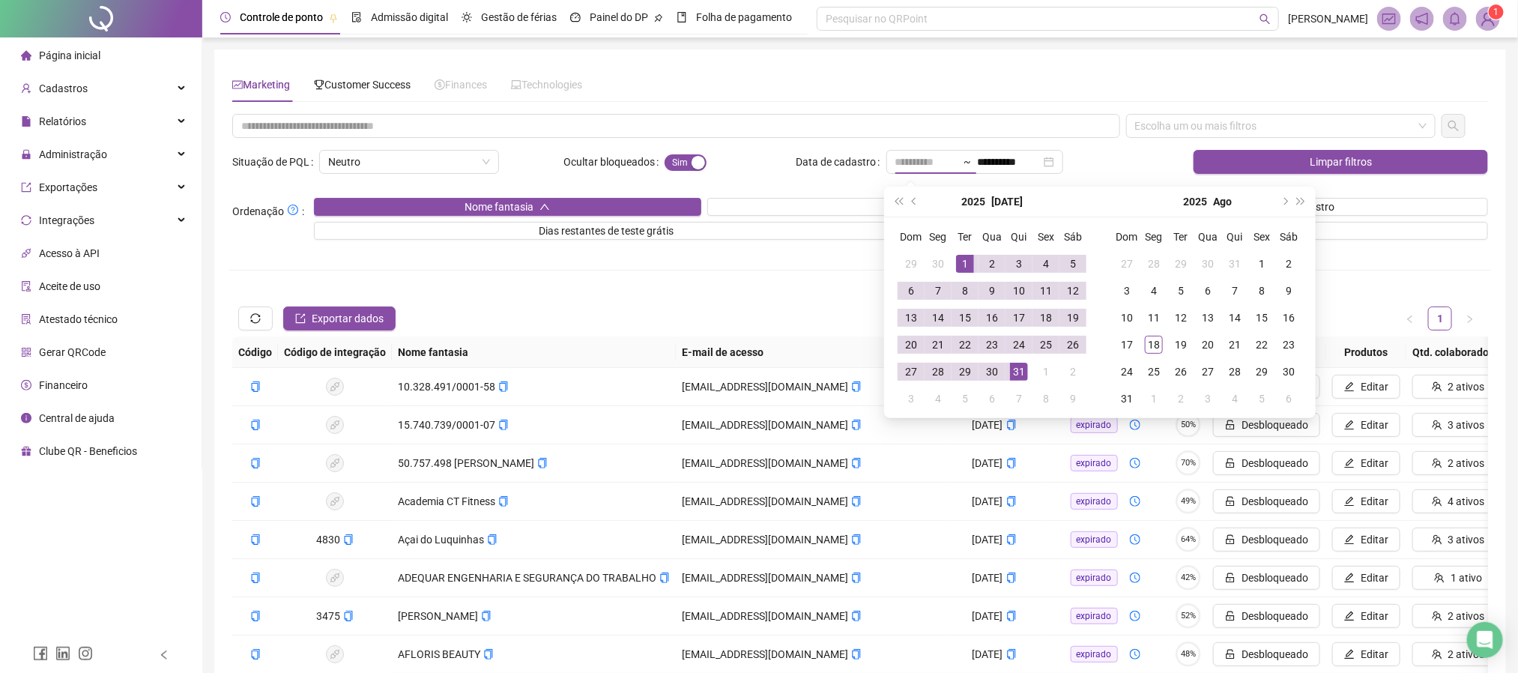
click at [1021, 372] on div "31" at bounding box center [1019, 372] width 18 height 18
type input "**********"
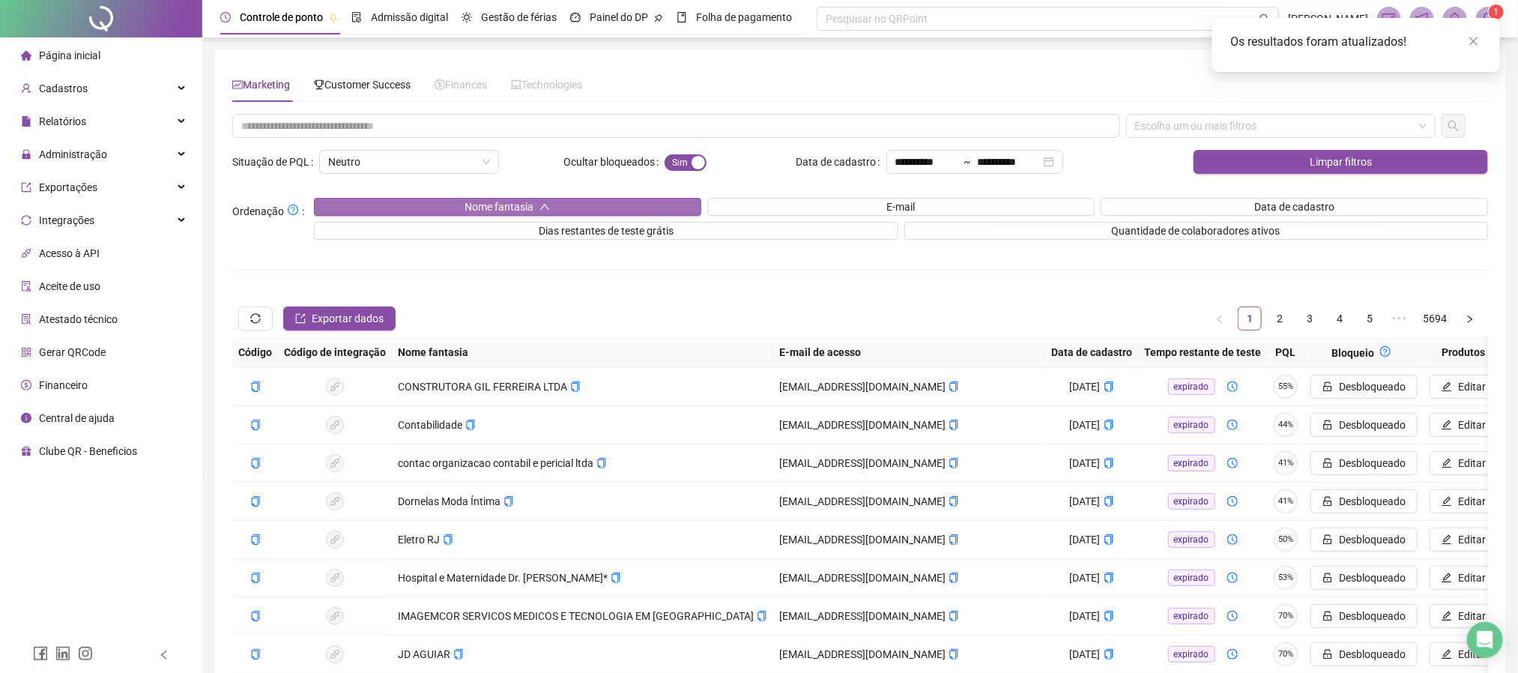
click at [587, 213] on button "Nome fantasia" at bounding box center [507, 207] width 387 height 18
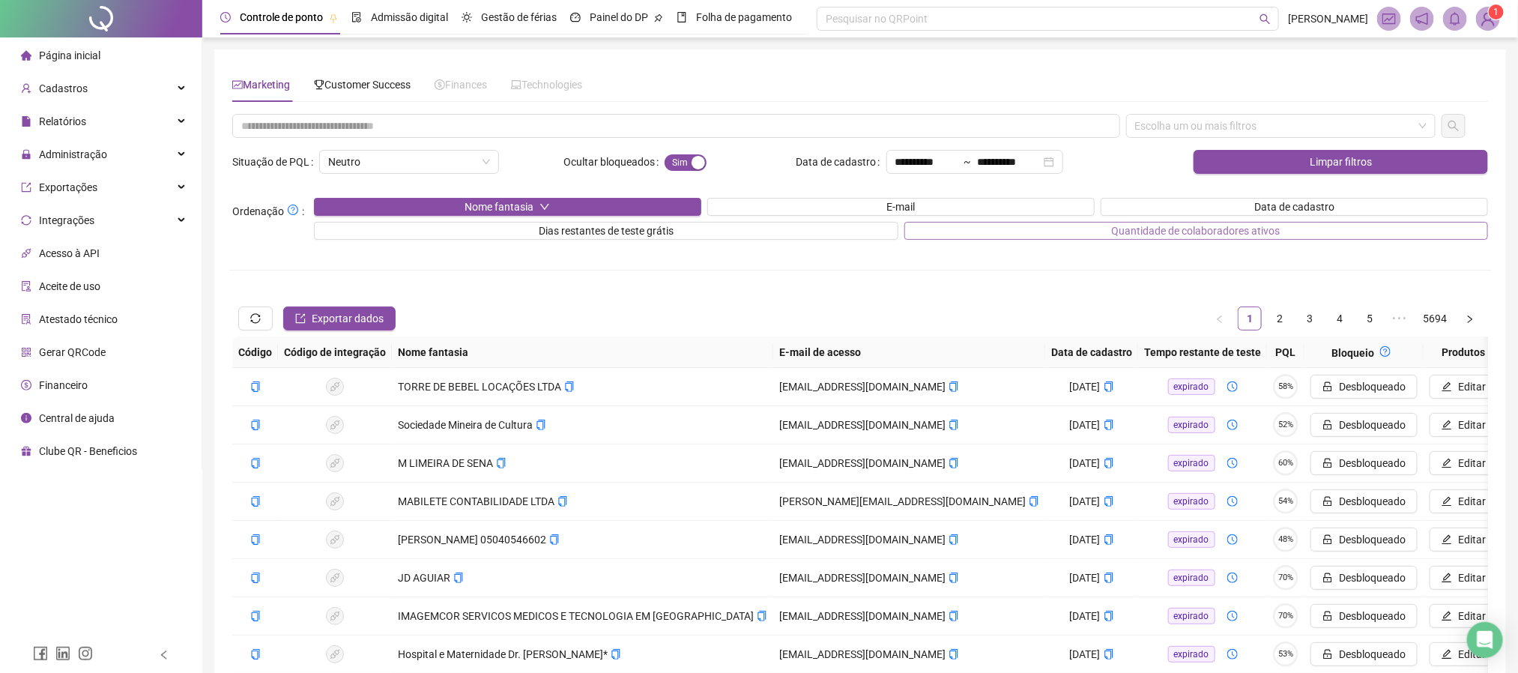
click at [1112, 238] on span "Quantidade de colaboradores ativos" at bounding box center [1196, 230] width 169 height 16
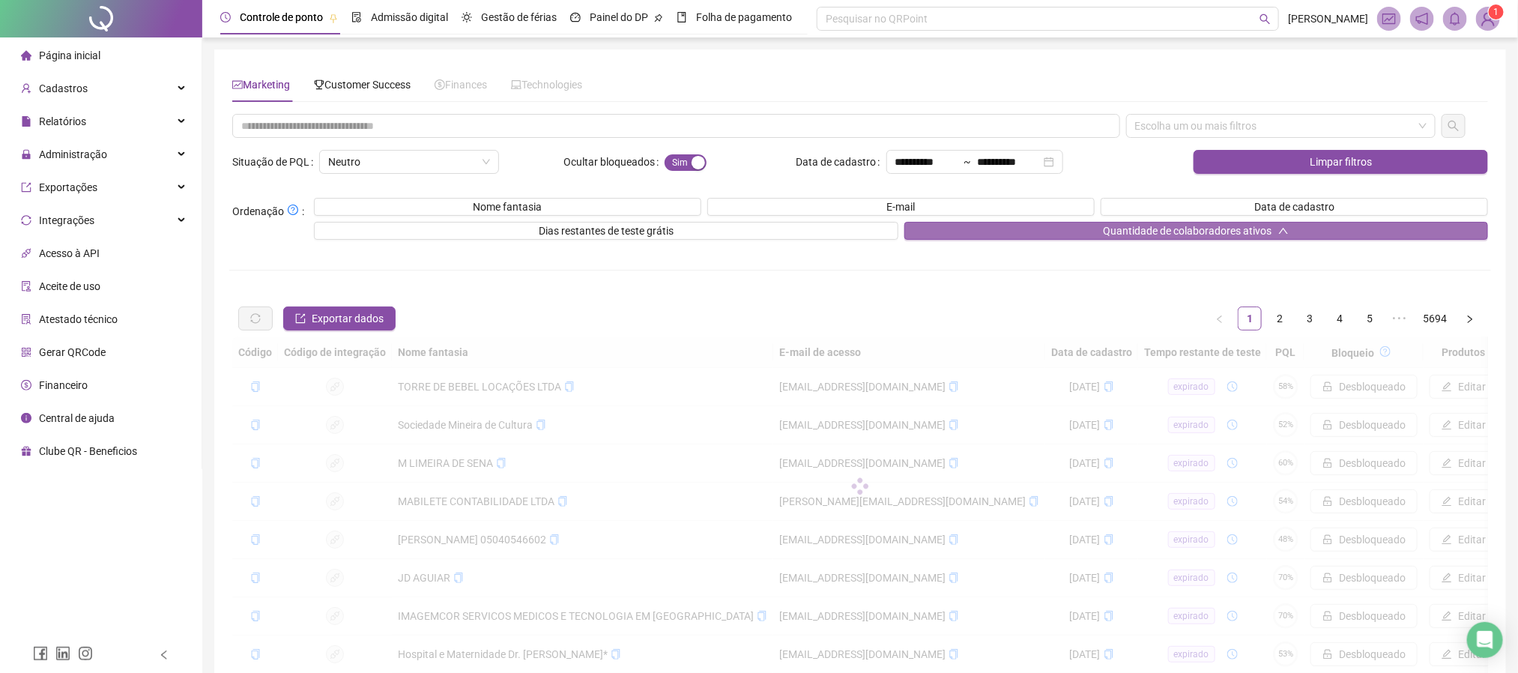
click at [1111, 238] on span "Quantidade de colaboradores ativos" at bounding box center [1187, 230] width 169 height 16
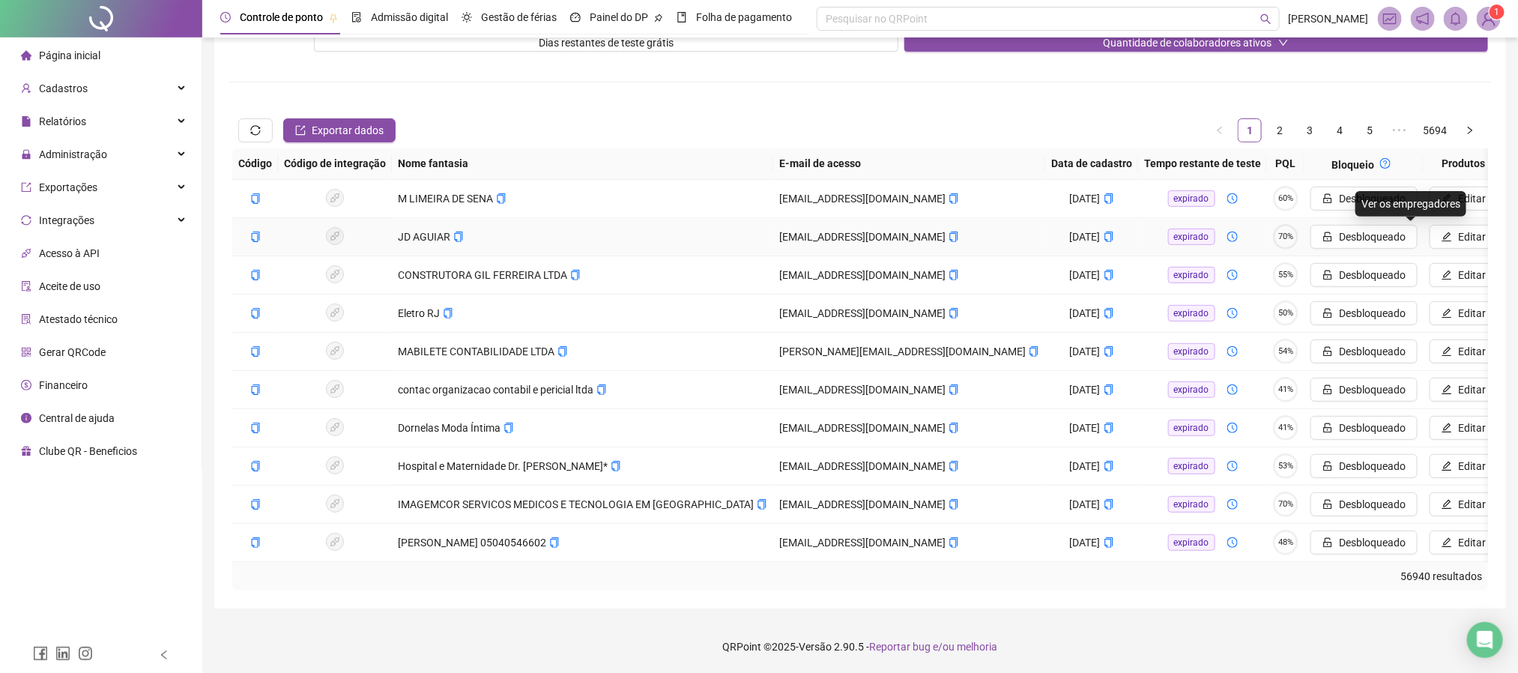
scroll to position [0, 66]
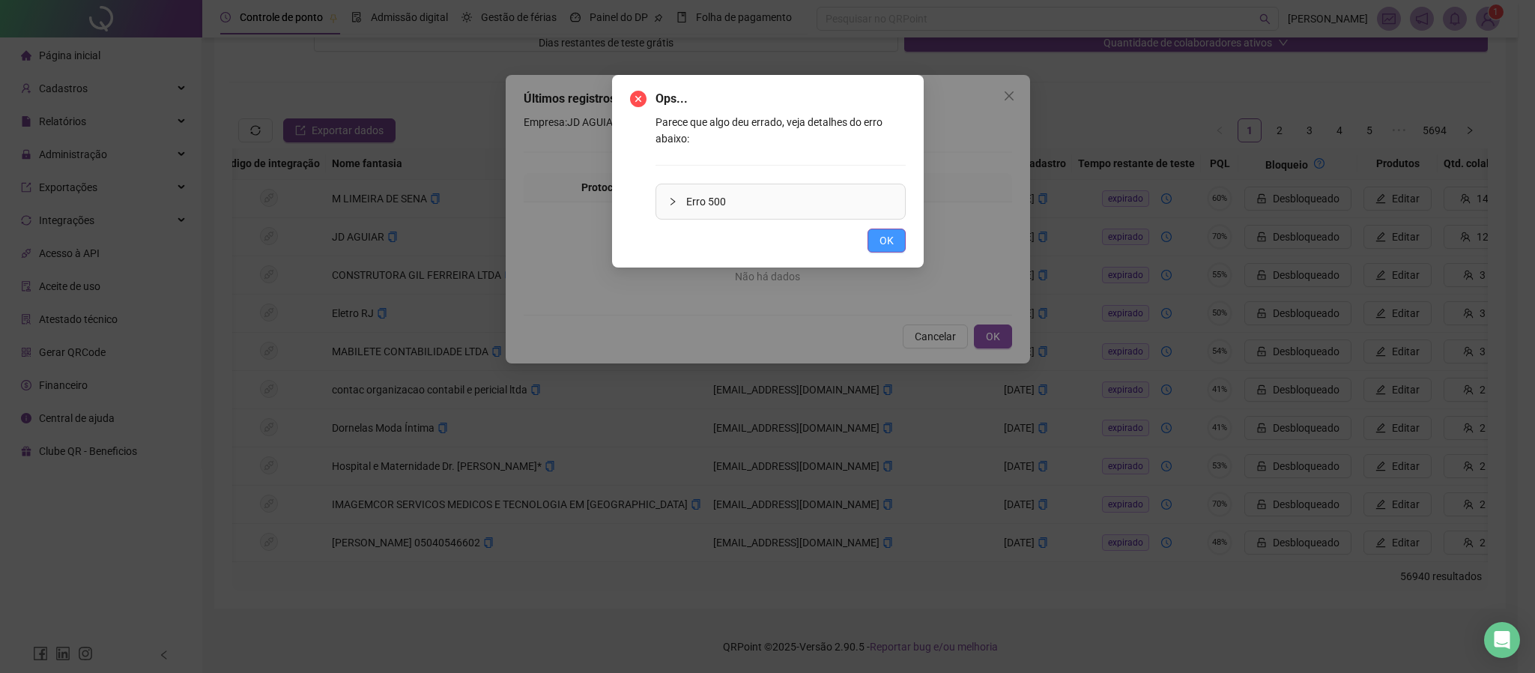
click at [872, 238] on button "OK" at bounding box center [886, 240] width 38 height 24
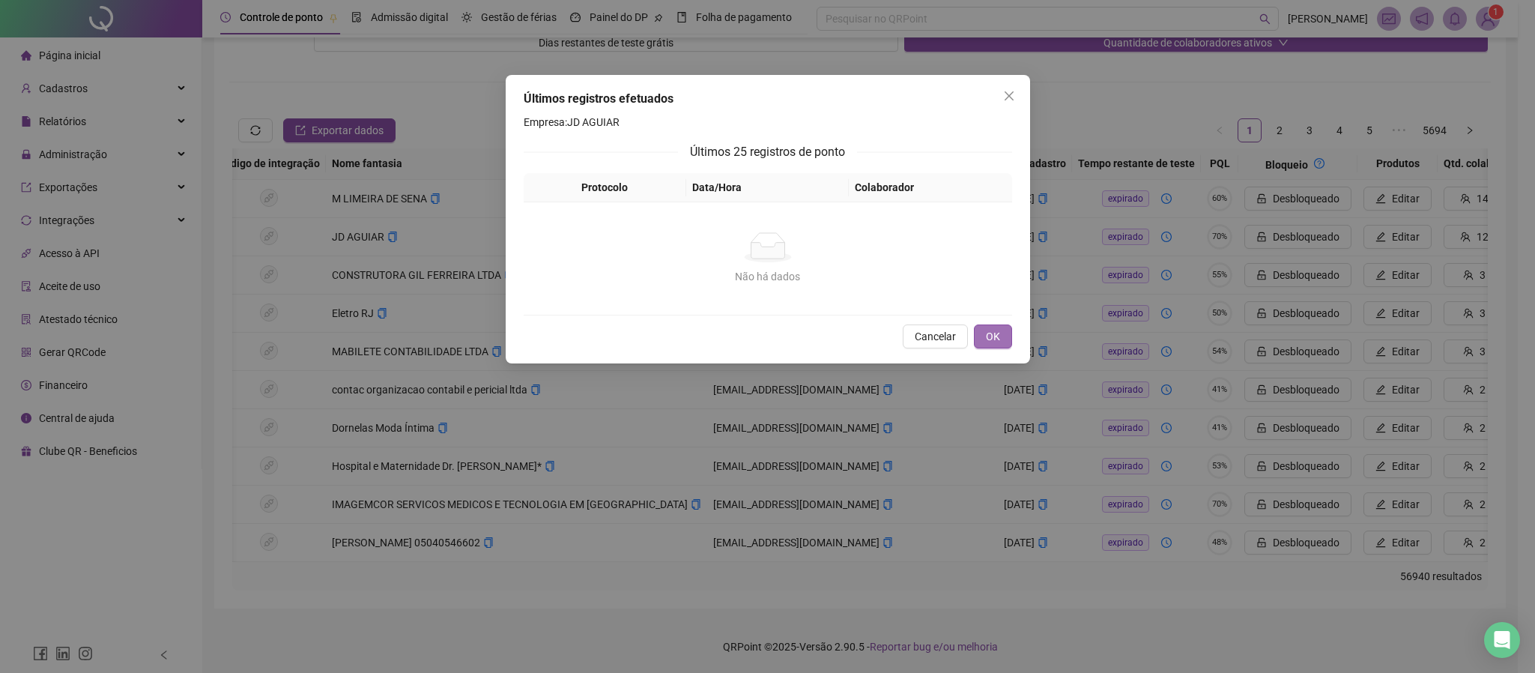
click at [990, 330] on span "OK" at bounding box center [993, 336] width 14 height 16
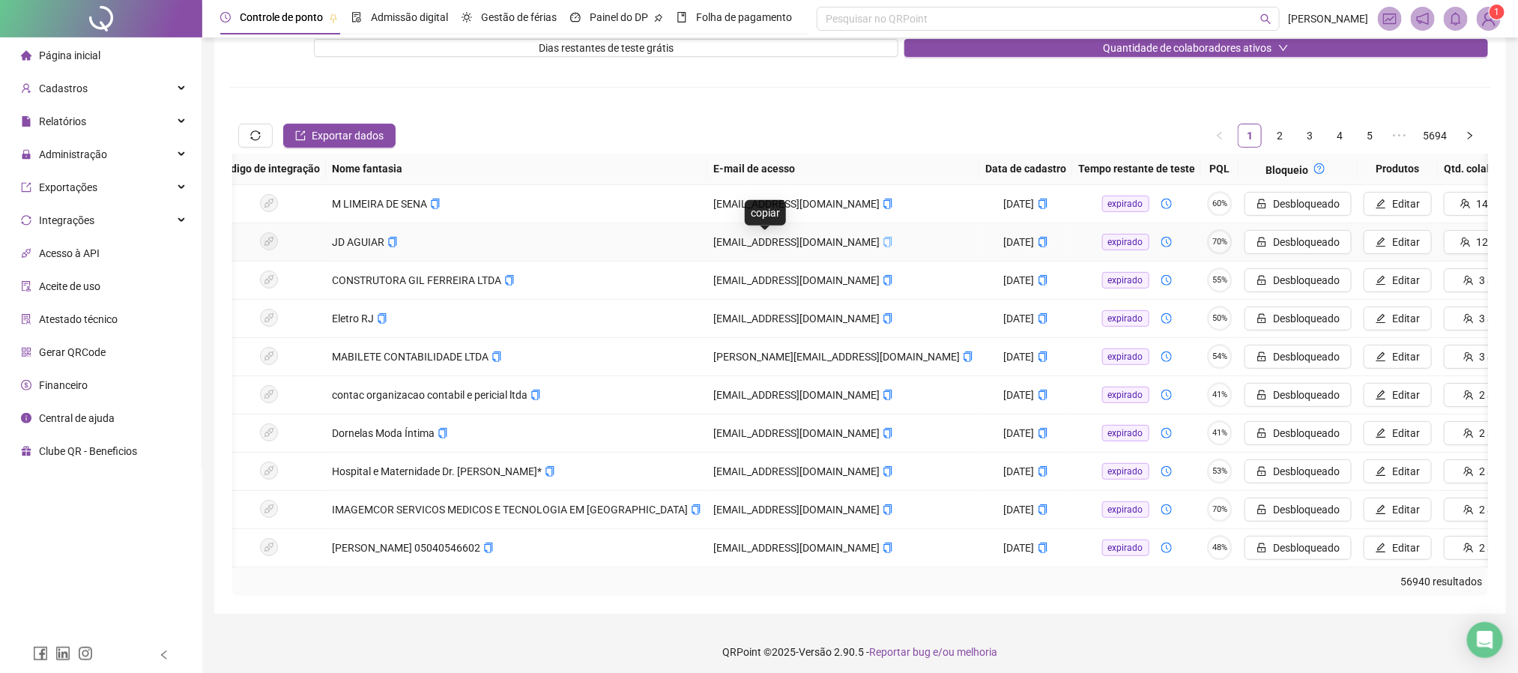
click at [882, 243] on icon "copy" at bounding box center [887, 242] width 10 height 10
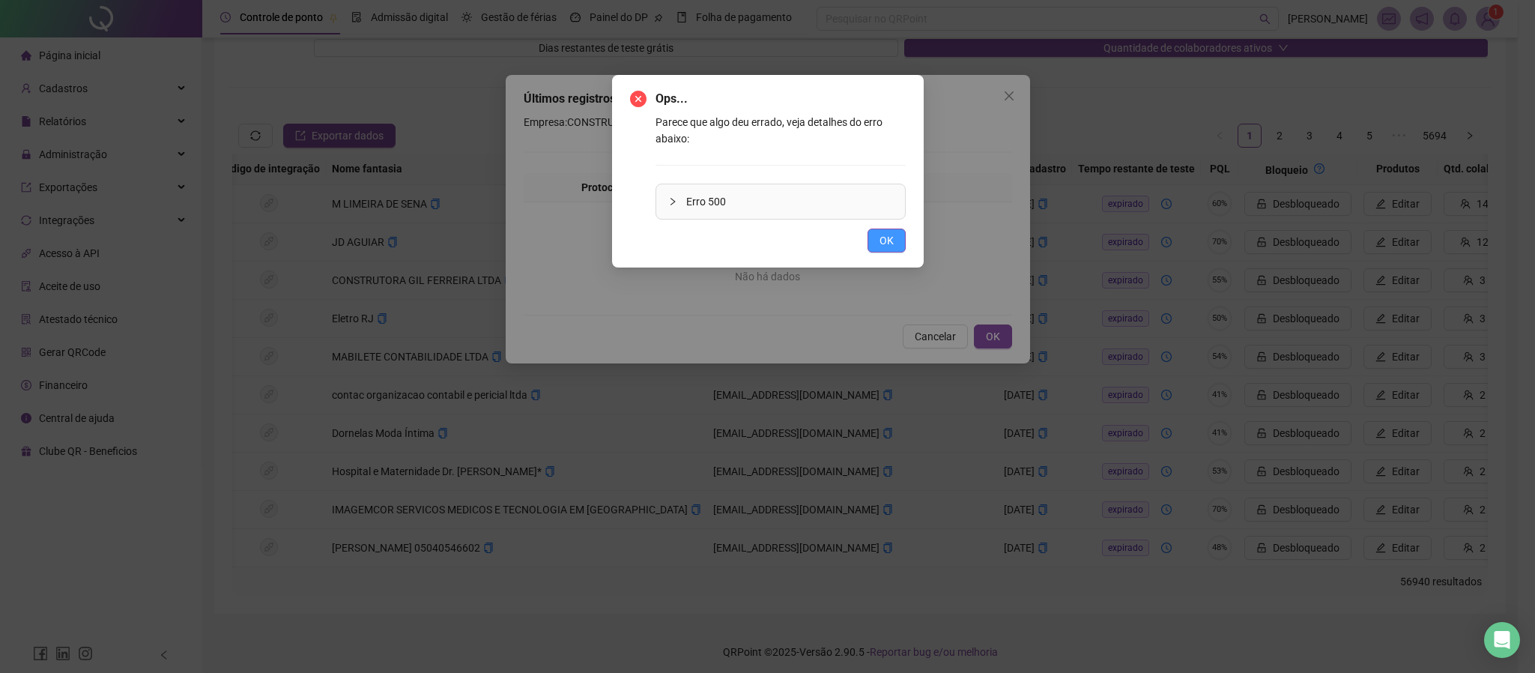
click at [888, 239] on span "OK" at bounding box center [886, 240] width 14 height 16
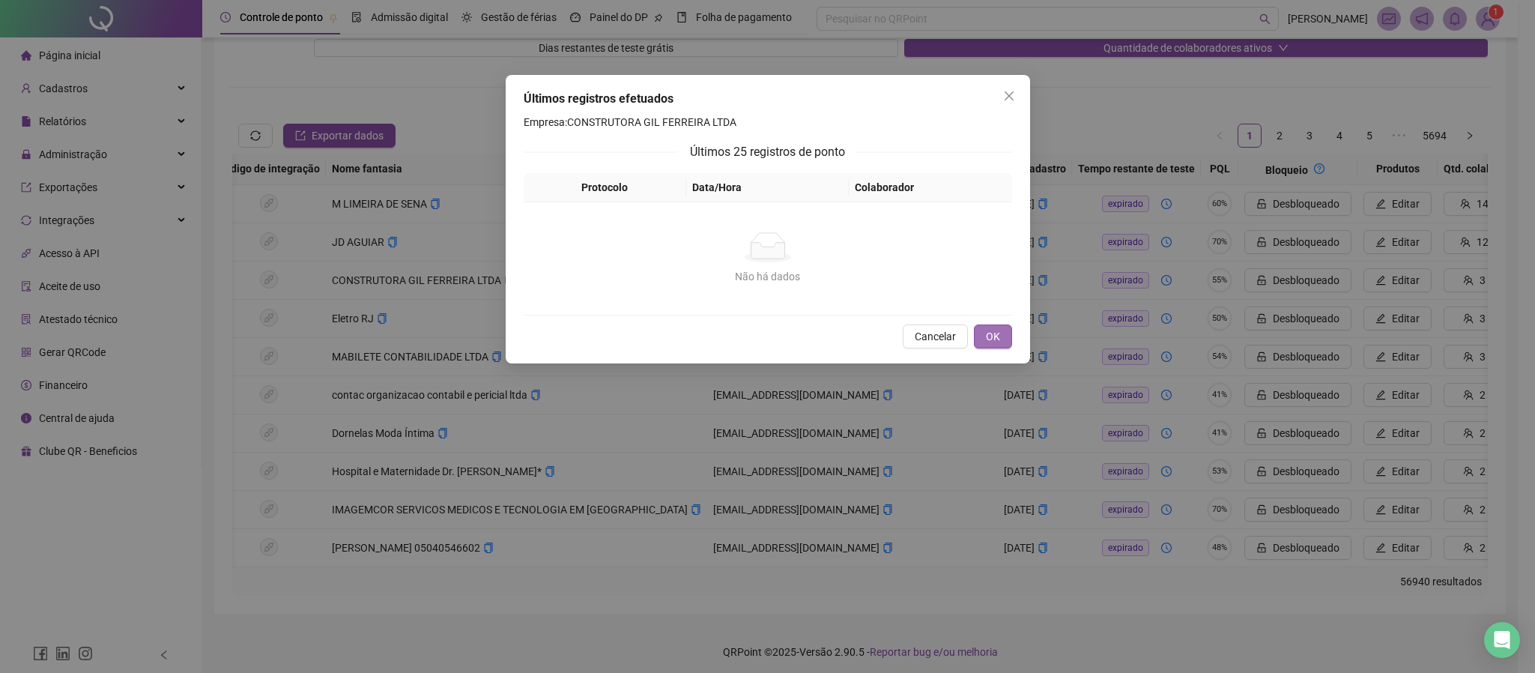
click at [1003, 338] on button "OK" at bounding box center [993, 336] width 38 height 24
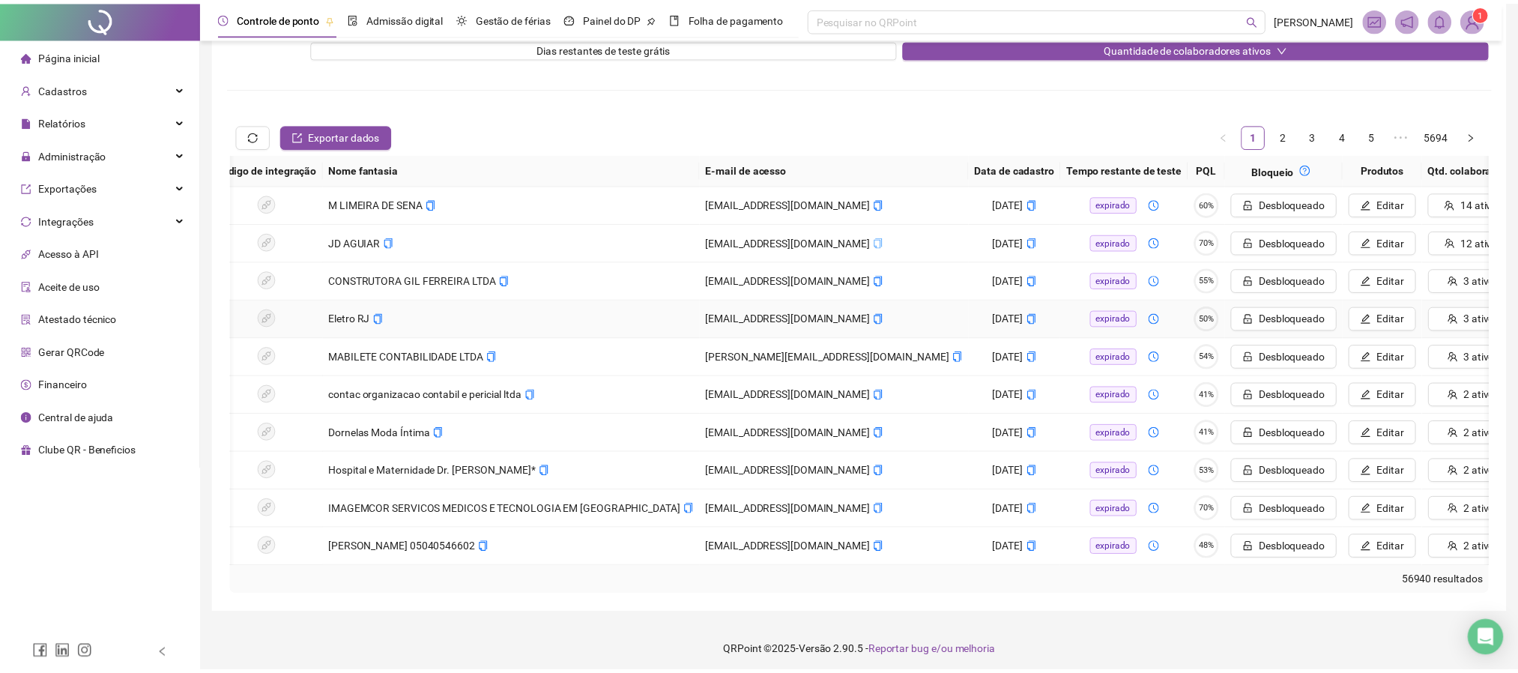
scroll to position [0, 49]
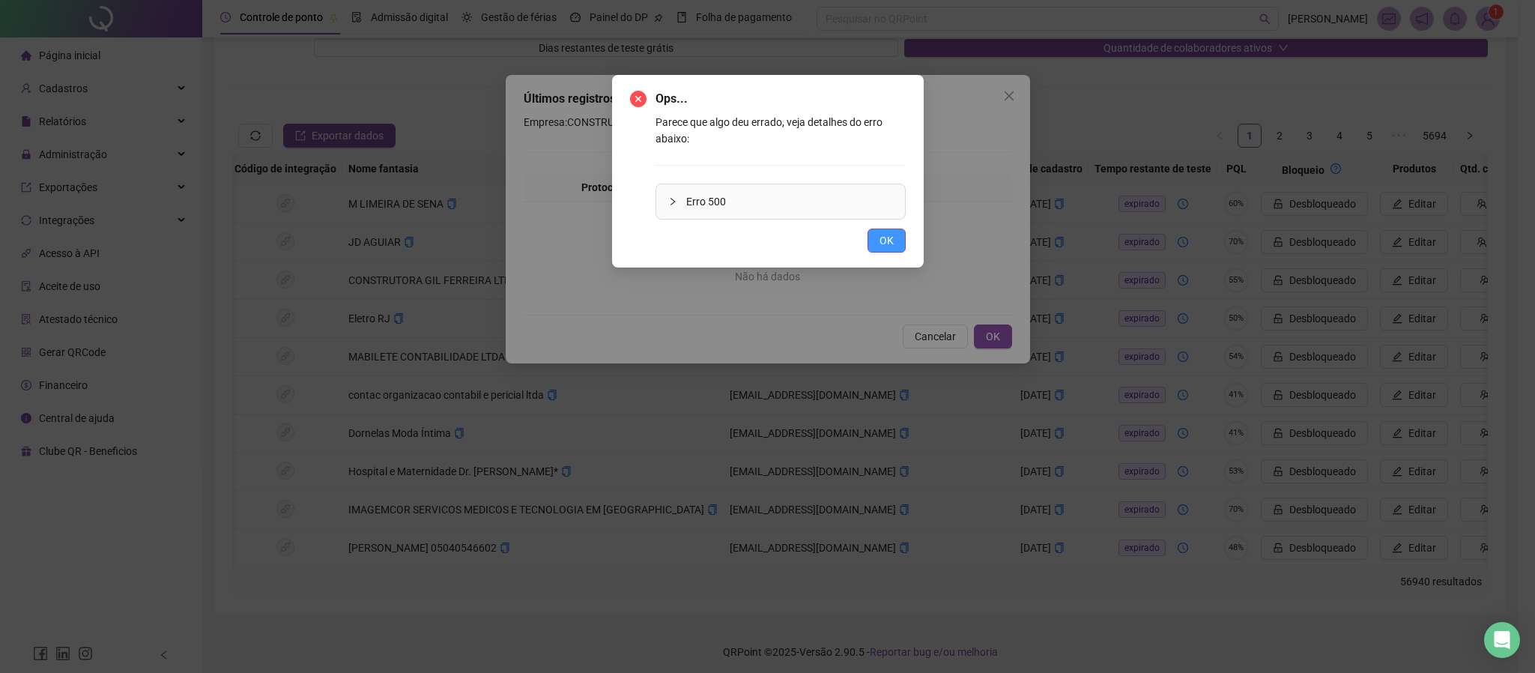
click at [879, 245] on span "OK" at bounding box center [886, 240] width 14 height 16
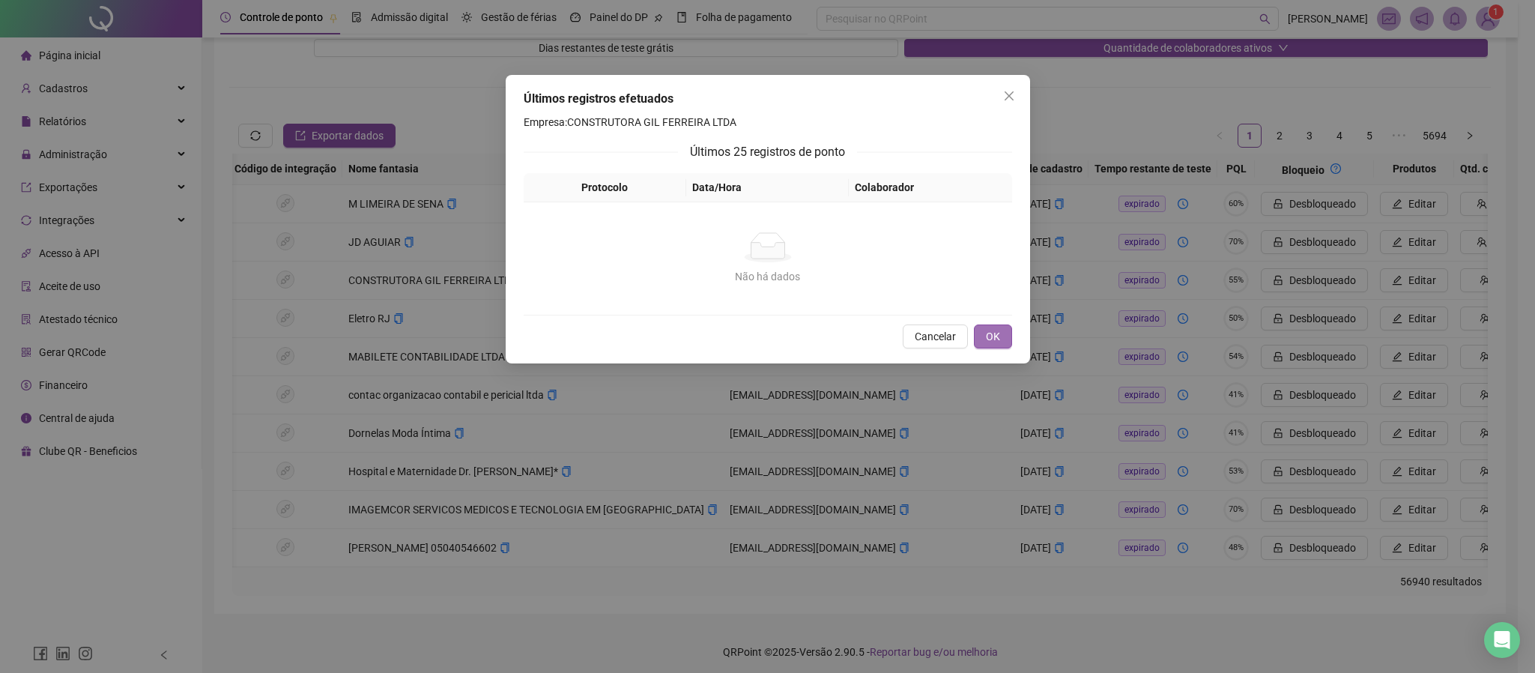
click at [989, 347] on button "OK" at bounding box center [993, 336] width 38 height 24
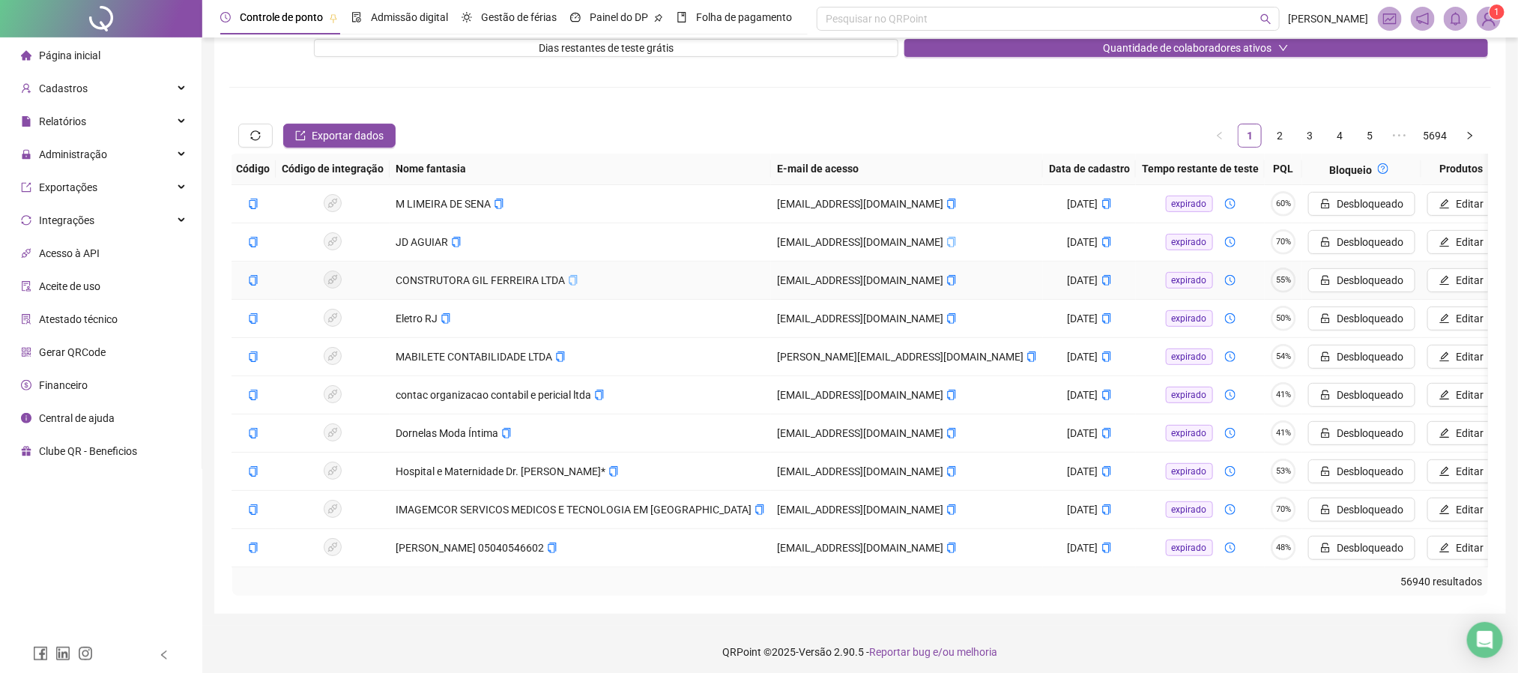
scroll to position [0, 0]
click at [948, 281] on icon "copy" at bounding box center [953, 280] width 10 height 10
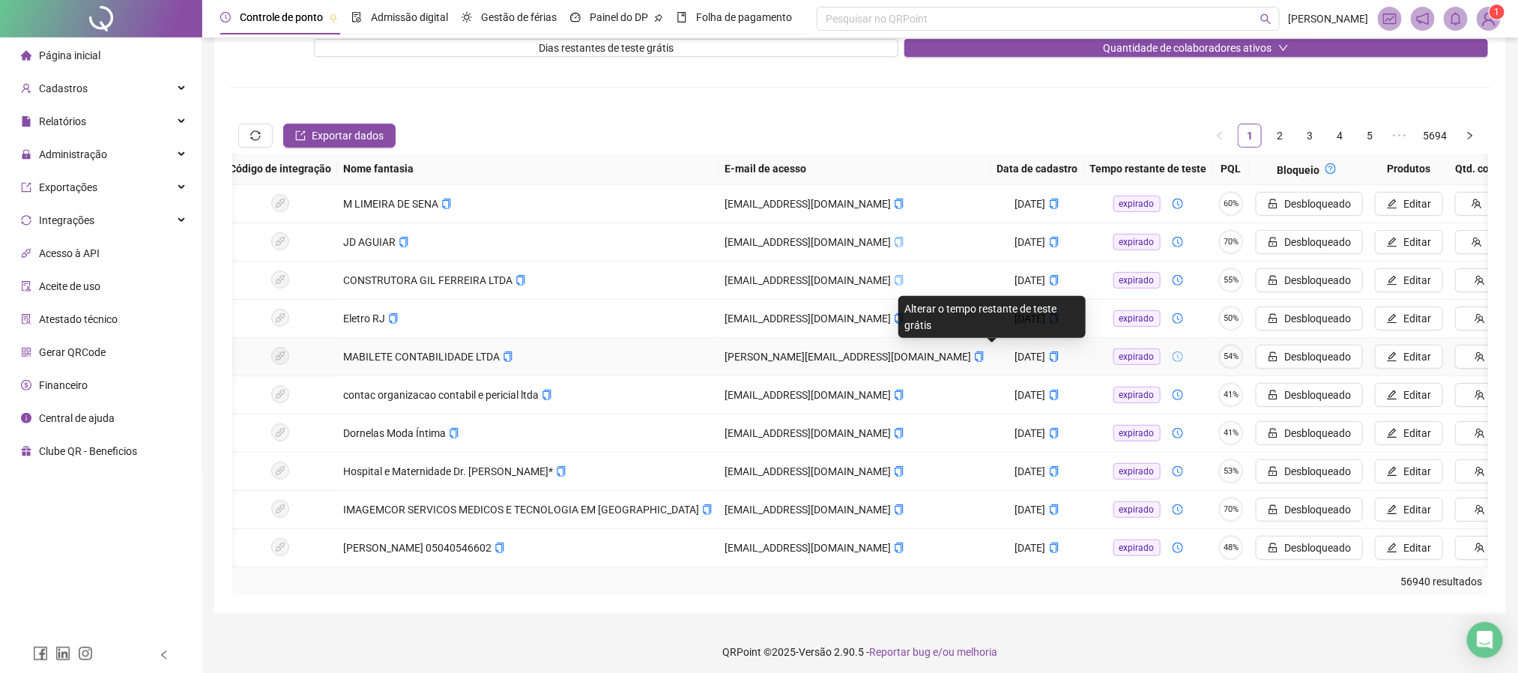
scroll to position [0, 66]
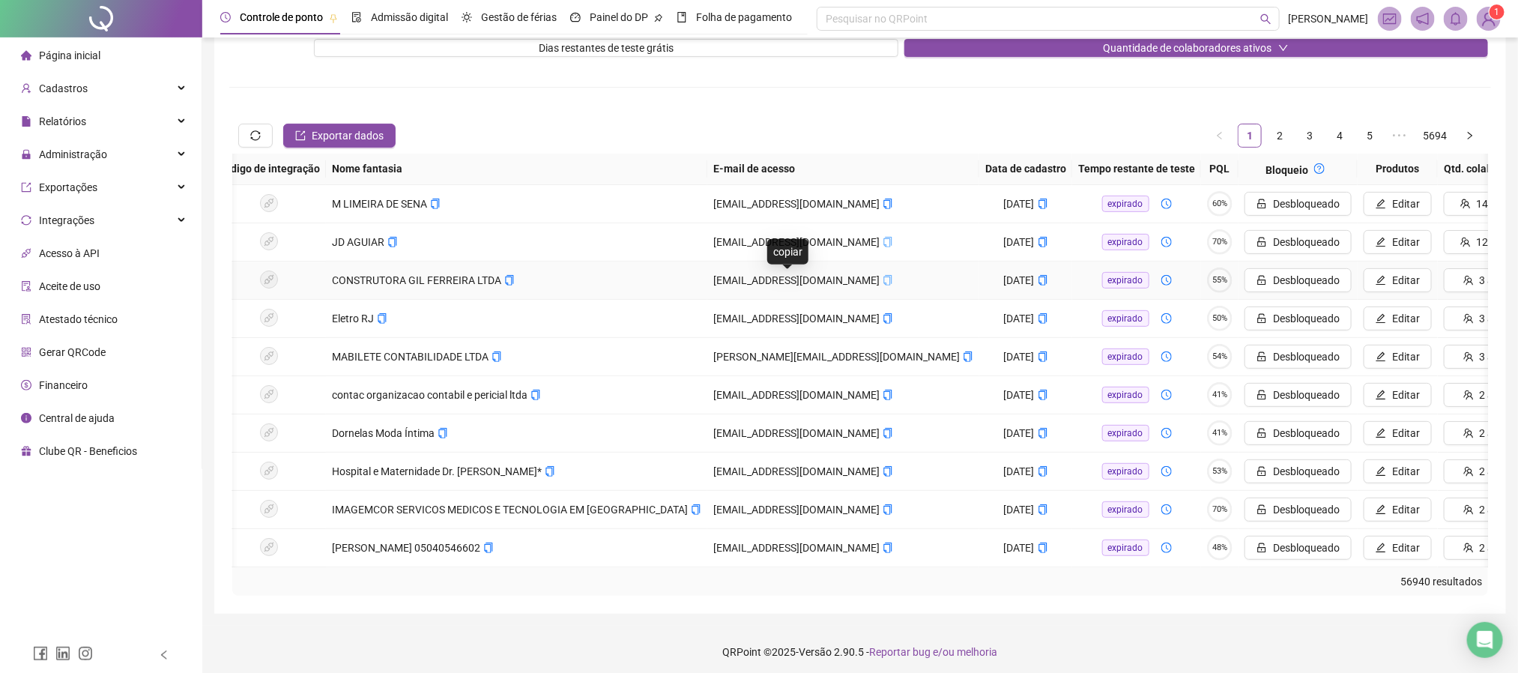
click at [882, 282] on icon "copy" at bounding box center [887, 280] width 10 height 10
click at [504, 283] on icon "copy" at bounding box center [509, 280] width 10 height 10
click at [506, 279] on icon "copy" at bounding box center [510, 280] width 8 height 10
click at [882, 285] on icon "copy" at bounding box center [887, 280] width 10 height 10
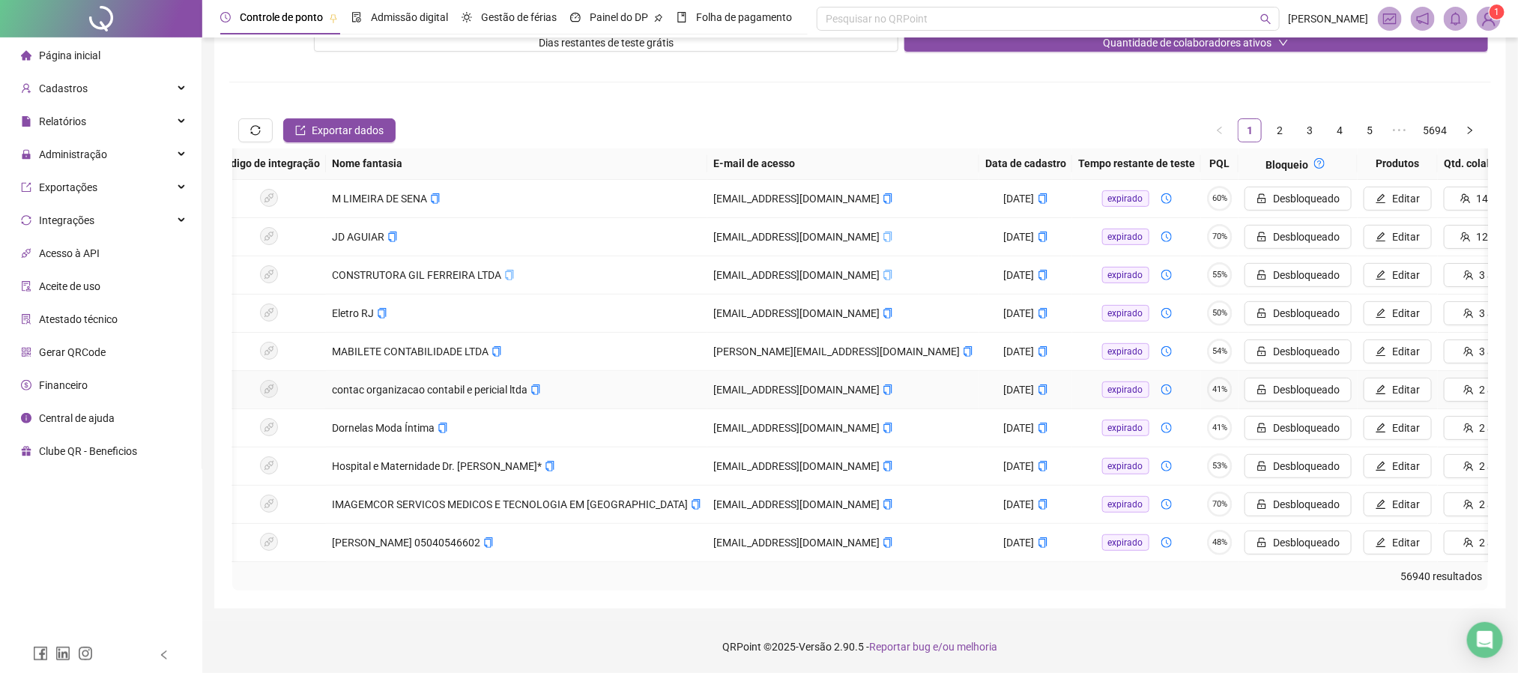
scroll to position [205, 0]
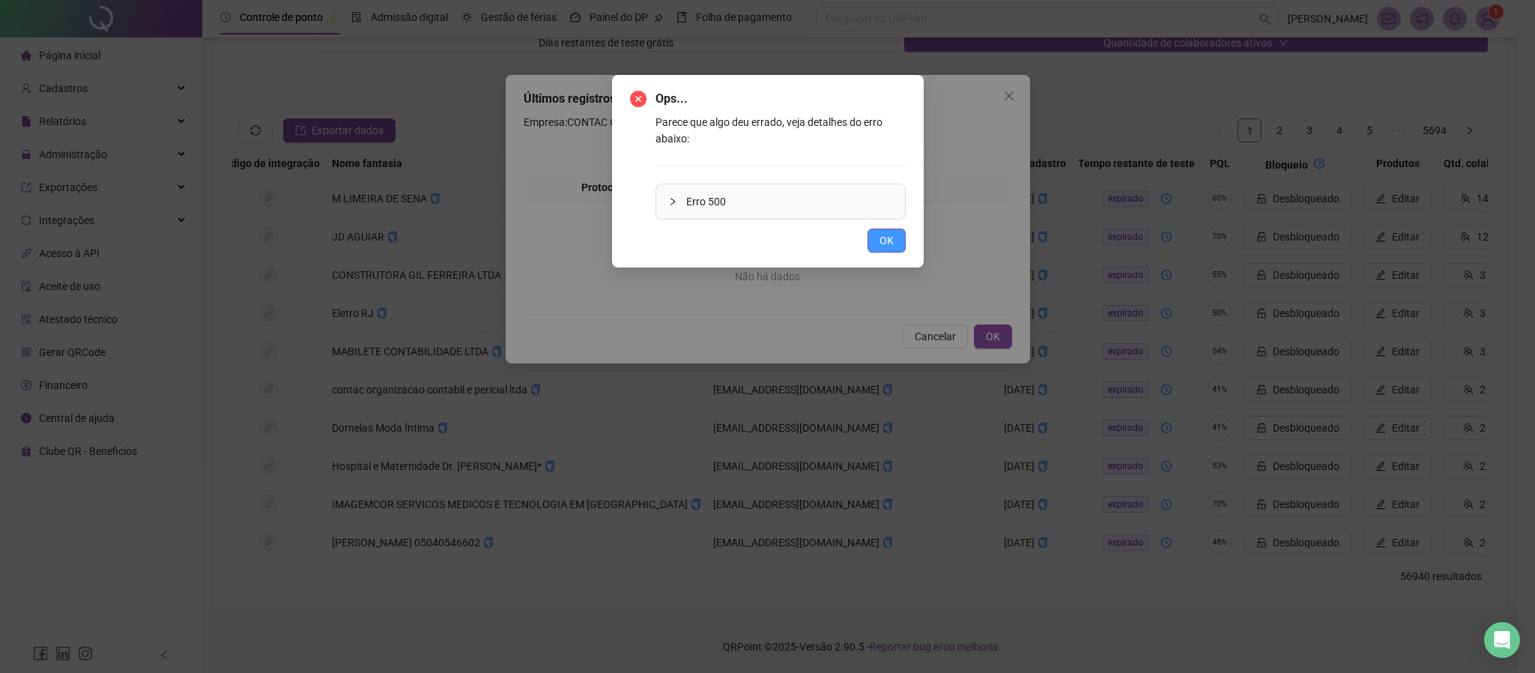
click at [897, 245] on button "OK" at bounding box center [886, 240] width 38 height 24
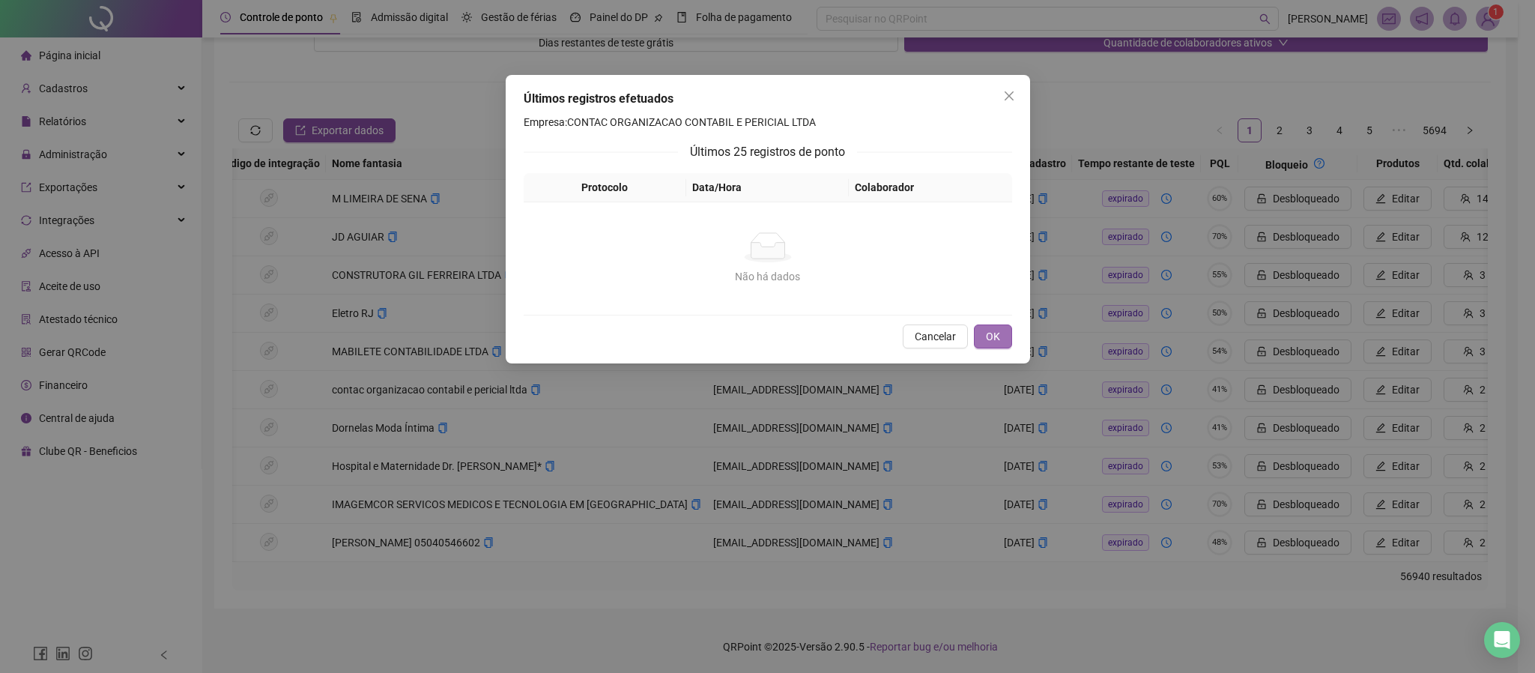
click at [993, 338] on span "OK" at bounding box center [993, 336] width 14 height 16
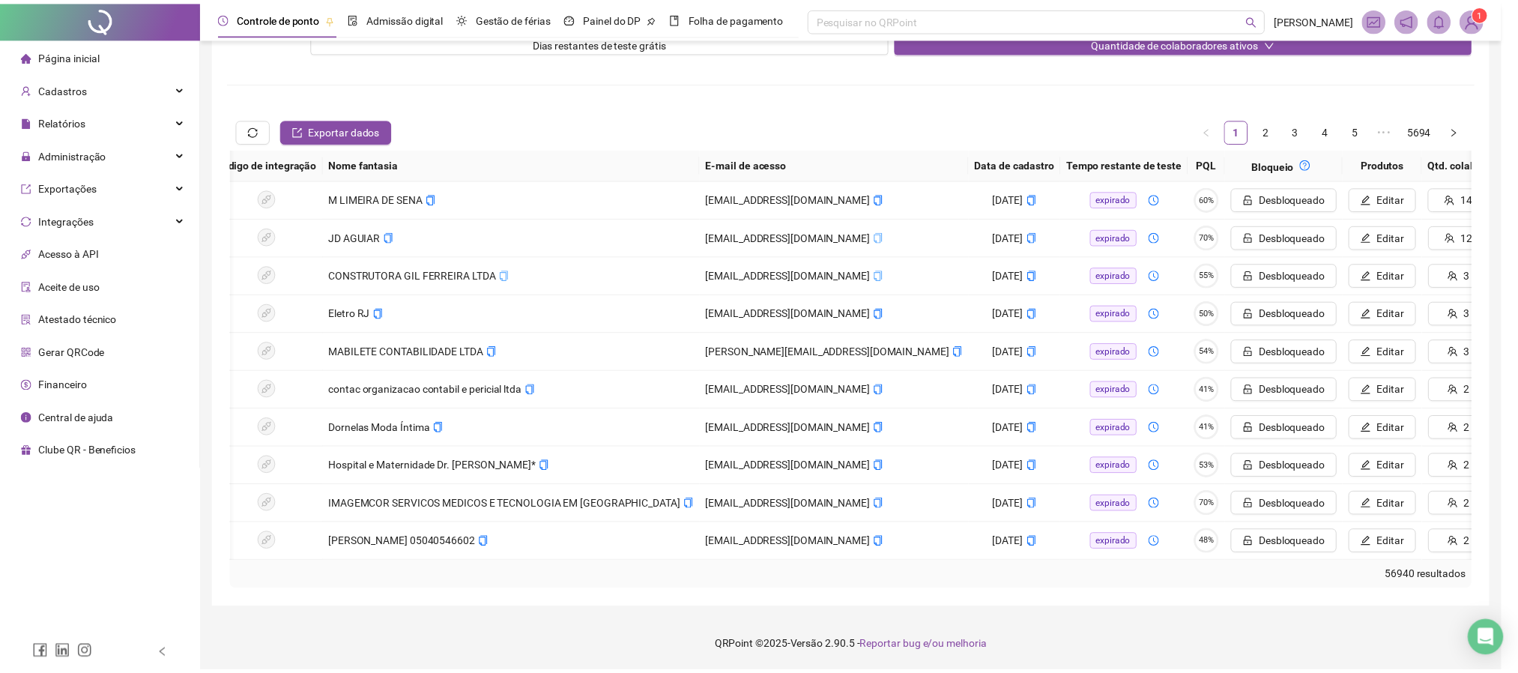
scroll to position [0, 49]
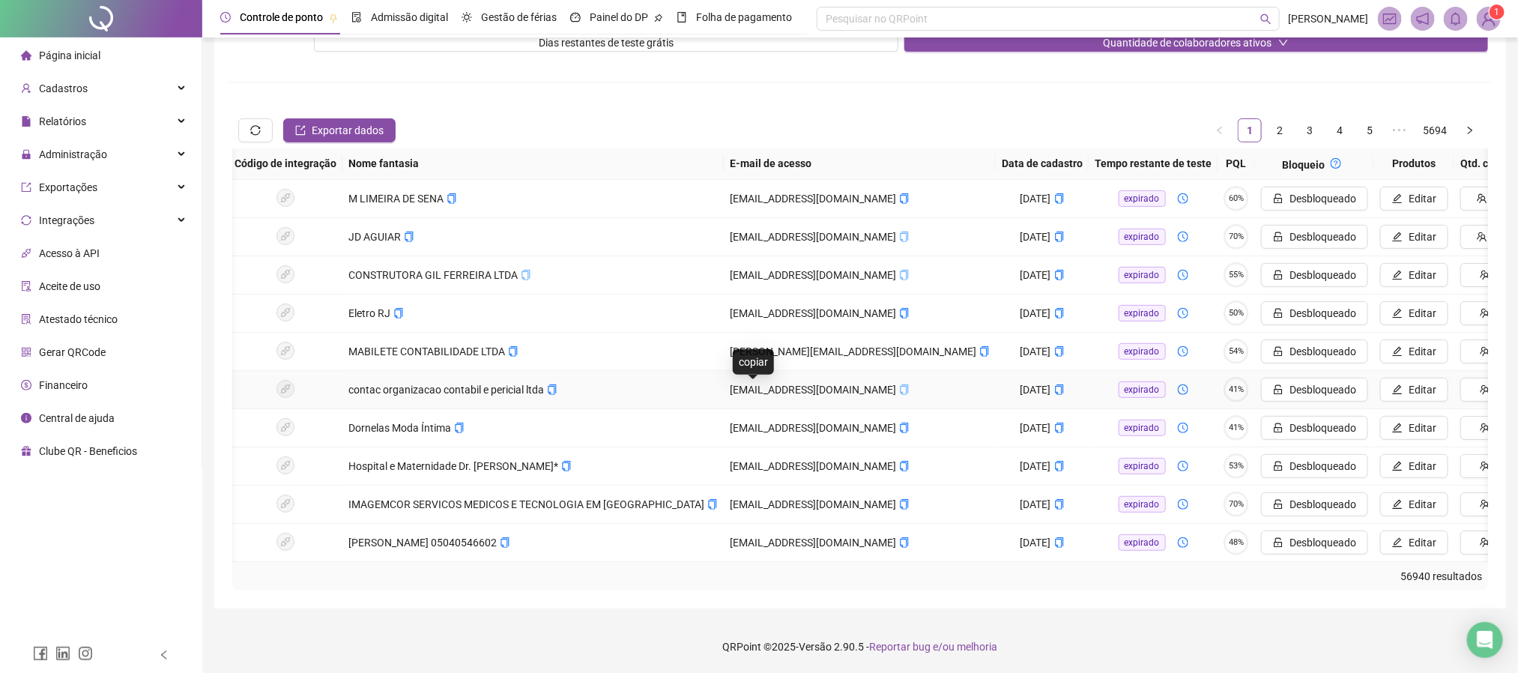
click at [899, 384] on icon "copy" at bounding box center [904, 389] width 10 height 10
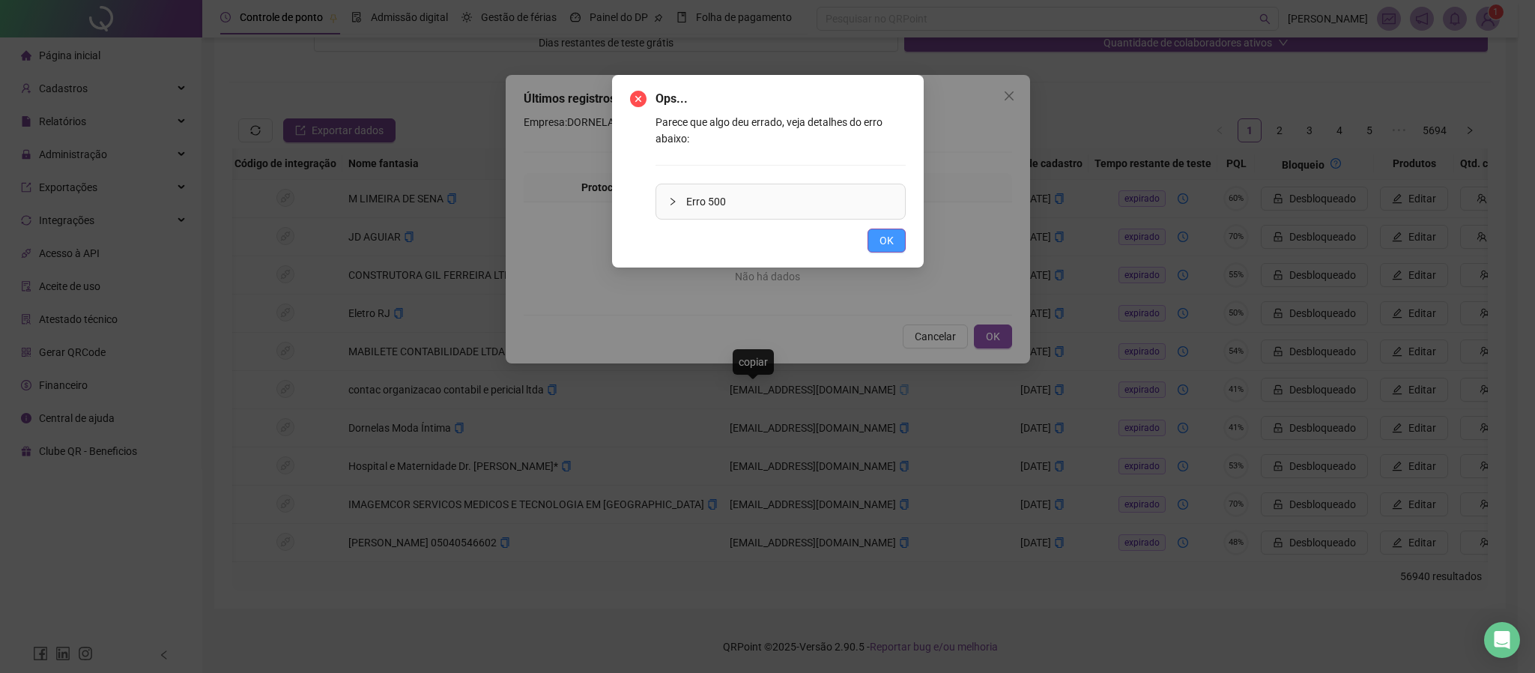
click at [879, 240] on span "OK" at bounding box center [886, 240] width 14 height 16
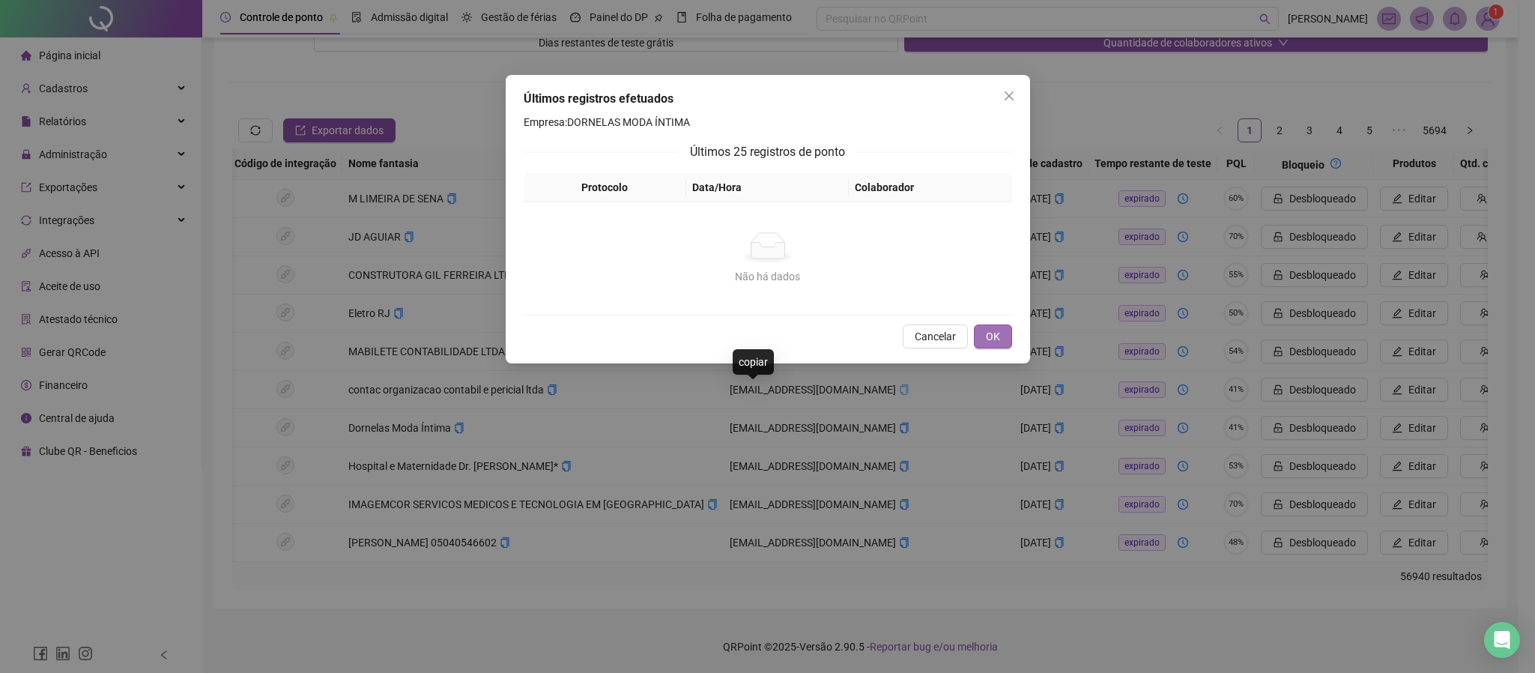
click at [986, 328] on span "OK" at bounding box center [993, 336] width 14 height 16
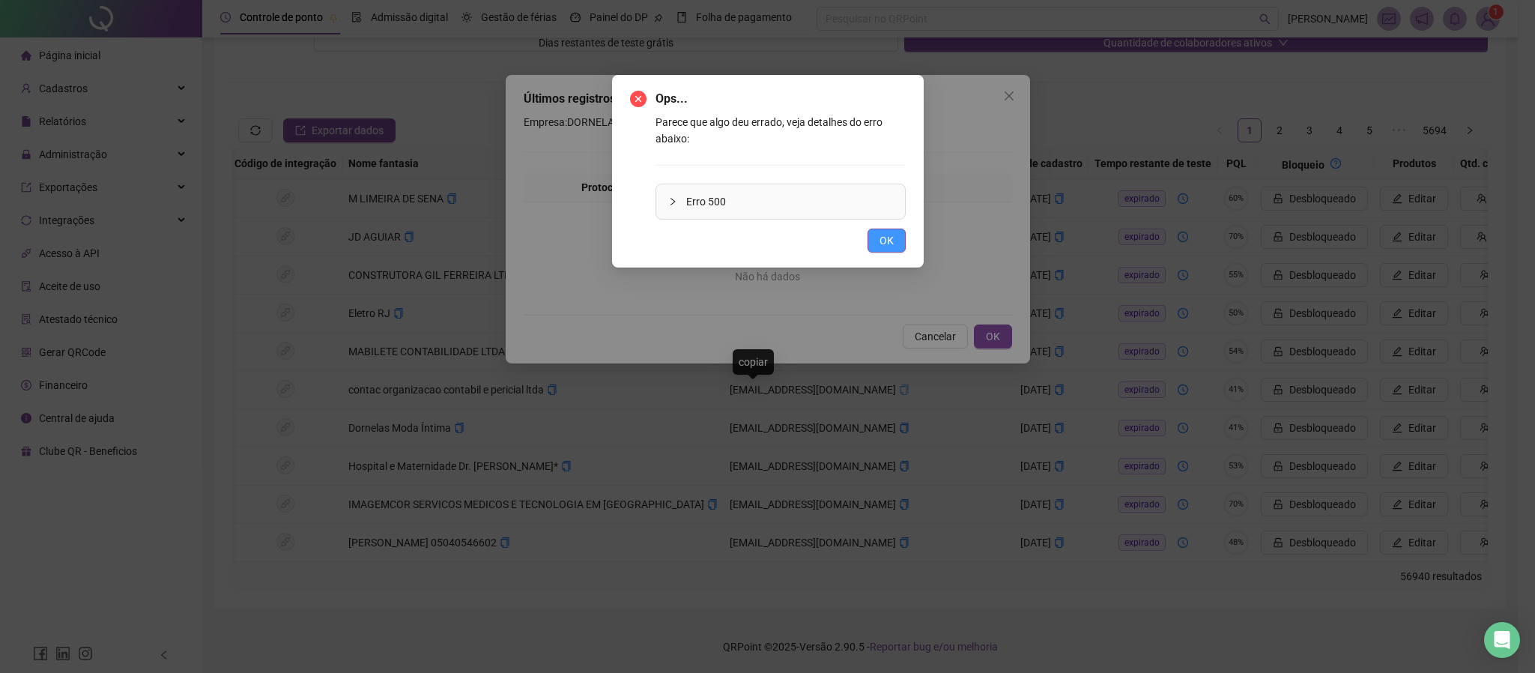
click at [879, 239] on span "OK" at bounding box center [886, 240] width 14 height 16
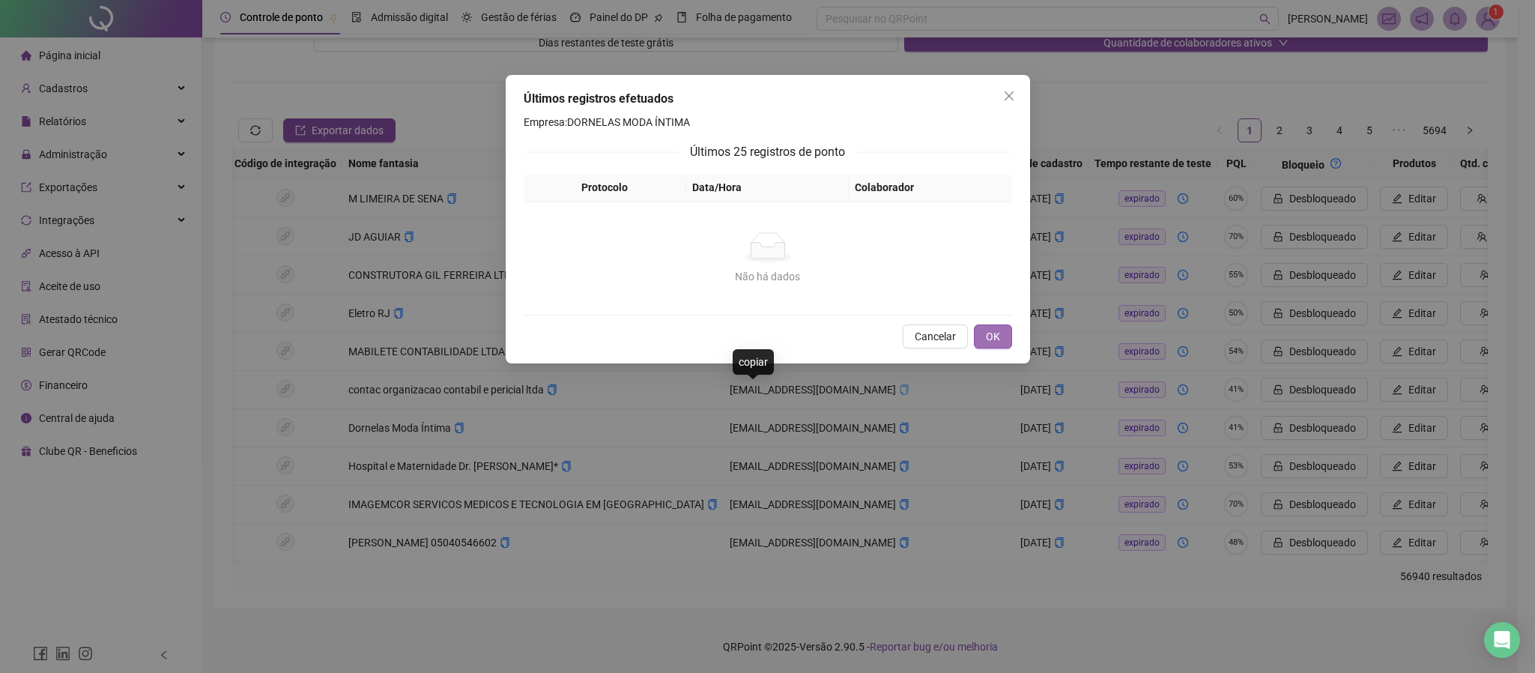
click at [987, 333] on span "OK" at bounding box center [993, 336] width 14 height 16
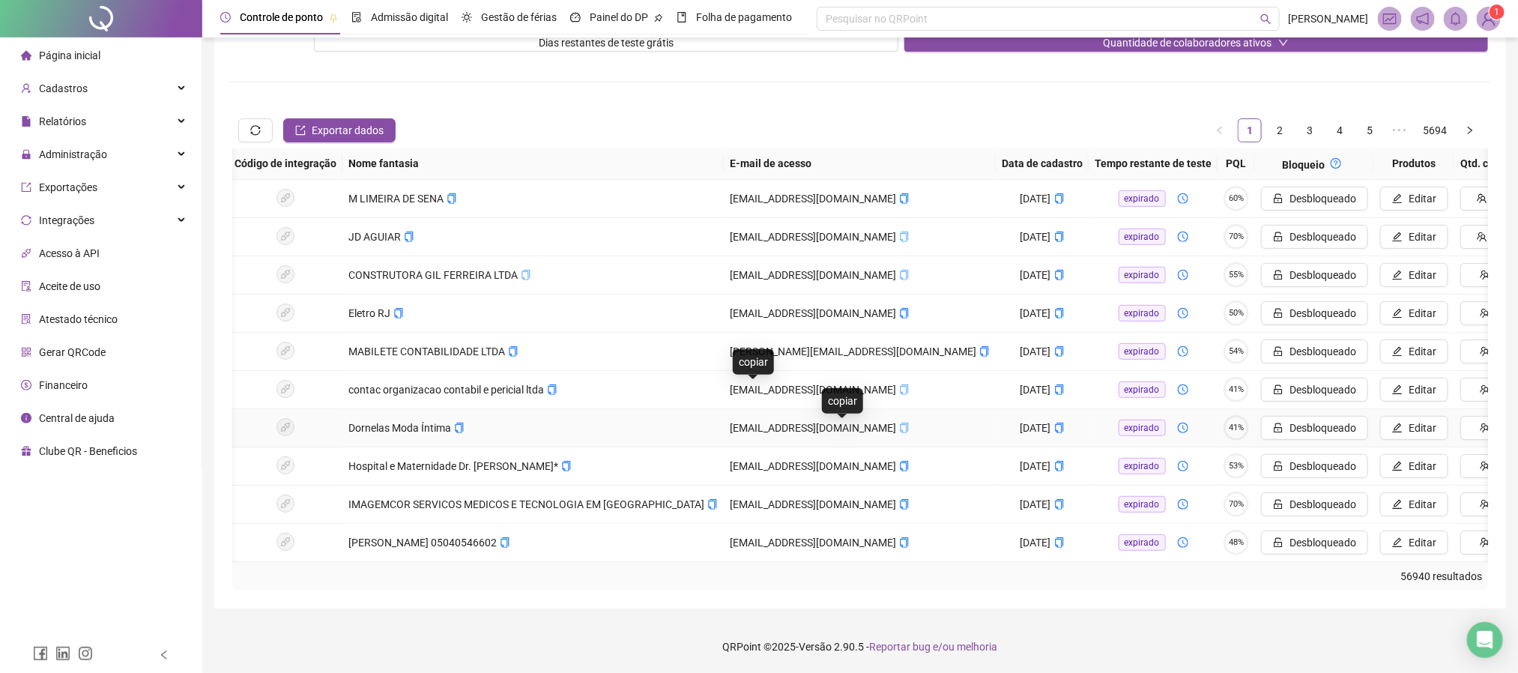
click at [899, 422] on icon "copy" at bounding box center [904, 427] width 10 height 10
click at [461, 422] on icon "copy" at bounding box center [459, 427] width 10 height 10
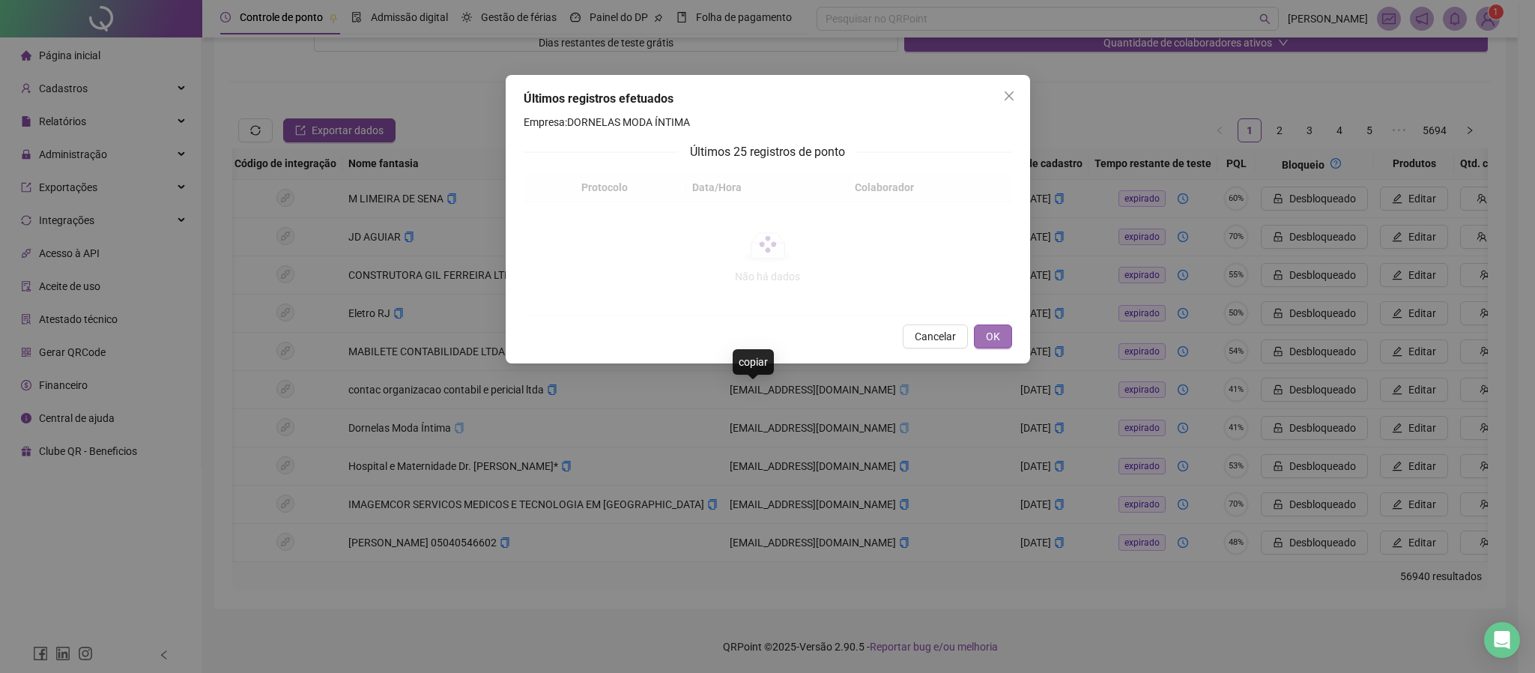
click at [987, 331] on span "OK" at bounding box center [993, 336] width 14 height 16
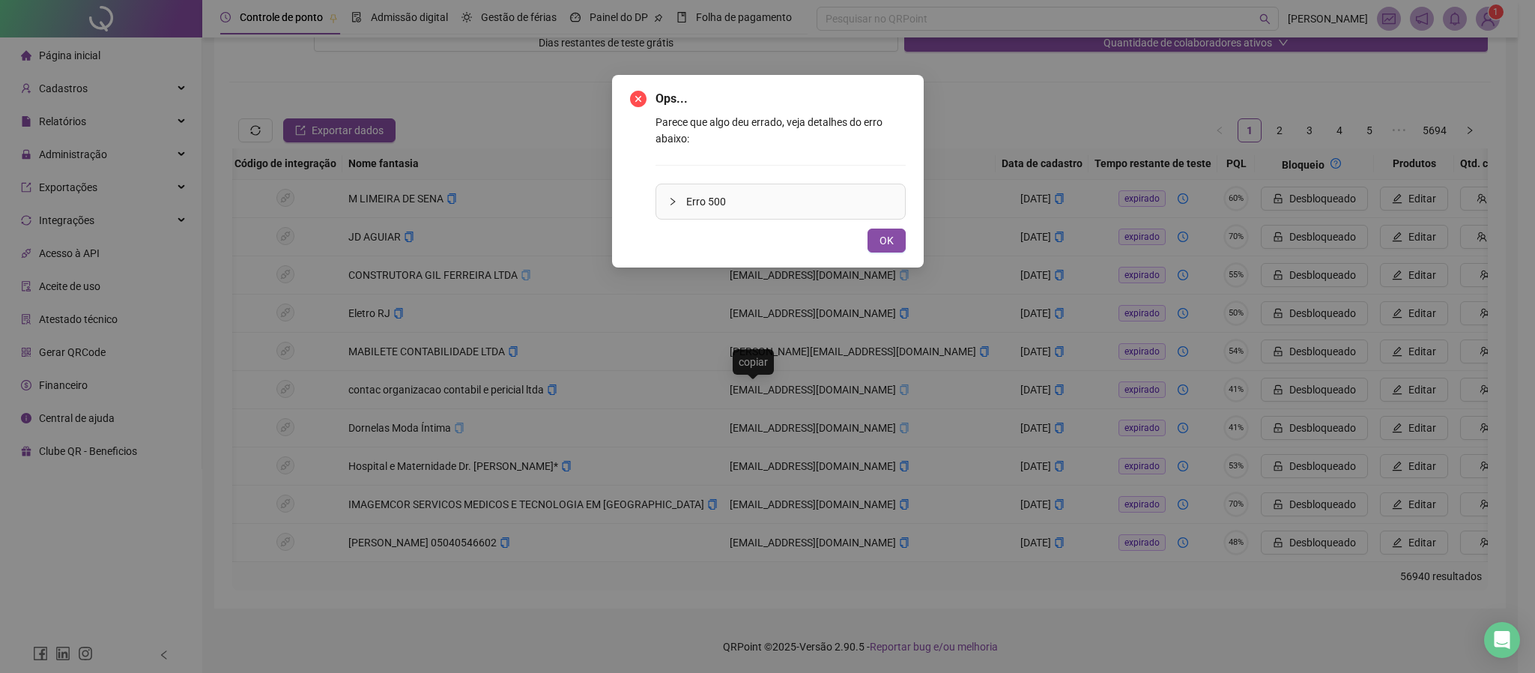
click at [690, 339] on div "Ops... Parece que algo deu errado, veja detalhes do erro abaixo: Erro 500 OK" at bounding box center [767, 336] width 1535 height 673
click at [901, 231] on button "OK" at bounding box center [886, 240] width 38 height 24
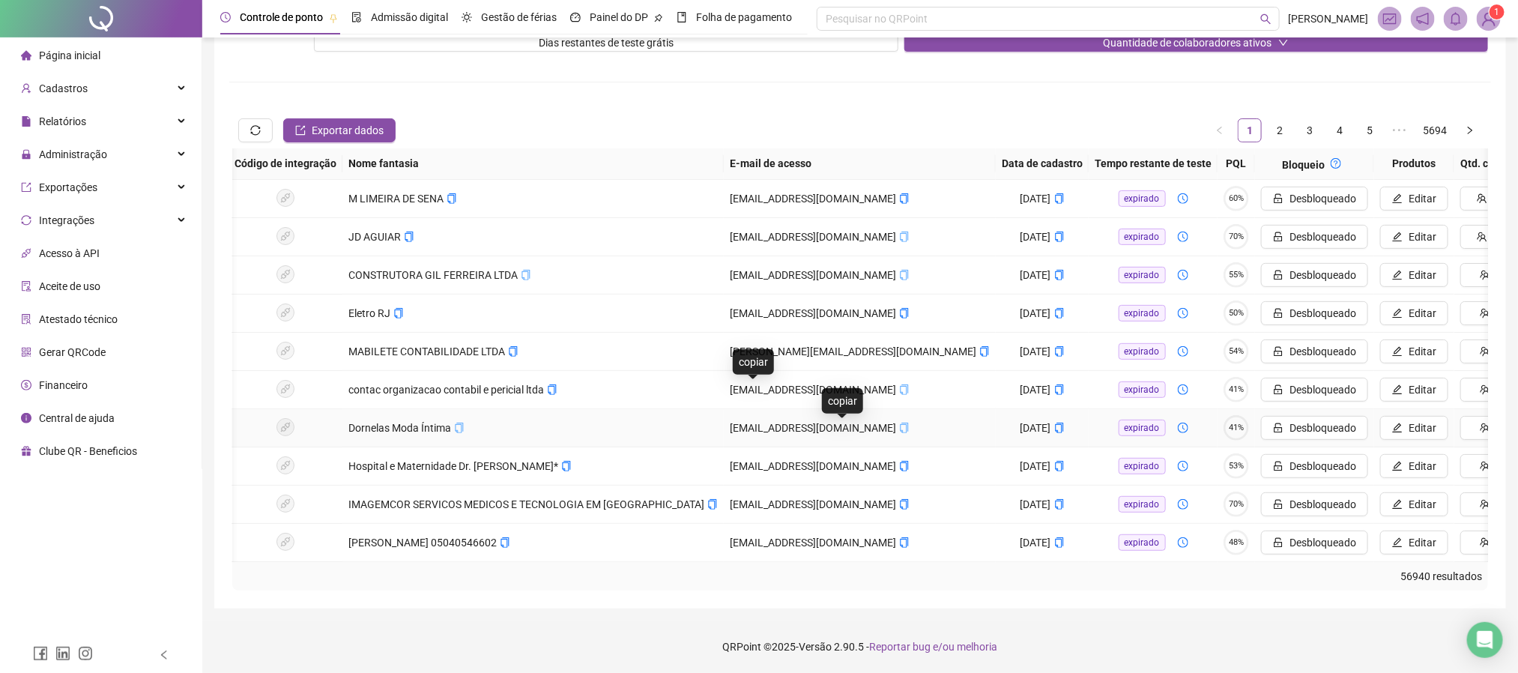
click at [899, 422] on icon "copy" at bounding box center [904, 427] width 10 height 10
click at [900, 461] on icon "copy" at bounding box center [904, 466] width 8 height 10
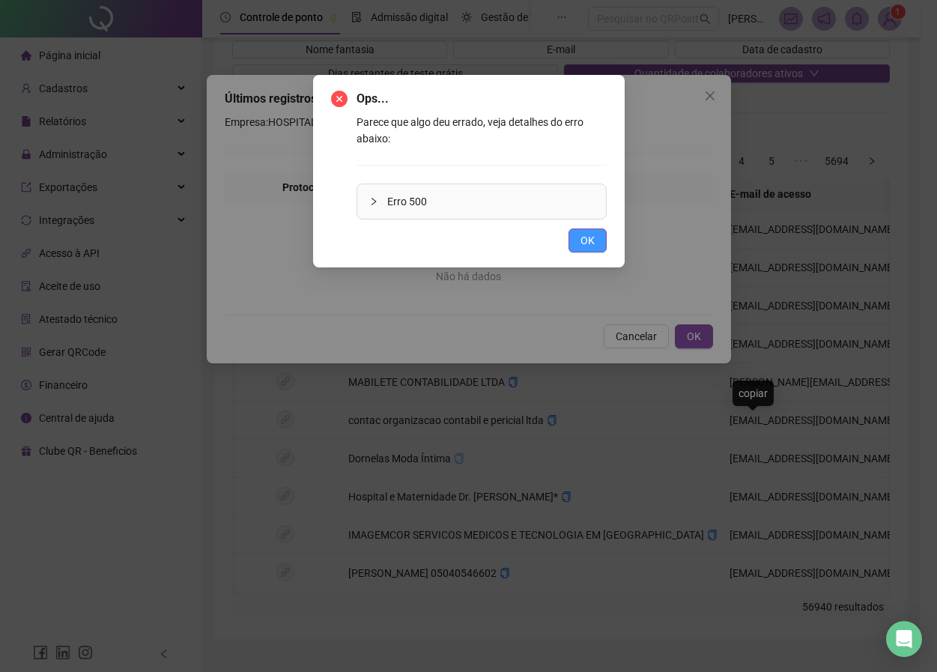
click at [576, 249] on button "OK" at bounding box center [588, 240] width 38 height 24
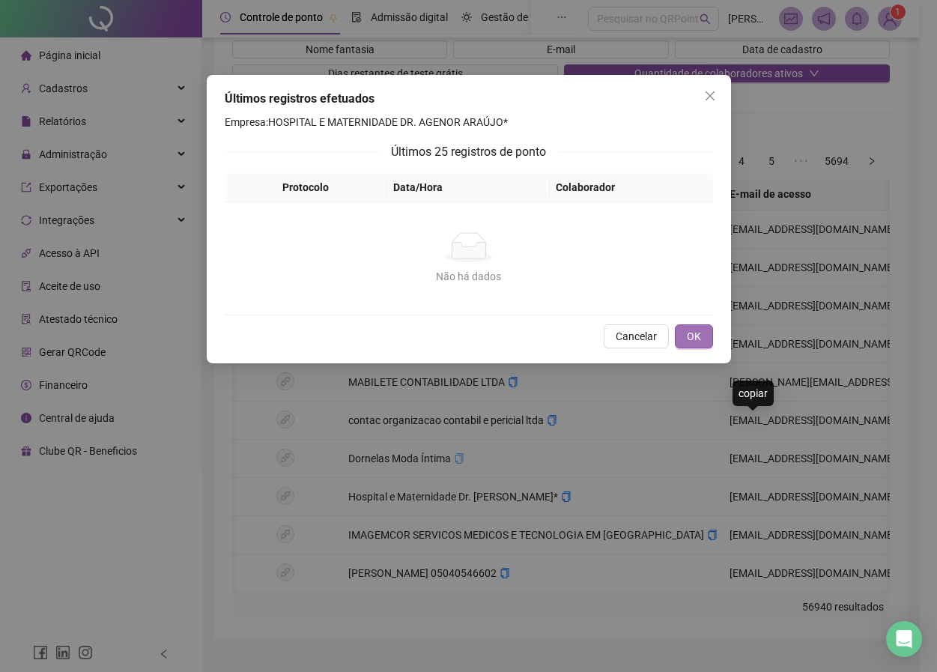
click at [706, 333] on button "OK" at bounding box center [694, 336] width 38 height 24
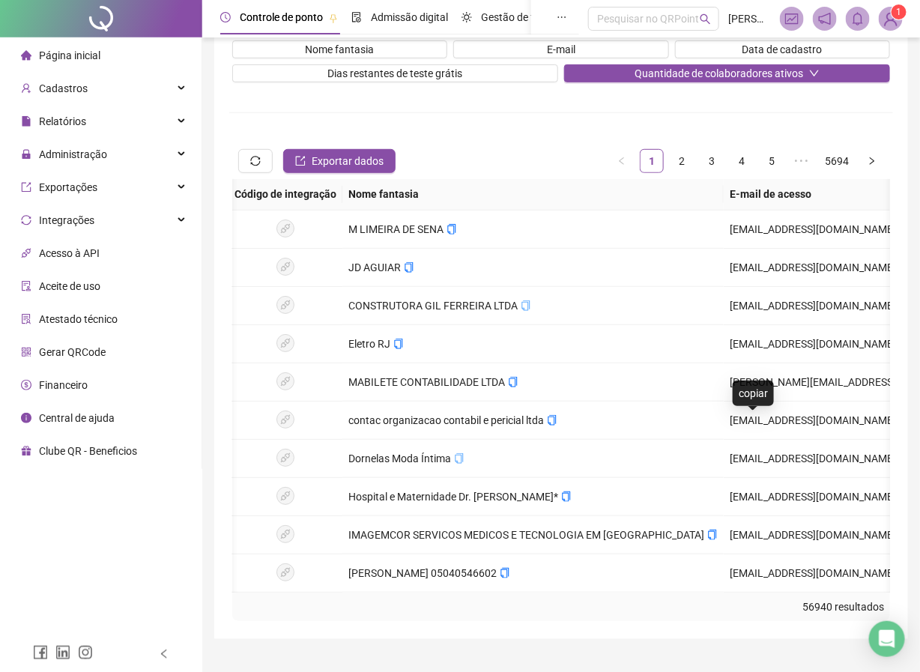
click at [513, 129] on div "**********" at bounding box center [561, 265] width 664 height 712
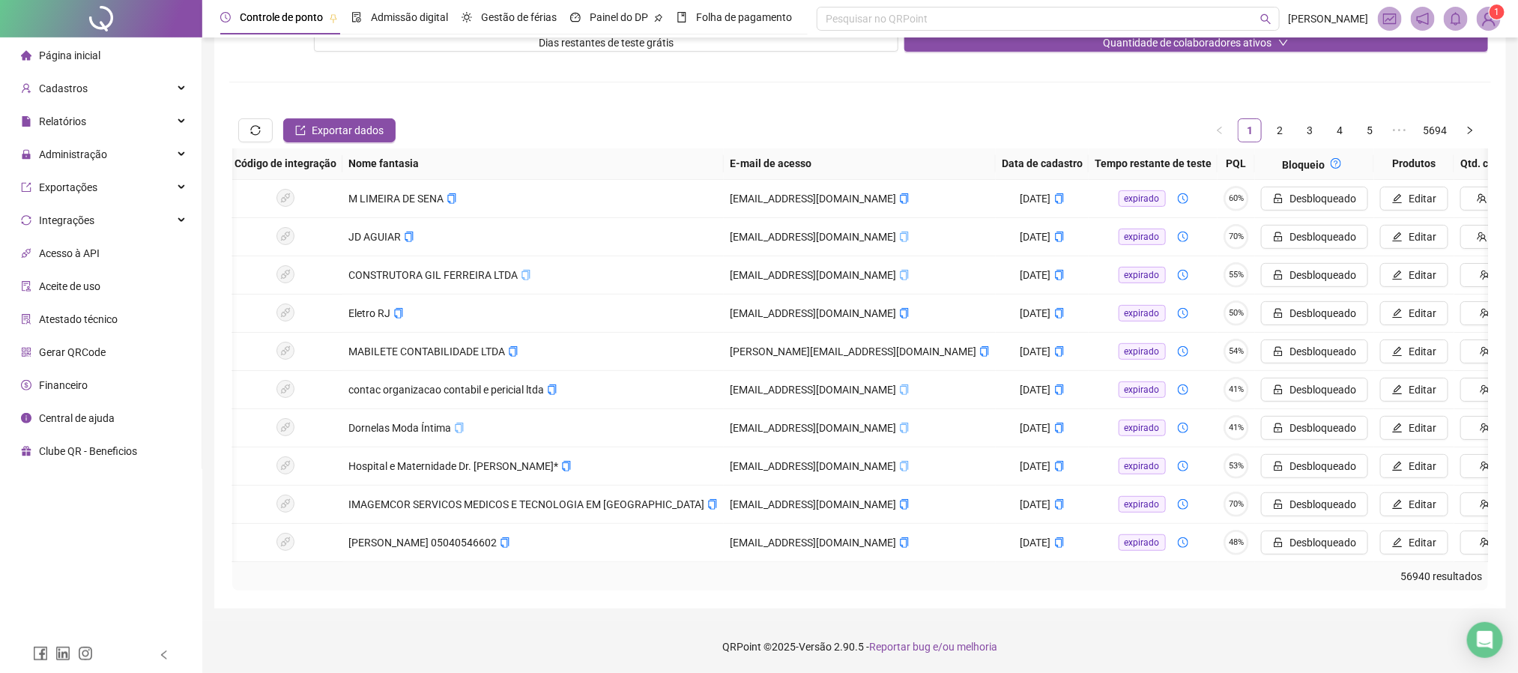
scroll to position [209, 0]
click at [899, 458] on button "copiar" at bounding box center [904, 466] width 10 height 16
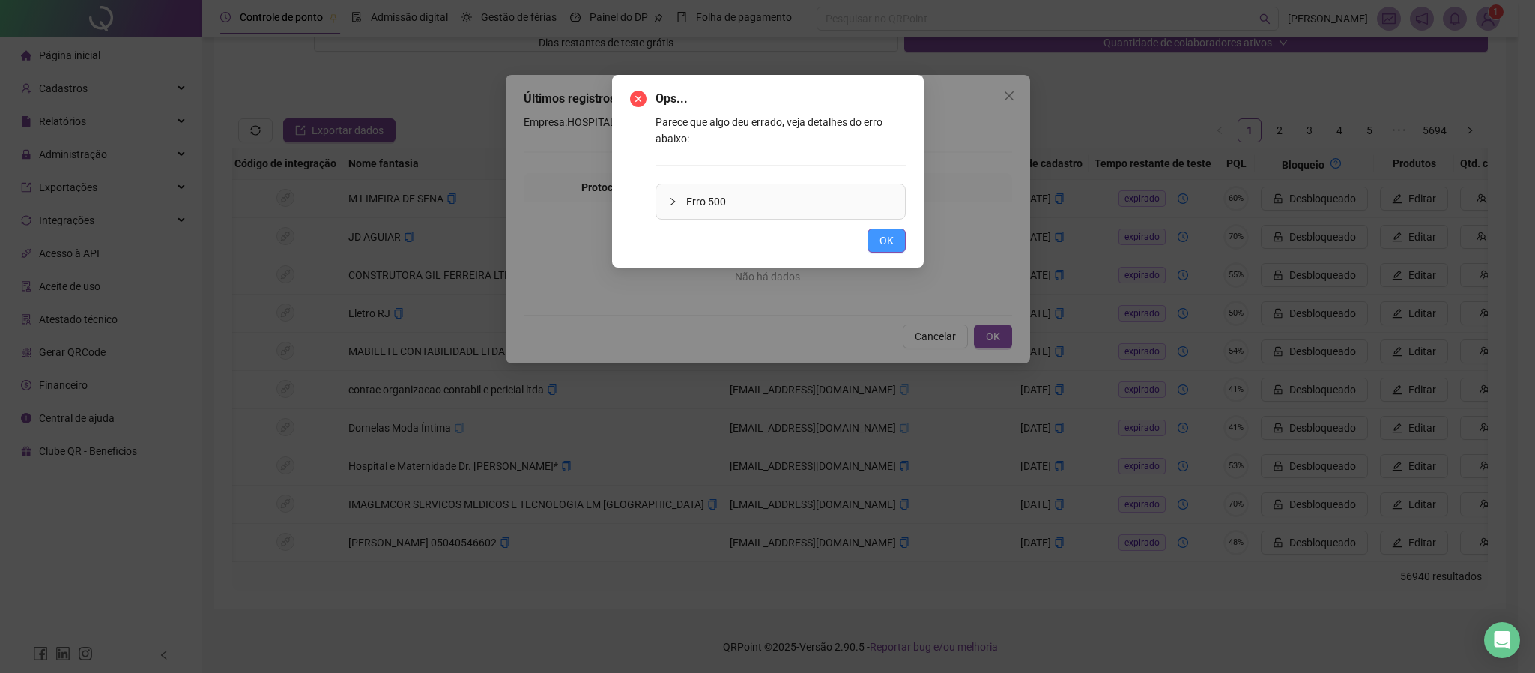
click at [895, 240] on button "OK" at bounding box center [886, 240] width 38 height 24
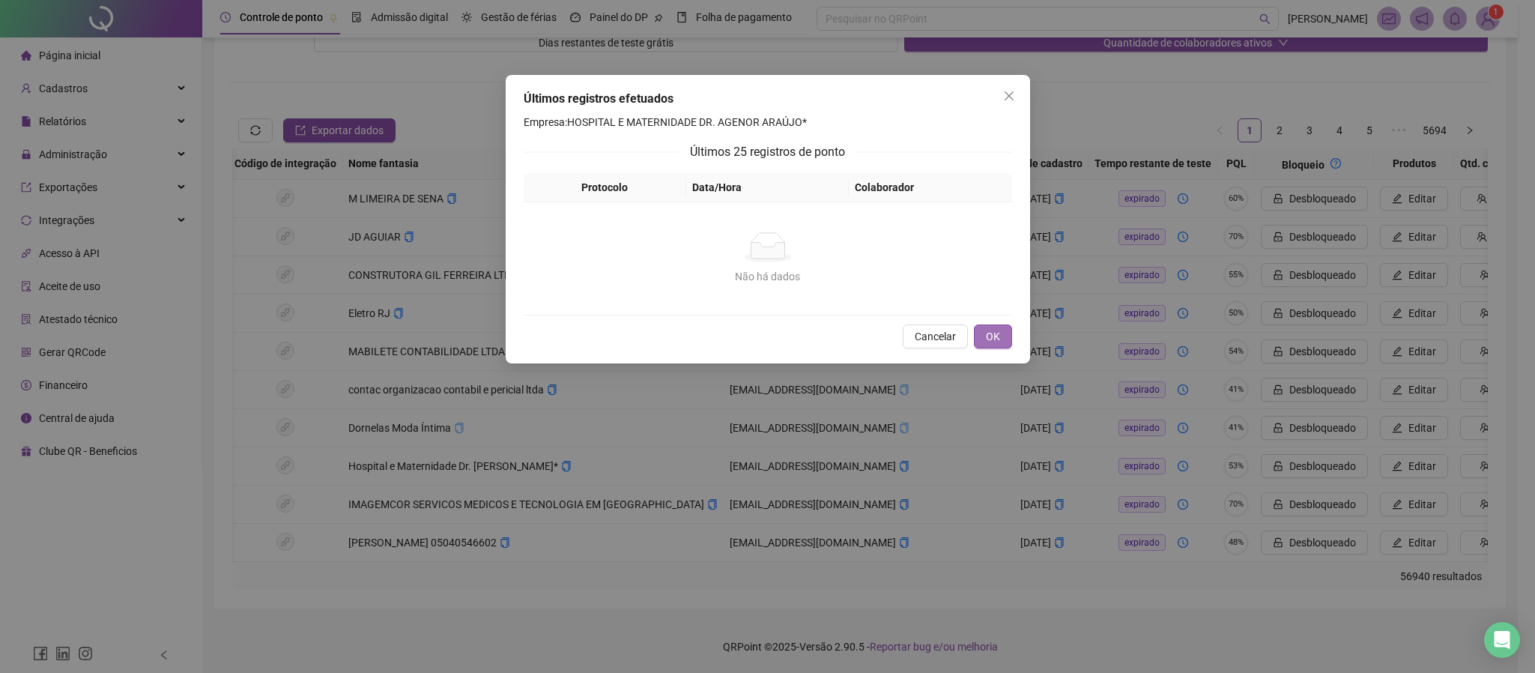
click at [991, 327] on button "OK" at bounding box center [993, 336] width 38 height 24
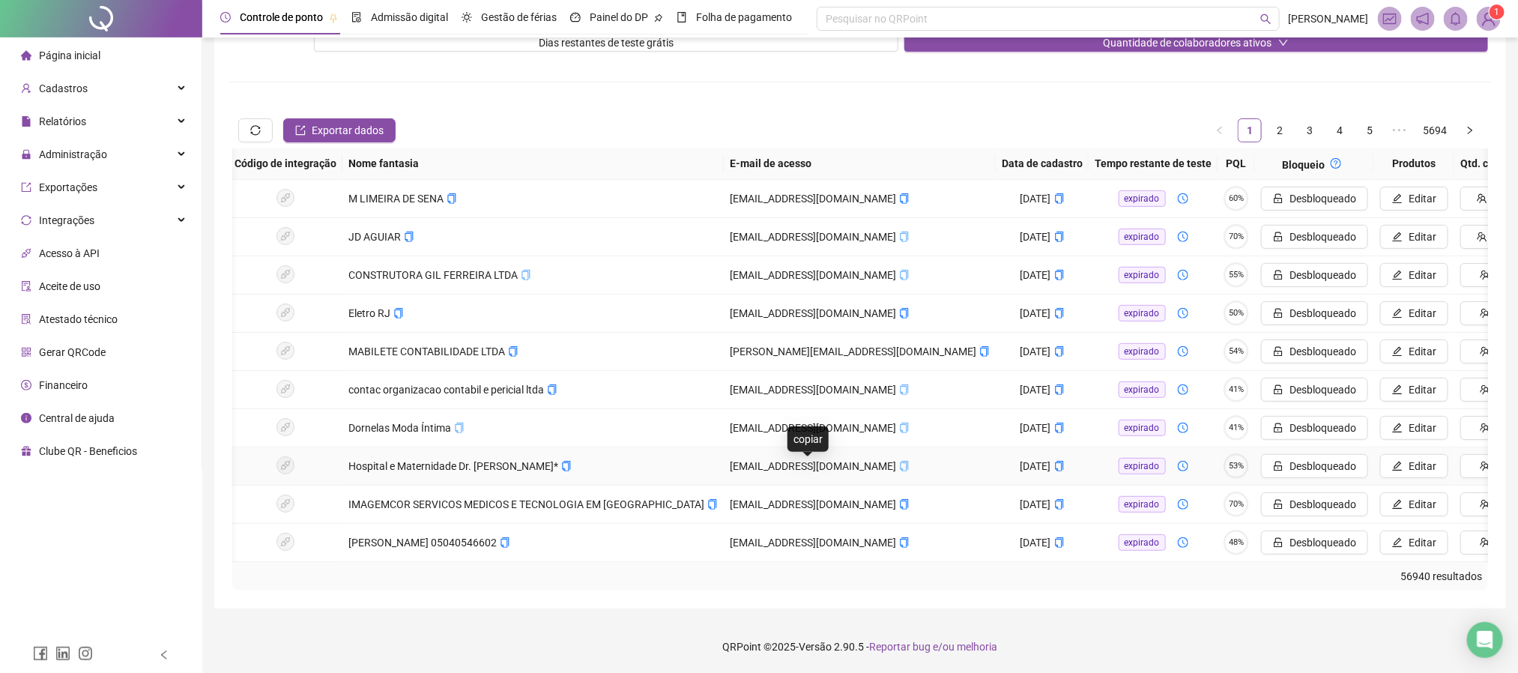
click at [899, 461] on icon "copy" at bounding box center [904, 466] width 10 height 10
click at [561, 458] on button "copiar" at bounding box center [566, 466] width 10 height 16
click at [900, 461] on icon "copy" at bounding box center [904, 466] width 8 height 10
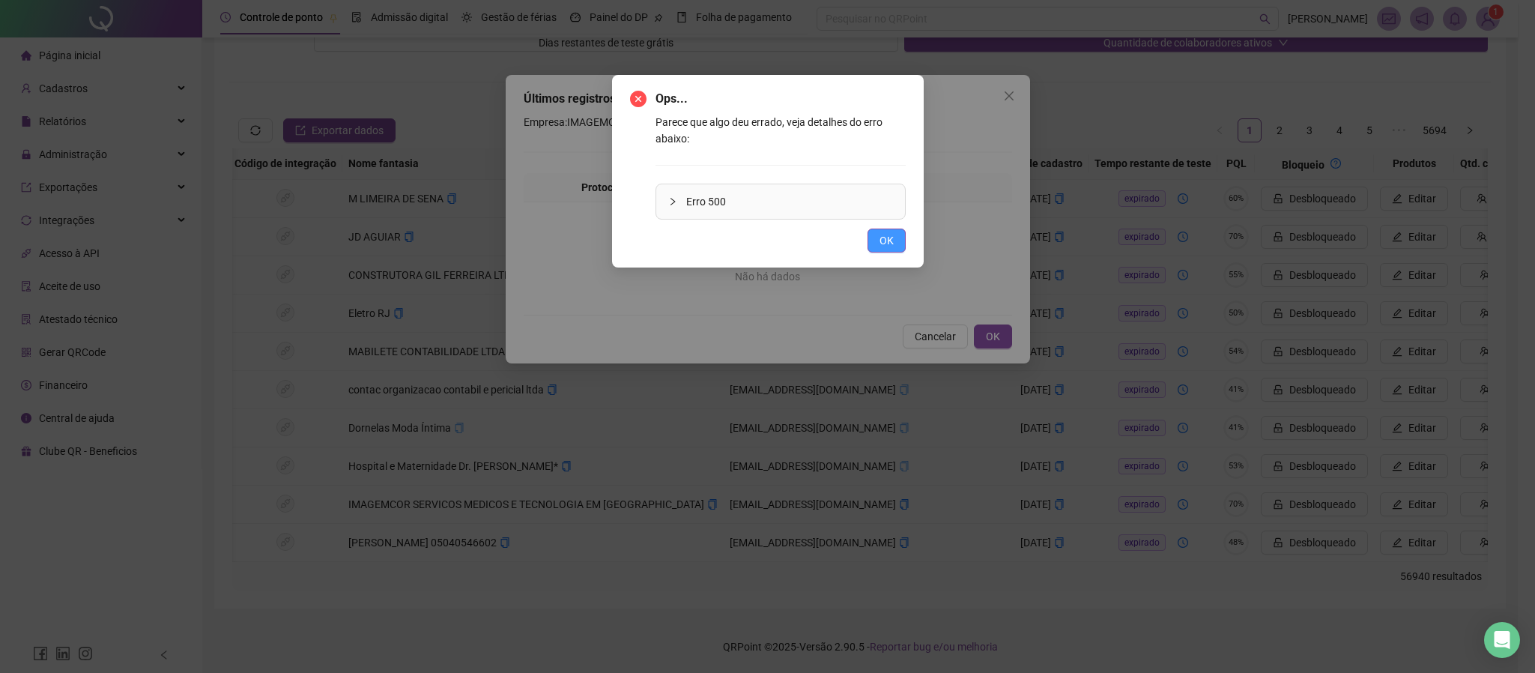
click at [873, 248] on button "OK" at bounding box center [886, 240] width 38 height 24
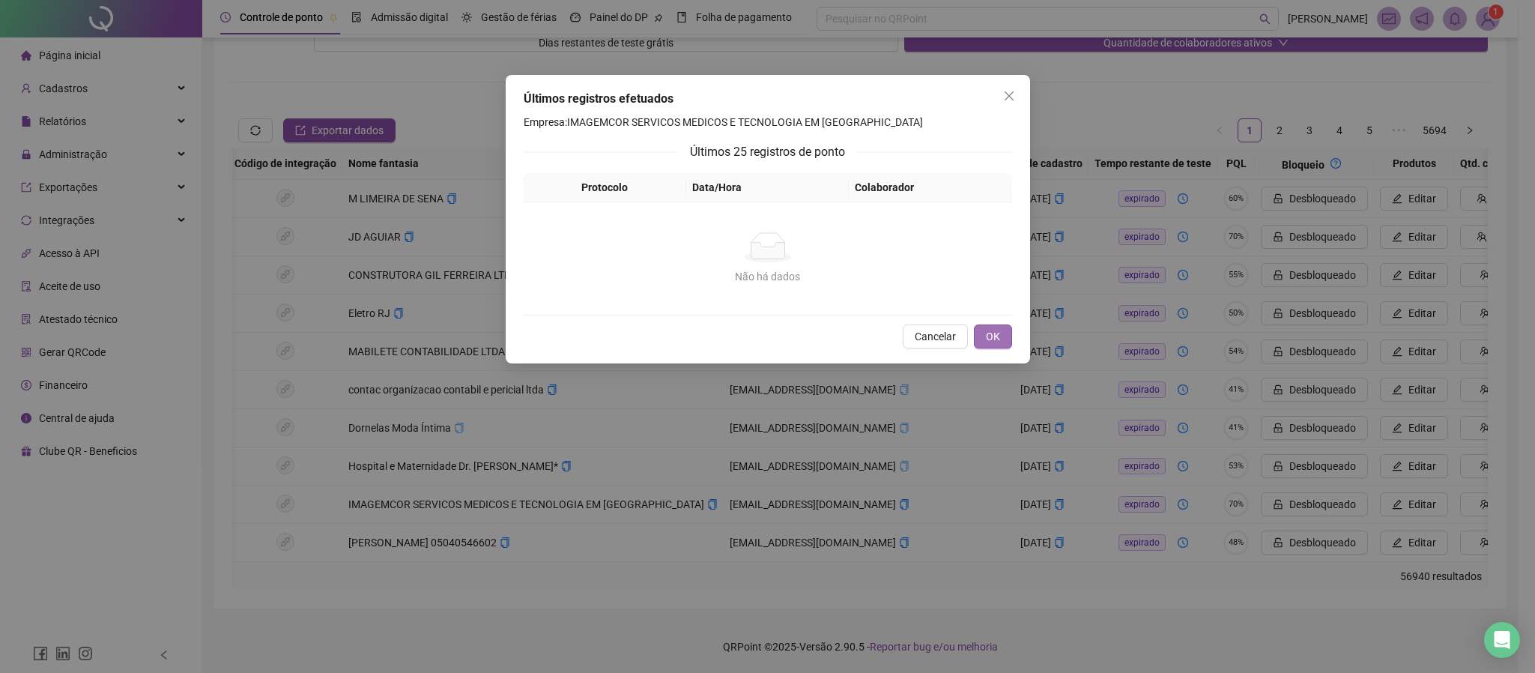
click at [991, 335] on span "OK" at bounding box center [993, 336] width 14 height 16
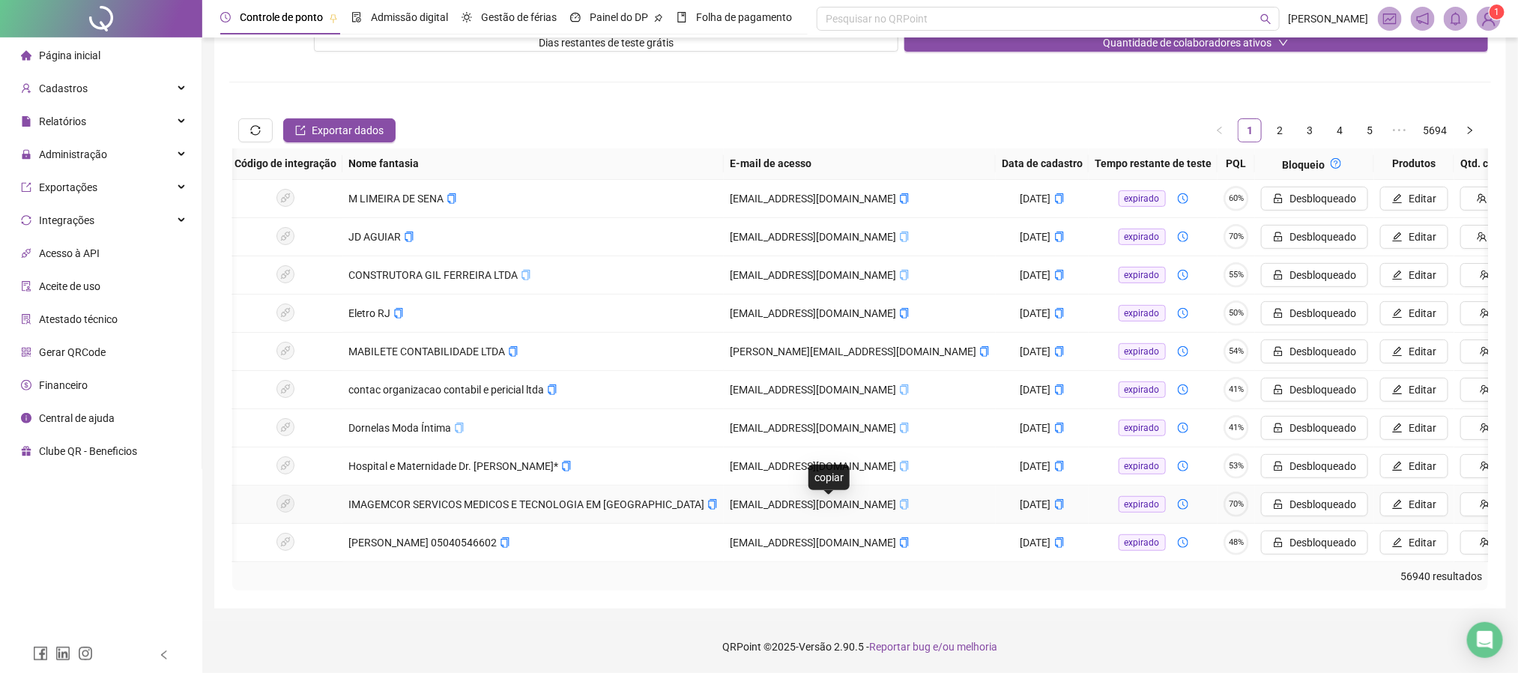
click at [899, 496] on button "copiar" at bounding box center [904, 504] width 10 height 16
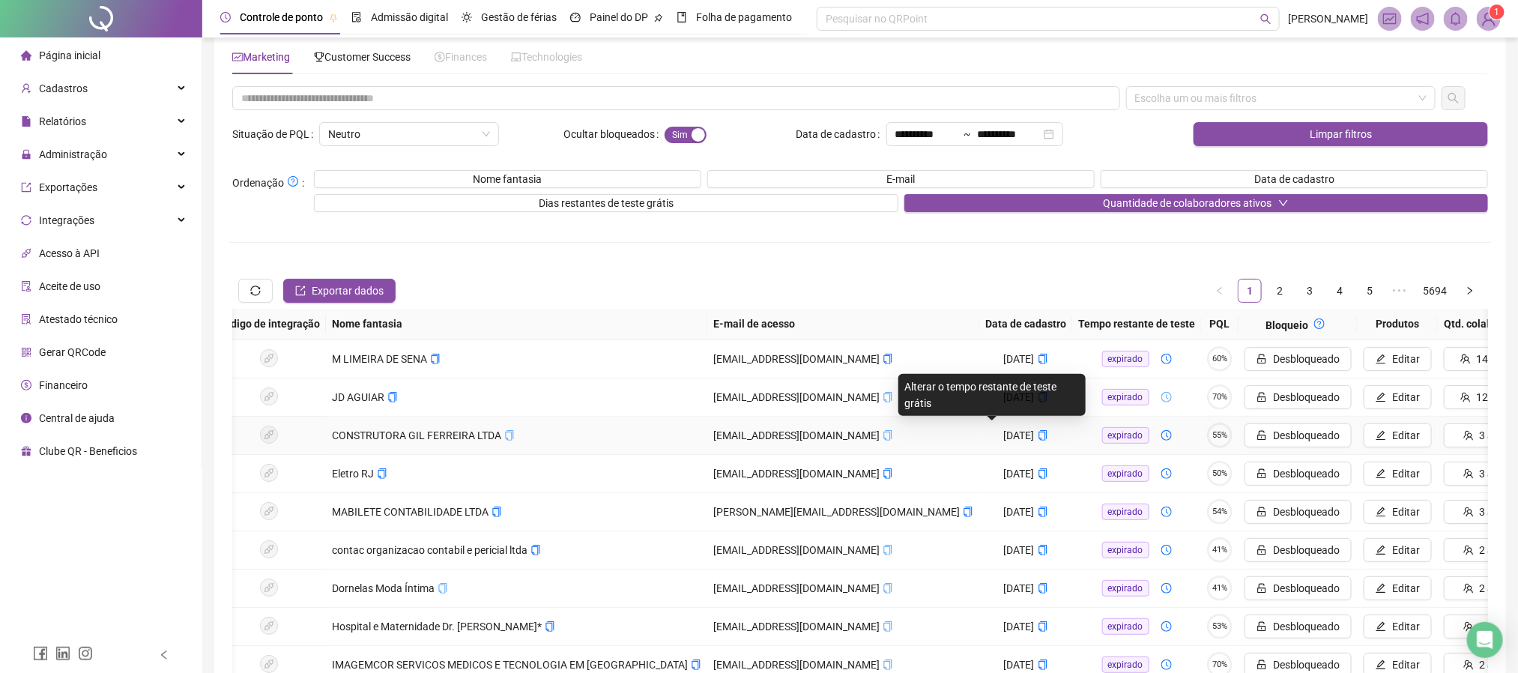
scroll to position [0, 0]
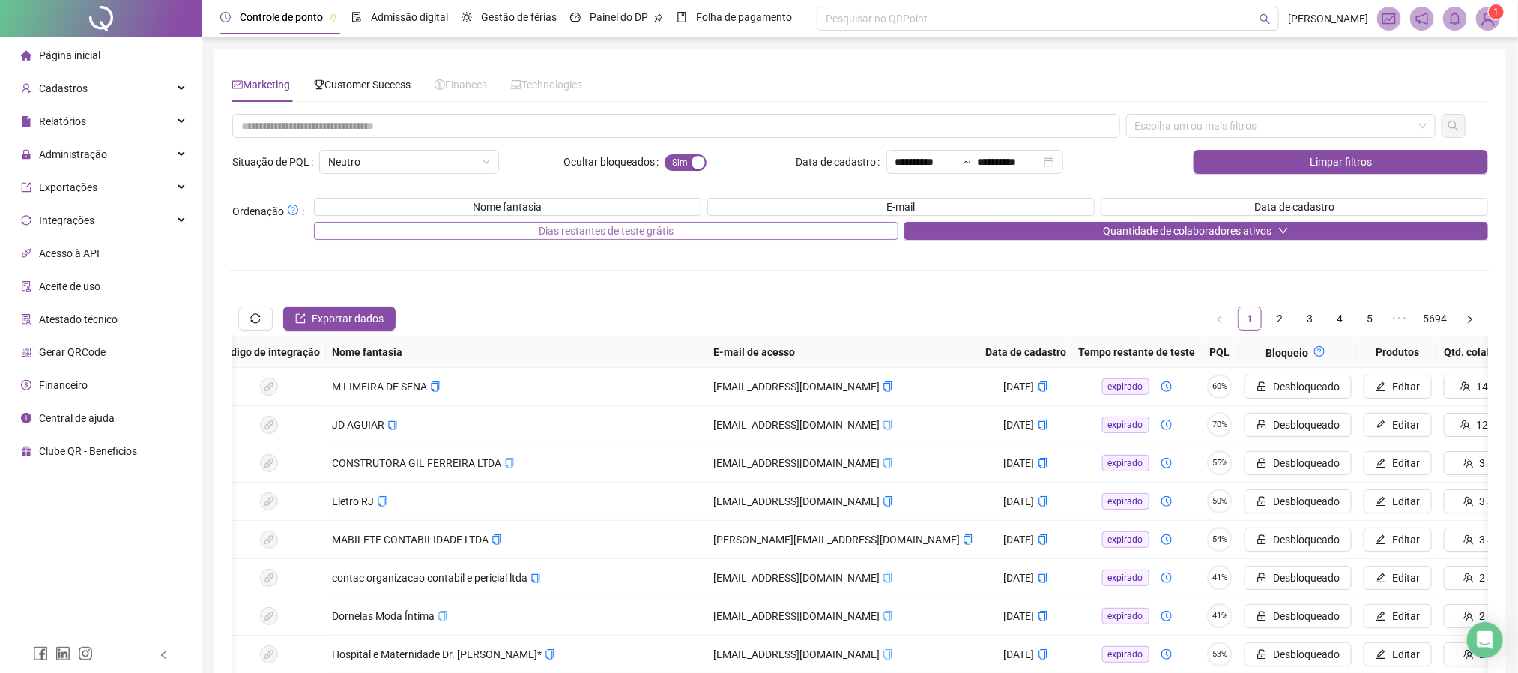
click at [805, 236] on button "Dias restantes de teste grátis" at bounding box center [606, 231] width 584 height 18
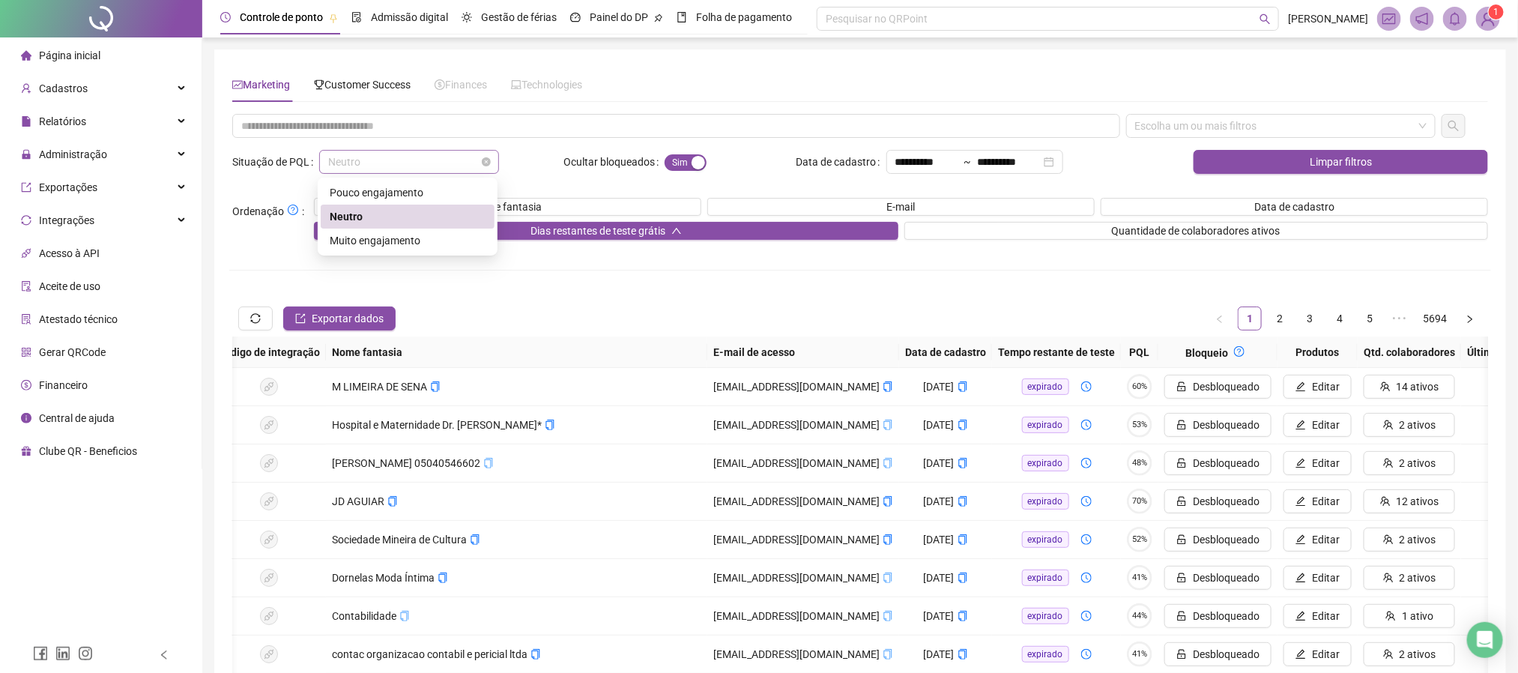
click at [409, 151] on span "Neutro" at bounding box center [409, 162] width 162 height 22
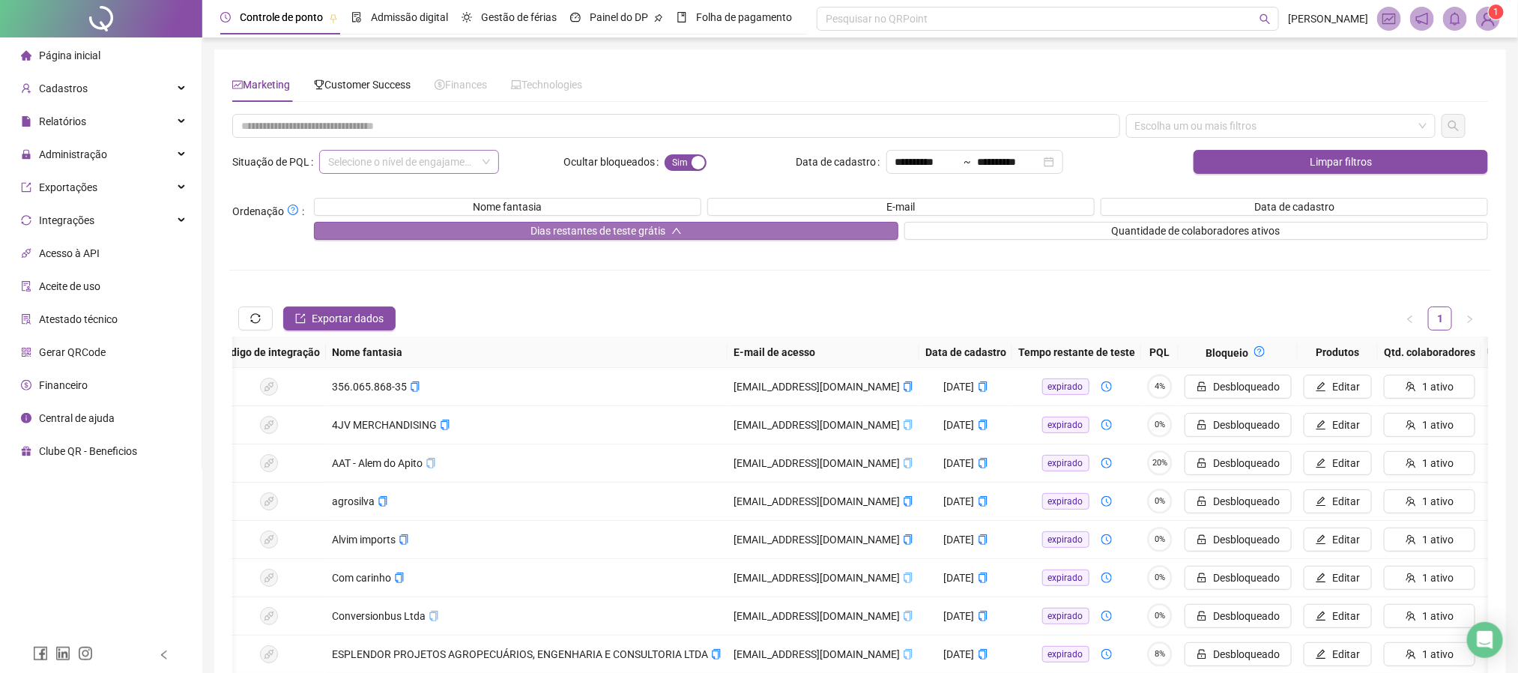
click at [870, 239] on button "Dias restantes de teste grátis" at bounding box center [606, 231] width 584 height 18
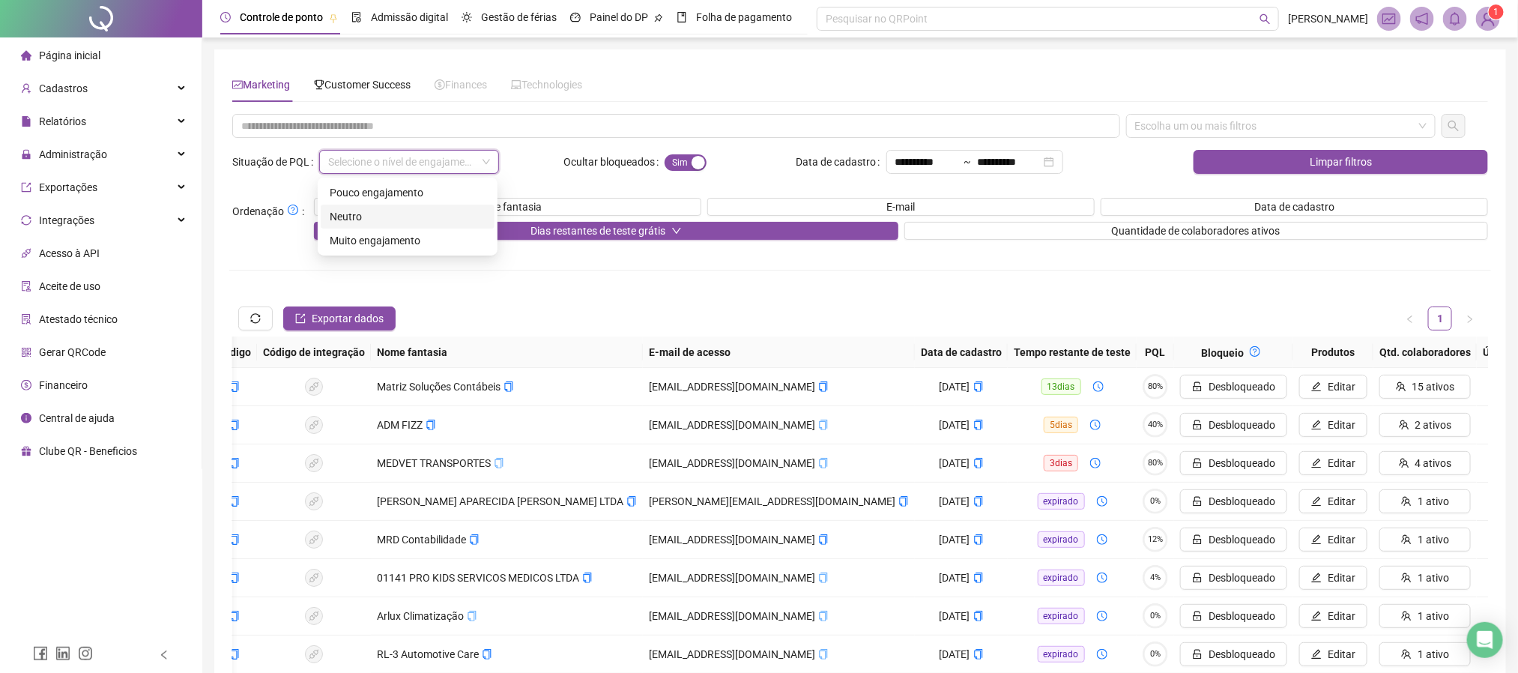
click at [411, 165] on input "search" at bounding box center [402, 162] width 148 height 22
click at [387, 225] on div "Neutro" at bounding box center [408, 216] width 174 height 24
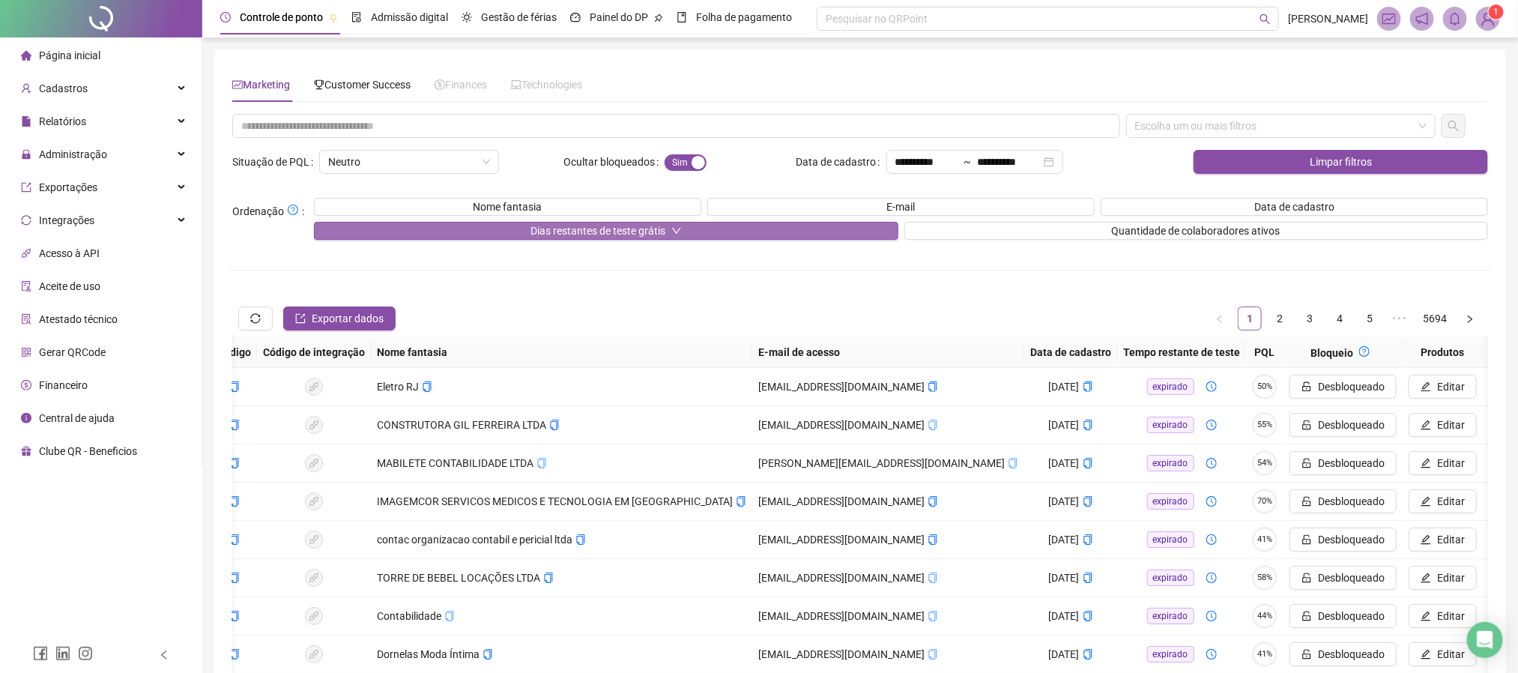
click at [843, 228] on button "Dias restantes de teste grátis" at bounding box center [606, 231] width 584 height 18
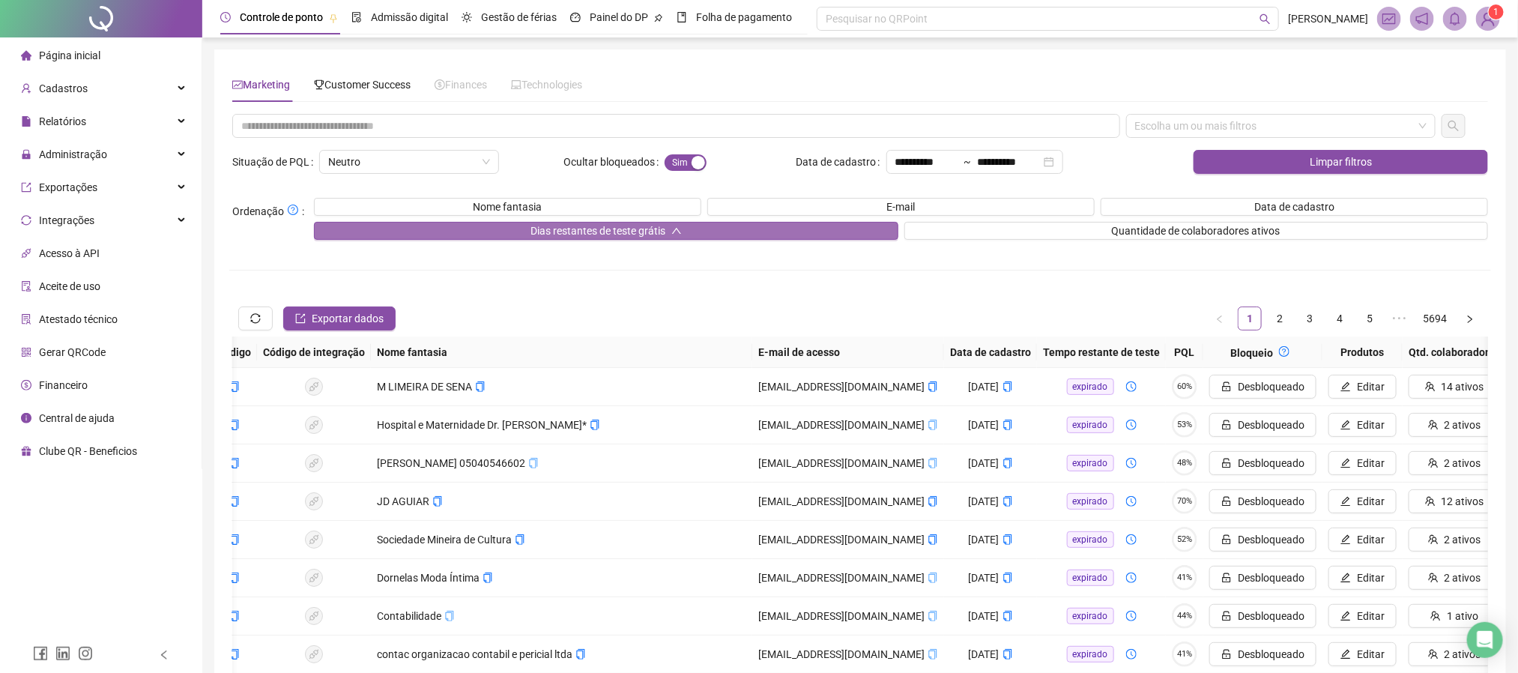
click at [843, 228] on button "Dias restantes de teste grátis" at bounding box center [606, 231] width 584 height 18
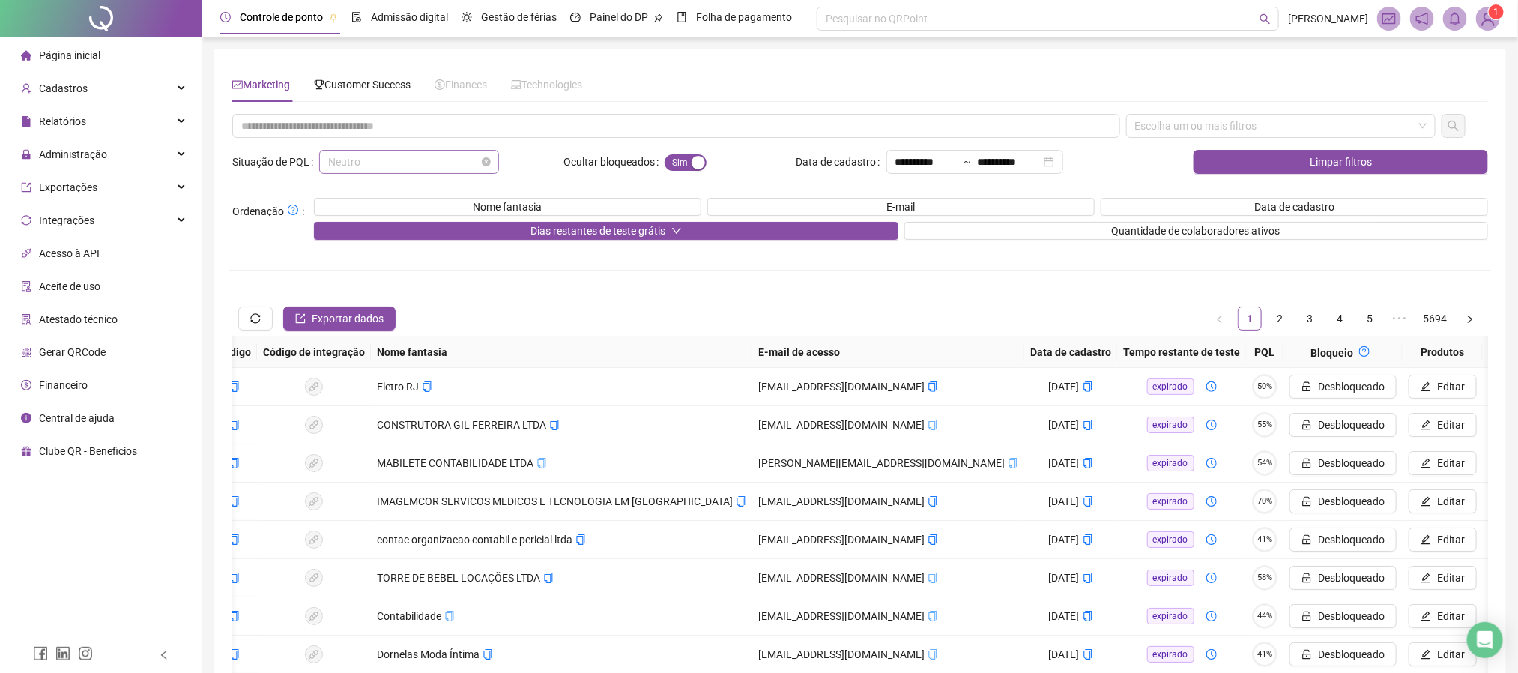
click at [376, 172] on span "Neutro" at bounding box center [409, 162] width 162 height 22
click at [378, 241] on div "Muito engajamento" at bounding box center [408, 240] width 156 height 16
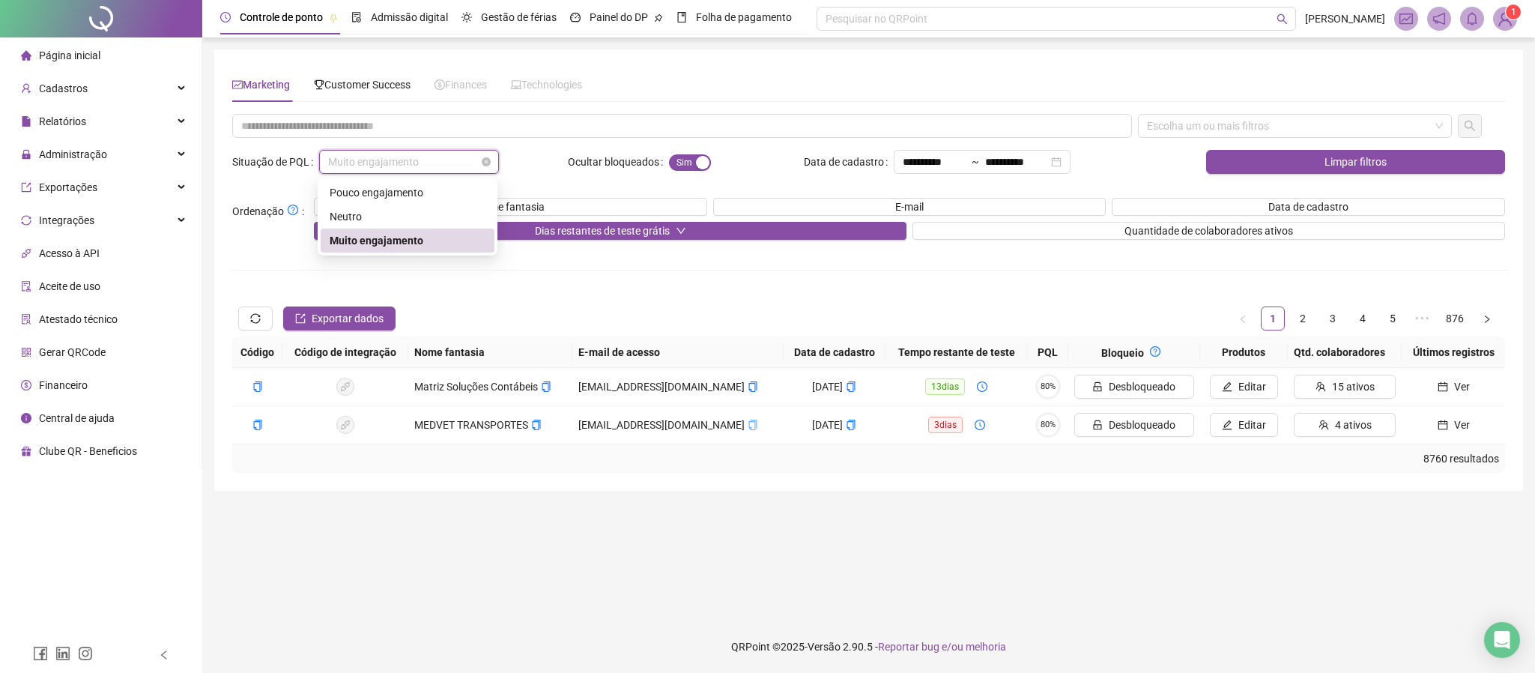
click at [416, 163] on span "Muito engajamento" at bounding box center [409, 162] width 162 height 22
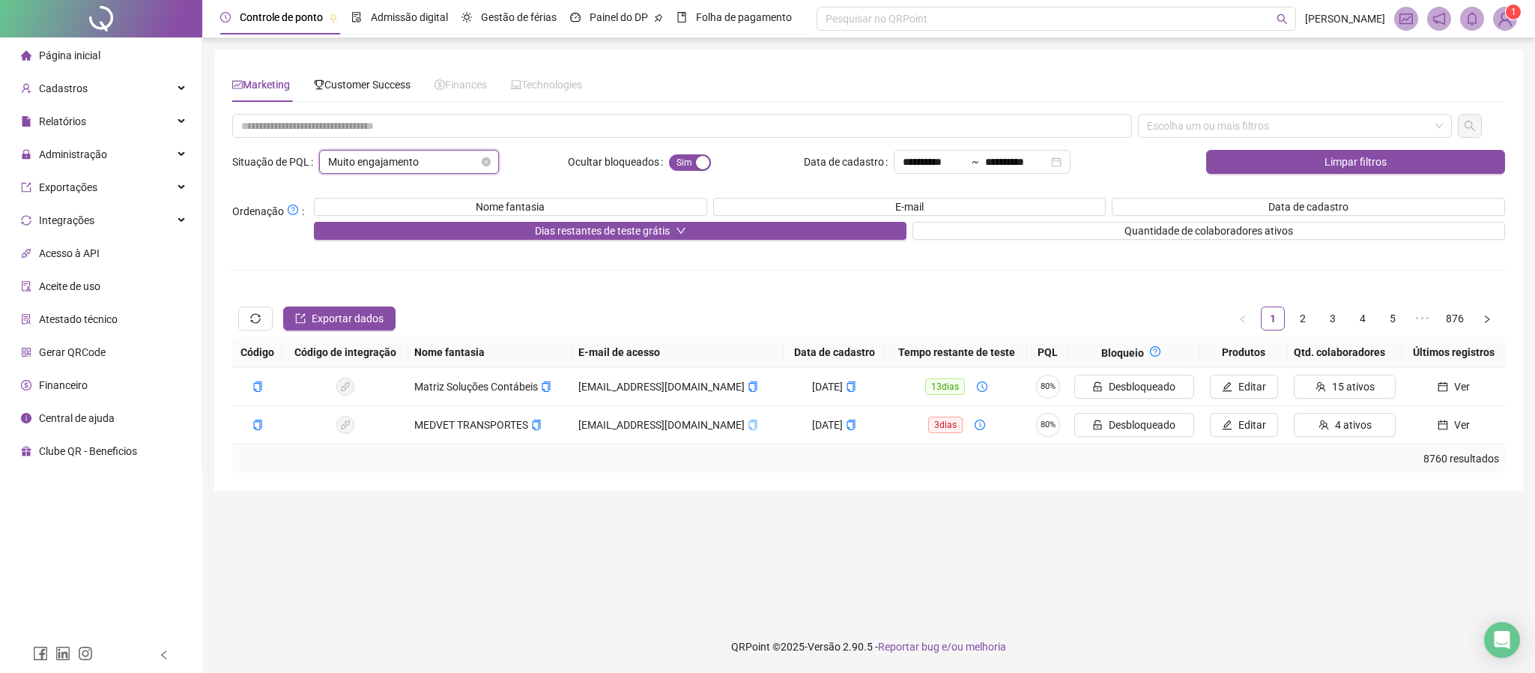
click at [490, 165] on div "Muito engajamento" at bounding box center [409, 162] width 180 height 24
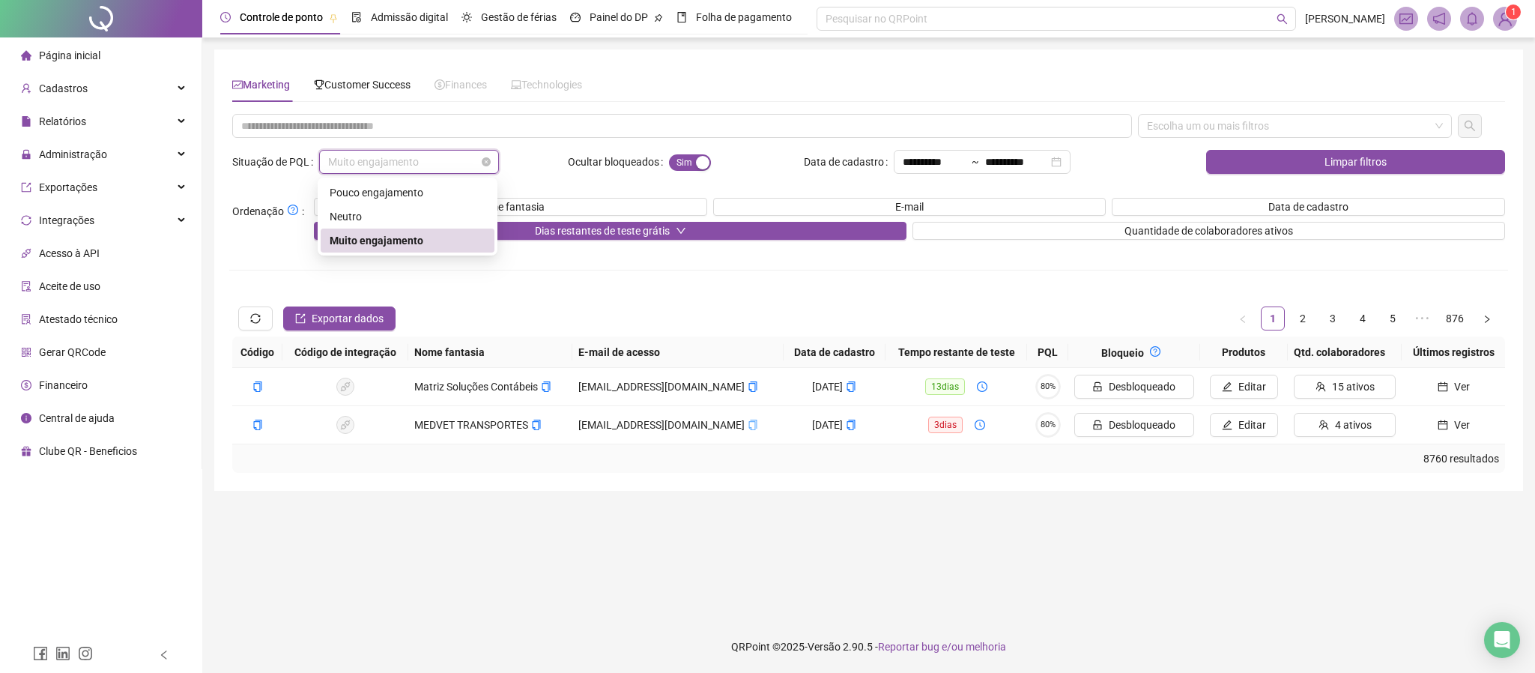
click at [479, 164] on span "Muito engajamento" at bounding box center [409, 162] width 162 height 22
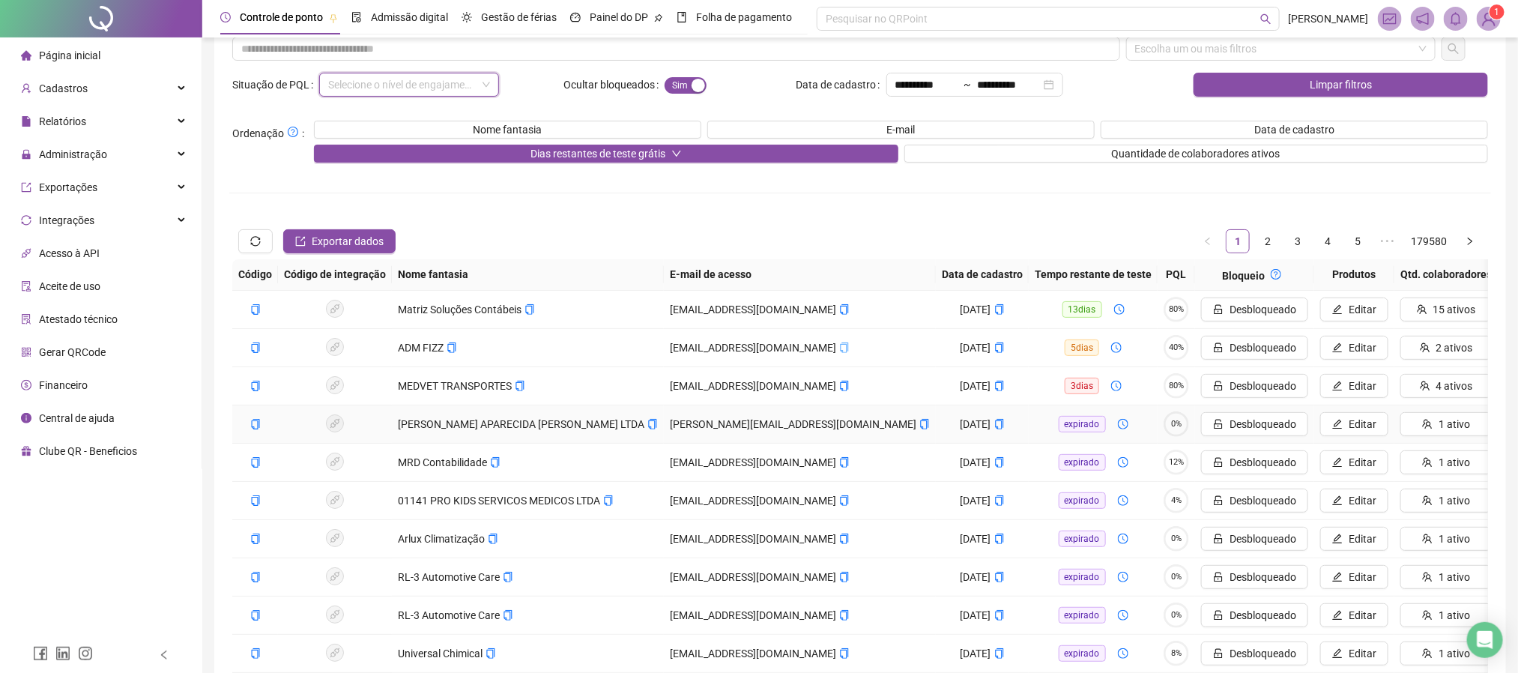
scroll to position [209, 0]
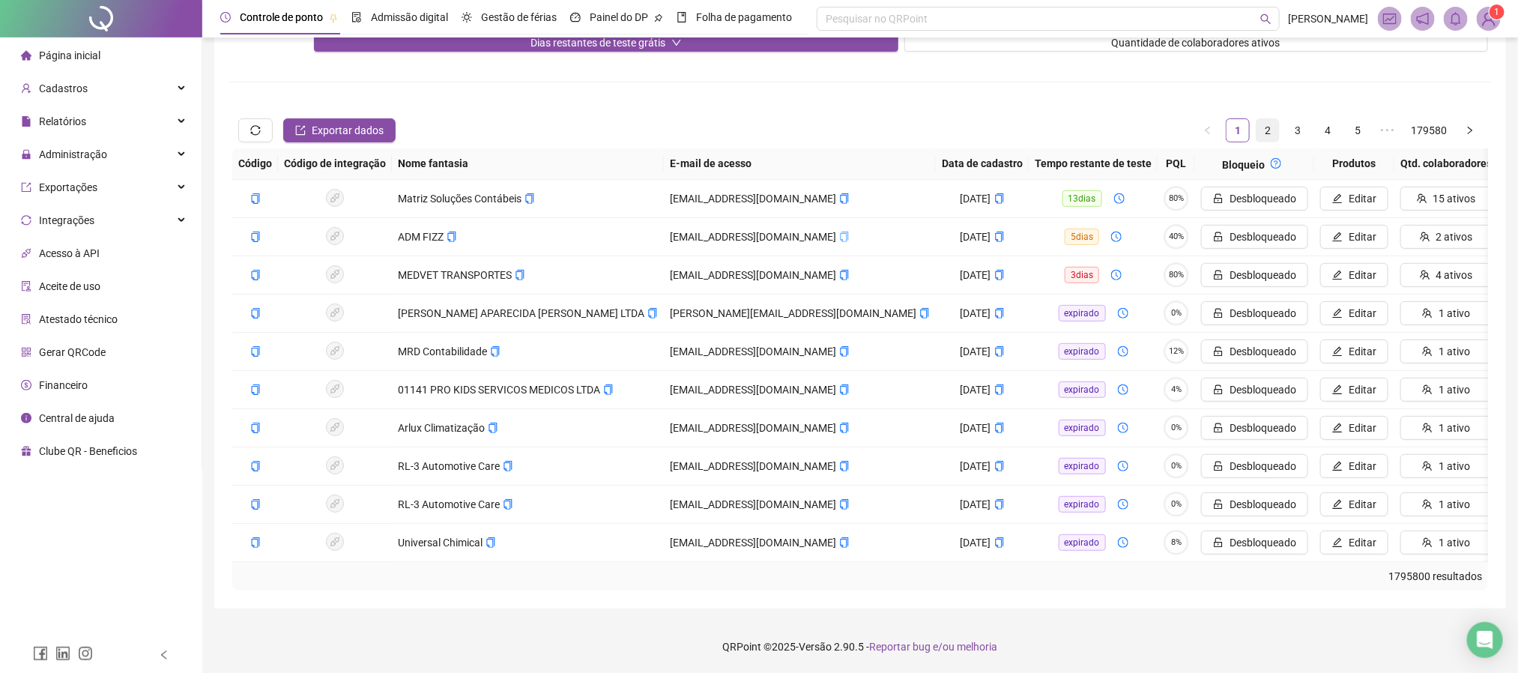
click at [1273, 119] on link "2" at bounding box center [1267, 130] width 22 height 22
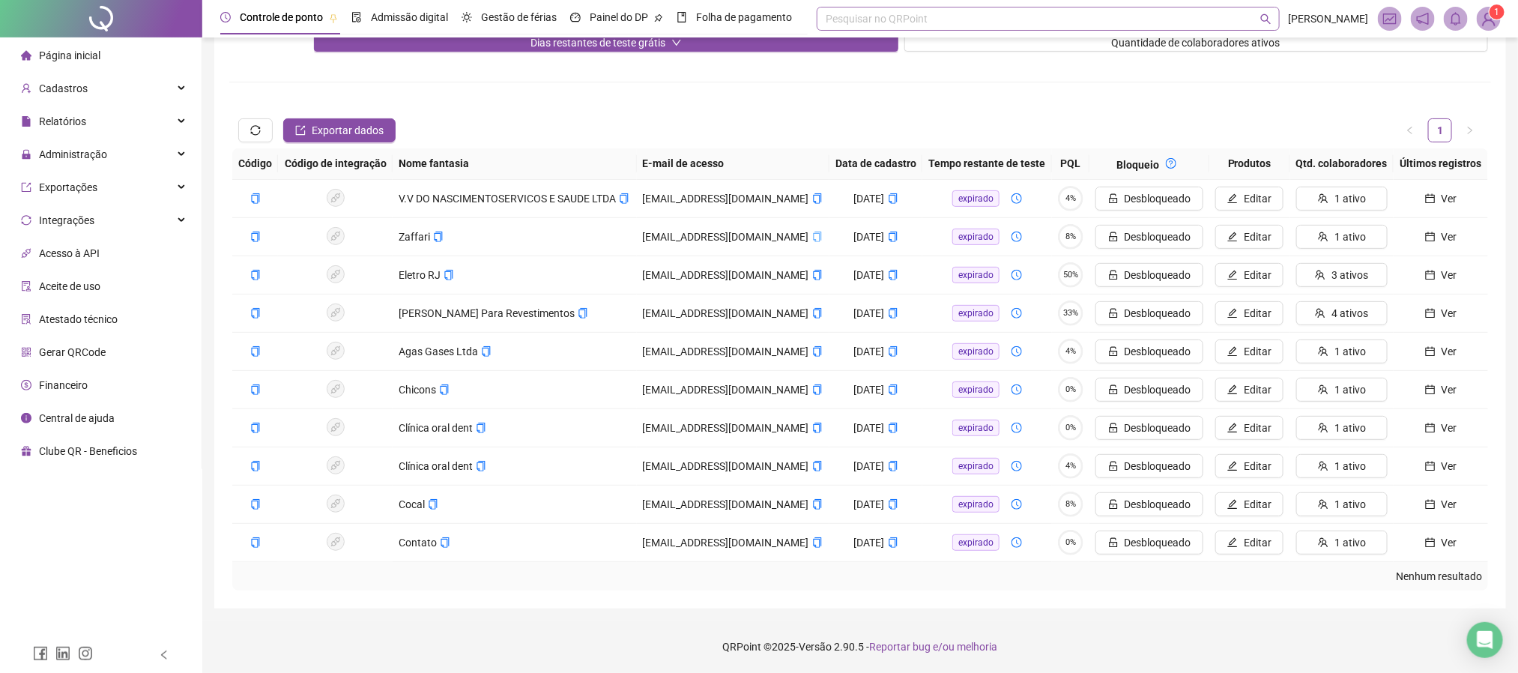
scroll to position [192, 0]
click at [1446, 319] on span "Ver" at bounding box center [1449, 313] width 16 height 16
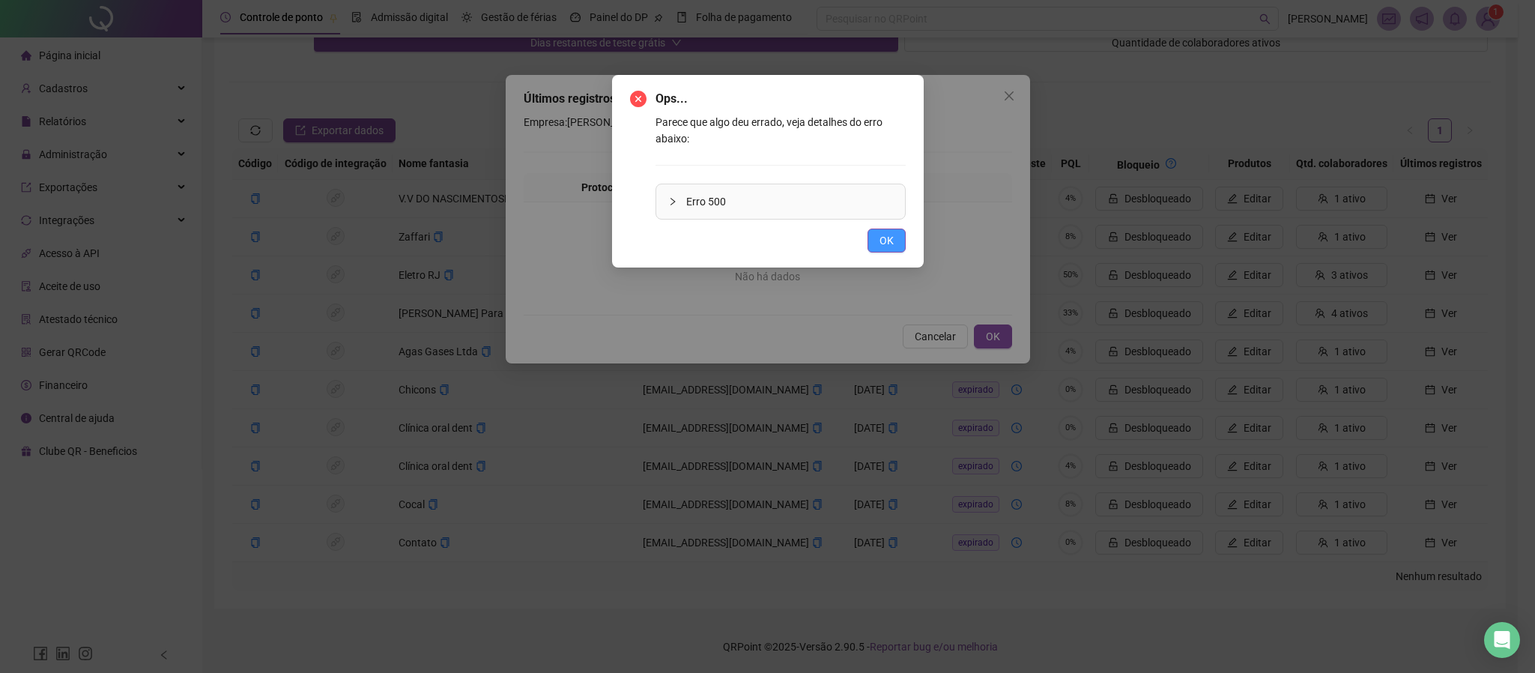
click at [872, 241] on button "OK" at bounding box center [886, 240] width 38 height 24
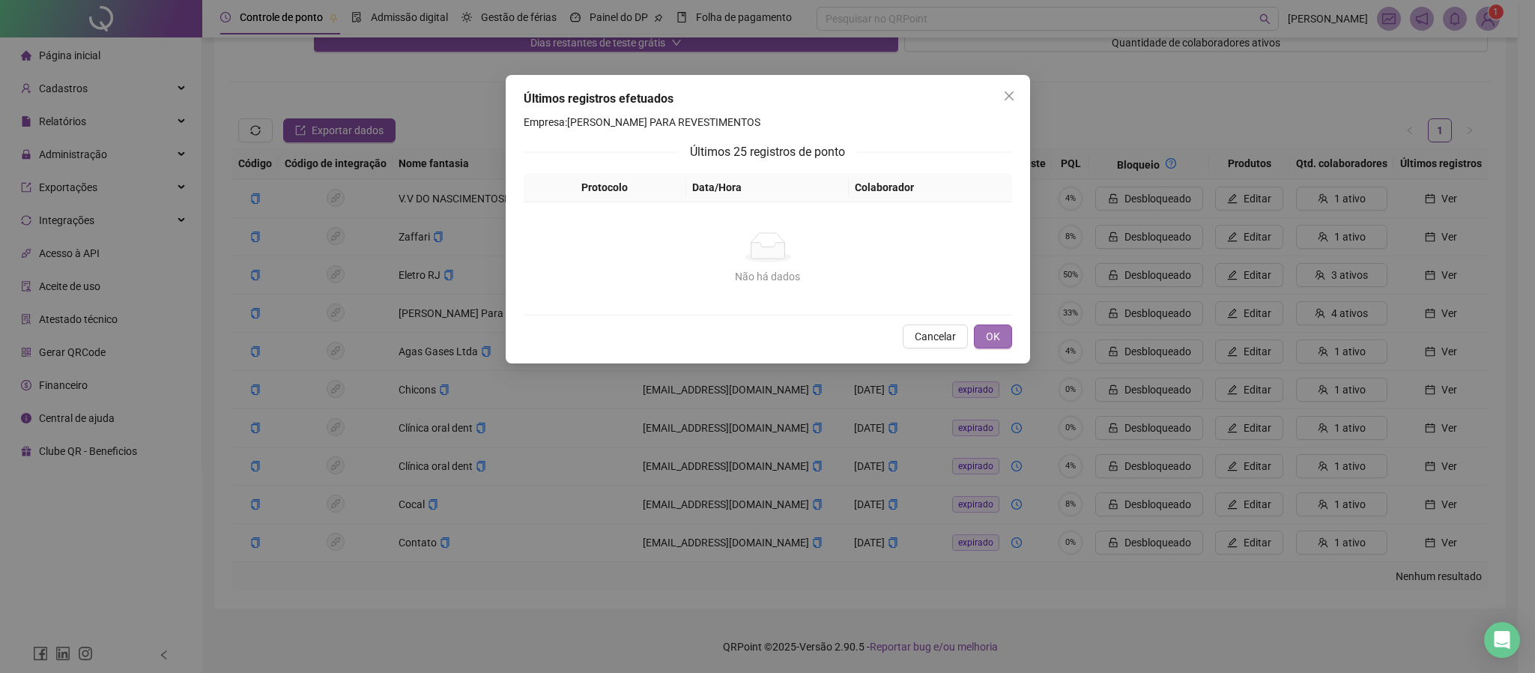
click at [998, 333] on span "OK" at bounding box center [993, 336] width 14 height 16
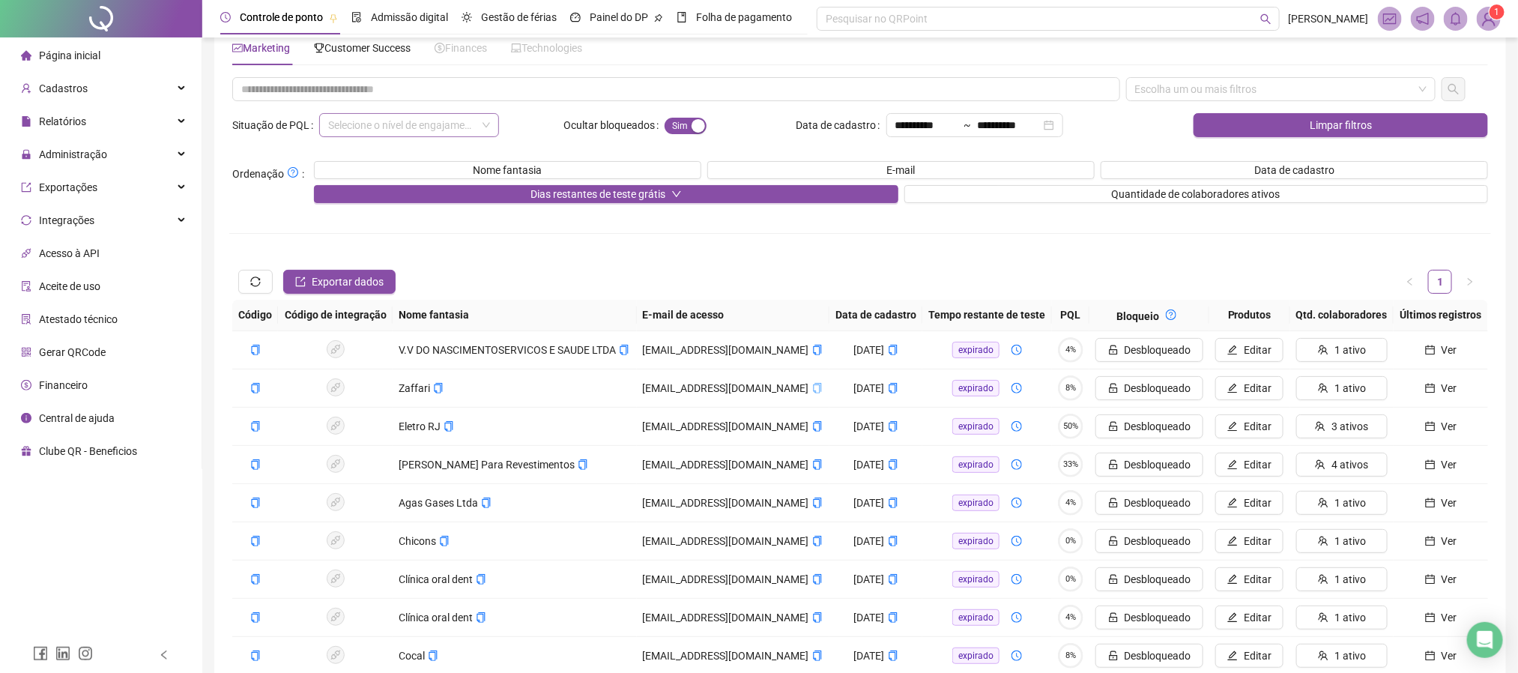
scroll to position [38, 0]
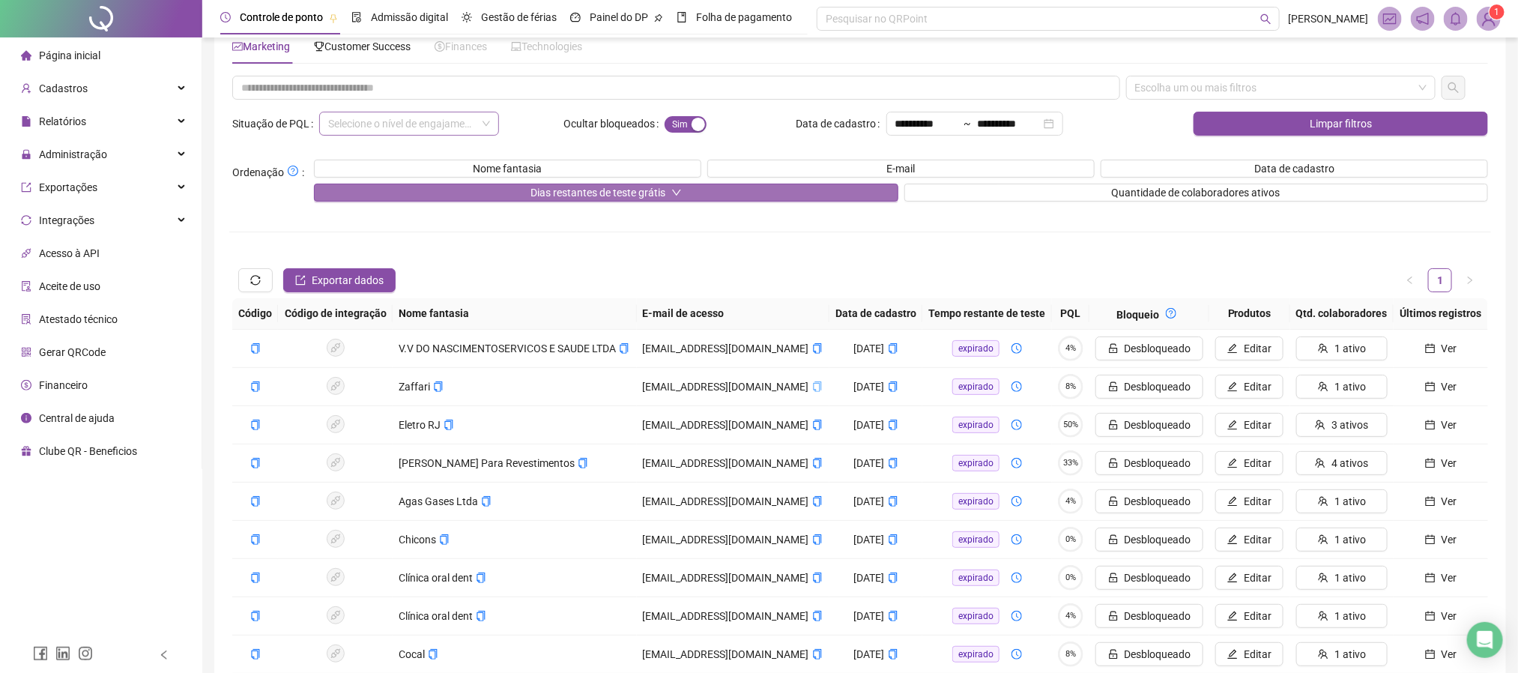
click at [524, 194] on button "Dias restantes de teste grátis" at bounding box center [606, 193] width 584 height 18
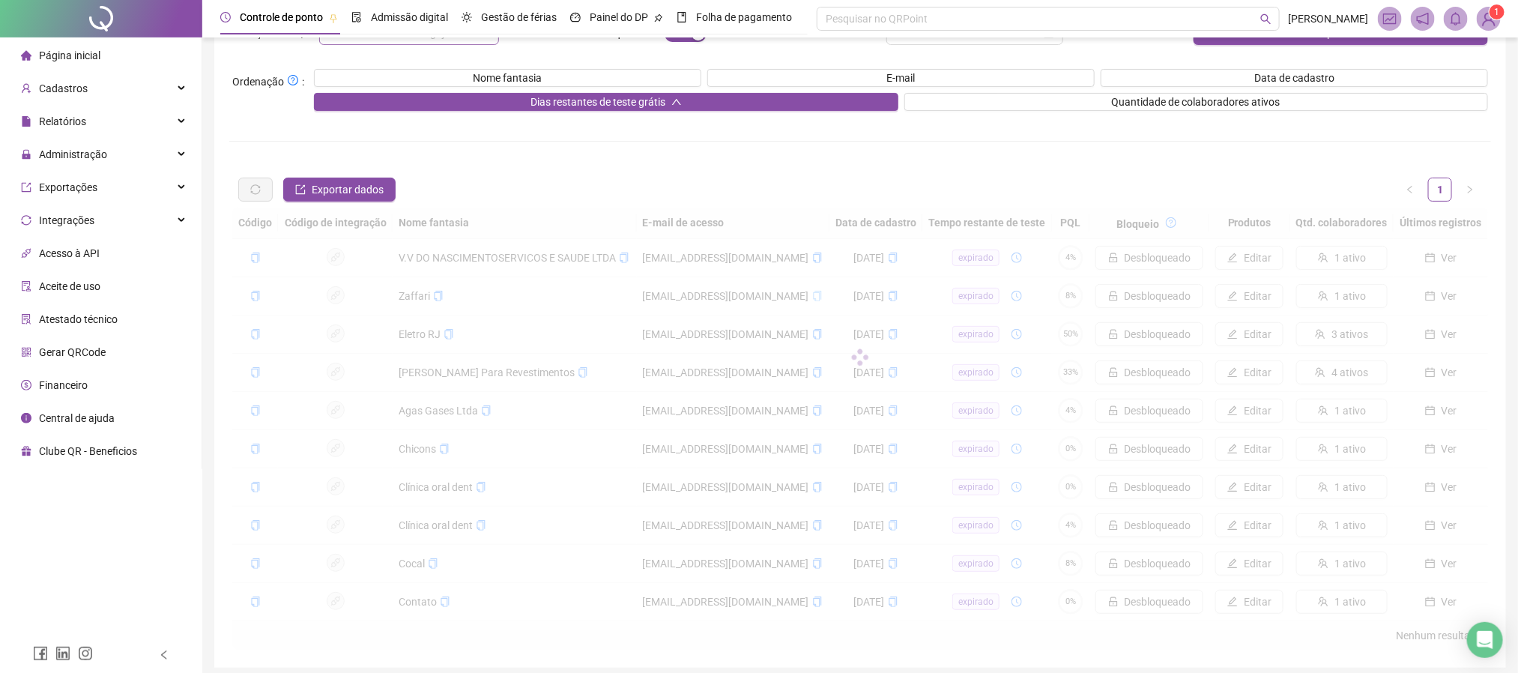
scroll to position [130, 0]
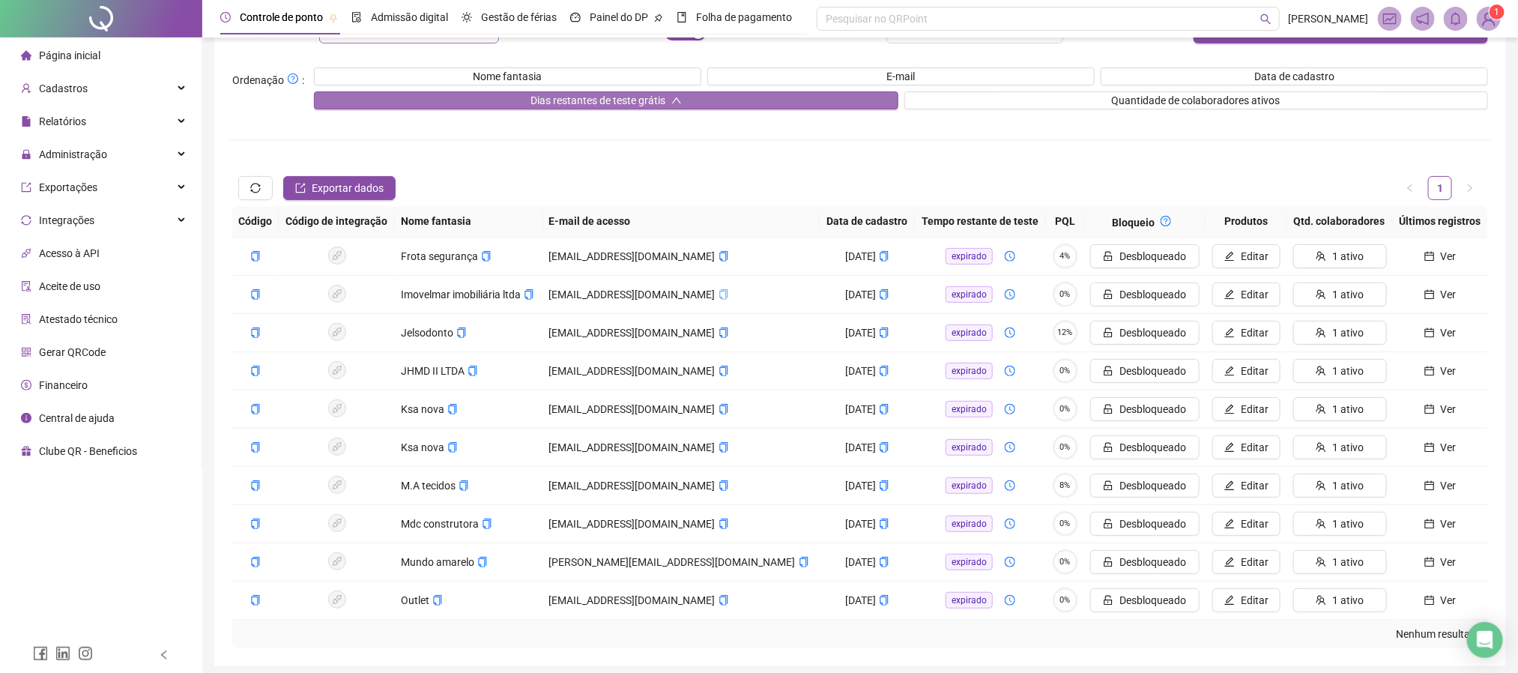
click at [692, 97] on button "Dias restantes de teste grátis" at bounding box center [606, 100] width 584 height 18
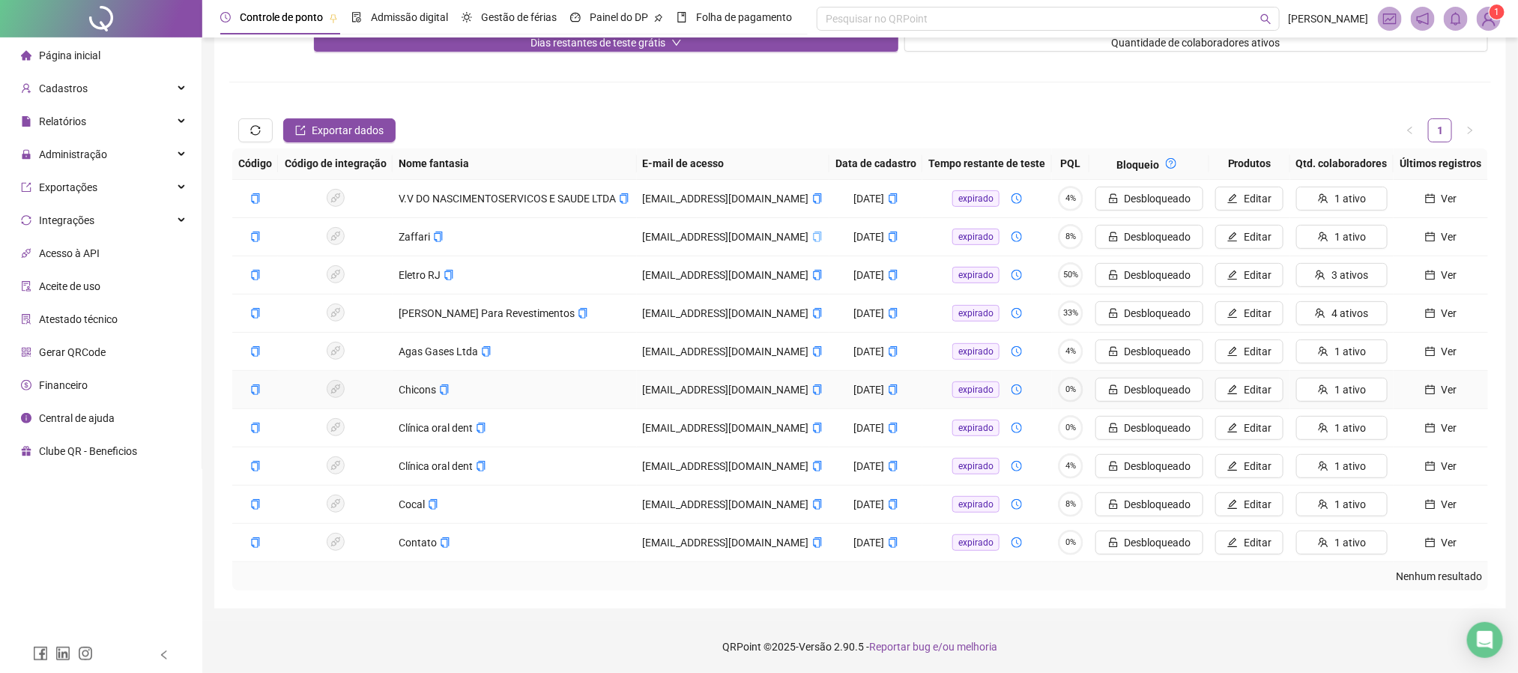
scroll to position [0, 0]
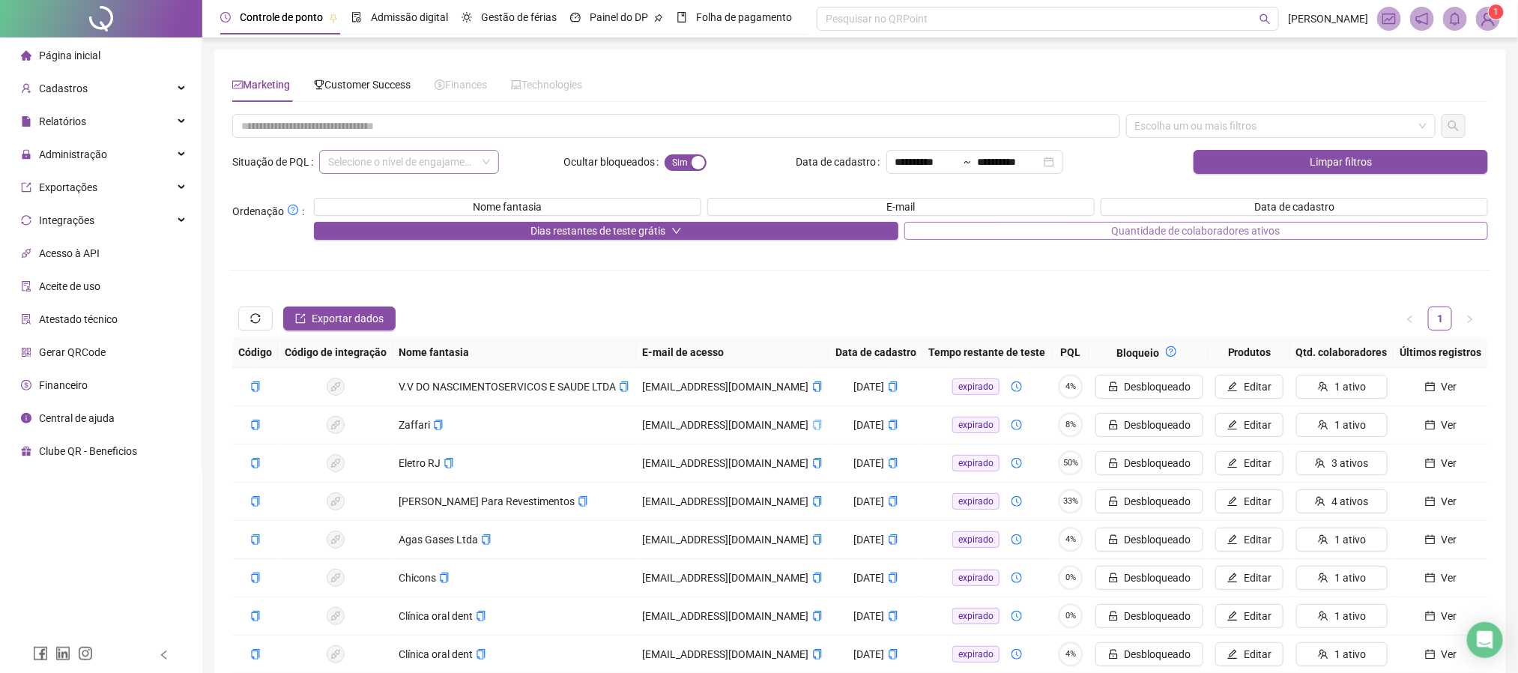
click at [1221, 228] on span "Quantidade de colaboradores ativos" at bounding box center [1196, 230] width 169 height 16
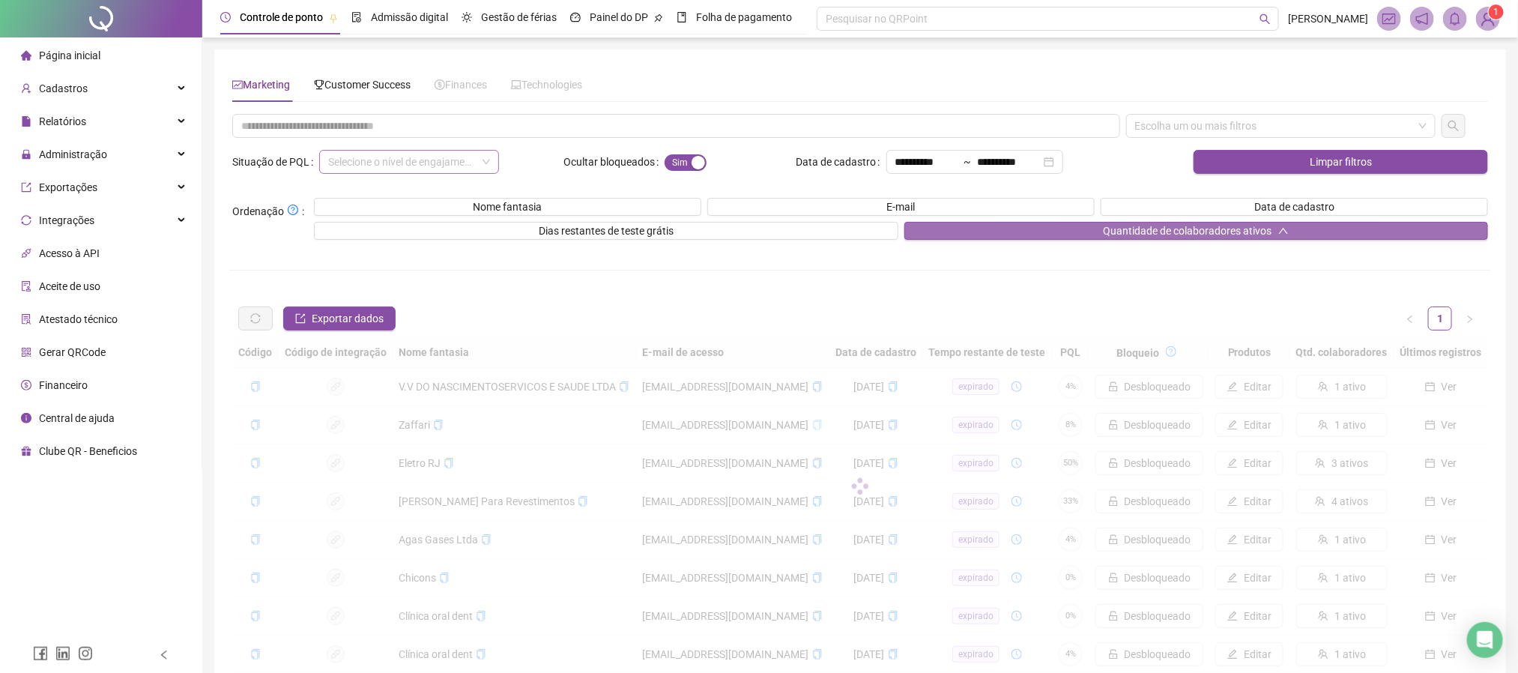
click at [1221, 228] on span "Quantidade de colaboradores ativos" at bounding box center [1187, 230] width 169 height 16
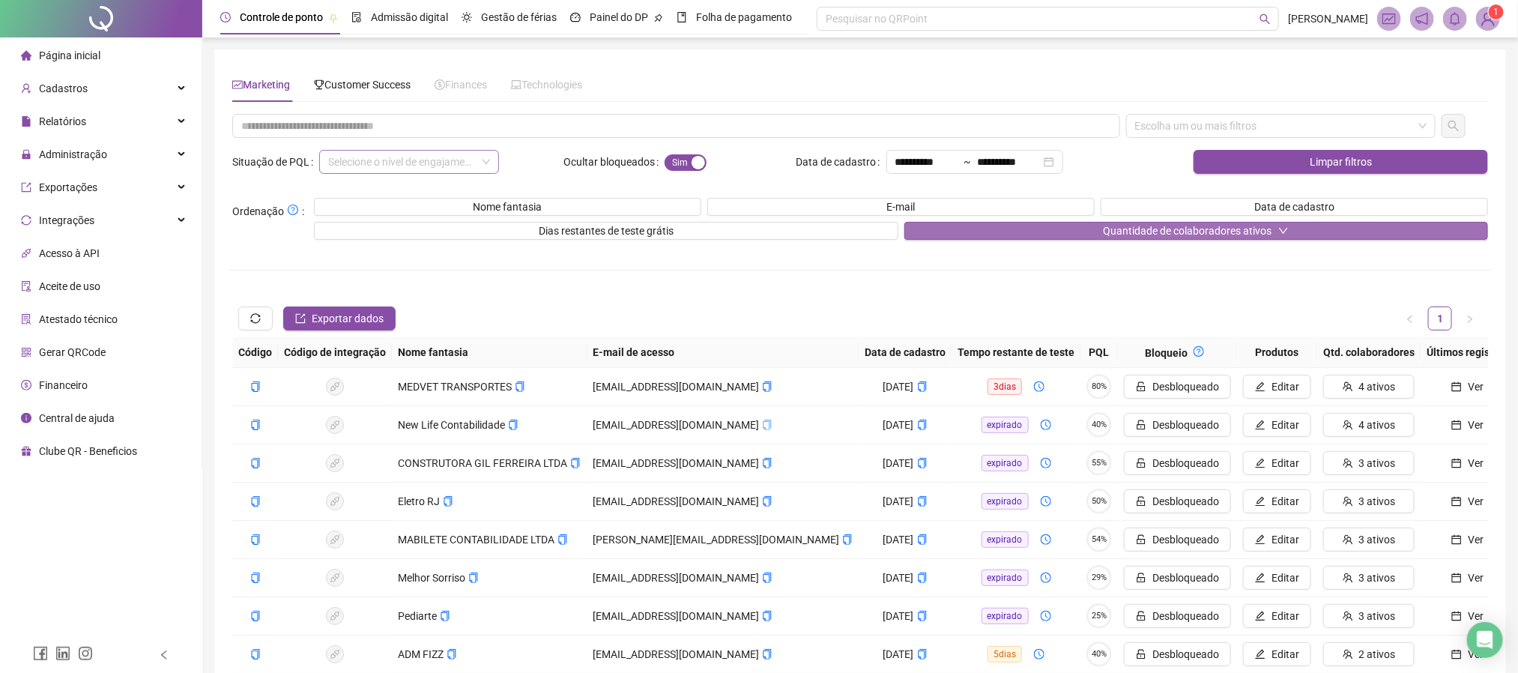
click at [1018, 227] on button "Quantidade de colaboradores ativos" at bounding box center [1196, 231] width 584 height 18
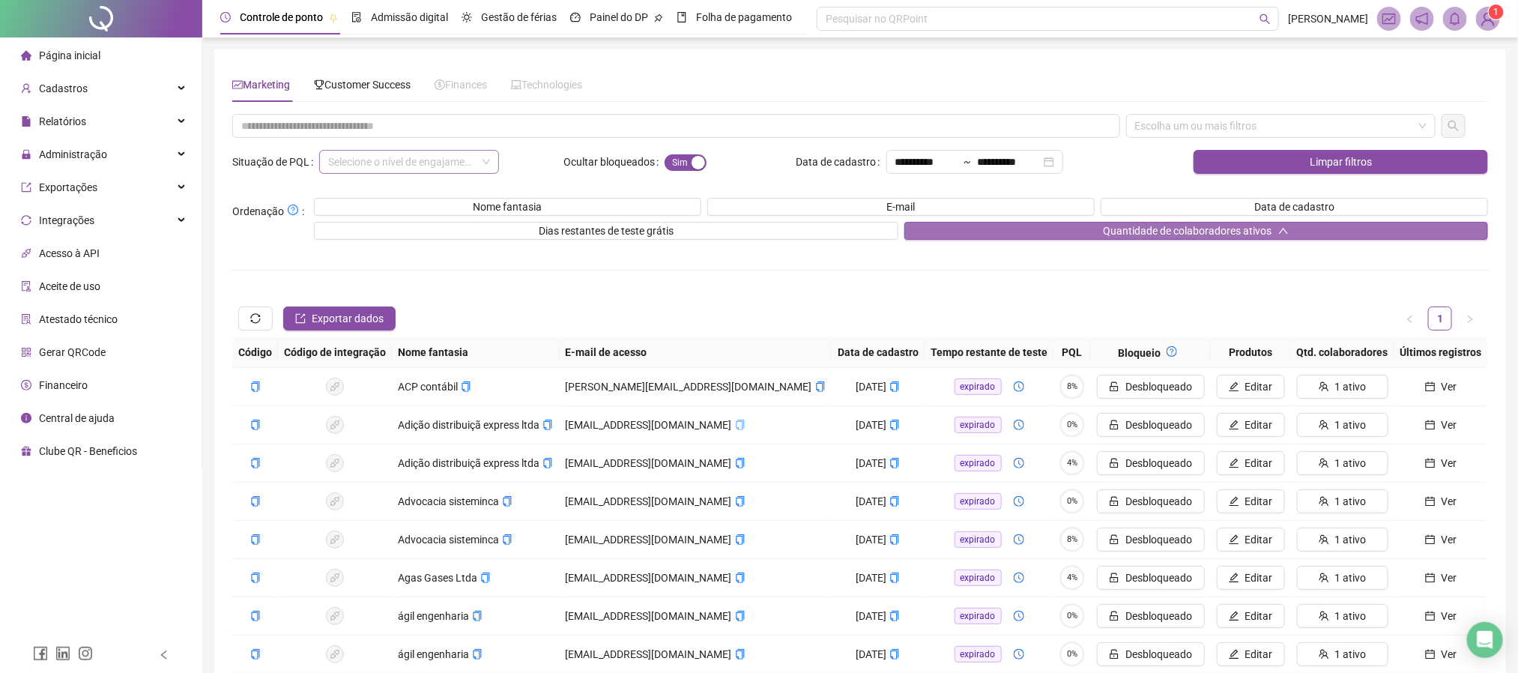
click at [1018, 227] on button "Quantidade de colaboradores ativos" at bounding box center [1196, 231] width 584 height 18
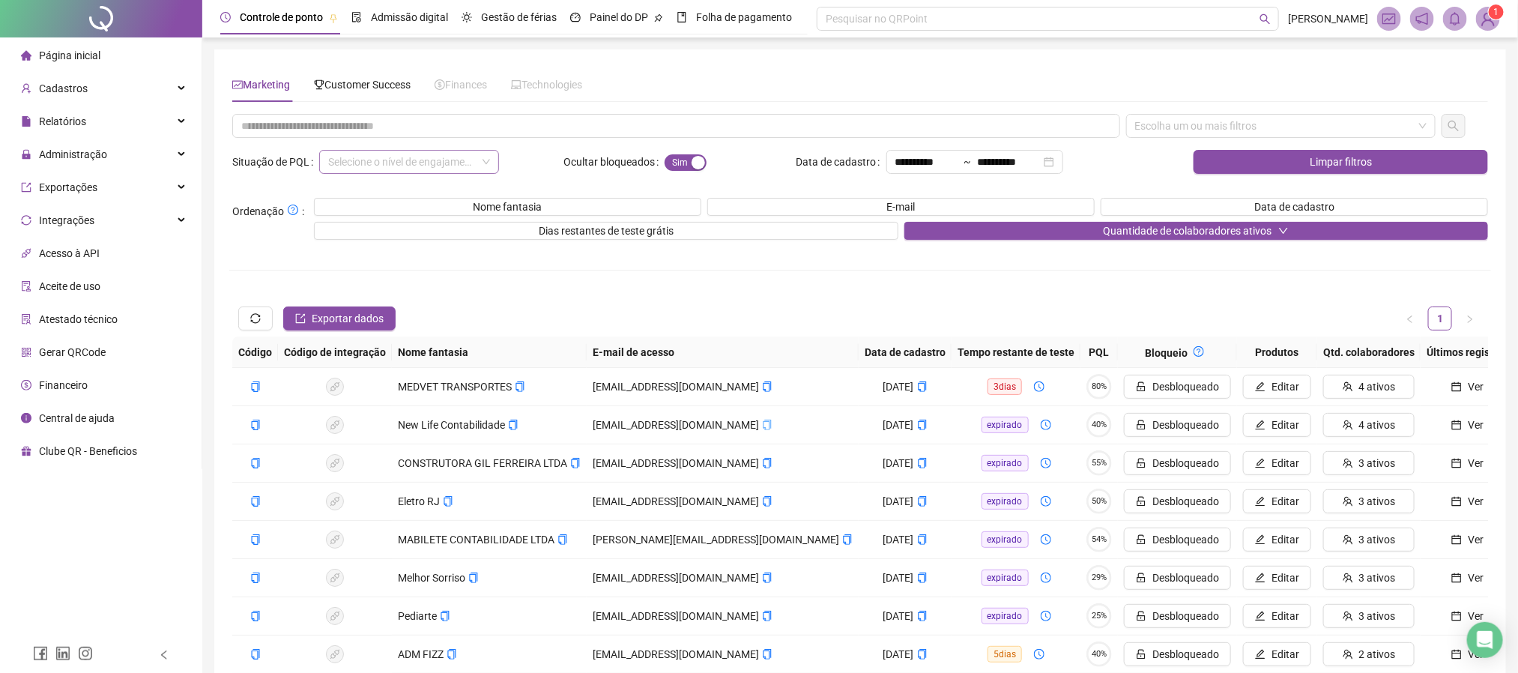
click at [265, 4] on div "Controle de ponto" at bounding box center [279, 17] width 118 height 34
click at [703, 9] on div "Folha de pagamento" at bounding box center [744, 17] width 96 height 16
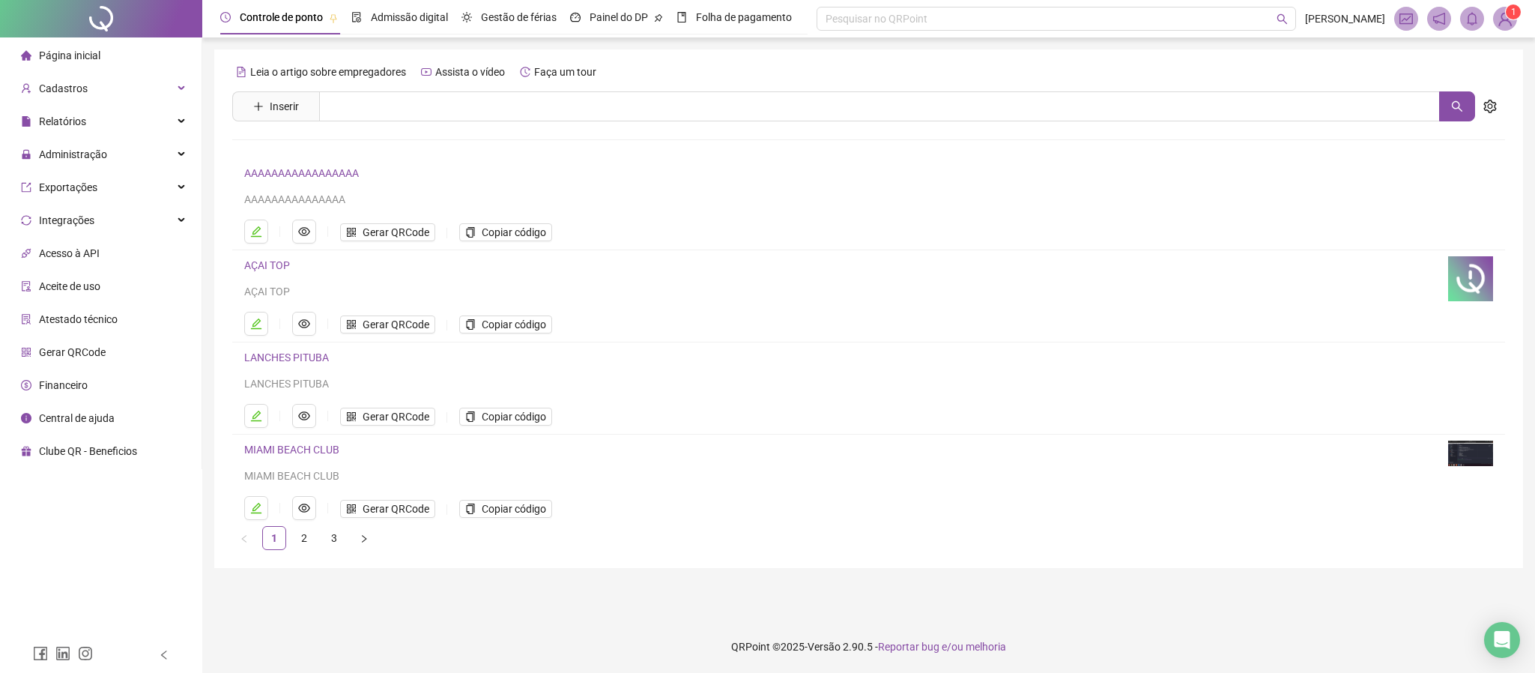
click at [1495, 10] on span at bounding box center [1505, 19] width 24 height 24
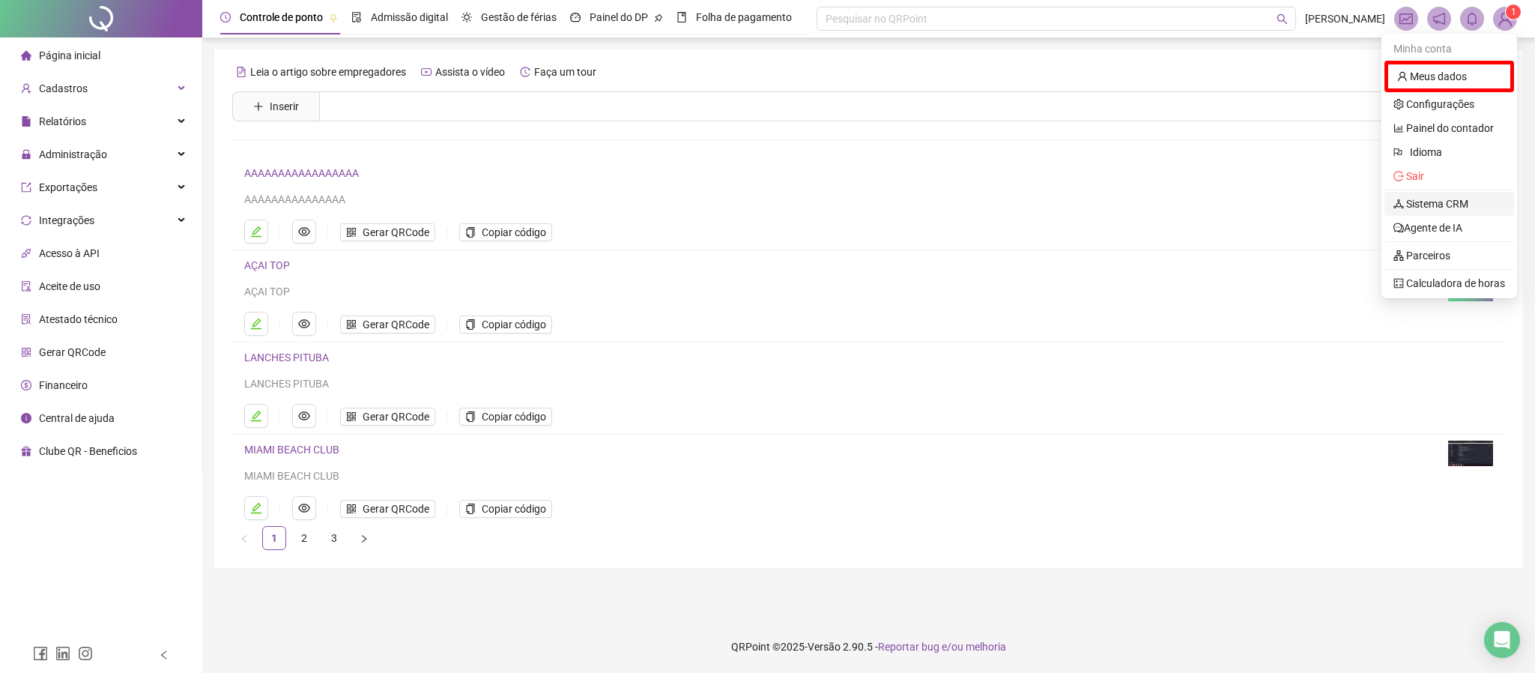
click at [1428, 198] on link "Sistema CRM" at bounding box center [1430, 204] width 75 height 12
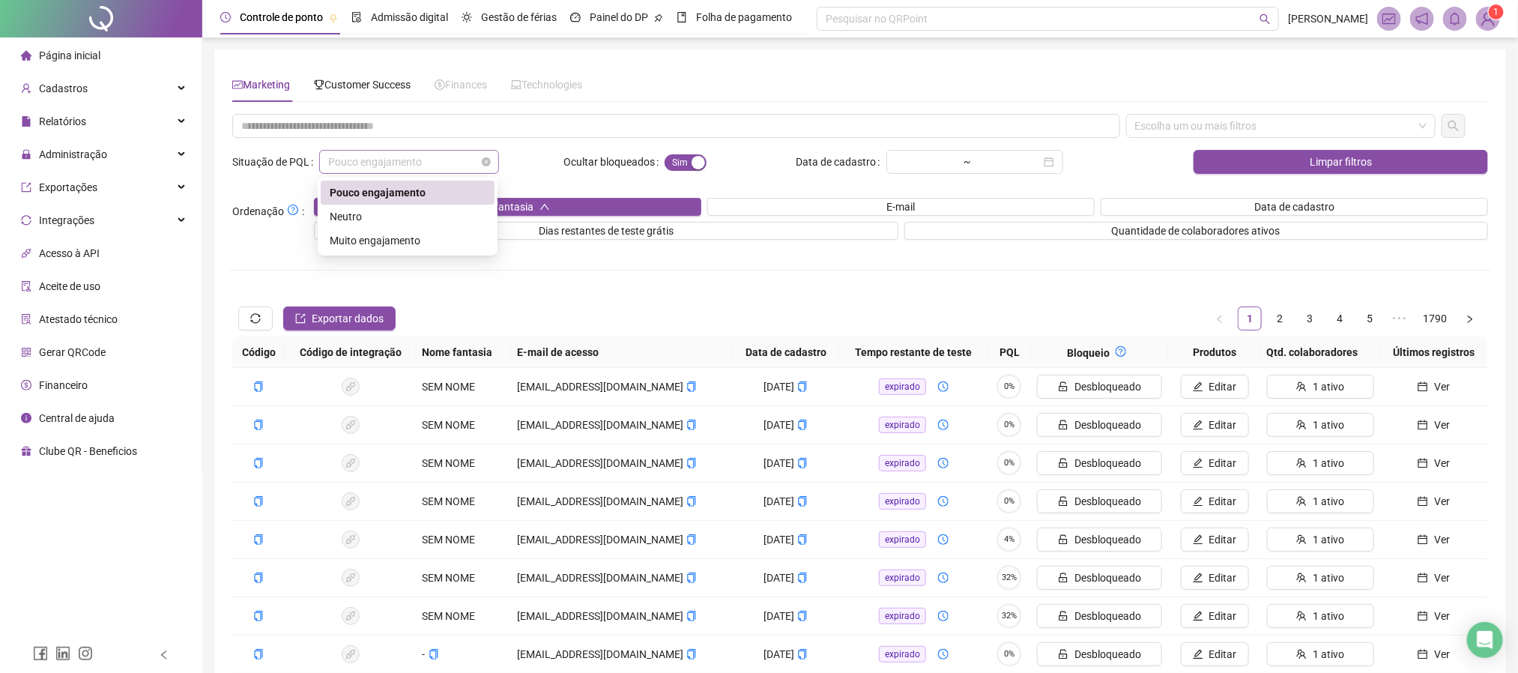
click at [376, 169] on span "Pouco engajamento" at bounding box center [409, 162] width 162 height 22
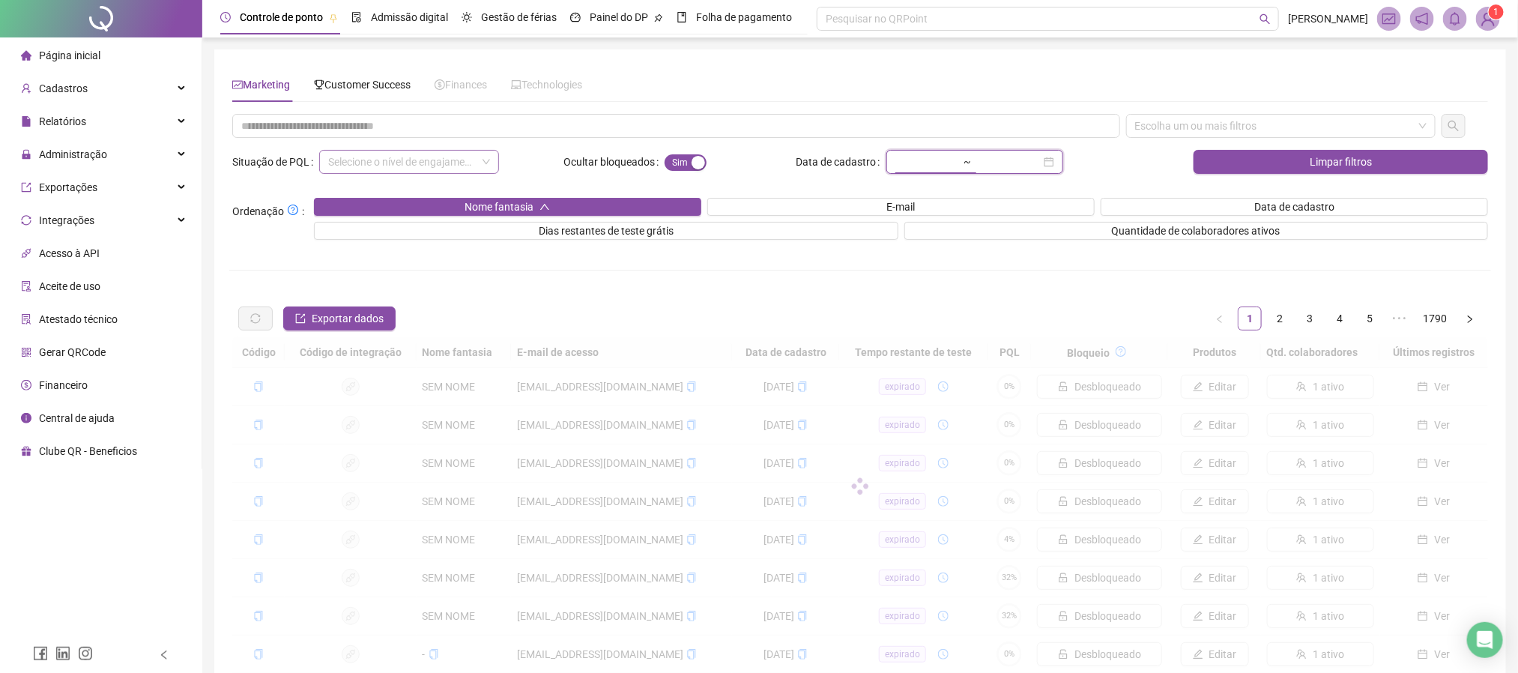
click at [958, 166] on input at bounding box center [926, 162] width 63 height 16
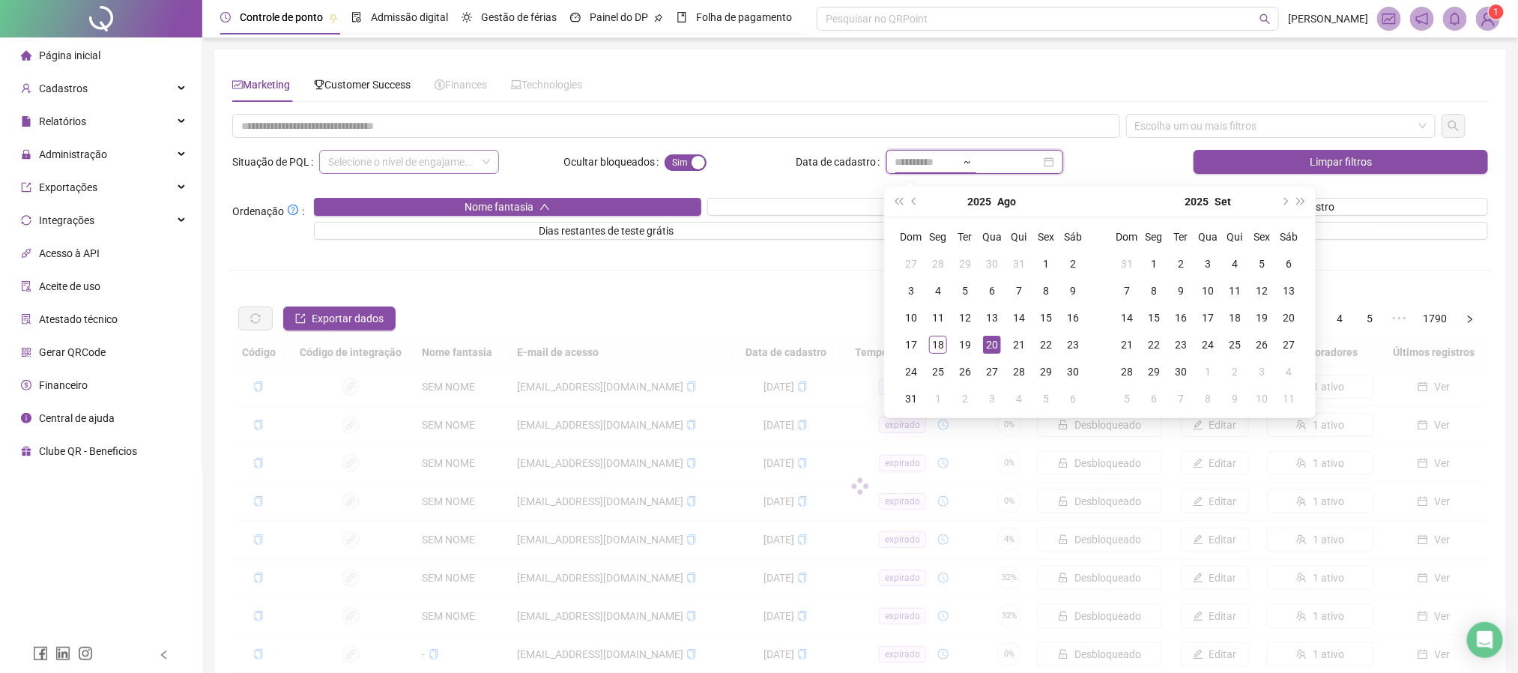
type input "**********"
click at [983, 337] on div "20" at bounding box center [992, 345] width 18 height 18
type input "**********"
click at [911, 396] on div "31" at bounding box center [911, 399] width 18 height 18
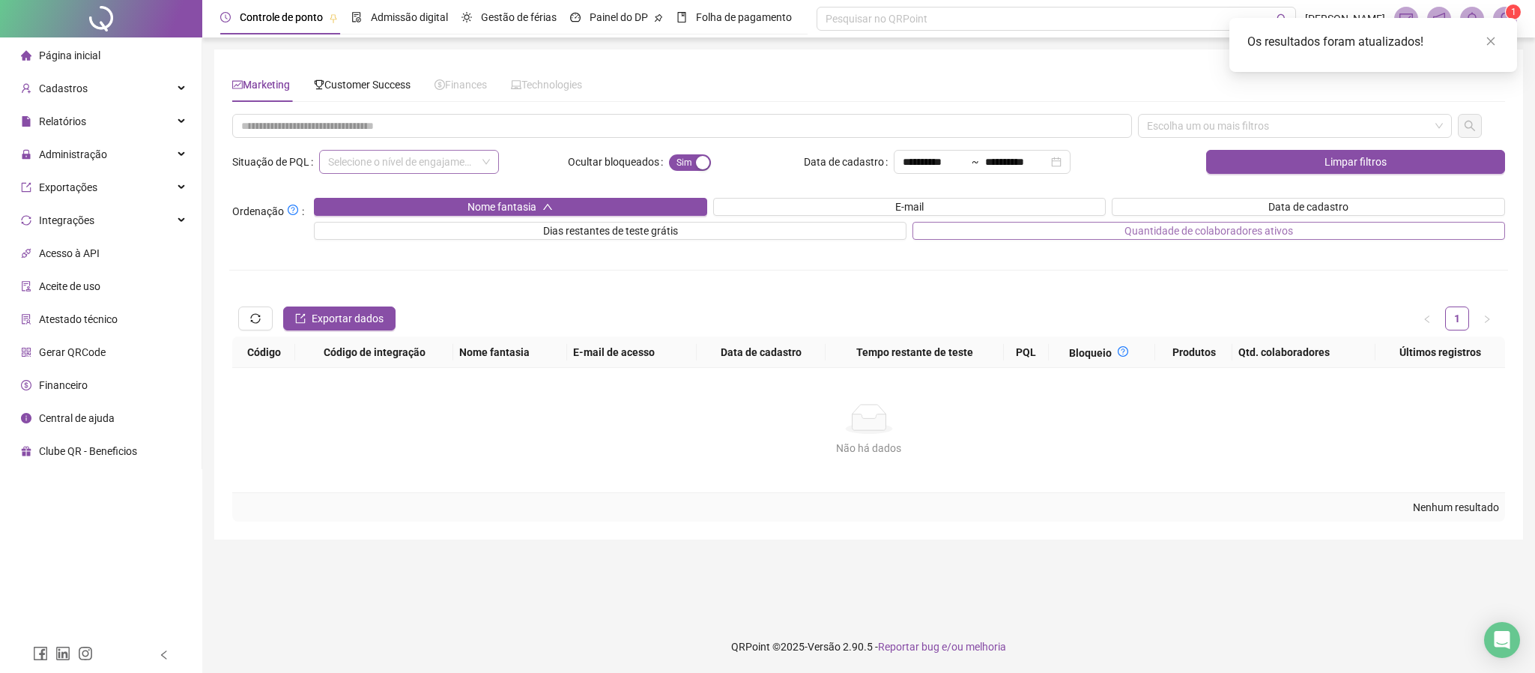
click at [1213, 228] on span "Quantidade de colaboradores ativos" at bounding box center [1208, 230] width 169 height 16
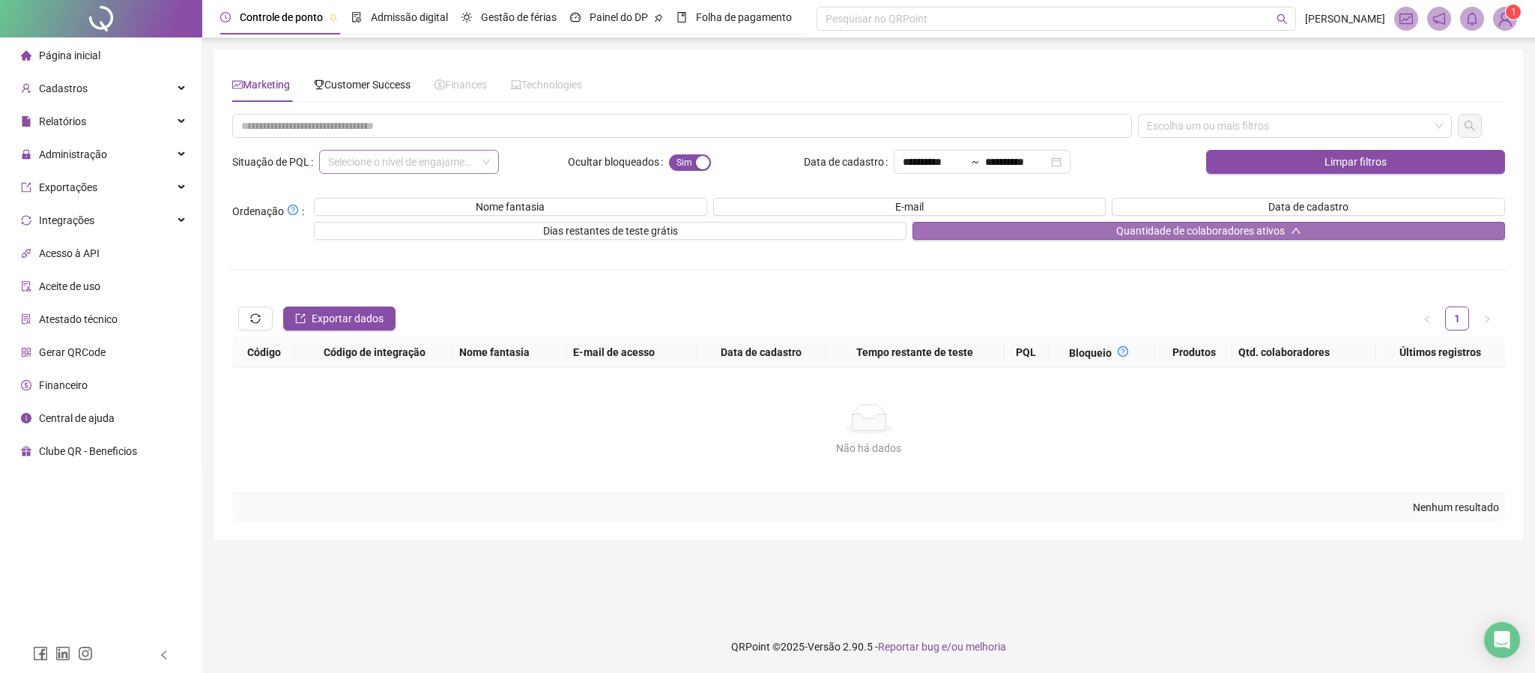
click at [1213, 228] on span "Quantidade de colaboradores ativos" at bounding box center [1200, 230] width 169 height 16
click at [1054, 231] on button "Quantidade de colaboradores ativos" at bounding box center [1208, 231] width 593 height 18
click at [1043, 167] on input "**********" at bounding box center [1016, 162] width 63 height 16
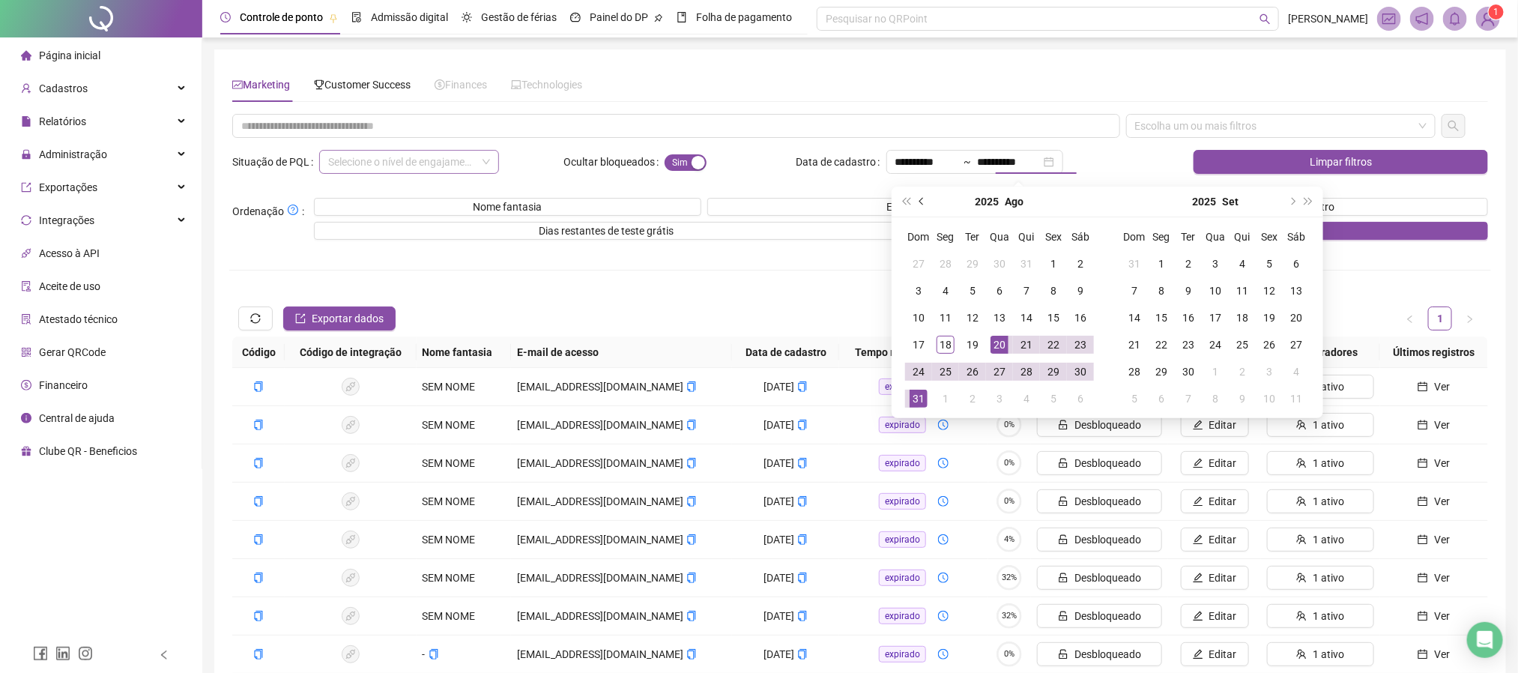
click at [920, 201] on span "prev-year" at bounding box center [922, 201] width 7 height 7
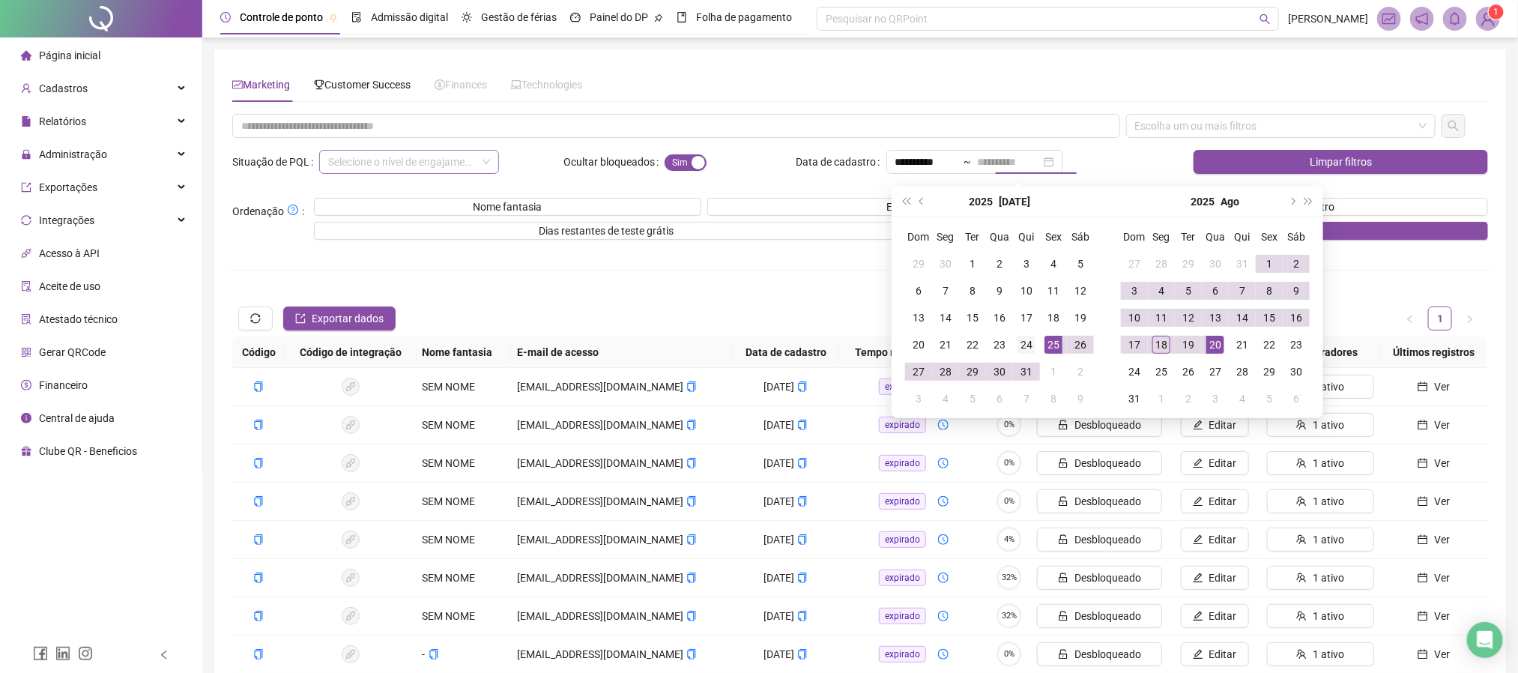
type input "**********"
click at [1023, 342] on div "24" at bounding box center [1026, 345] width 18 height 18
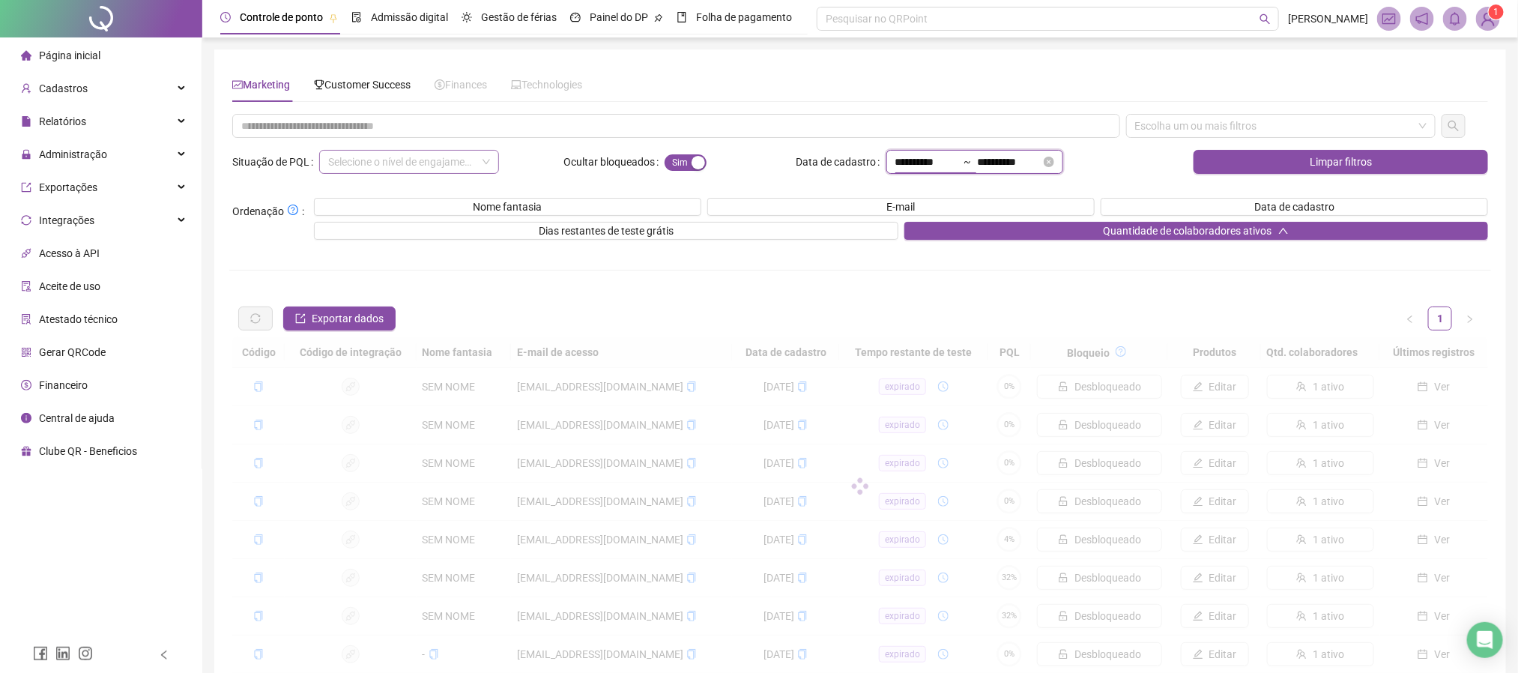
click at [935, 169] on input "**********" at bounding box center [926, 162] width 63 height 16
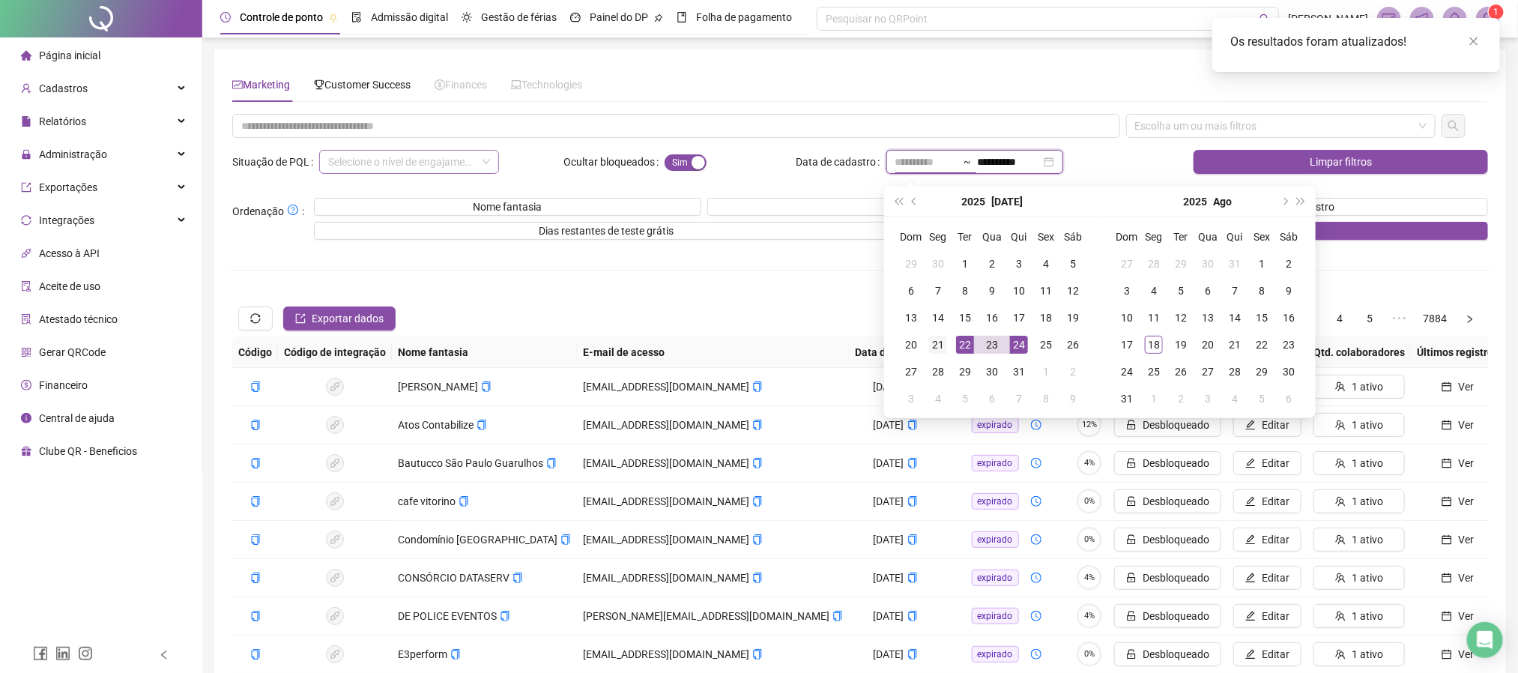
type input "**********"
click at [933, 339] on div "21" at bounding box center [938, 345] width 18 height 18
type input "**********"
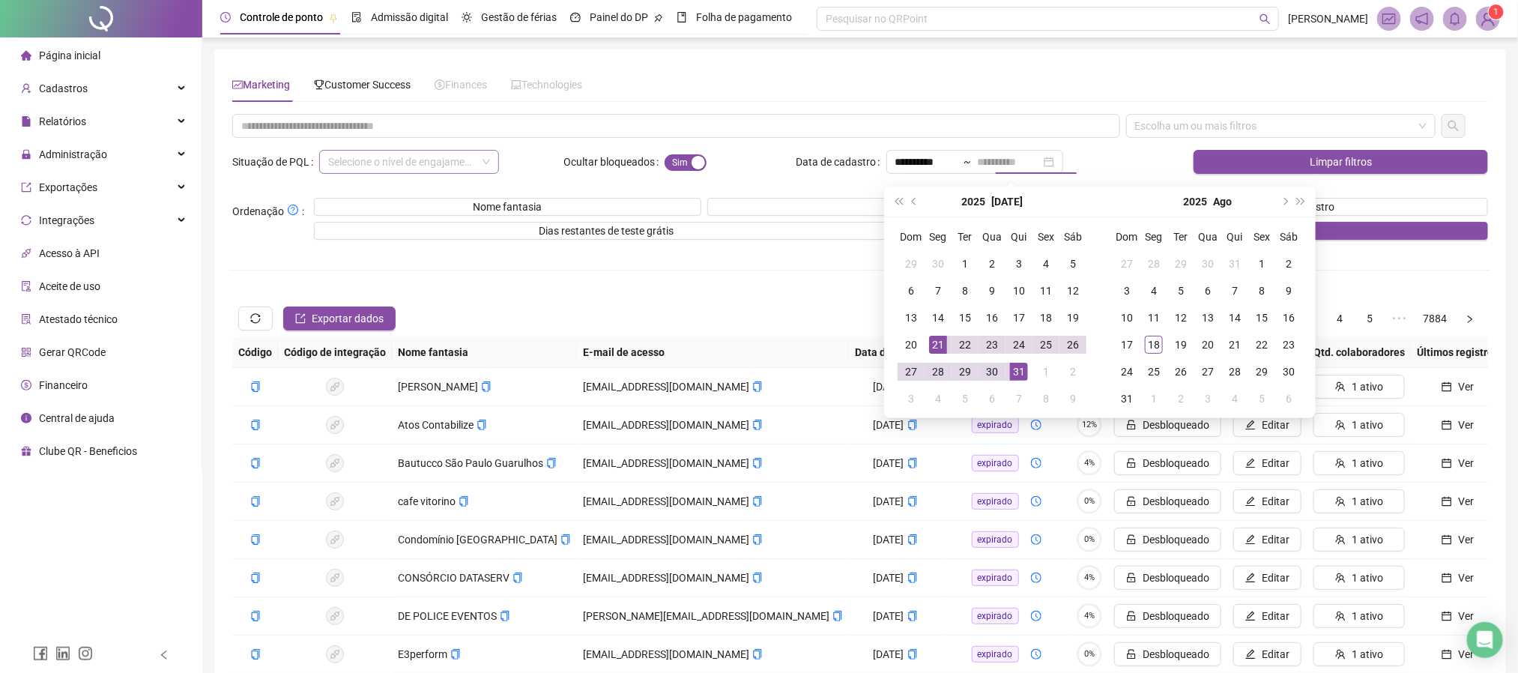
click at [1018, 372] on div "31" at bounding box center [1019, 372] width 18 height 18
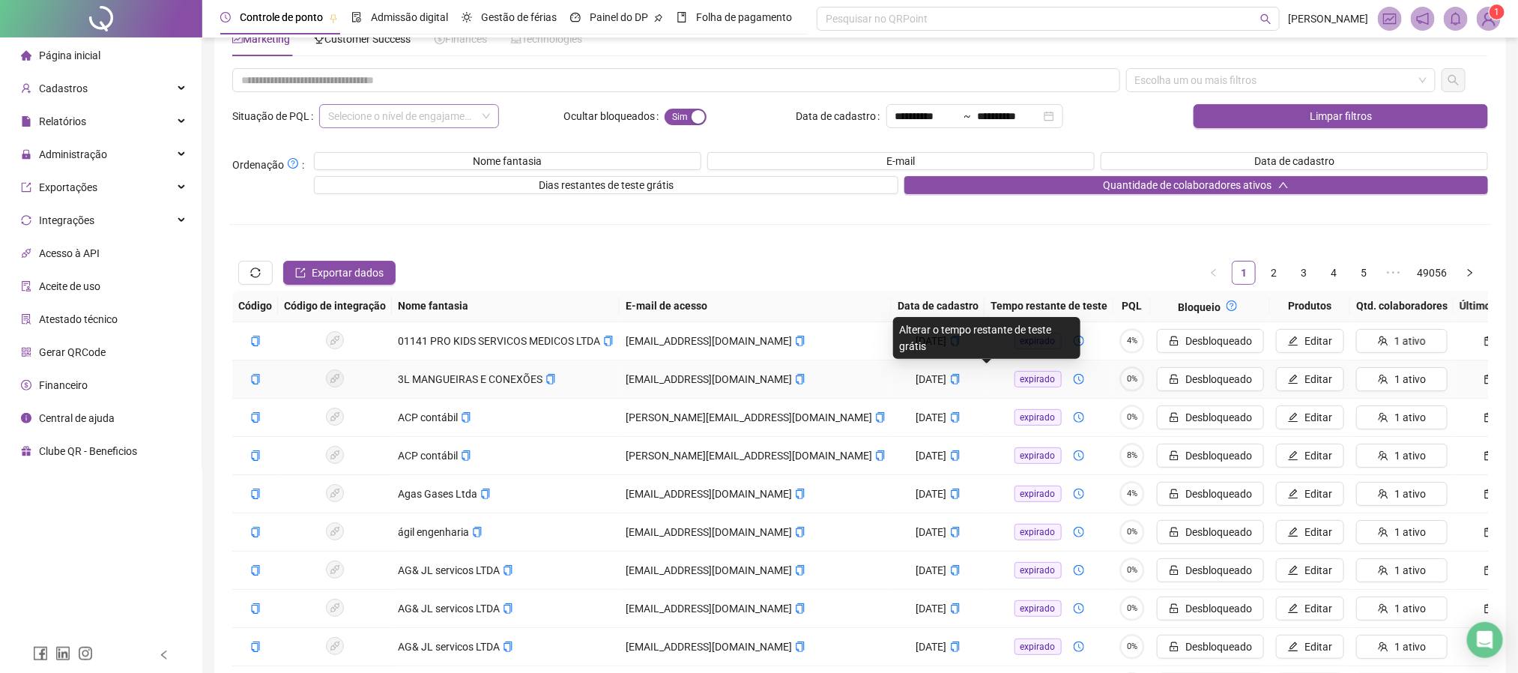
scroll to position [41, 0]
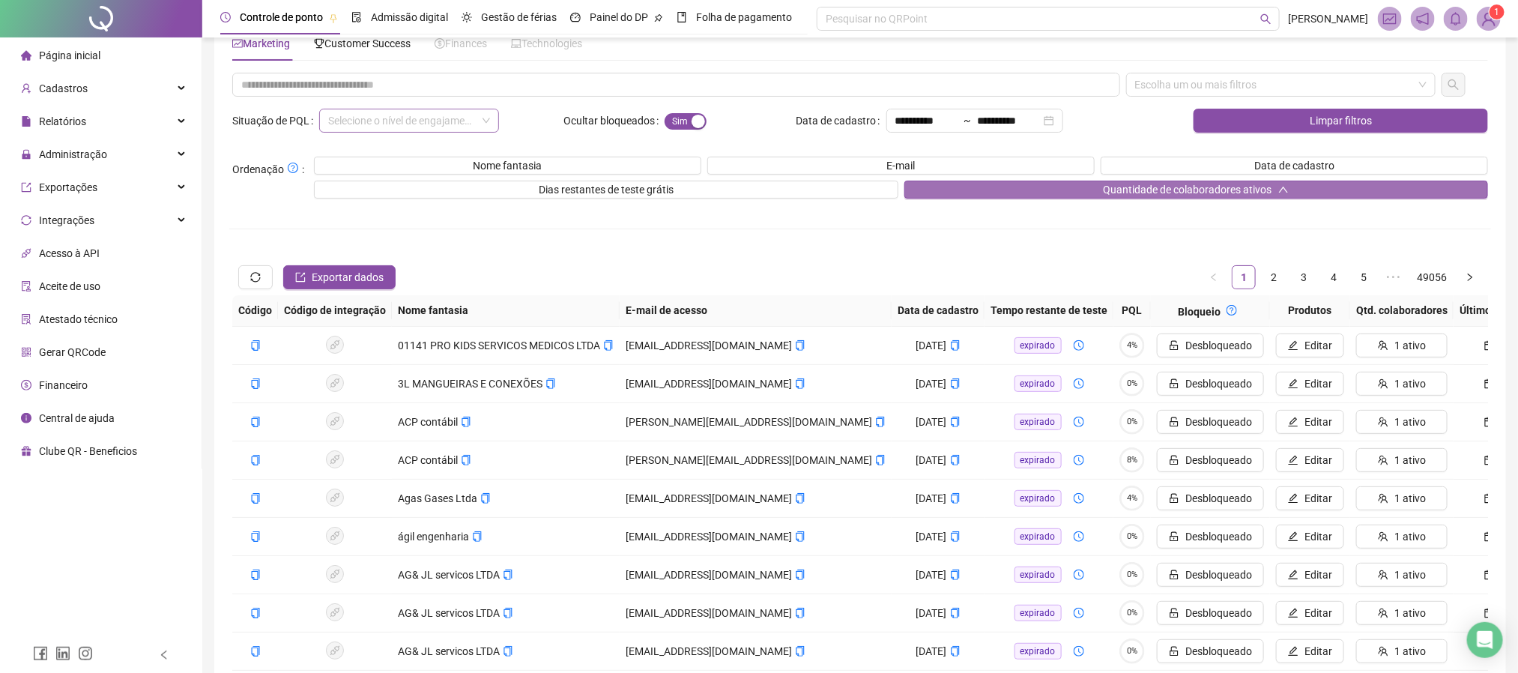
click at [1049, 181] on button "Quantidade de colaboradores ativos" at bounding box center [1196, 190] width 584 height 18
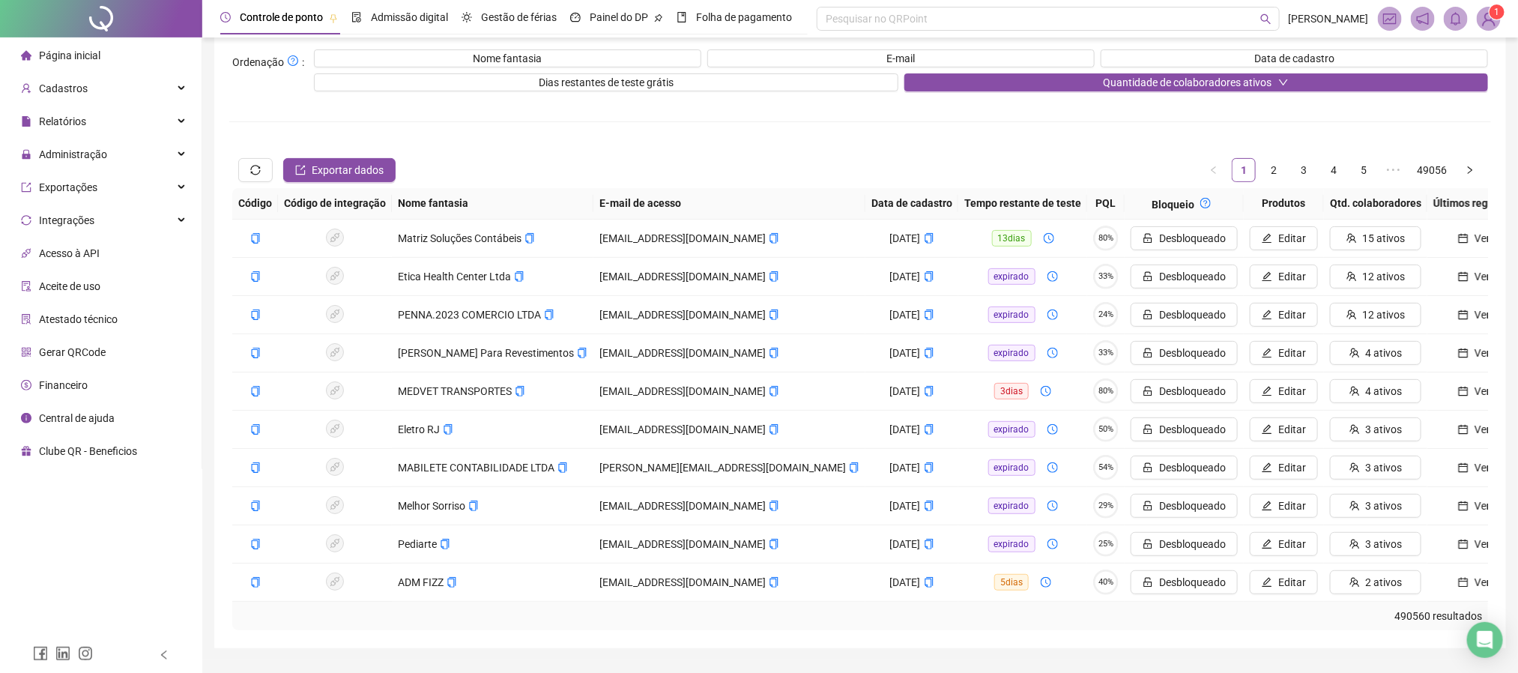
scroll to position [151, 0]
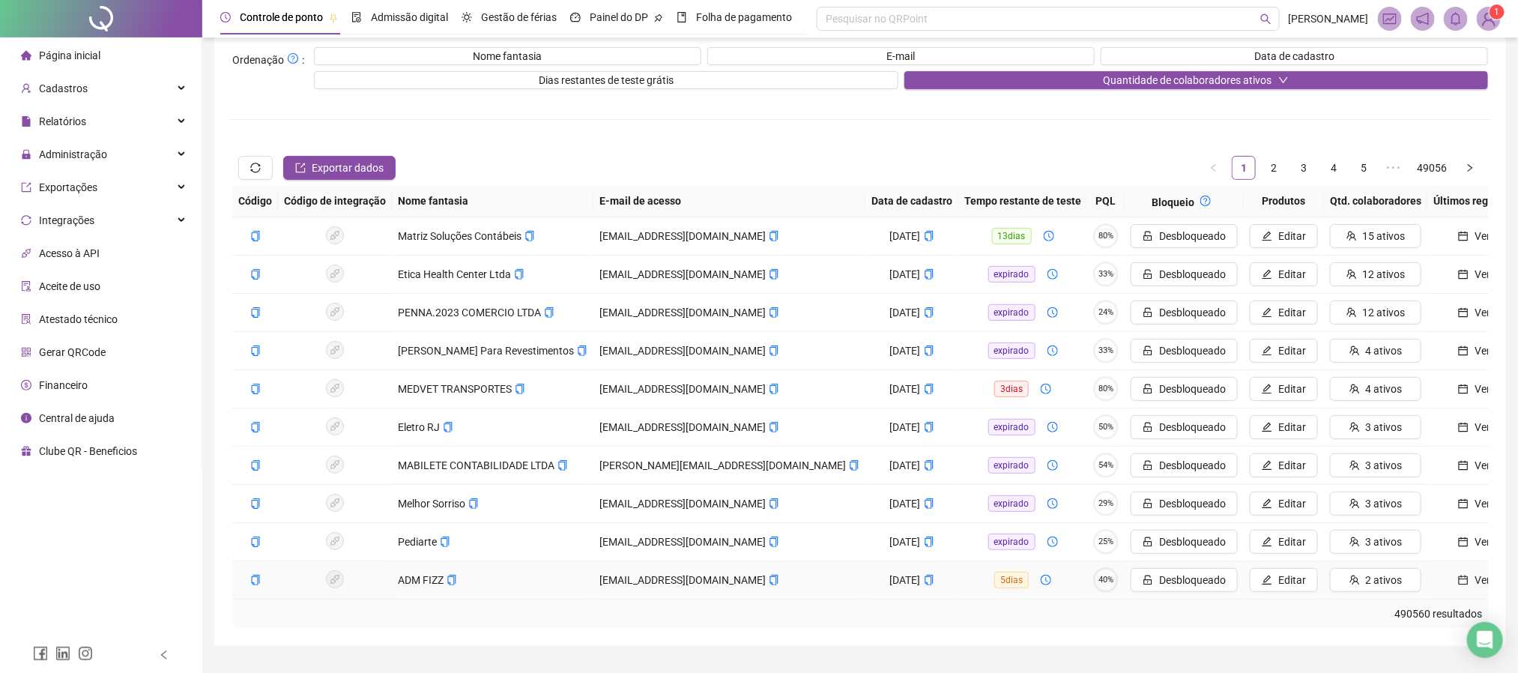
click at [1474, 585] on span "Ver" at bounding box center [1482, 580] width 16 height 16
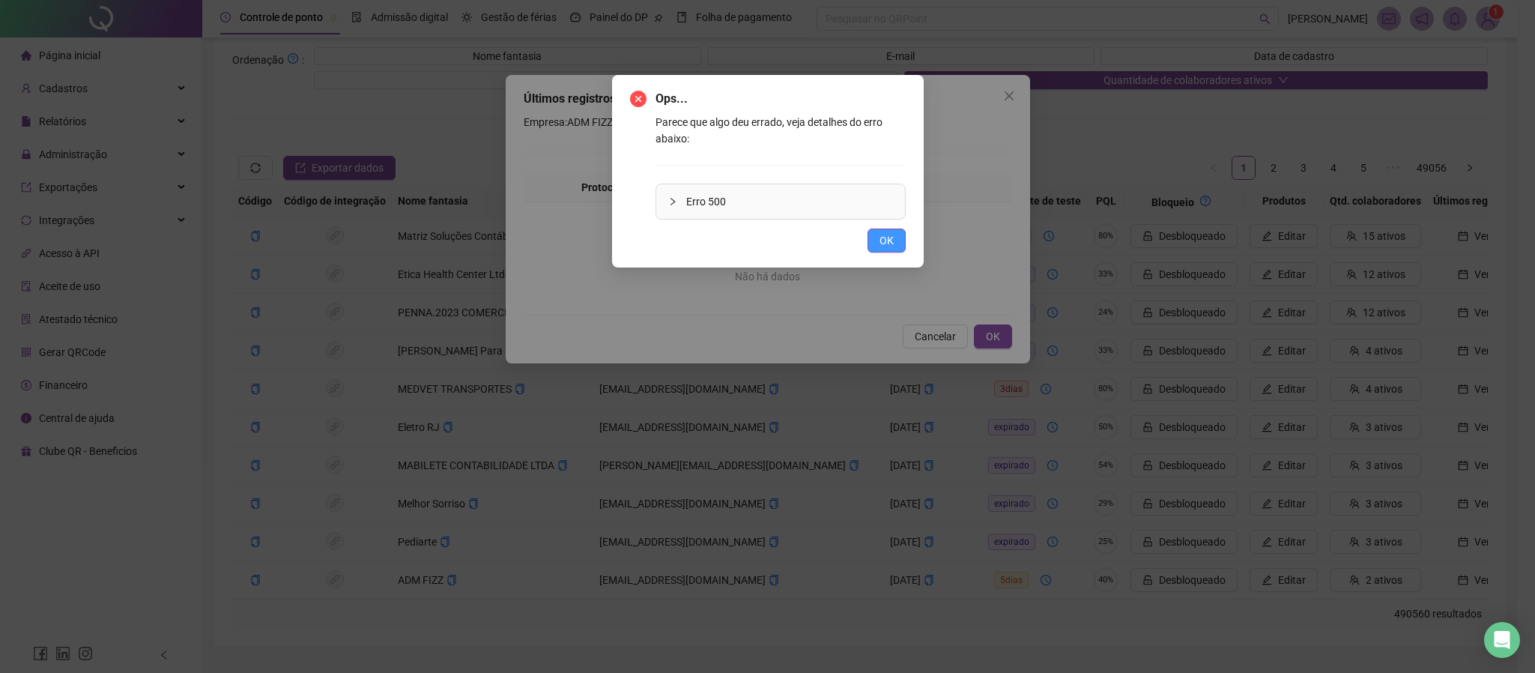
click at [870, 240] on button "OK" at bounding box center [886, 240] width 38 height 24
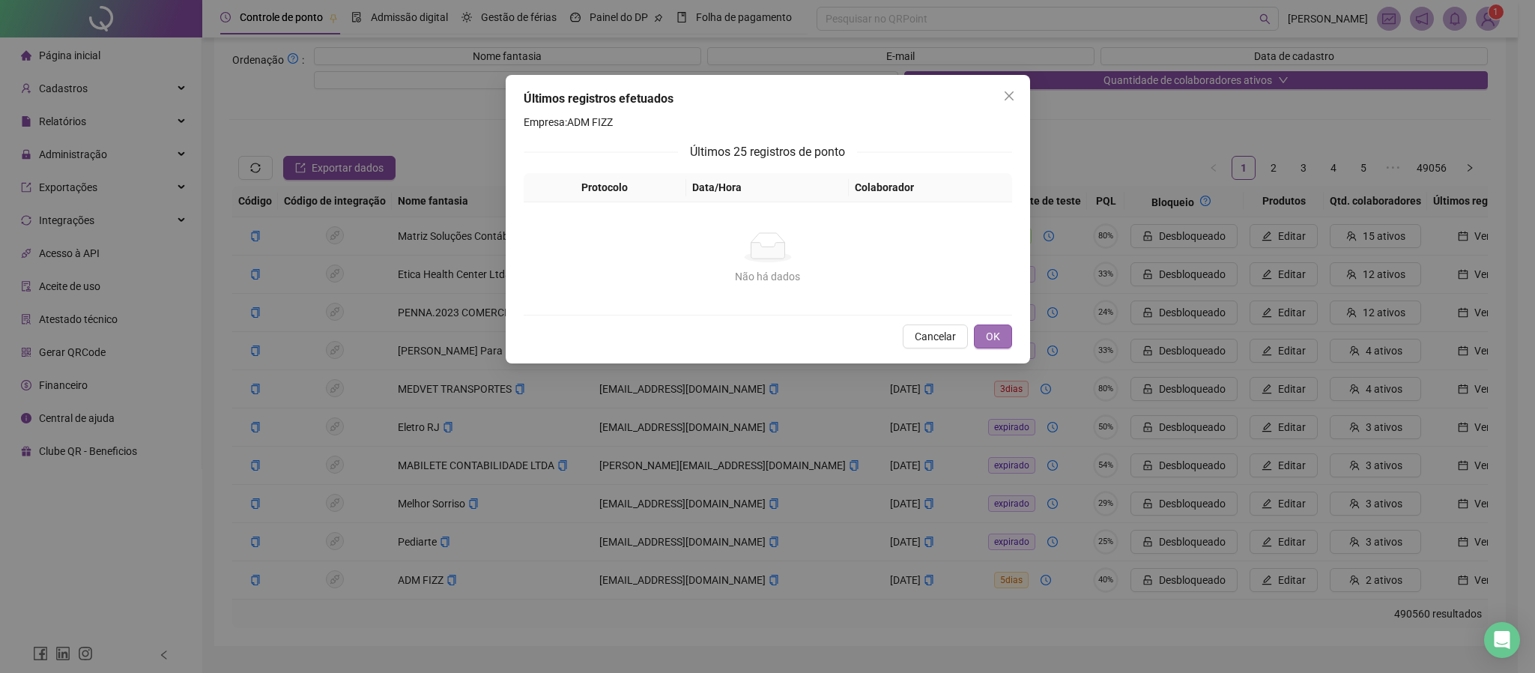
click at [992, 340] on span "OK" at bounding box center [993, 336] width 14 height 16
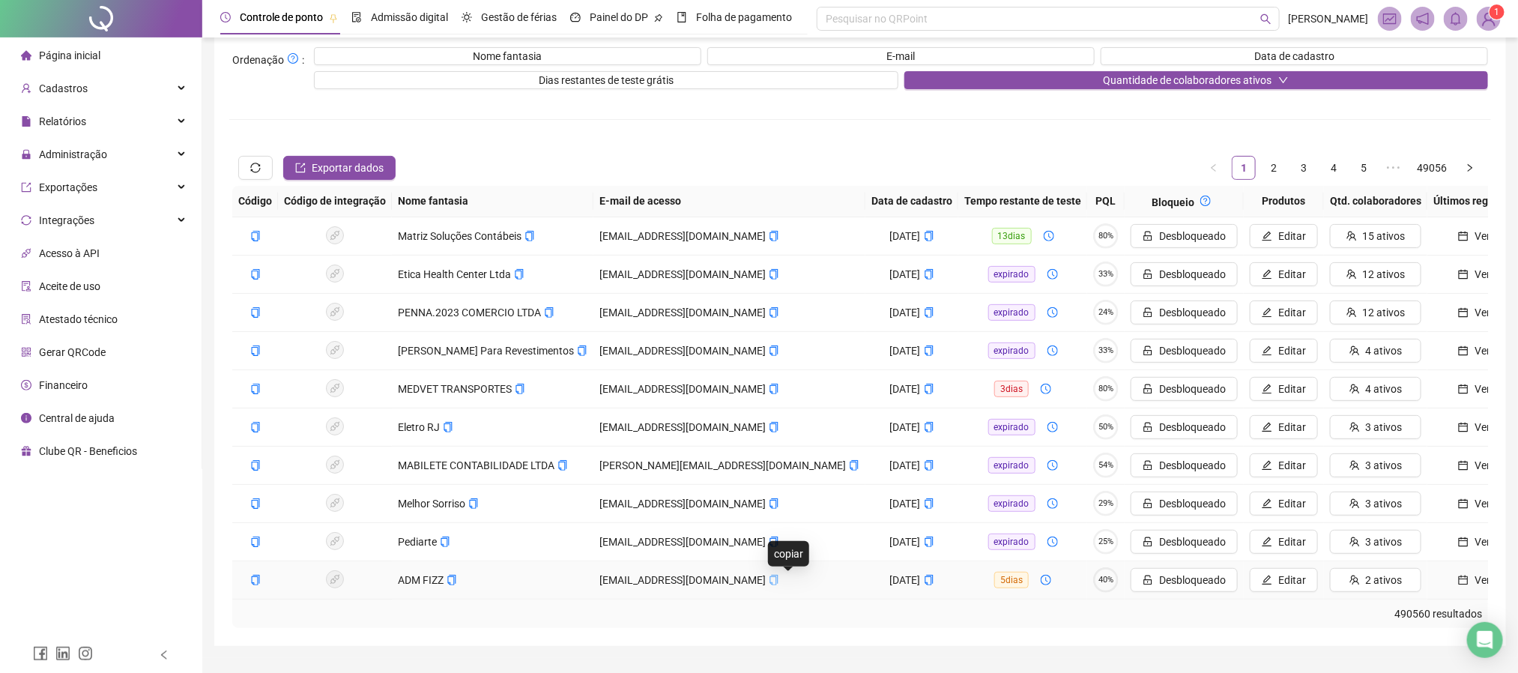
click at [779, 583] on icon "copy" at bounding box center [774, 580] width 10 height 10
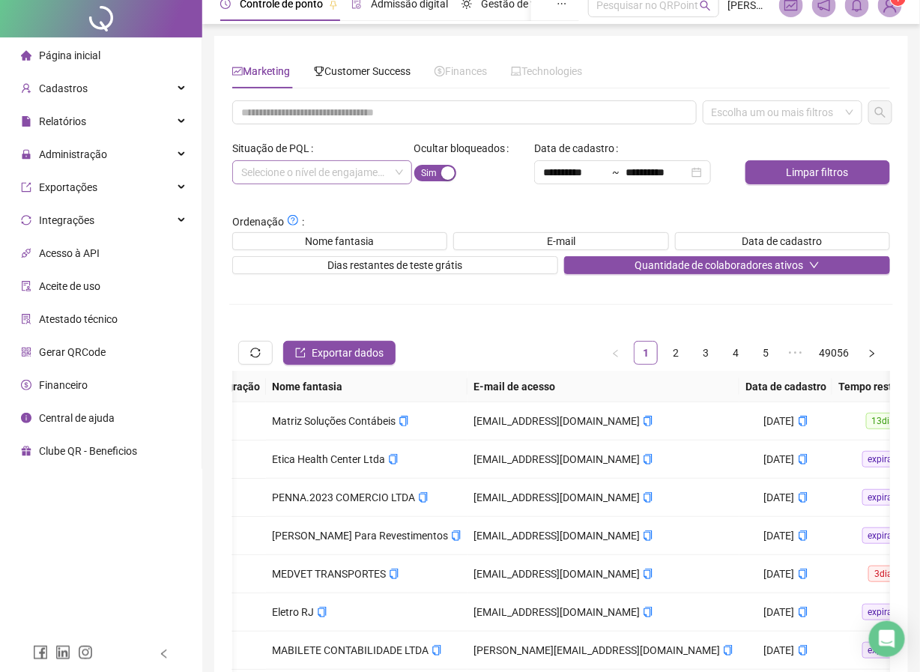
scroll to position [0, 0]
